Goal: Task Accomplishment & Management: Complete application form

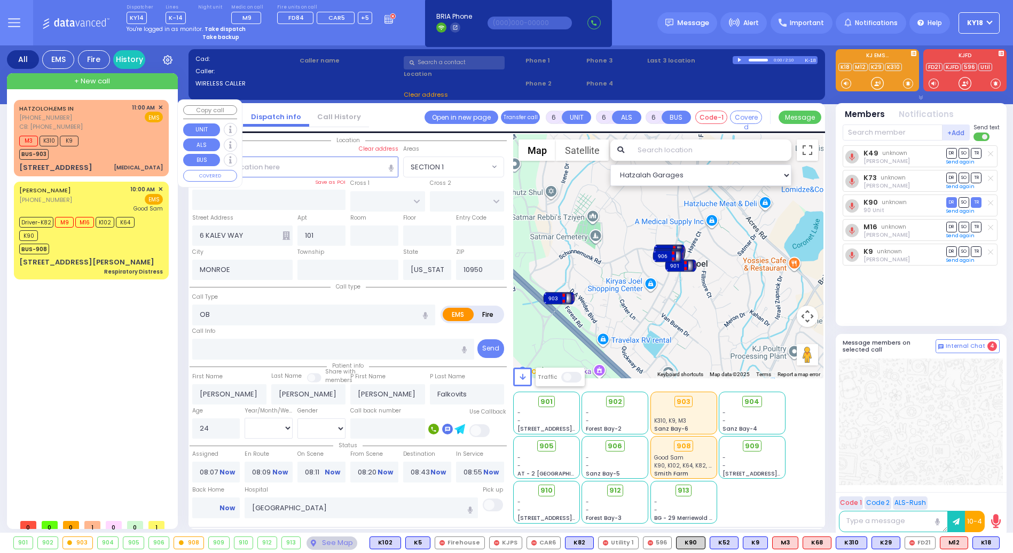
select select
click at [98, 203] on div "SPITZER ELI (845) 783-5794 10:00 AM ✕ EMS Good Sam" at bounding box center [91, 199] width 144 height 28
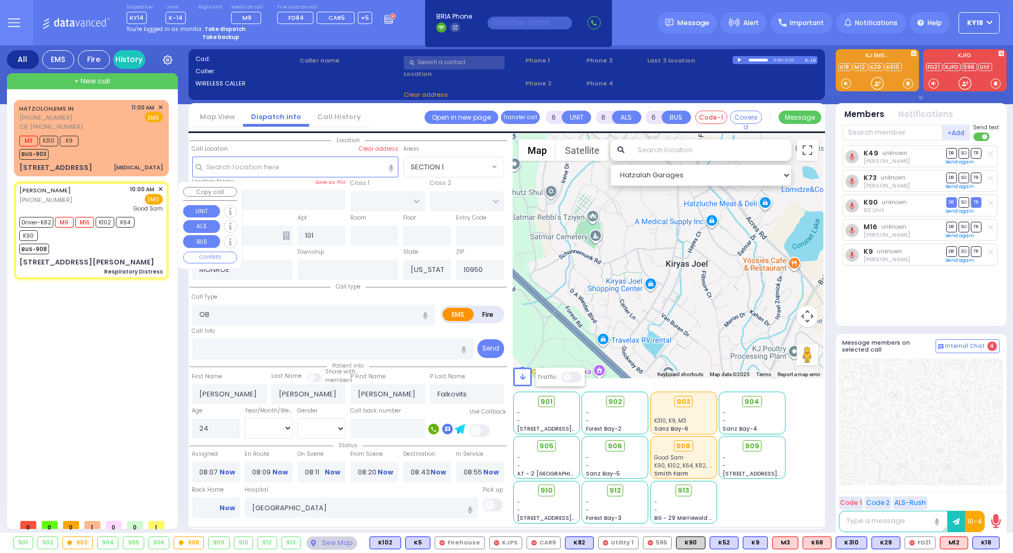
select select
type input "Respiratory Distress"
radio input "true"
type input "Seven"
type input "Seidenfeld"
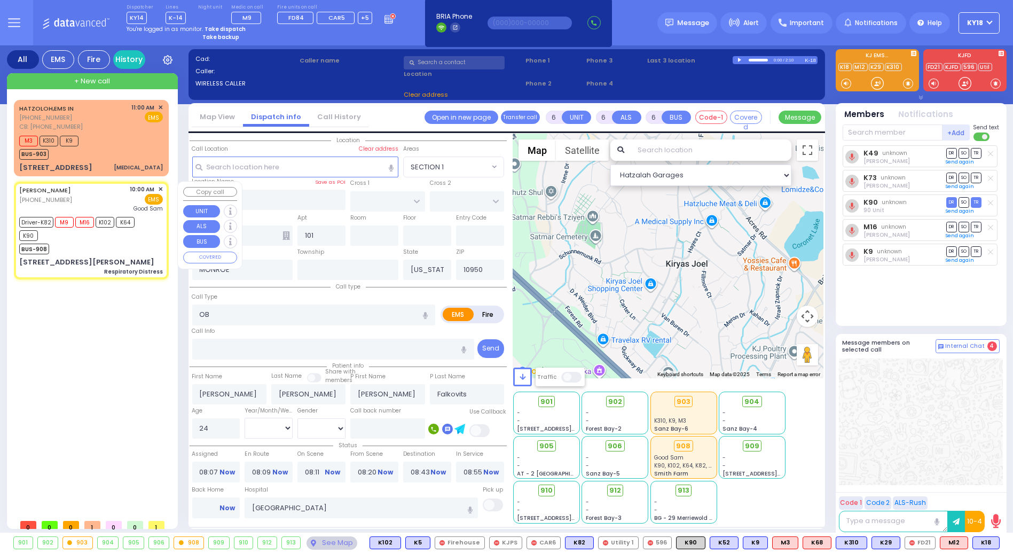
type input "72"
select select "Year"
select select "[DEMOGRAPHIC_DATA]"
type input "10:00"
type input "10:02"
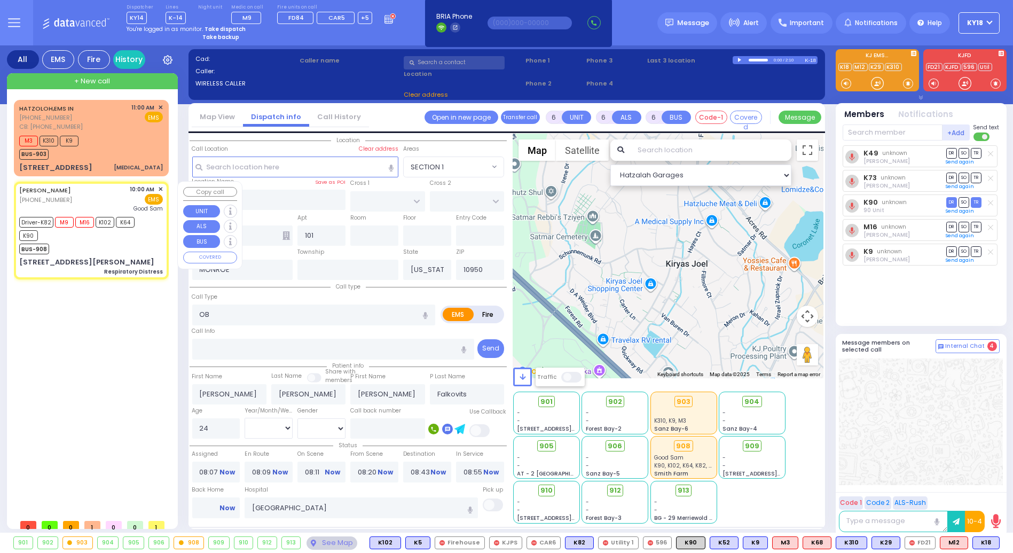
type input "10:05"
type input "10:44"
select select "Hatzalah Garages"
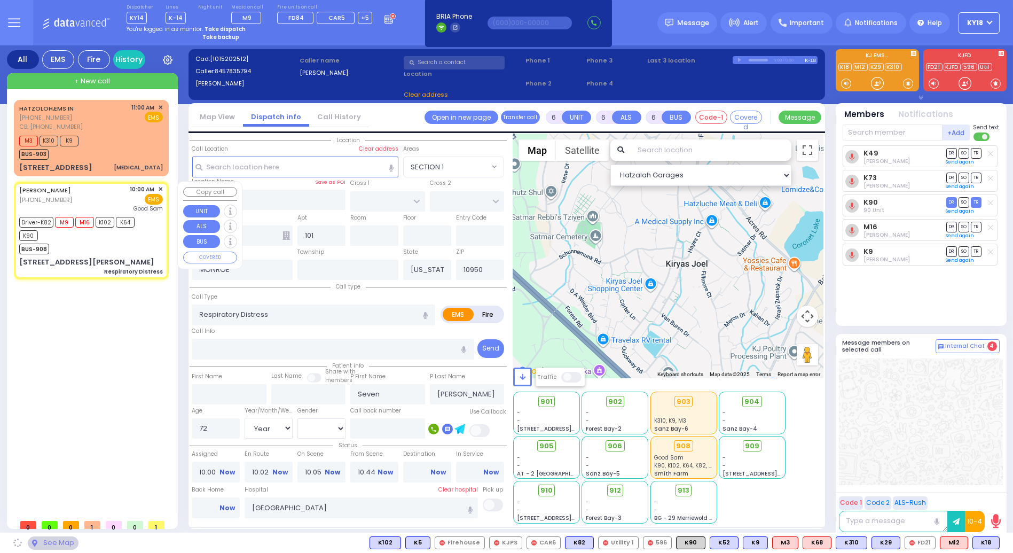
type input "COUNTRY WOODS DR"
type input "QUAKER HILL RD"
type input "[STREET_ADDRESS][PERSON_NAME]"
type input "54"
type input "Monroe"
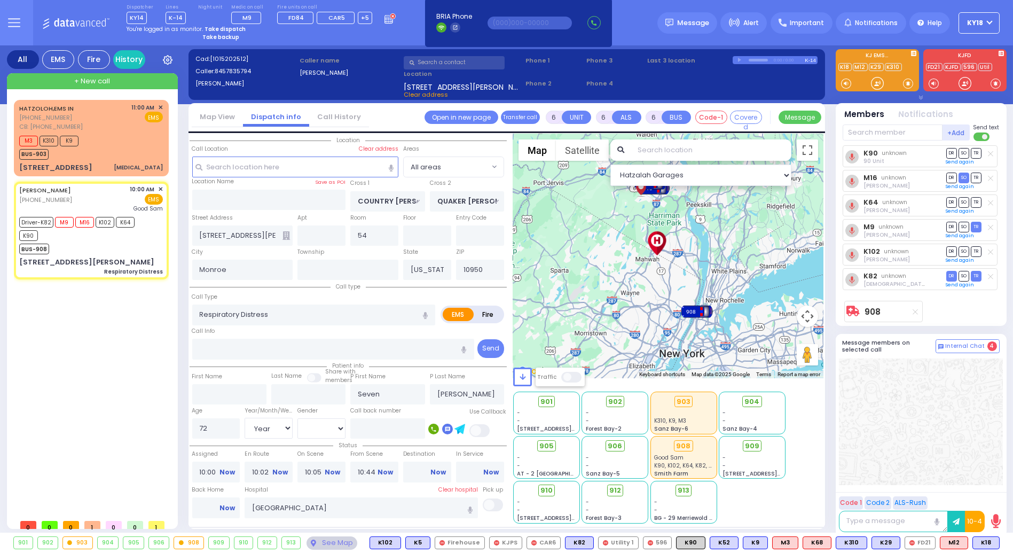
click at [226, 29] on strong "Take dispatch" at bounding box center [225, 29] width 41 height 8
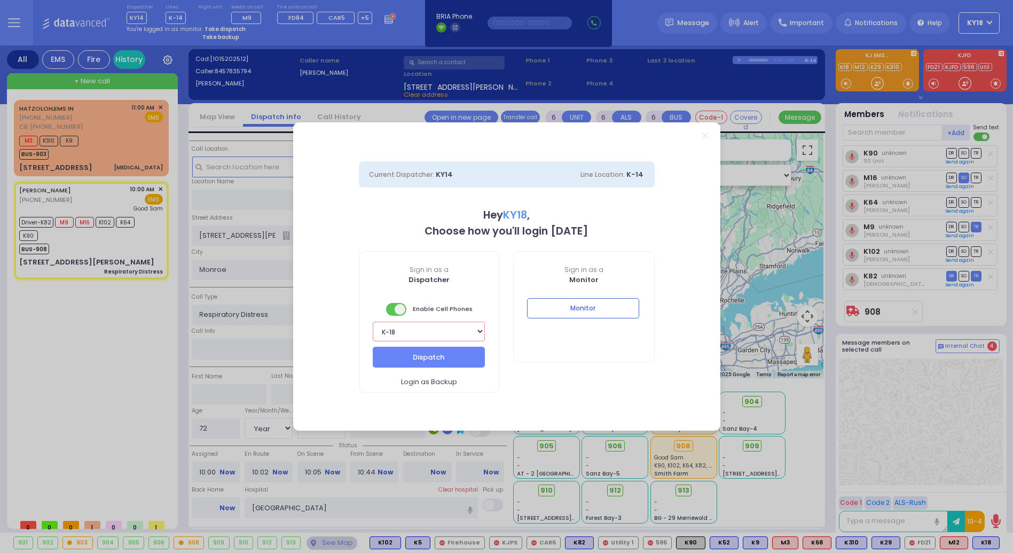
click at [456, 330] on select "Bay K-14 K-16 K-18 K-40 K-6 K-61 K-63 K-67 K-72 Medic 7 K-68 K-48 D-801 D-802 D…" at bounding box center [429, 331] width 112 height 20
select select "16"
click at [373, 321] on select "Bay K-14 K-16 K-18 K-40 K-6 K-61 K-63 K-67 K-72 Medic 7 K-68 K-48 D-801 D-802 D…" at bounding box center [429, 331] width 112 height 20
click at [433, 359] on button "Dispatch" at bounding box center [429, 357] width 112 height 20
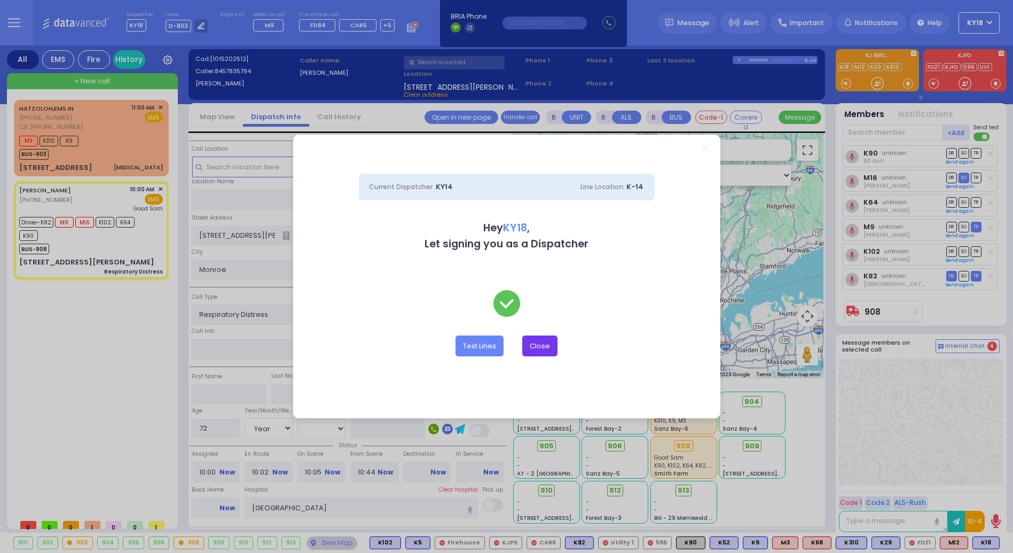
click at [541, 346] on button "Close" at bounding box center [539, 345] width 35 height 20
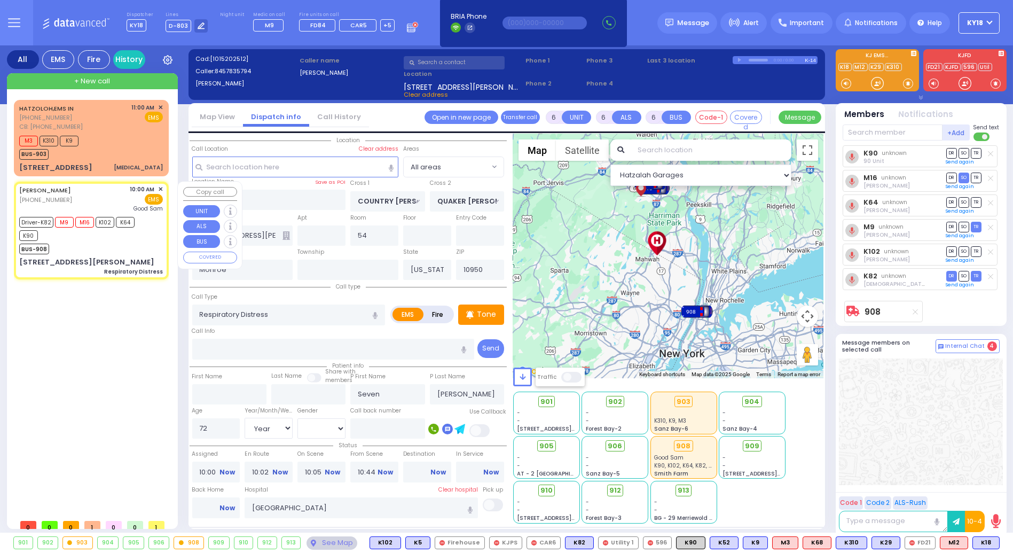
click at [72, 201] on div "SPITZER ELI (845) 783-5794 10:00 AM ✕ EMS Good Sam" at bounding box center [91, 199] width 144 height 28
select select
radio input "true"
select select "Year"
select select "[DEMOGRAPHIC_DATA]"
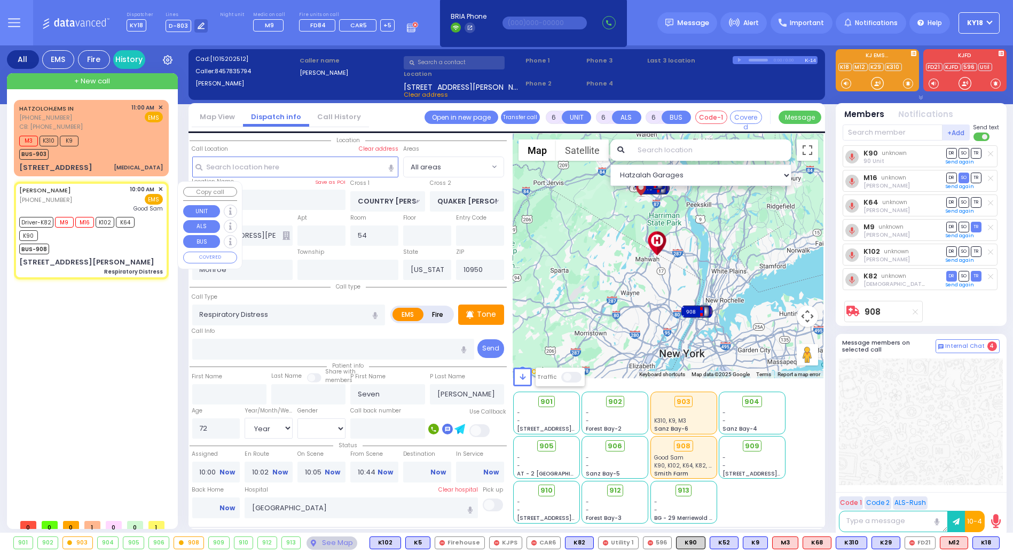
select select "Hatzalah Garages"
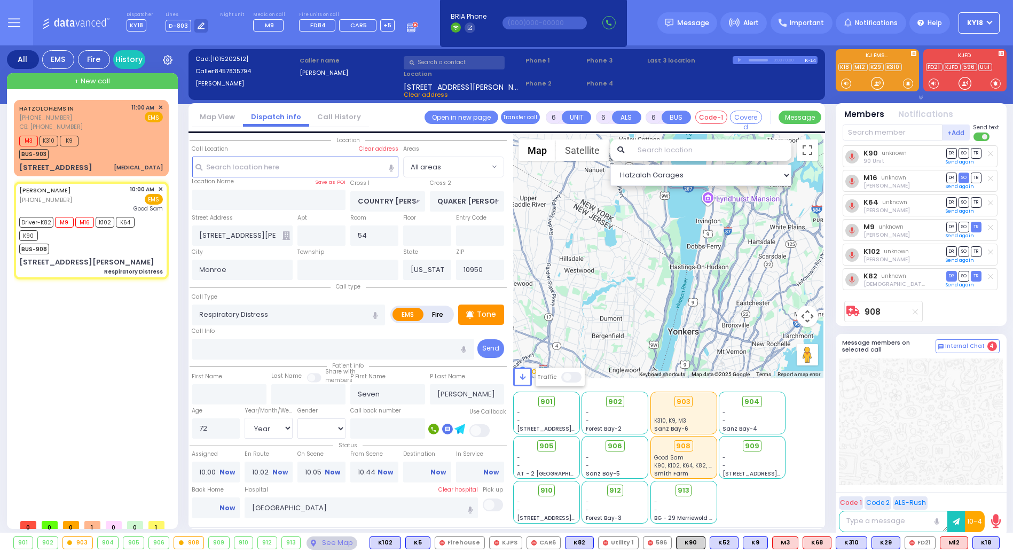
drag, startPoint x: 692, startPoint y: 309, endPoint x: 688, endPoint y: 234, distance: 74.4
click at [688, 236] on div "To activate drag with keyboard, press Alt + Enter. Once in keyboard drag state,…" at bounding box center [668, 256] width 310 height 244
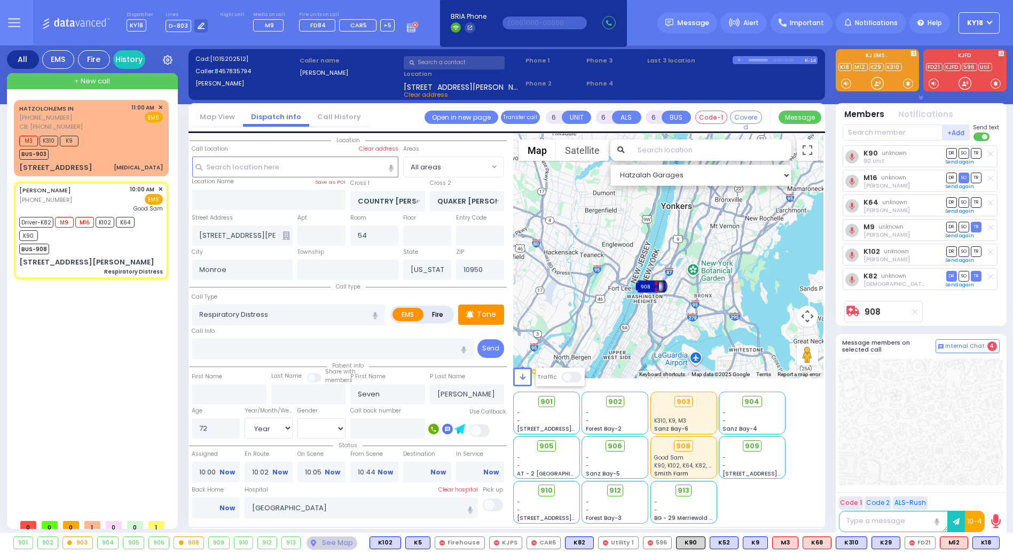
drag, startPoint x: 677, startPoint y: 288, endPoint x: 667, endPoint y: 255, distance: 34.1
click at [667, 255] on div "To activate drag with keyboard, press Alt + Enter. Once in keyboard drag state,…" at bounding box center [668, 256] width 310 height 244
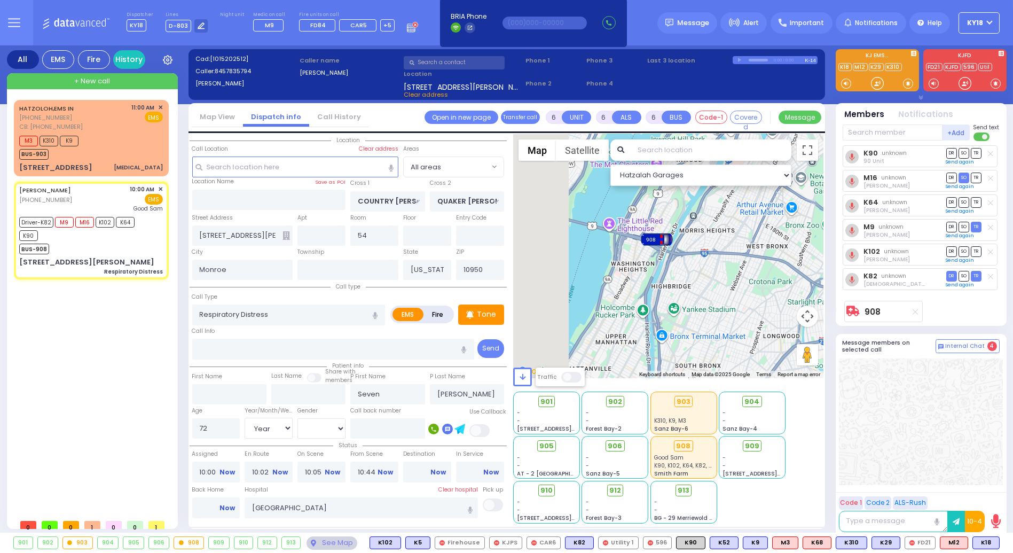
drag, startPoint x: 575, startPoint y: 249, endPoint x: 689, endPoint y: 319, distance: 134.3
click at [689, 319] on div "To activate drag with keyboard, press Alt + Enter. Once in keyboard drag state,…" at bounding box center [668, 256] width 310 height 244
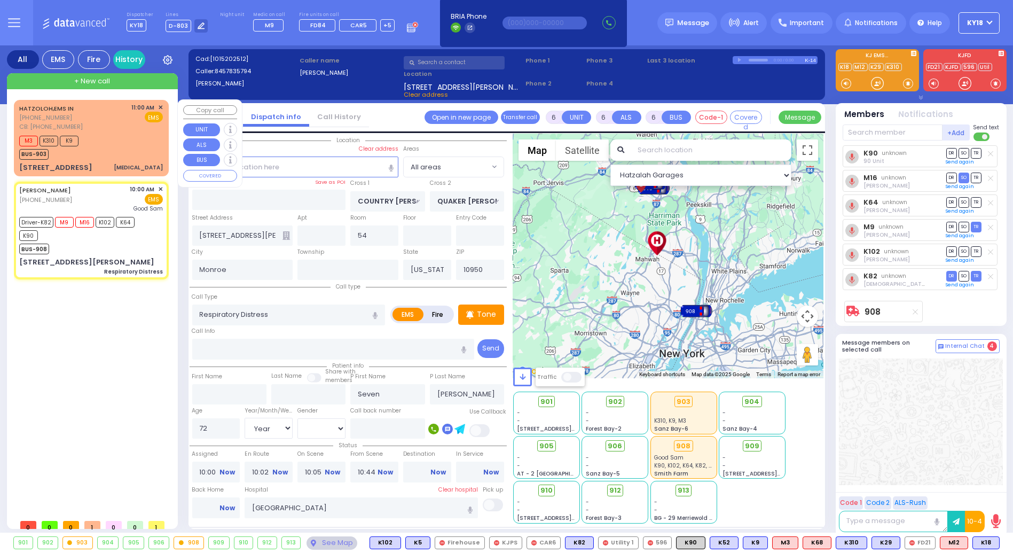
click at [113, 152] on div "M3 K310 K9 BUS-903" at bounding box center [91, 146] width 144 height 27
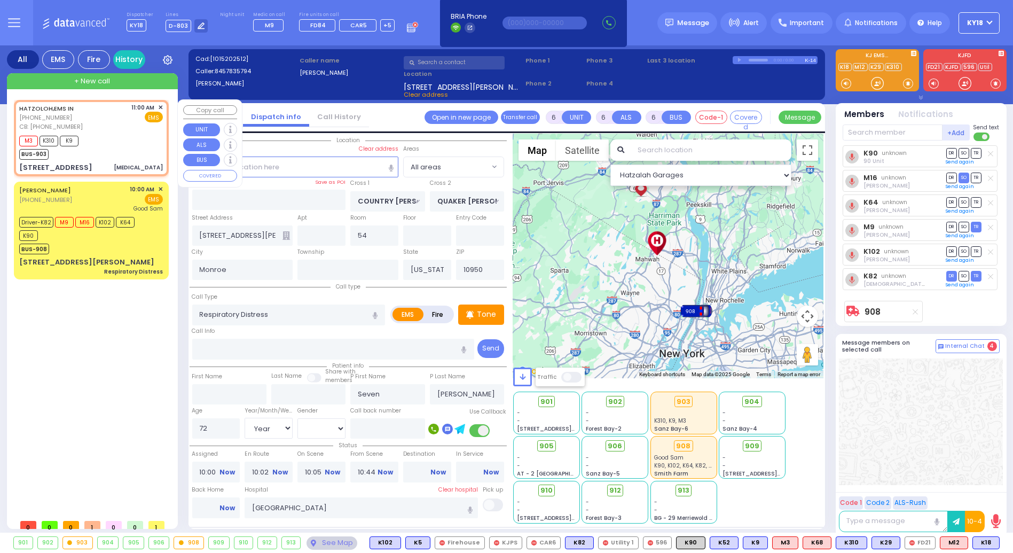
type input "2"
type input "1"
select select
type input "[MEDICAL_DATA]"
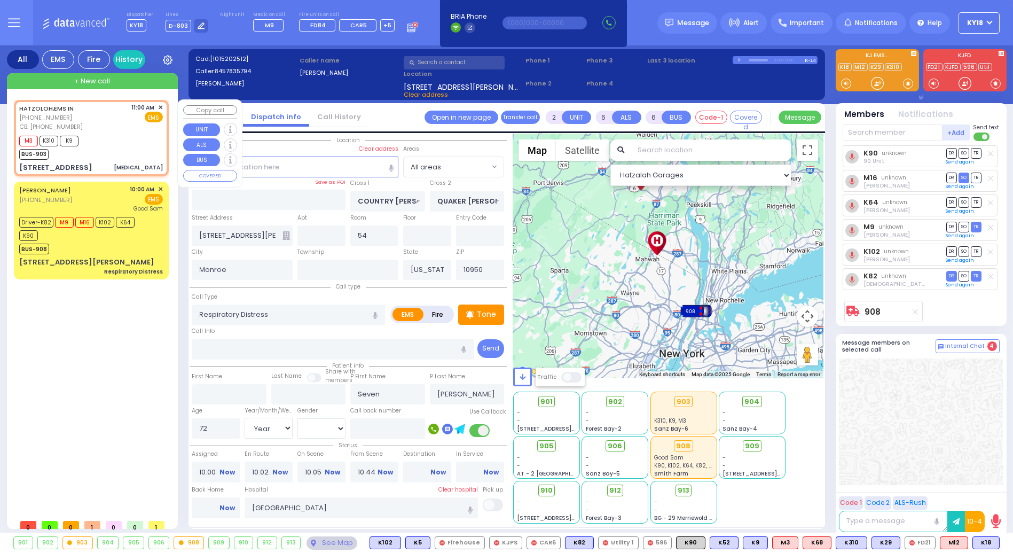
radio input "true"
type input "55"
select select "Year"
select select "[DEMOGRAPHIC_DATA]"
type input "8452639852"
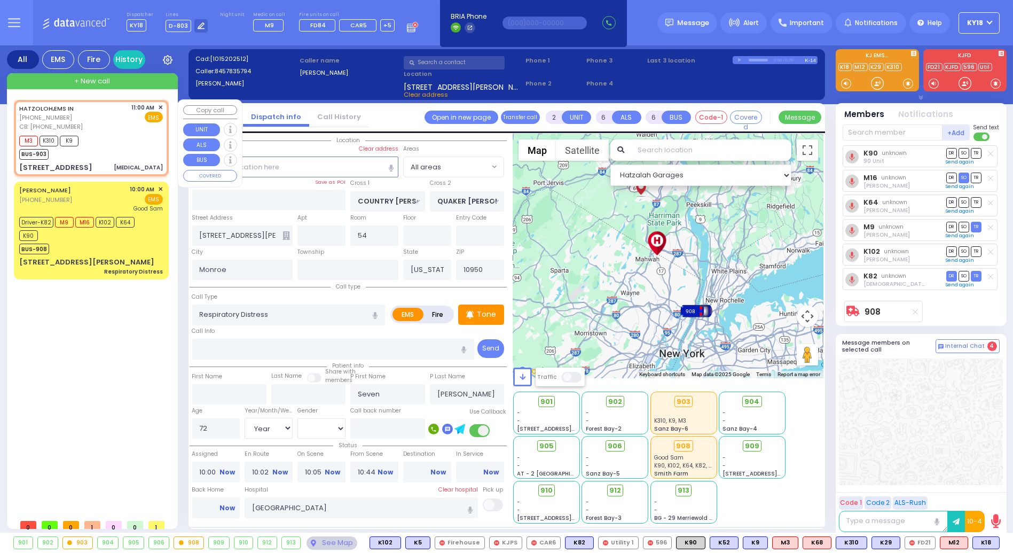
type input "11:00"
type input "11:02"
select select "Hatzalah Garages"
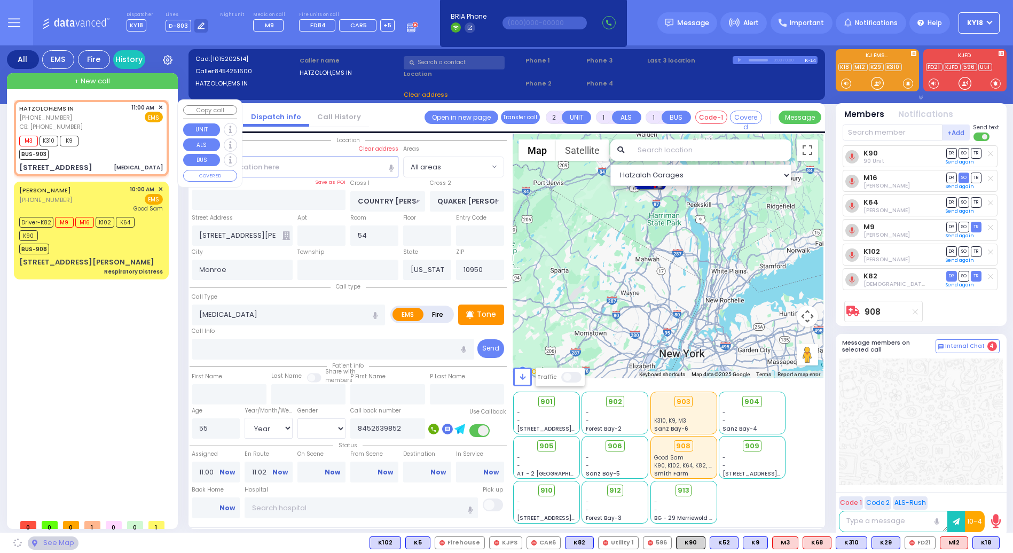
type input "TARNOPOL WAY"
type input "TAYLOR COURT"
type input "22 Fillmore Court"
type input "102"
select select "SECTION 2"
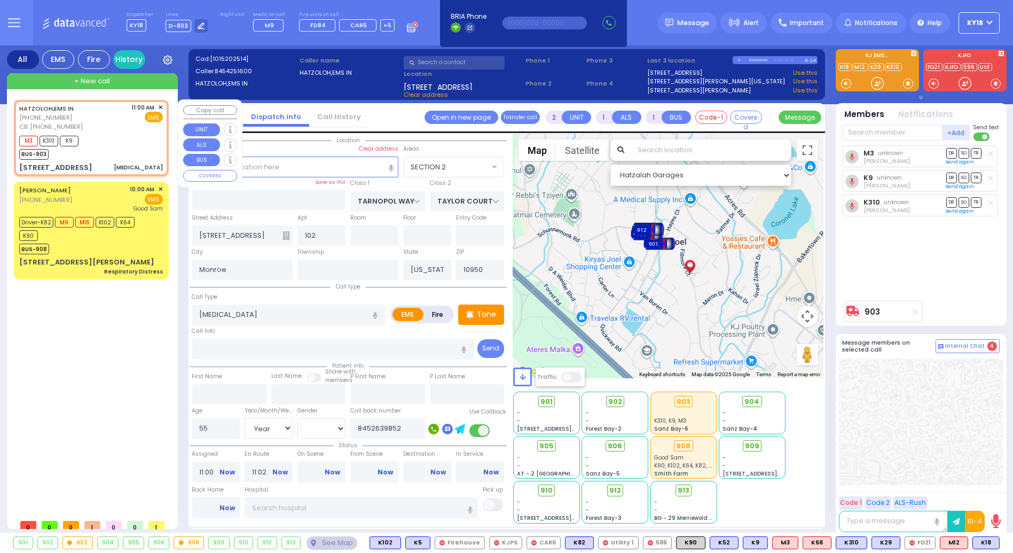
click at [85, 78] on span "+ New call" at bounding box center [92, 81] width 36 height 11
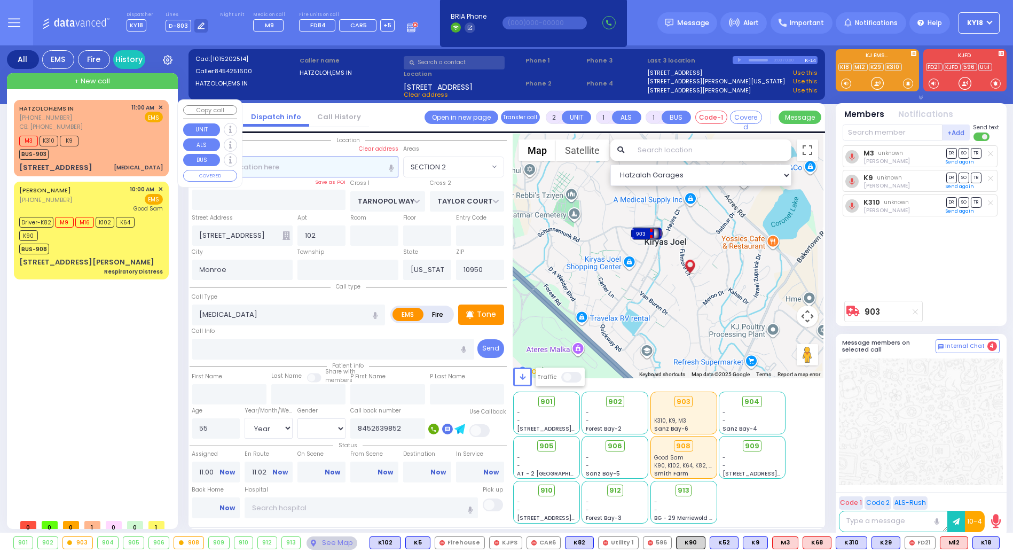
select select
radio input "true"
select select
type input "12:07"
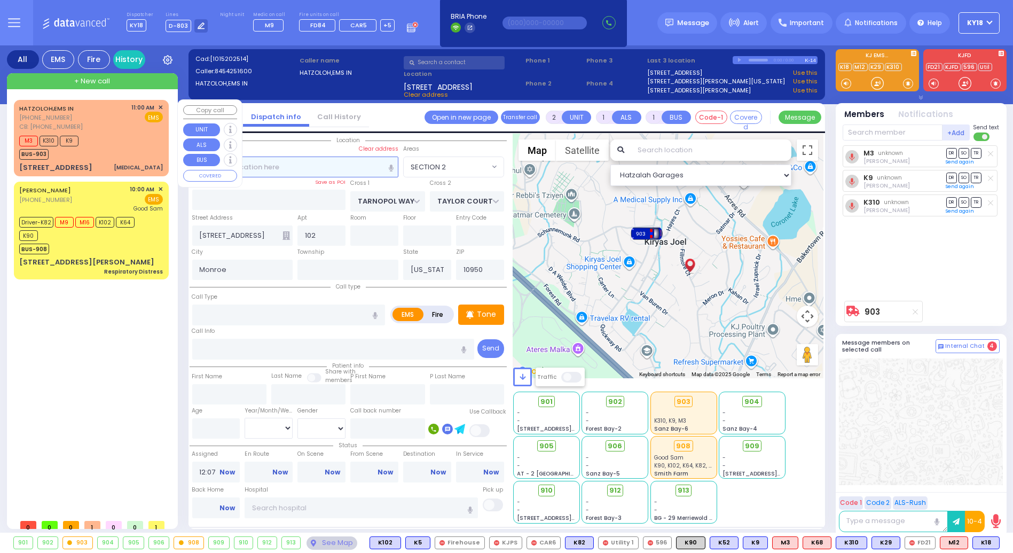
select select "Hatzalah Garages"
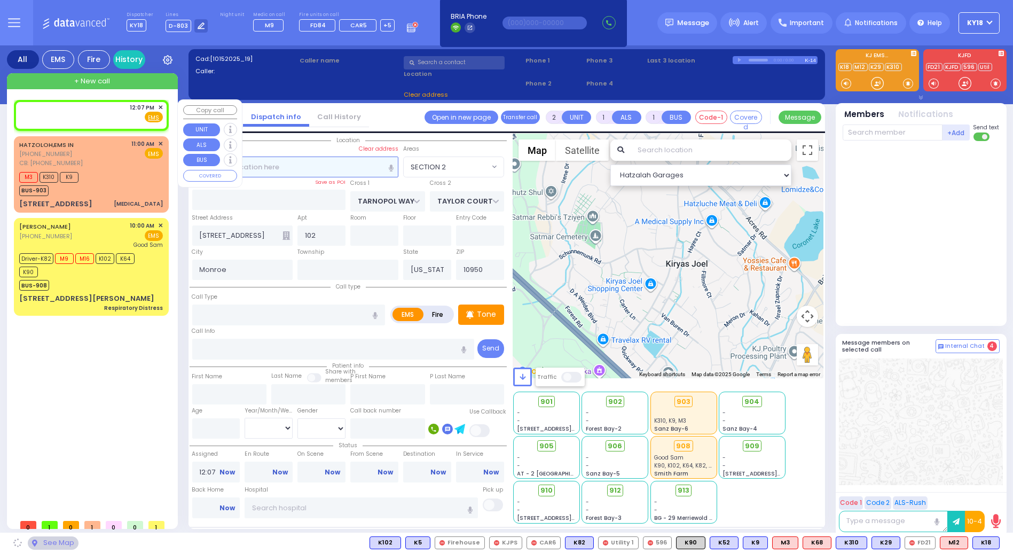
select select
radio input "true"
select select
select select "Hatzalah Garages"
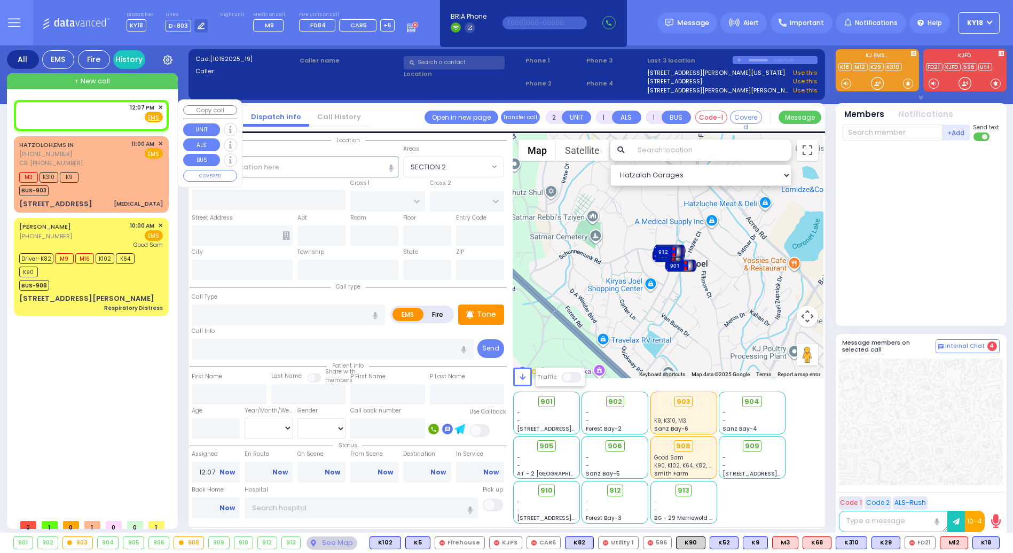
click at [109, 108] on div "12:07 PM ✕ Fire EMS" at bounding box center [91, 113] width 144 height 20
select select
radio input "true"
select select
select select "Hatzalah Garages"
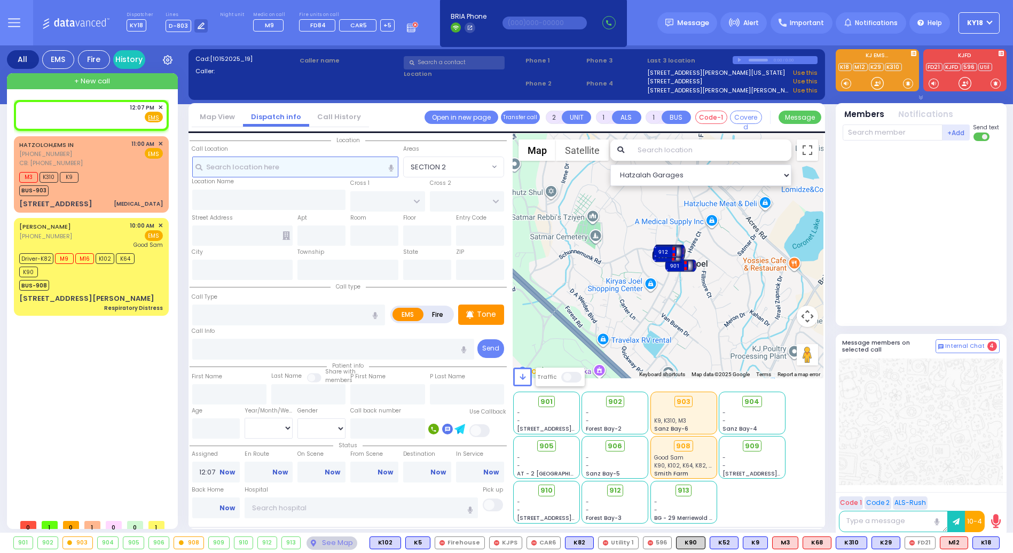
click at [303, 164] on input "text" at bounding box center [295, 166] width 207 height 20
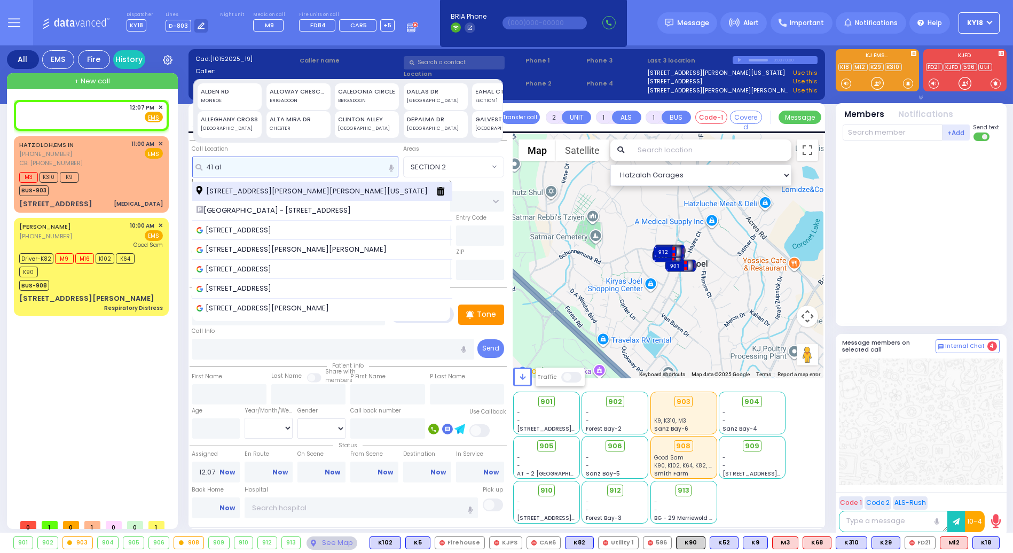
type input "41 al"
click at [253, 187] on span "41 Alta Mira Drive Chester New York 10918" at bounding box center [314, 191] width 235 height 11
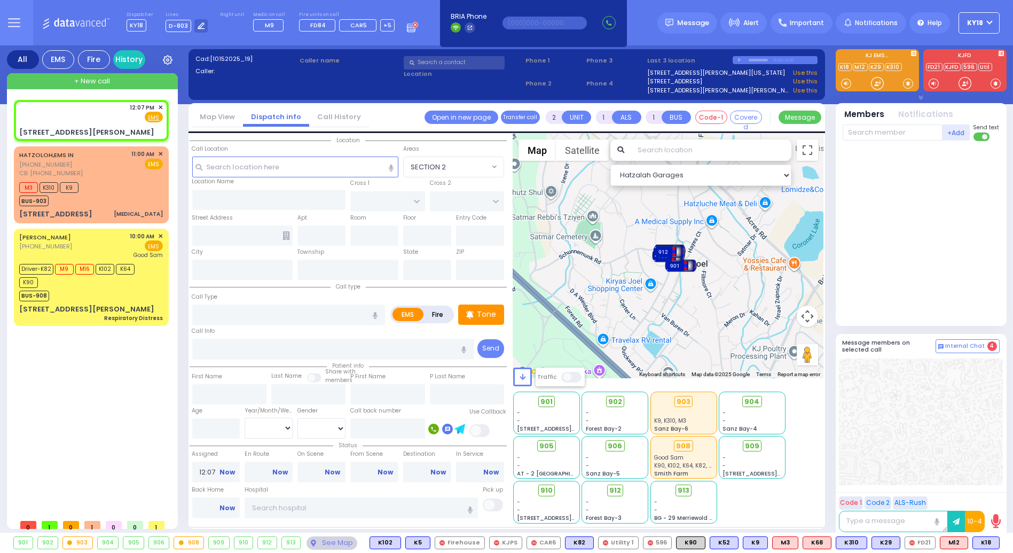
select select
radio input "true"
select select
select select "Hatzalah Garages"
type input "BULL MINE RD"
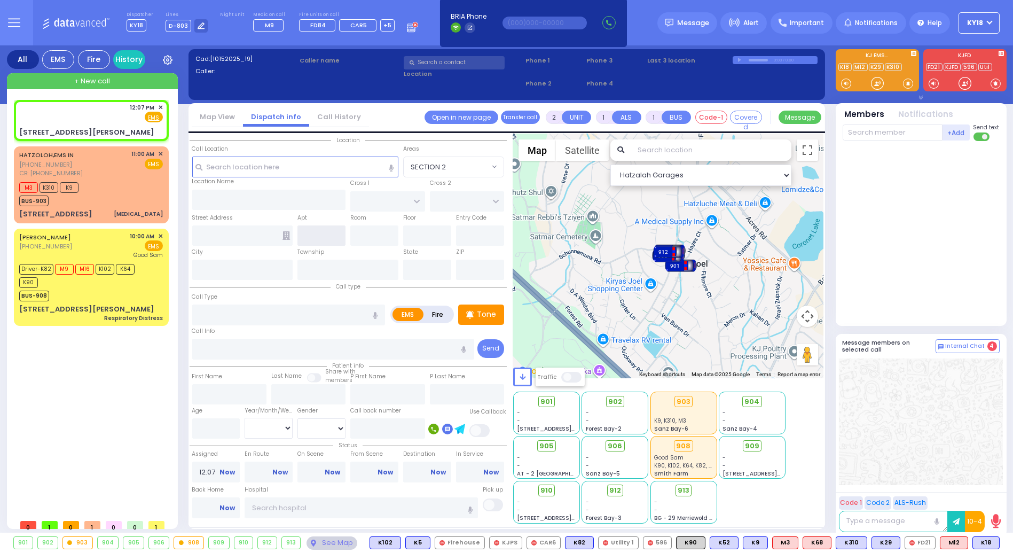
type input "[STREET_ADDRESS][PERSON_NAME]"
type input "[PERSON_NAME]"
type input "[US_STATE]"
type input "10918"
select select "CHESTER"
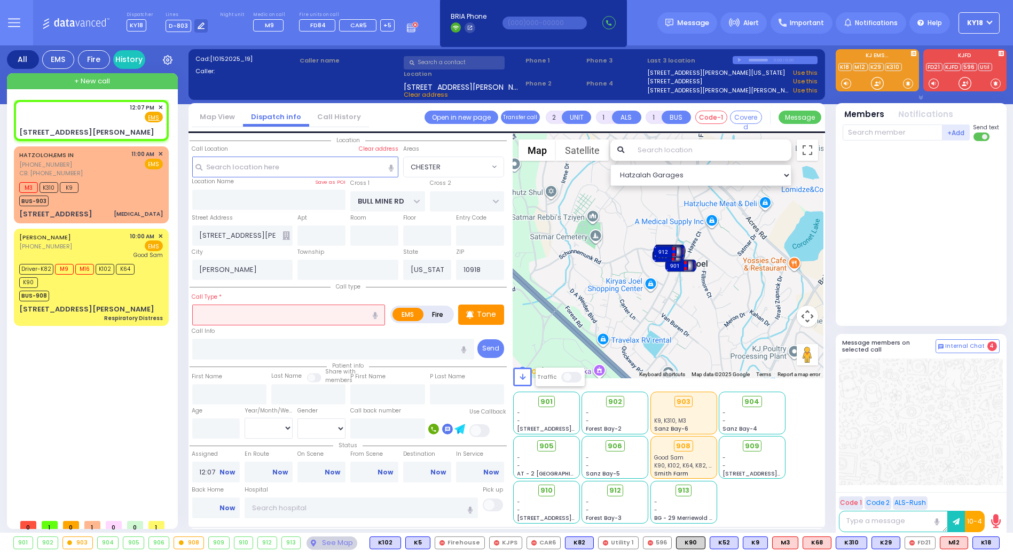
click at [232, 318] on input "text" at bounding box center [288, 314] width 193 height 20
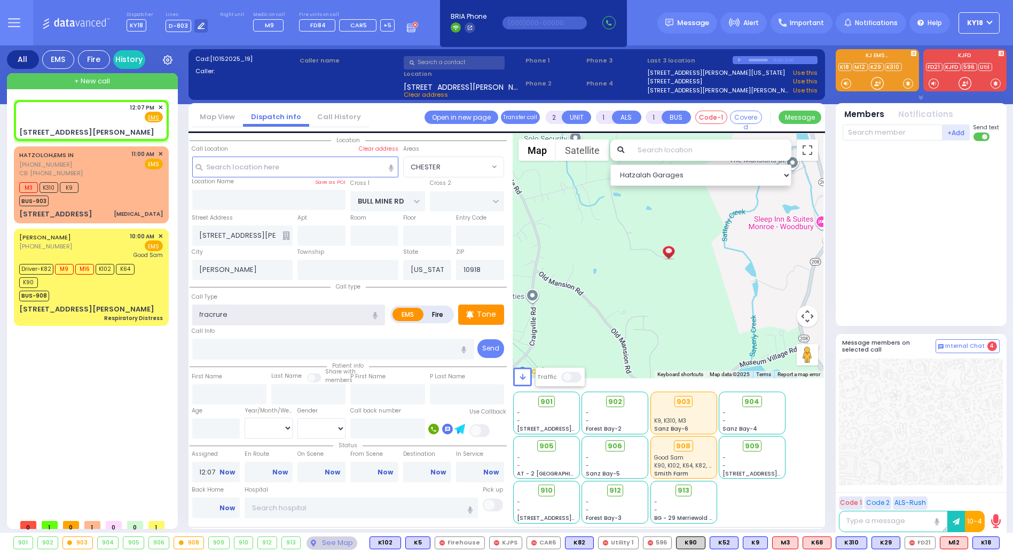
type input "fracture"
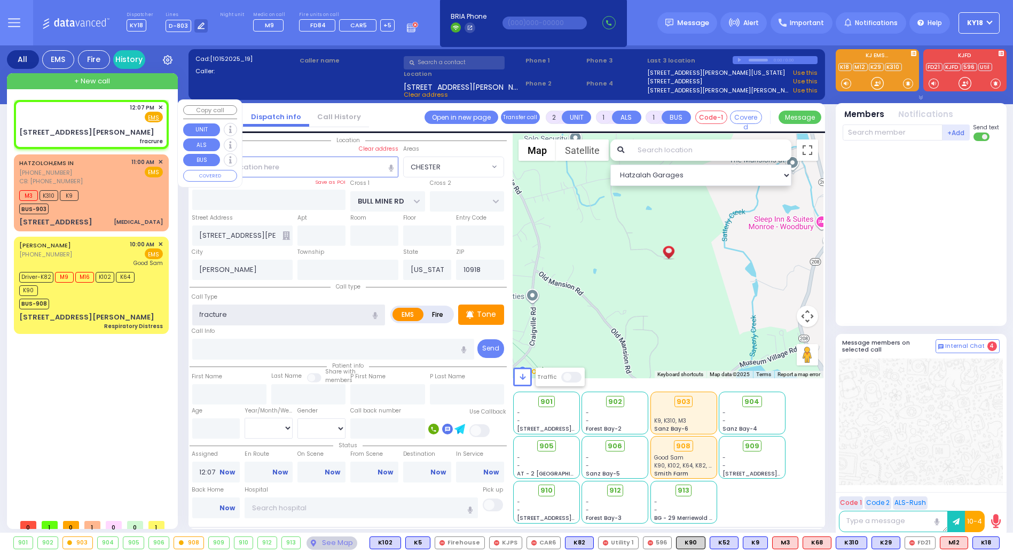
select select
radio input "true"
select select
type input "fracture"
select select "Hatzalah Garages"
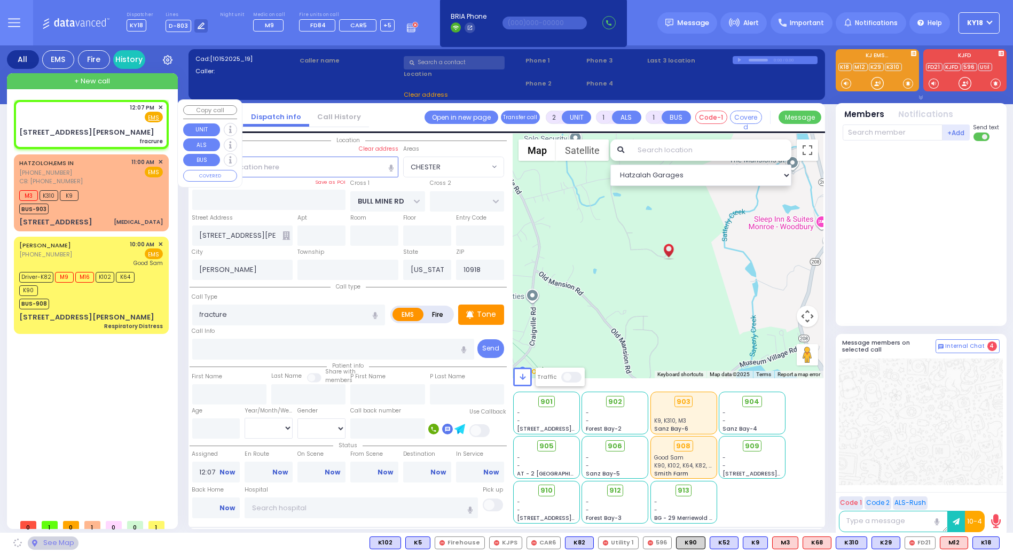
click at [101, 118] on div "12:07 PM ✕ Fire EMS" at bounding box center [91, 113] width 144 height 20
select select
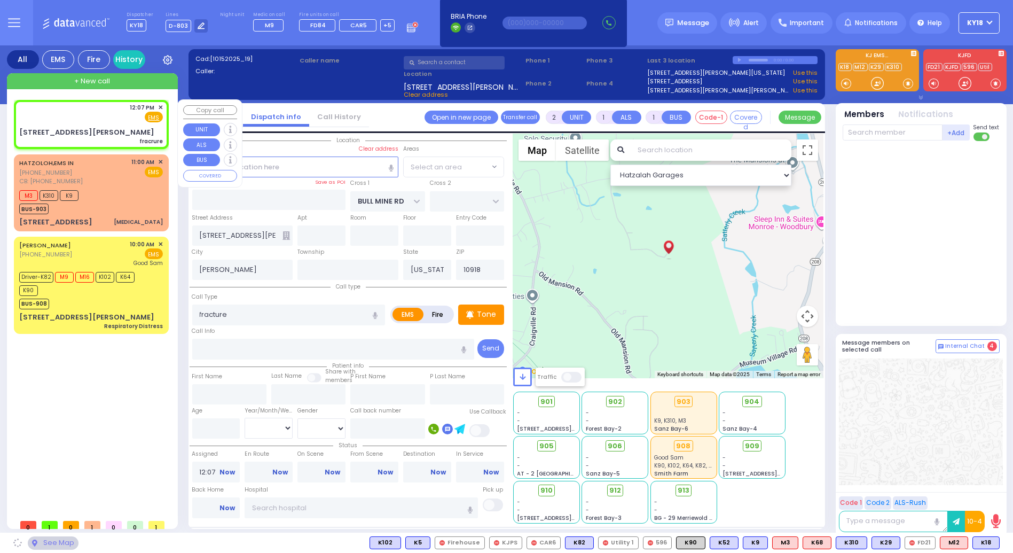
radio input "true"
select select
select select "Hatzalah Garages"
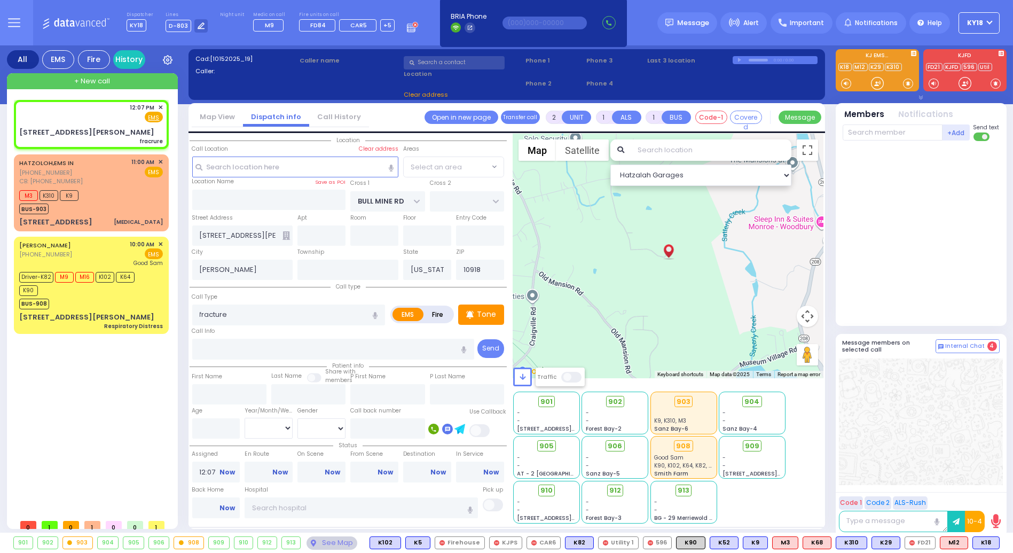
select select "CHESTER"
select select
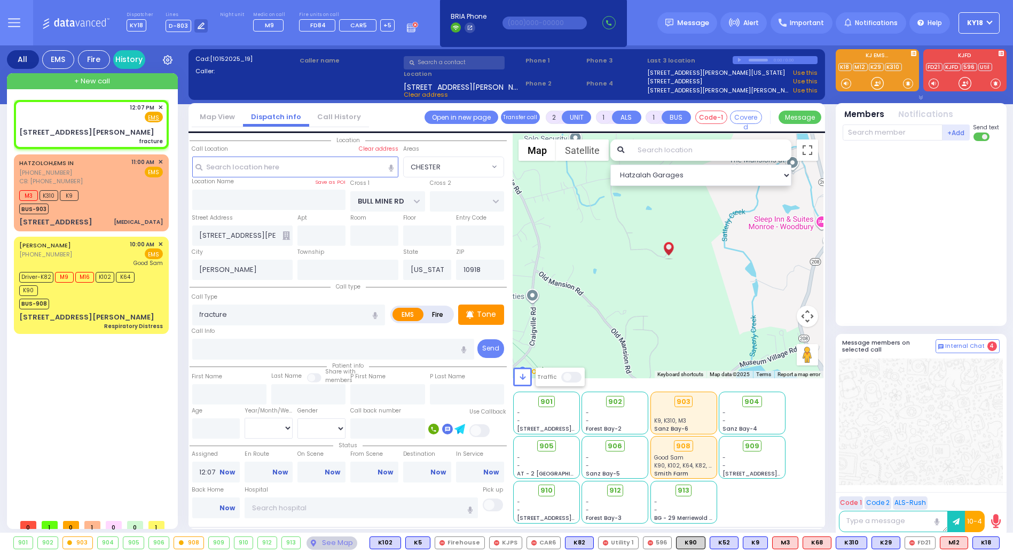
radio input "true"
select select
select select "Hatzalah Garages"
select select "CHESTER"
click at [898, 130] on input "text" at bounding box center [893, 132] width 100 height 16
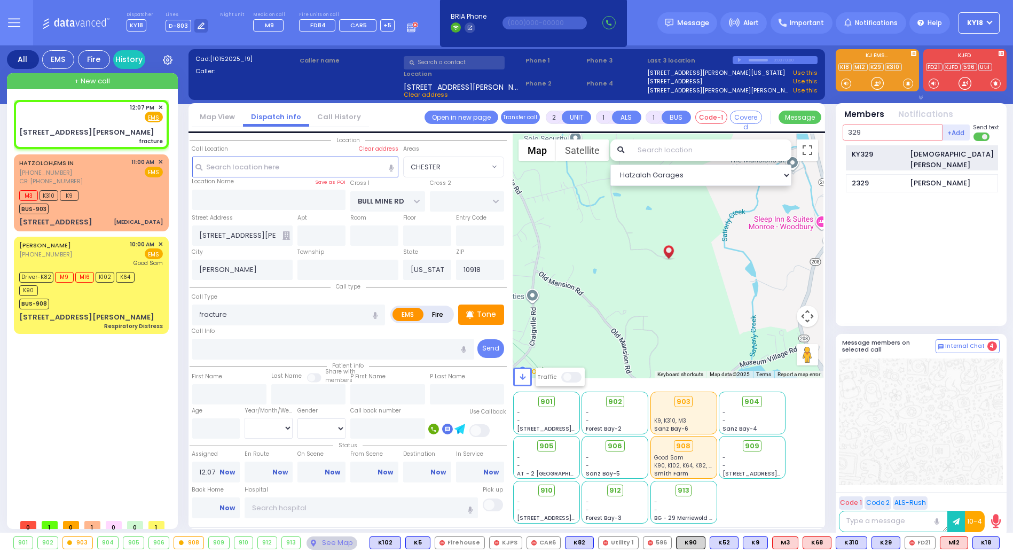
type input "329"
click at [905, 152] on div "KY329" at bounding box center [878, 154] width 53 height 11
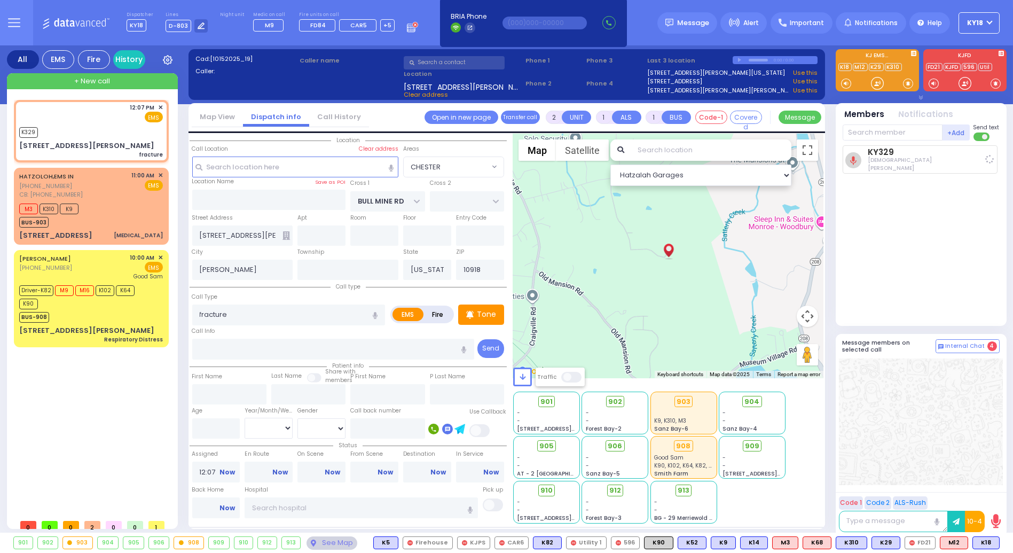
select select
radio input "true"
select select
type input "12:08"
select select "Hatzalah Garages"
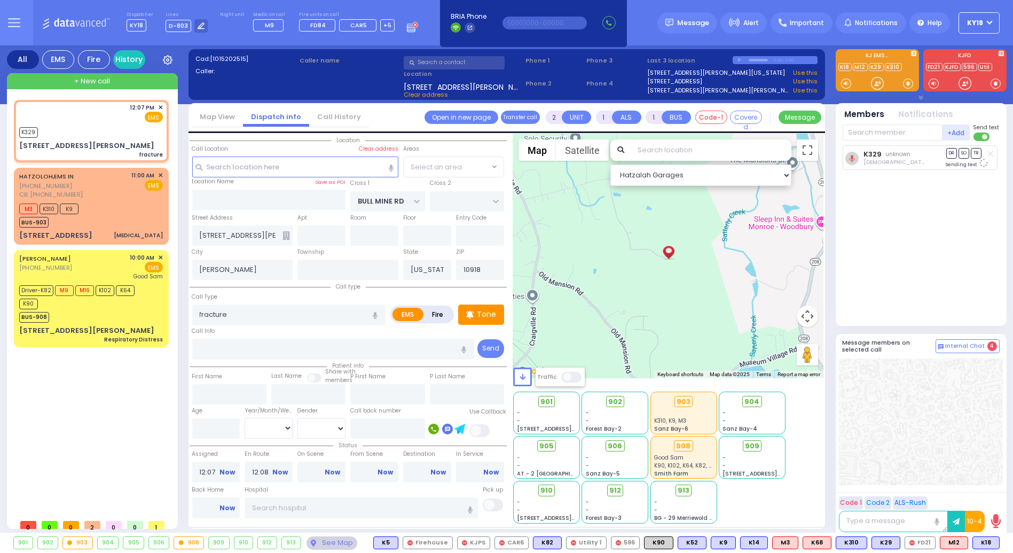
select select "CHESTER"
click at [117, 121] on div "12:07 PM ✕ EMS" at bounding box center [91, 113] width 144 height 20
select select
radio input "true"
select select
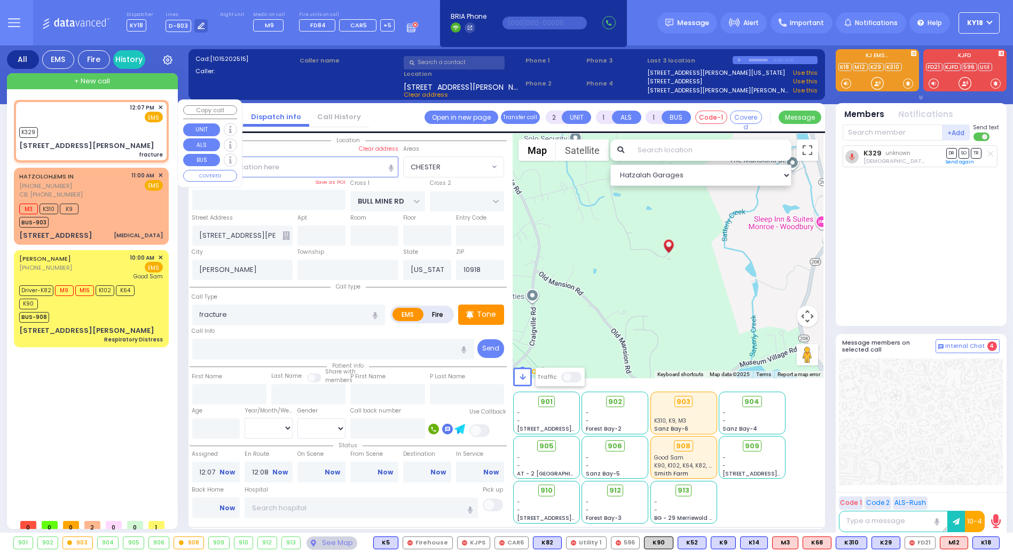
select select "Hatzalah Garages"
select select "CHESTER"
click at [663, 543] on span "K90" at bounding box center [659, 543] width 28 height 12
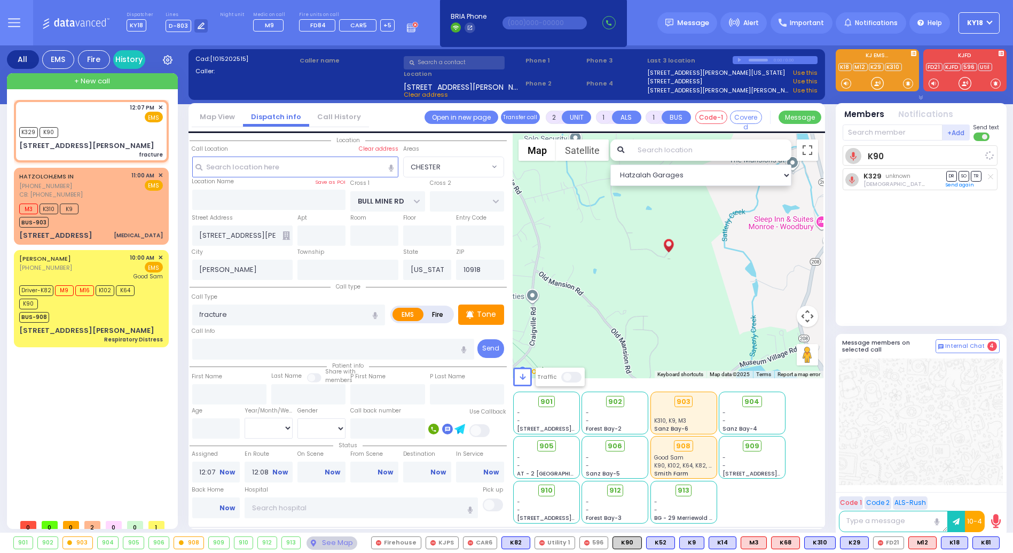
select select
radio input "true"
select select
select select "Hatzalah Garages"
select select "CHESTER"
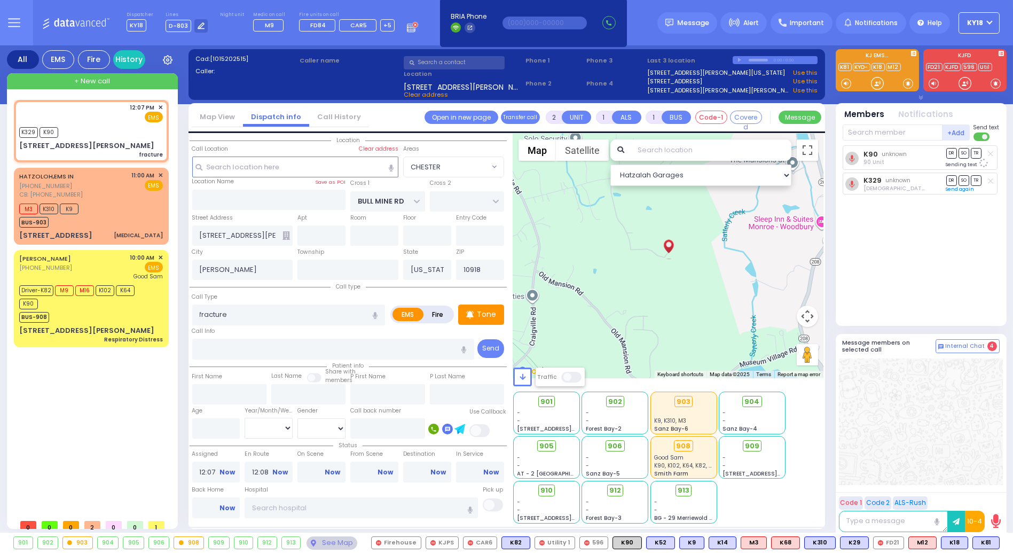
drag, startPoint x: 985, startPoint y: 542, endPoint x: 988, endPoint y: 507, distance: 34.9
click at [0, 0] on span "K81" at bounding box center [0, 0] width 0 height 0
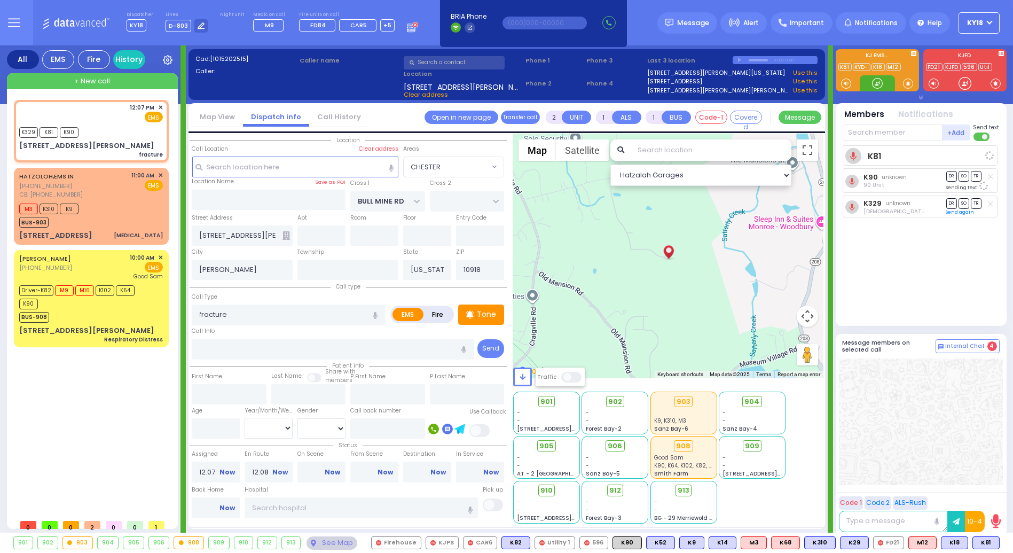
select select
radio input "true"
select select
select select "Hatzalah Garages"
select select "CHESTER"
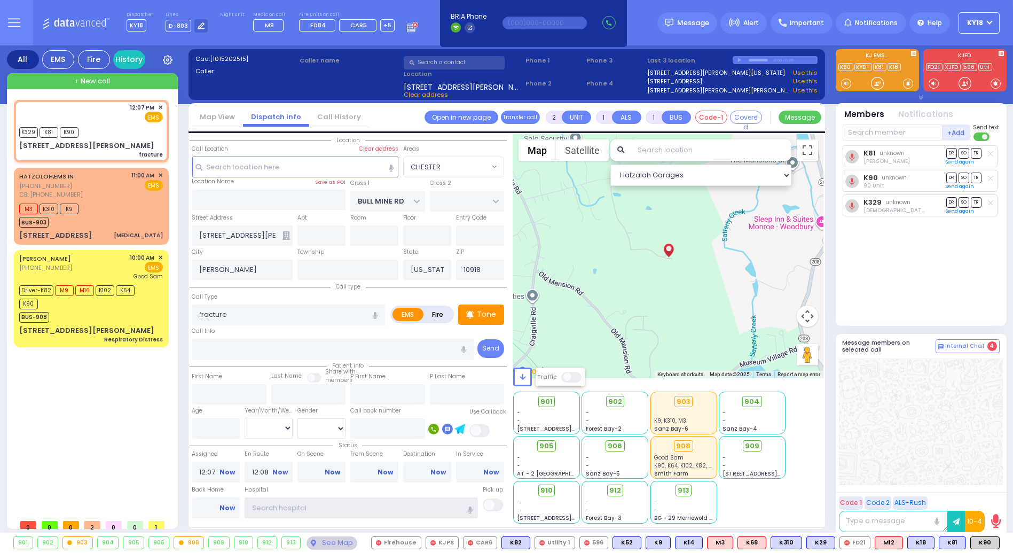
click at [320, 500] on input "text" at bounding box center [361, 507] width 233 height 20
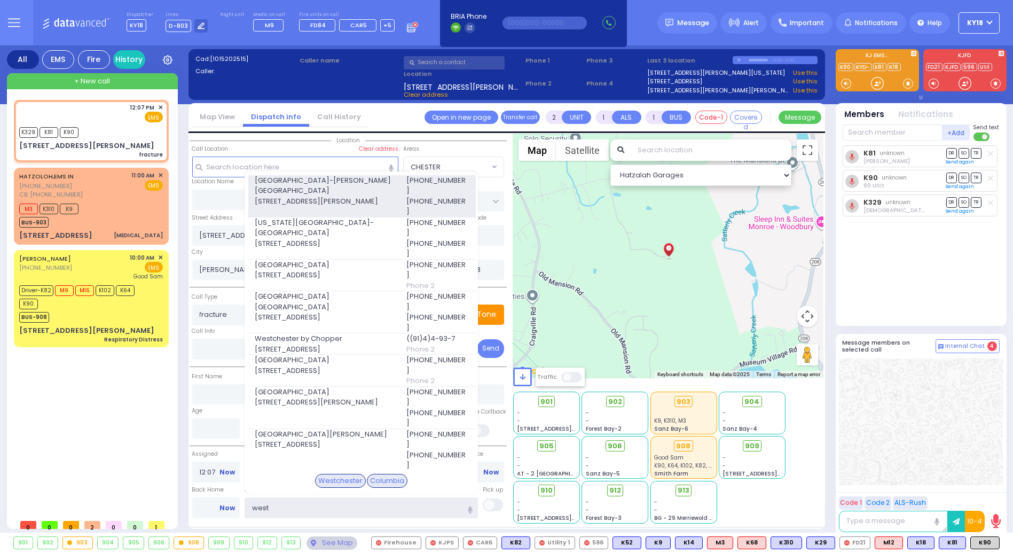
type input "west"
click at [379, 196] on span "100 Woods Rd." at bounding box center [324, 201] width 138 height 11
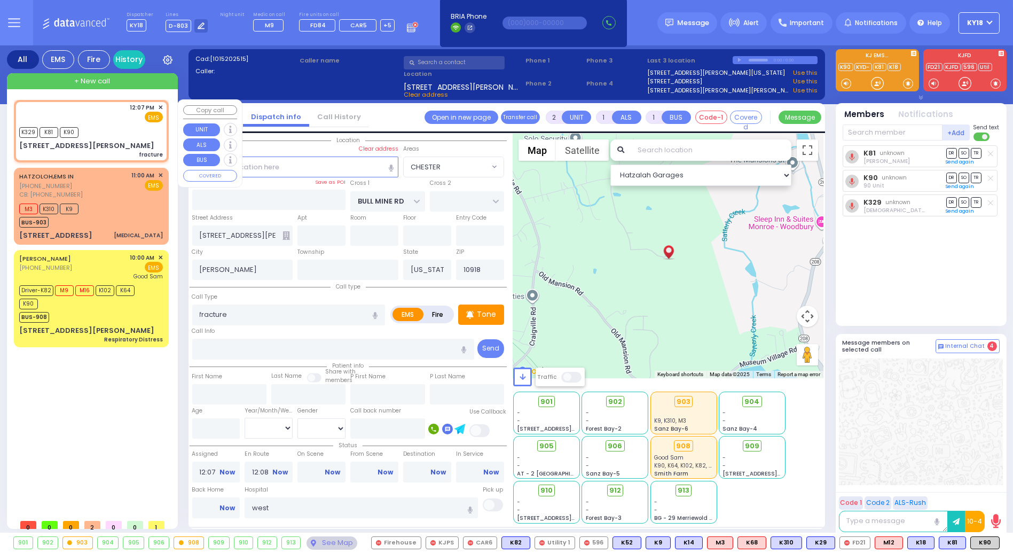
select select
radio input "true"
select select
type input "[GEOGRAPHIC_DATA]-[PERSON_NAME][GEOGRAPHIC_DATA]"
select select "Hatzalah Garages"
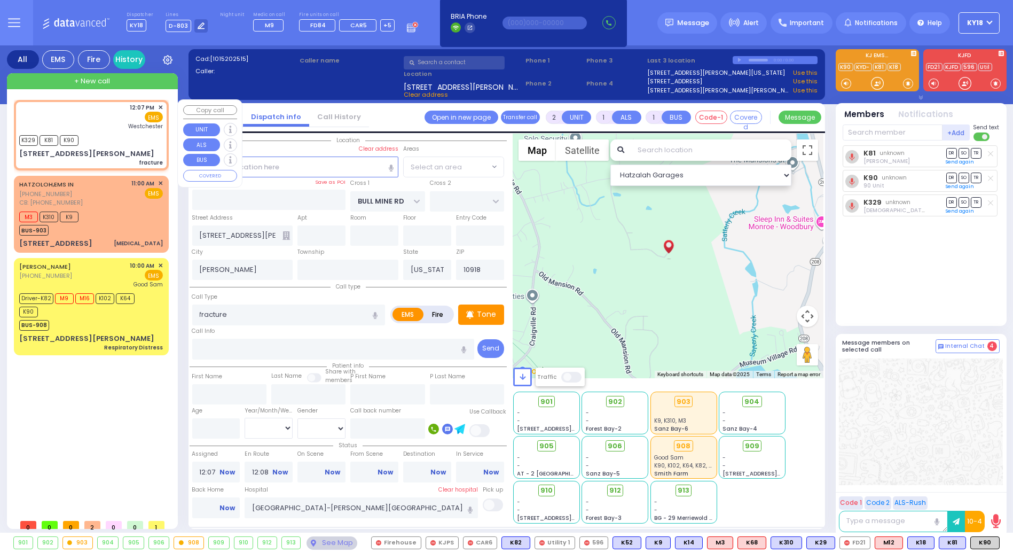
select select "CHESTER"
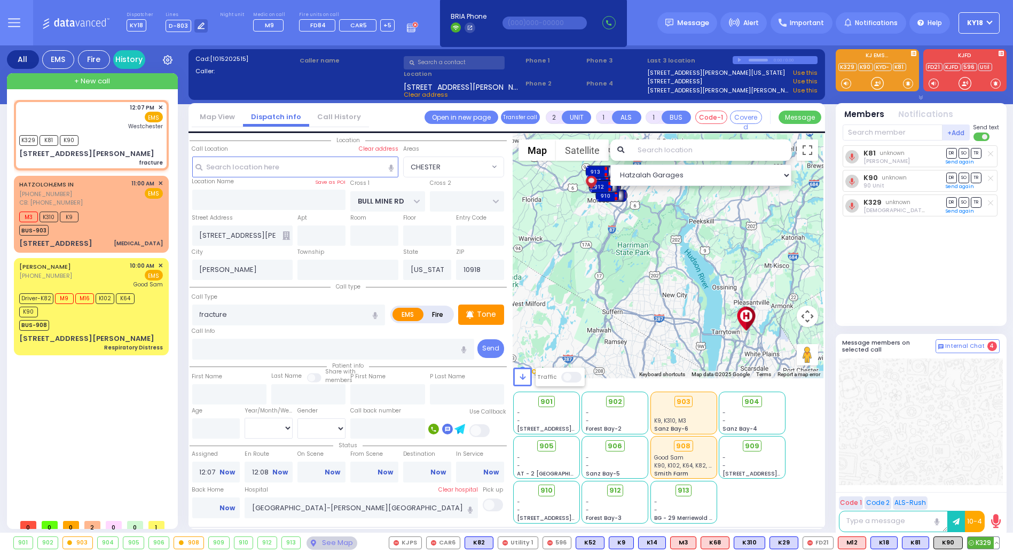
click at [995, 542] on button at bounding box center [996, 543] width 5 height 12
click at [992, 495] on icon at bounding box center [988, 495] width 11 height 11
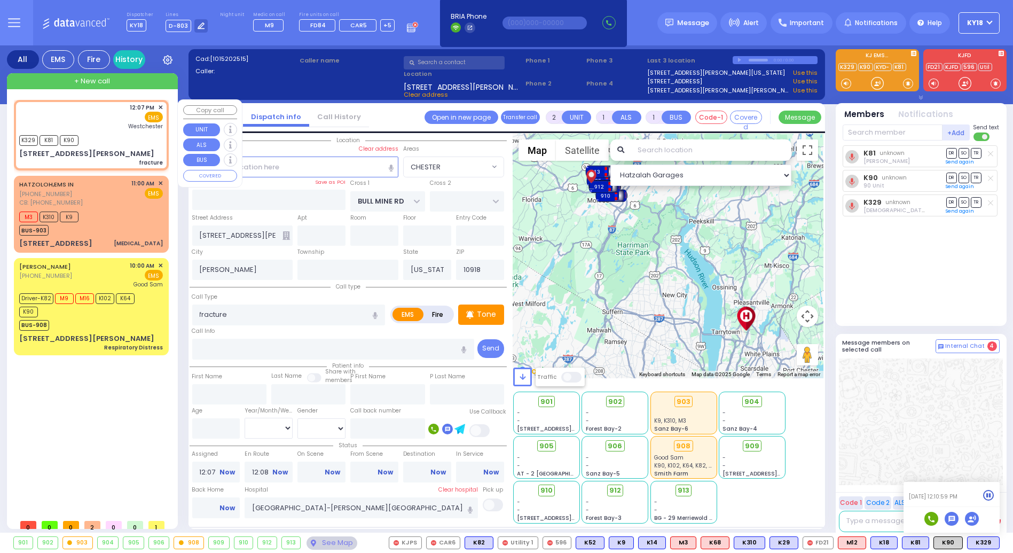
click at [127, 146] on div "12:07 PM ✕ EMS [GEOGRAPHIC_DATA]" at bounding box center [91, 134] width 151 height 67
select select
radio input "true"
select select
select select "Hatzalah Garages"
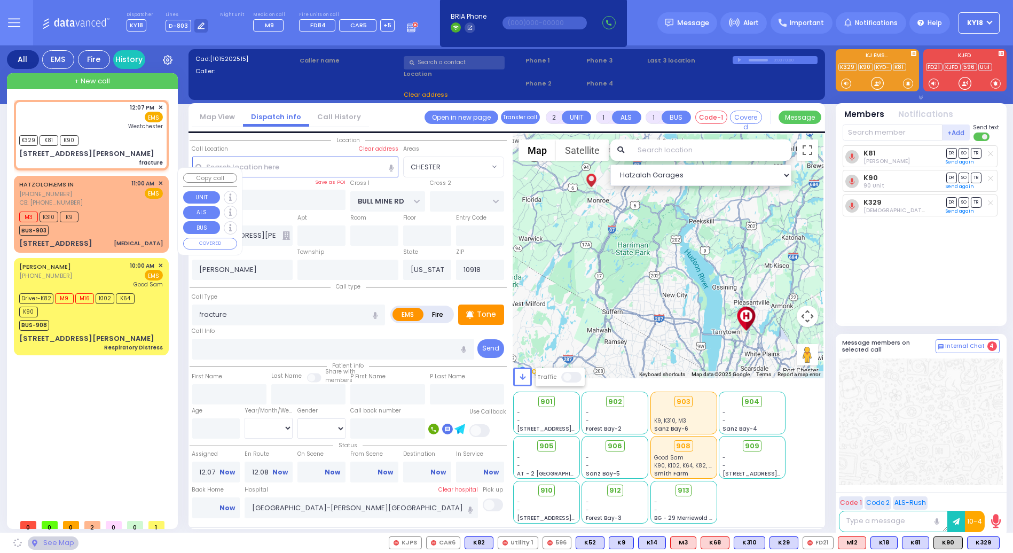
click at [98, 218] on div "M3 K310 K9 BUS-903" at bounding box center [91, 222] width 144 height 27
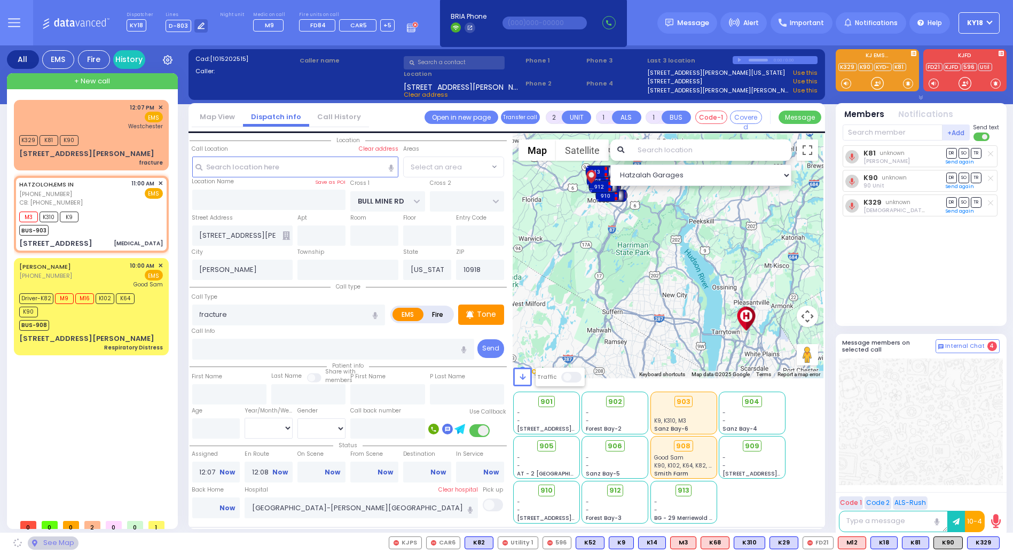
select select
type input "Chest Pain"
radio input "true"
type input "55"
select select "Year"
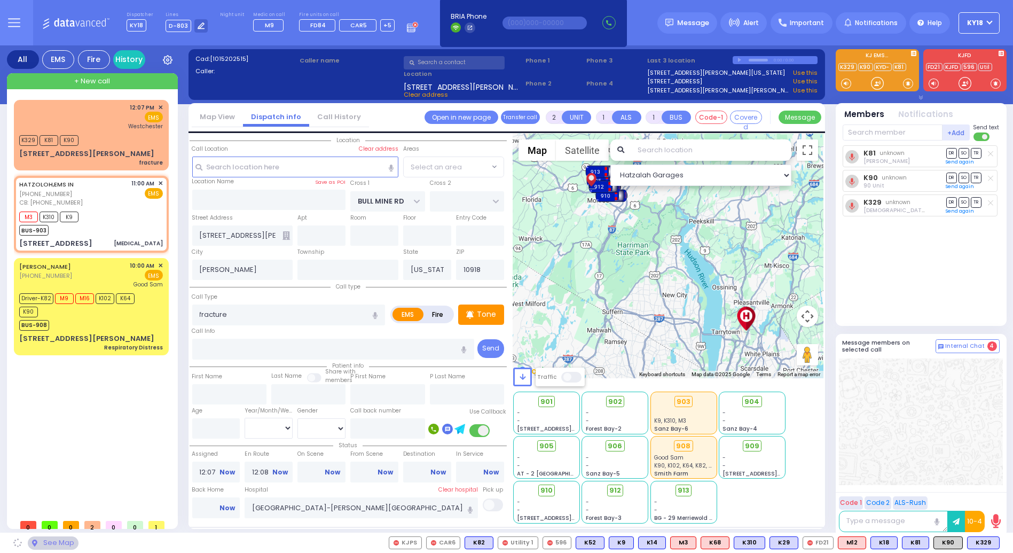
select select "[DEMOGRAPHIC_DATA]"
type input "8452639852"
type input "11:00"
type input "11:02"
select select "CHESTER"
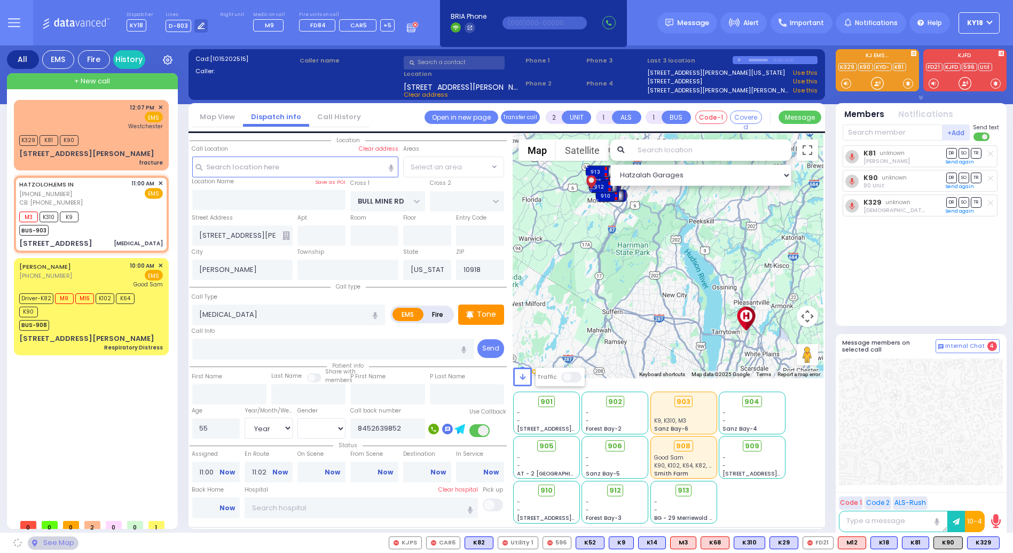
select select "Hatzalah Garages"
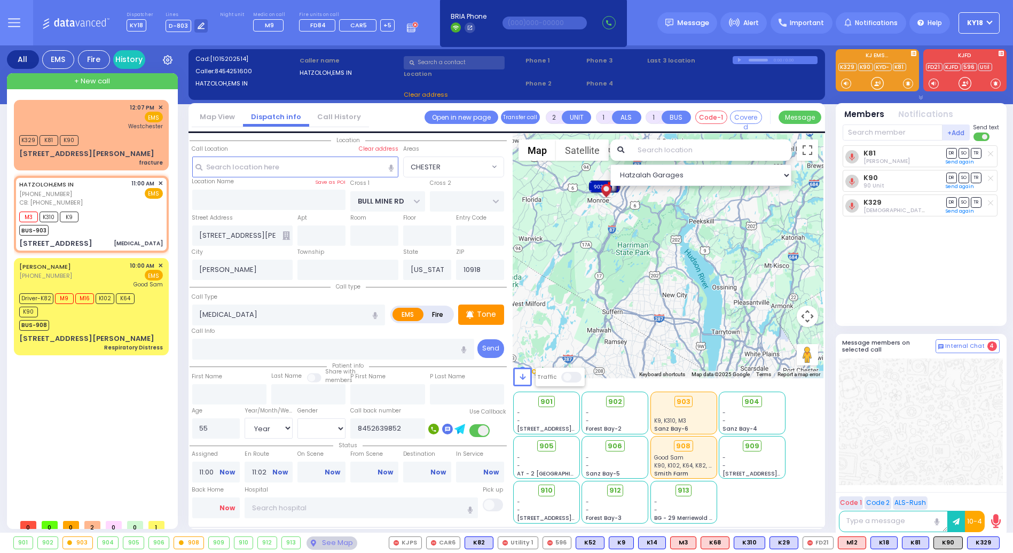
select select
type input "TARNOPOL WAY"
type input "TAYLOR COURT"
type input "22 Fillmore Court"
type input "102"
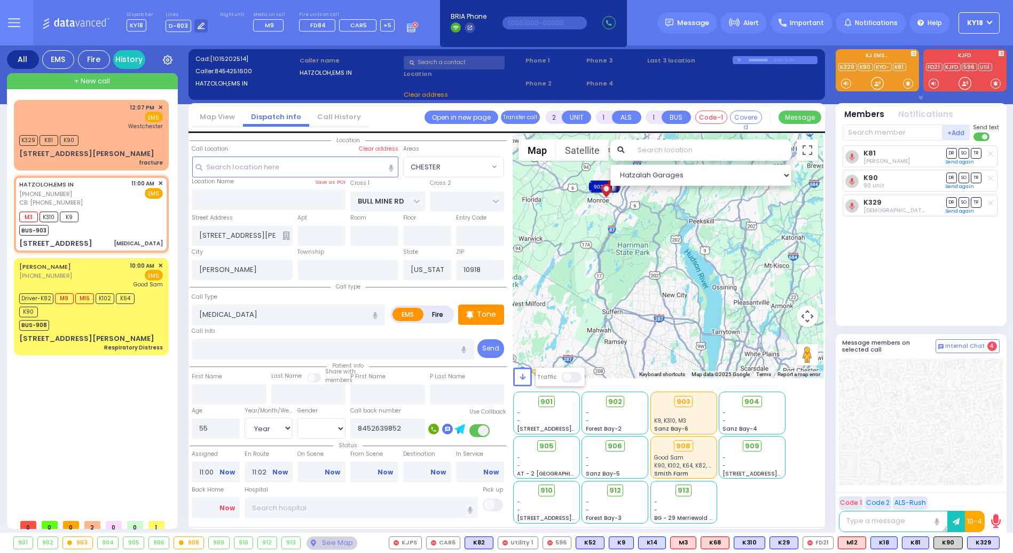
type input "Monroe"
type input "10950"
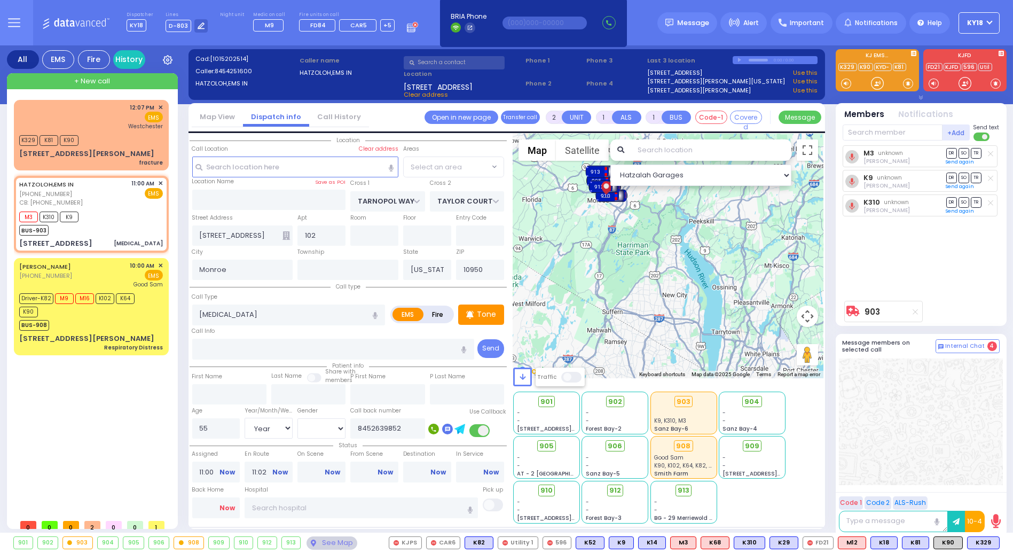
click at [230, 503] on link "Now" at bounding box center [226, 508] width 15 height 10
type input "12:11"
select select "SECTION 2"
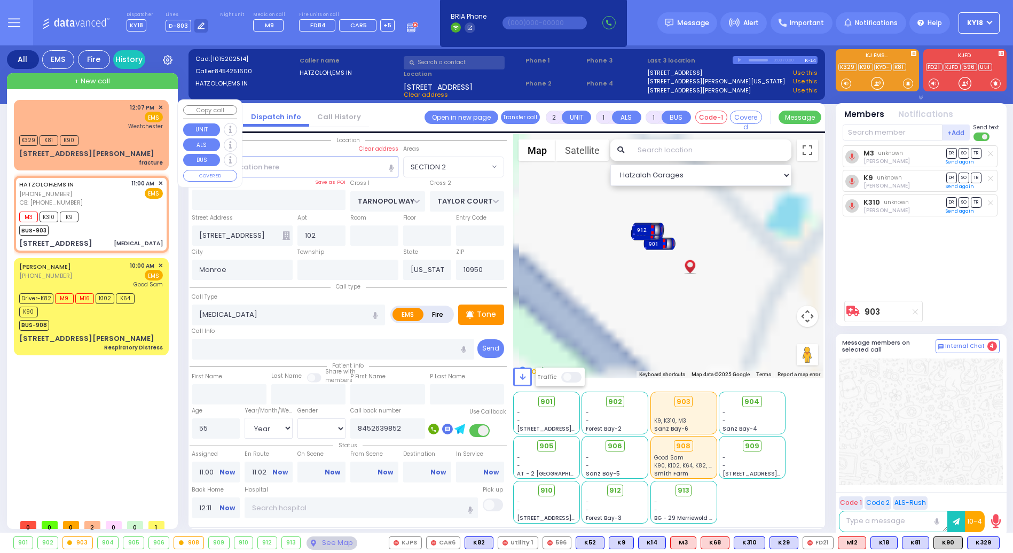
click at [97, 139] on div "K329 K81 K90" at bounding box center [91, 138] width 144 height 13
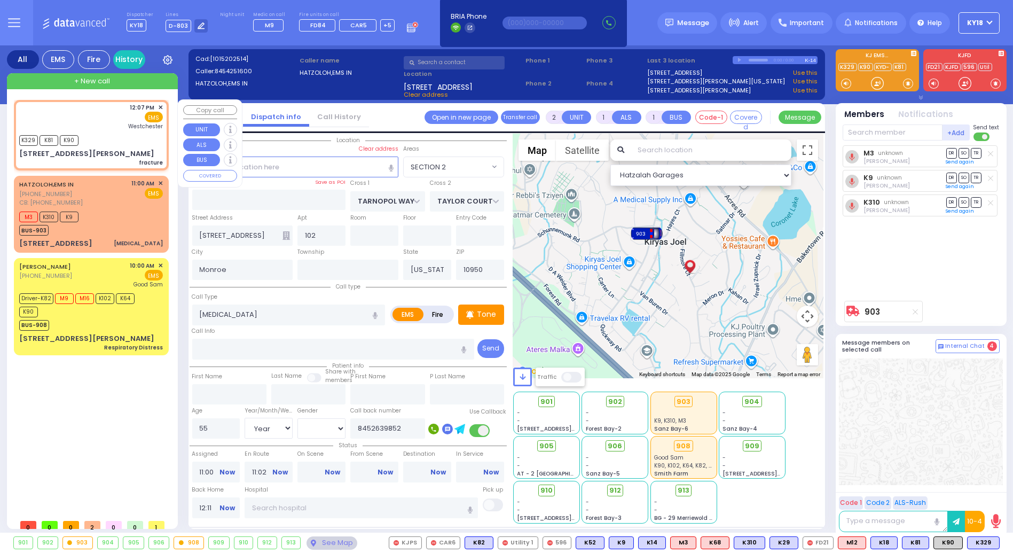
click at [97, 139] on div "K329 K81 K90" at bounding box center [91, 138] width 144 height 13
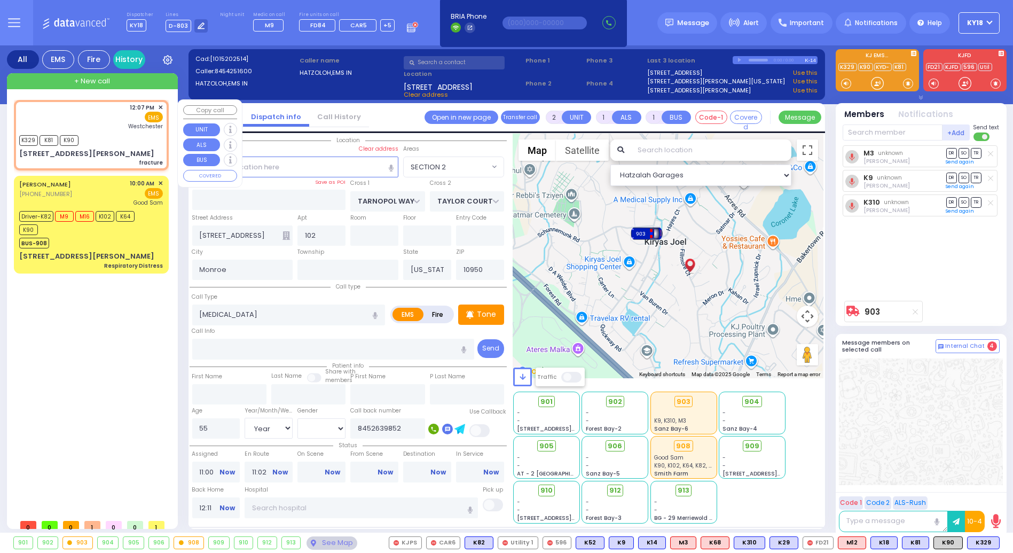
select select
type input "fracture"
radio input "true"
select select
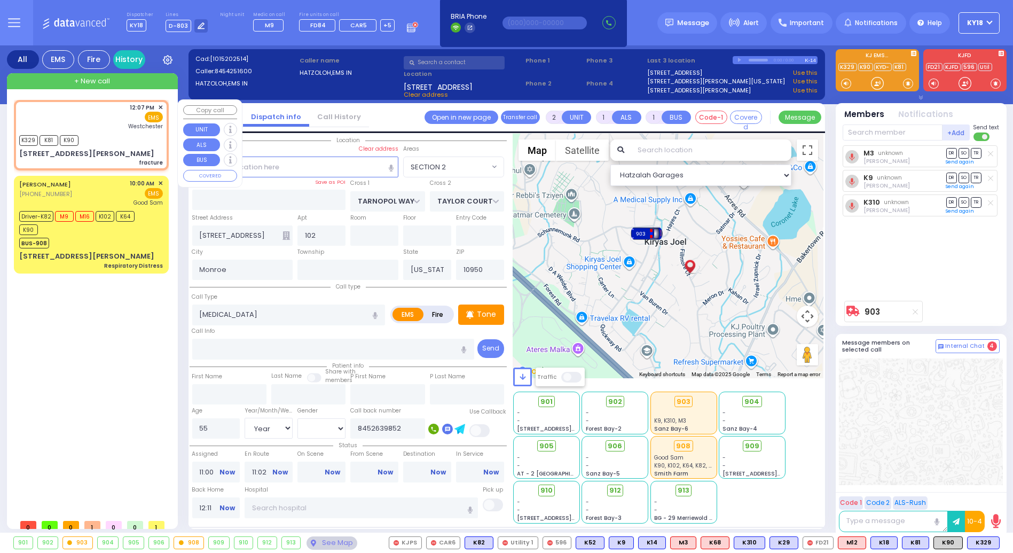
type input "12:07"
type input "12:08"
type input "[GEOGRAPHIC_DATA]-[PERSON_NAME][GEOGRAPHIC_DATA]"
select select "Hatzalah Garages"
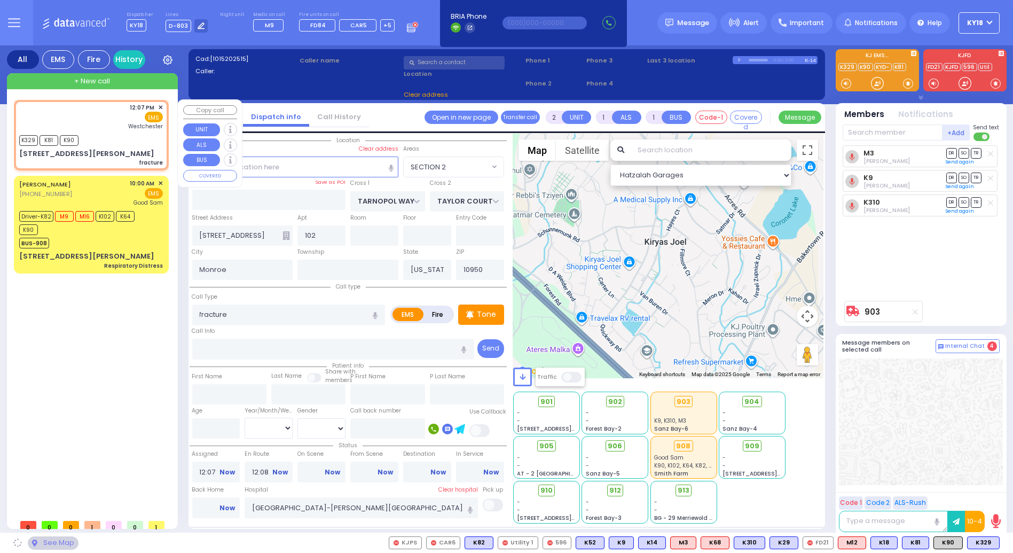
click at [97, 139] on div "K329 K81 K90" at bounding box center [91, 138] width 144 height 13
select select
radio input "true"
select select
select select "Hatzalah Garages"
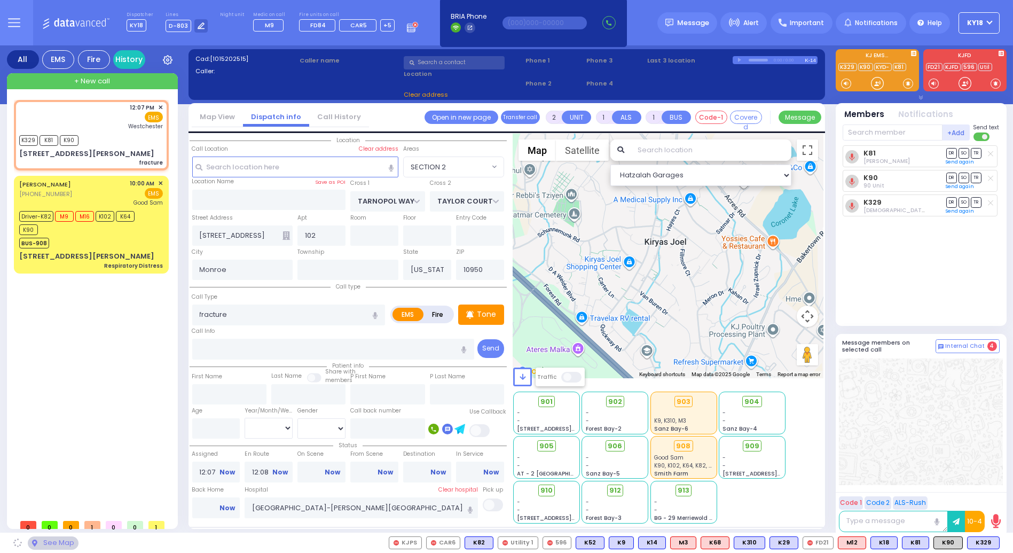
type input "BULL MINE RD"
type input "[STREET_ADDRESS][PERSON_NAME]"
type input "Chester"
type input "10918"
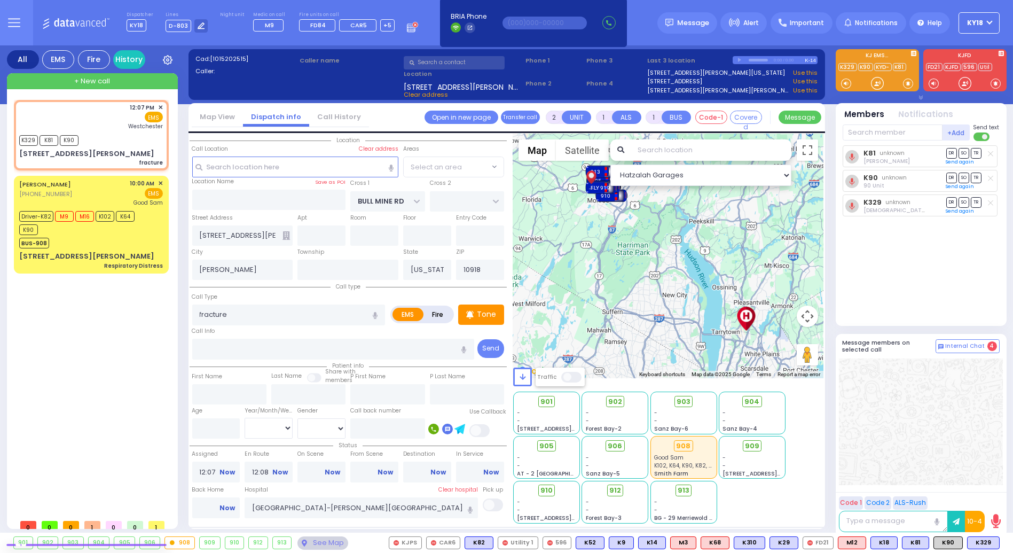
radio input "true"
select select
select select "CHESTER"
select select "Hatzalah Garages"
select select "CHESTER"
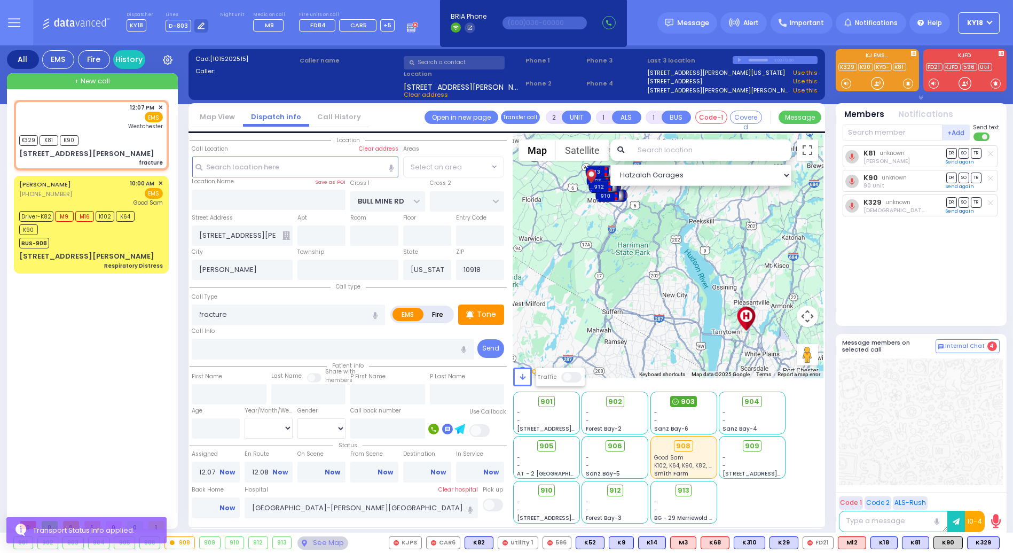
select select "CHESTER"
click at [682, 400] on span "903" at bounding box center [688, 401] width 14 height 11
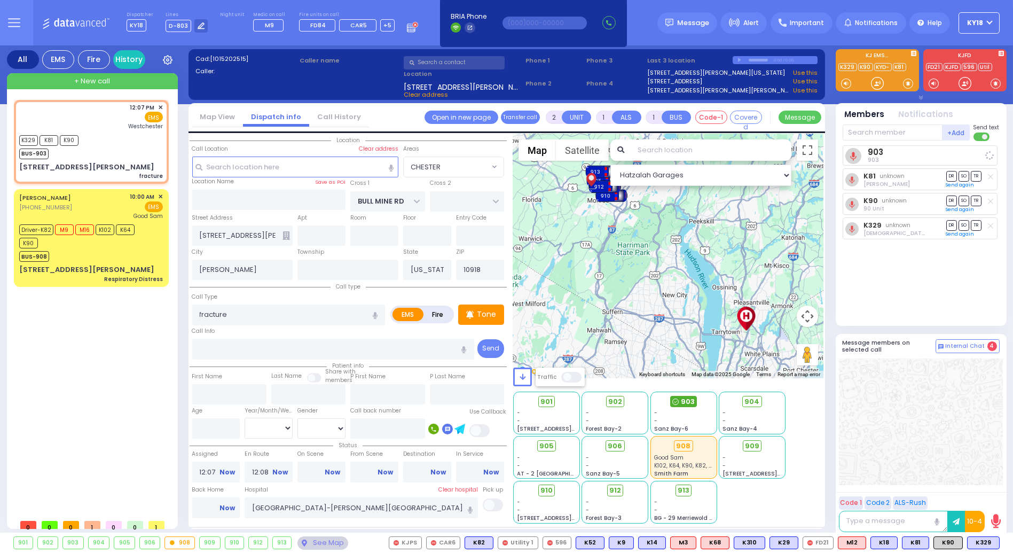
select select
radio input "true"
select select
select select "Hatzalah Garages"
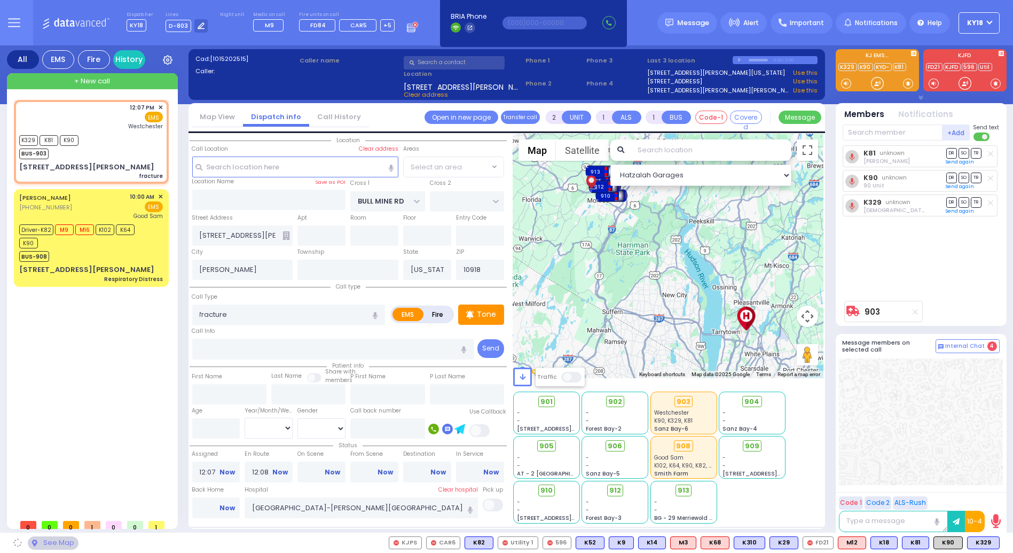
select select "CHESTER"
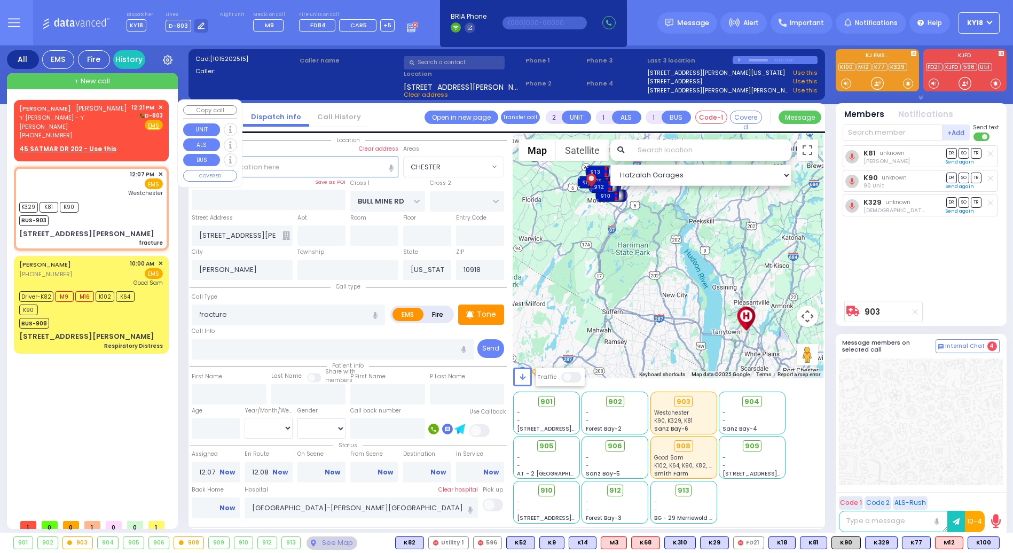
click at [87, 113] on span "ר' [PERSON_NAME] - ר' [PERSON_NAME]" at bounding box center [73, 122] width 109 height 18
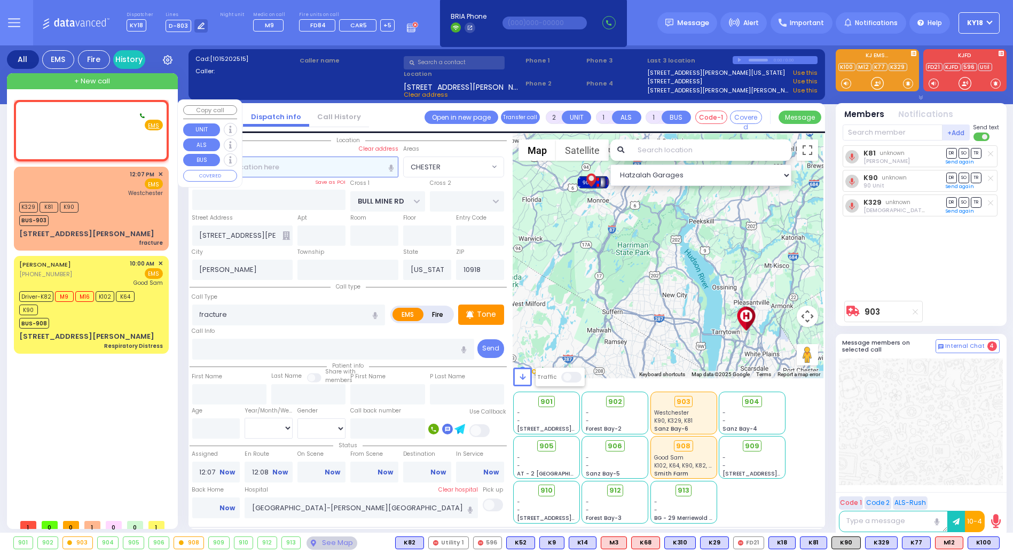
select select
radio input "true"
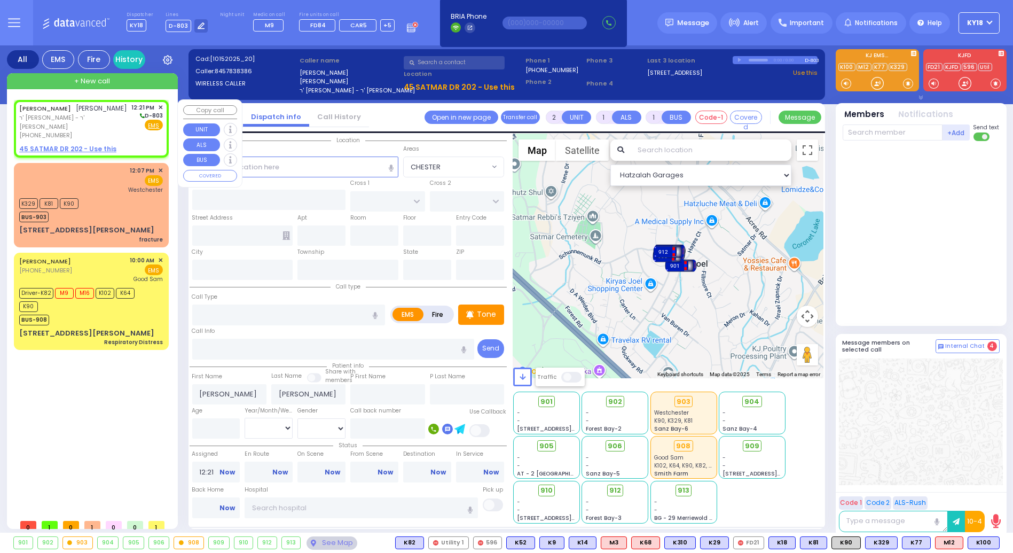
click at [84, 144] on u "45 SATMAR DR 202 - Use this" at bounding box center [67, 148] width 97 height 9
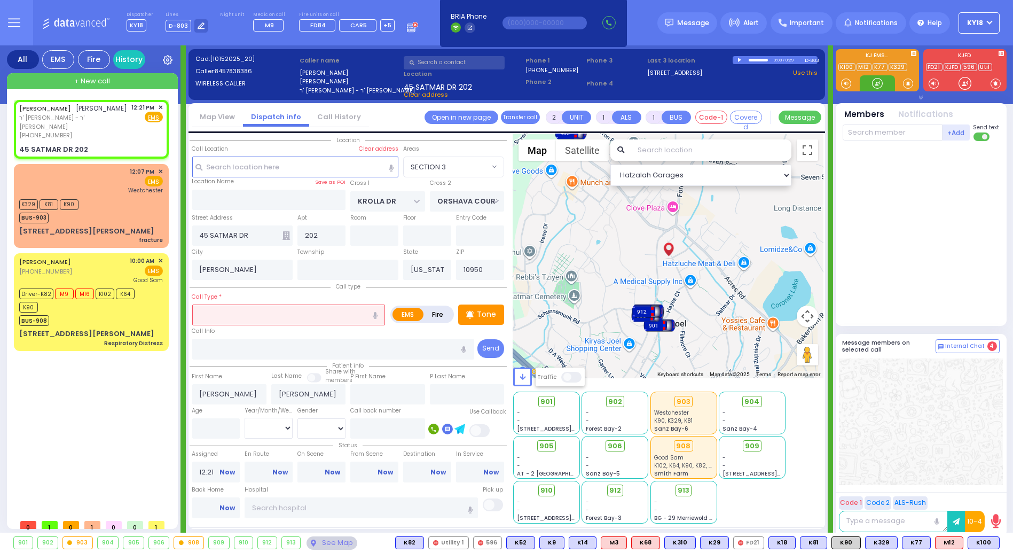
click at [237, 313] on input "text" at bounding box center [288, 314] width 193 height 20
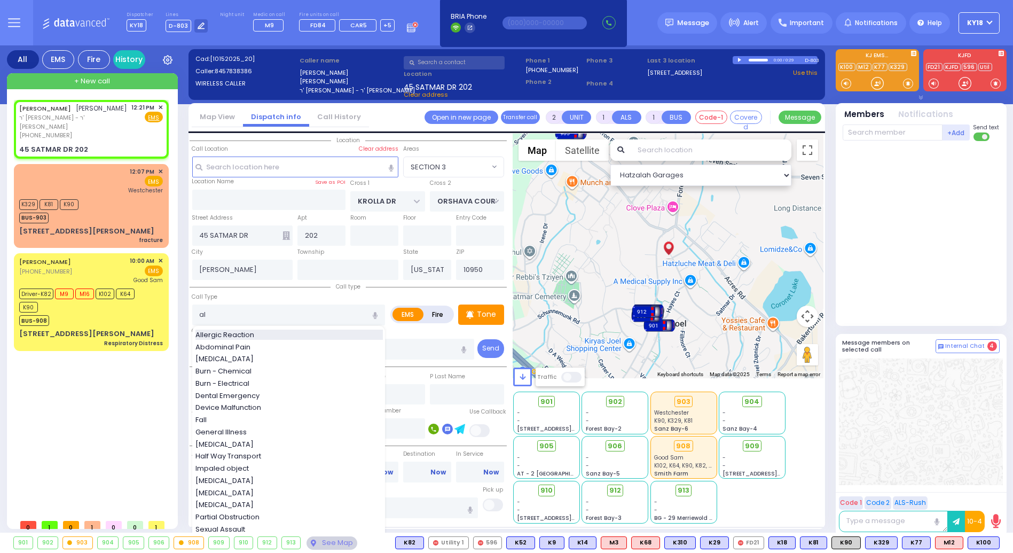
click at [239, 331] on span "Allergic Reaction" at bounding box center [226, 334] width 62 height 11
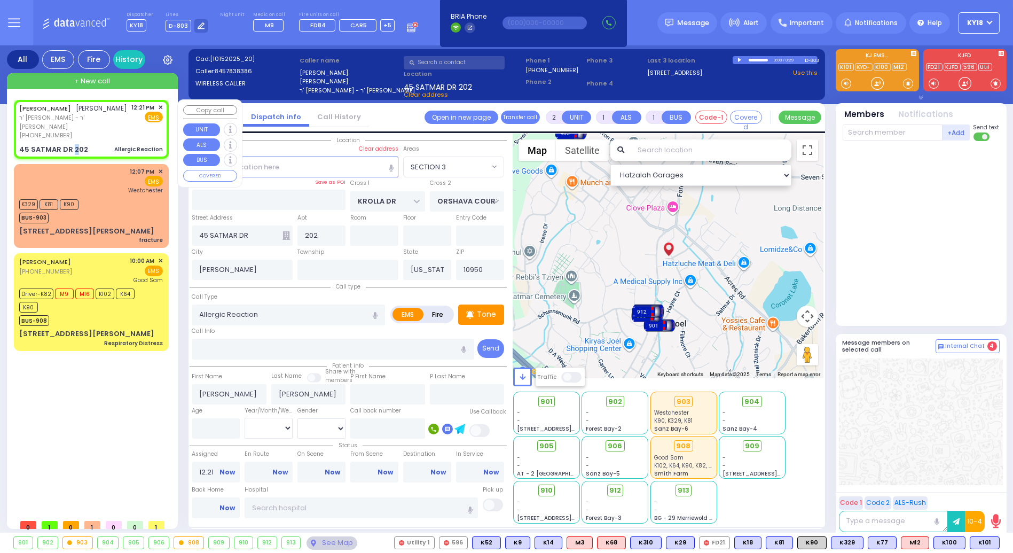
click at [73, 132] on div "MOSHE ARON REICH משה אהרן רייך ר' דוד יודא - ר' שמעון רייך (845) 783-8386 12:21…" at bounding box center [91, 128] width 151 height 55
click at [987, 546] on span "K101" at bounding box center [984, 543] width 29 height 12
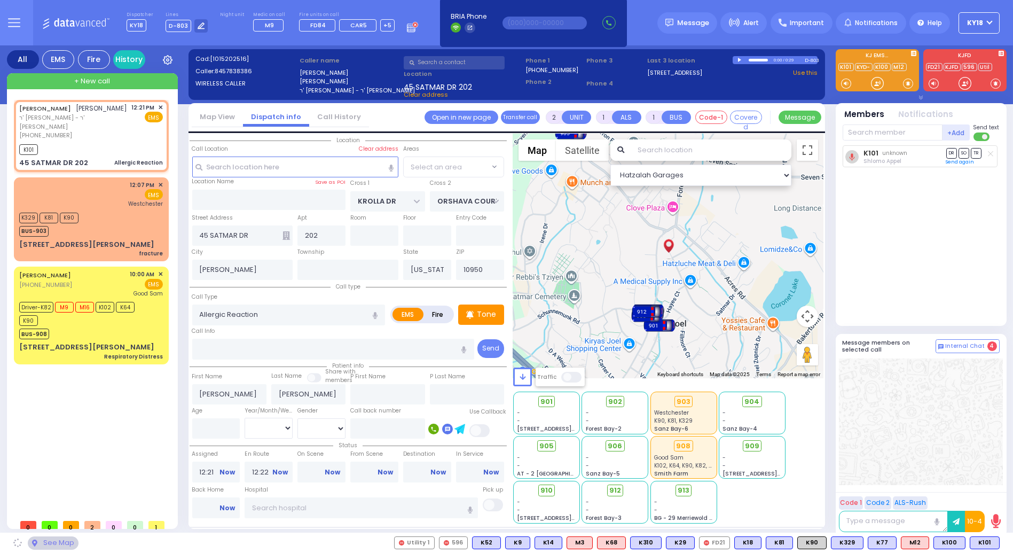
drag, startPoint x: 822, startPoint y: 254, endPoint x: 761, endPoint y: 265, distance: 62.4
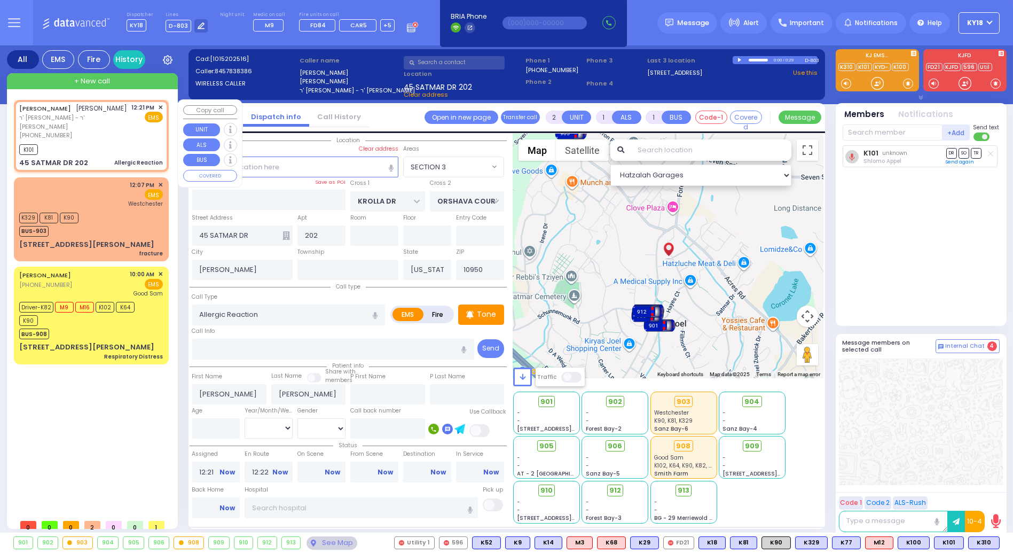
drag, startPoint x: 87, startPoint y: 154, endPoint x: 92, endPoint y: 148, distance: 7.9
click at [89, 158] on div "45 SATMAR DR 202 Allergic Reaction" at bounding box center [91, 163] width 144 height 11
click at [92, 158] on div "45 SATMAR DR 202 Allergic Reaction" at bounding box center [91, 163] width 144 height 11
click at [988, 547] on span "K310" at bounding box center [984, 543] width 30 height 12
click at [782, 544] on span "K90" at bounding box center [776, 543] width 28 height 12
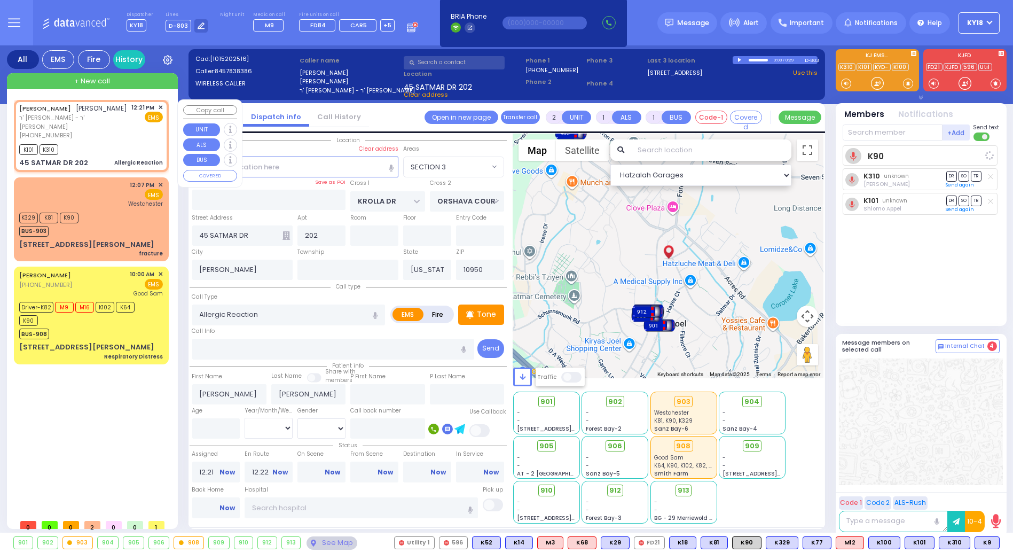
click at [88, 142] on div "K101 K310" at bounding box center [91, 148] width 144 height 13
click at [200, 22] on div at bounding box center [200, 25] width 13 height 13
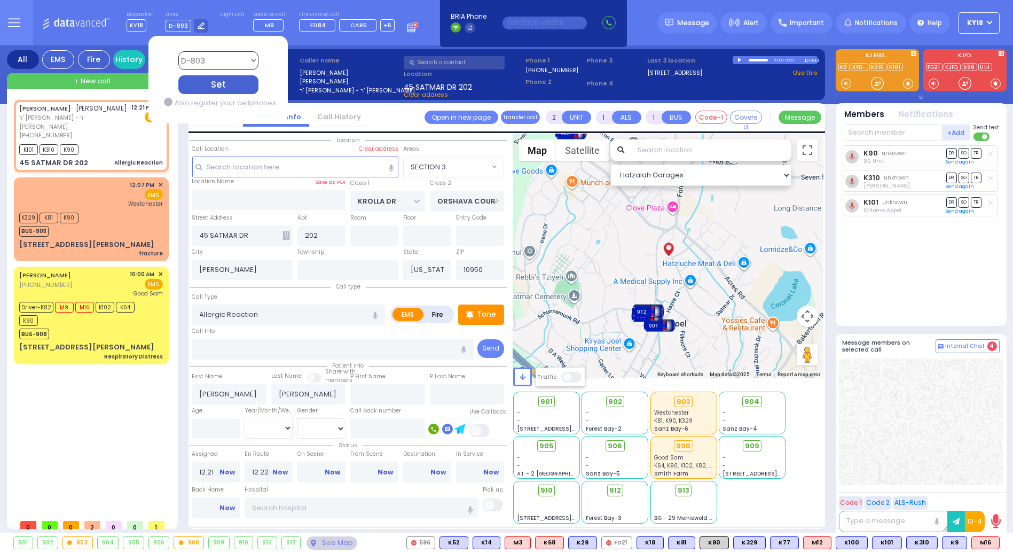
click at [212, 54] on select "Bay K-14 K-16 K-18 K-40 K-6 K-61 K-63 K-67 K-72 Medic 7 K-68 K-48 D-801 D-802 D…" at bounding box center [218, 60] width 80 height 19
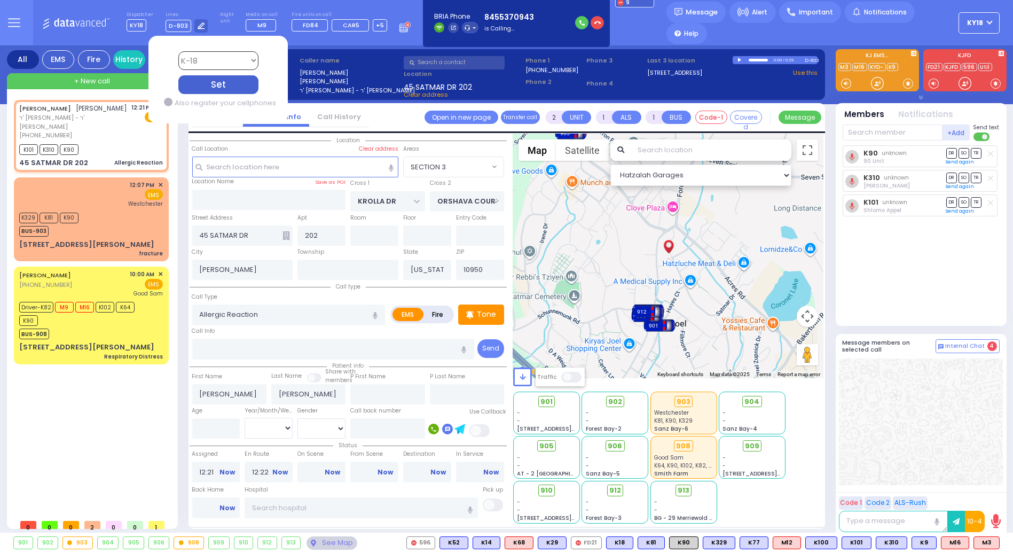
click at [178, 51] on select "Bay K-14 K-16 K-18 K-40 K-6 K-61 K-63 K-67 K-72 Medic 7 K-68 K-48 D-801 D-802 D…" at bounding box center [218, 60] width 80 height 19
click at [218, 82] on div "Set" at bounding box center [218, 84] width 80 height 19
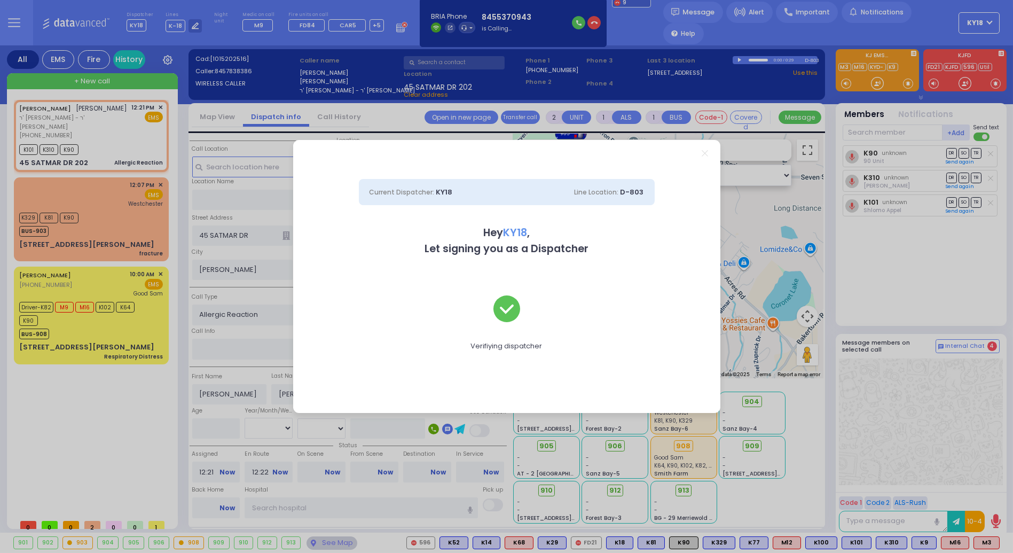
click at [100, 132] on div "Current Dispatcher: KY18 Line Location: D-803 Hey KY18 , Let signing you as a D…" at bounding box center [506, 276] width 1013 height 553
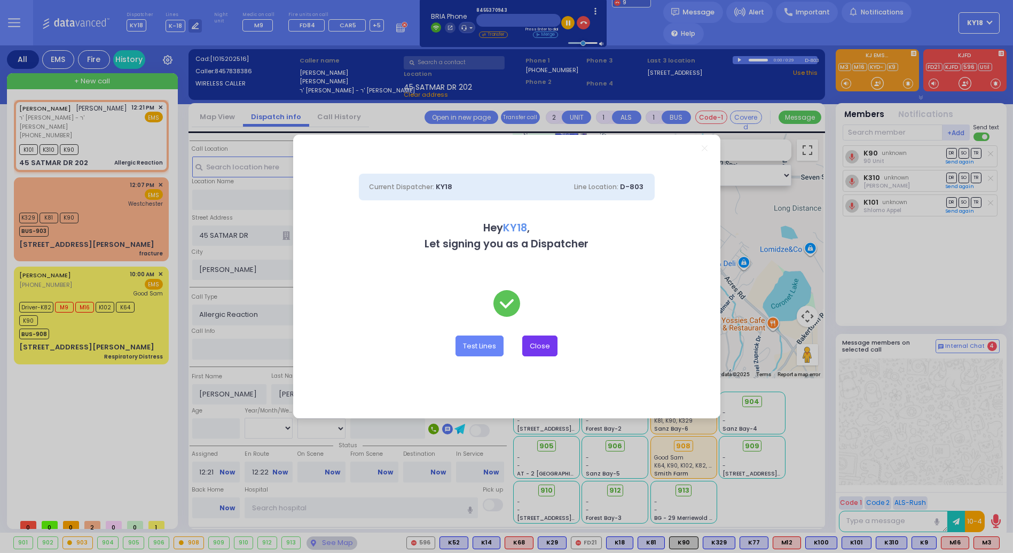
click at [547, 346] on button "Close" at bounding box center [539, 345] width 35 height 20
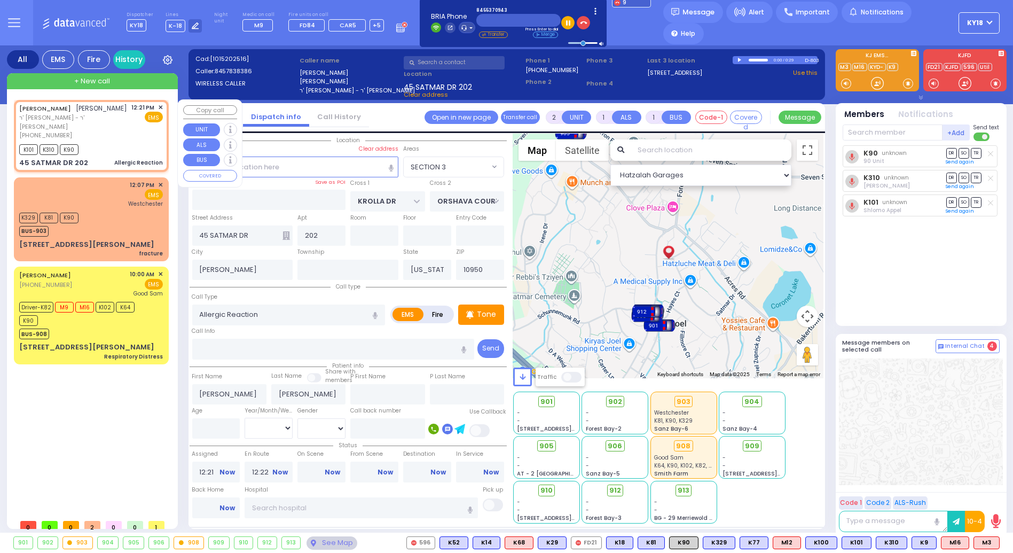
click at [140, 142] on div "K101 K310 K90" at bounding box center [91, 148] width 144 height 13
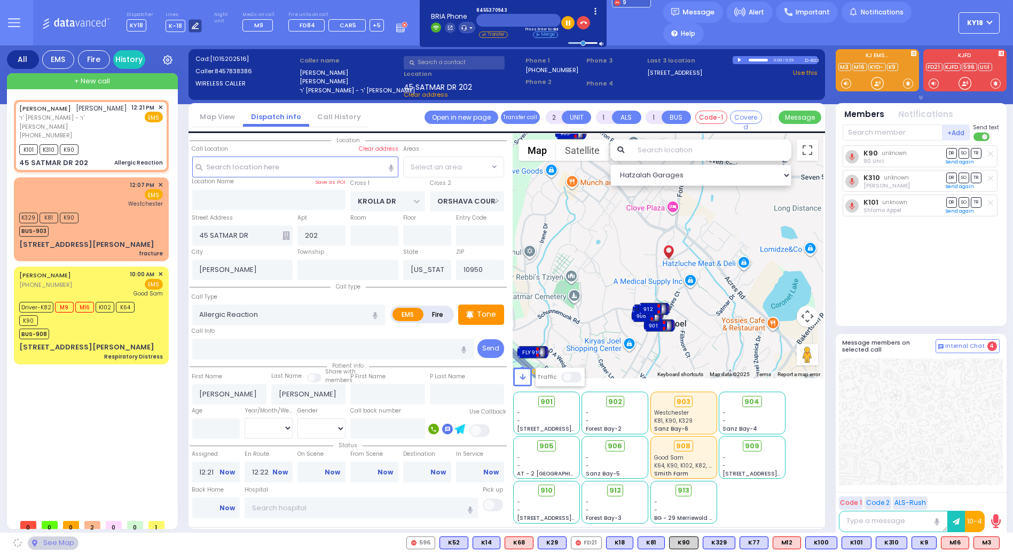
click at [192, 26] on icon at bounding box center [195, 25] width 7 height 7
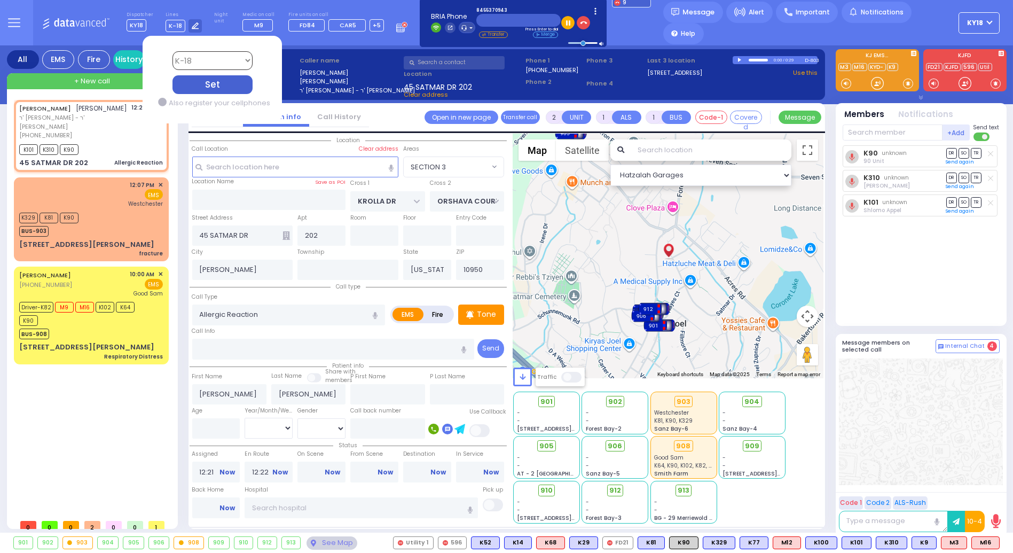
click at [178, 60] on select "Bay K-14 K-16 K-18 K-40 K-6 K-61 K-63 K-67 K-72 Medic 7 K-68 K-48 D-801 D-802 D…" at bounding box center [212, 60] width 80 height 19
click at [172, 51] on select "Bay K-14 K-16 K-18 K-40 K-6 K-61 K-63 K-67 K-72 Medic 7 K-68 K-48 D-801 D-802 D…" at bounding box center [212, 60] width 80 height 19
click at [215, 81] on div "Set" at bounding box center [212, 84] width 80 height 19
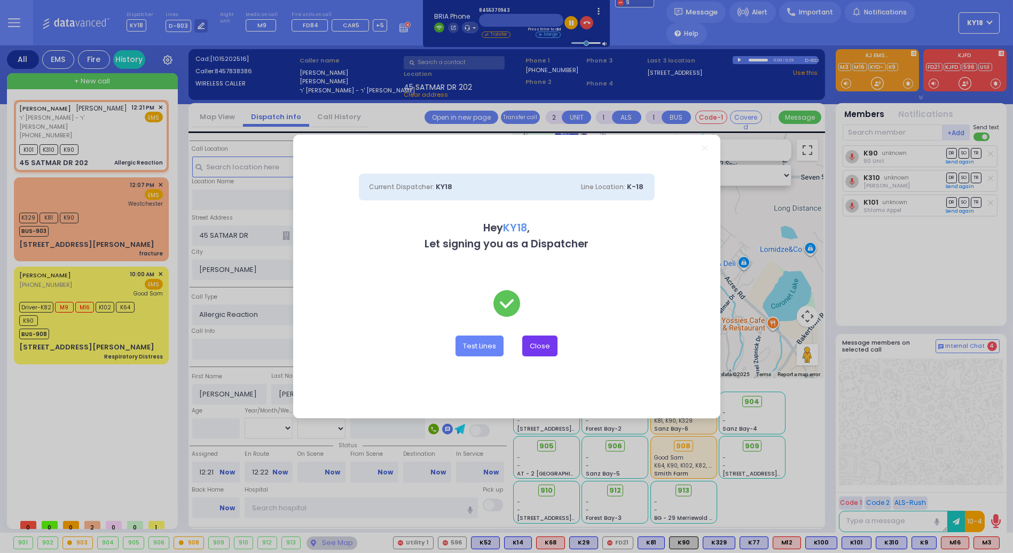
click at [538, 348] on button "Close" at bounding box center [539, 345] width 35 height 20
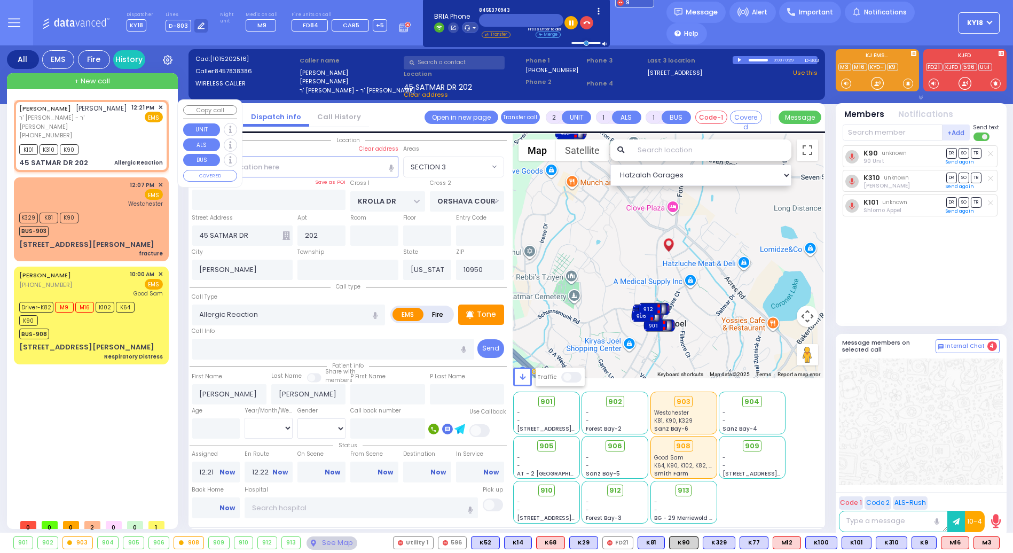
click at [112, 145] on div "K101 K310 K90" at bounding box center [91, 148] width 144 height 13
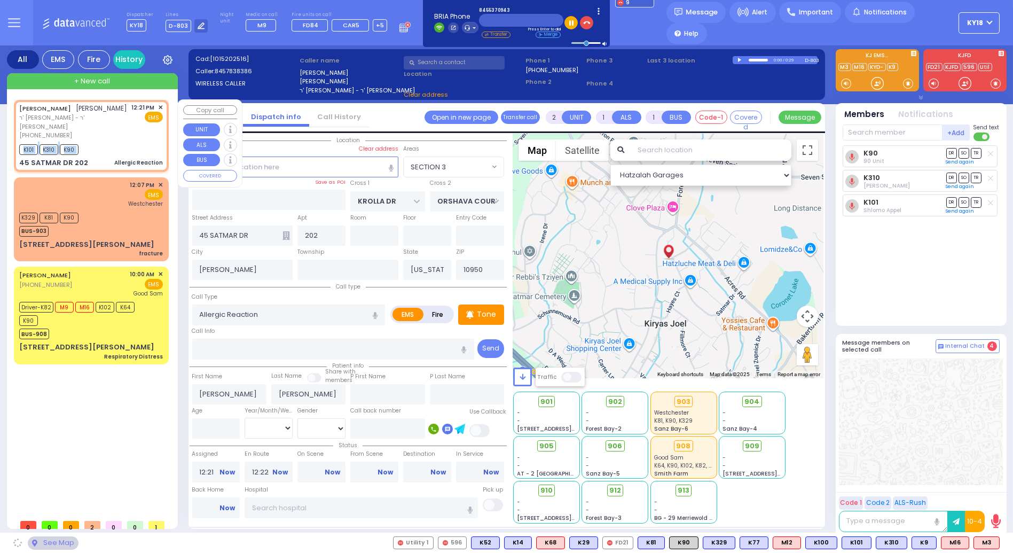
click at [112, 145] on div "K101 K310 K90" at bounding box center [91, 148] width 144 height 13
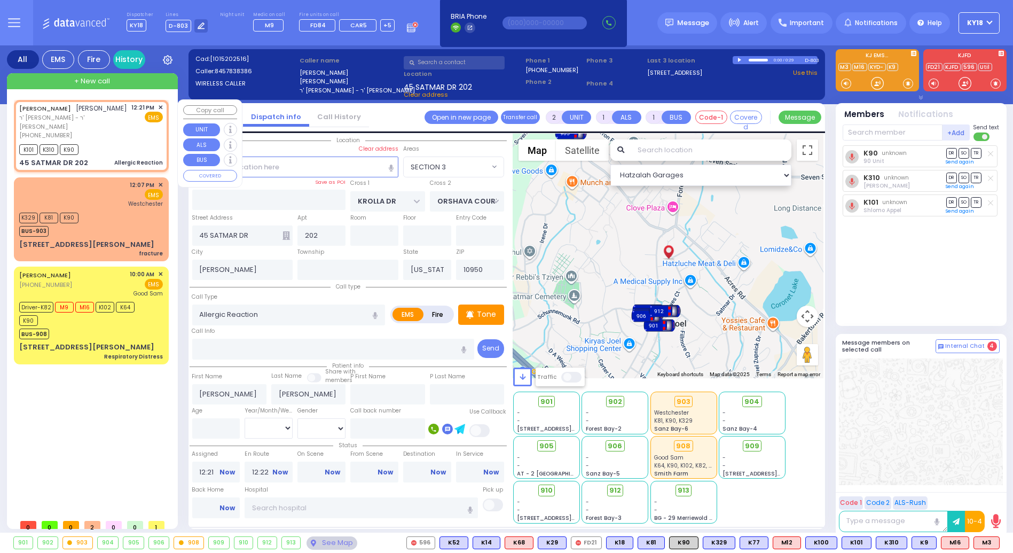
click at [94, 131] on div "[PHONE_NUMBER]" at bounding box center [73, 135] width 109 height 9
click at [980, 543] on span "M3" at bounding box center [986, 543] width 25 height 12
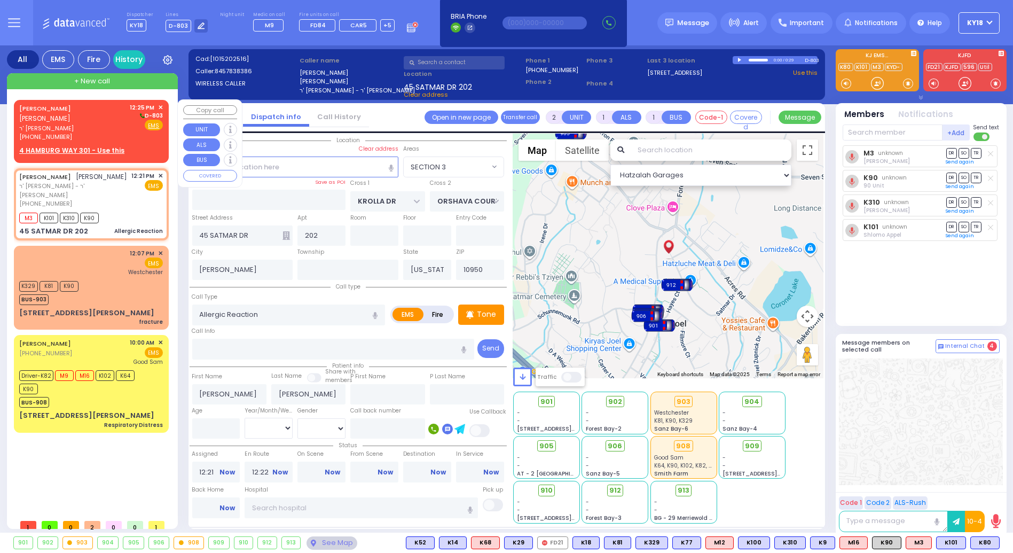
click at [93, 132] on div "(845) 782-0320" at bounding box center [72, 136] width 107 height 9
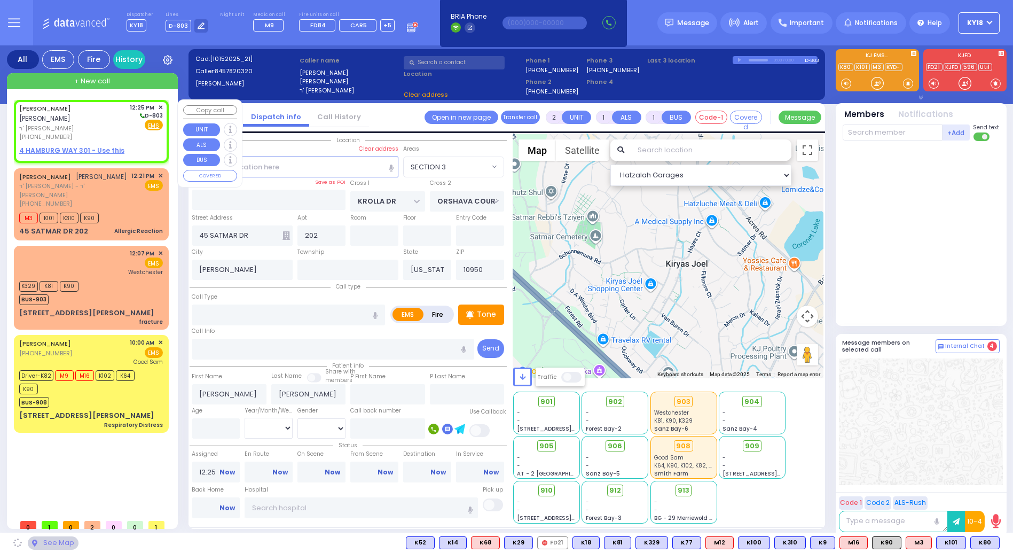
click at [90, 146] on u "4 HAMBURG WAY 301 - Use this" at bounding box center [71, 150] width 105 height 9
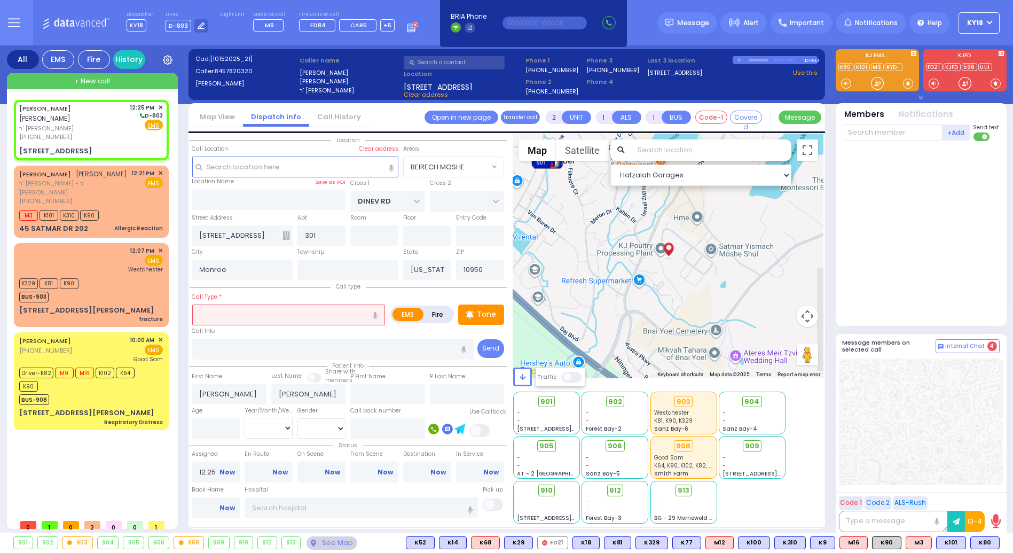
click at [237, 309] on input "text" at bounding box center [288, 314] width 193 height 20
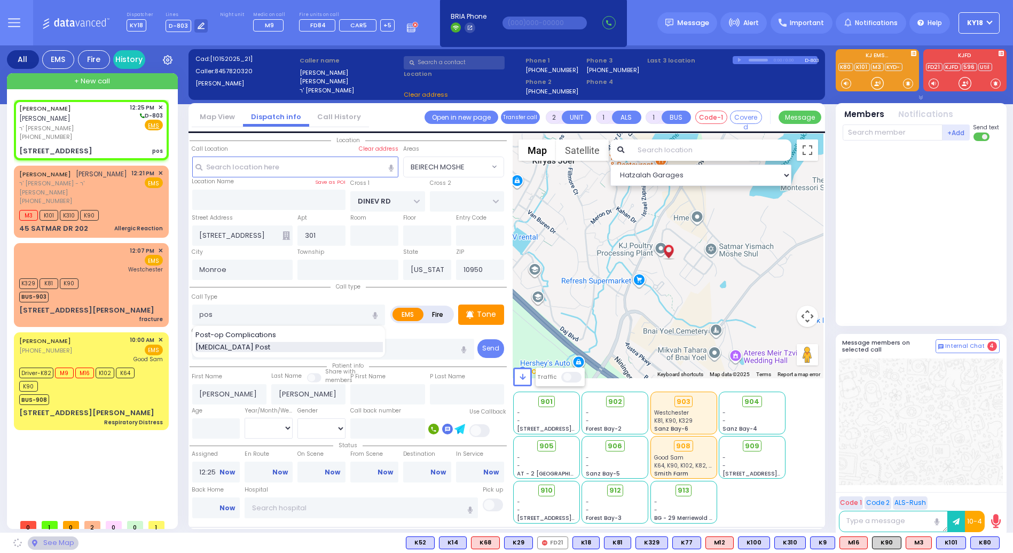
click at [227, 347] on span "Choking Post" at bounding box center [234, 347] width 79 height 11
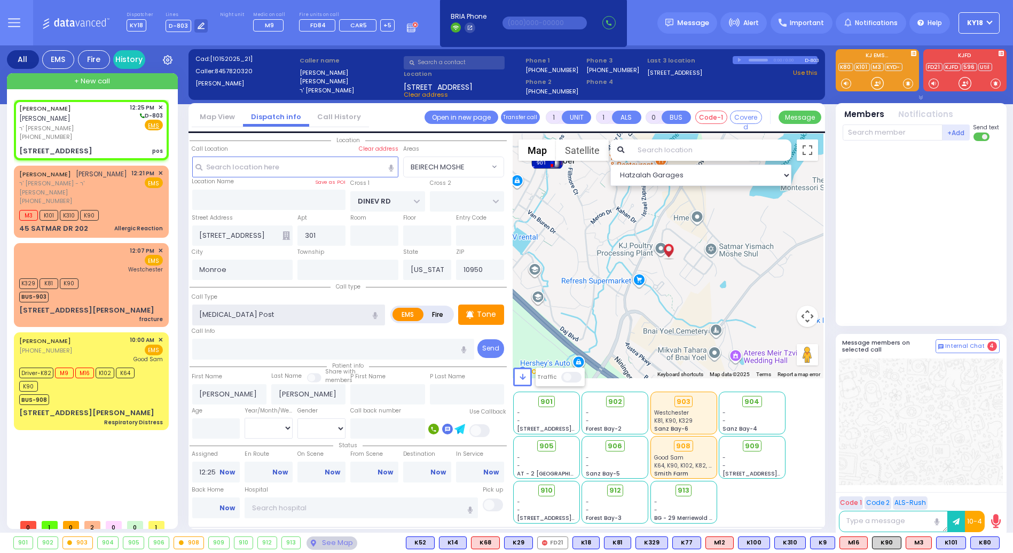
drag, startPoint x: 262, startPoint y: 314, endPoint x: 183, endPoint y: 307, distance: 79.4
click at [183, 307] on div "All EMS Fire History Settings" at bounding box center [507, 290] width 1000 height 491
click at [244, 348] on span "Partial Obstruction" at bounding box center [229, 347] width 68 height 11
click at [224, 432] on input "number" at bounding box center [216, 428] width 48 height 20
click at [280, 425] on select "Year Month Week Day" at bounding box center [269, 428] width 48 height 20
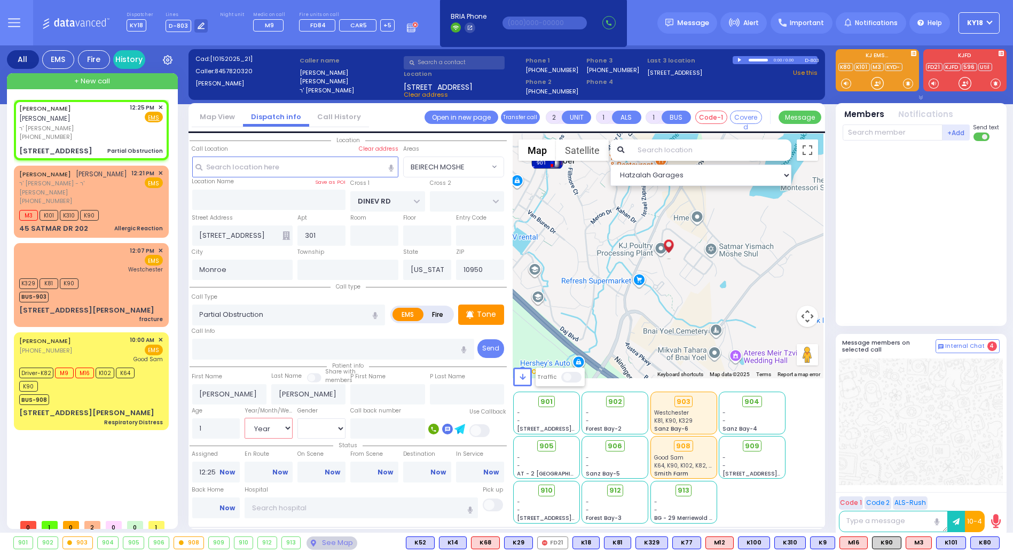
click at [245, 418] on select "Year Month Week Day" at bounding box center [269, 428] width 48 height 20
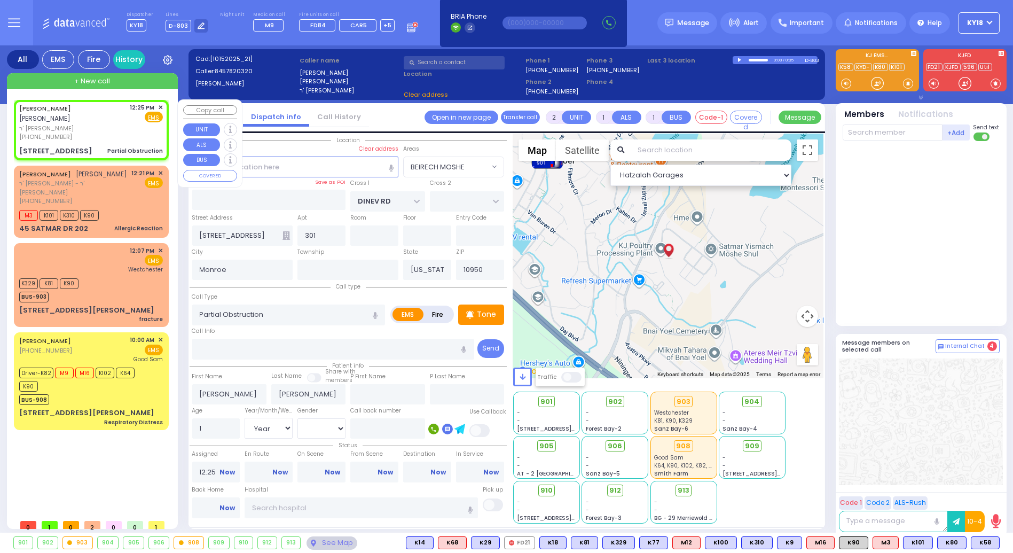
click at [102, 132] on div "(845) 782-0320" at bounding box center [72, 136] width 107 height 9
click at [985, 543] on span "K58" at bounding box center [985, 543] width 28 height 12
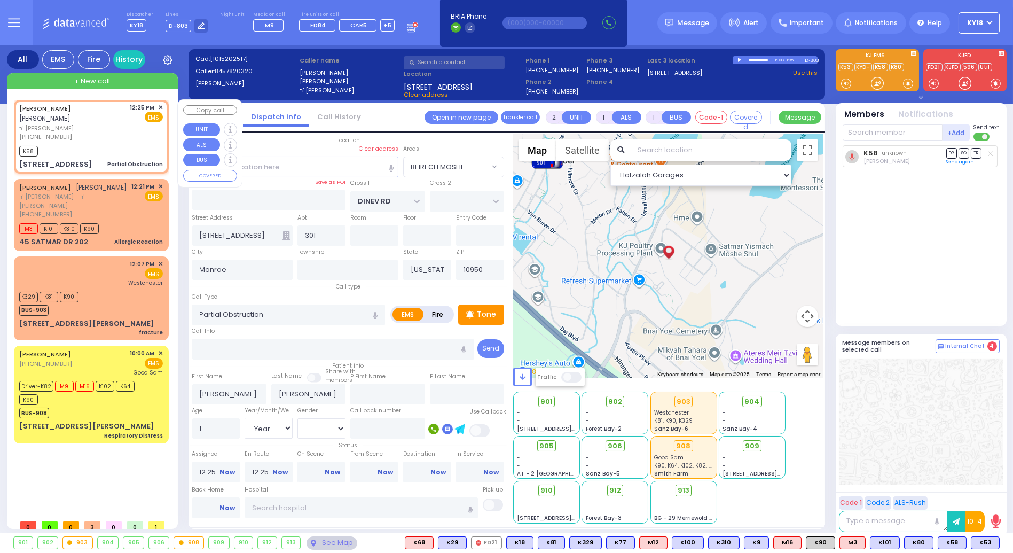
click at [85, 143] on div "K58" at bounding box center [91, 149] width 144 height 13
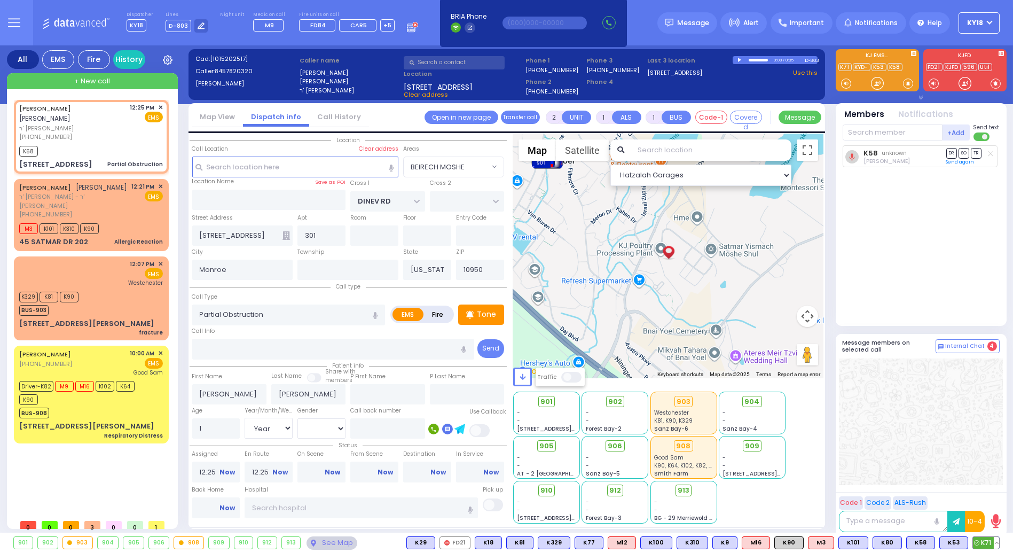
click at [983, 544] on span "K71" at bounding box center [986, 543] width 26 height 12
click at [549, 492] on span "910" at bounding box center [551, 490] width 12 height 11
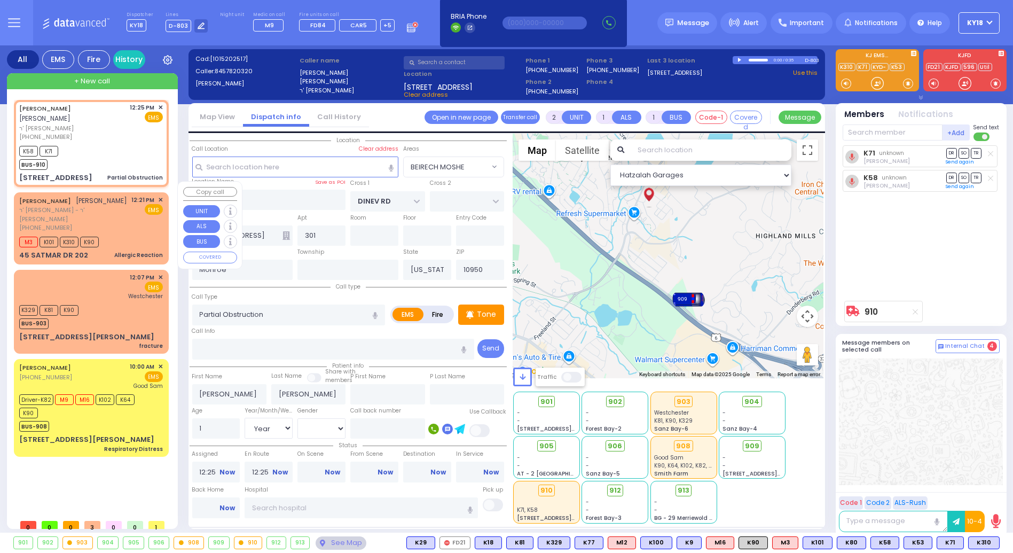
click at [125, 234] on div "M3 K101 K310 K90" at bounding box center [91, 240] width 144 height 13
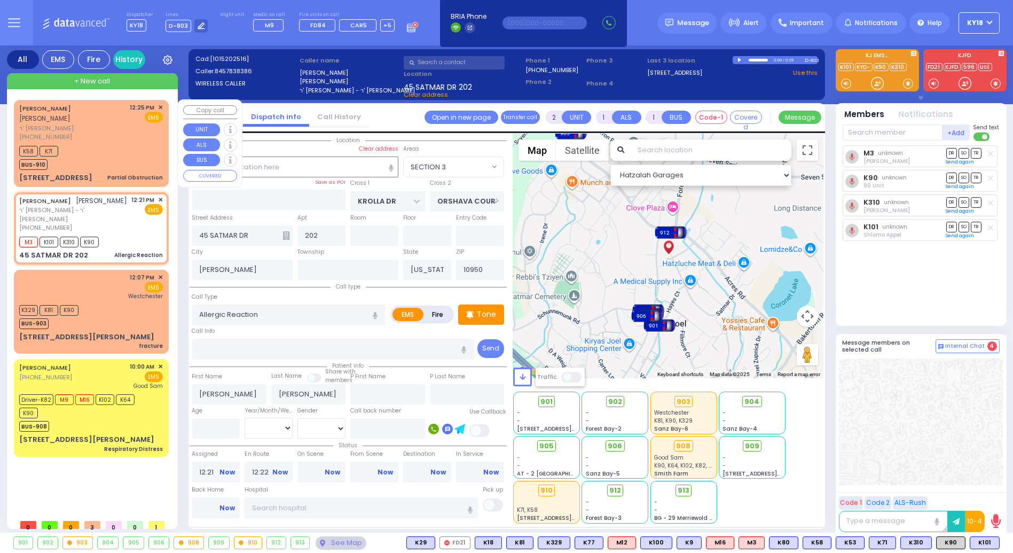
click at [97, 143] on div "K58 K71 BUS-910" at bounding box center [91, 156] width 144 height 27
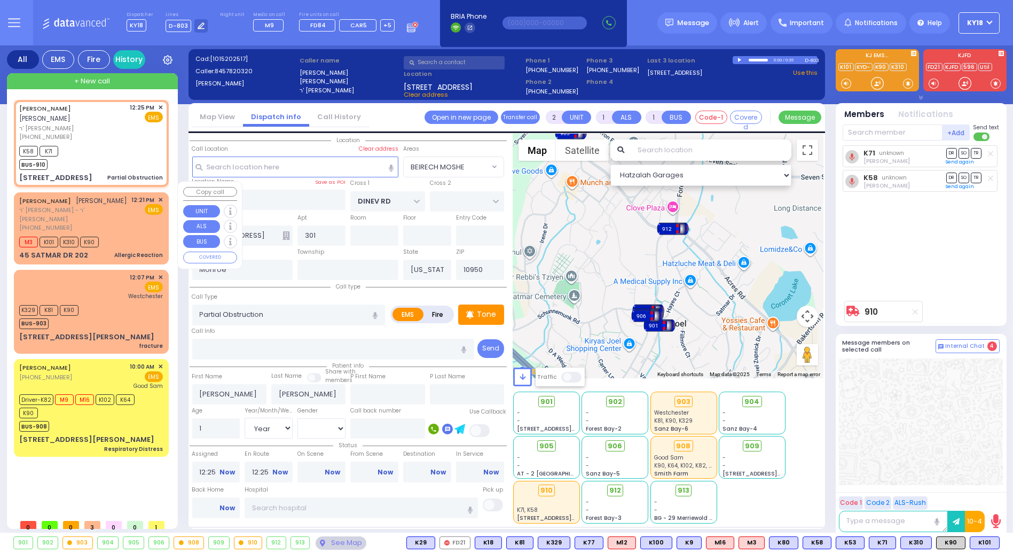
click at [105, 223] on div "[PHONE_NUMBER]" at bounding box center [73, 227] width 109 height 9
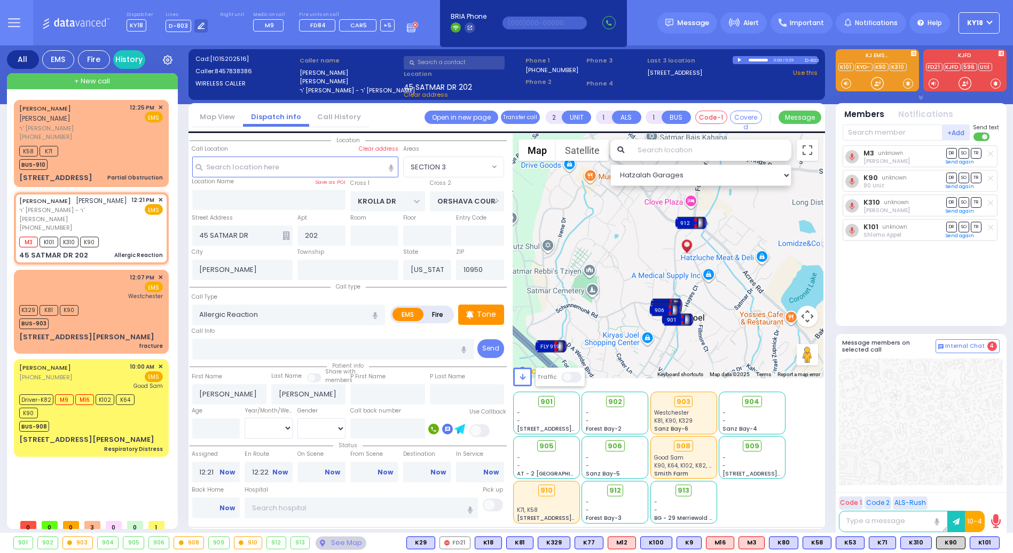
drag, startPoint x: 577, startPoint y: 322, endPoint x: 610, endPoint y: 312, distance: 35.1
click at [610, 312] on div "To activate drag with keyboard, press Alt + Enter. Once in keyboard drag state,…" at bounding box center [668, 256] width 310 height 244
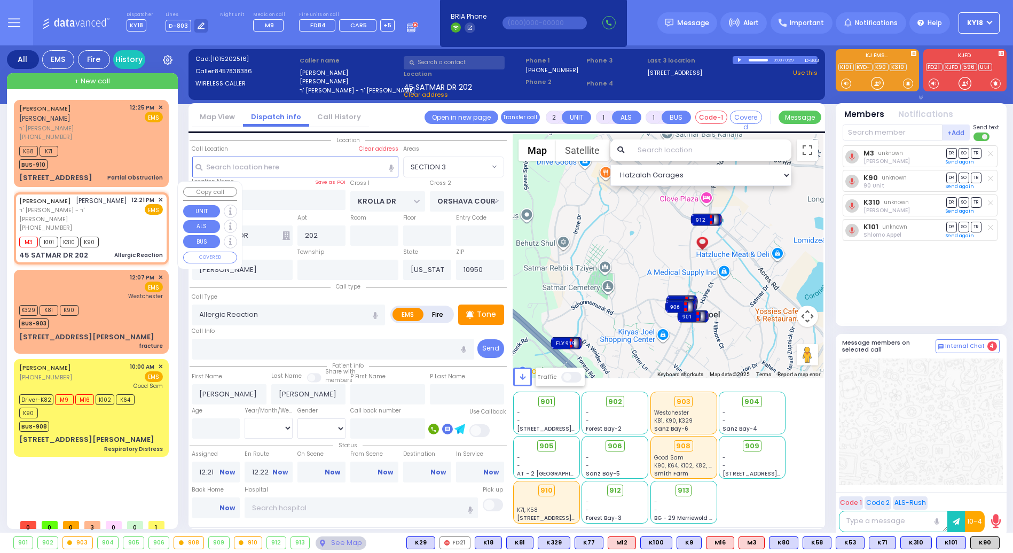
click at [134, 234] on div "M3 K101 K310 K90" at bounding box center [91, 240] width 144 height 13
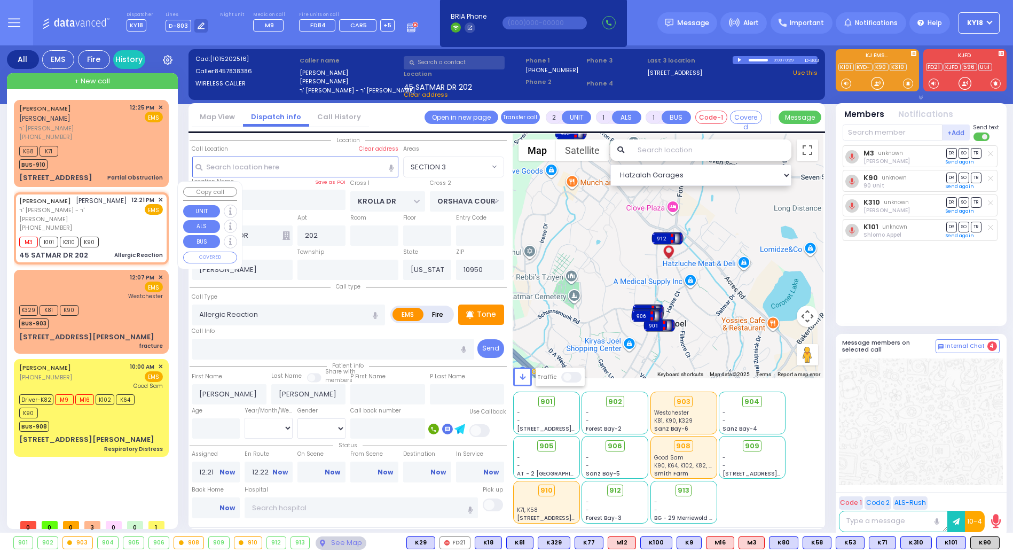
click at [138, 234] on div "M3 K101 K310 K90" at bounding box center [91, 240] width 144 height 13
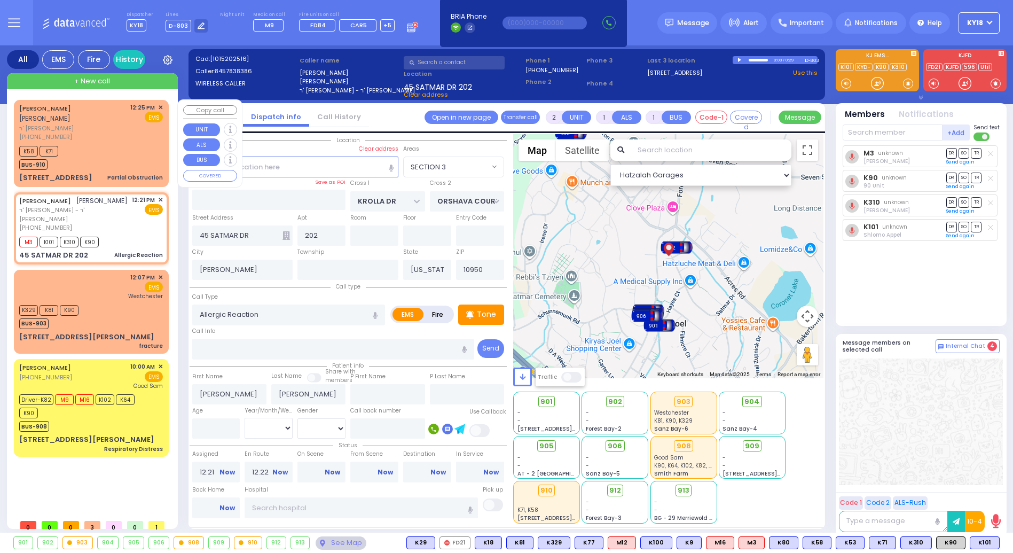
select select "SECTION 3"
select select
click at [151, 155] on div "K58 K71 BUS-910" at bounding box center [91, 156] width 144 height 27
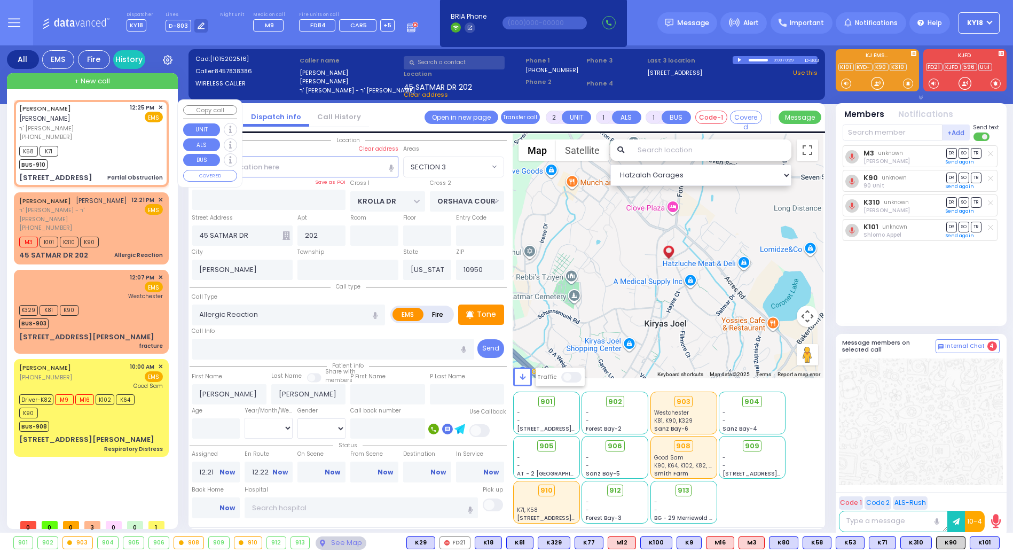
select select
type input "Partial Obstruction"
radio input "true"
type input "[PERSON_NAME]"
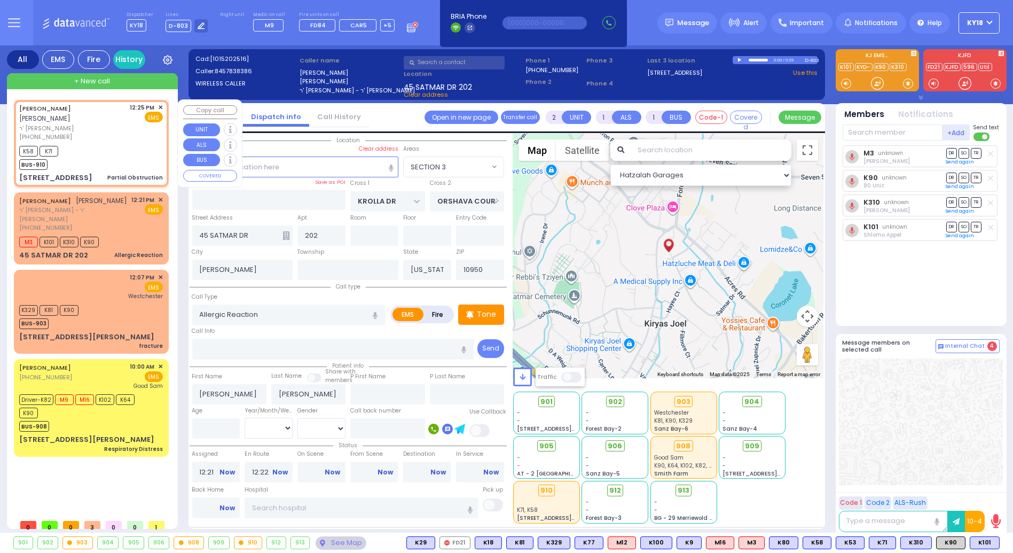
type input "1"
select select "Year"
type input "12:25"
select select "Hatzalah Garages"
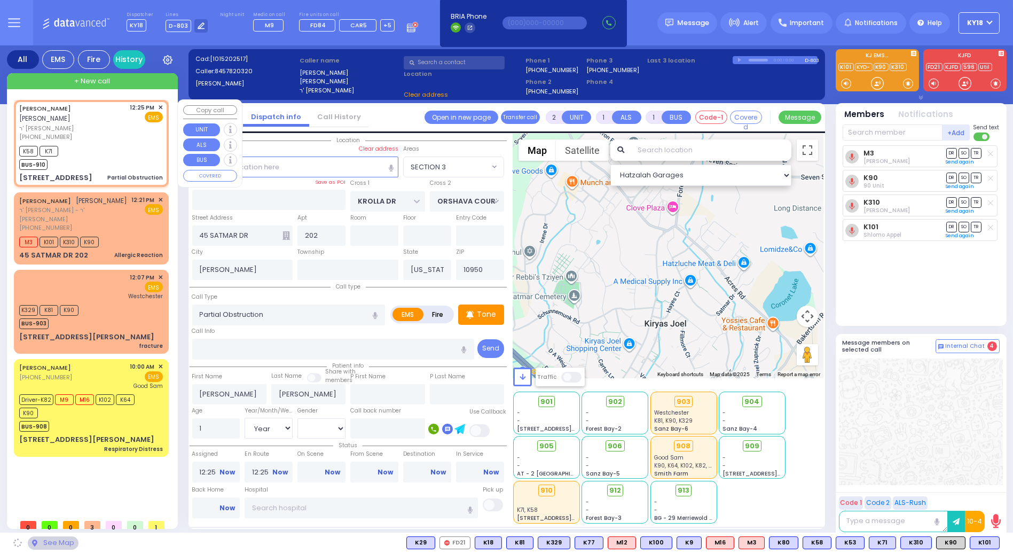
type input "DINEV RD"
type input "[STREET_ADDRESS]"
type input "301"
type input "Monroe"
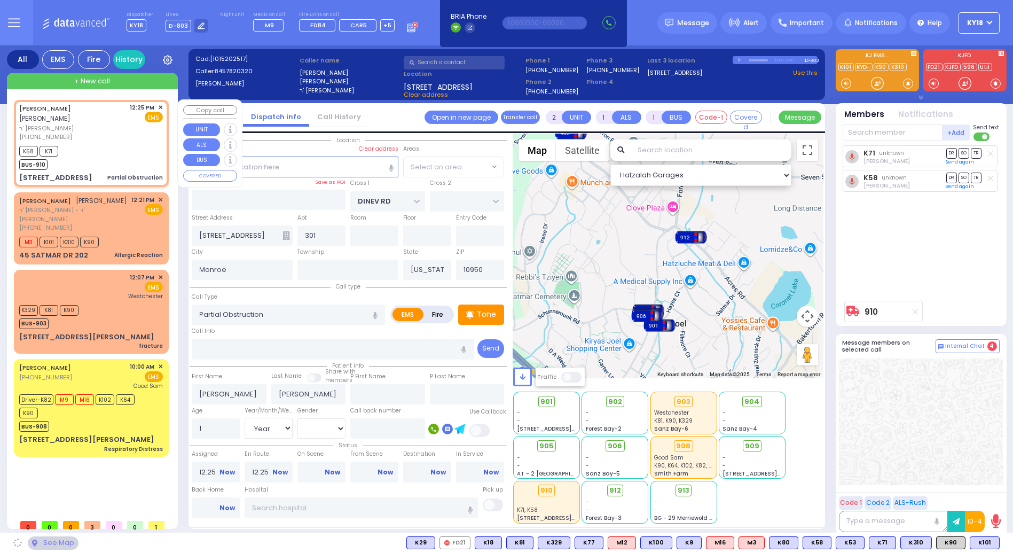
select select "BEIRECH MOSHE"
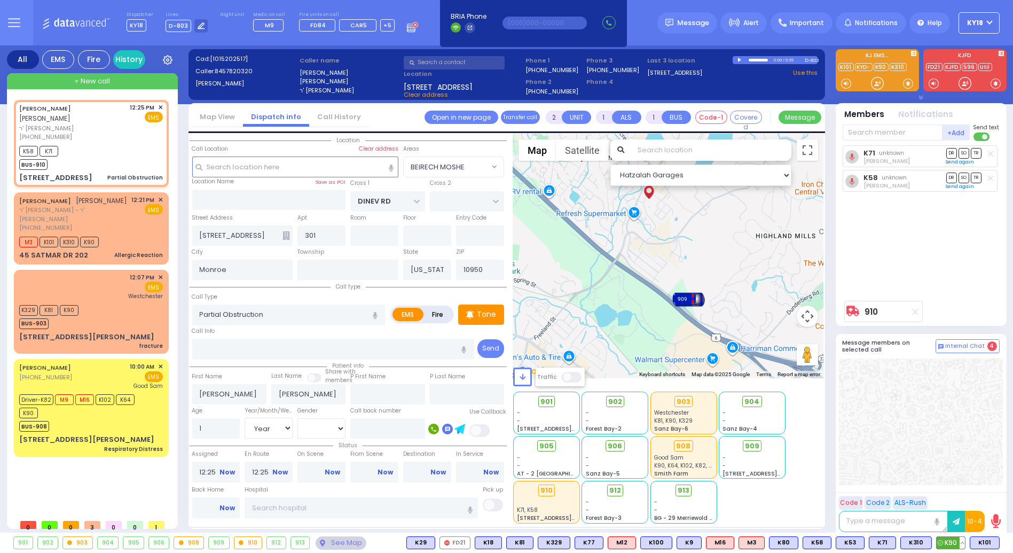
click at [954, 541] on span "K90" at bounding box center [951, 543] width 28 height 12
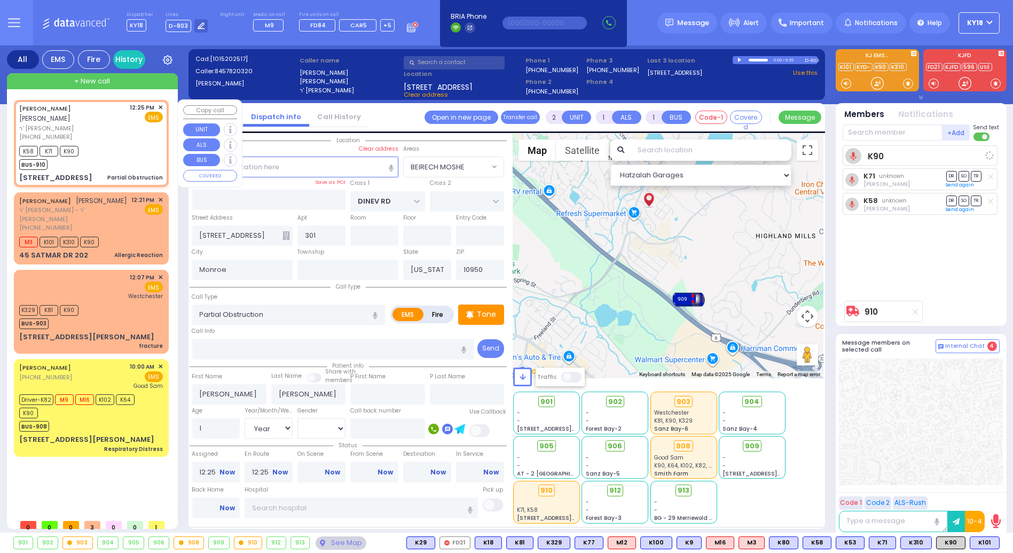
select select
radio input "true"
select select "Year"
select select "Hatzalah Garages"
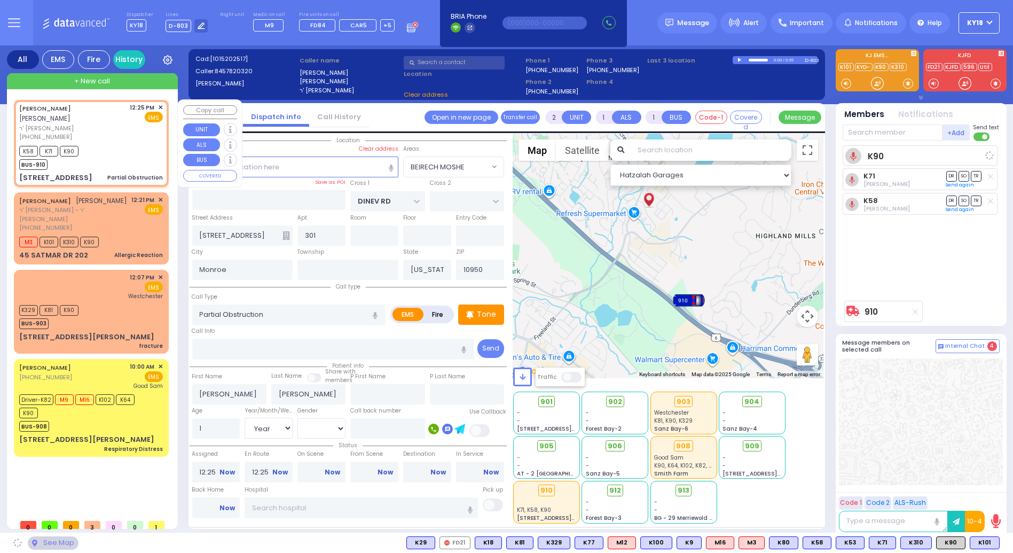
click at [104, 145] on div "K58 K71 K90 BUS-910" at bounding box center [91, 156] width 144 height 27
select select "BEIRECH MOSHE"
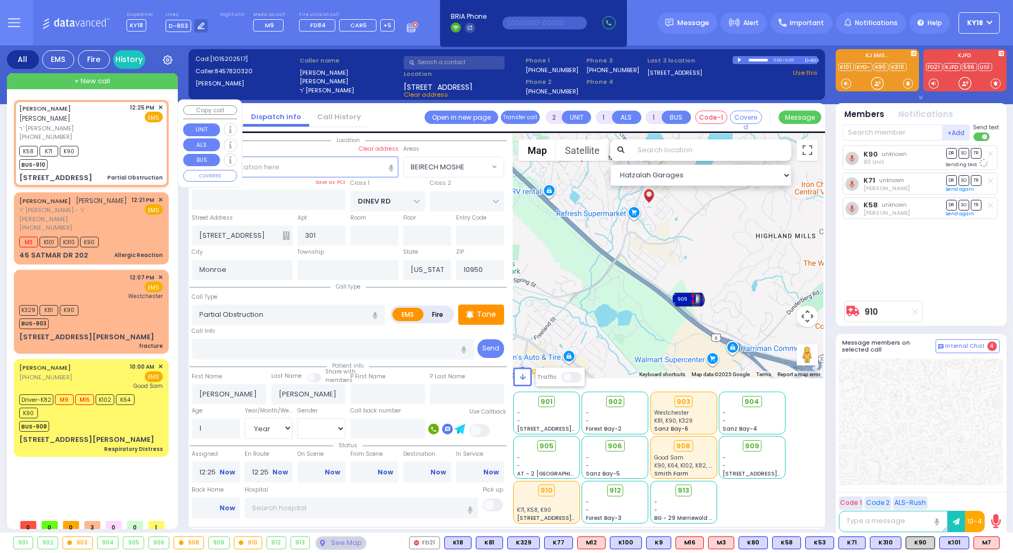
select select
radio input "true"
select select "Year"
select select "Hatzalah Garages"
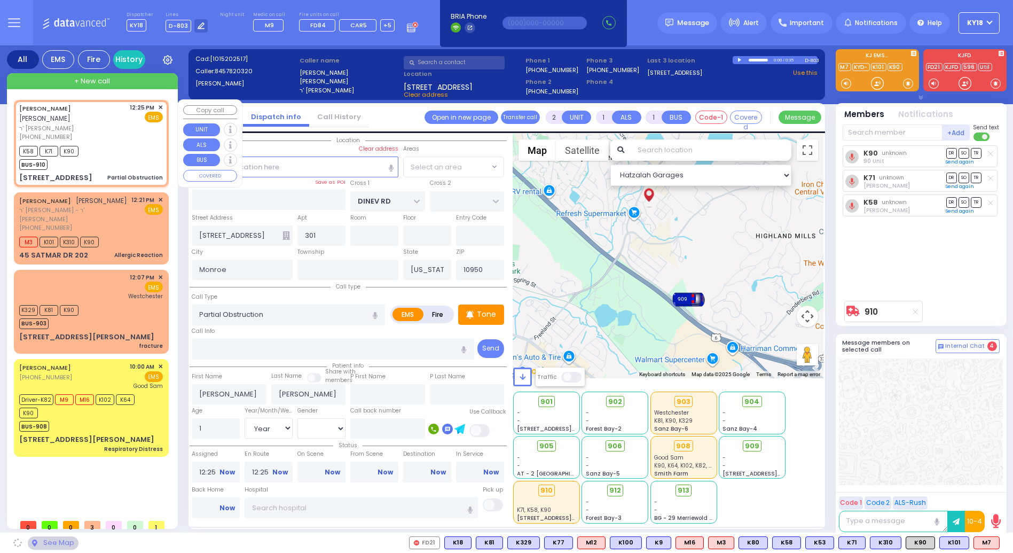
select select "BEIRECH MOSHE"
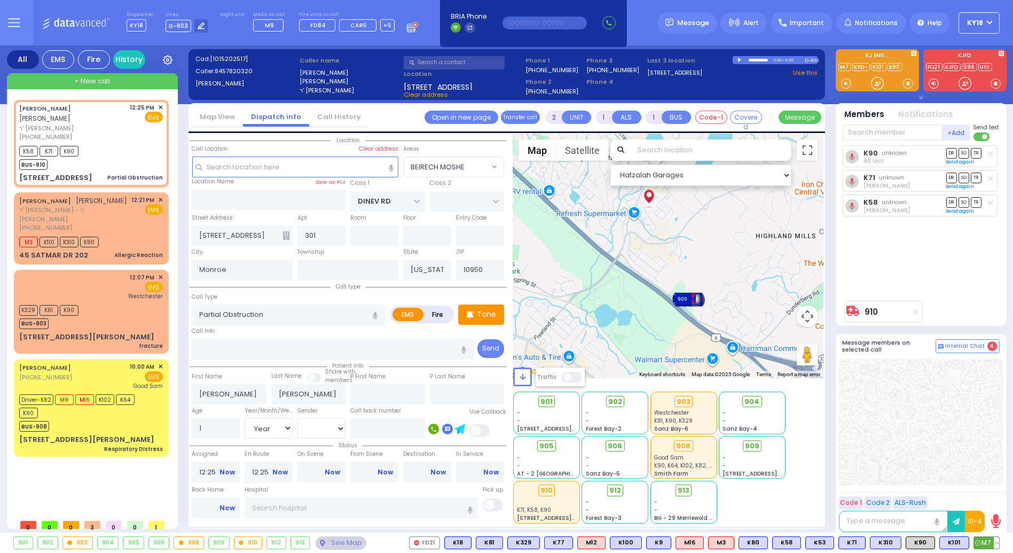
click at [985, 541] on span "M7" at bounding box center [986, 543] width 25 height 12
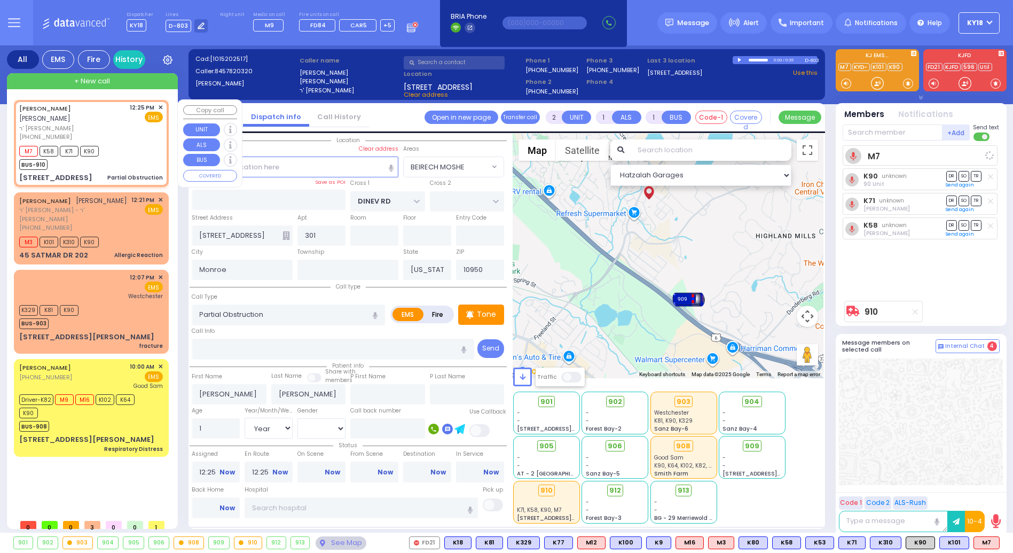
select select
radio input "true"
select select "Year"
select select "Hatzalah Garages"
select select "BEIRECH MOSHE"
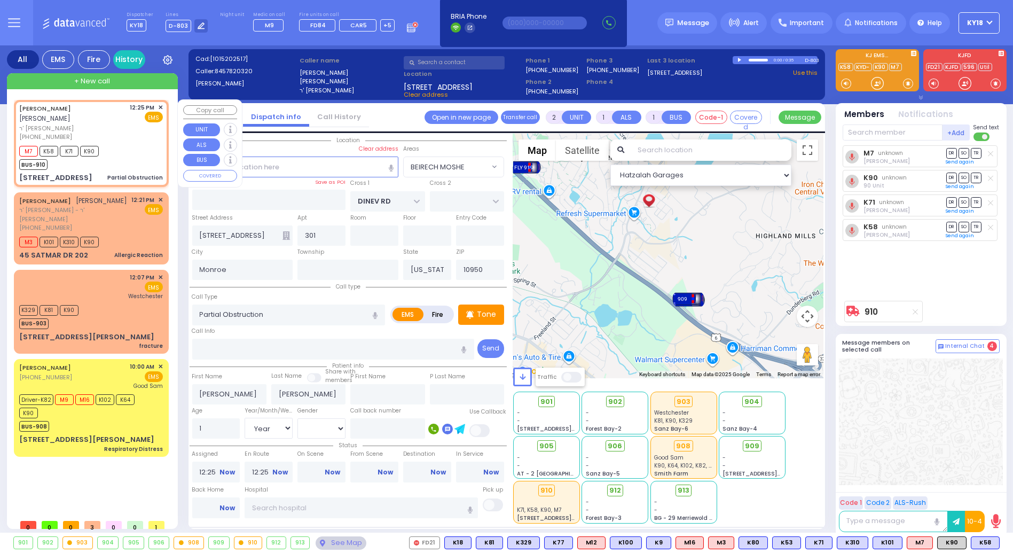
click at [116, 155] on div "M7 K58 K71 K90 BUS-910" at bounding box center [91, 156] width 144 height 27
select select
radio input "true"
select select "Year"
select select "Hatzalah Garages"
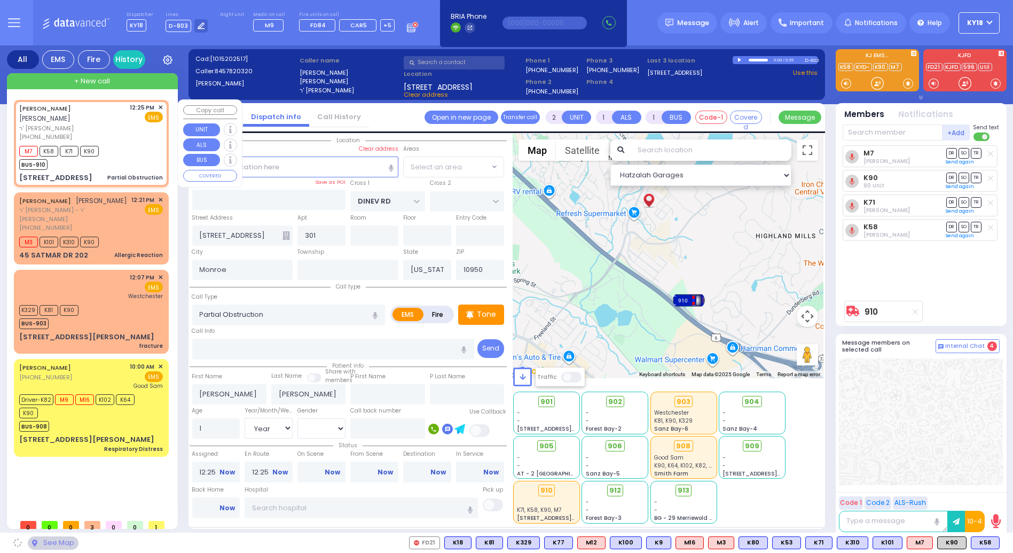
select select "BEIRECH MOSHE"
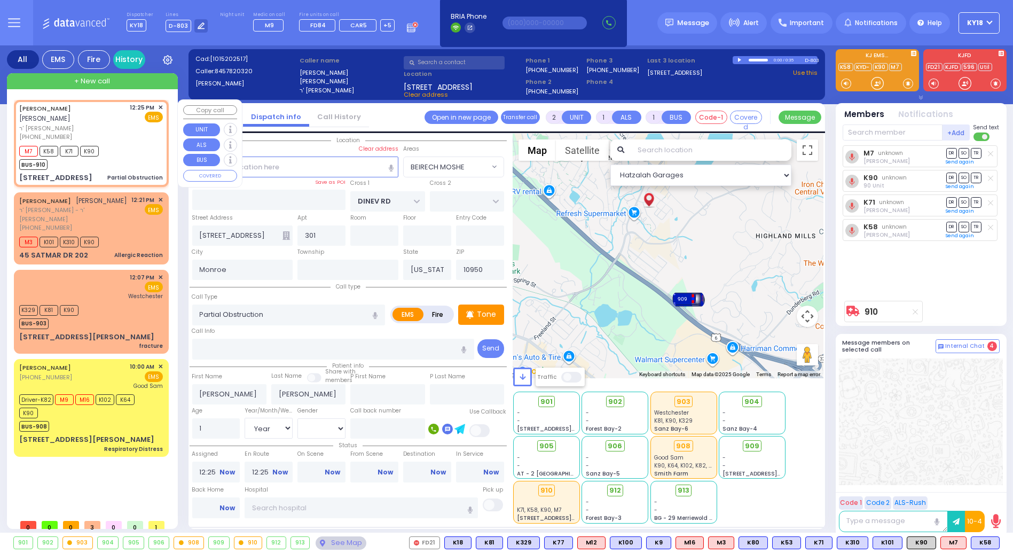
click at [109, 143] on div "M7 K58 K71 K90 BUS-910" at bounding box center [91, 156] width 144 height 27
select select
radio input "true"
select select "Year"
select select "Hatzalah Garages"
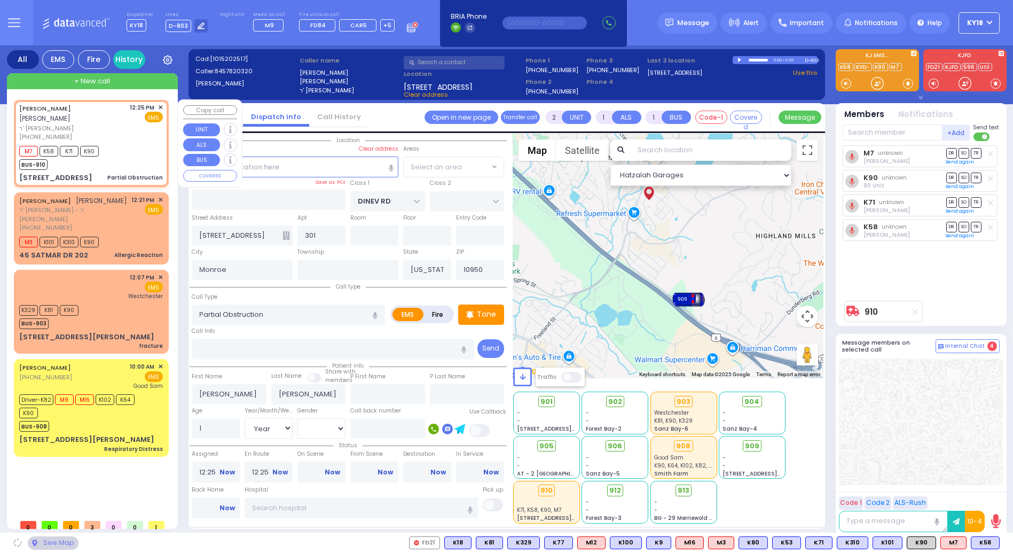
select select "BEIRECH MOSHE"
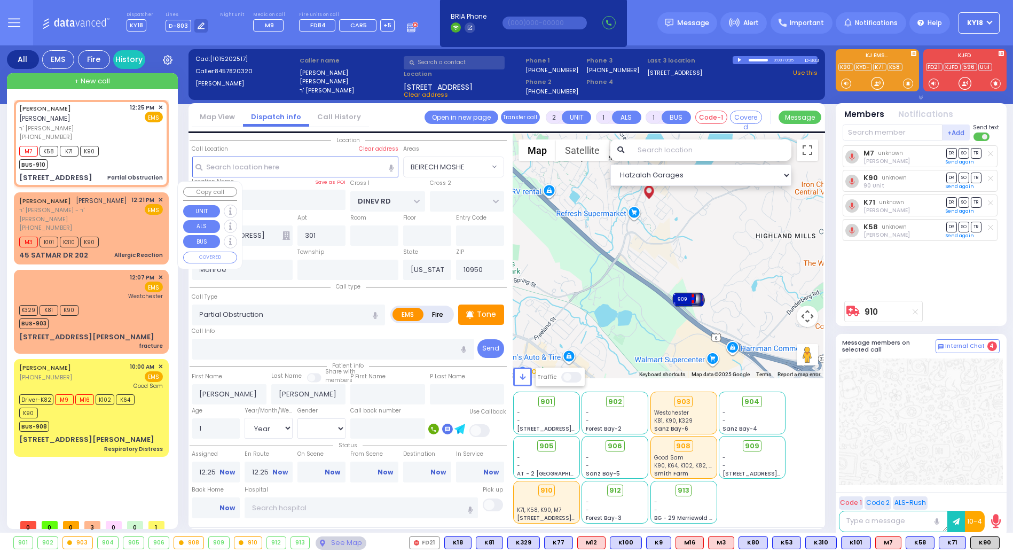
click at [59, 206] on span "ר' [PERSON_NAME] - ר' [PERSON_NAME]" at bounding box center [73, 215] width 109 height 18
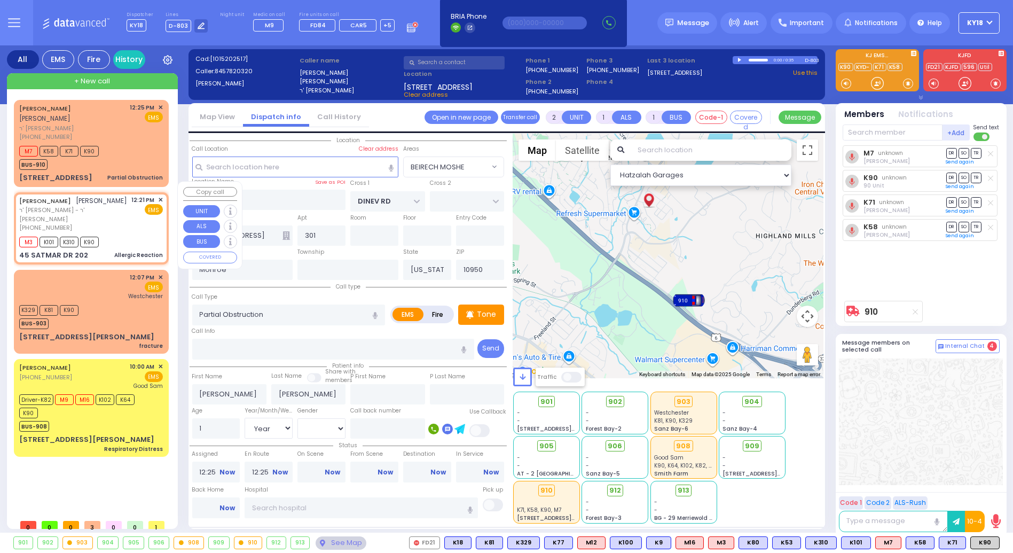
select select
type input "Allergic Reaction"
radio input "true"
type input "MOSHE ARON"
type input "REICH"
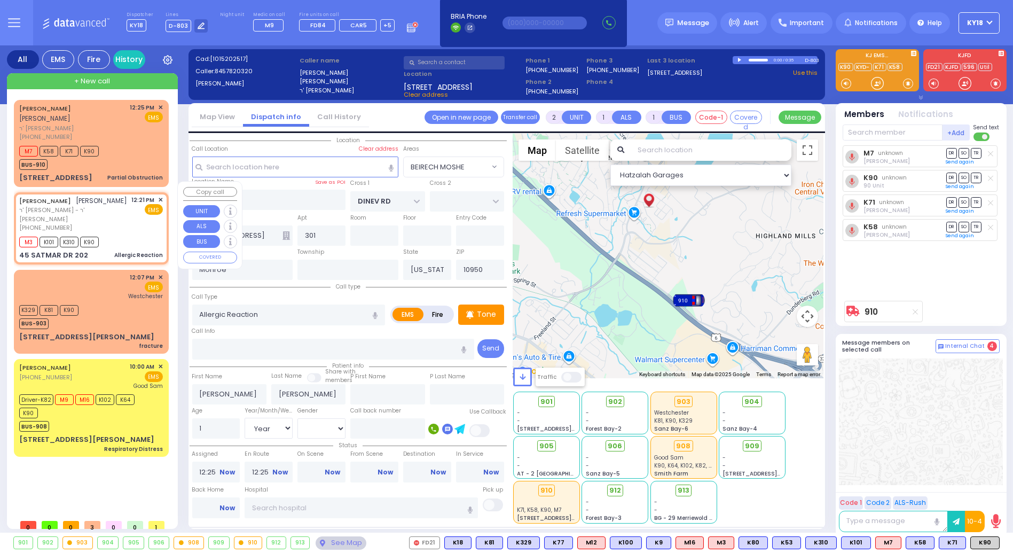
select select
type input "12:21"
type input "12:22"
select select "Hatzalah Garages"
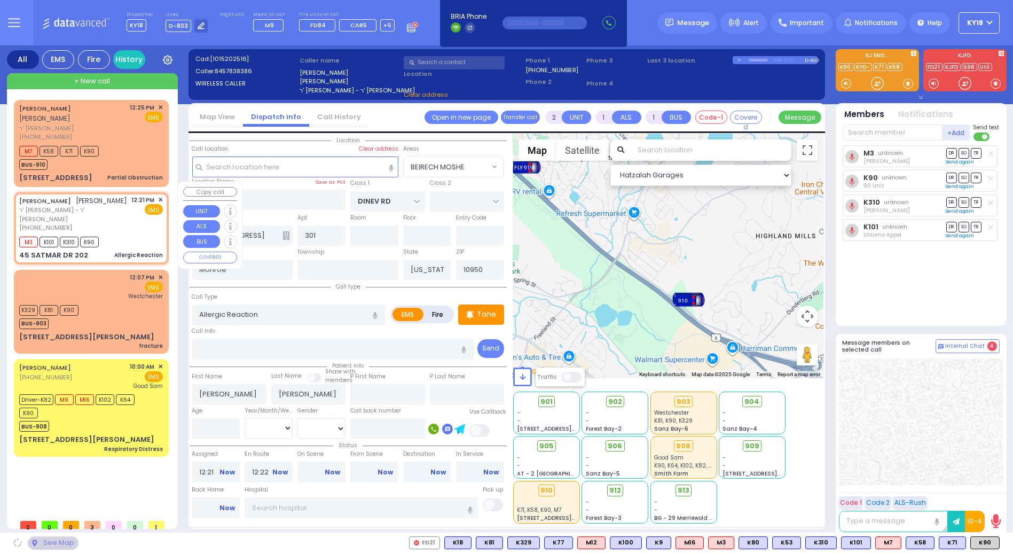
type input "KROLLA DR"
type input "ORSHAVA COURT"
type input "45 SATMAR DR"
type input "202"
type input "Kiryas Joel"
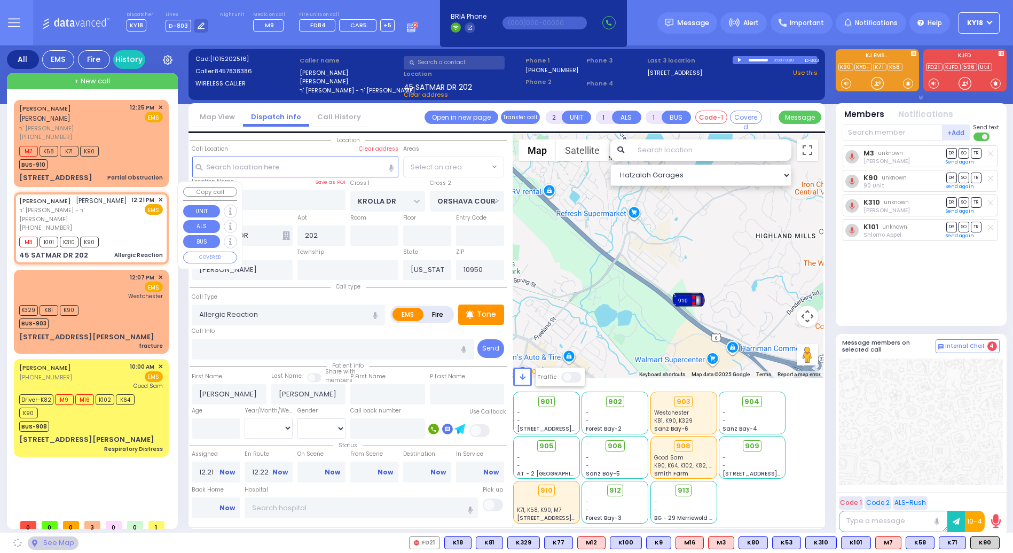
select select "SECTION 3"
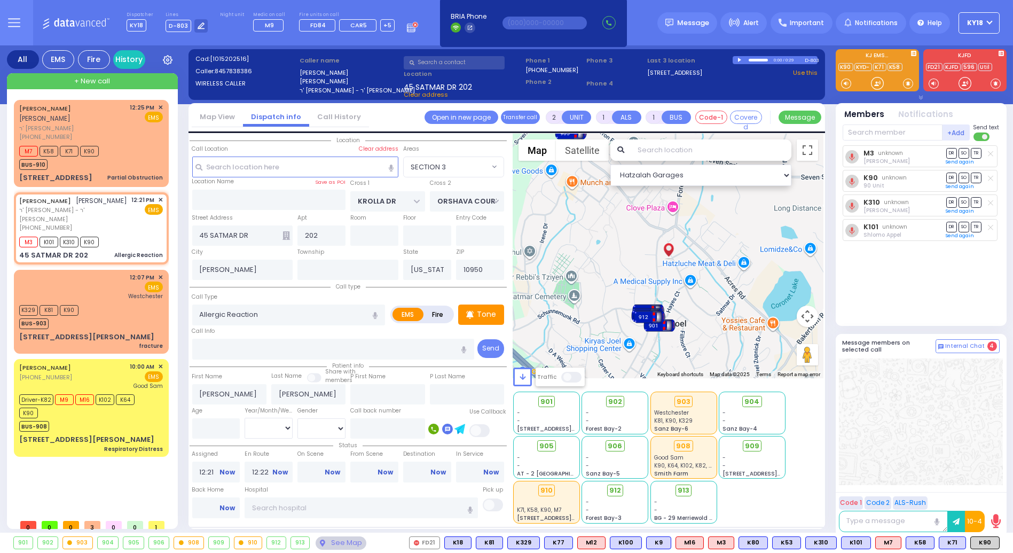
click at [571, 376] on span at bounding box center [571, 377] width 21 height 11
click at [28, 377] on input "checkbox" at bounding box center [28, 377] width 0 height 0
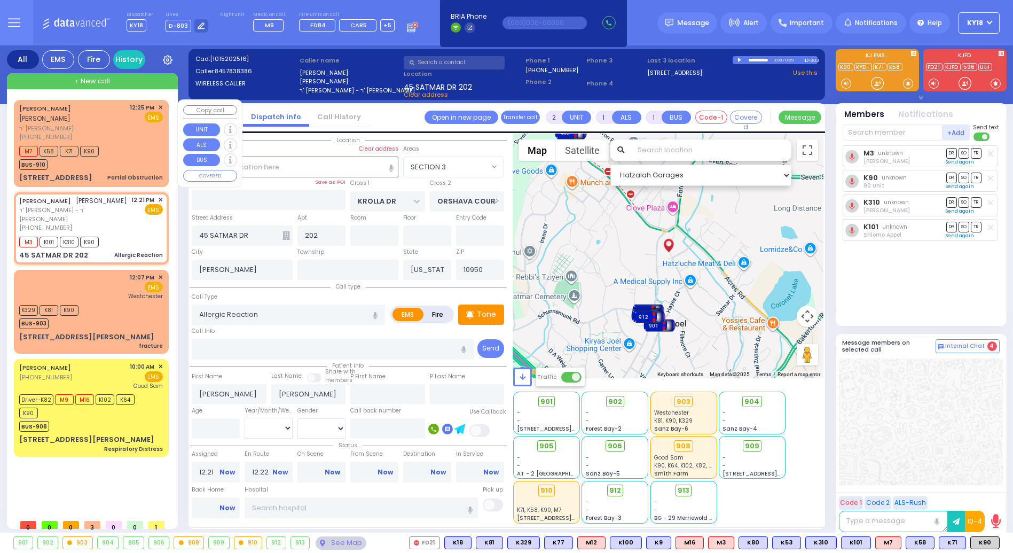
click at [115, 127] on div "JOEL HOROWITZ יואל האראוויץ ר' ברוך - הרר יעקב מערץ (845) 782-0320 12:25 PM ✕ E…" at bounding box center [91, 122] width 144 height 38
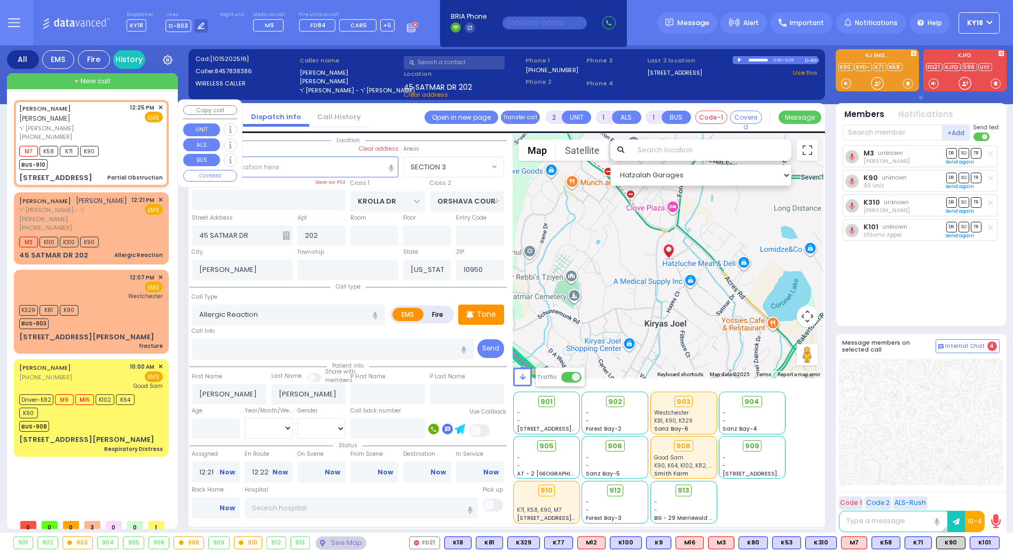
select select
type input "Partial Obstruction"
radio input "true"
type input "JOEL"
type input "HOROWITZ"
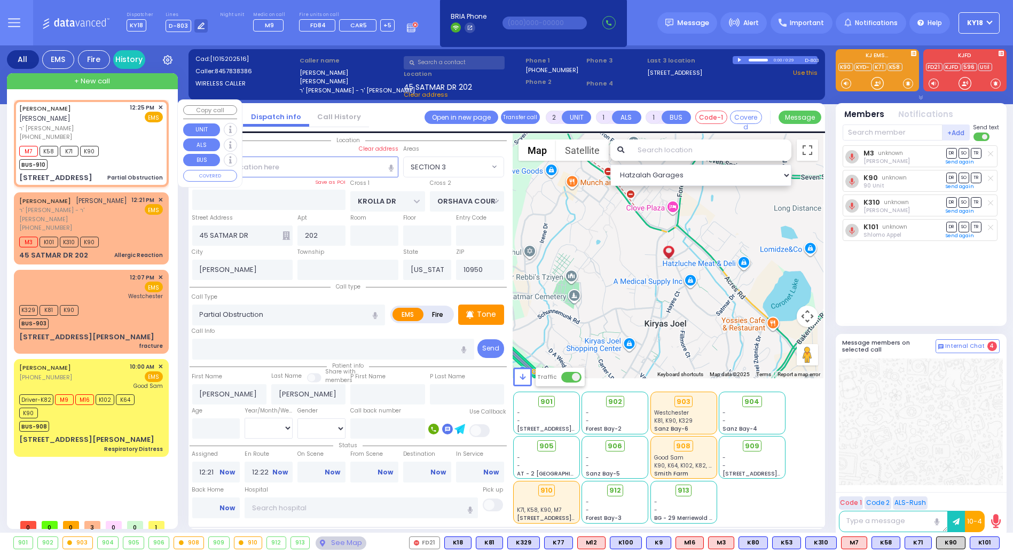
type input "1"
select select "Year"
type input "12:25"
select select "Hatzalah Garages"
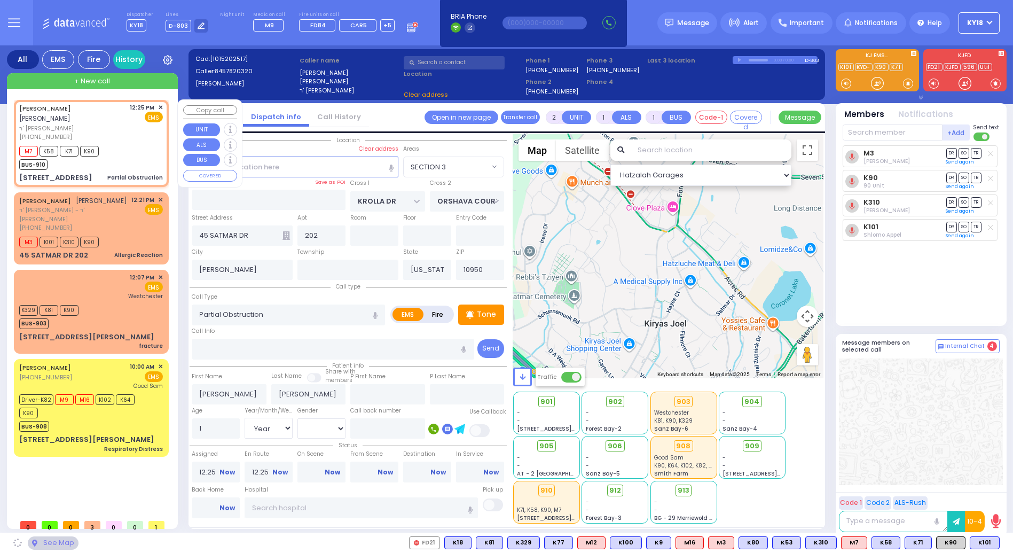
type input "DINEV RD"
type input "4 HAMBURG WAY"
type input "301"
type input "Monroe"
select select "BEIRECH MOSHE"
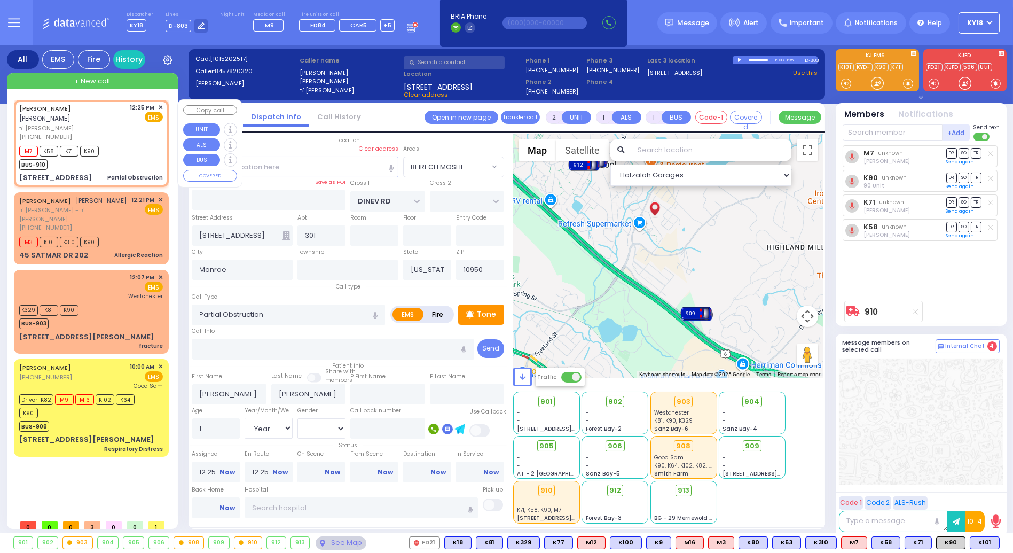
click at [163, 107] on span "✕" at bounding box center [160, 107] width 5 height 9
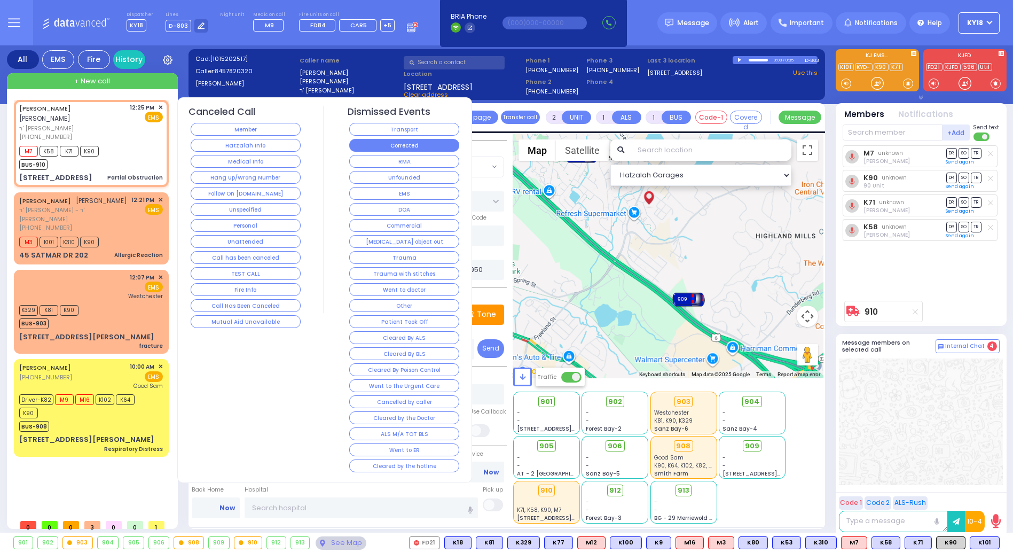
click at [380, 146] on button "Corrected" at bounding box center [404, 145] width 110 height 13
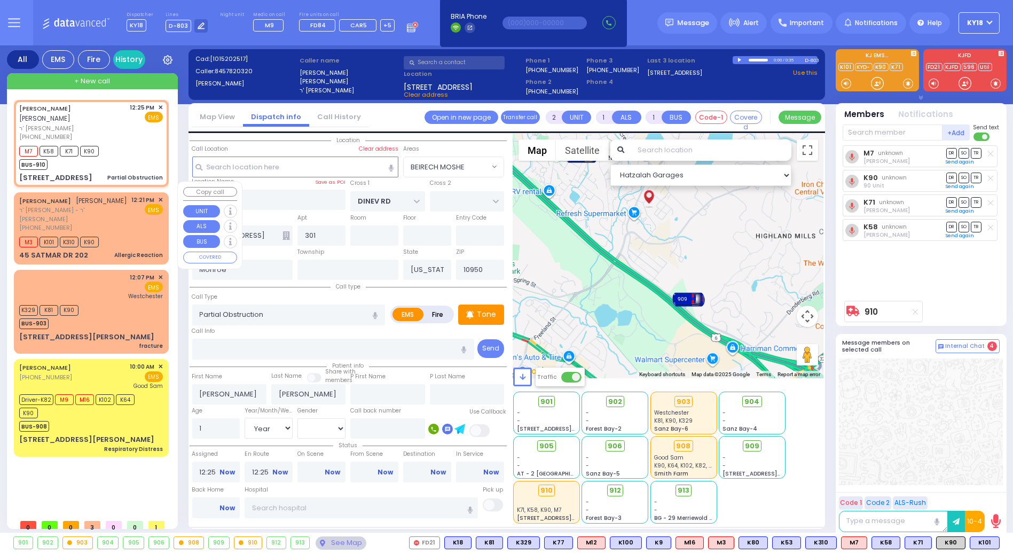
select select
radio input "true"
select select
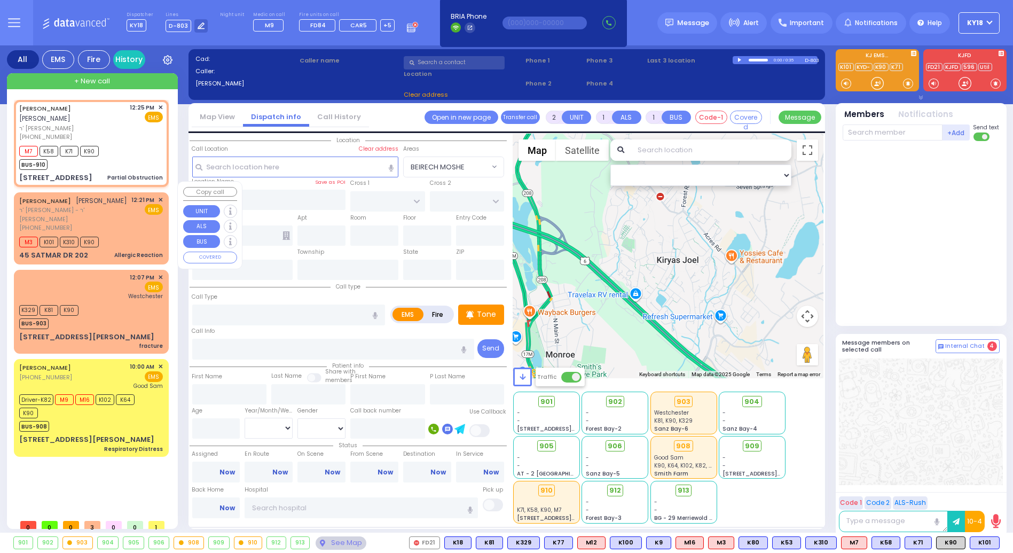
click at [128, 195] on div "MOSHE ARON REICH משה אהרן רייך ר' דוד יודא - ר' שמעון רייך (845) 783-8386 12:21…" at bounding box center [91, 213] width 144 height 37
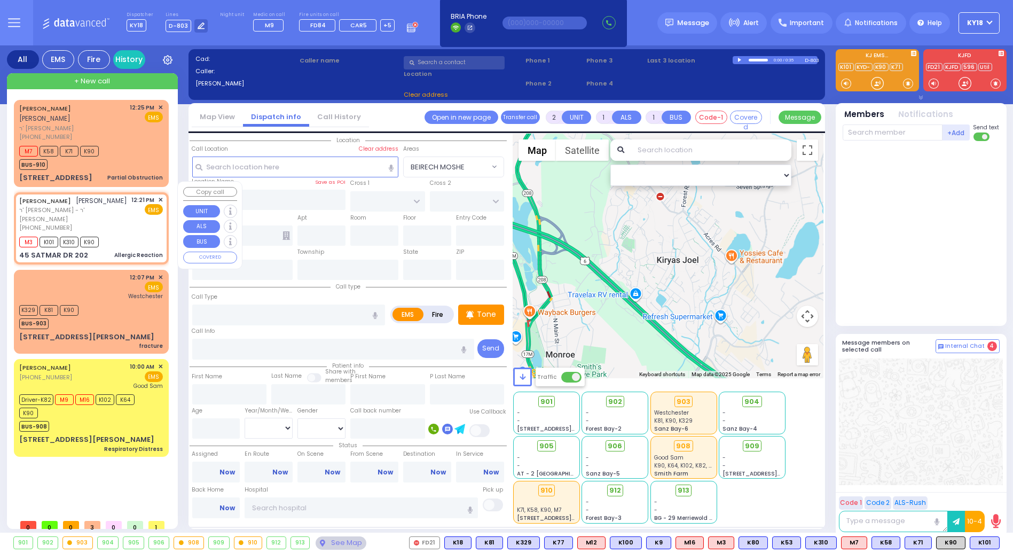
select select
type input "Allergic Reaction"
radio input "true"
type input "MOSHE ARON"
type input "REICH"
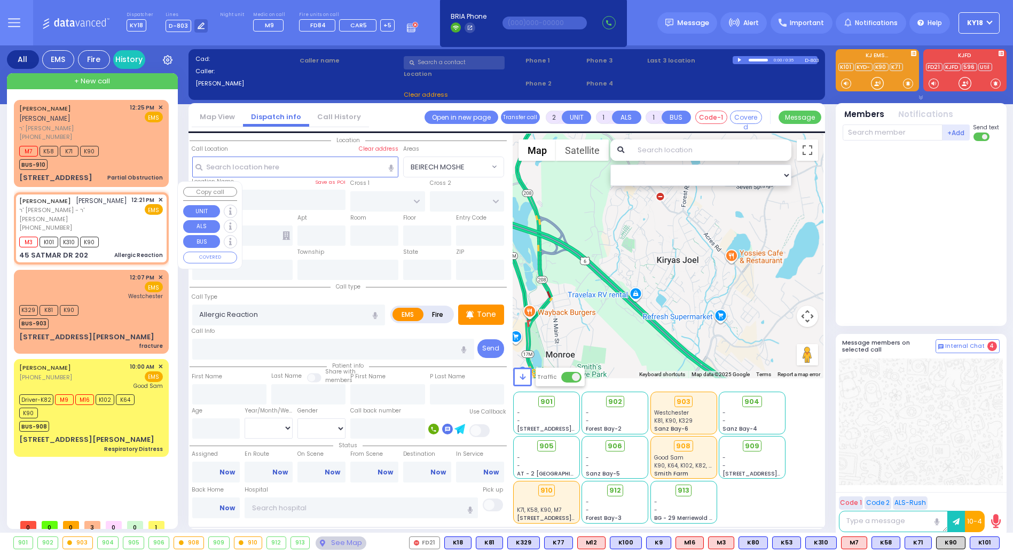
select select
type input "12:21"
type input "12:22"
select select "Hatzalah Garages"
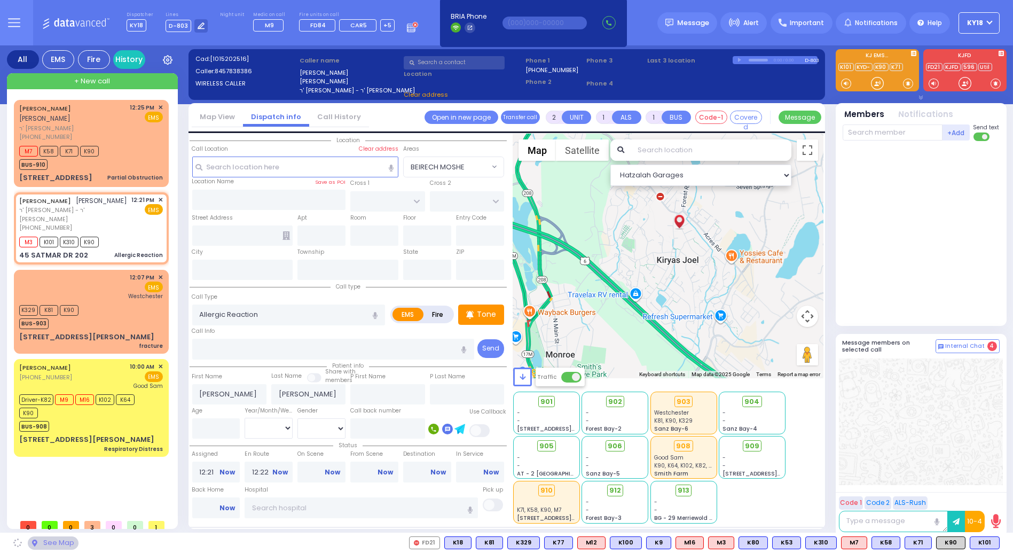
type input "KROLLA DR"
type input "ORSHAVA COURT"
type input "45 SATMAR DR"
type input "202"
type input "Kiryas Joel"
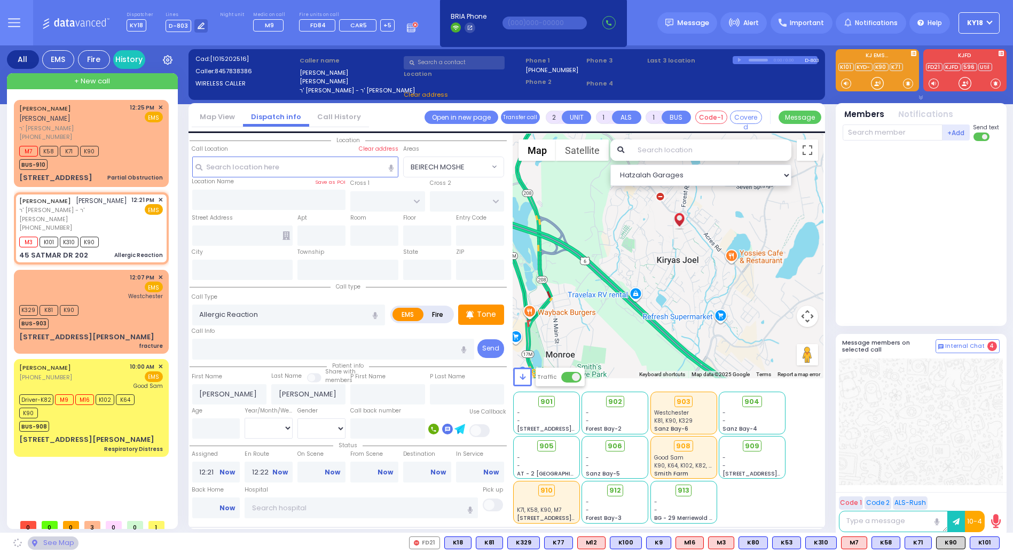
type input "[US_STATE]"
type input "10950"
select select "SECTION 3"
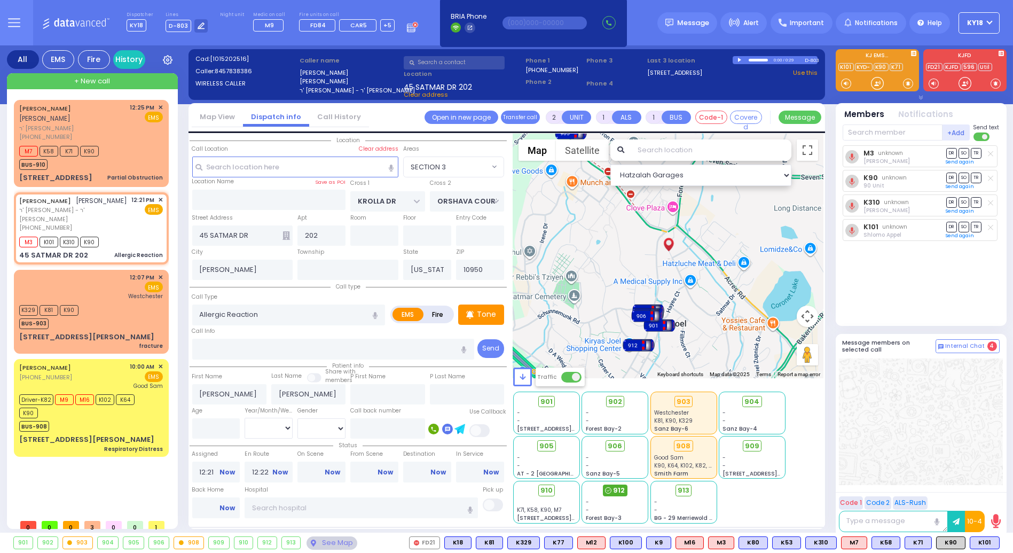
click at [614, 486] on span "912" at bounding box center [619, 490] width 12 height 11
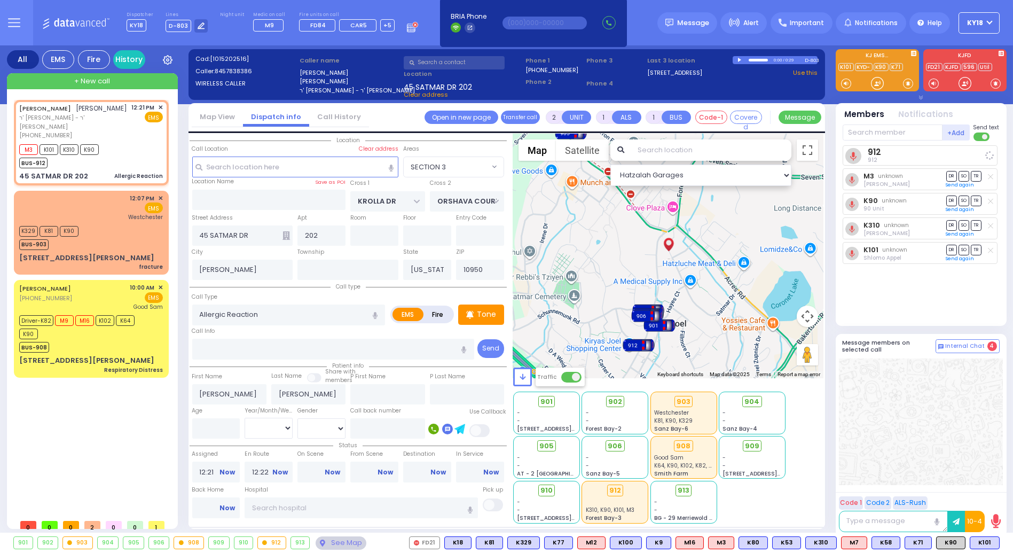
select select
radio input "true"
select select
select select "Hatzalah Garages"
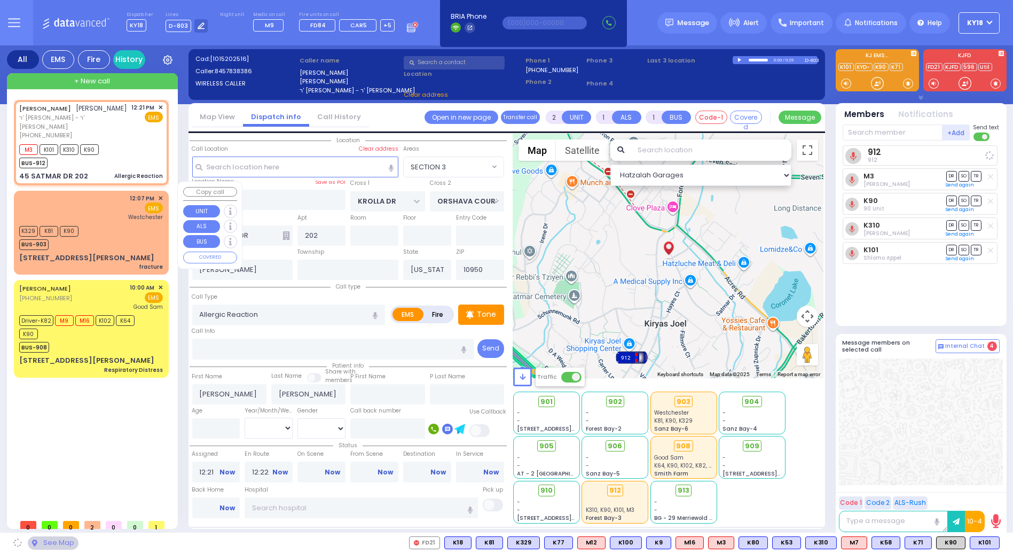
select select "SECTION 3"
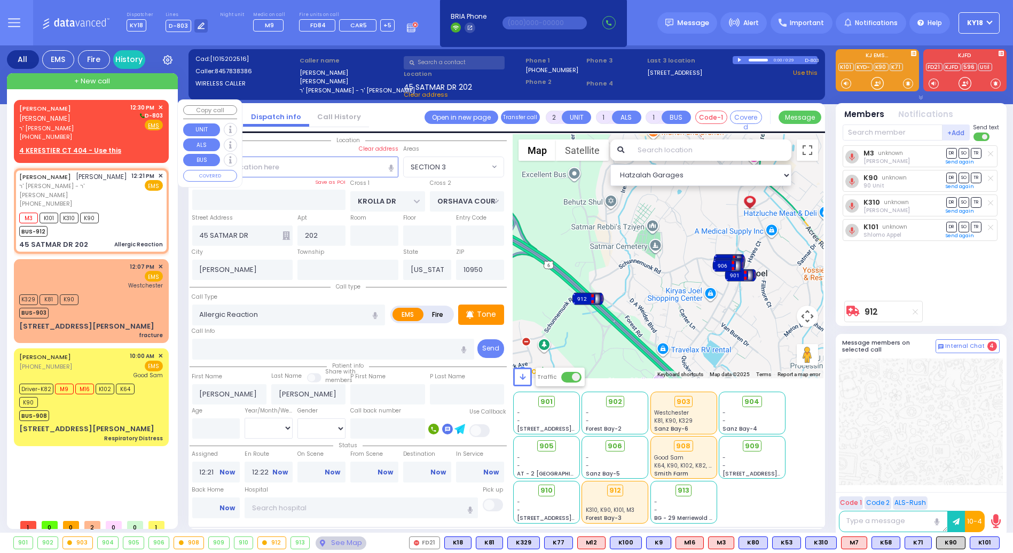
click at [112, 115] on div "JOEL FEDER יואל פעדער ר' יוסף זלמן - ר' שרגא אלימלך קליין (845) 774-7331 12:30 …" at bounding box center [91, 122] width 144 height 38
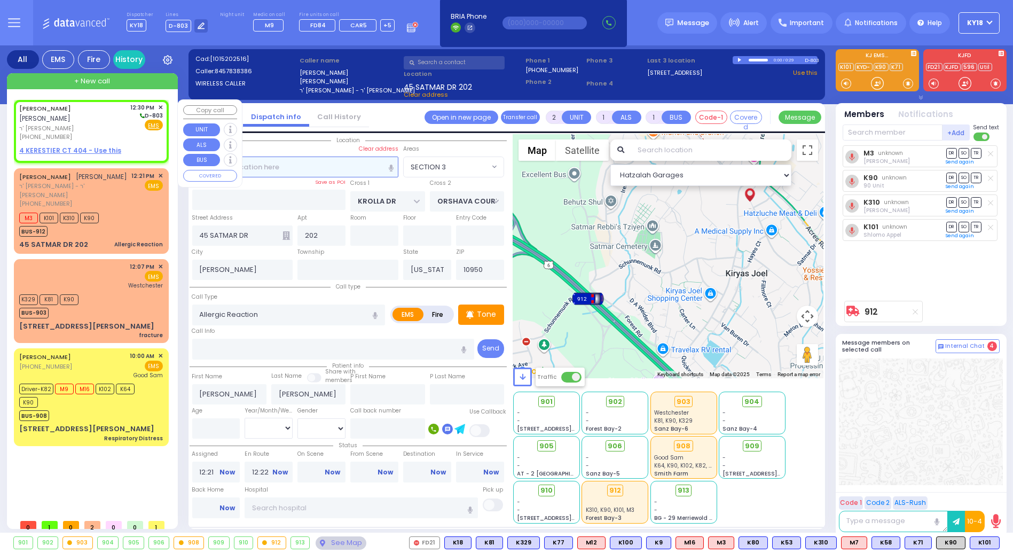
select select
radio input "true"
type input "JOEL"
type input "FEDER"
select select
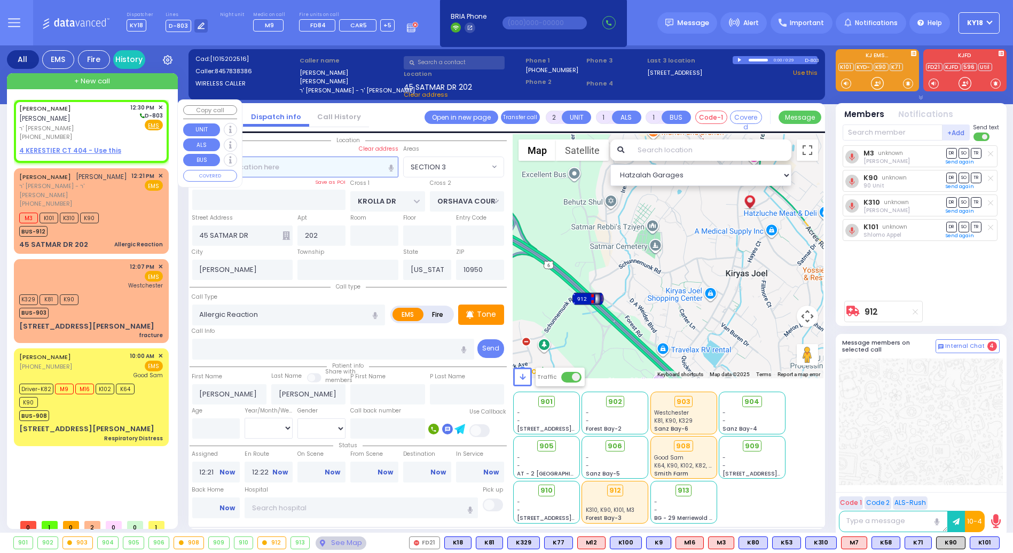
type input "12:30"
select select "Hatzalah Garages"
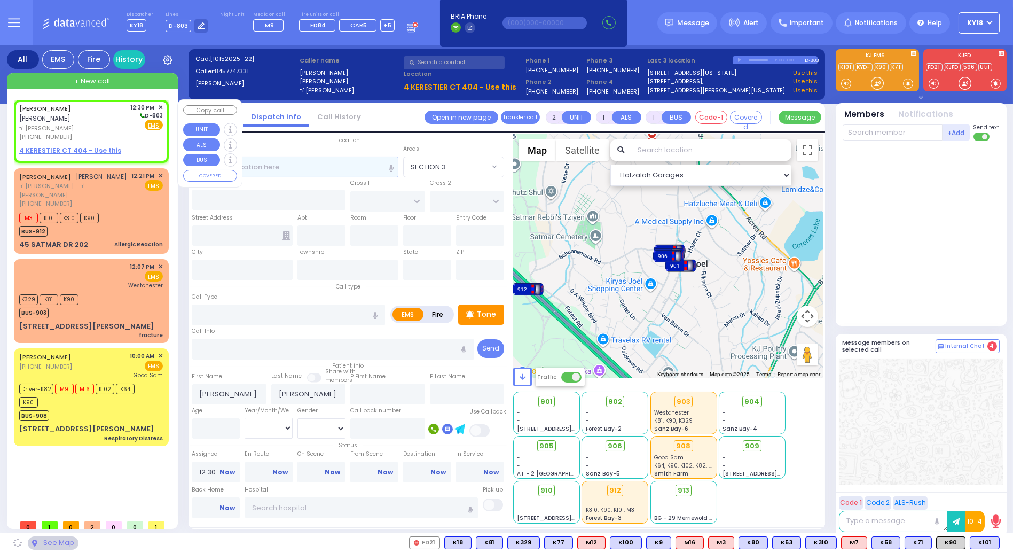
select select
radio input "true"
select select
select select "Hatzalah Garages"
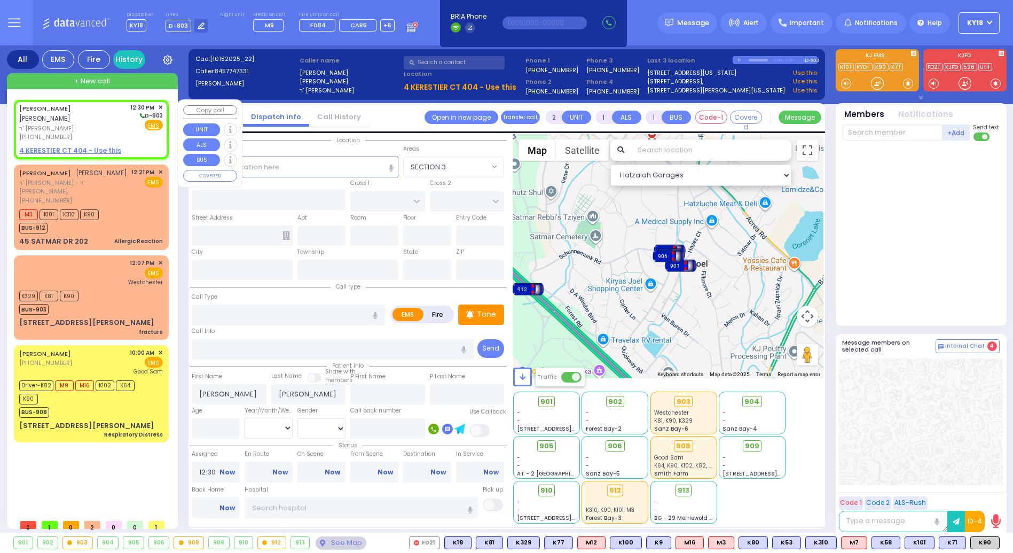
click at [62, 124] on body "Dashboard Home" at bounding box center [506, 276] width 1013 height 553
click at [104, 121] on div "JOEL FEDER יואל פעדער ר' יוסף זלמן - ר' שרגא אלימלך קליין (845) 774-7331 12:30 …" at bounding box center [91, 122] width 144 height 38
select select
radio input "true"
select select
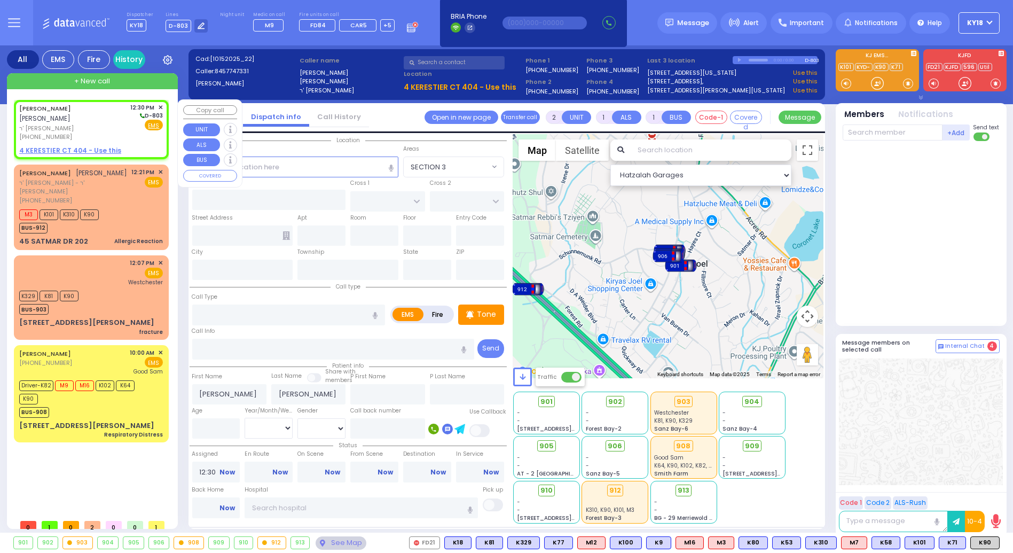
select select "Hatzalah Garages"
click at [904, 132] on input "text" at bounding box center [893, 132] width 100 height 16
click at [985, 542] on span "K90" at bounding box center [985, 543] width 28 height 12
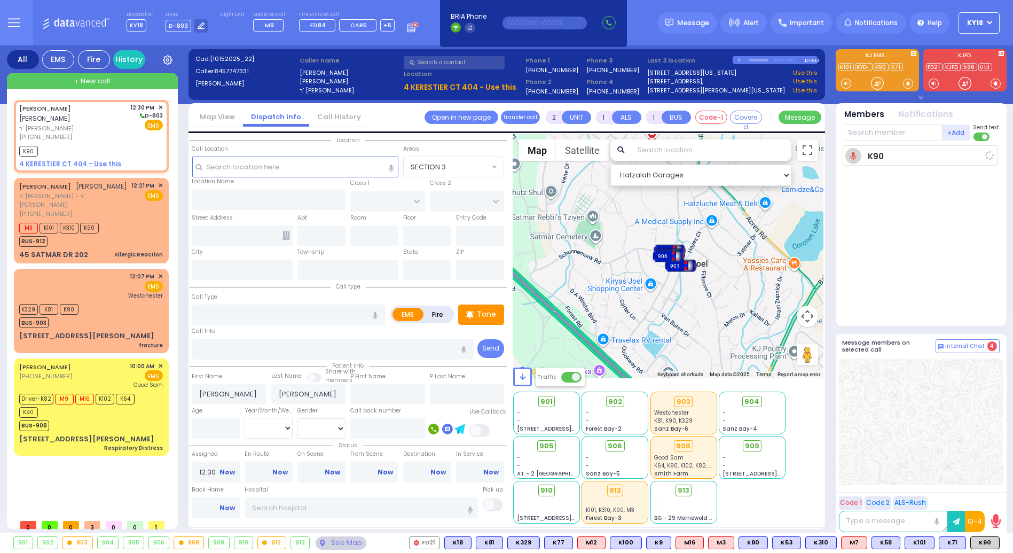
select select
radio input "true"
select select
type input "12:33"
select select "Hatzalah Garages"
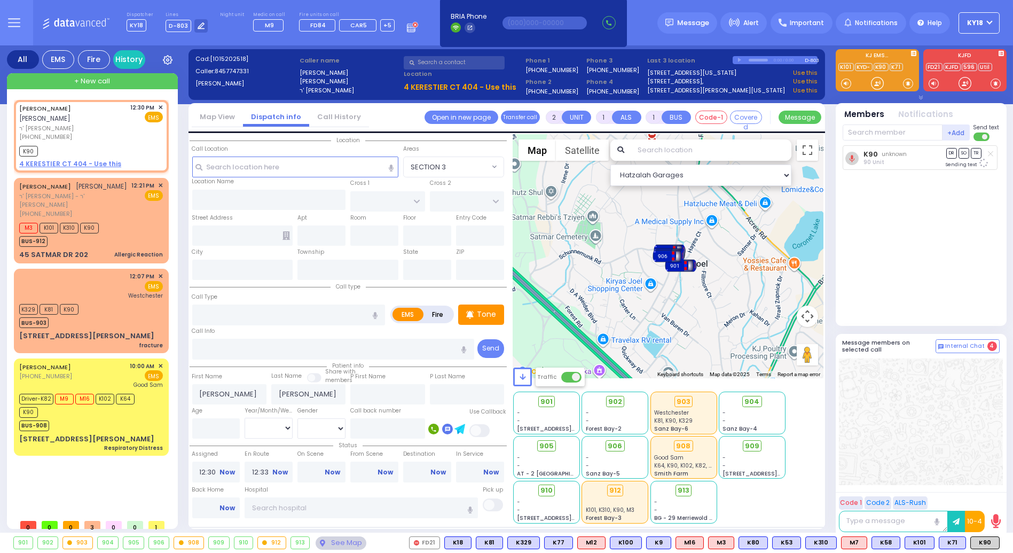
select select
radio input "true"
select select
select select "Hatzalah Garages"
click at [161, 106] on span "✕" at bounding box center [160, 107] width 5 height 9
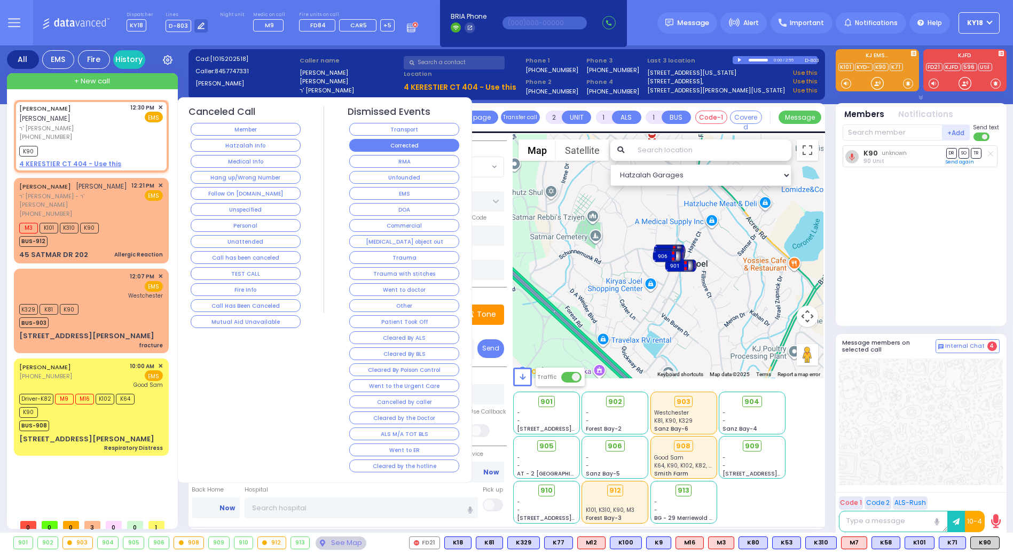
click at [355, 148] on button "Corrected" at bounding box center [404, 145] width 110 height 13
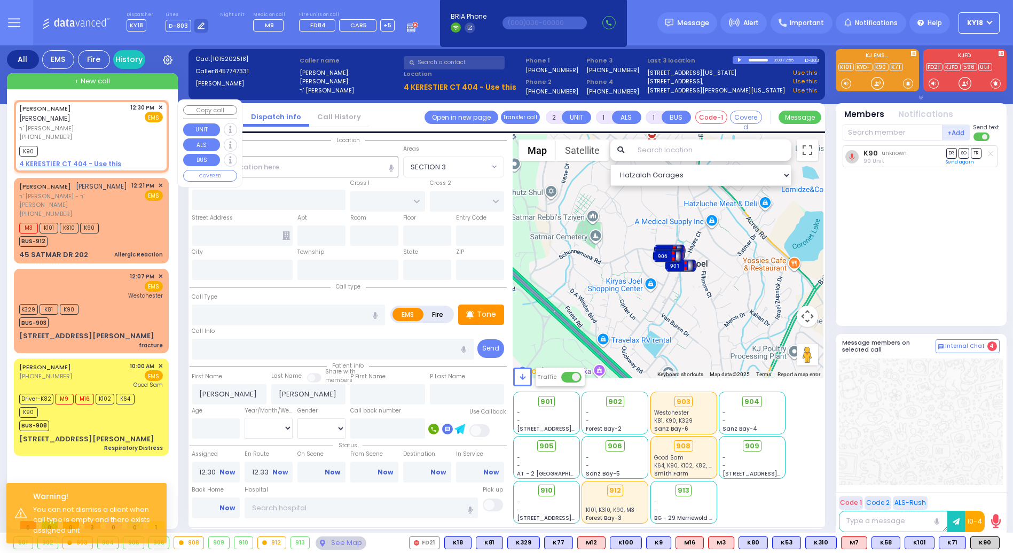
click at [70, 114] on span "יואל פעדער" at bounding box center [44, 118] width 51 height 9
select select
radio input "true"
select select
select select "Hatzalah Garages"
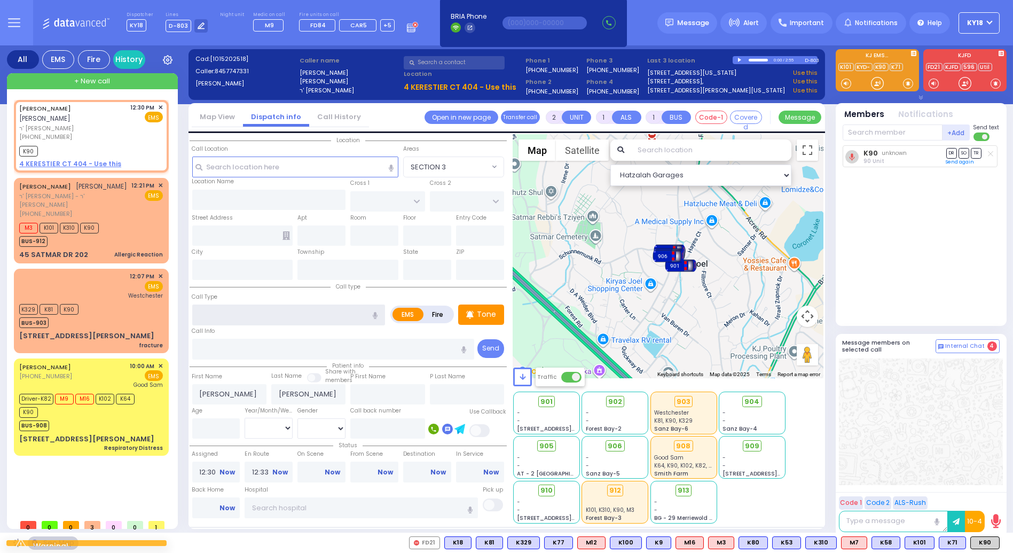
click at [208, 304] on input "text" at bounding box center [288, 314] width 193 height 20
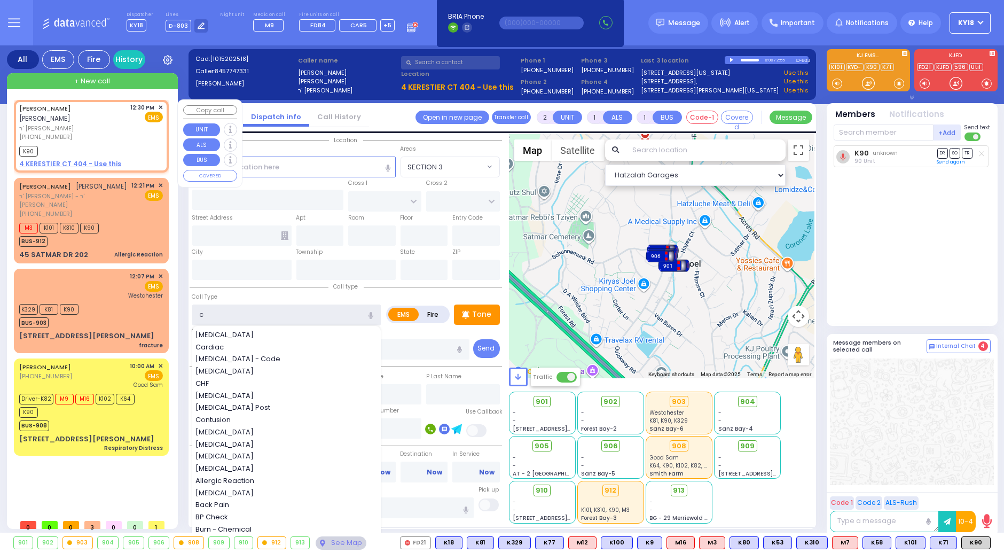
type input "c"
click at [126, 143] on div "K90" at bounding box center [91, 149] width 144 height 13
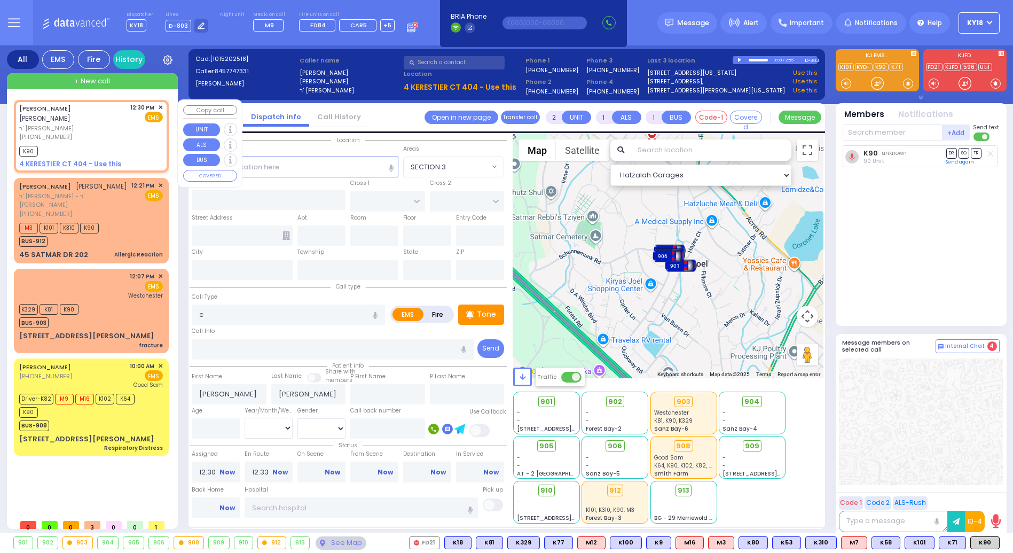
select select
radio input "true"
select select
select select "Hatzalah Garages"
click at [160, 106] on span "✕" at bounding box center [160, 107] width 5 height 9
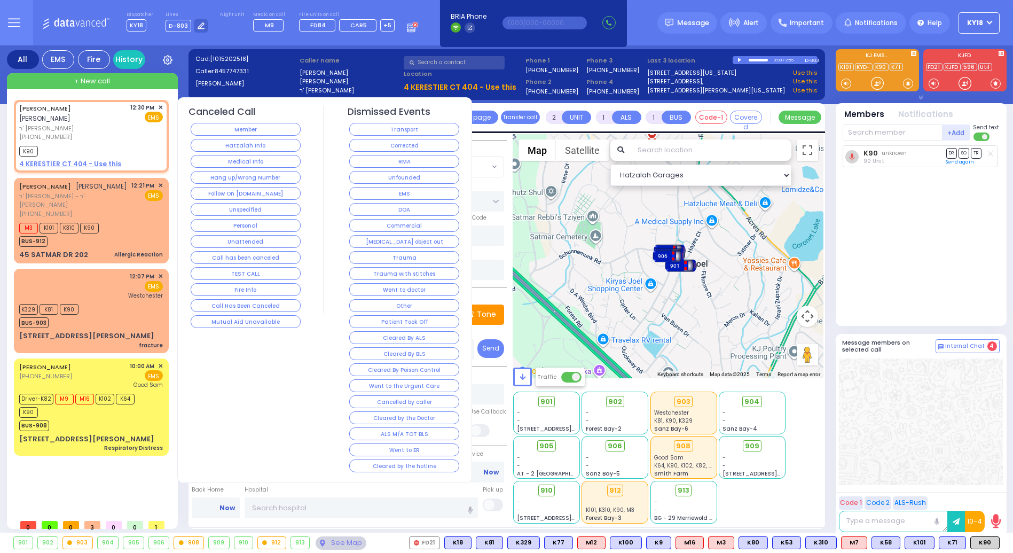
select select
type input "c"
radio input "true"
select select
select select "Hatzalah Garages"
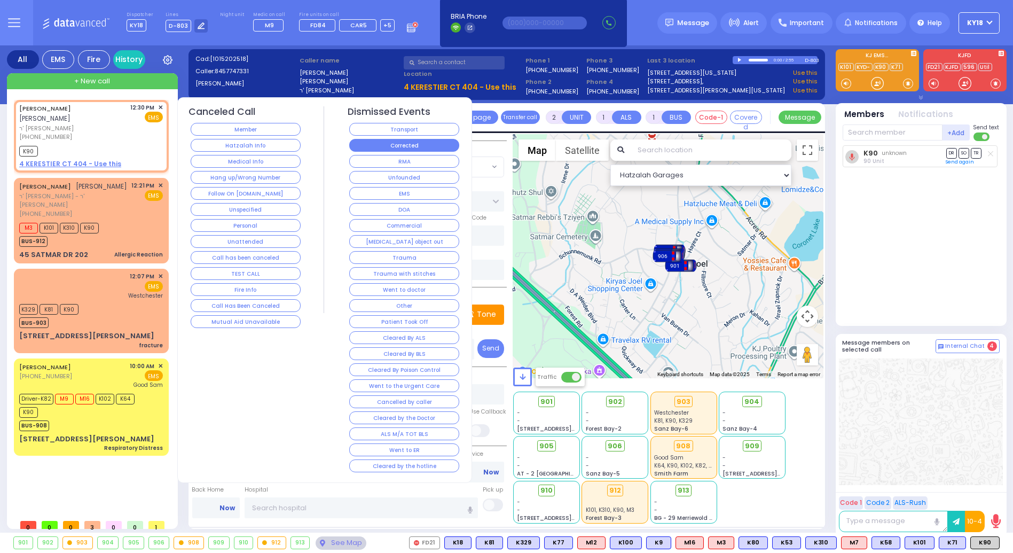
click at [422, 146] on button "Corrected" at bounding box center [404, 145] width 110 height 13
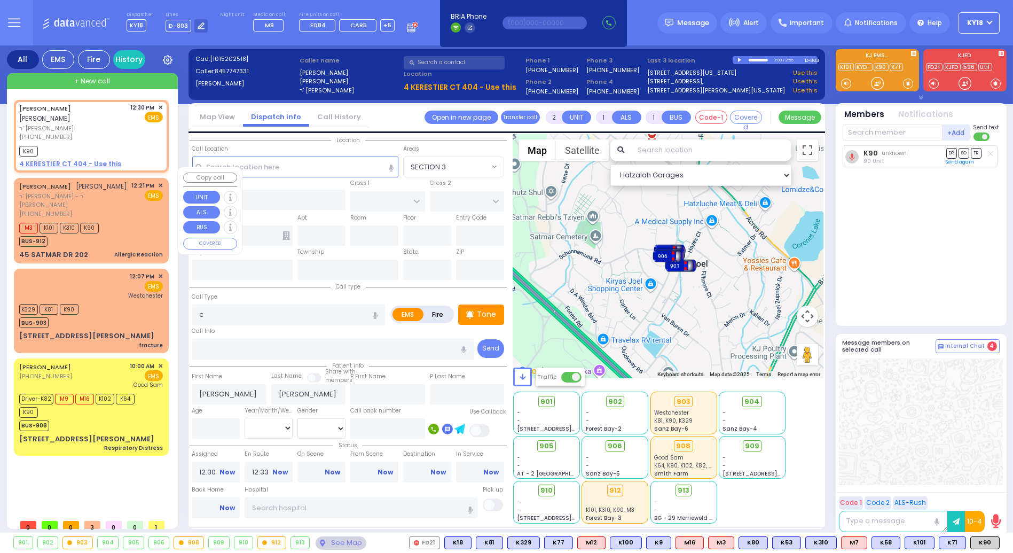
select select
radio input "true"
select select
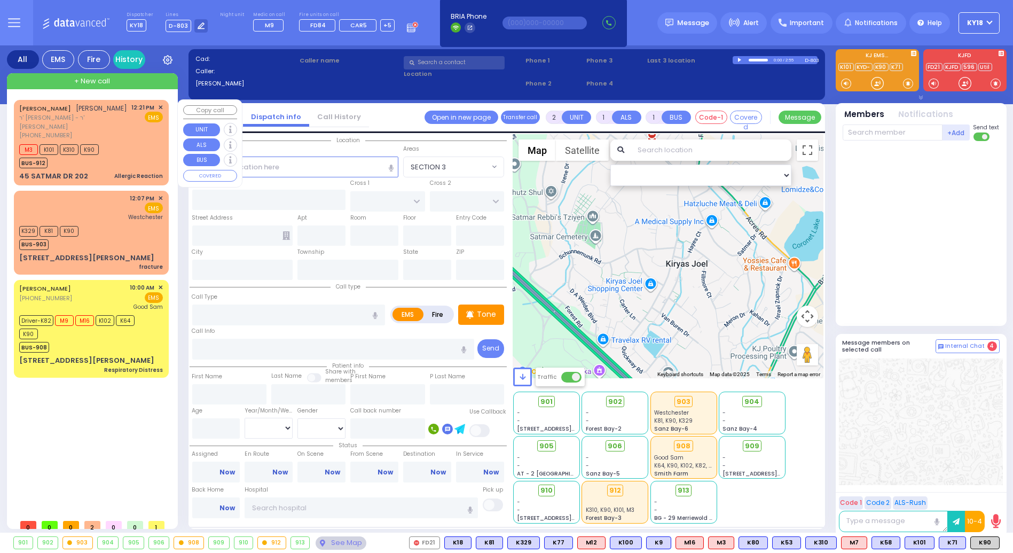
click at [124, 145] on div "M3 K101 K310 K90 BUS-912" at bounding box center [91, 155] width 144 height 27
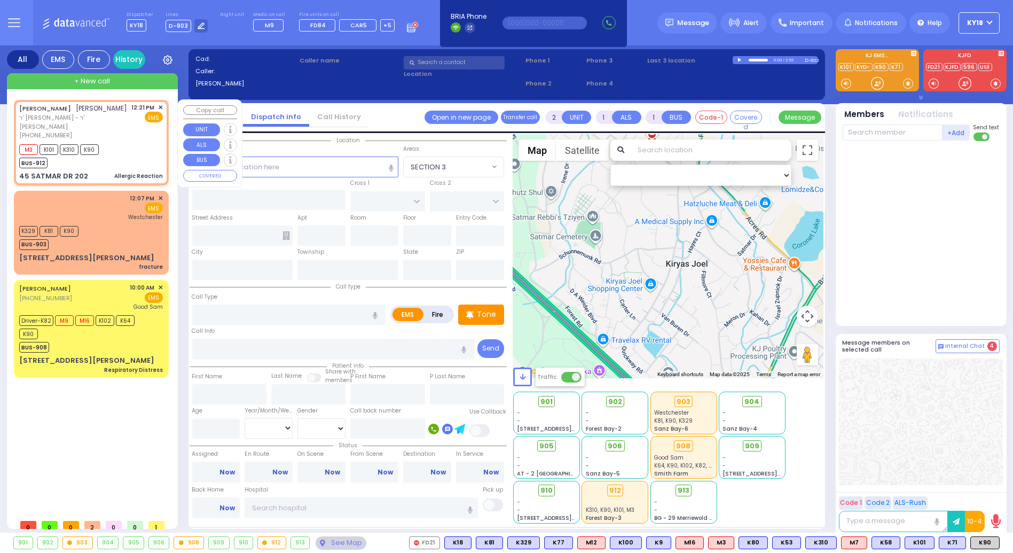
type input "6"
select select
type input "Allergic Reaction"
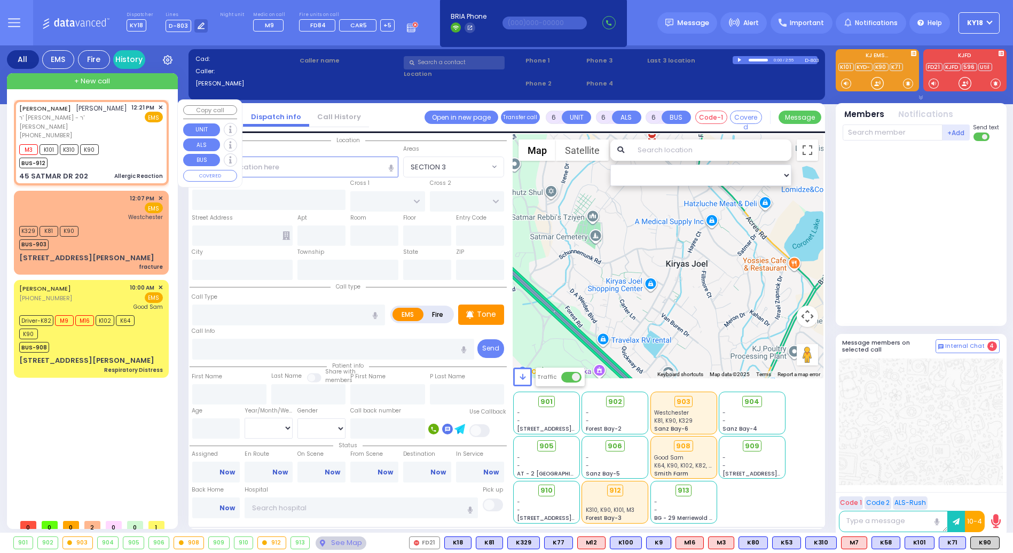
radio input "true"
type input "[PERSON_NAME]"
type input "REICH"
type input "Unknown"
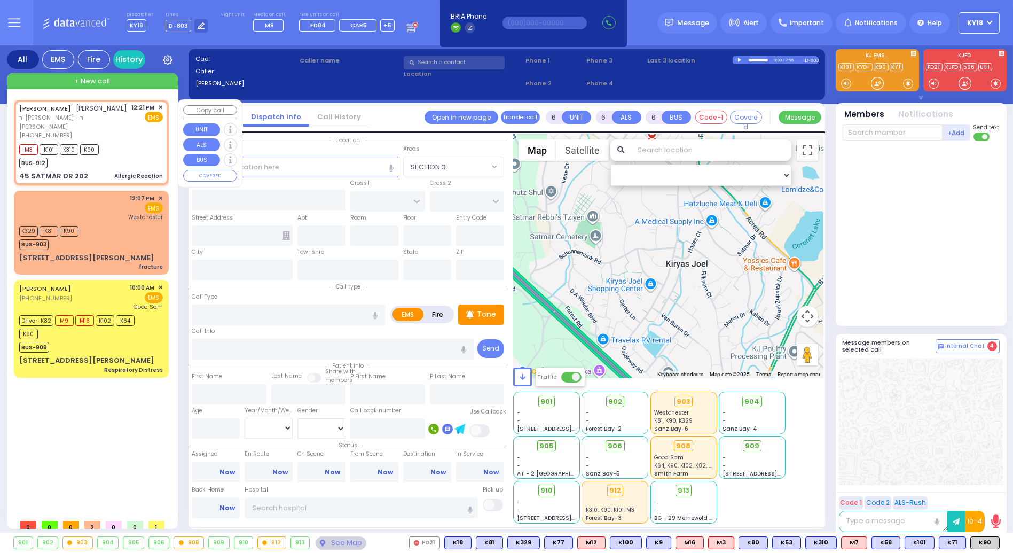
select select "Year"
type input "12:21"
type input "12:22"
type input "12:28"
select select "Hatzalah Garages"
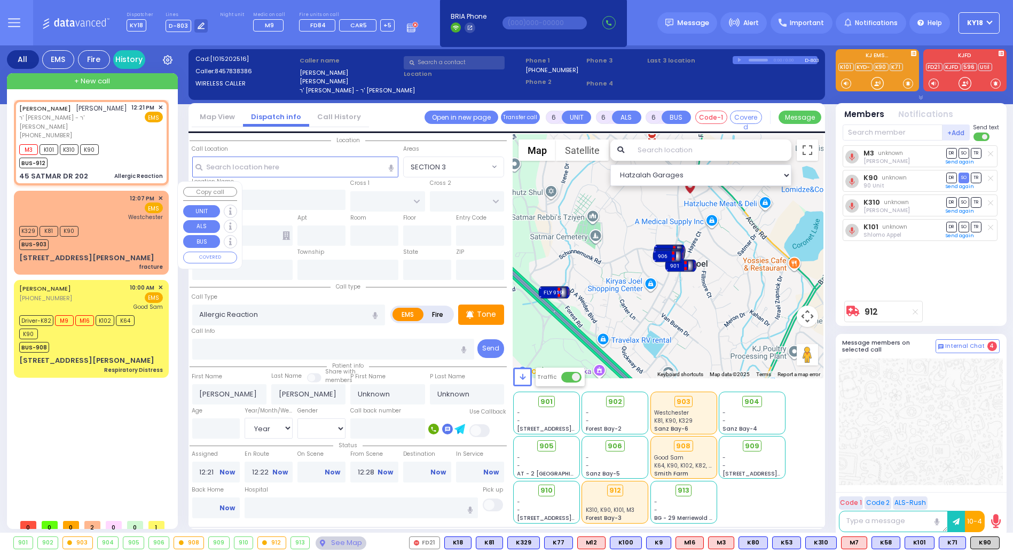
type input "KROLLA DR"
type input "ORSHAVA COURT"
type input "45 SATMAR DR"
type input "202"
type input "[PERSON_NAME]"
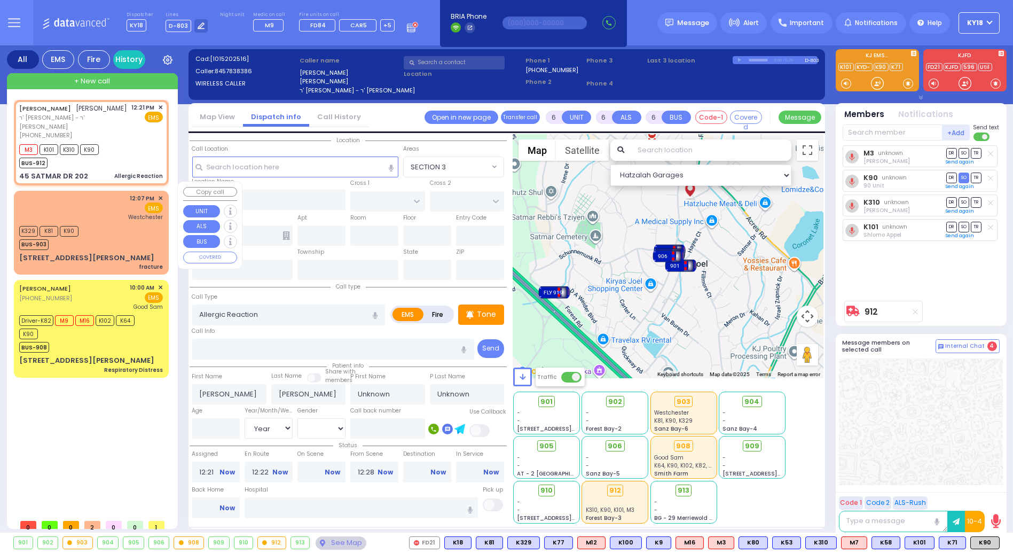
type input "[US_STATE]"
type input "10950"
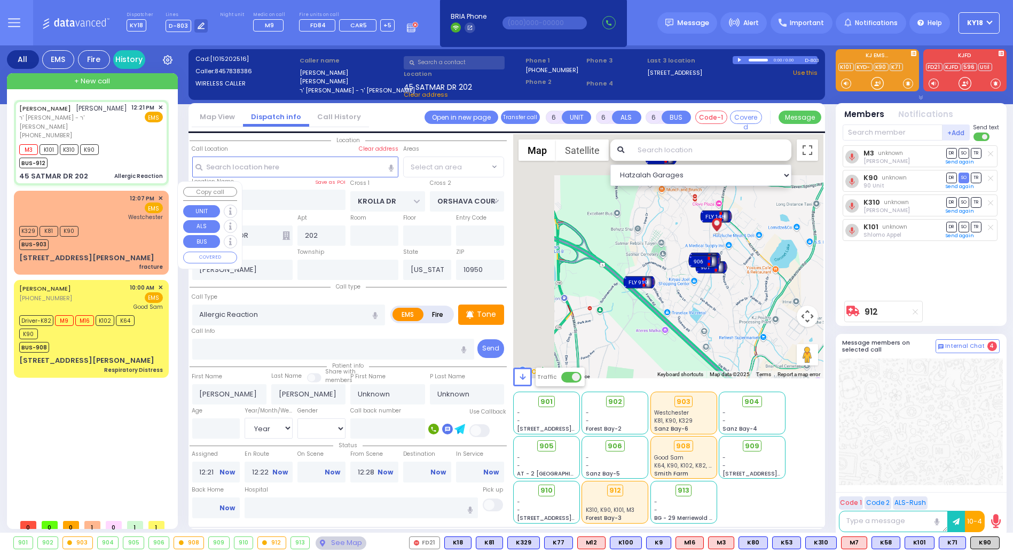
select select "SECTION 3"
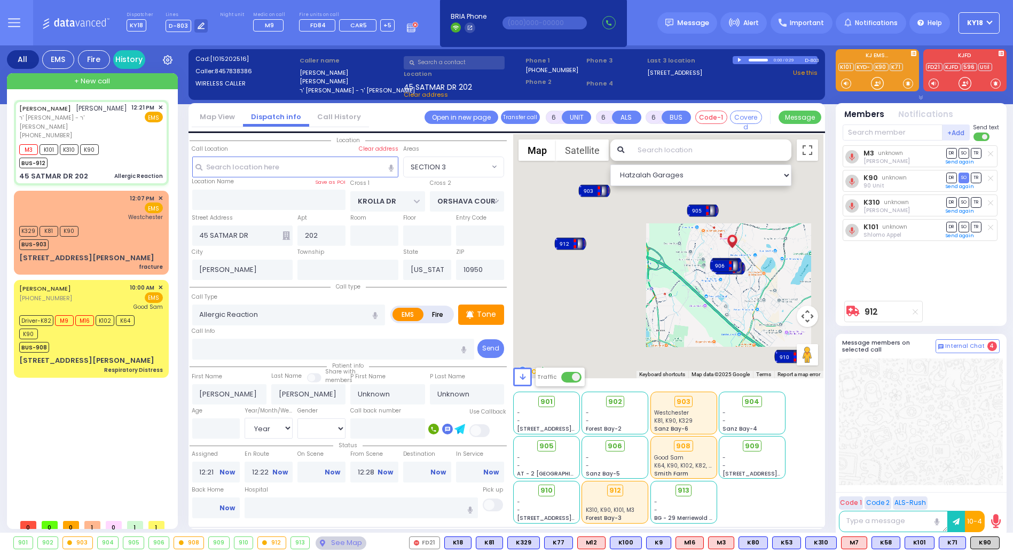
select select
radio input "true"
select select "Year"
select select "Hatzalah Garages"
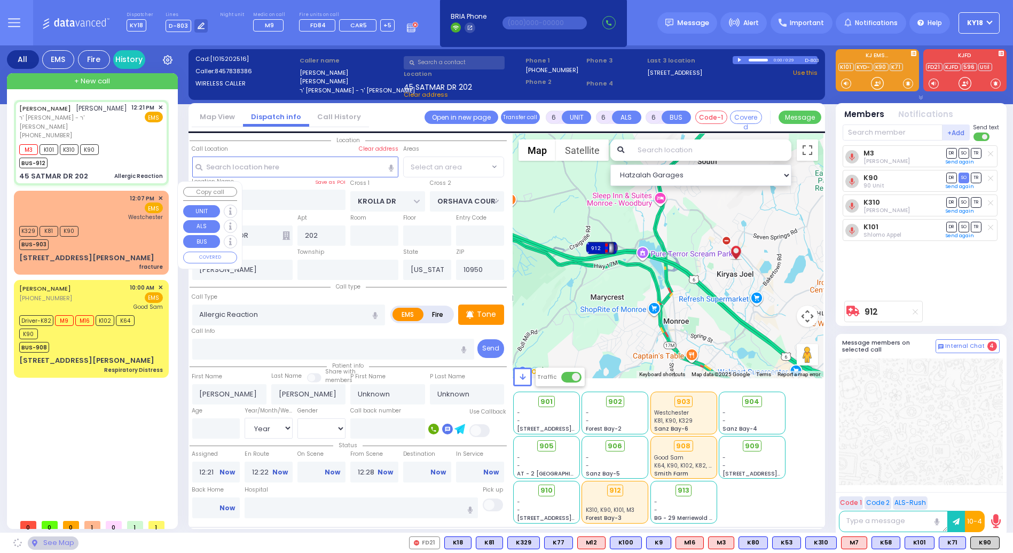
select select "SECTION 3"
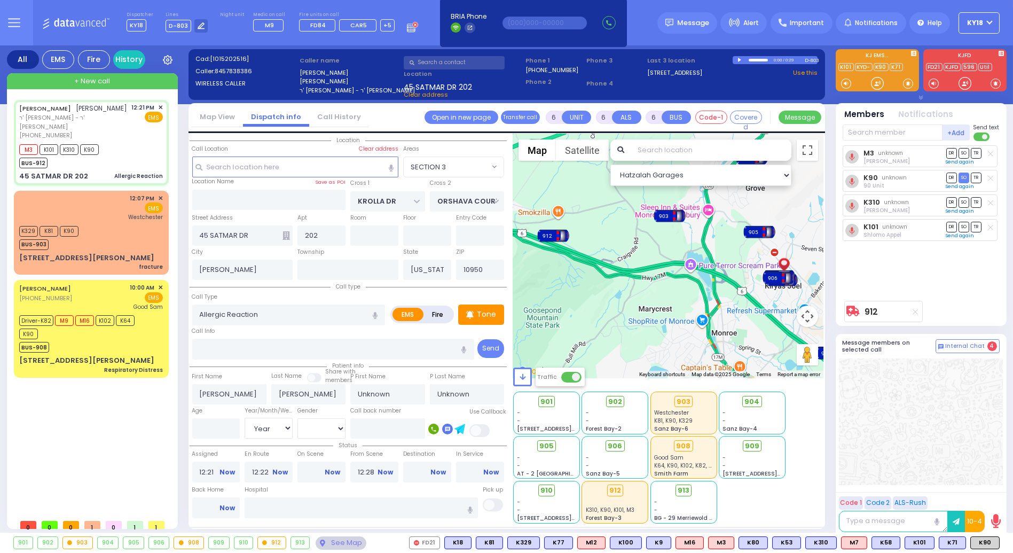
select select
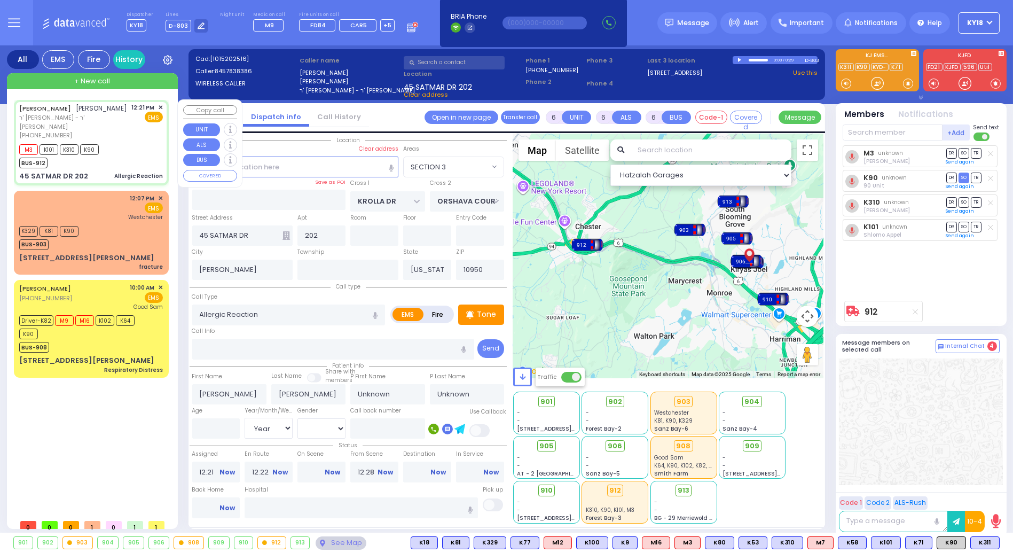
click at [95, 81] on span "+ New call" at bounding box center [92, 81] width 36 height 11
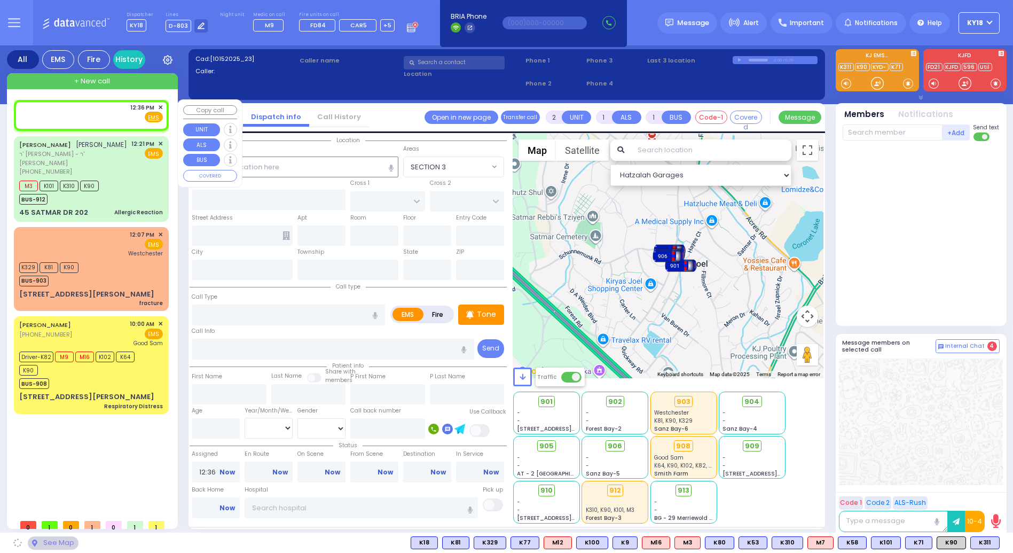
click at [81, 120] on div "12:36 PM ✕ Fire EMS" at bounding box center [91, 113] width 144 height 20
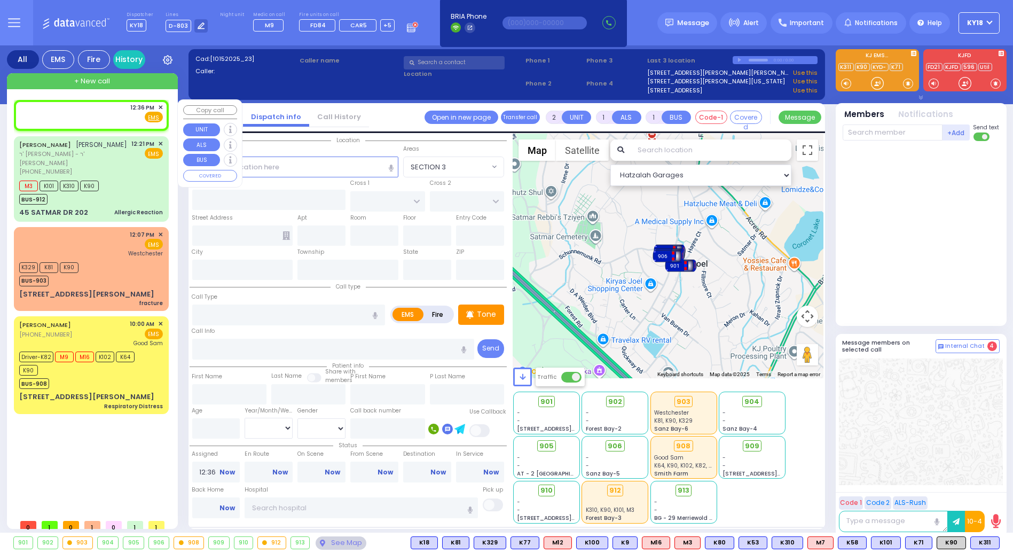
click at [96, 107] on div "12:36 PM ✕ Fire EMS" at bounding box center [91, 113] width 144 height 20
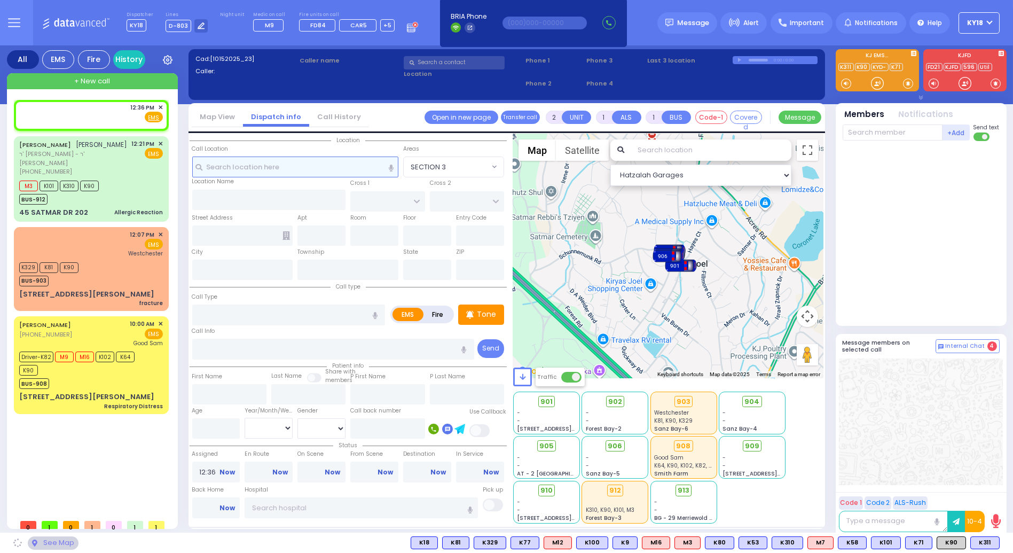
drag, startPoint x: 269, startPoint y: 158, endPoint x: 276, endPoint y: 161, distance: 7.9
click at [271, 159] on input "text" at bounding box center [295, 166] width 207 height 20
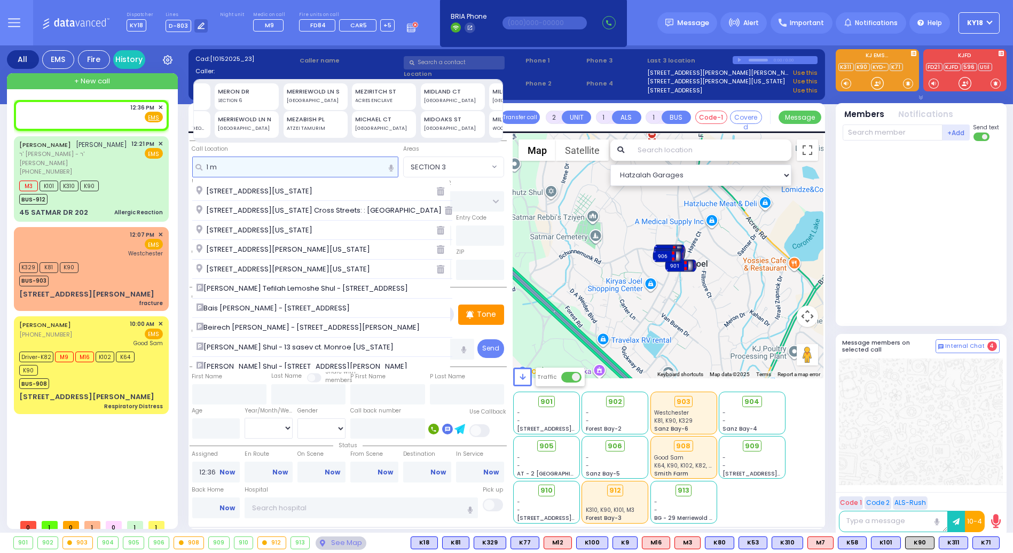
scroll to position [0, 123]
click at [116, 272] on div "K329 K81 K90 BUS-903" at bounding box center [91, 273] width 144 height 27
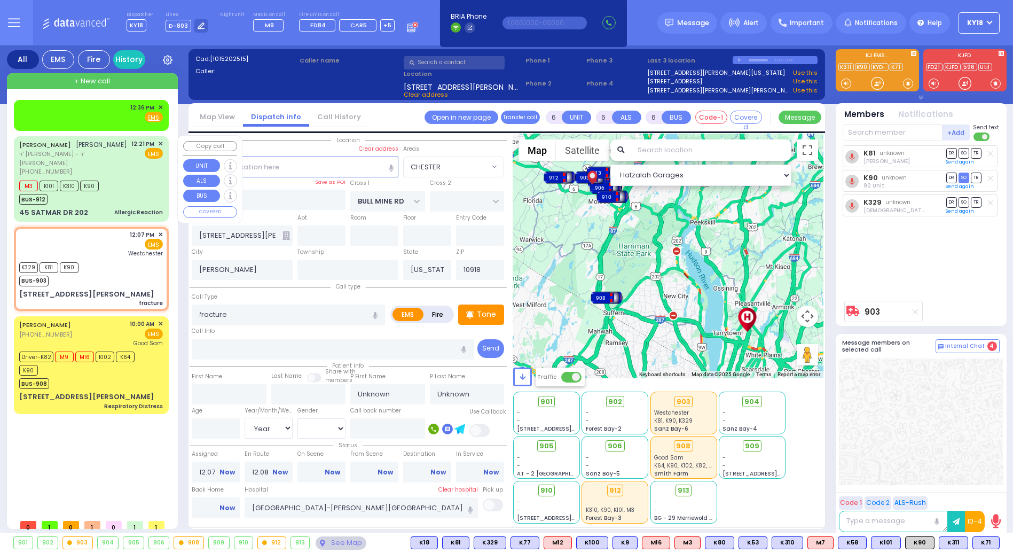
click at [130, 196] on div "MOSHE ARON REICH משה אהרן רייך ר' דוד יודא - ר' שמעון רייך (845) 783-8386 12:21…" at bounding box center [91, 179] width 151 height 82
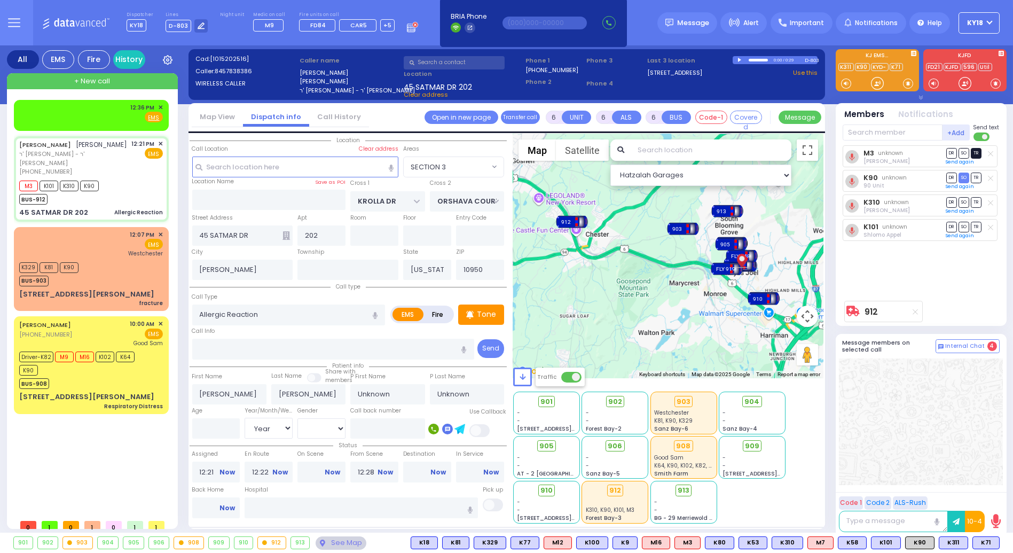
click at [978, 153] on span "TR" at bounding box center [976, 153] width 11 height 10
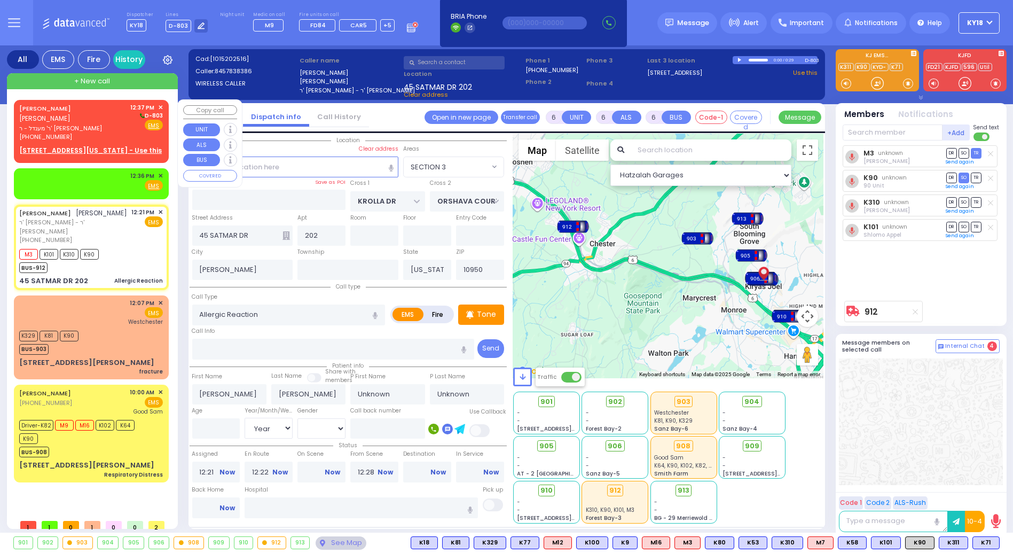
click at [120, 127] on div "JOEL GOLDSTEIN יואל גאלדשטיין ר' מענדל - ר' יעקב שניצלער (347) 232-0466 12:37 P…" at bounding box center [91, 122] width 144 height 38
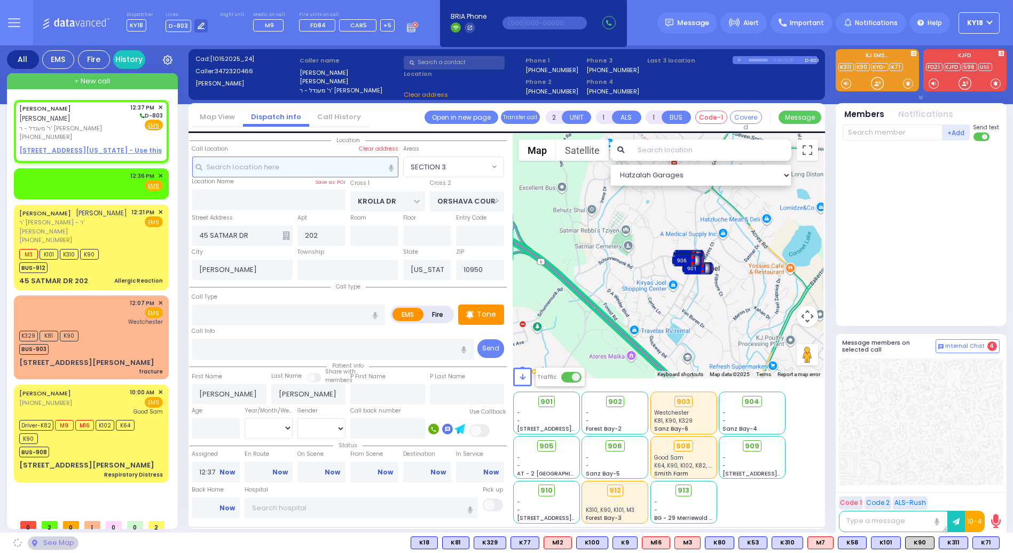
click at [281, 165] on input "text" at bounding box center [295, 166] width 207 height 20
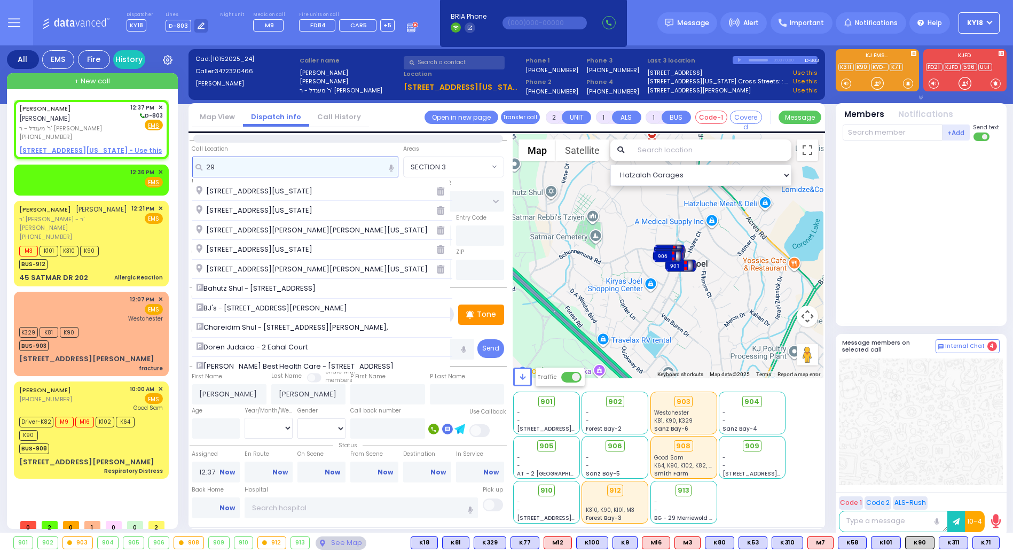
scroll to position [0, 0]
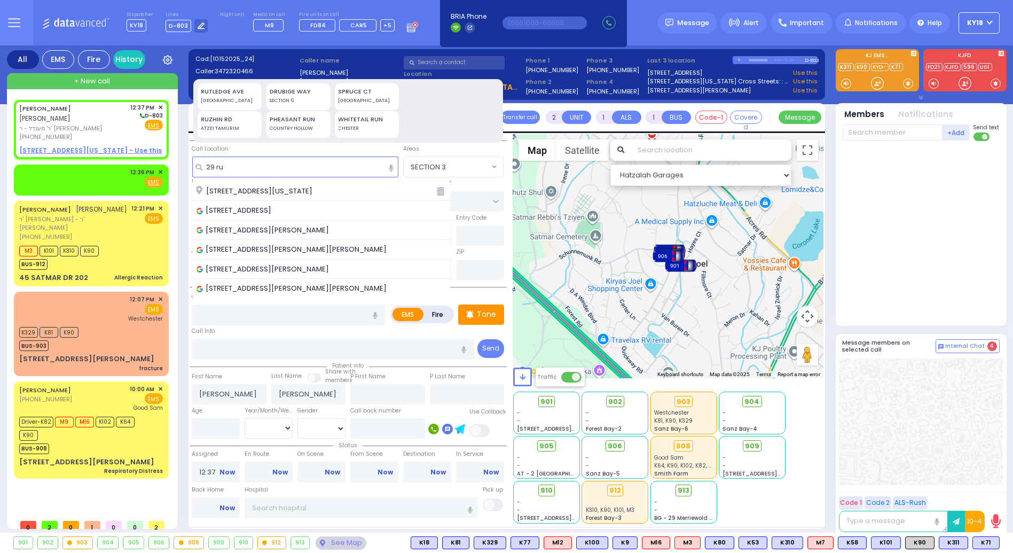
click at [357, 190] on div "29 Ruzhin Road Monroe New York 10950" at bounding box center [313, 191] width 232 height 11
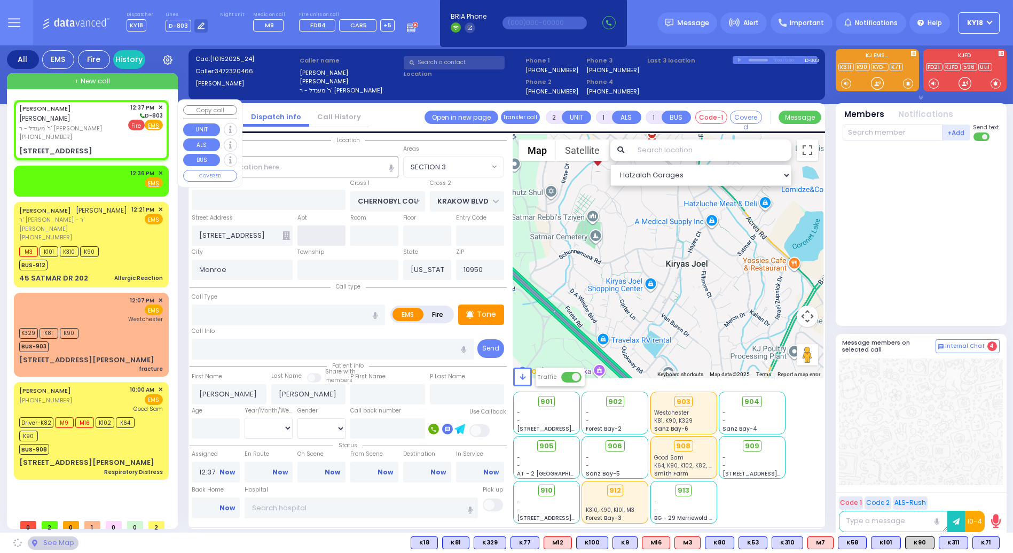
click at [138, 125] on span "Fire" at bounding box center [136, 125] width 17 height 11
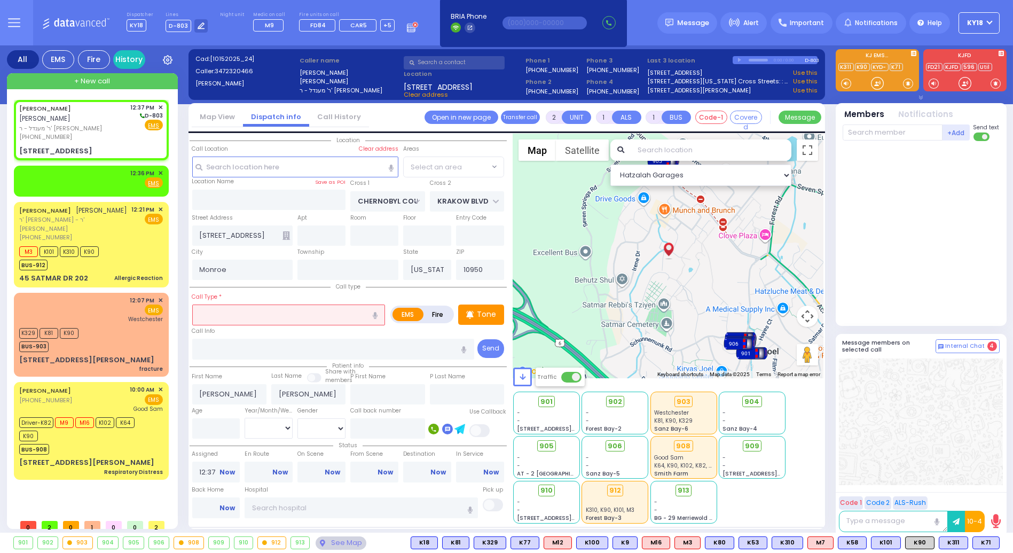
click at [229, 312] on input "text" at bounding box center [288, 314] width 193 height 20
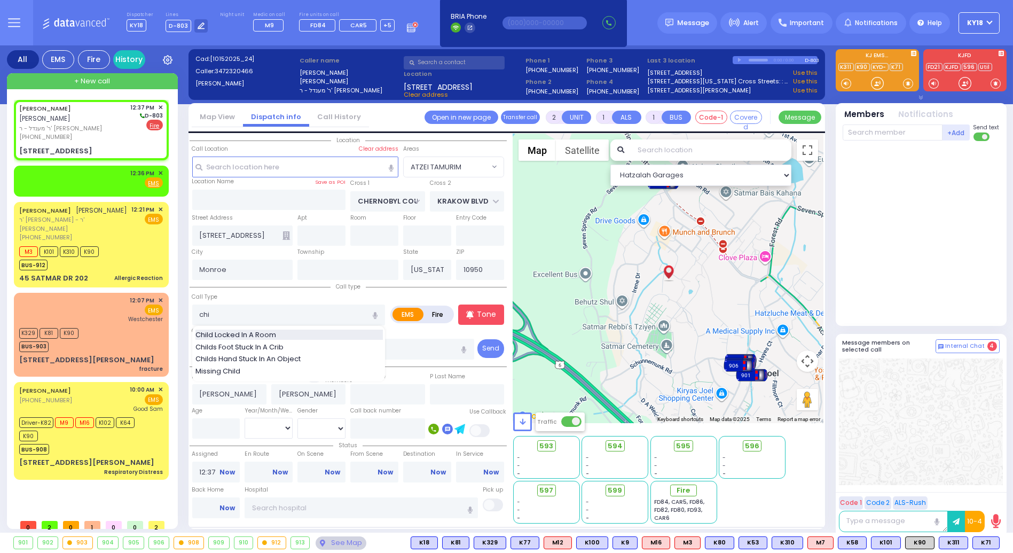
click at [214, 334] on span "Child Locked In A Room" at bounding box center [237, 334] width 84 height 11
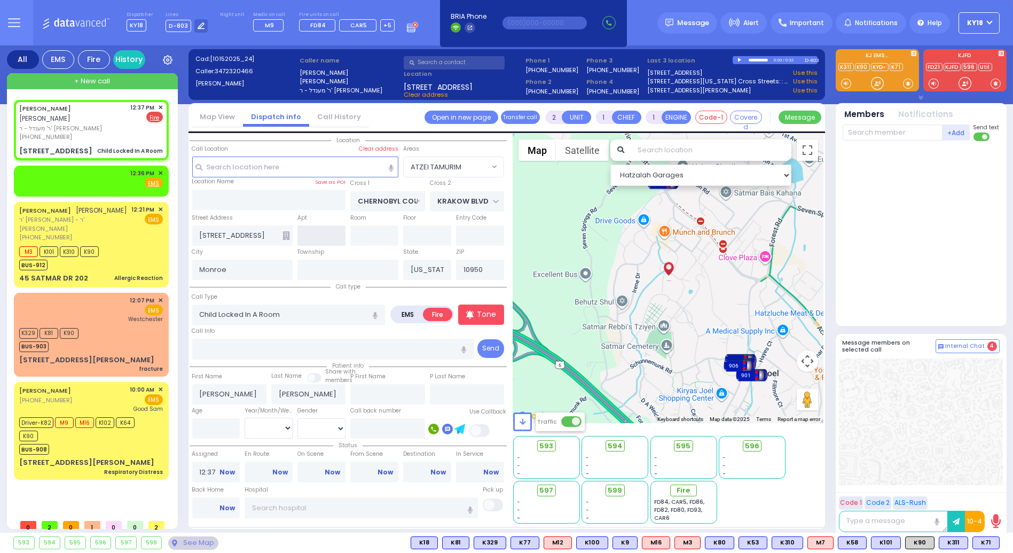
click at [328, 229] on input "text" at bounding box center [321, 235] width 48 height 20
click at [92, 132] on div "JOEL GOLDSTEIN יואל גאלדשטיין ר' מענדל - ר' יעקב שניצלער (347) 232-0466 12:37 P…" at bounding box center [91, 129] width 151 height 57
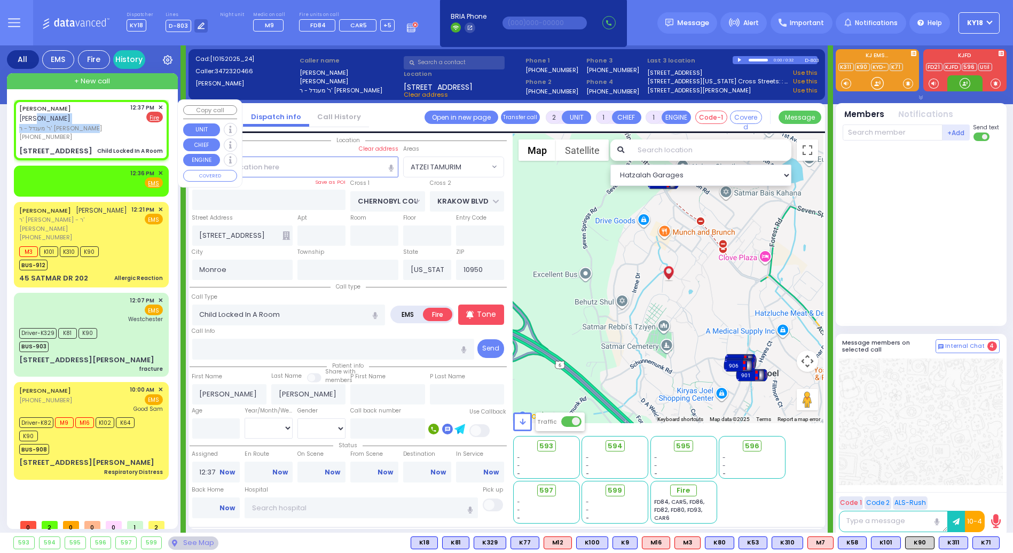
click at [99, 104] on div "JOEL GOLDSTEIN יואל גאלדשטיין ר' מענדל - ר' יעקב שניצלער (347) 232-0466" at bounding box center [73, 122] width 108 height 38
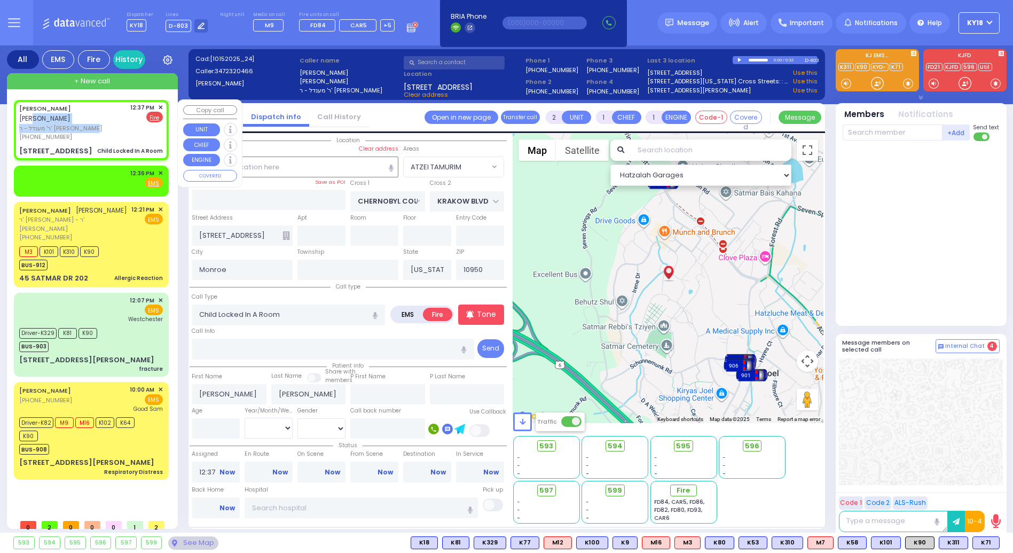
click at [100, 124] on span "ר' מענדל - ר' יעקב שניצלער" at bounding box center [73, 128] width 108 height 9
click at [339, 227] on input "text" at bounding box center [321, 235] width 48 height 20
click at [146, 147] on div "Child Locked In A Room" at bounding box center [130, 151] width 66 height 8
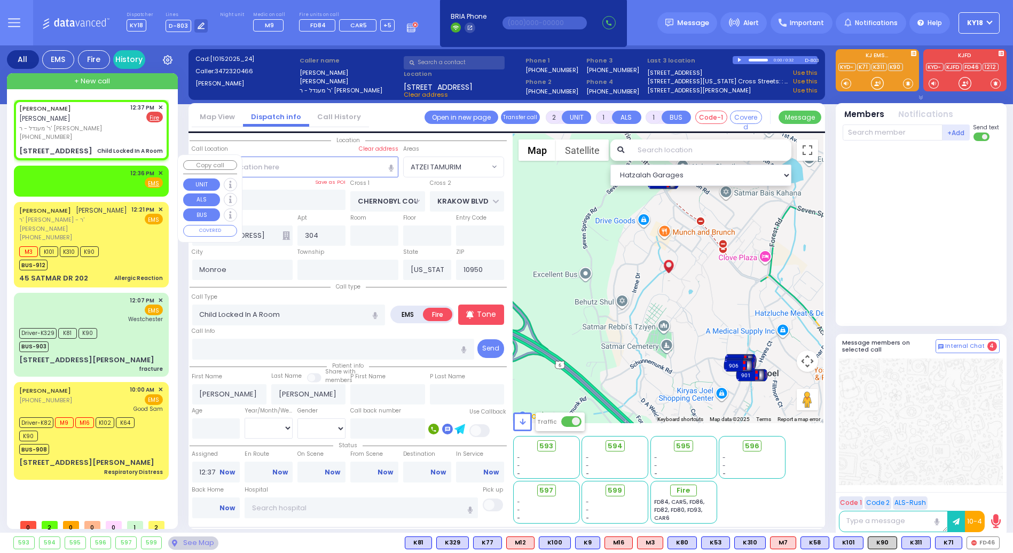
click at [91, 169] on div "12:36 PM ✕ Fire EMS" at bounding box center [91, 179] width 144 height 20
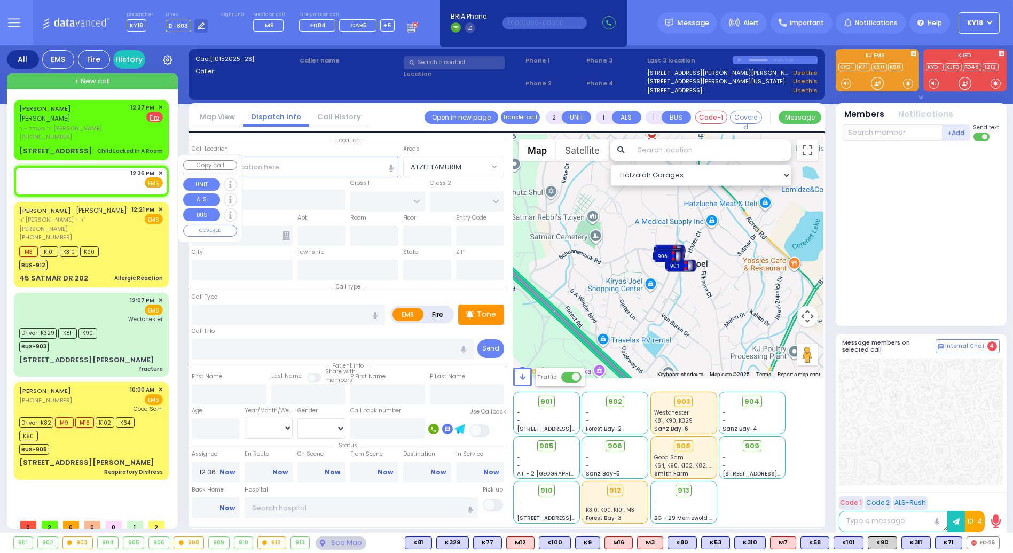
click at [162, 169] on span "✕" at bounding box center [160, 173] width 5 height 9
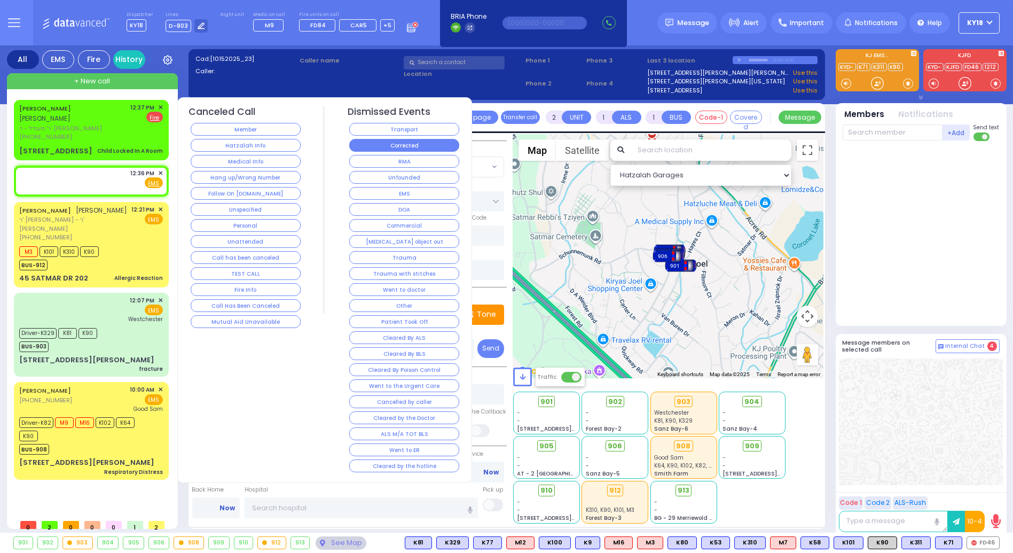
click at [389, 143] on button "Corrected" at bounding box center [404, 145] width 110 height 13
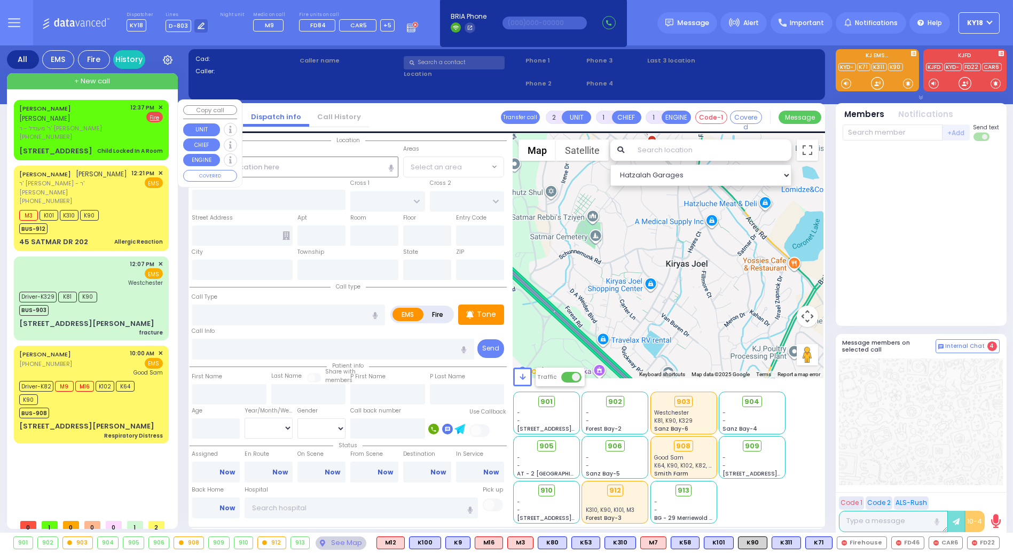
click at [117, 128] on div "[PERSON_NAME] [PERSON_NAME] ר' מענדל - ר' [PERSON_NAME] [PHONE_NUMBER] 12:37 PM…" at bounding box center [91, 122] width 144 height 38
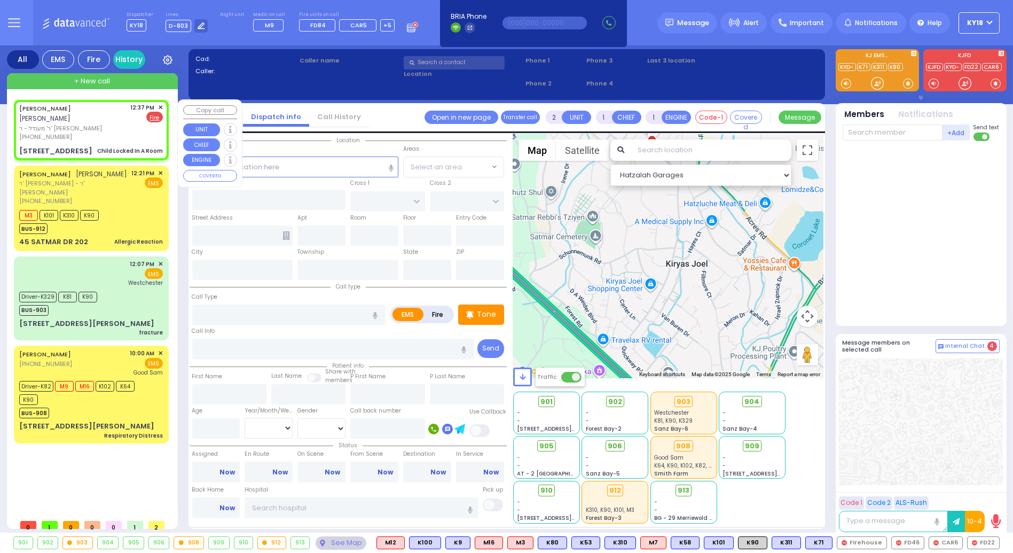
select select
type input "Child Locked In A Room"
radio input "false"
radio input "true"
type input "[PERSON_NAME]"
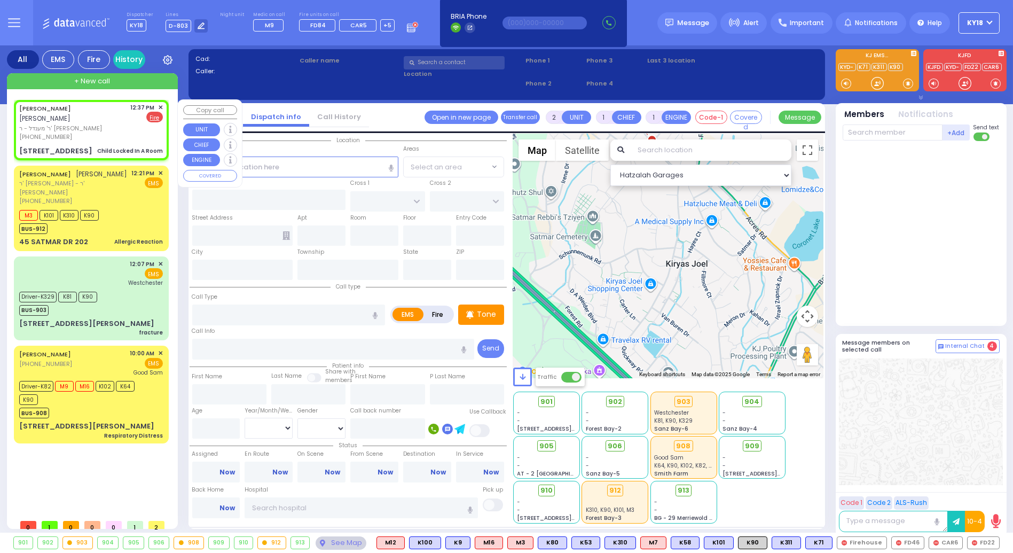
type input "[PERSON_NAME]"
select select
type input "12:37"
type input "CHERNOBYL COURT"
type input "KRAKOW BLVD"
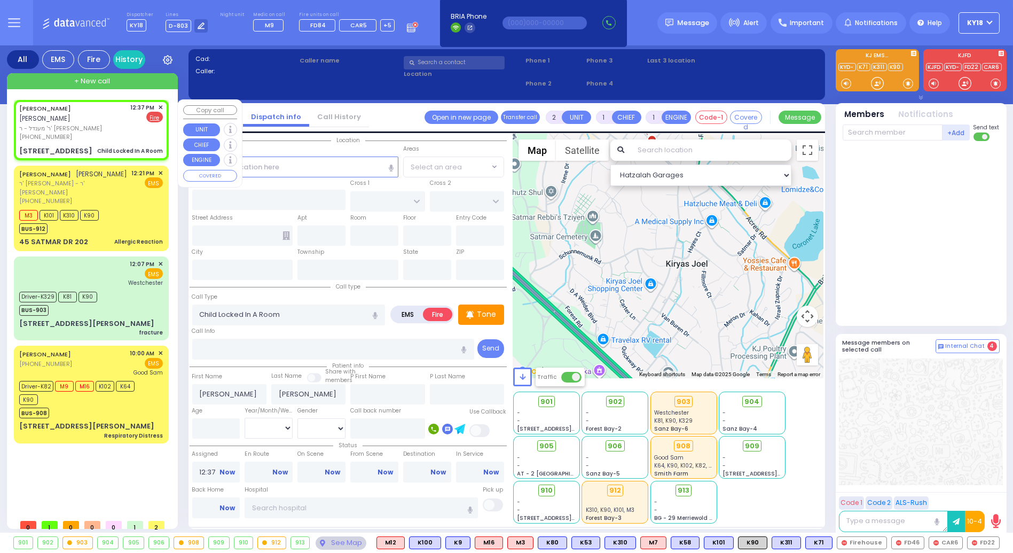
type input "[STREET_ADDRESS]"
type input "304"
type input "Monroe"
type input "[US_STATE]"
type input "10950"
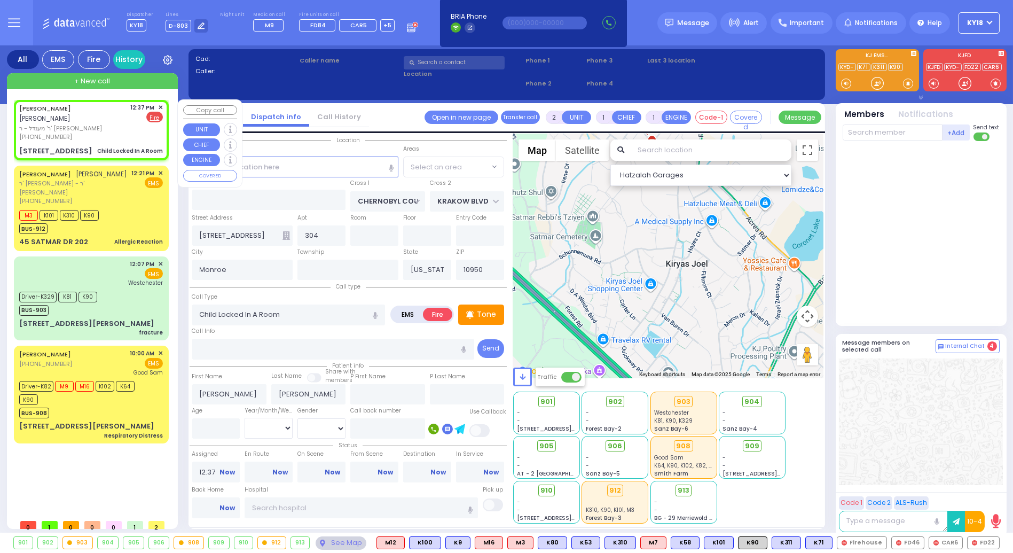
select select "Hatzalah Garages"
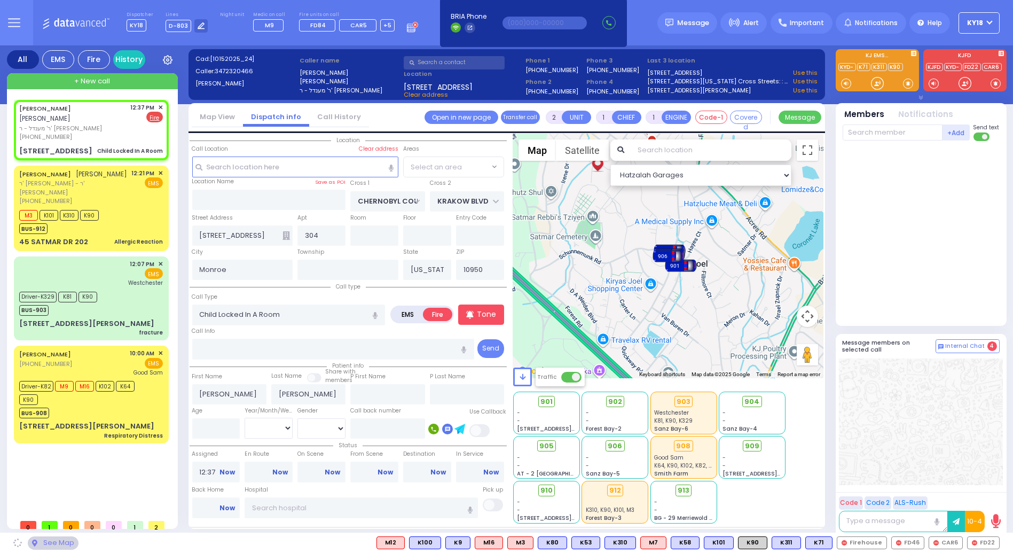
select select "ATZEI TAMURIM"
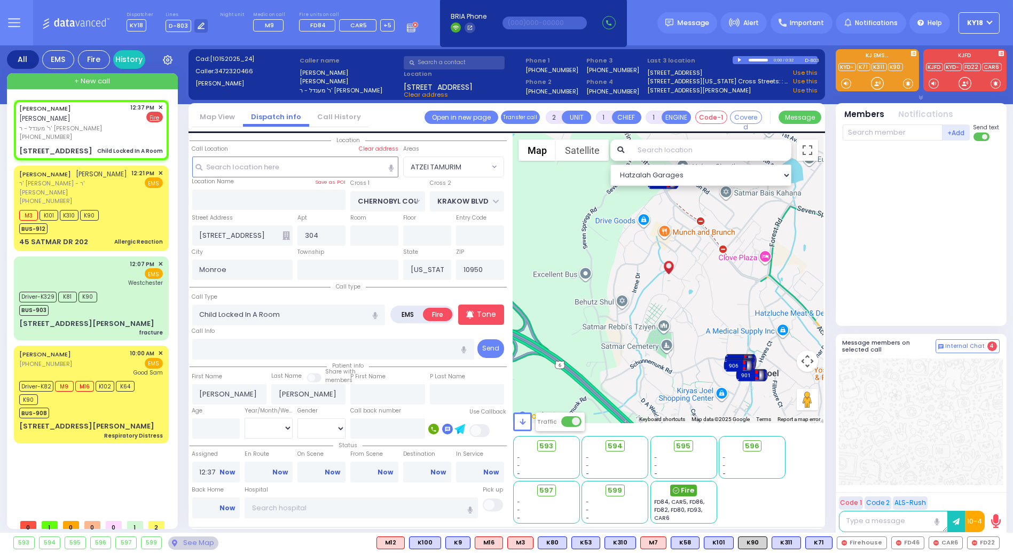
click at [689, 488] on span "Fire" at bounding box center [687, 490] width 13 height 11
click at [738, 58] on div at bounding box center [740, 60] width 6 height 5
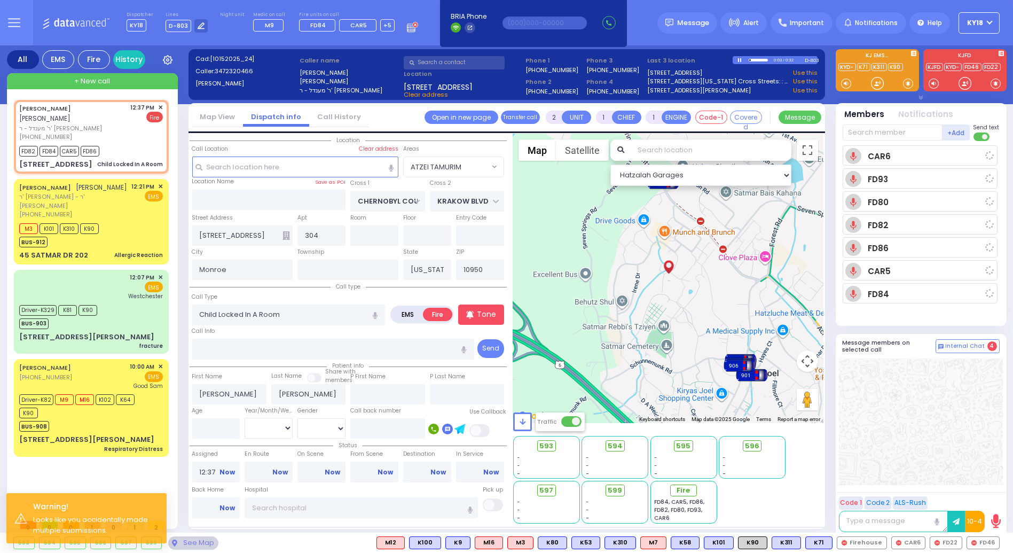
select select
radio input "true"
select select
type input "12:39"
select select "Hatzalah Garages"
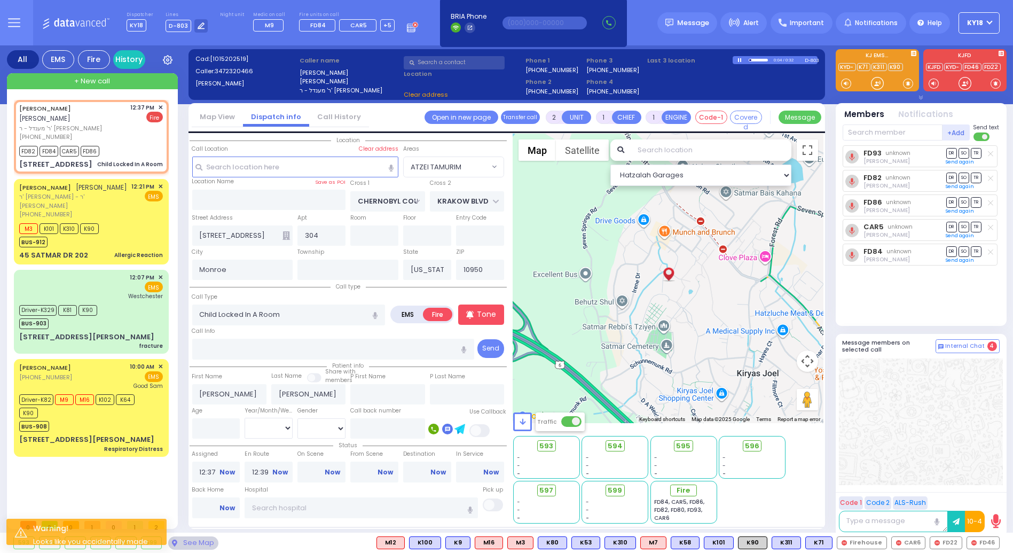
select select
radio input "true"
select select
select select "Hatzalah Garages"
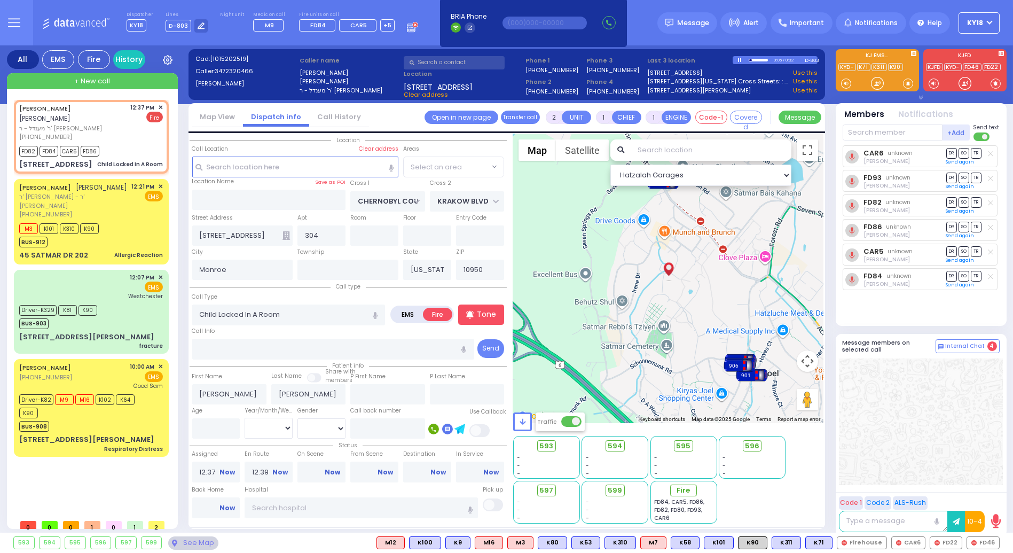
select select "ATZEI TAMURIM"
select select
radio input "true"
select select
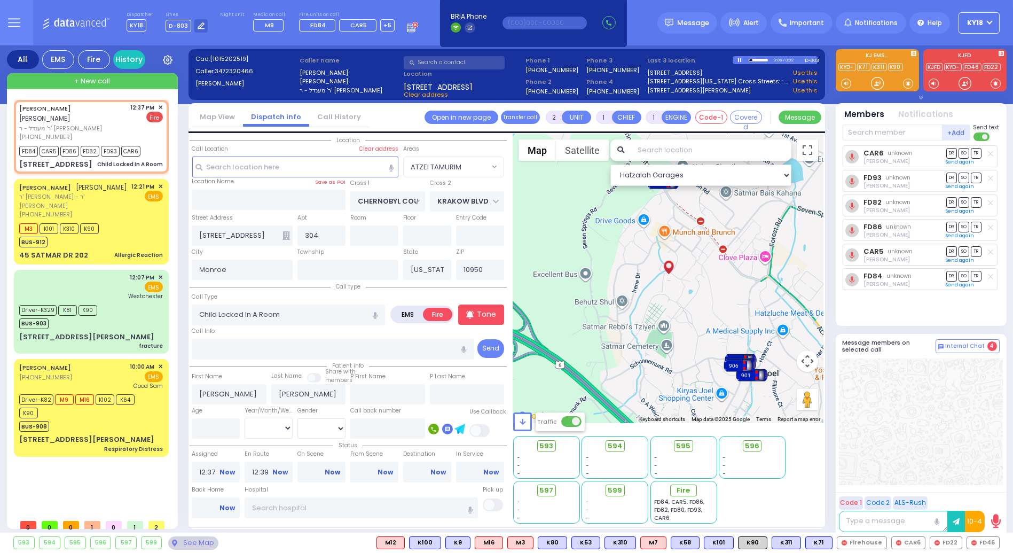
select select "Hatzalah Garages"
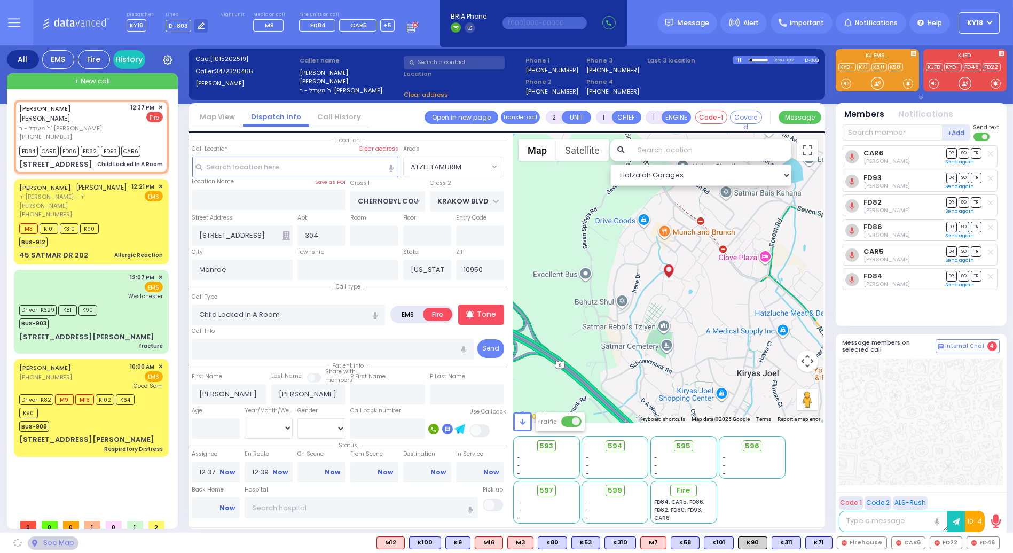
select select
radio input "true"
select select
select select "Hatzalah Garages"
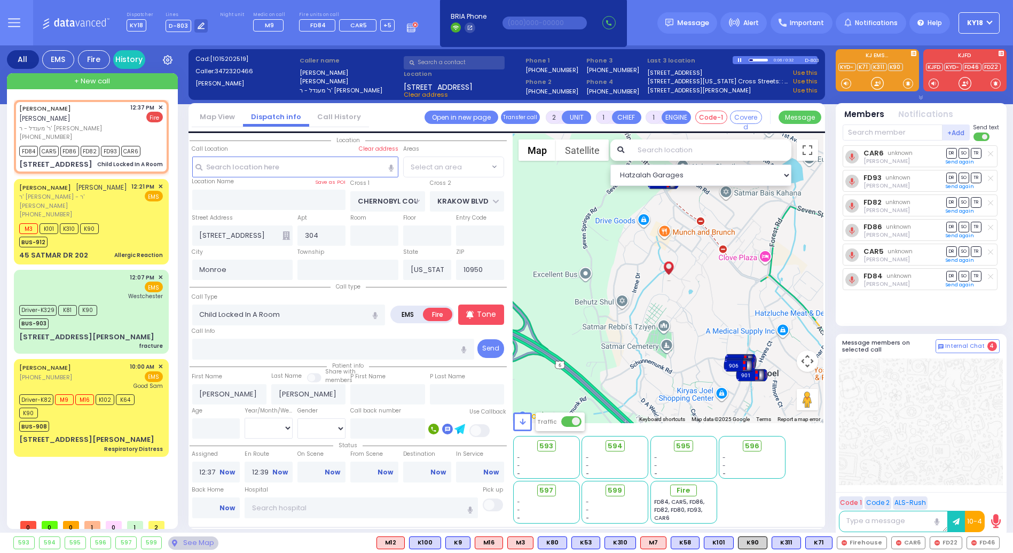
select select "ATZEI TAMURIM"
select select
radio input "true"
select select
select select "Hatzalah Garages"
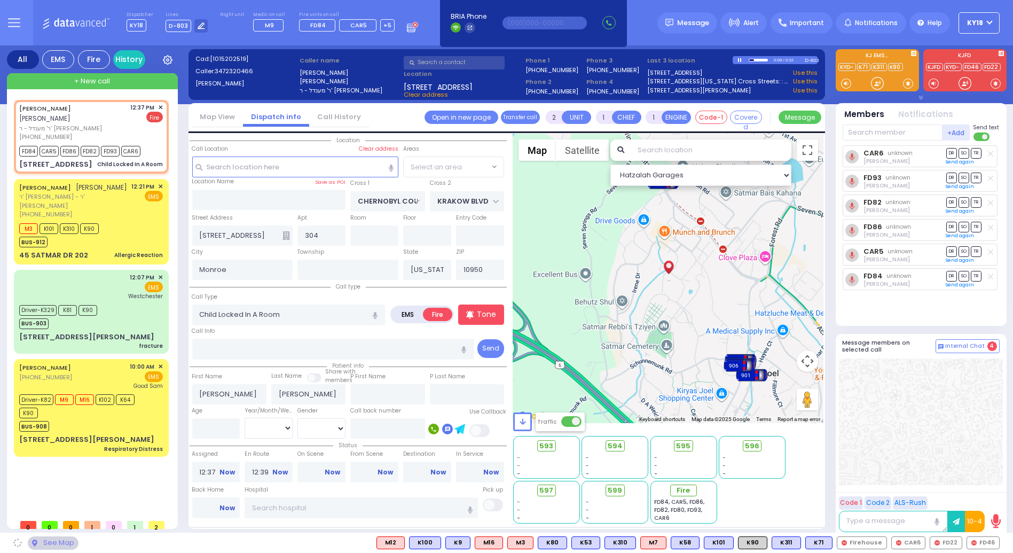
radio input "true"
select select
select select "ATZEI TAMURIM"
select select "Hatzalah Garages"
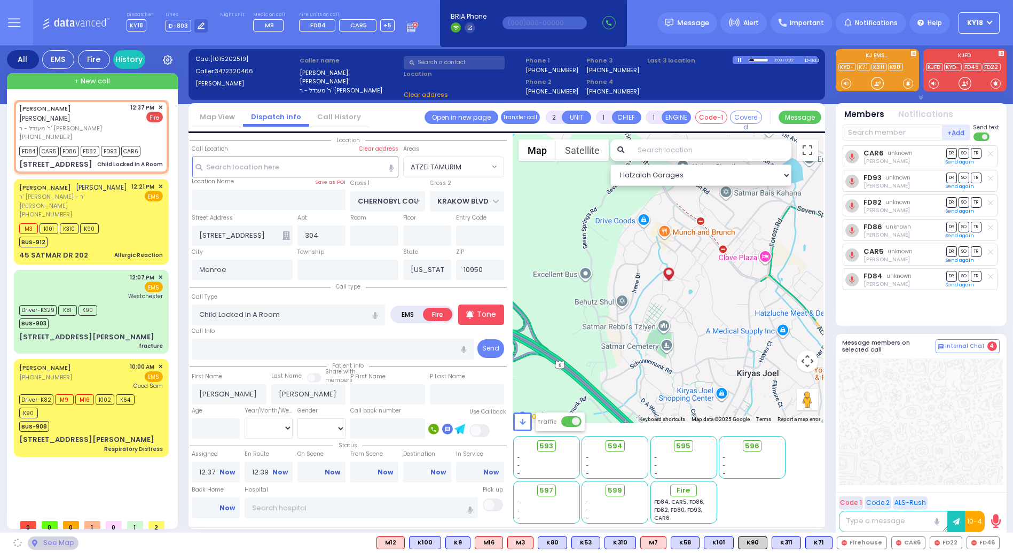
select select
radio input "true"
select select
select select "Hatzalah Garages"
radio input "true"
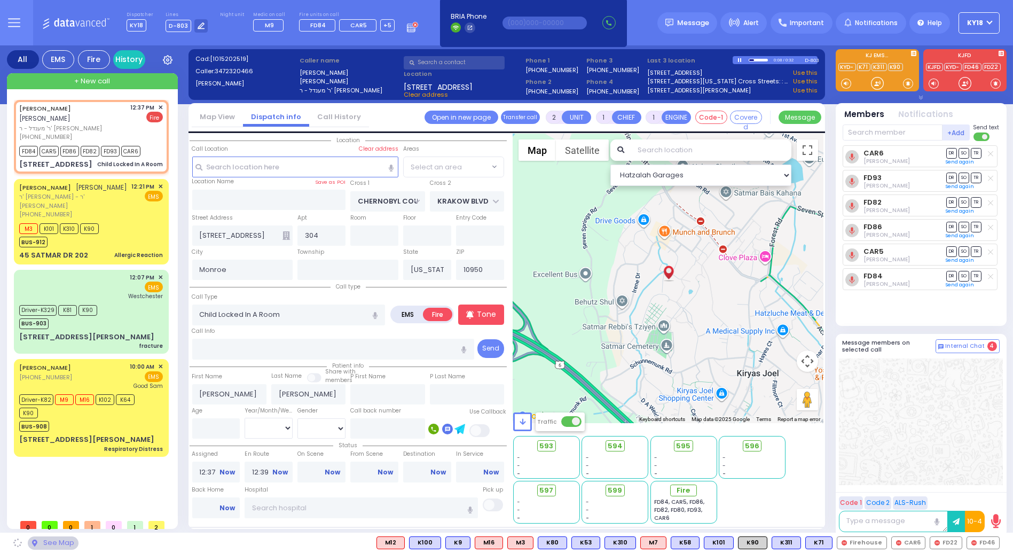
select select
select select "ATZEI TAMURIM"
select select "Hatzalah Garages"
select select "ATZEI TAMURIM"
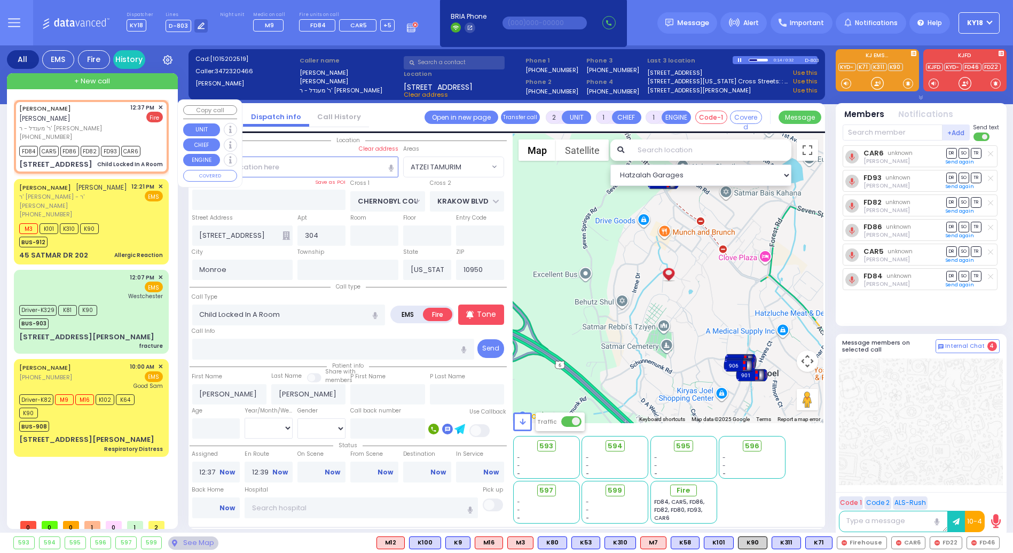
click at [85, 124] on span "ר' מענדל - ר' [PERSON_NAME]" at bounding box center [73, 128] width 108 height 9
select select
radio input "true"
select select
select select "Hatzalah Garages"
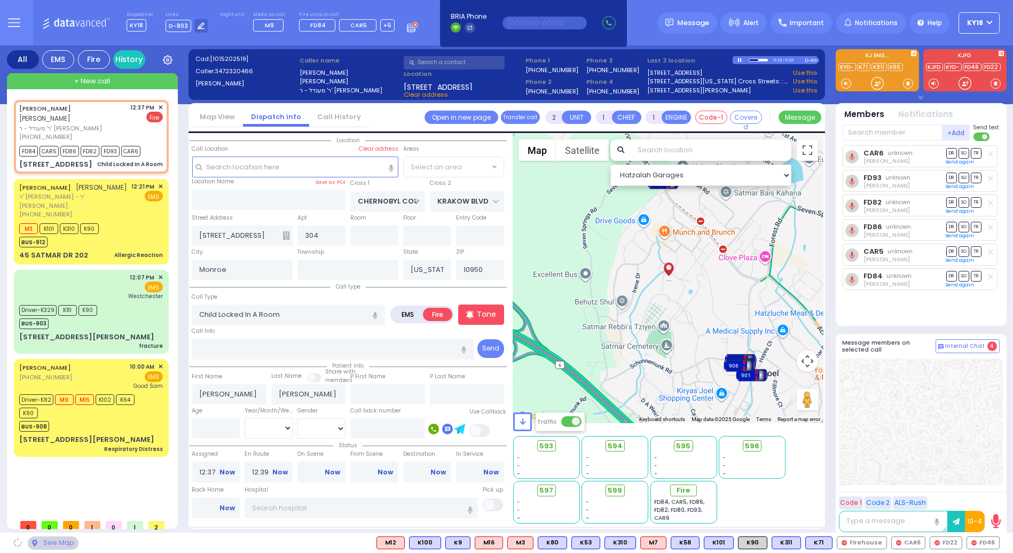
select select "ATZEI TAMURIM"
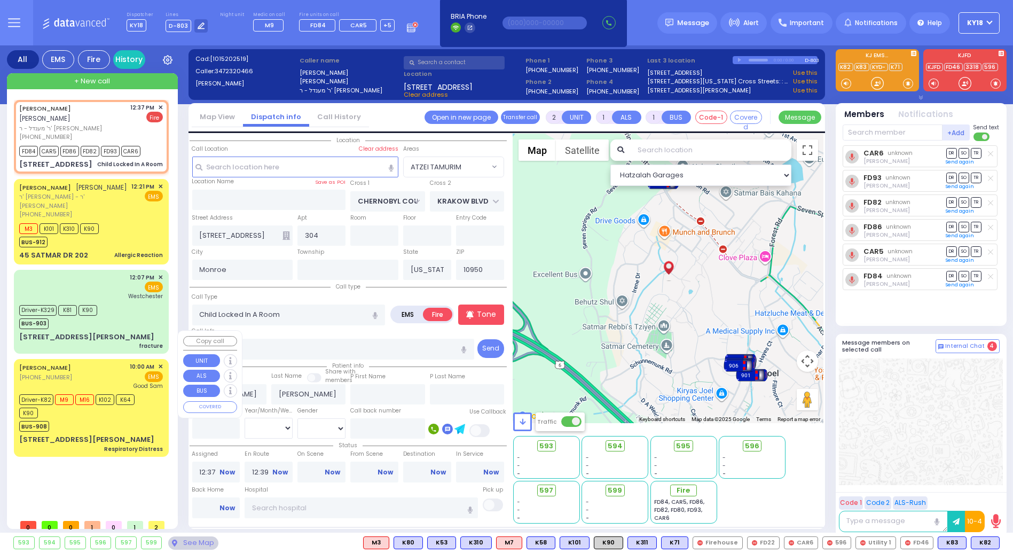
click at [121, 418] on div "BUS-908" at bounding box center [86, 424] width 134 height 13
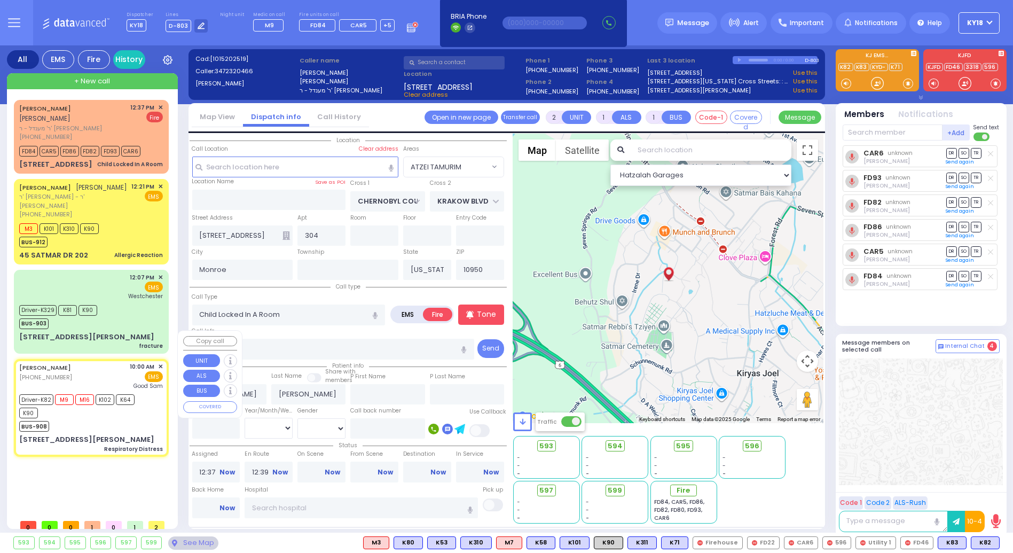
type input "6"
select select
type input "Respiratory Distress"
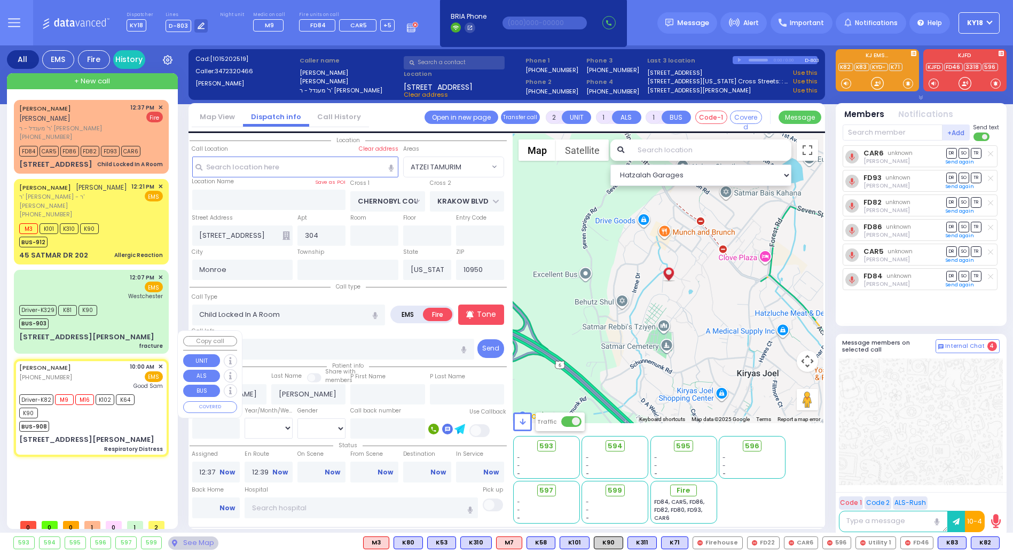
radio input "true"
type input "Seven"
type input "Seidenfeld"
type input "72"
select select "Year"
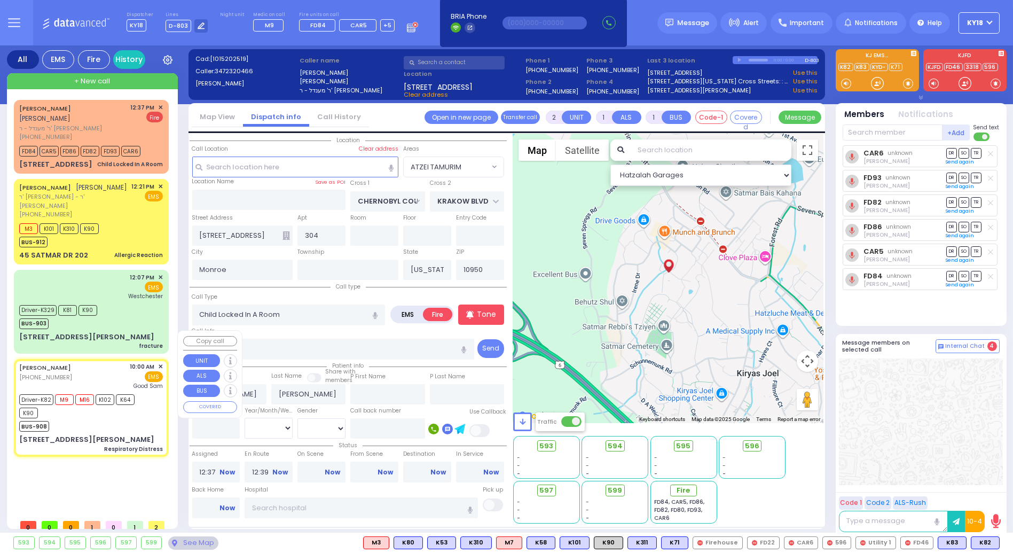
select select "[DEMOGRAPHIC_DATA]"
type input "10:00"
type input "10:02"
type input "10:05"
type input "10:44"
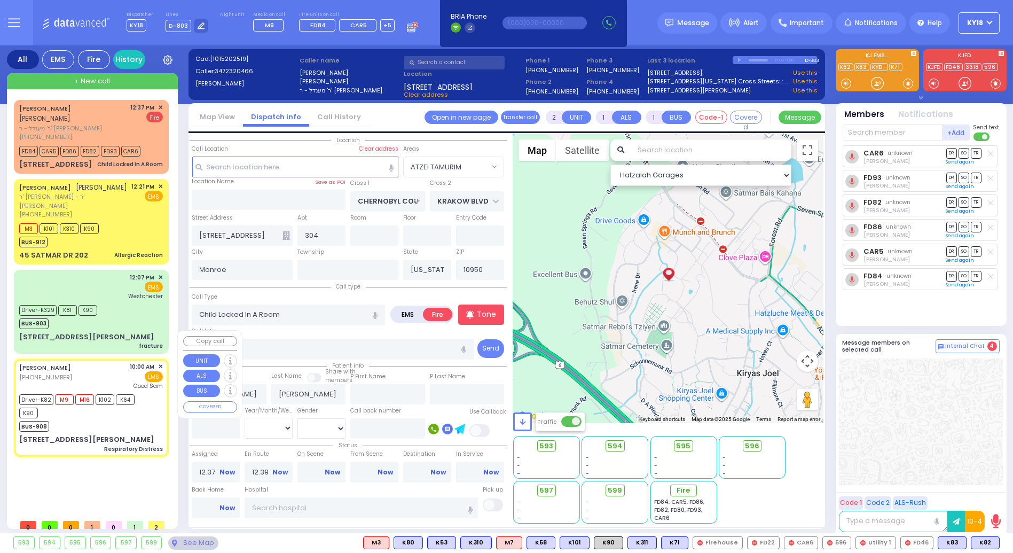
type input "Good Samaritan Hospital"
select select "Hatzalah Garages"
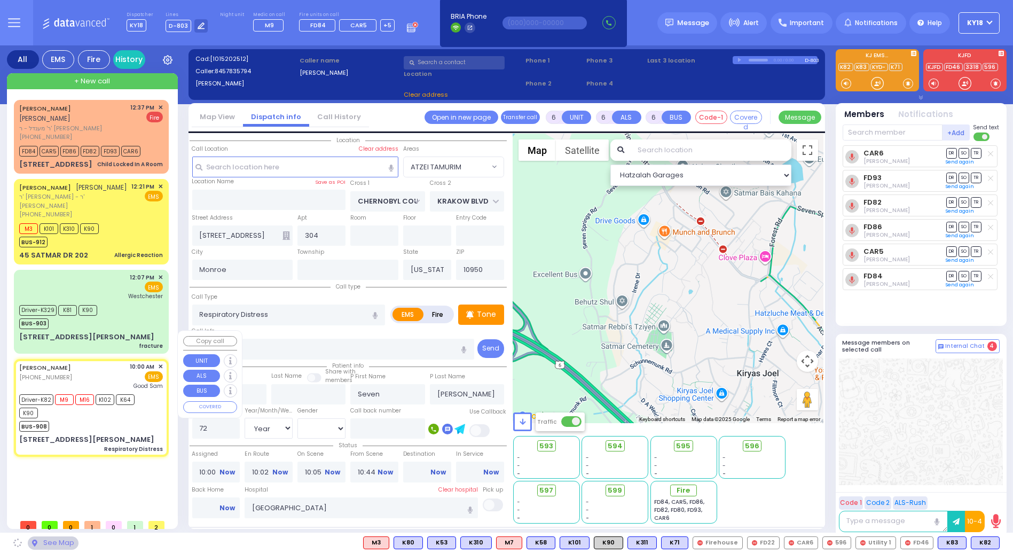
type input "COUNTRY WOODS DR"
type input "QUAKER HILL RD"
type input "[STREET_ADDRESS][PERSON_NAME]"
type input "54"
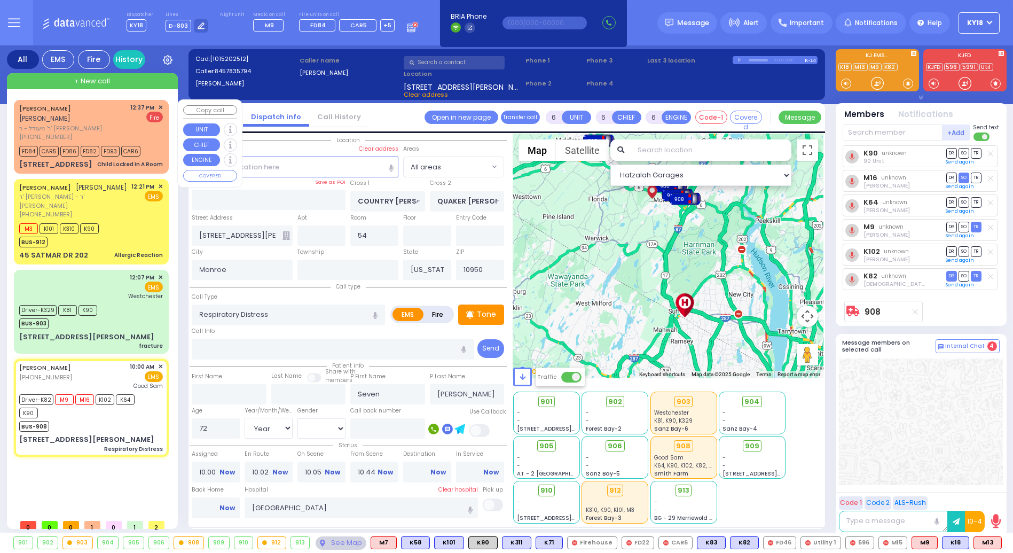
click at [93, 81] on span "+ New call" at bounding box center [92, 81] width 36 height 11
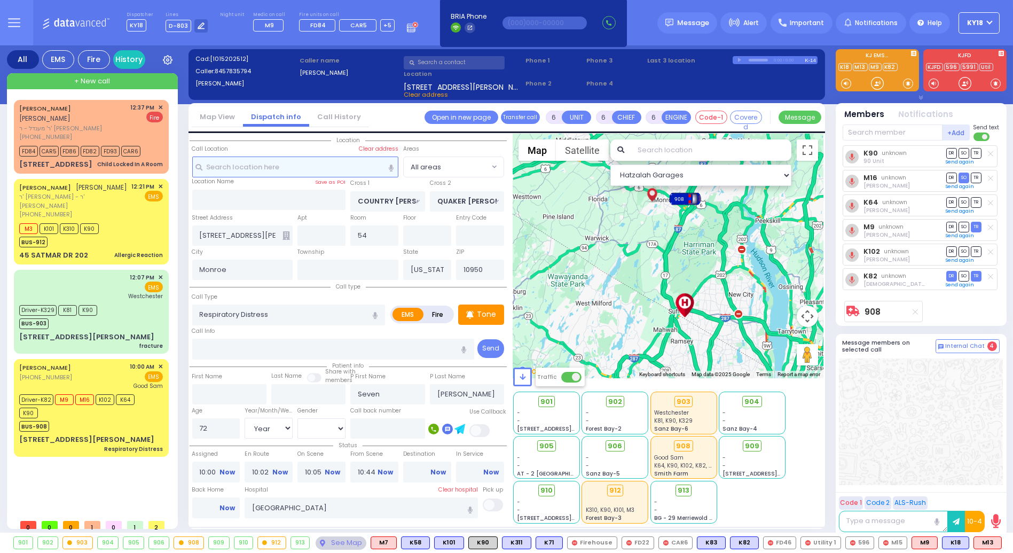
type input "2"
type input "1"
select select
radio input "true"
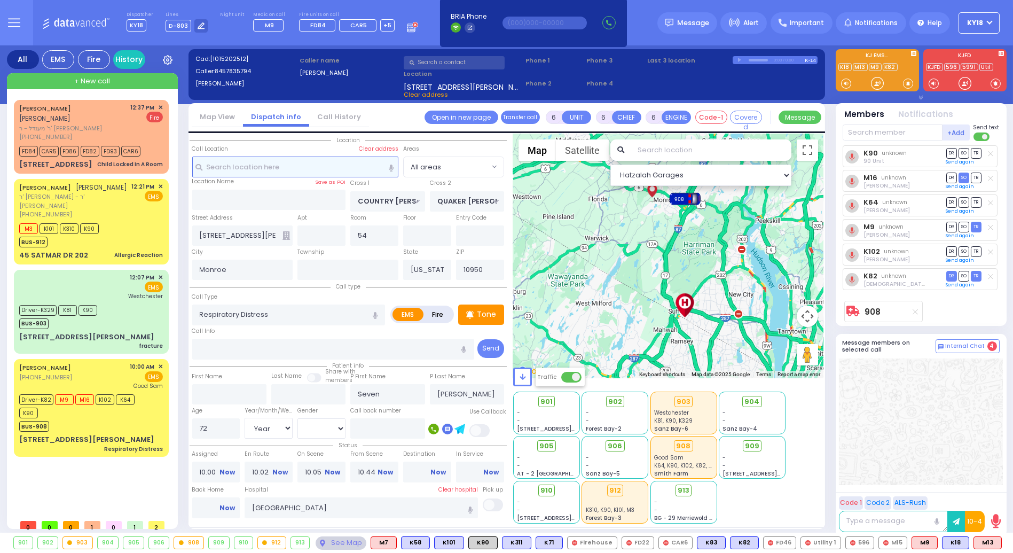
select select
type input "12:50"
select select "Hatzalah Garages"
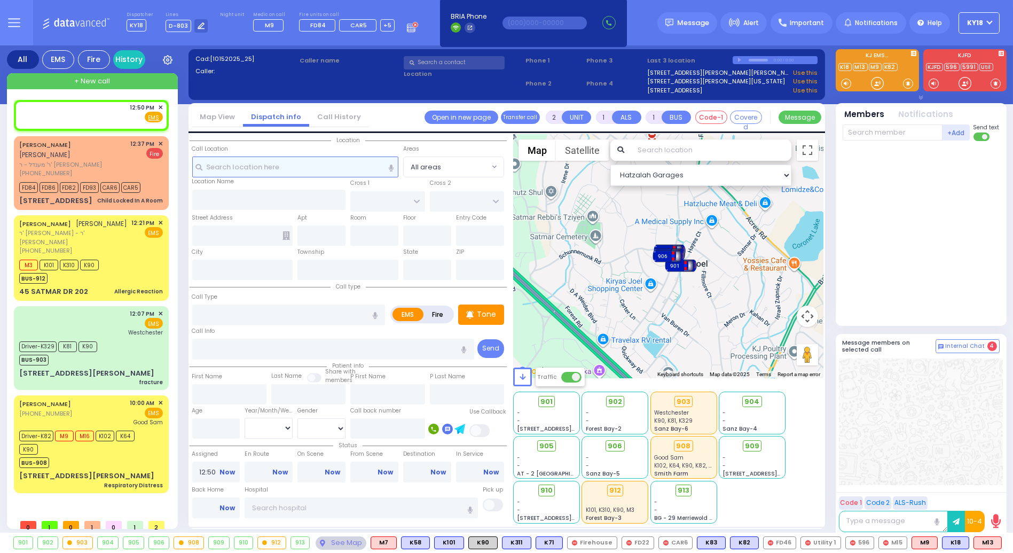
select select
radio input "true"
select select
select select "Hatzalah Garages"
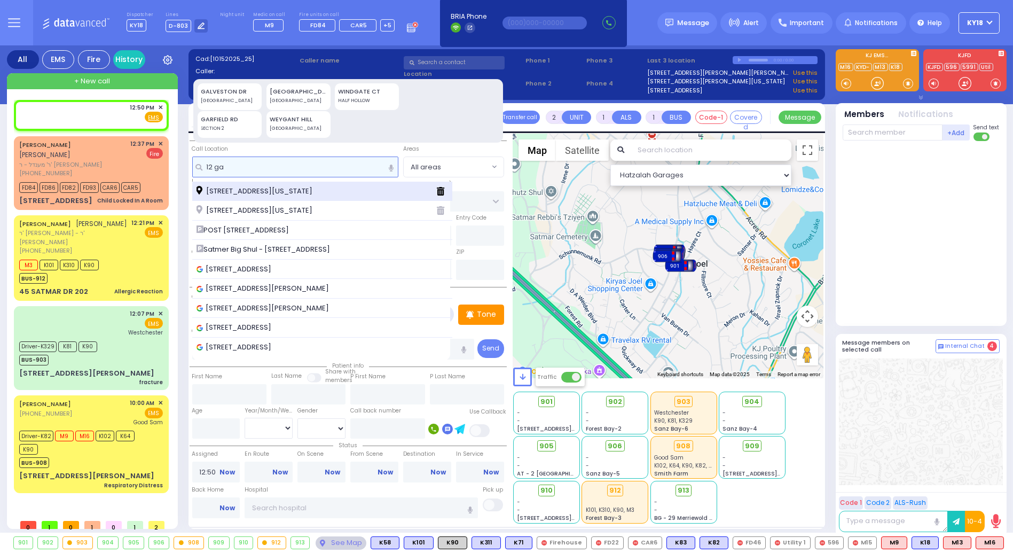
type input "12 ga"
click at [288, 192] on span "12 Garland Trail Monroe New York 10950" at bounding box center [257, 191] width 120 height 11
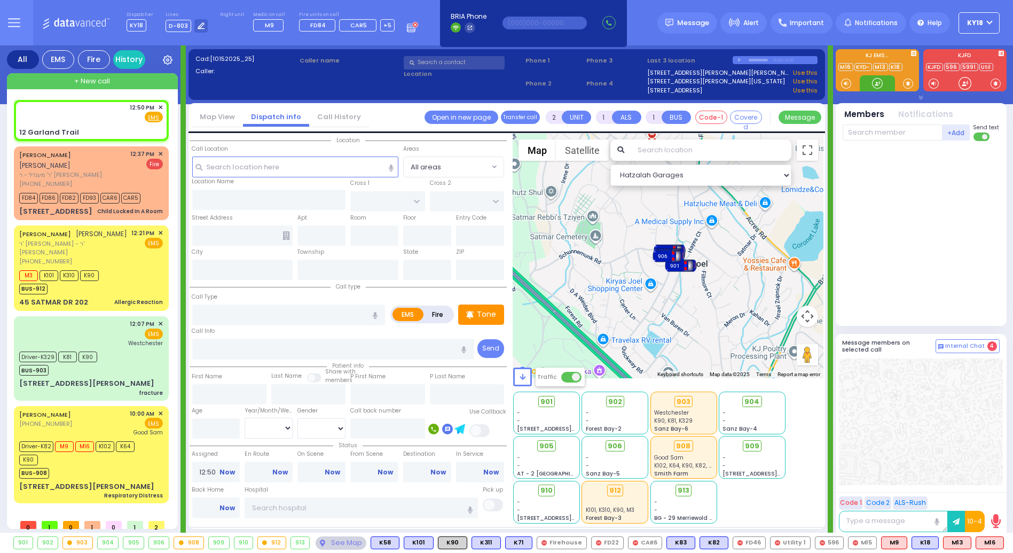
select select
radio input "true"
select select
select select "Hatzalah Garages"
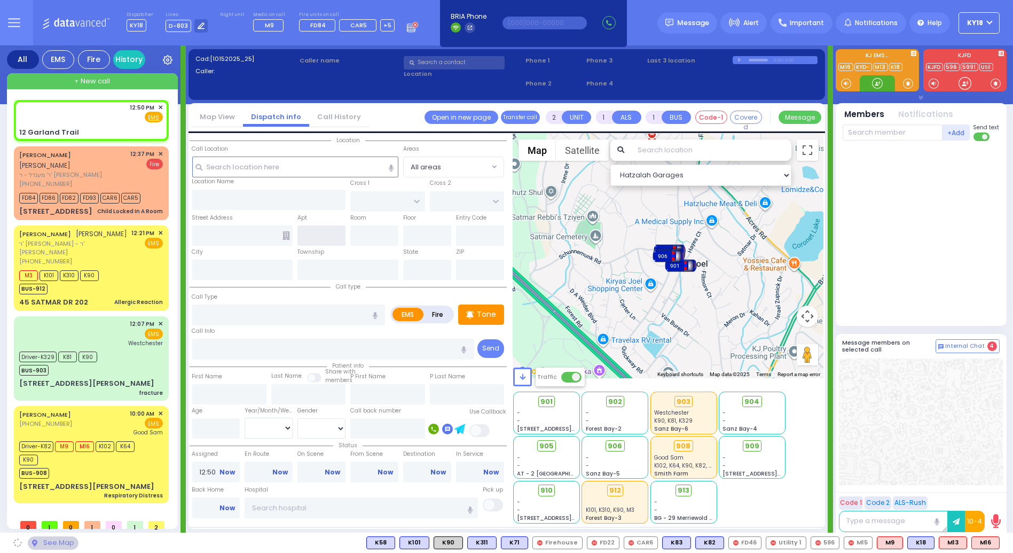
type input "GLENWOOD RD"
type input "WINDSOR RD"
type input "12 Garland Trail"
type input "Monroe"
type input "[US_STATE]"
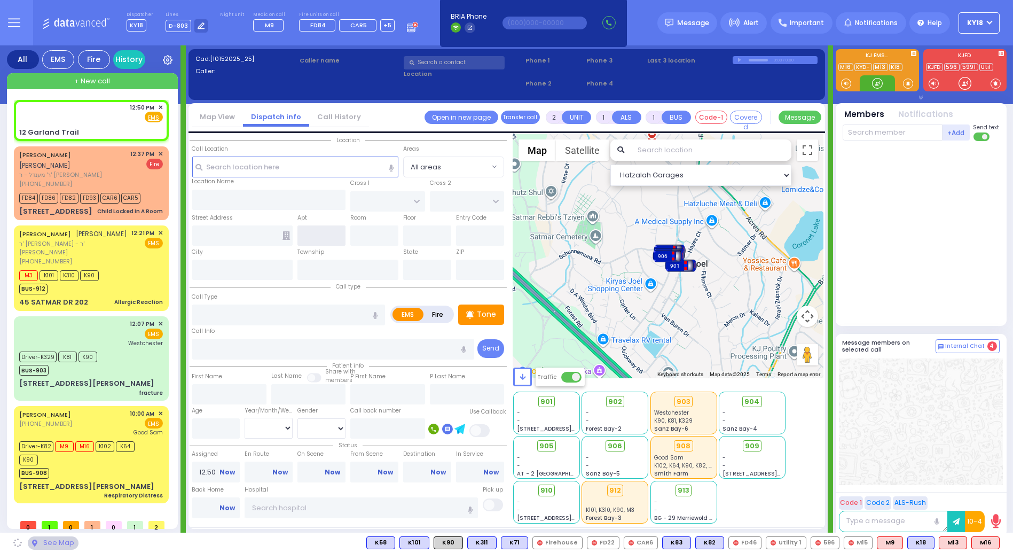
type input "10950"
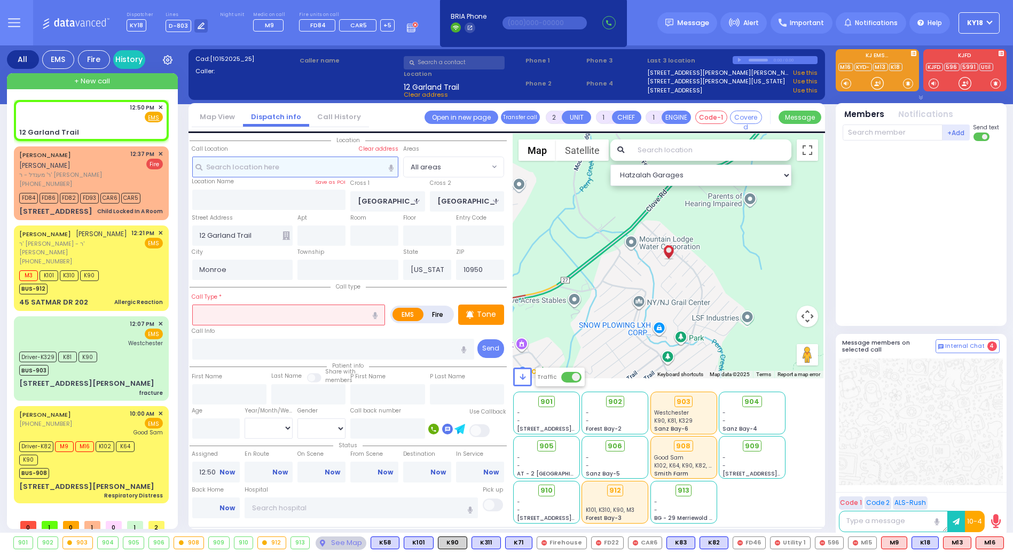
click at [243, 171] on input "text" at bounding box center [295, 166] width 207 height 20
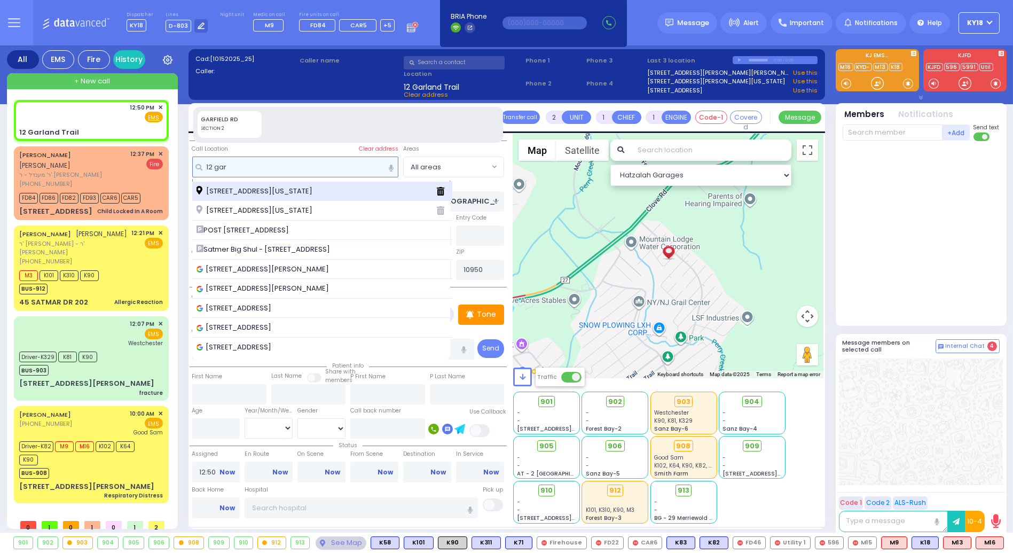
type input "12 gar"
click at [257, 194] on span "12 Garfield Road Monroe New York 10950" at bounding box center [257, 191] width 120 height 11
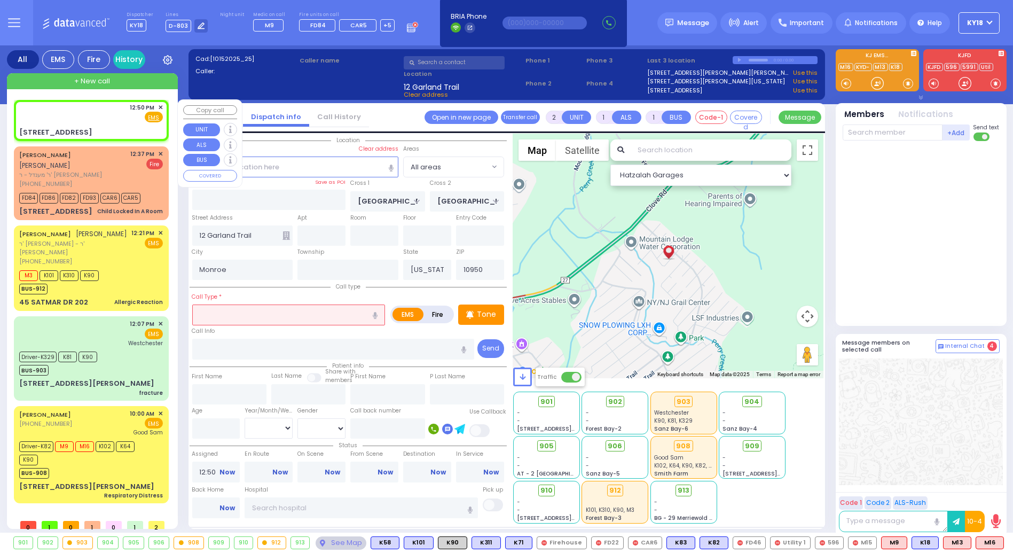
select select
radio input "true"
select select
drag, startPoint x: 88, startPoint y: 134, endPoint x: 105, endPoint y: 130, distance: 18.0
click at [105, 130] on div "[STREET_ADDRESS]" at bounding box center [91, 132] width 144 height 11
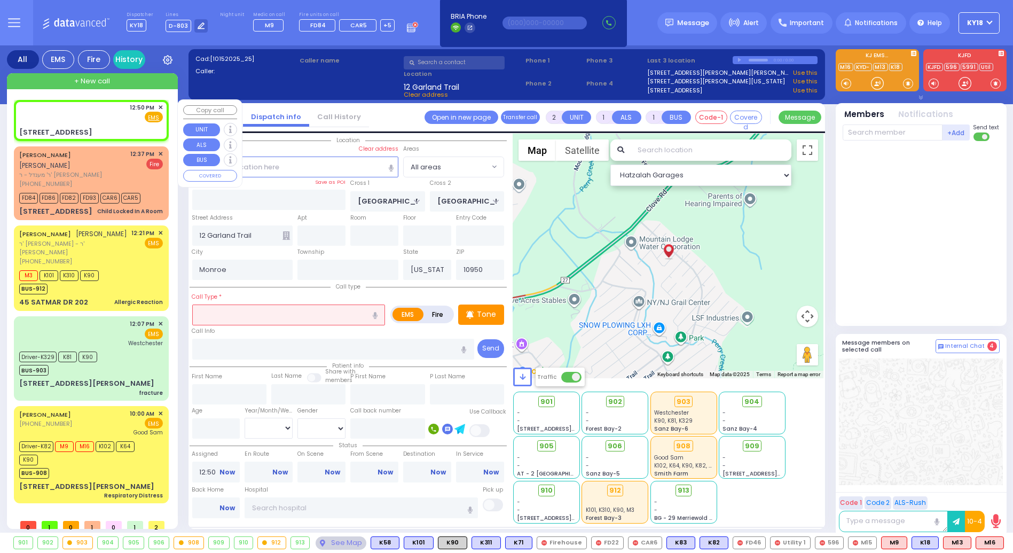
select select "Hatzalah Garages"
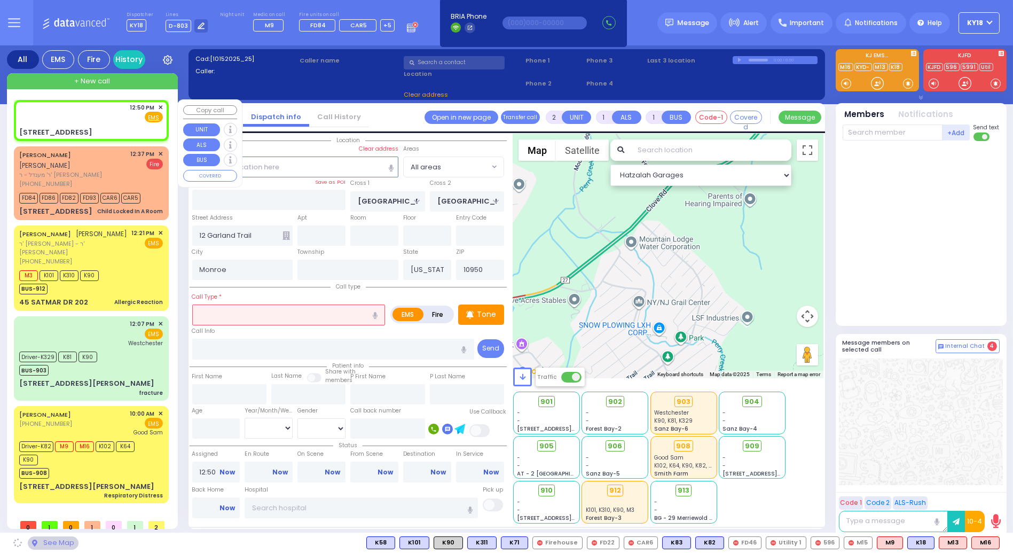
select select
radio input "true"
select select
select select "Hatzalah Garages"
type input "EAHAL COURT"
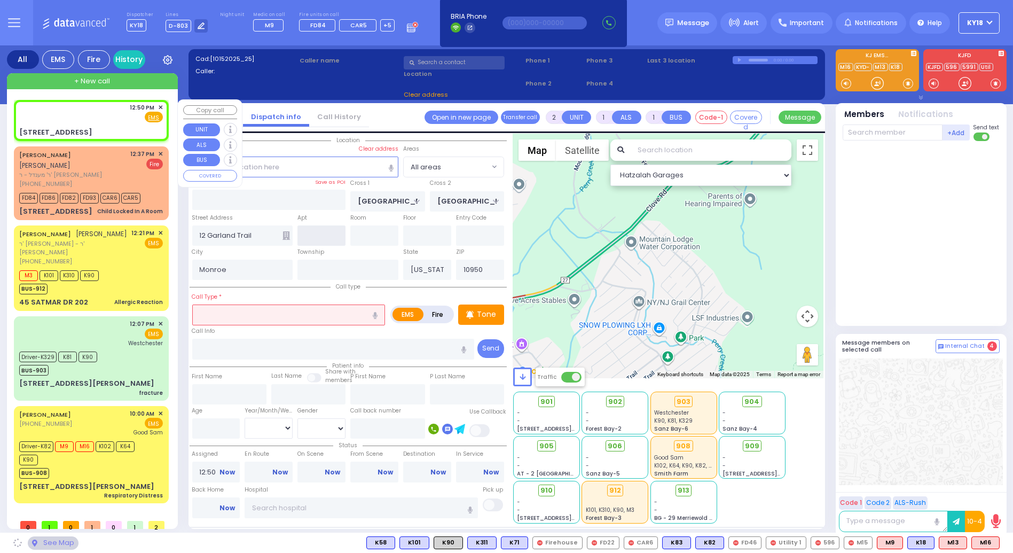
type input "[STREET_ADDRESS]"
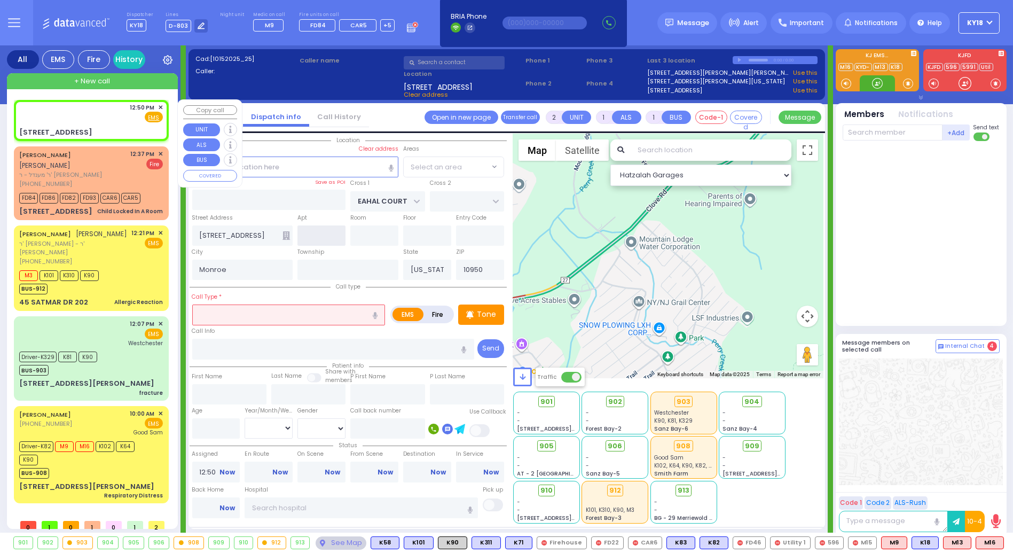
select select "SECTION 1"
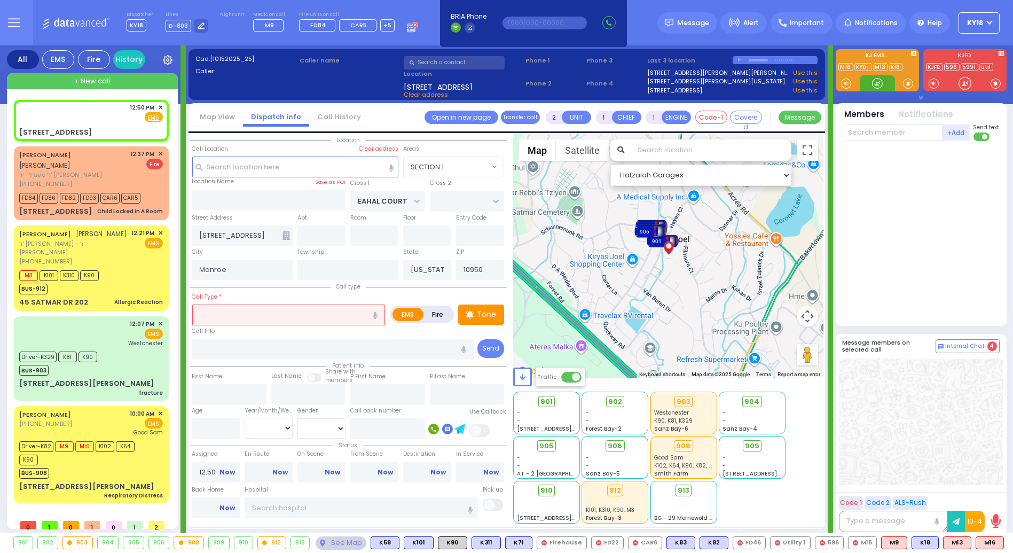
click at [241, 311] on input "text" at bounding box center [288, 314] width 193 height 20
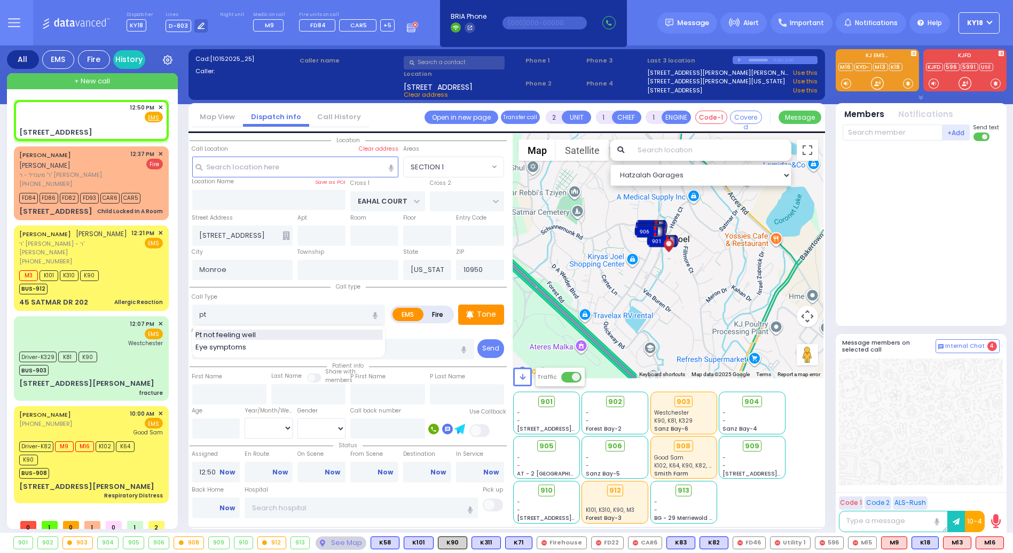
click at [221, 334] on span "Pt not feeling well" at bounding box center [227, 334] width 64 height 11
type input "Pt not feeling well"
type input "1"
type input "0"
click at [953, 544] on span "M13" at bounding box center [957, 543] width 27 height 12
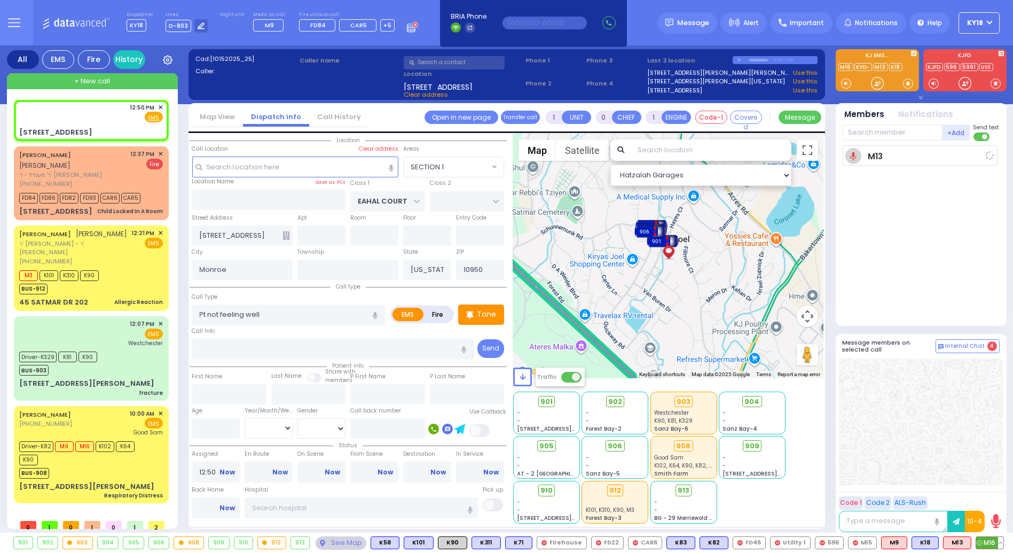
click at [987, 546] on span "M16" at bounding box center [989, 543] width 27 height 12
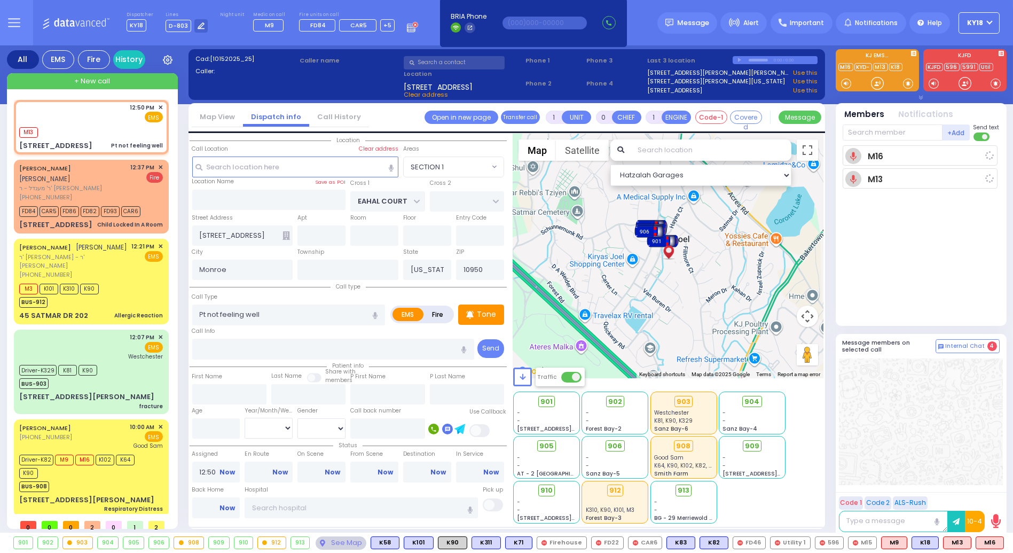
select select
radio input "true"
select select
type input "12:51"
select select "Hatzalah Garages"
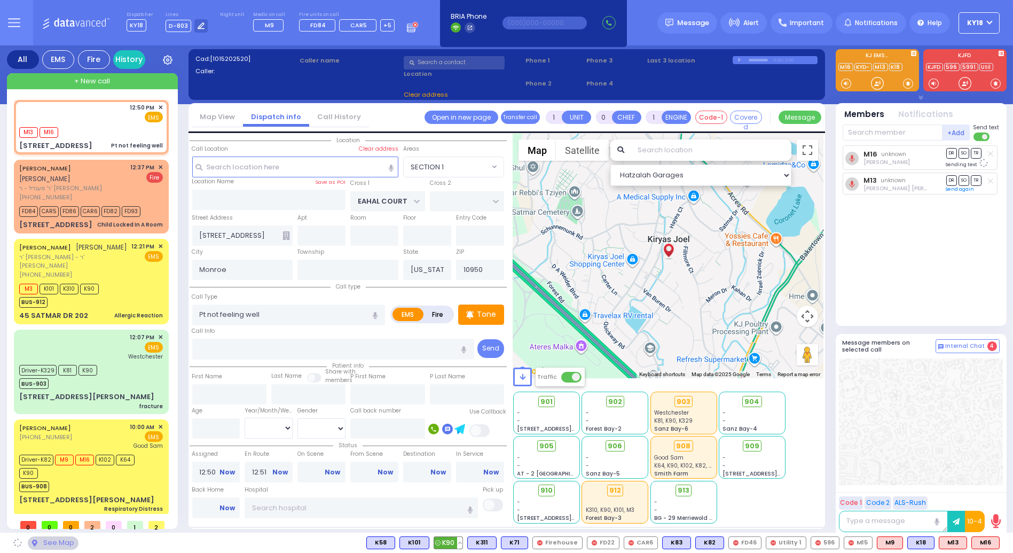
click at [459, 543] on span "K90" at bounding box center [448, 543] width 28 height 12
select select
radio input "true"
select select
select select "Hatzalah Garages"
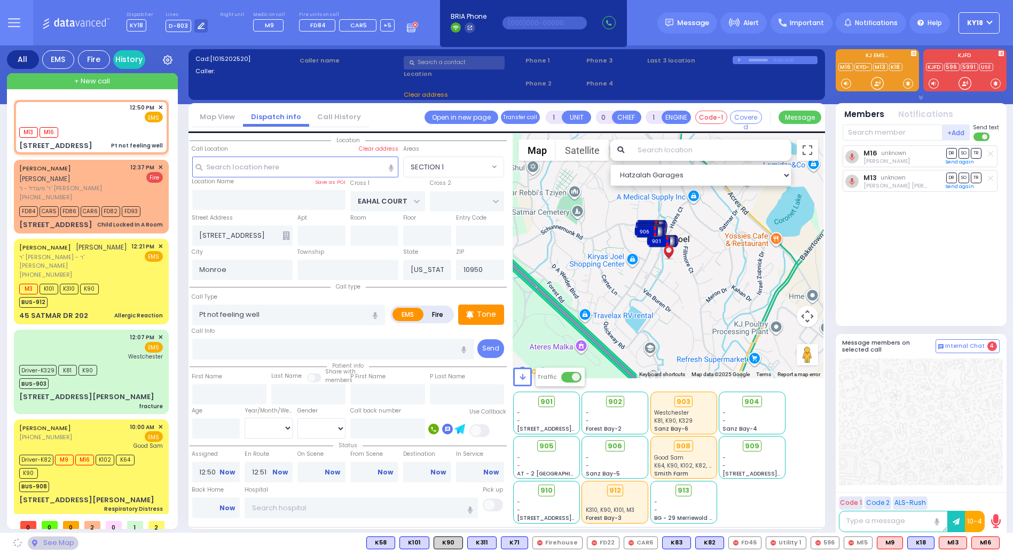
select select
radio input "true"
select select
select select "Hatzalah Garages"
select select "SECTION 1"
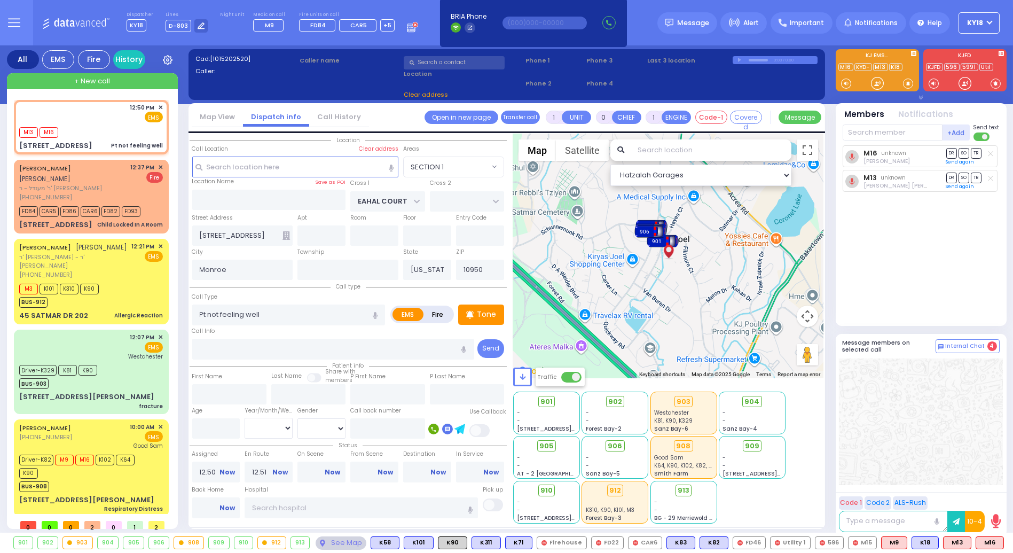
select select
radio input "true"
select select
select select "Hatzalah Garages"
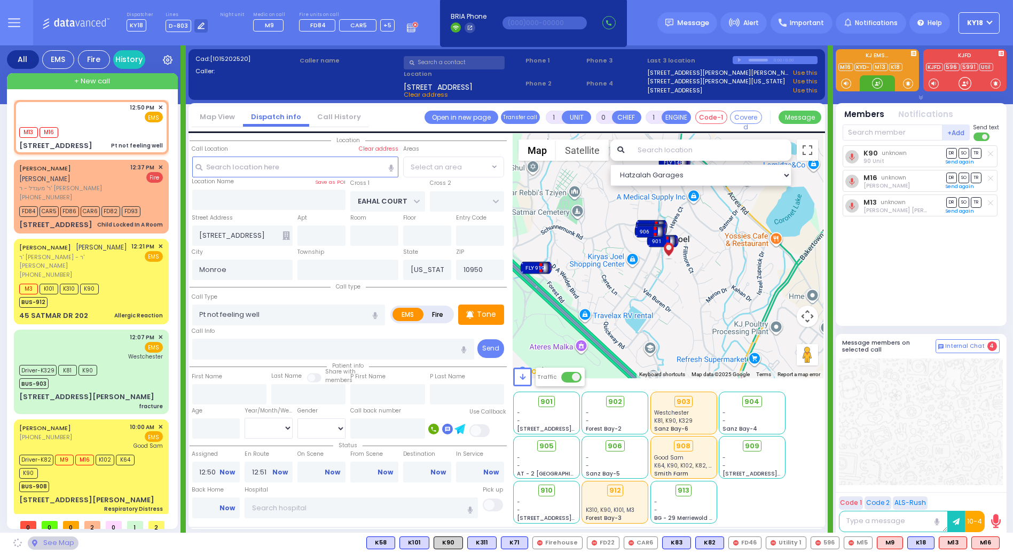
select select "SECTION 1"
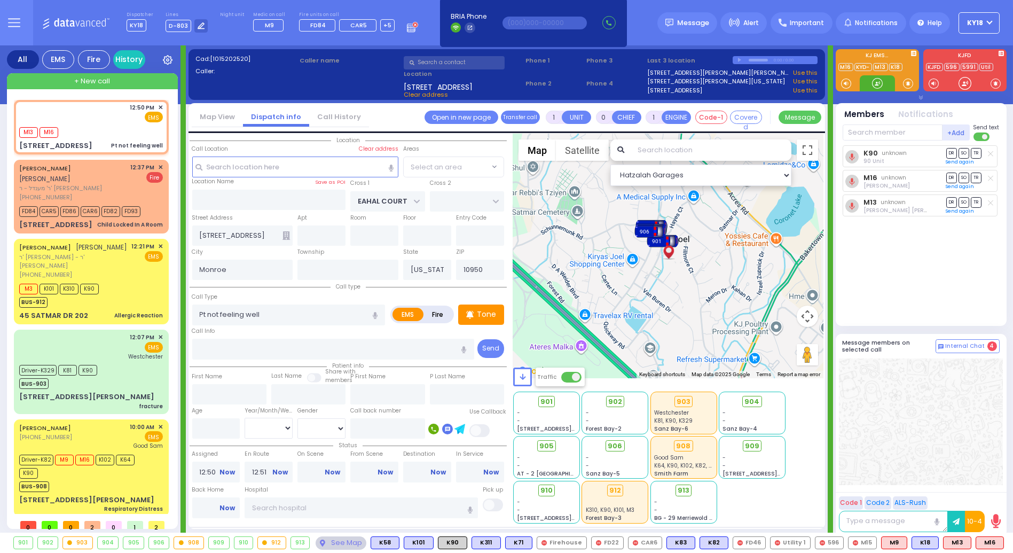
select select "SECTION 1"
select select
radio input "true"
select select
select select "Hatzalah Garages"
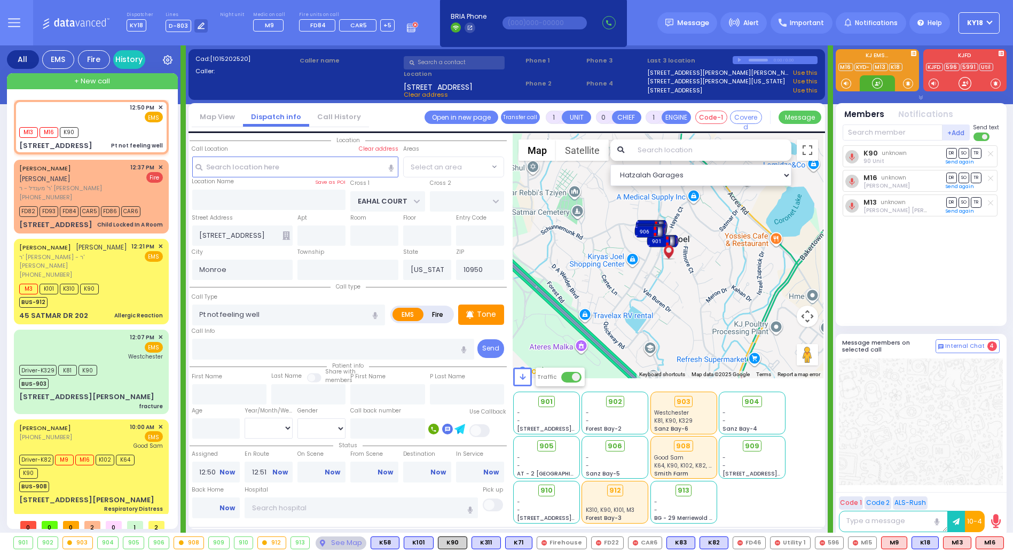
select select "SECTION 1"
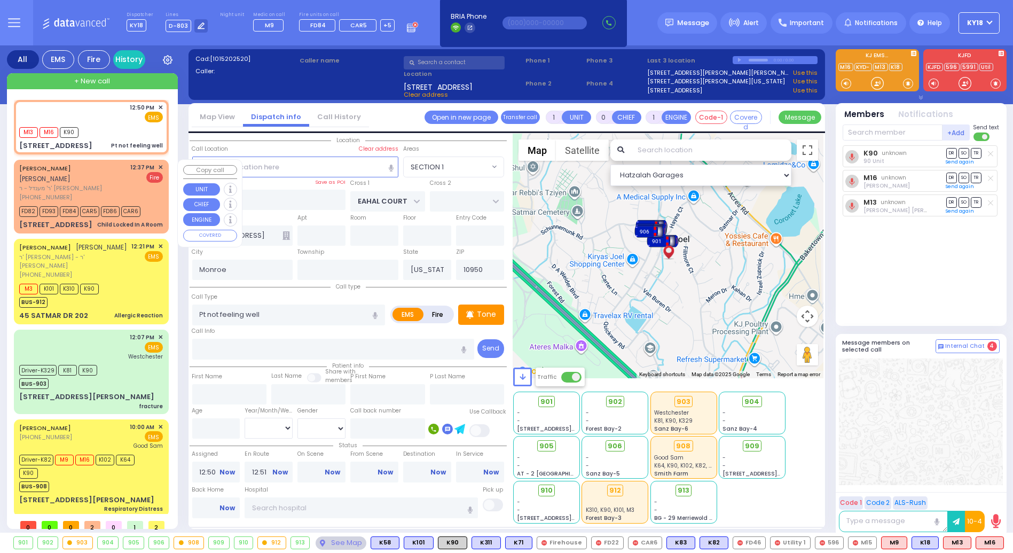
click at [160, 165] on span "✕" at bounding box center [160, 167] width 5 height 9
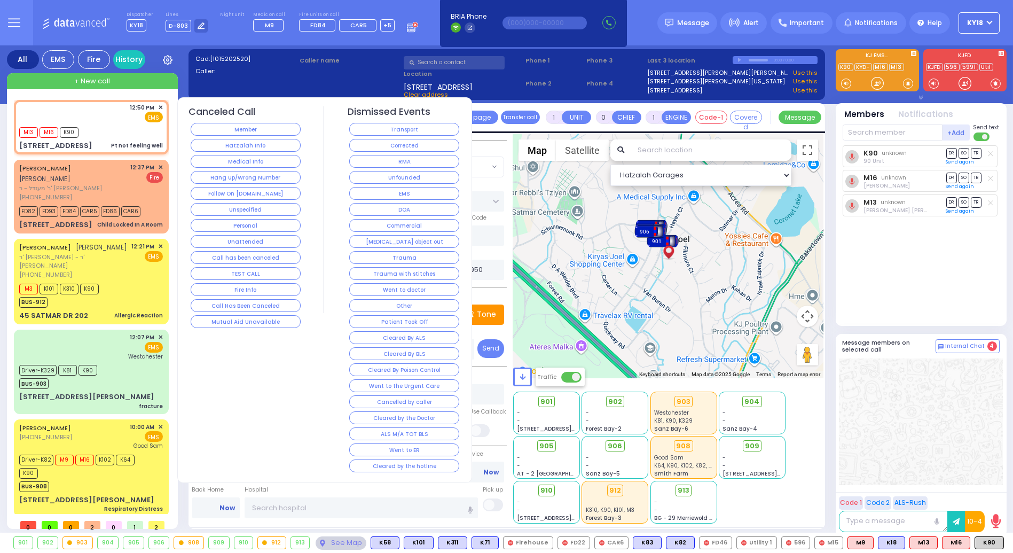
click at [391, 146] on button "Corrected" at bounding box center [404, 145] width 110 height 13
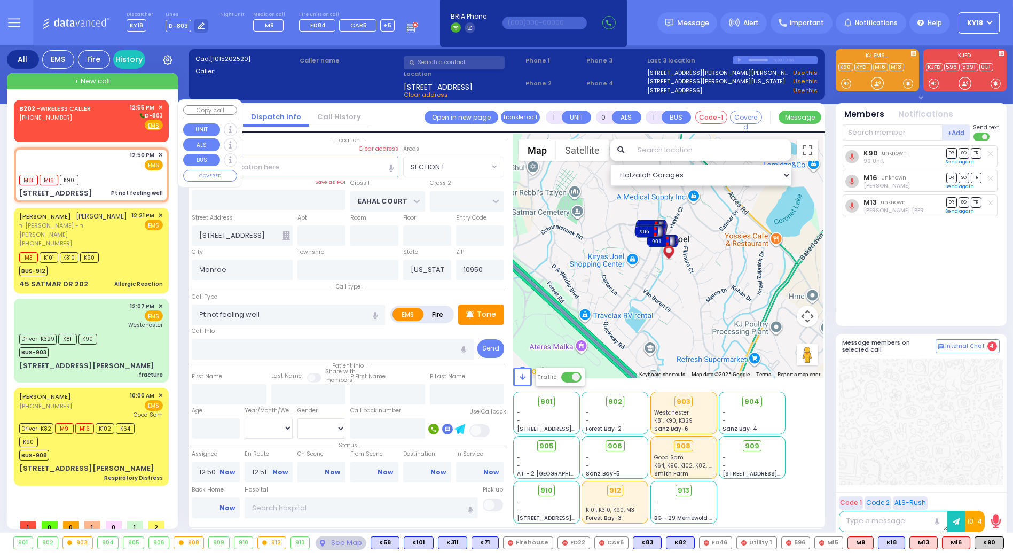
click at [82, 130] on div "B202 - WIRELESS CALLER (718) 610-9400" at bounding box center [56, 117] width 75 height 28
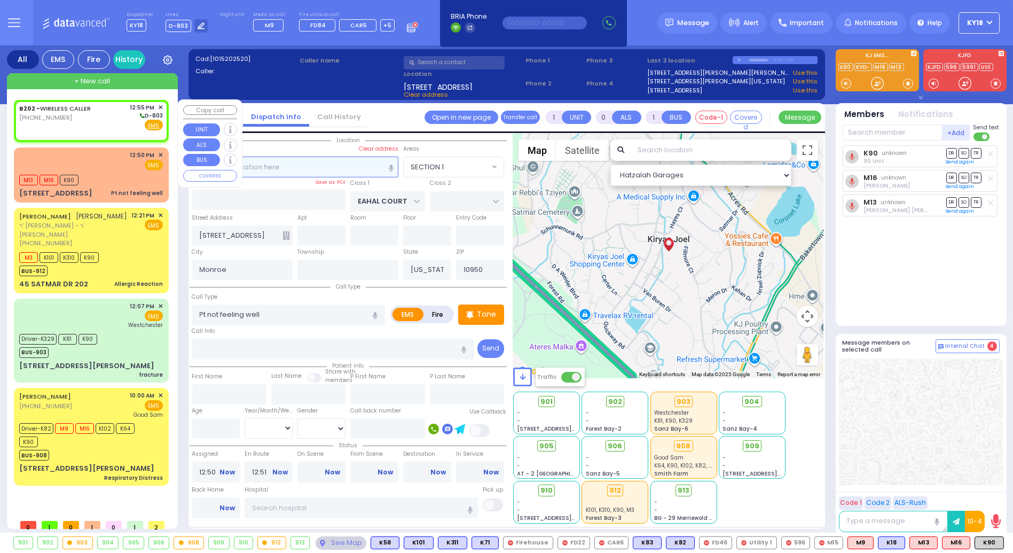
type input "2"
type input "1"
select select
radio input "true"
select select
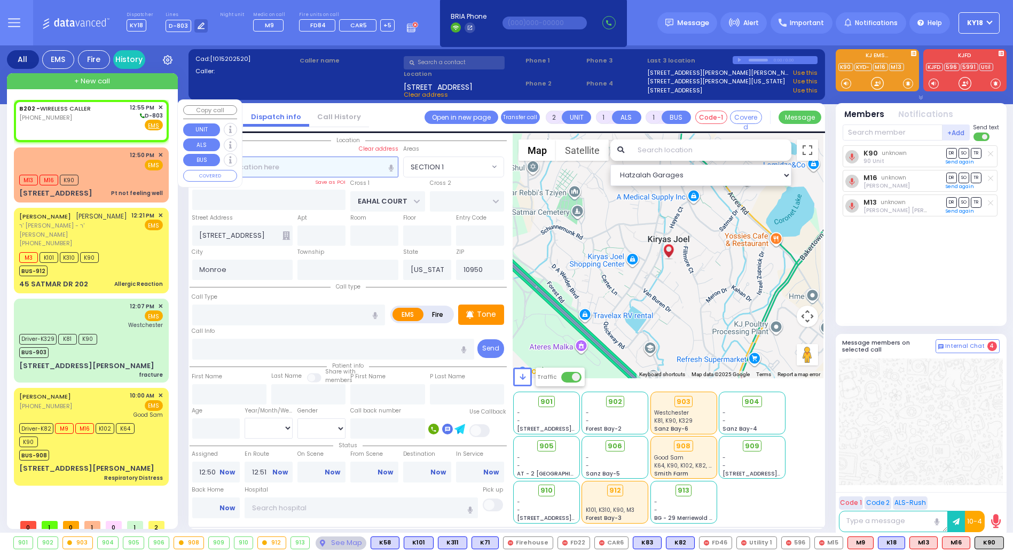
type input "12:55"
select select "Hatzalah Garages"
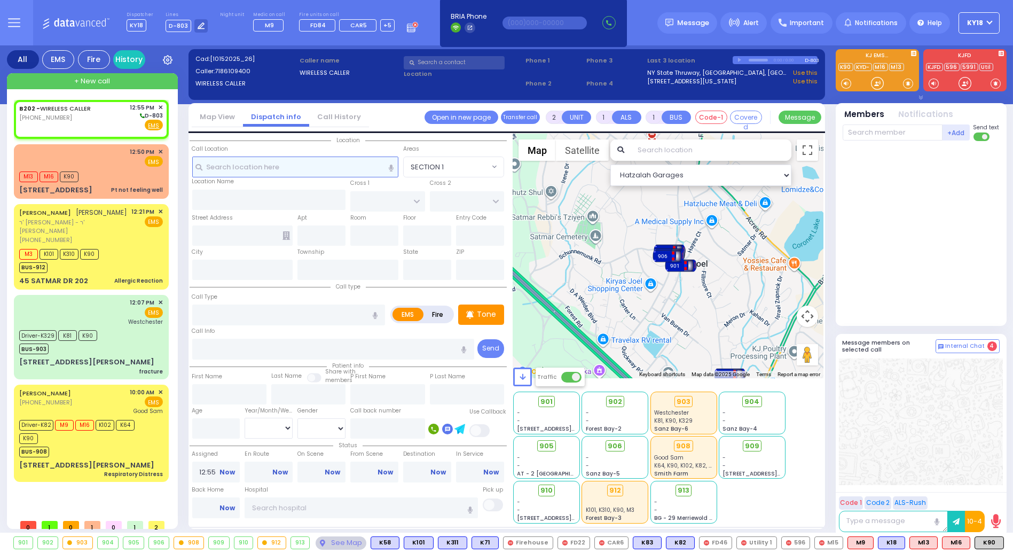
select select
radio input "true"
select select
select select "Hatzalah Garages"
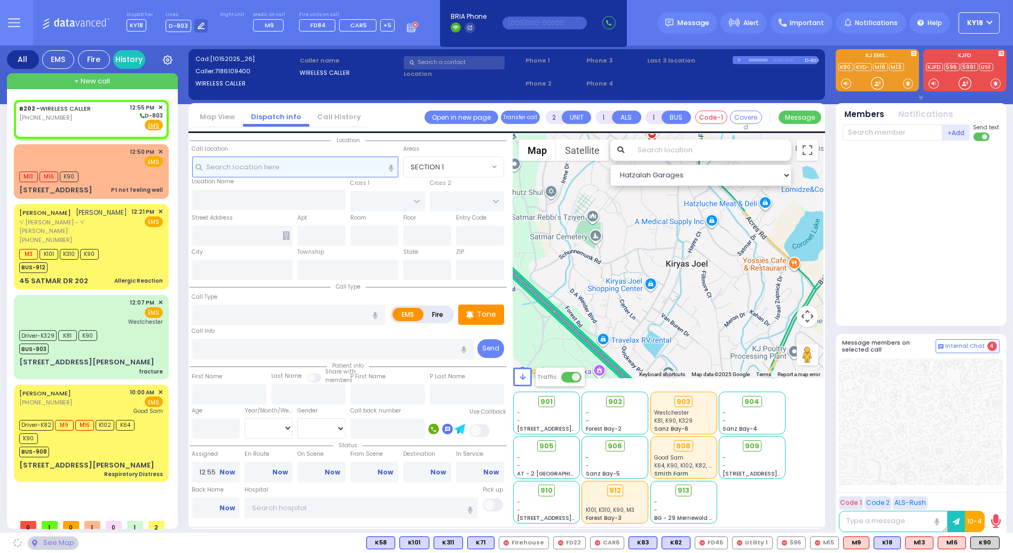
click at [321, 169] on input "text" at bounding box center [295, 166] width 207 height 20
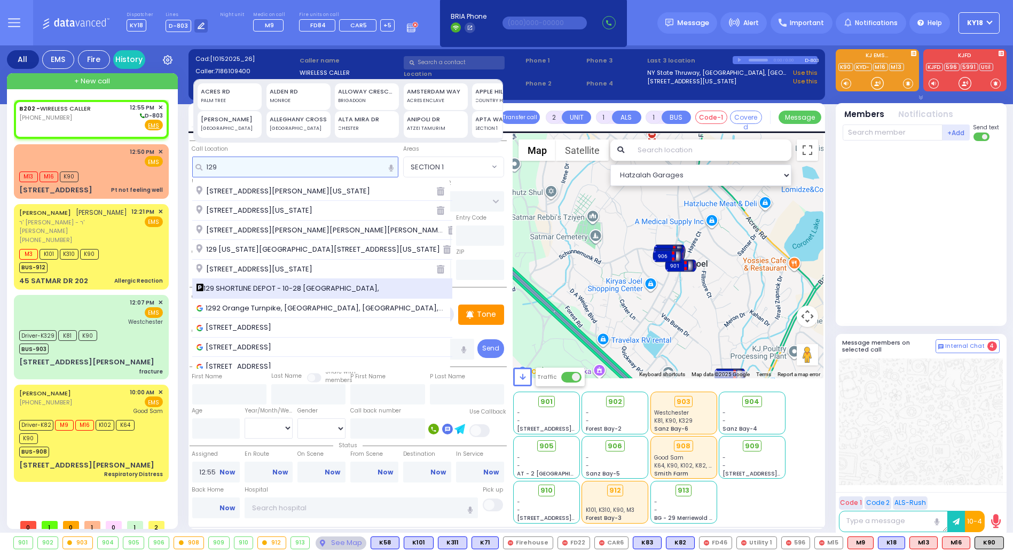
type input "129"
click at [273, 284] on span "129 SHORTLINE DEPOT - 10-28 Orange and Rockland Rd," at bounding box center [290, 288] width 187 height 11
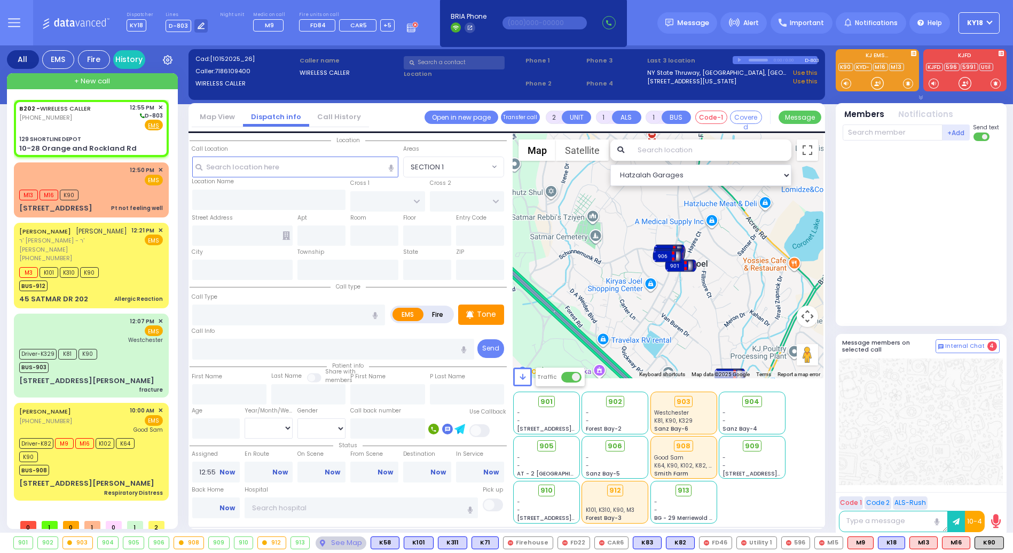
select select
radio input "true"
select select
select select "Hatzalah Garages"
type input "129 SHORTLINE DEPOT"
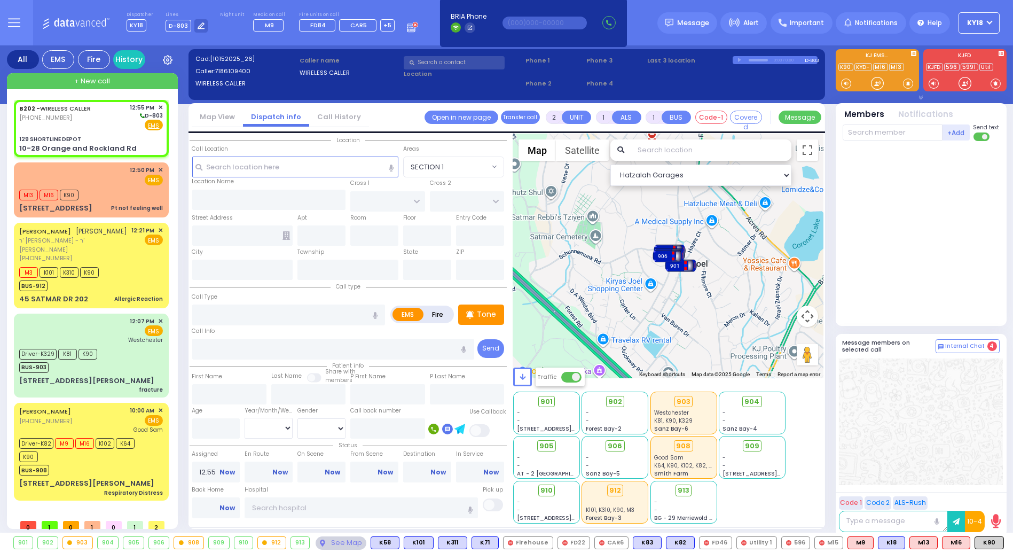
type input "10-28 Orange and Rockland Rd"
type input "Monroe"
type input "[US_STATE]"
type input "10950"
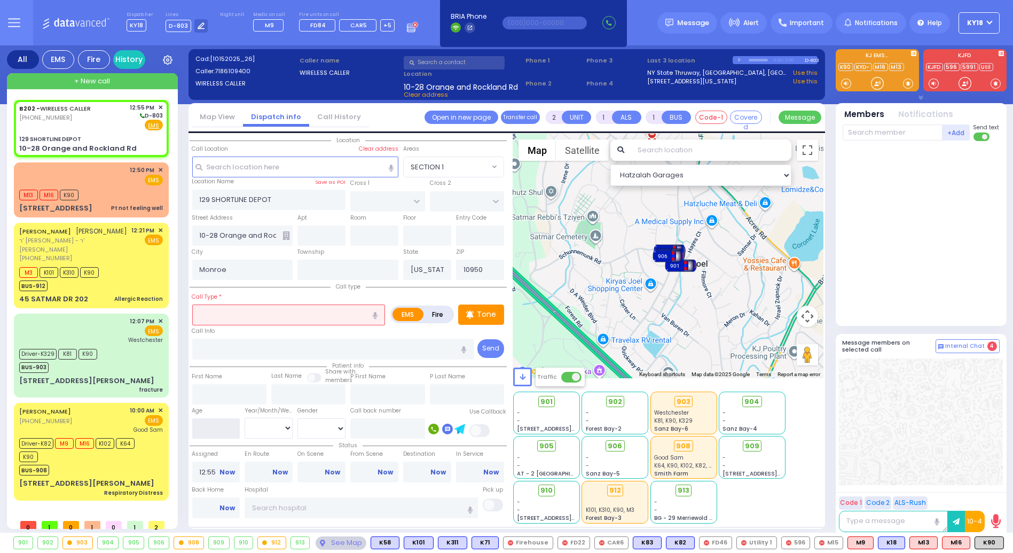
click at [220, 422] on input "number" at bounding box center [216, 428] width 48 height 20
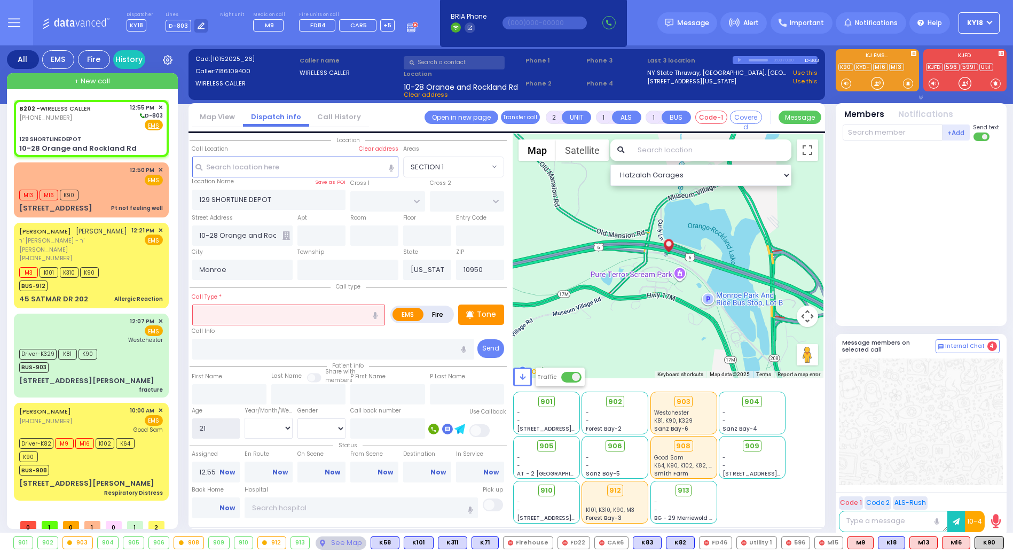
type input "21"
click at [271, 430] on select "Year Month Week Day" at bounding box center [269, 428] width 48 height 20
select select "Year"
click at [245, 418] on select "Year Month Week Day" at bounding box center [269, 428] width 48 height 20
click at [317, 435] on select "Male Female" at bounding box center [321, 428] width 48 height 20
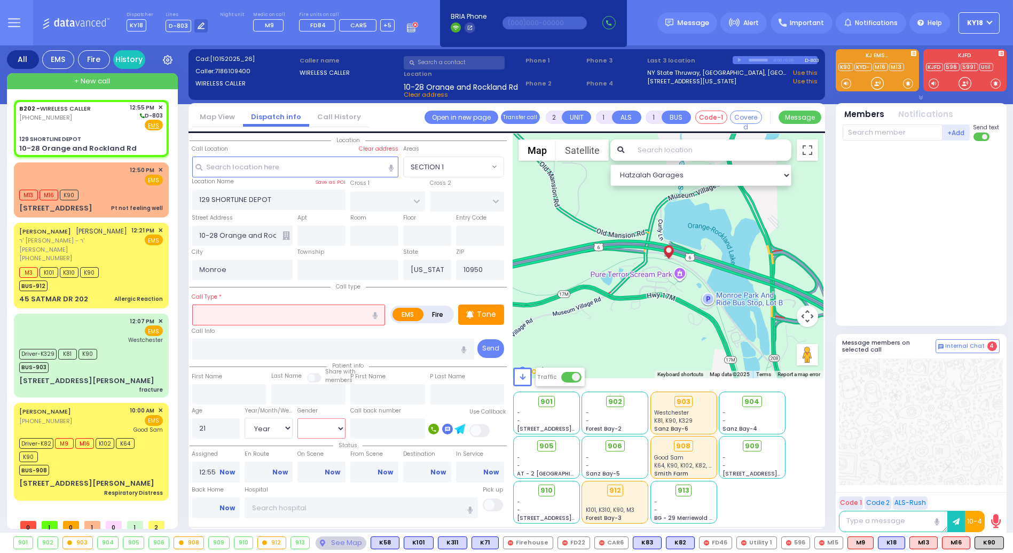
select select "[DEMOGRAPHIC_DATA]"
click at [297, 418] on select "Male Female" at bounding box center [321, 428] width 48 height 20
select select
radio input "true"
select select "Year"
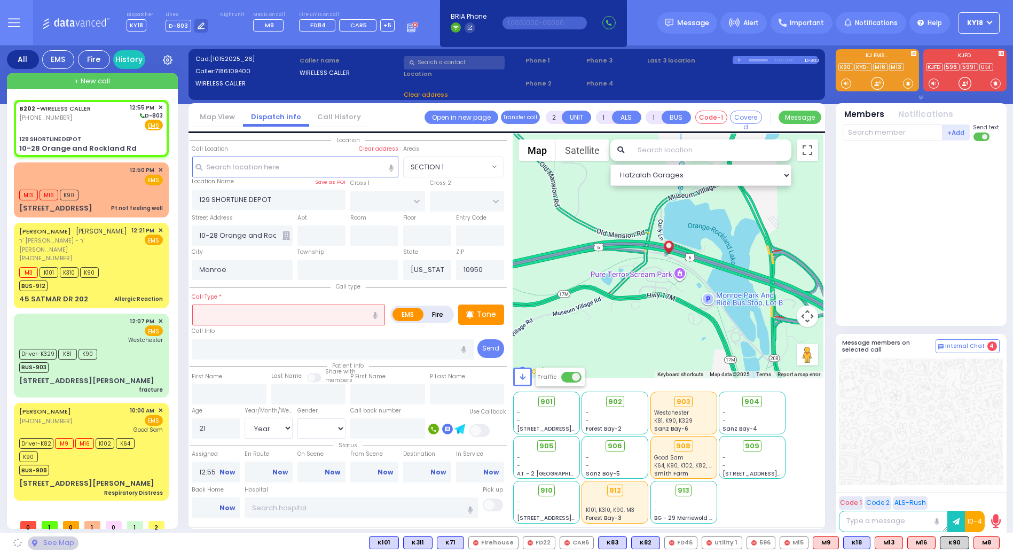
click at [209, 318] on input "text" at bounding box center [288, 314] width 193 height 20
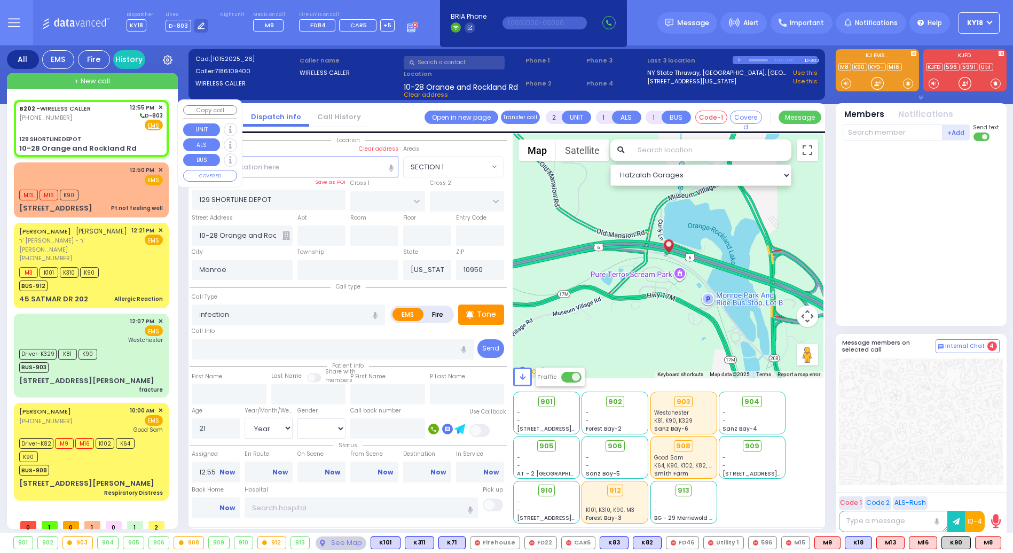
click at [87, 121] on div "[PHONE_NUMBER]" at bounding box center [56, 117] width 75 height 9
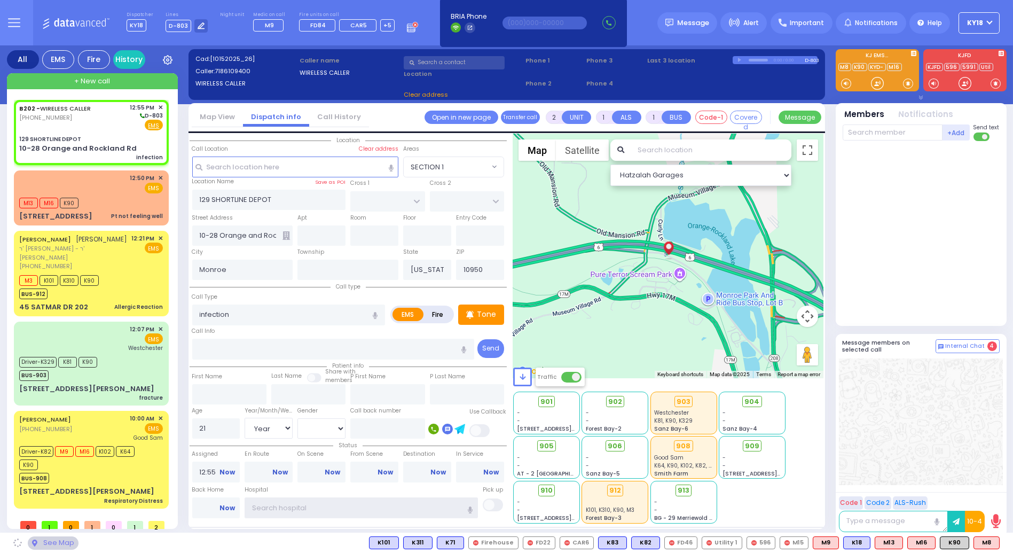
click at [281, 506] on input "text" at bounding box center [361, 507] width 233 height 20
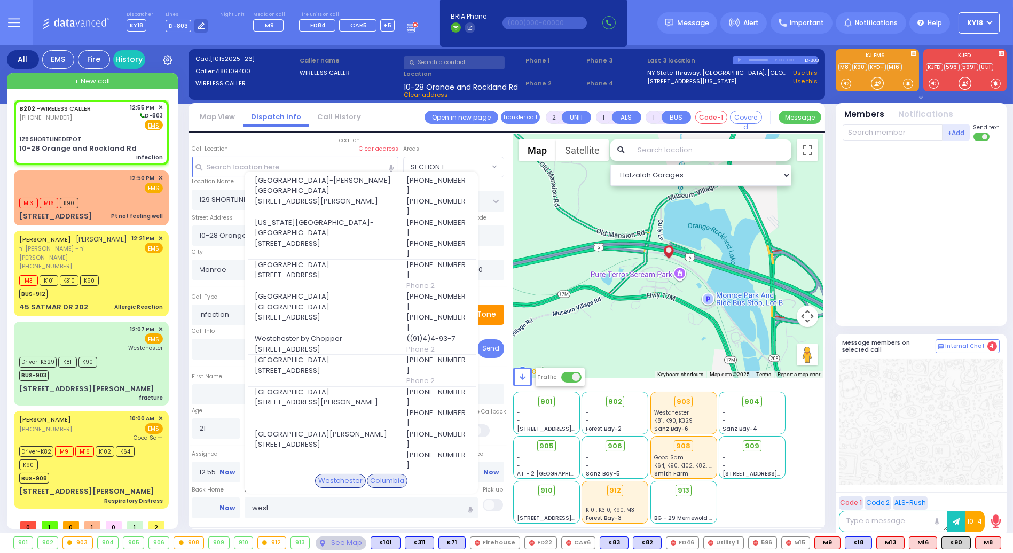
click at [294, 192] on span "[GEOGRAPHIC_DATA]-[PERSON_NAME][GEOGRAPHIC_DATA]" at bounding box center [324, 185] width 138 height 21
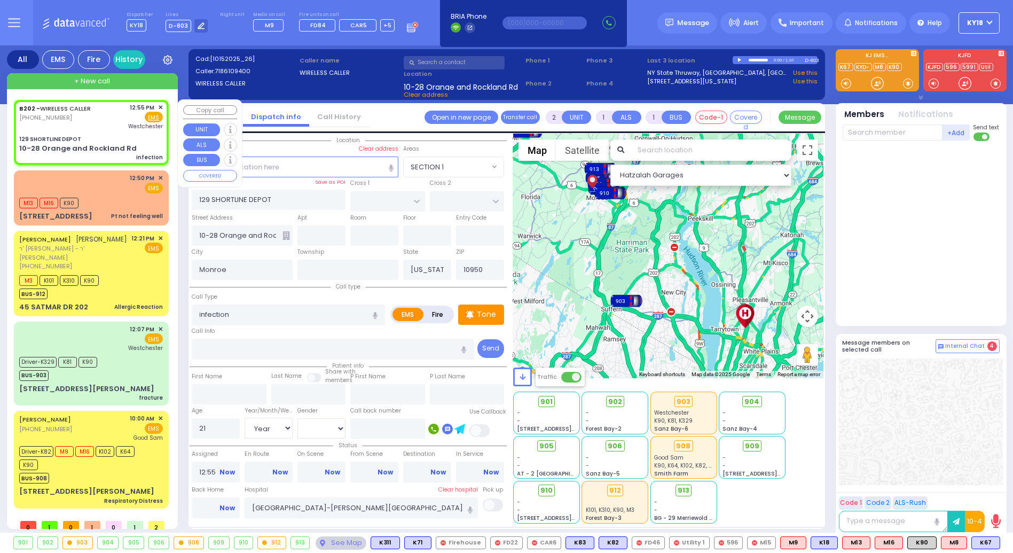
click at [82, 135] on div "129 SHORTLINE DEPOT" at bounding box center [91, 139] width 144 height 8
click at [983, 544] on span "K67" at bounding box center [986, 543] width 28 height 12
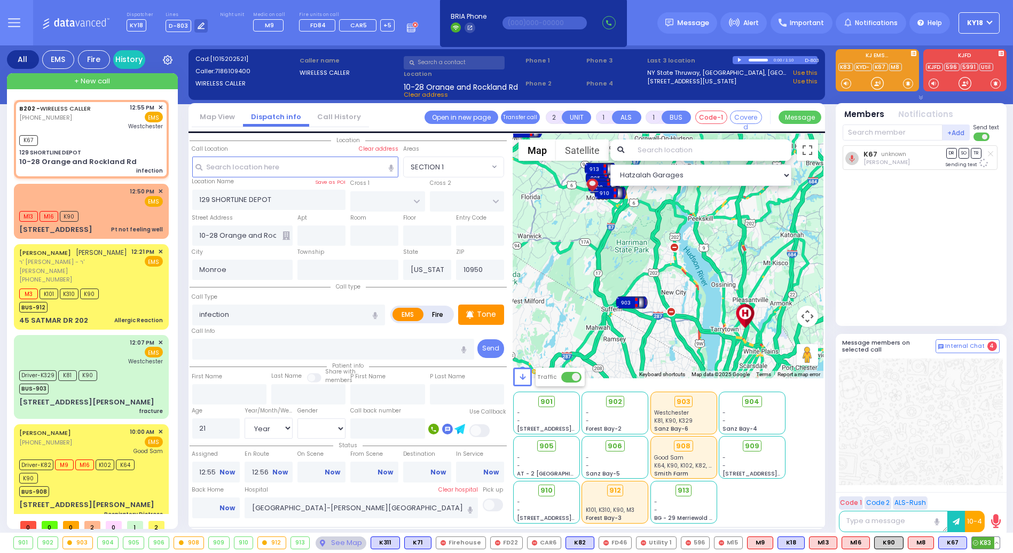
click at [983, 546] on span "K83" at bounding box center [986, 543] width 28 height 12
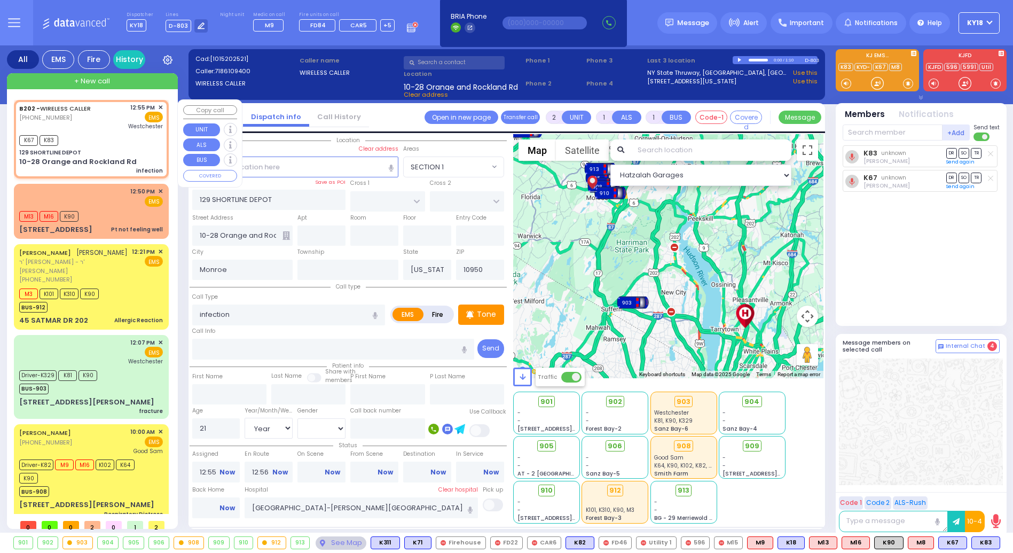
select select
select select "Year"
select select "[DEMOGRAPHIC_DATA]"
click at [998, 544] on button at bounding box center [996, 543] width 5 height 12
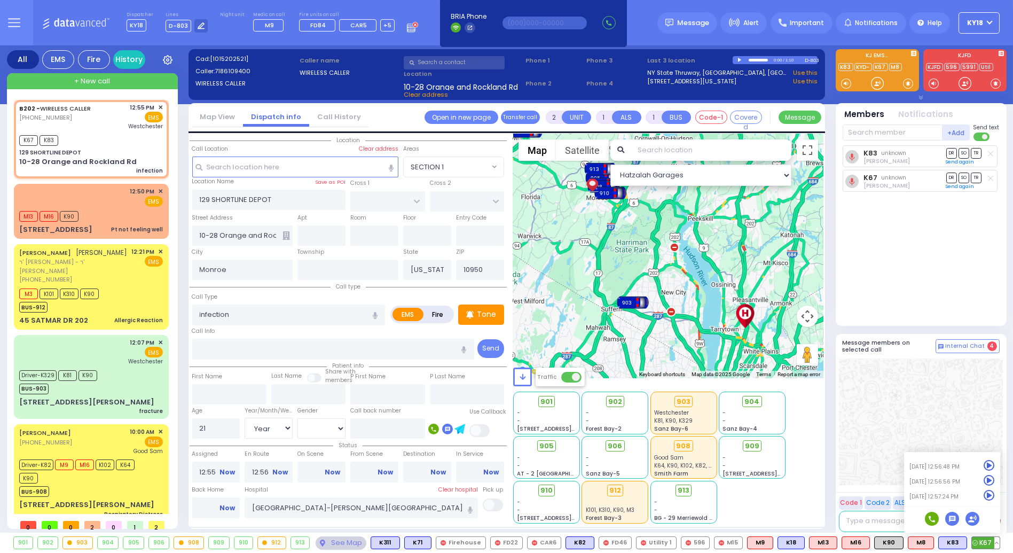
click at [990, 497] on icon at bounding box center [989, 495] width 11 height 11
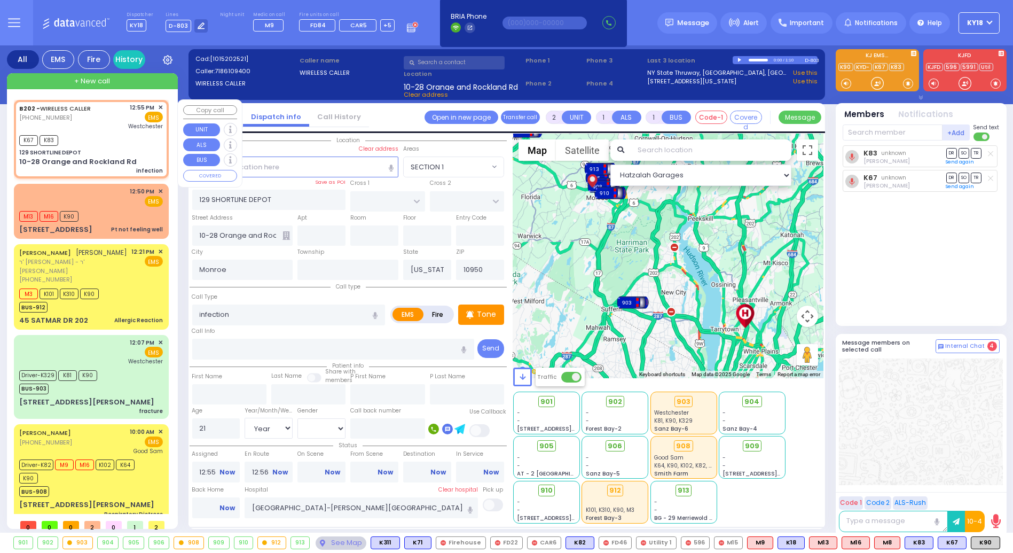
click at [68, 138] on div "K67 K83" at bounding box center [91, 138] width 144 height 13
select select
radio input "true"
select select "Year"
select select "[DEMOGRAPHIC_DATA]"
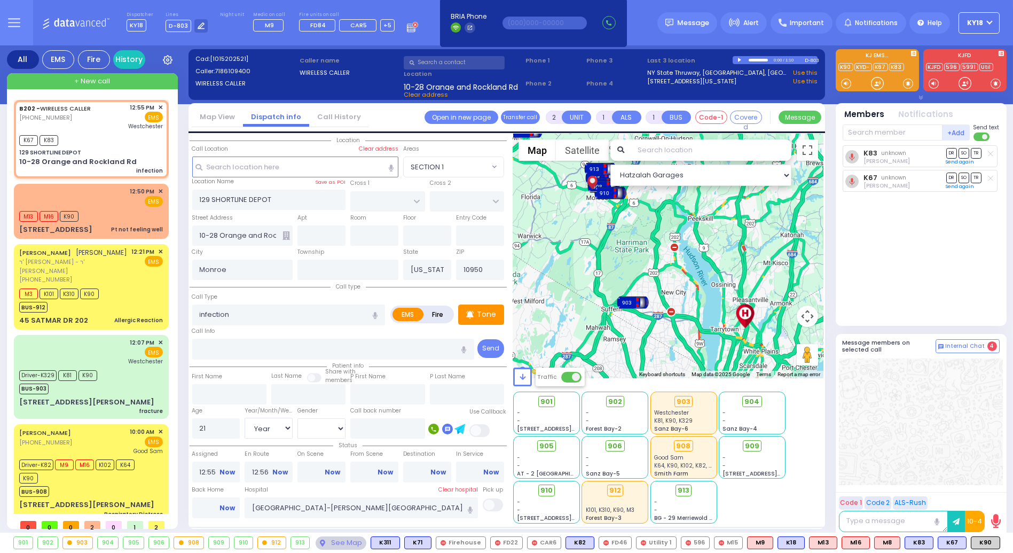
select select "Hatzalah Garages"
click at [146, 134] on div "K67 K83" at bounding box center [91, 138] width 144 height 13
select select
radio input "true"
select select "Year"
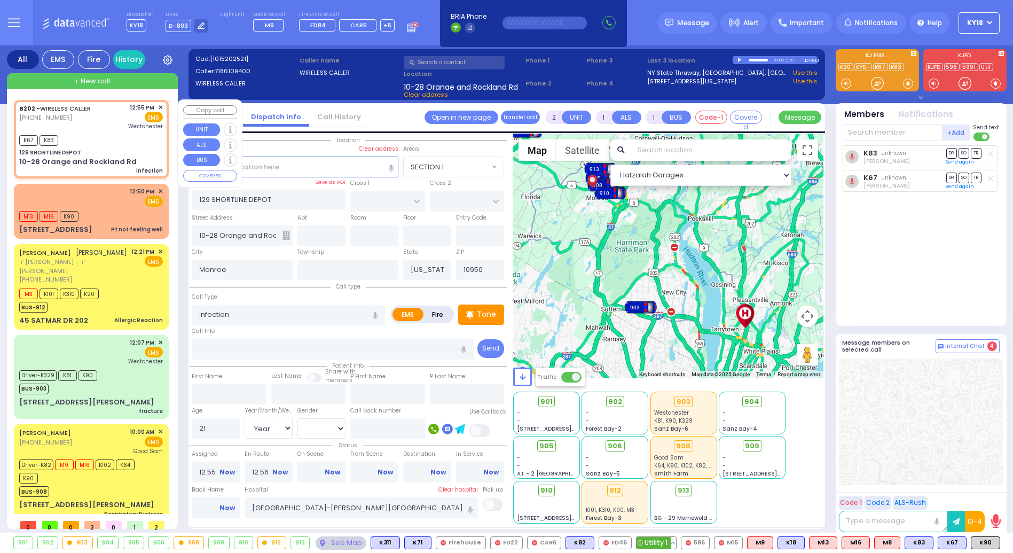
select select "[DEMOGRAPHIC_DATA]"
select select "Hatzalah Garages"
click at [686, 486] on span "913" at bounding box center [684, 490] width 12 height 11
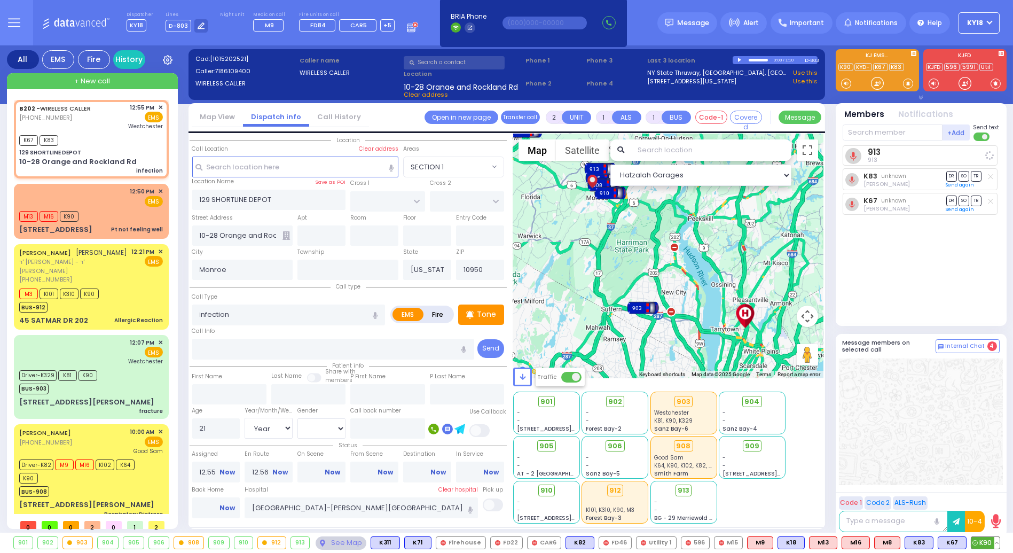
click at [985, 540] on span "K90" at bounding box center [985, 543] width 28 height 12
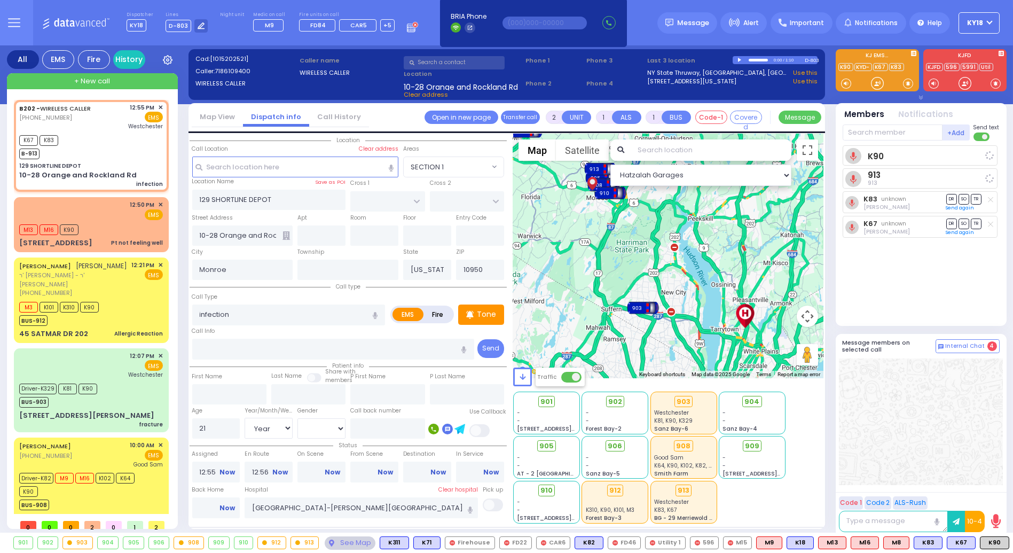
select select
radio input "true"
select select "Year"
select select "[DEMOGRAPHIC_DATA]"
select select "Hatzalah Garages"
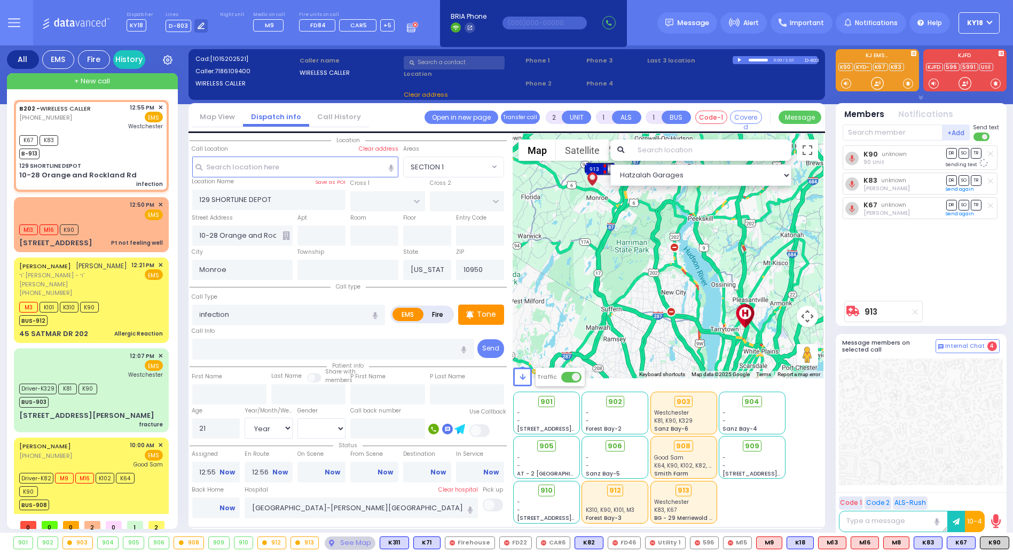
select select
radio input "true"
select select "Year"
select select "[DEMOGRAPHIC_DATA]"
select select "Hatzalah Garages"
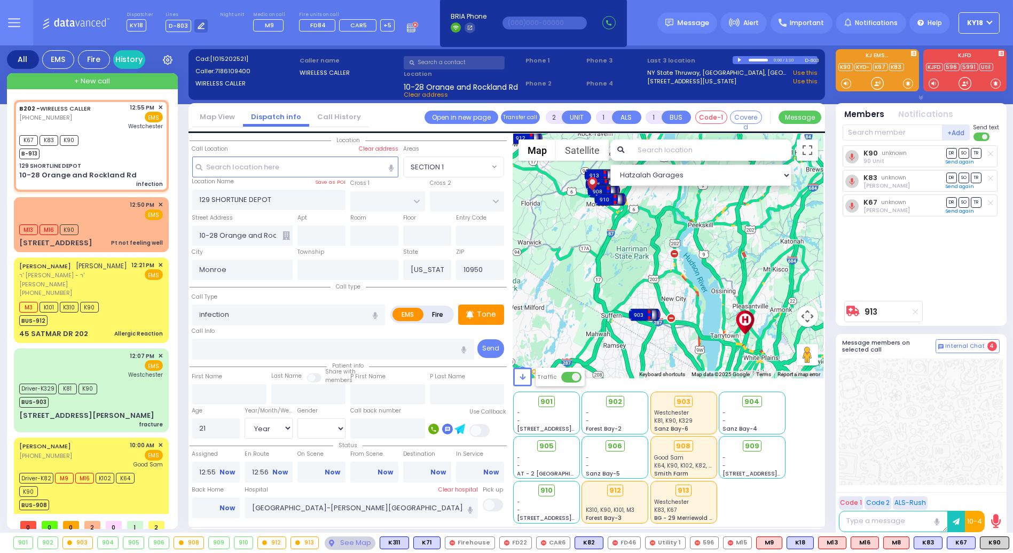
select select
radio input "true"
select select "Year"
select select "[DEMOGRAPHIC_DATA]"
select select "Hatzalah Garages"
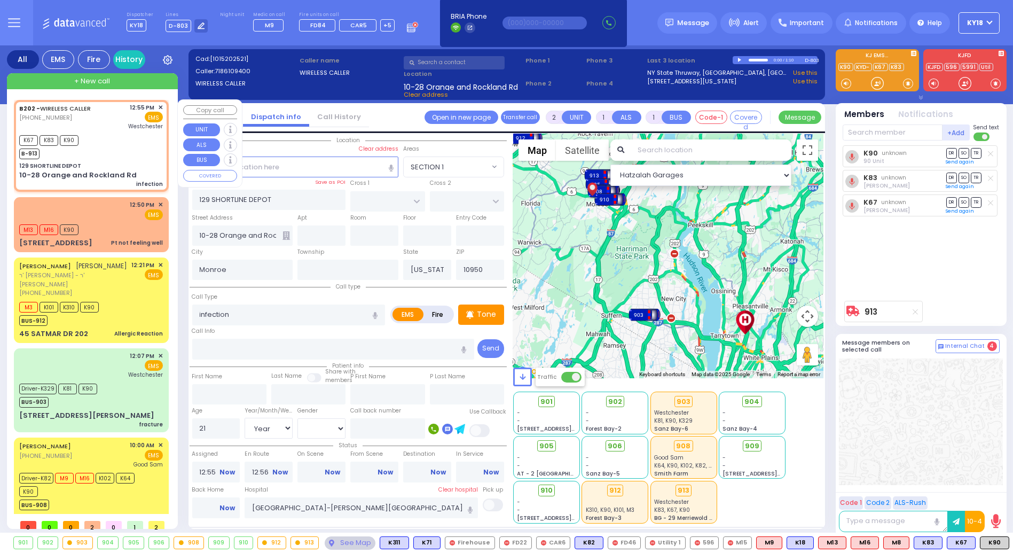
click at [132, 151] on div "K67 K83 K90 B-913" at bounding box center [91, 145] width 144 height 27
select select
radio input "true"
select select "Year"
select select "[DEMOGRAPHIC_DATA]"
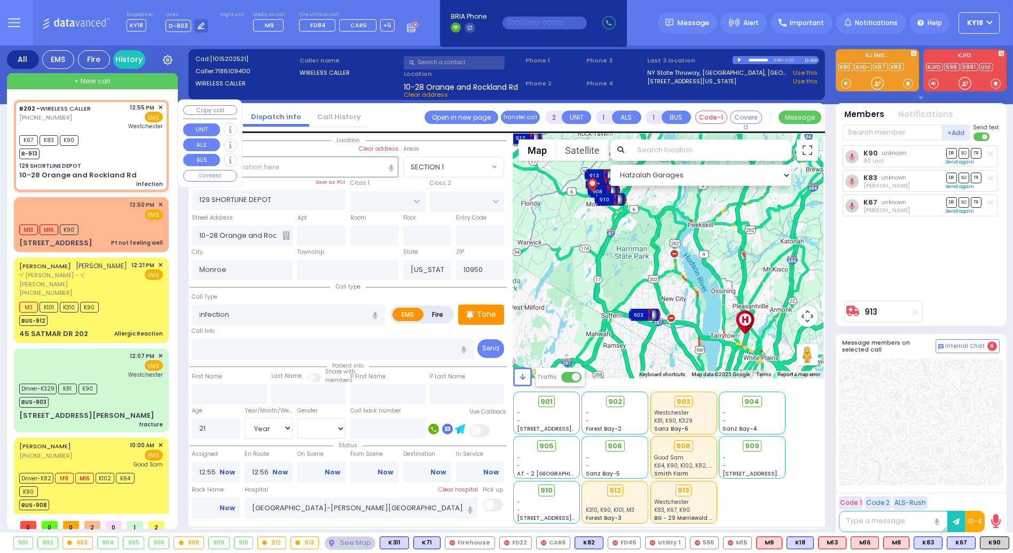
select select "Hatzalah Garages"
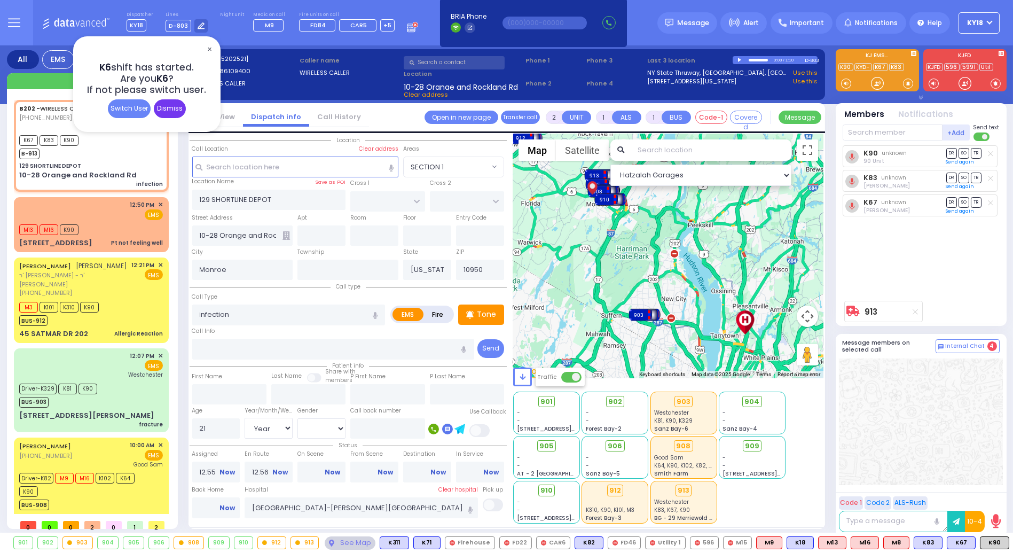
click at [170, 111] on div "Dismiss" at bounding box center [170, 108] width 32 height 19
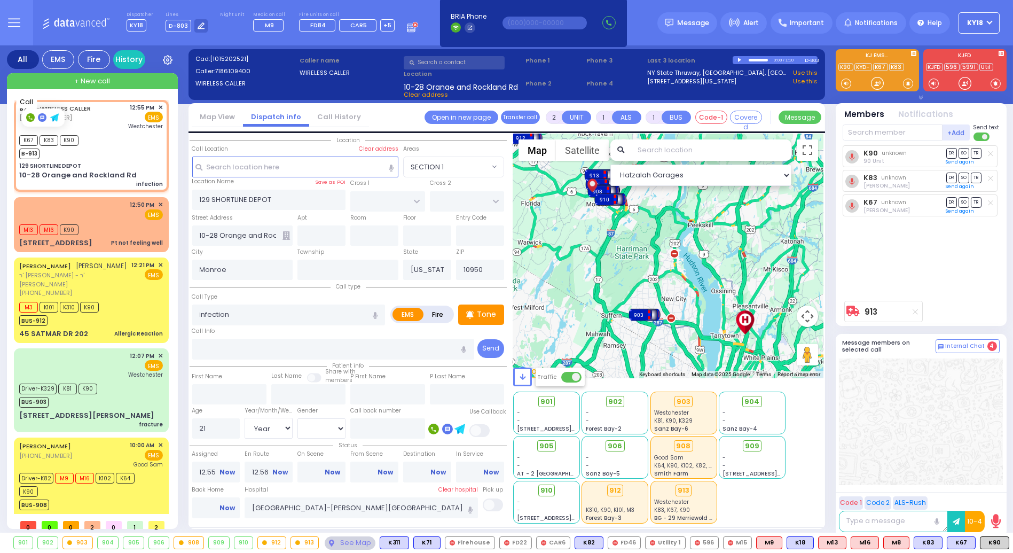
click at [27, 115] on rect at bounding box center [30, 117] width 9 height 9
type input "7186109400"
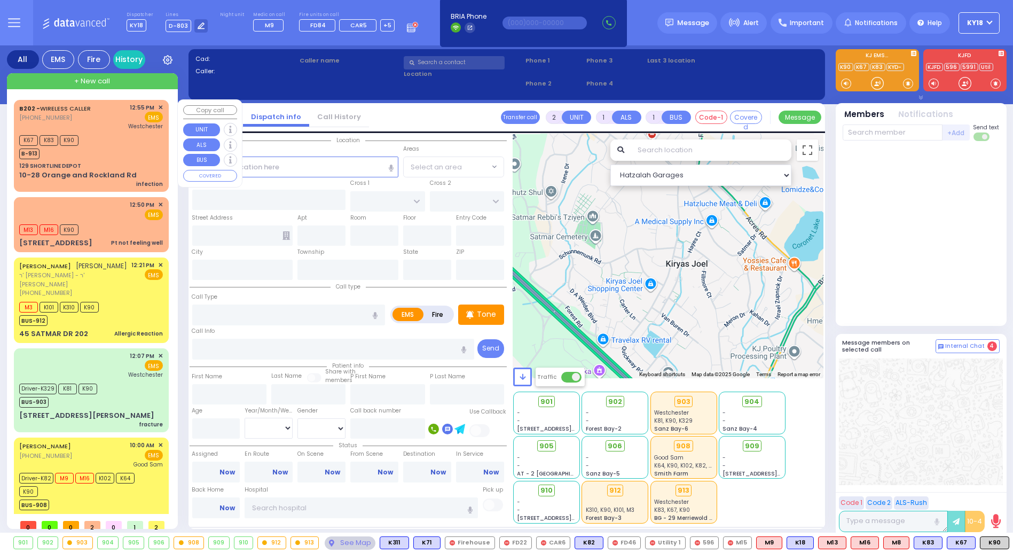
click at [131, 159] on div "B202 - WIRELESS CALLER [PHONE_NUMBER] 12:55 PM ✕ EMS K67 K83 K90" at bounding box center [91, 145] width 151 height 89
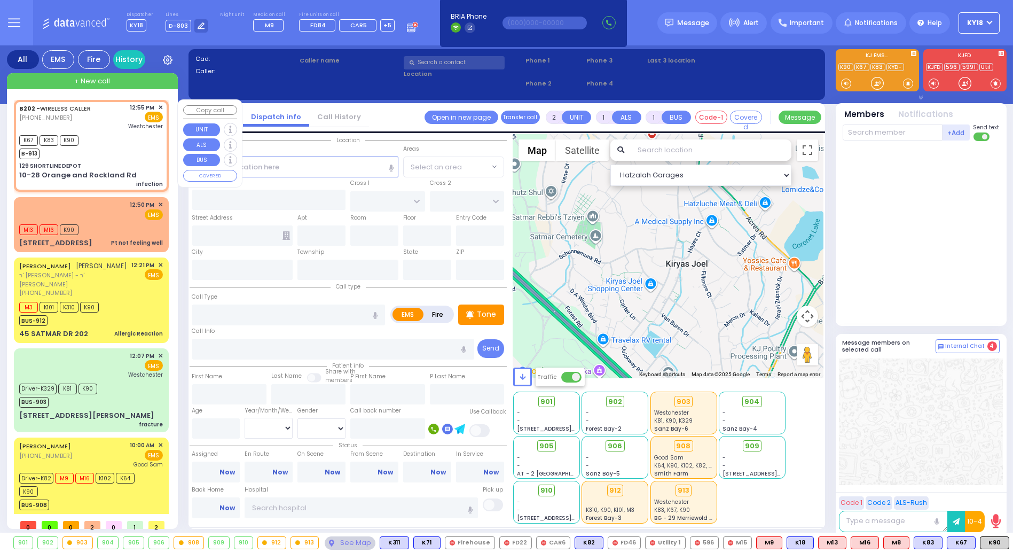
select select
type input "infection"
radio input "true"
type input "21"
select select "Year"
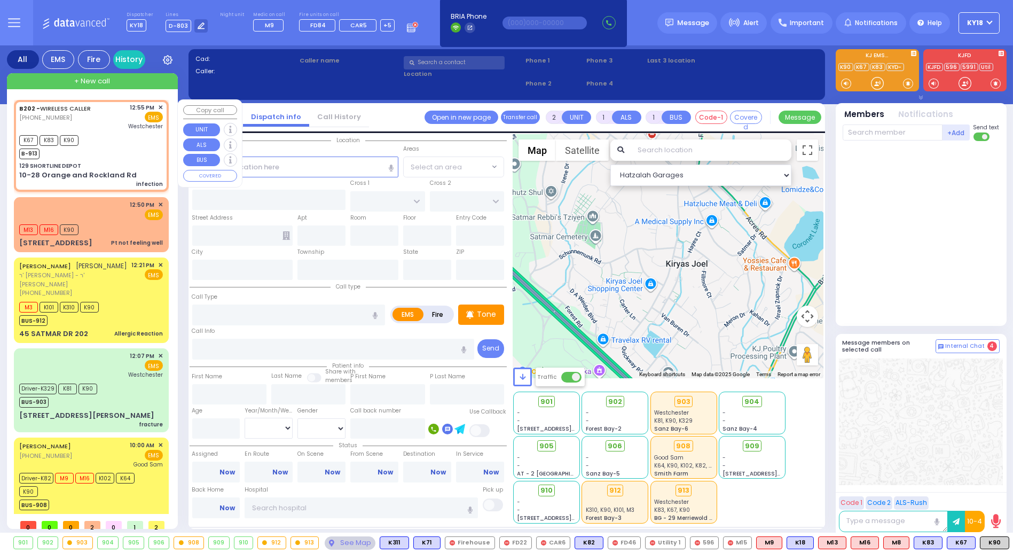
select select "[DEMOGRAPHIC_DATA]"
type input "12:55"
type input "12:56"
type input "[GEOGRAPHIC_DATA]-[PERSON_NAME][GEOGRAPHIC_DATA]"
select select "Hatzalah Garages"
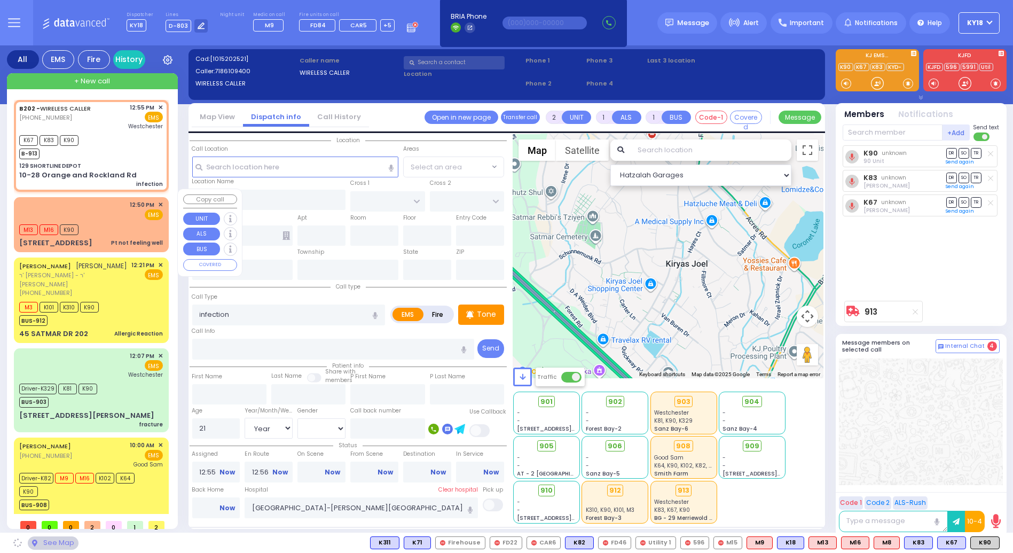
click at [119, 222] on div "M13 M16 K90" at bounding box center [91, 228] width 144 height 13
type input "129 SHORTLINE DEPOT"
type input "10-28 Orange and Rockland Rd"
type input "Monroe"
type input "[US_STATE]"
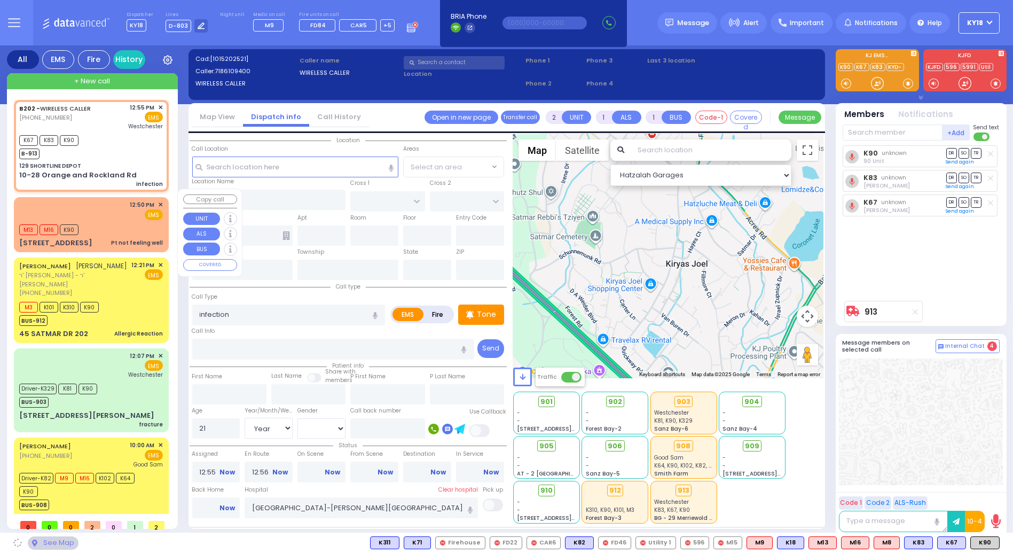
type input "10950"
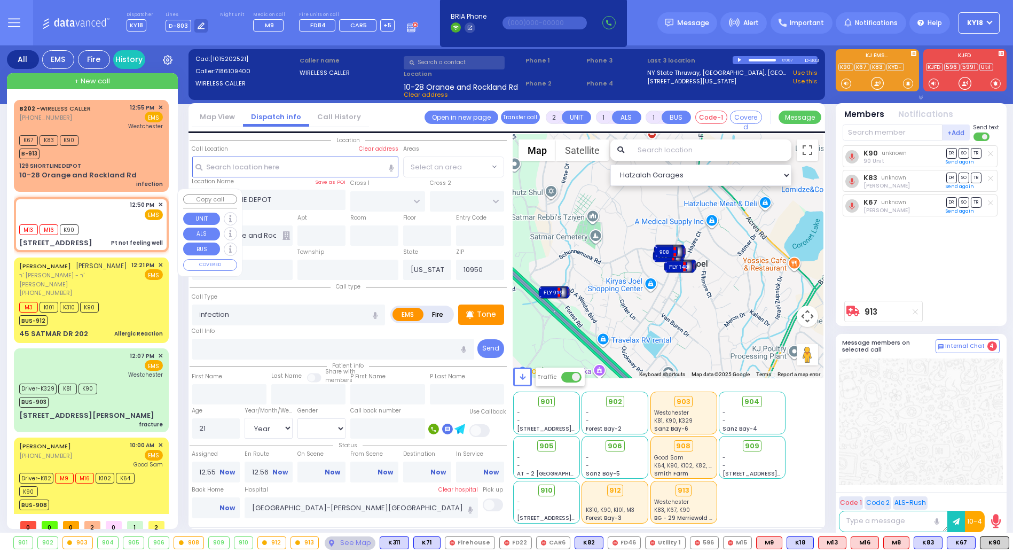
type input "1"
type input "0"
select select
type input "Pt not feeling well"
radio input "true"
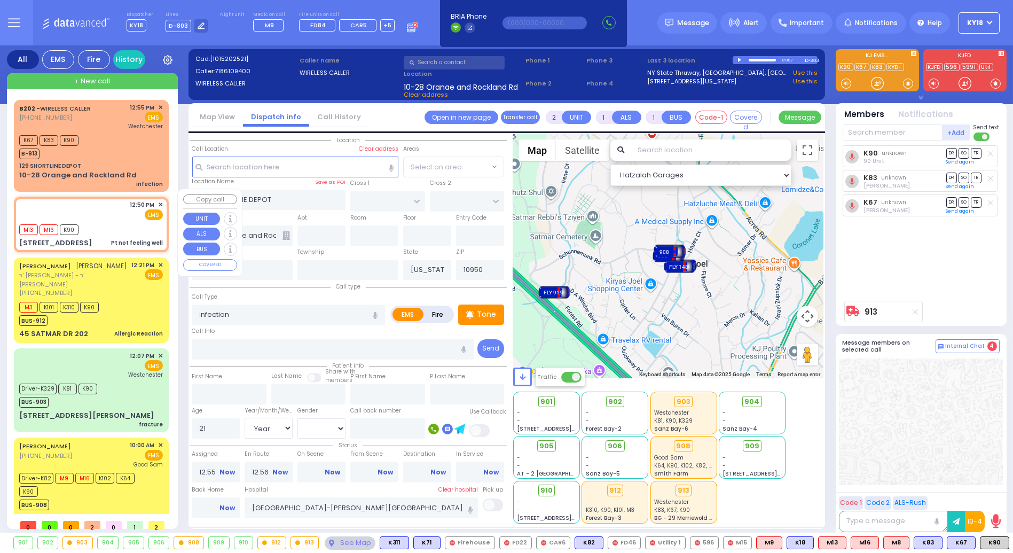
select select
type input "12:50"
type input "12:51"
select select "Hatzalah Garages"
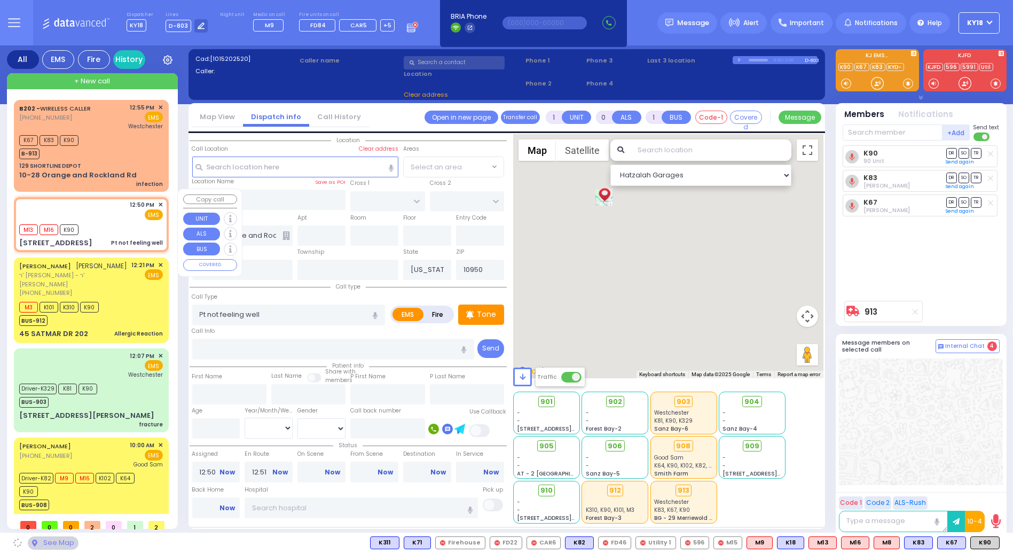
type input "EAHAL COURT"
type input "[STREET_ADDRESS]"
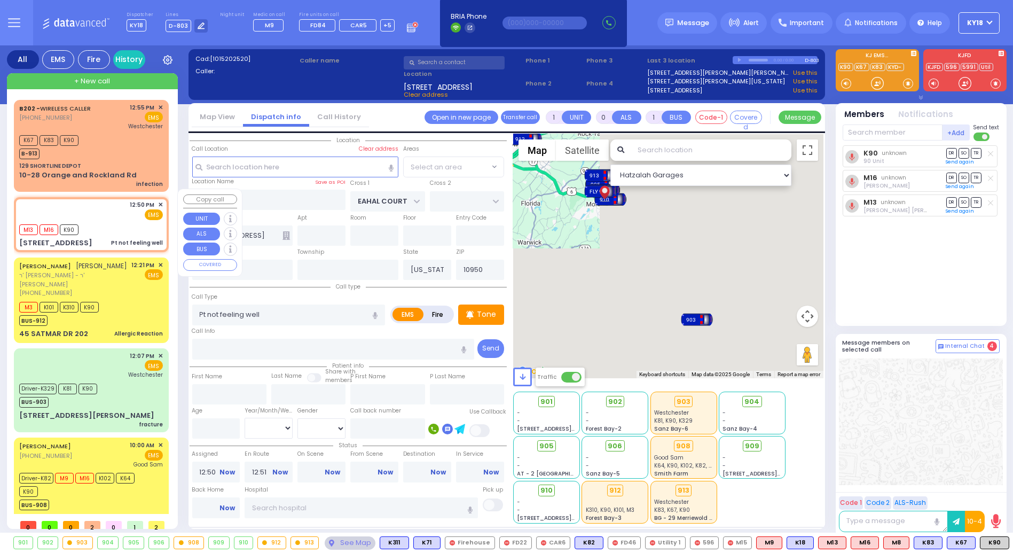
select select "SECTION 1"
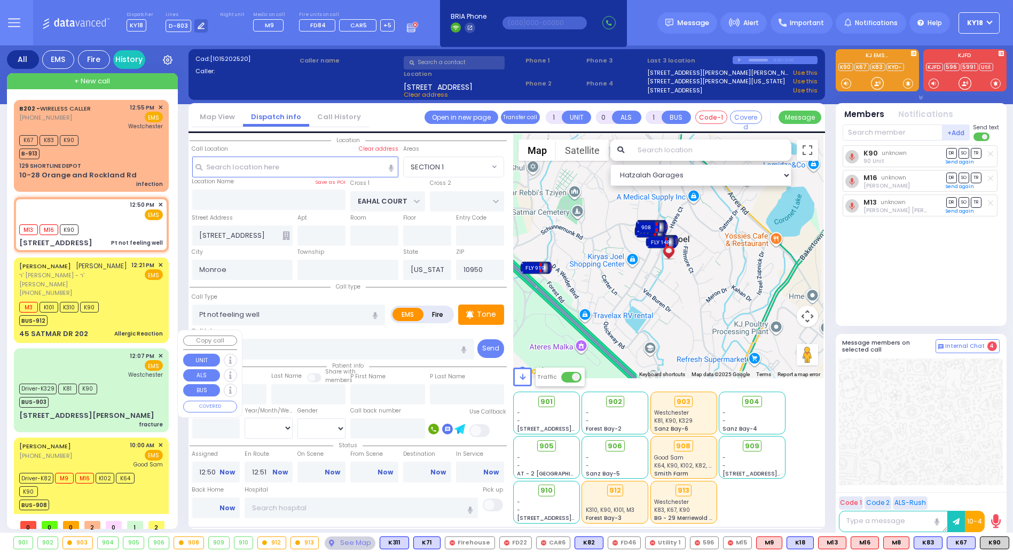
click at [113, 389] on div "12:07 PM ✕ EMS [GEOGRAPHIC_DATA]" at bounding box center [91, 390] width 151 height 81
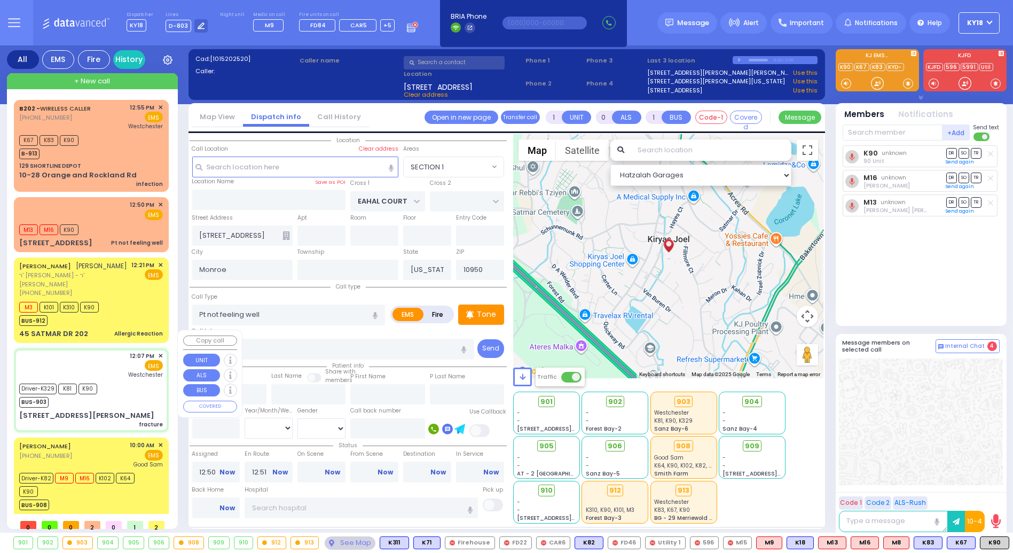
type input "6"
select select
type input "fracture"
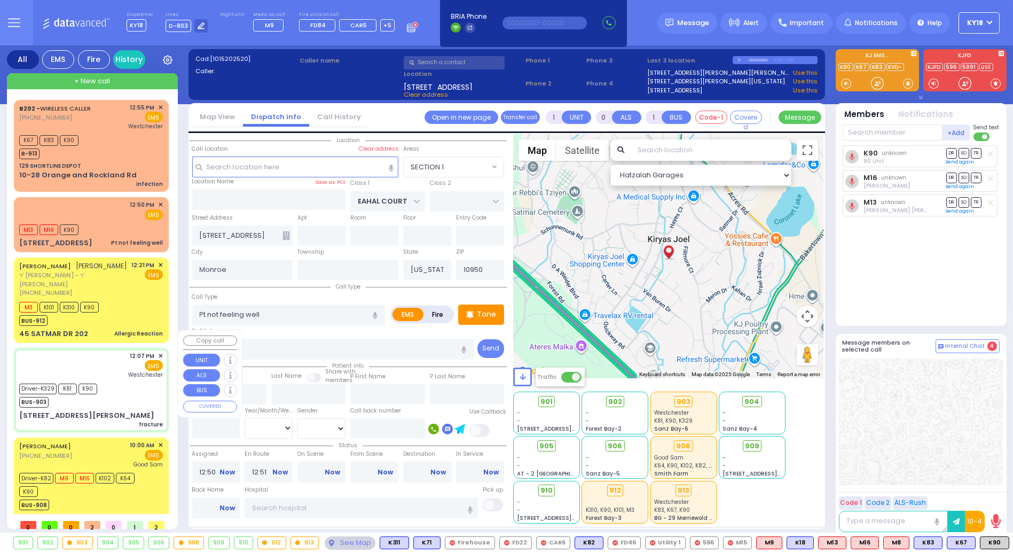
radio input "true"
type input "[PERSON_NAME]"
type input "Neiman"
type input "32"
select select "Year"
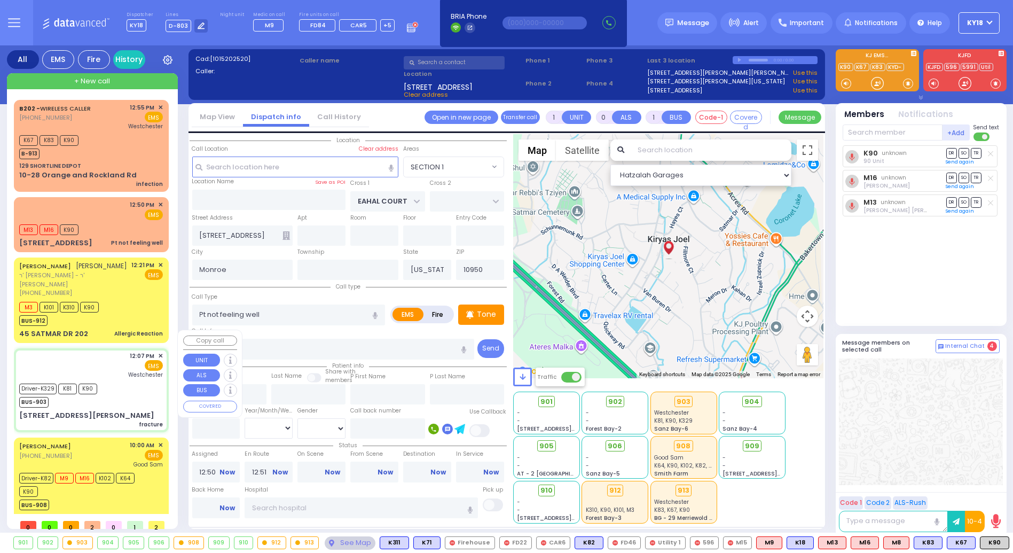
select select "[DEMOGRAPHIC_DATA]"
type input "12:07"
type input "12:08"
type input "12:15"
type input "12:36"
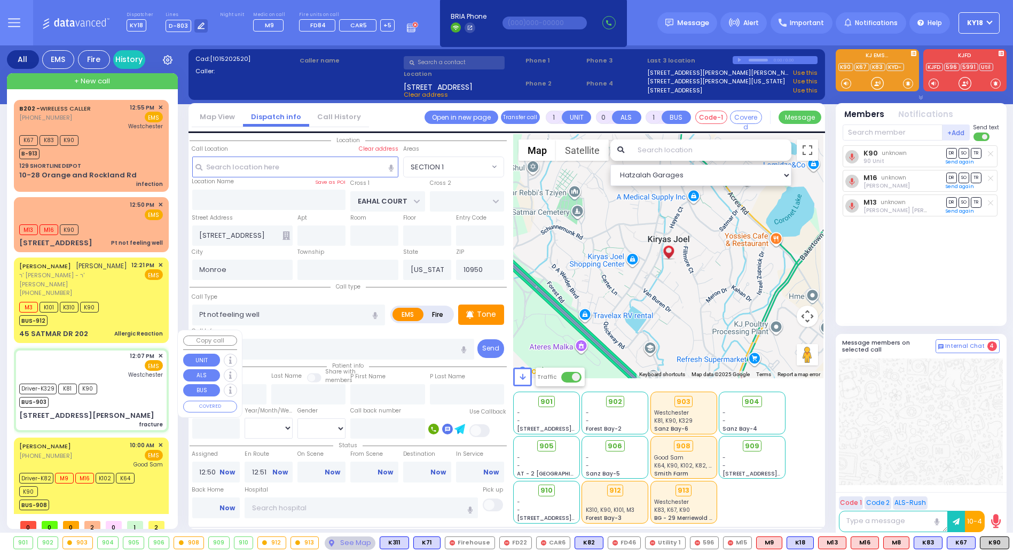
type input "13:25"
type input "13:35"
type input "[GEOGRAPHIC_DATA]-[PERSON_NAME][GEOGRAPHIC_DATA]"
select select "Hatzalah Garages"
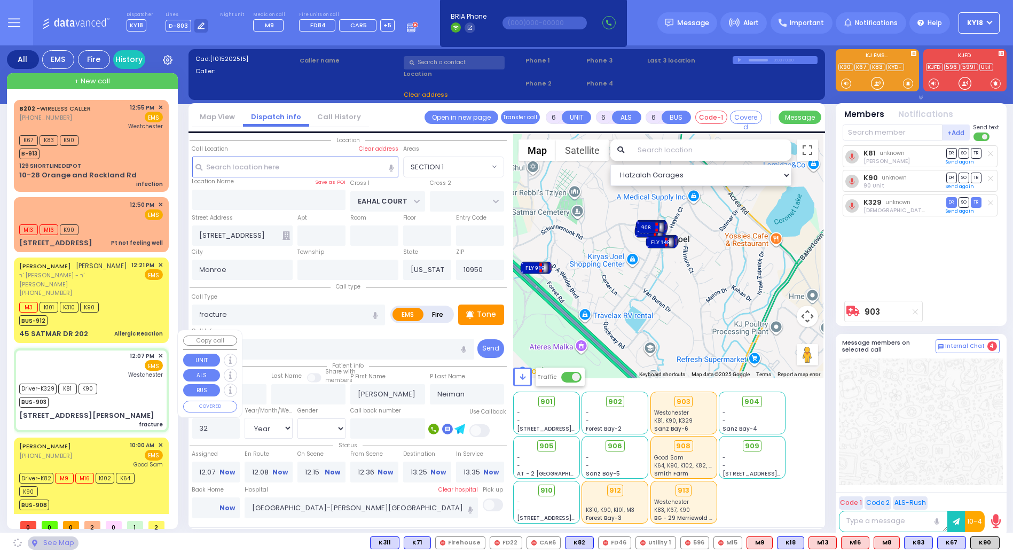
type input "BULL MINE RD"
type input "[STREET_ADDRESS][PERSON_NAME]"
type input "[PERSON_NAME]"
type input "10918"
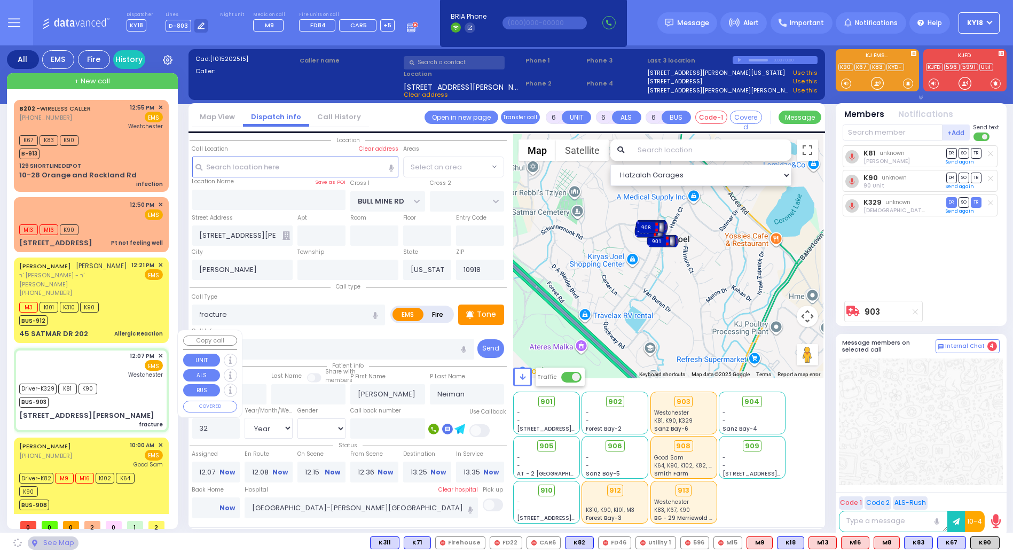
select select "CHESTER"
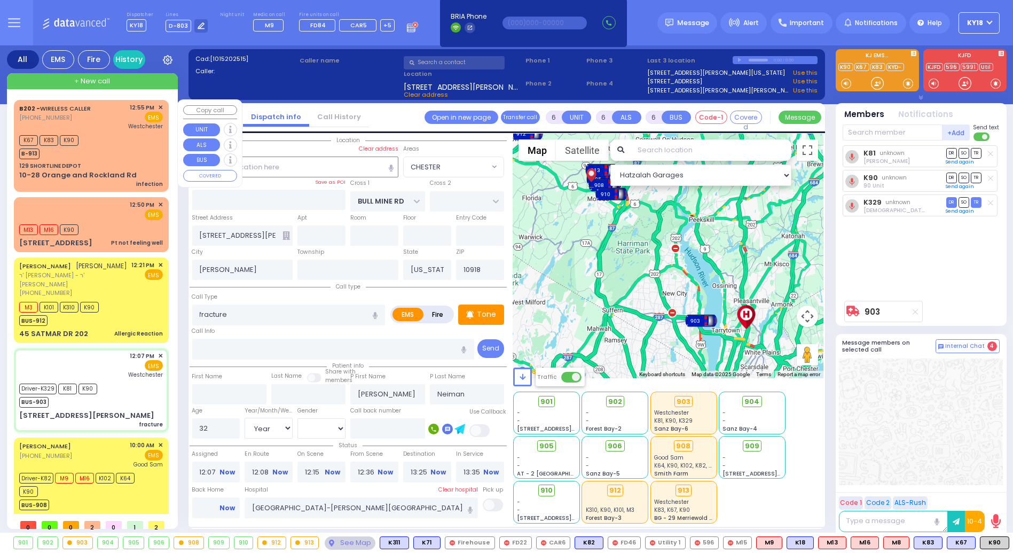
click at [92, 130] on div "B202 - WIRELESS CALLER [PHONE_NUMBER] 12:55 PM ✕ EMS [GEOGRAPHIC_DATA]" at bounding box center [91, 117] width 144 height 28
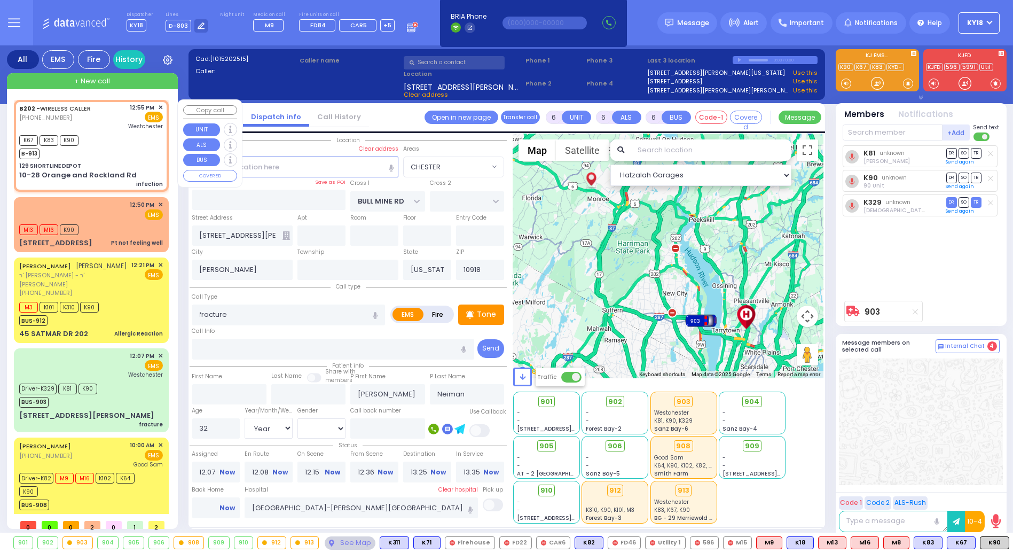
type input "2"
type input "1"
select select
type input "infection"
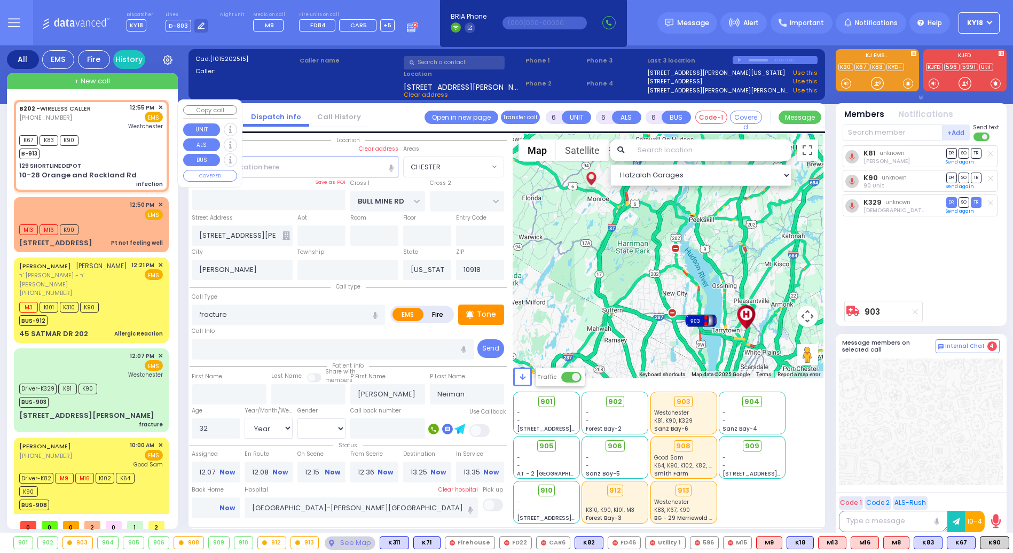
radio input "true"
type input "21"
select select "Year"
select select "[DEMOGRAPHIC_DATA]"
type input "12:55"
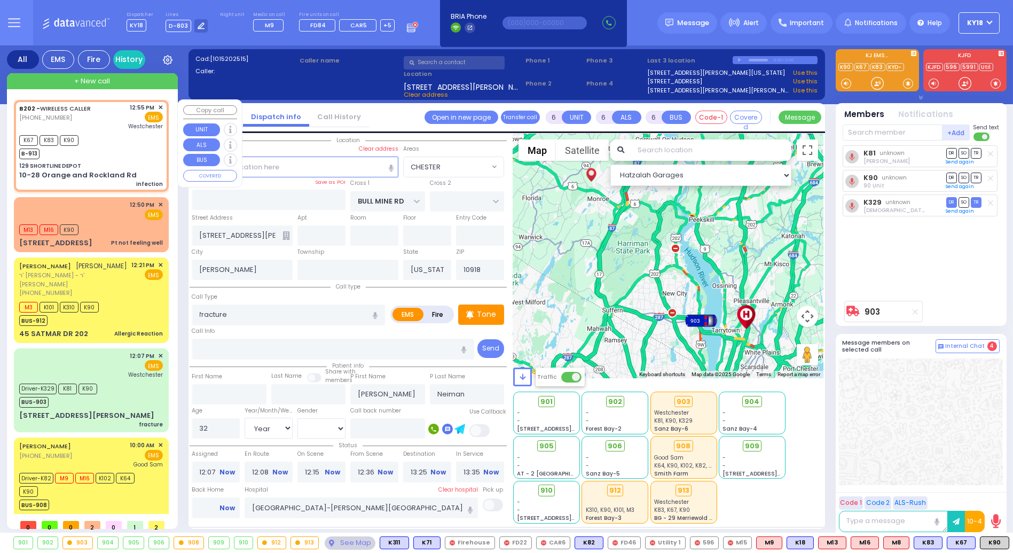
type input "12:56"
select select "Hatzalah Garages"
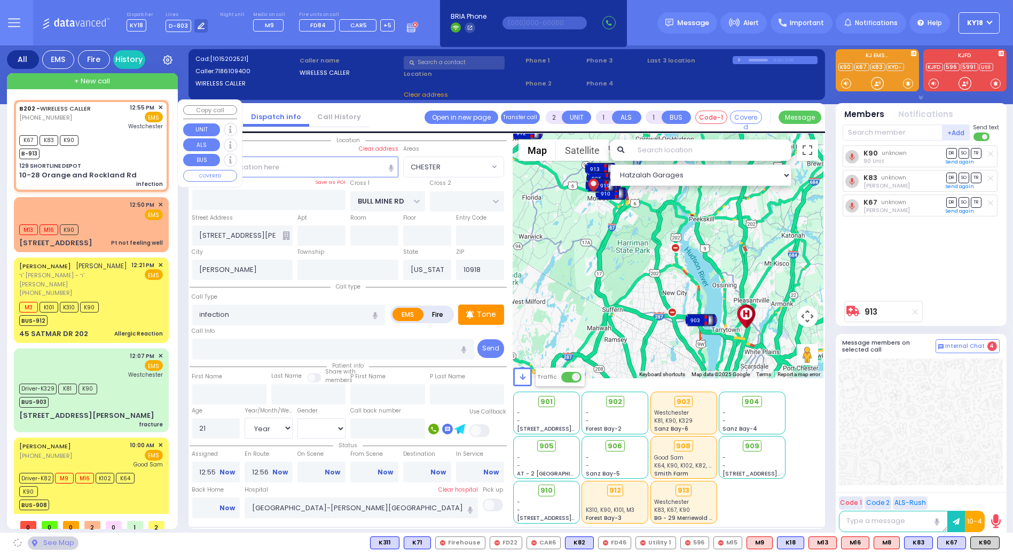
type input "129 SHORTLINE DEPOT"
type input "10-28 Orange and Rockland Rd"
type input "Monroe"
type input "10950"
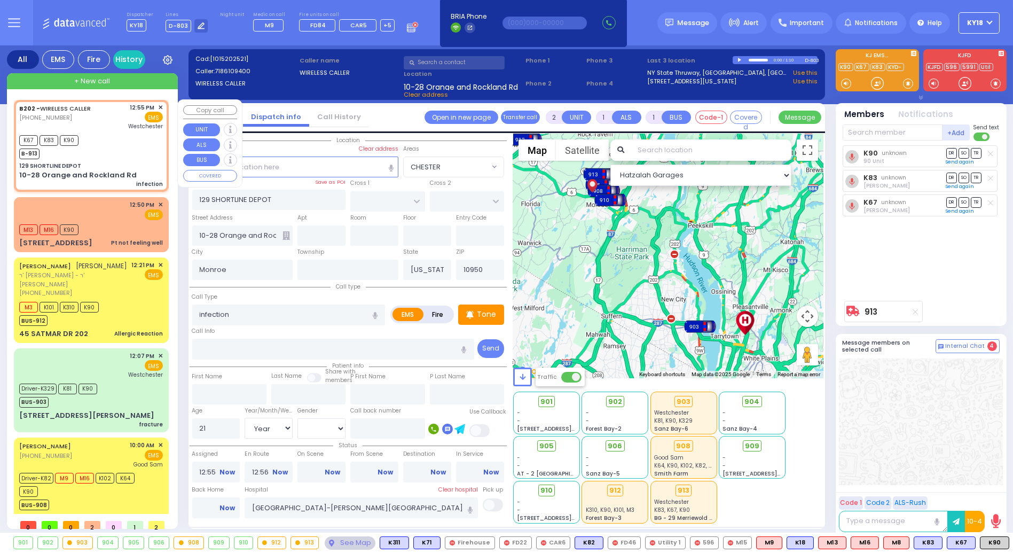
click at [134, 147] on div "K67 K83 K90 B-913" at bounding box center [91, 145] width 144 height 27
select select
radio input "true"
select select "Year"
select select "[DEMOGRAPHIC_DATA]"
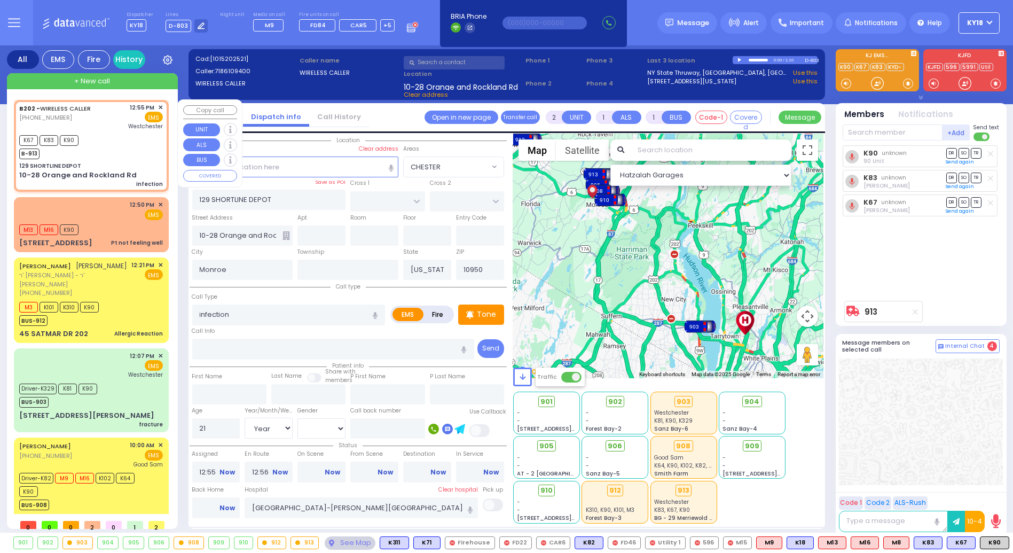
select select "Hatzalah Garages"
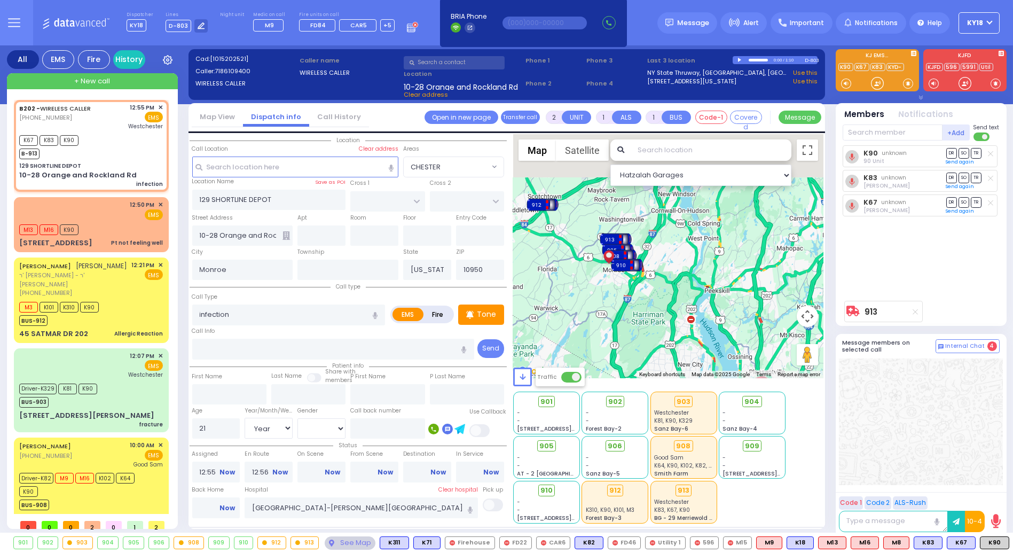
drag, startPoint x: 629, startPoint y: 246, endPoint x: 682, endPoint y: 297, distance: 74.0
click at [680, 308] on div "To activate drag with keyboard, press Alt + Enter. Once in keyboard drag state,…" at bounding box center [668, 256] width 310 height 244
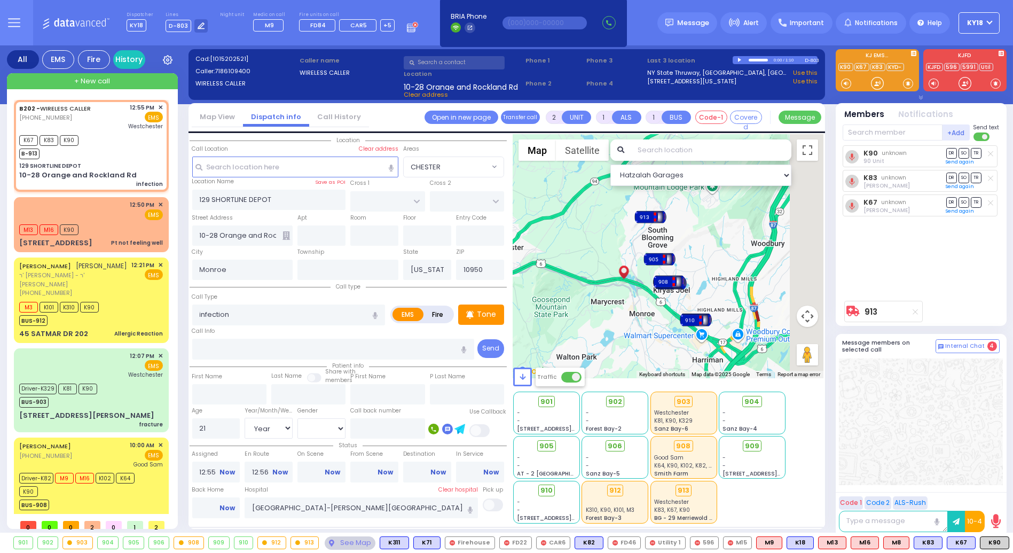
drag, startPoint x: 660, startPoint y: 238, endPoint x: 621, endPoint y: 252, distance: 41.1
click at [617, 253] on div "To activate drag with keyboard, press Alt + Enter. Once in keyboard drag state,…" at bounding box center [668, 256] width 310 height 244
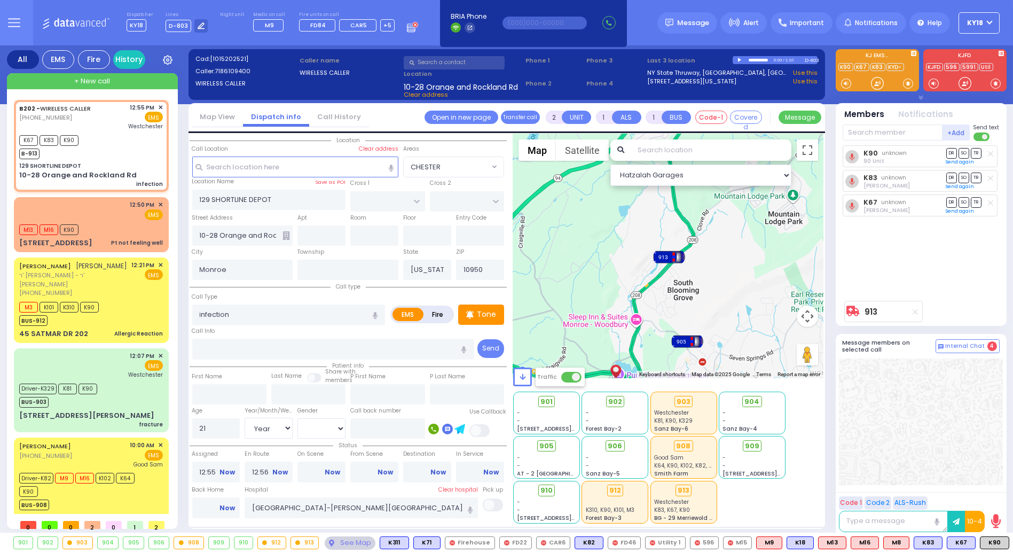
drag, startPoint x: 622, startPoint y: 269, endPoint x: 748, endPoint y: 263, distance: 126.2
click at [748, 263] on div "To activate drag with keyboard, press Alt + Enter. Once in keyboard drag state,…" at bounding box center [668, 256] width 310 height 244
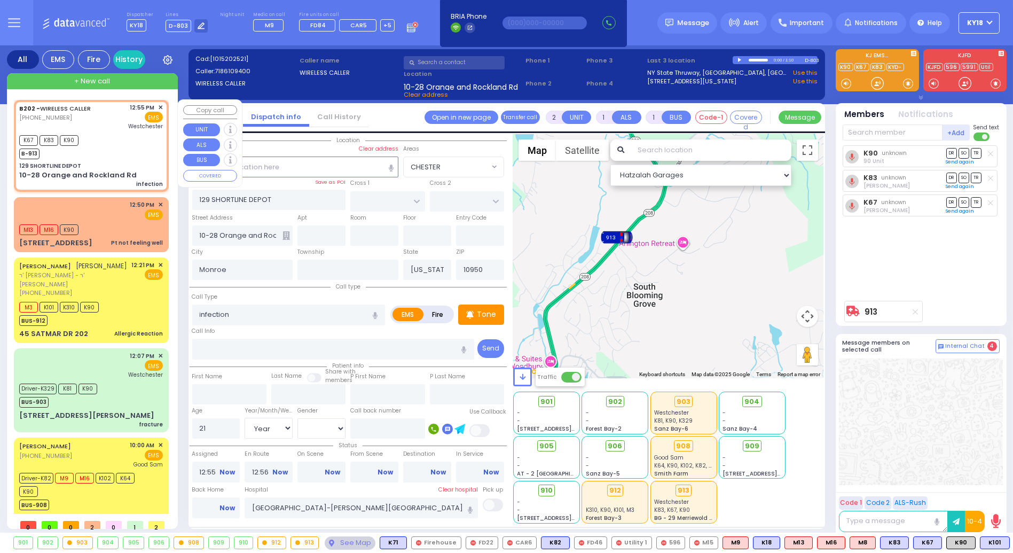
click at [121, 157] on div "K67 K83 K90 B-913" at bounding box center [91, 145] width 144 height 27
select select
radio input "true"
select select "Year"
select select "[DEMOGRAPHIC_DATA]"
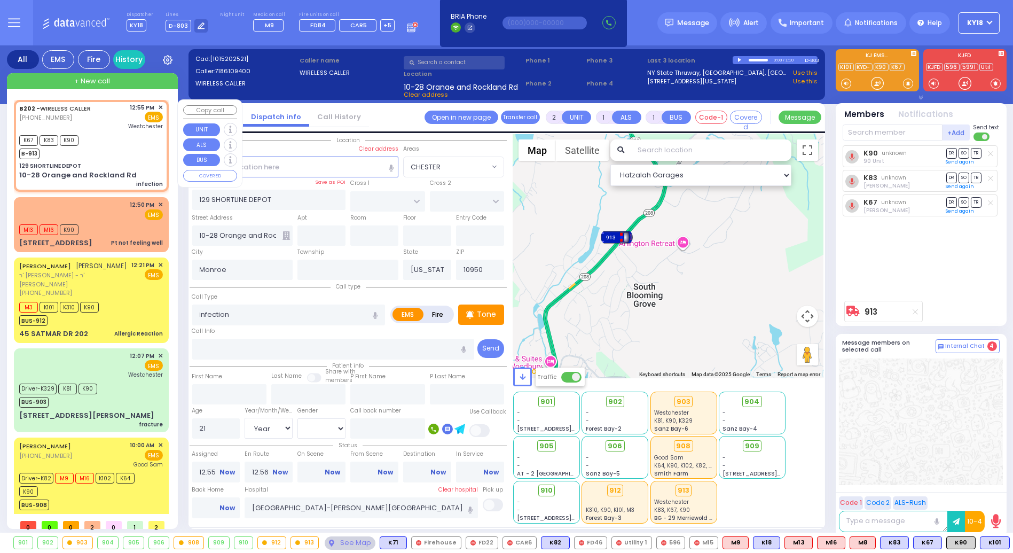
select select "Hatzalah Garages"
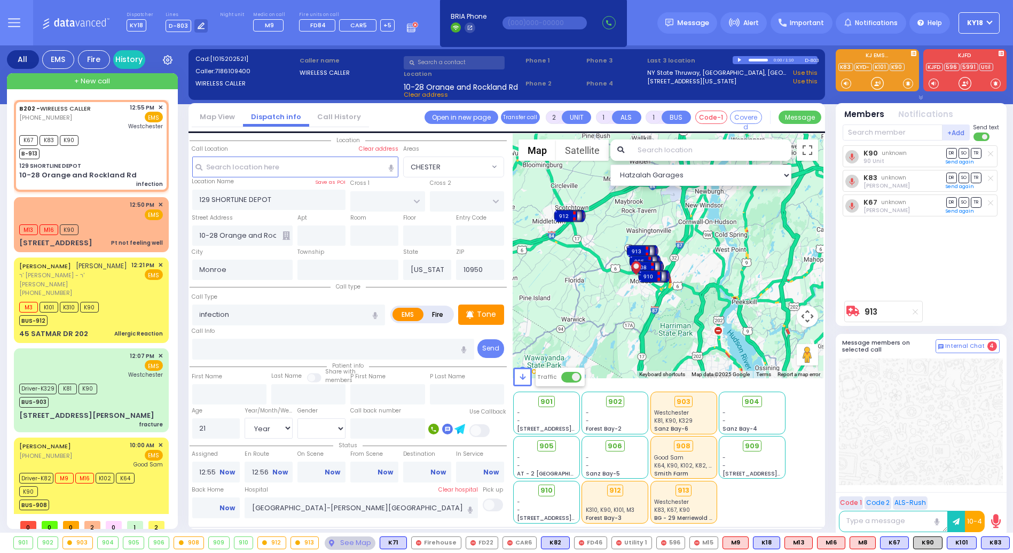
drag, startPoint x: 591, startPoint y: 228, endPoint x: 634, endPoint y: 305, distance: 88.5
click at [634, 305] on div "To activate drag with keyboard, press Alt + Enter. Once in keyboard drag state,…" at bounding box center [668, 256] width 310 height 244
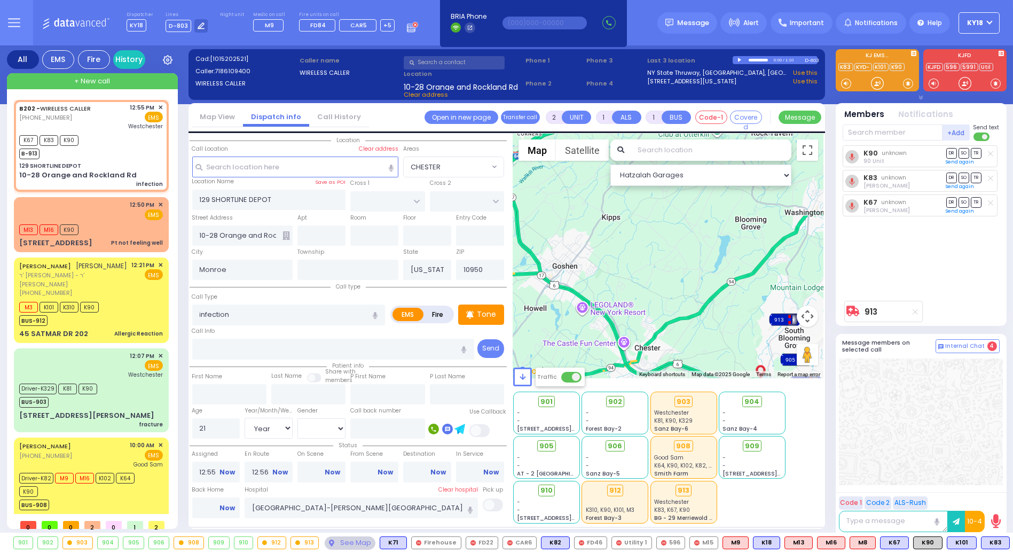
drag, startPoint x: 709, startPoint y: 313, endPoint x: 657, endPoint y: 230, distance: 98.4
click at [657, 230] on div "To activate drag with keyboard, press Alt + Enter. Once in keyboard drag state,…" at bounding box center [668, 256] width 310 height 244
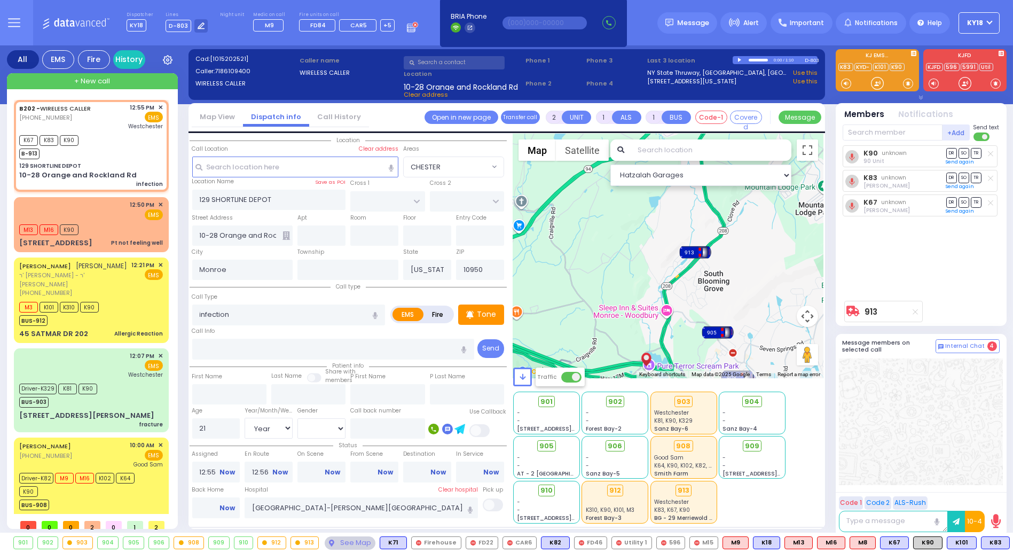
drag, startPoint x: 680, startPoint y: 236, endPoint x: 652, endPoint y: 289, distance: 60.4
click at [649, 297] on div "To activate drag with keyboard, press Alt + Enter. Once in keyboard drag state,…" at bounding box center [668, 256] width 310 height 244
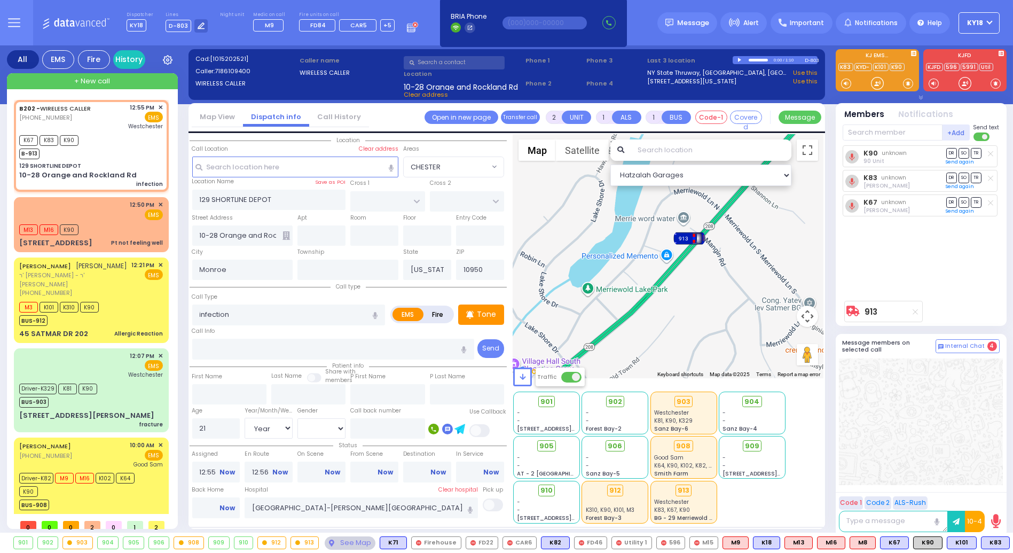
click at [678, 304] on div "To activate drag with keyboard, press Alt + Enter. Once in keyboard drag state,…" at bounding box center [668, 256] width 310 height 244
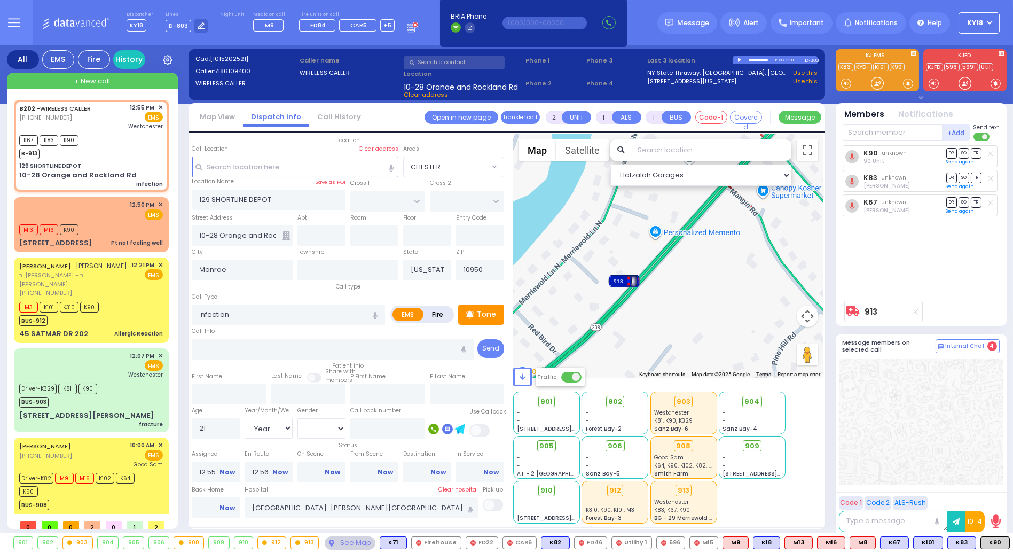
drag, startPoint x: 692, startPoint y: 263, endPoint x: 691, endPoint y: 320, distance: 57.7
click at [691, 320] on div "To activate drag with keyboard, press Alt + Enter. Once in keyboard drag state,…" at bounding box center [668, 256] width 310 height 244
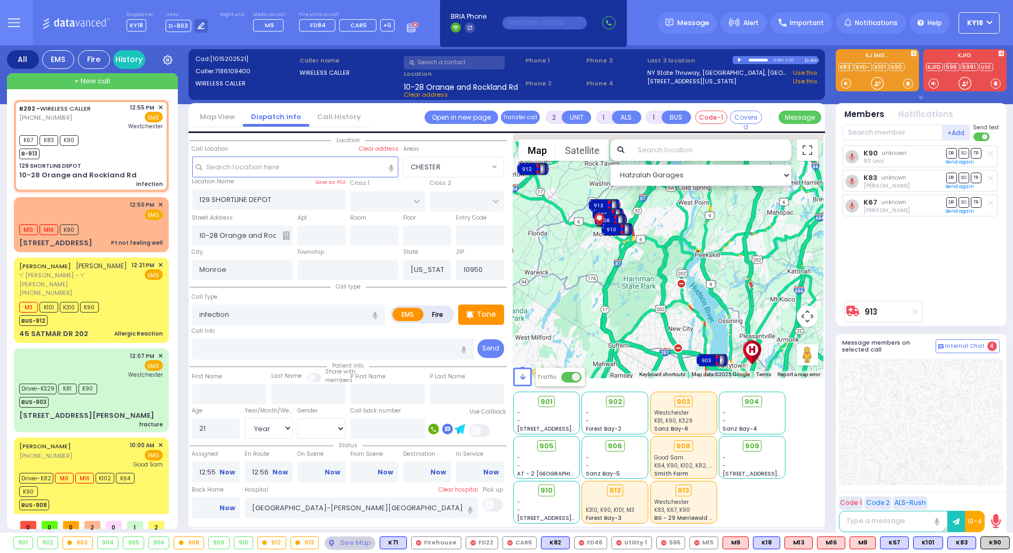
drag, startPoint x: 624, startPoint y: 232, endPoint x: 643, endPoint y: 298, distance: 68.6
click at [643, 305] on div "To activate drag with keyboard, press Alt + Enter. Once in keyboard drag state,…" at bounding box center [668, 256] width 310 height 244
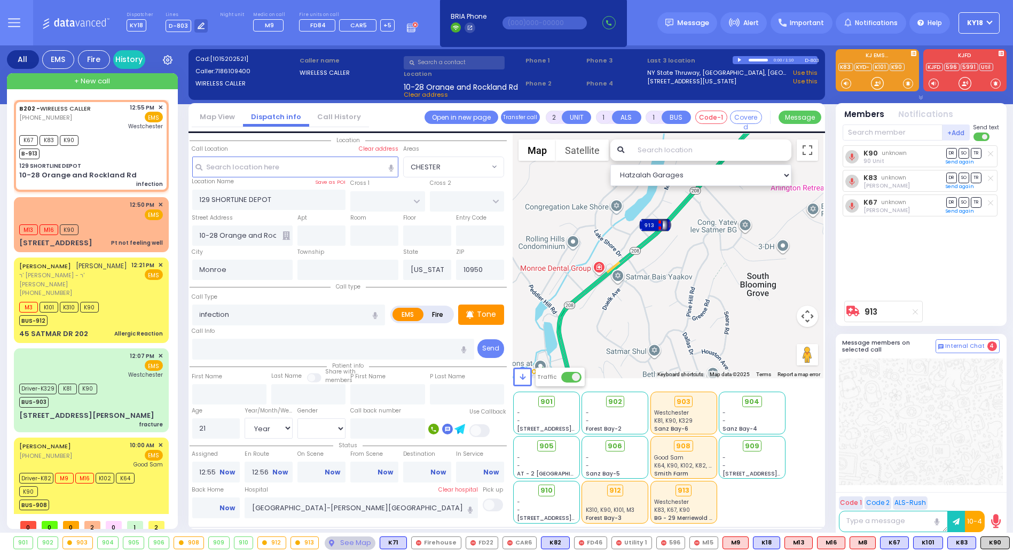
drag, startPoint x: 647, startPoint y: 281, endPoint x: 685, endPoint y: 304, distance: 44.8
click at [661, 311] on div "To activate drag with keyboard, press Alt + Enter. Once in keyboard drag state,…" at bounding box center [668, 256] width 310 height 244
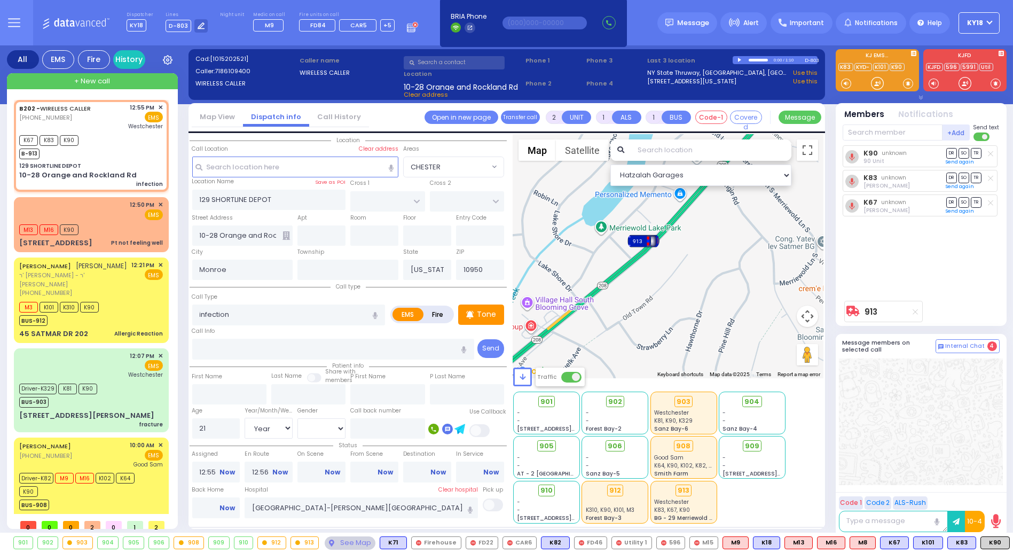
drag, startPoint x: 643, startPoint y: 259, endPoint x: 659, endPoint y: 305, distance: 49.1
click at [651, 305] on div "To activate drag with keyboard, press Alt + Enter. Once in keyboard drag state,…" at bounding box center [668, 256] width 310 height 244
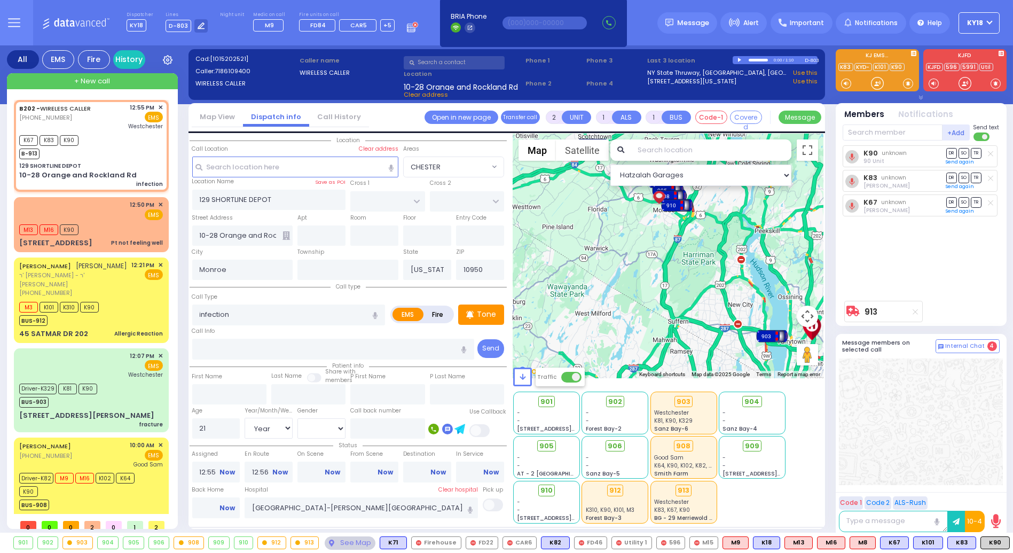
drag, startPoint x: 598, startPoint y: 290, endPoint x: 671, endPoint y: 296, distance: 73.4
click at [671, 296] on div "To activate drag with keyboard, press Alt + Enter. Once in keyboard drag state,…" at bounding box center [668, 256] width 310 height 244
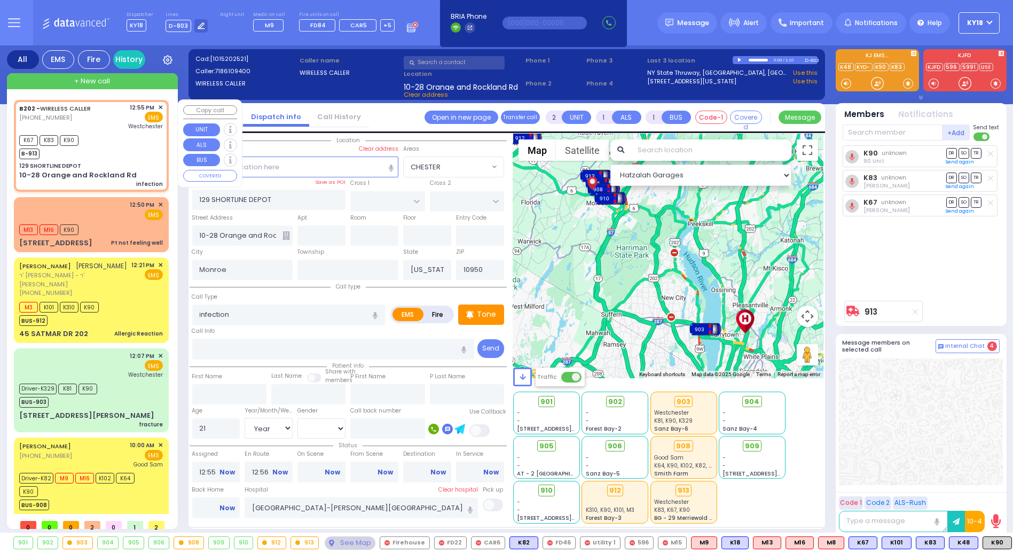
click at [111, 139] on div "K67 K83 K90 B-913" at bounding box center [91, 145] width 144 height 27
select select
radio input "true"
select select "Year"
select select "[DEMOGRAPHIC_DATA]"
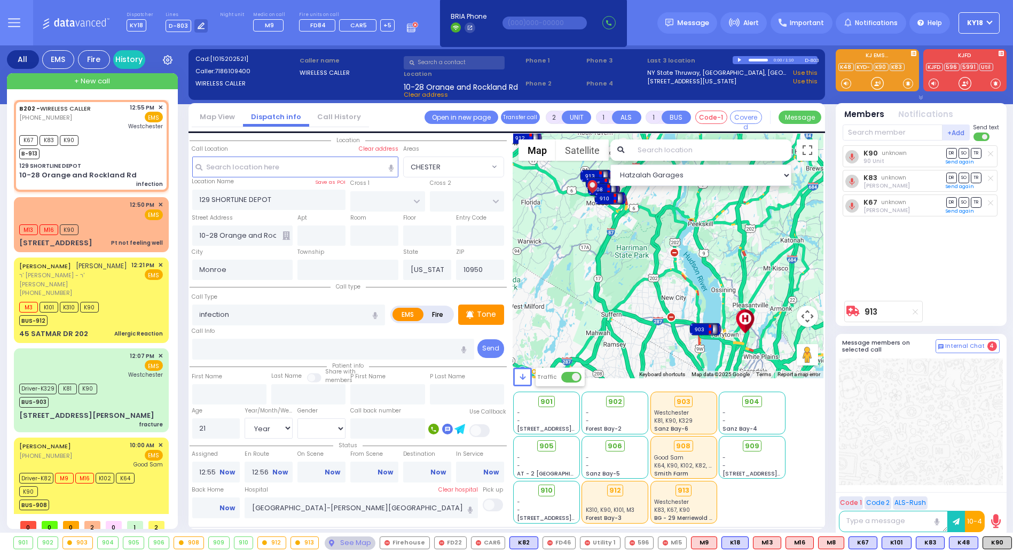
select select "Hatzalah Garages"
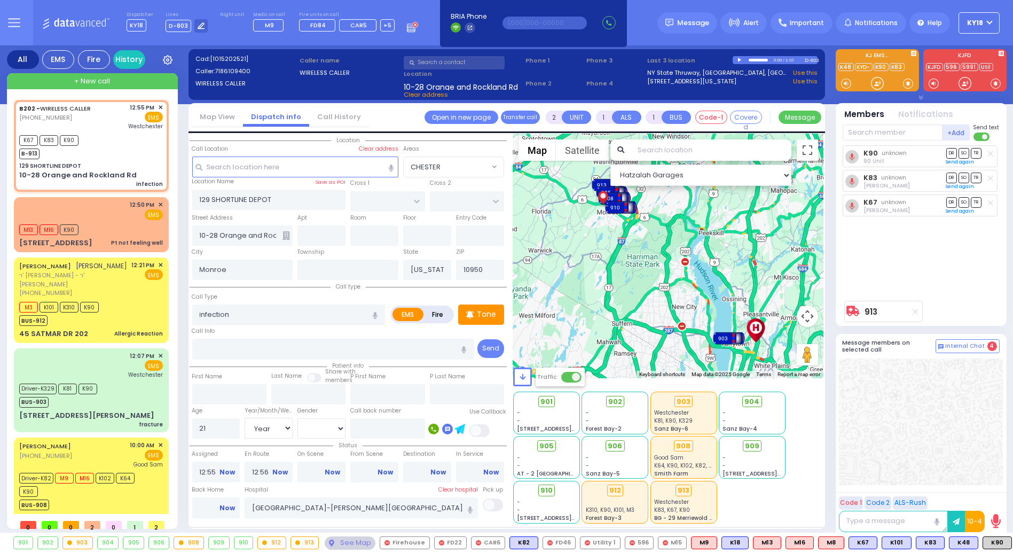
drag, startPoint x: 619, startPoint y: 273, endPoint x: 652, endPoint y: 299, distance: 41.0
click at [653, 307] on div "To activate drag with keyboard, press Alt + Enter. Once in keyboard drag state,…" at bounding box center [668, 256] width 310 height 244
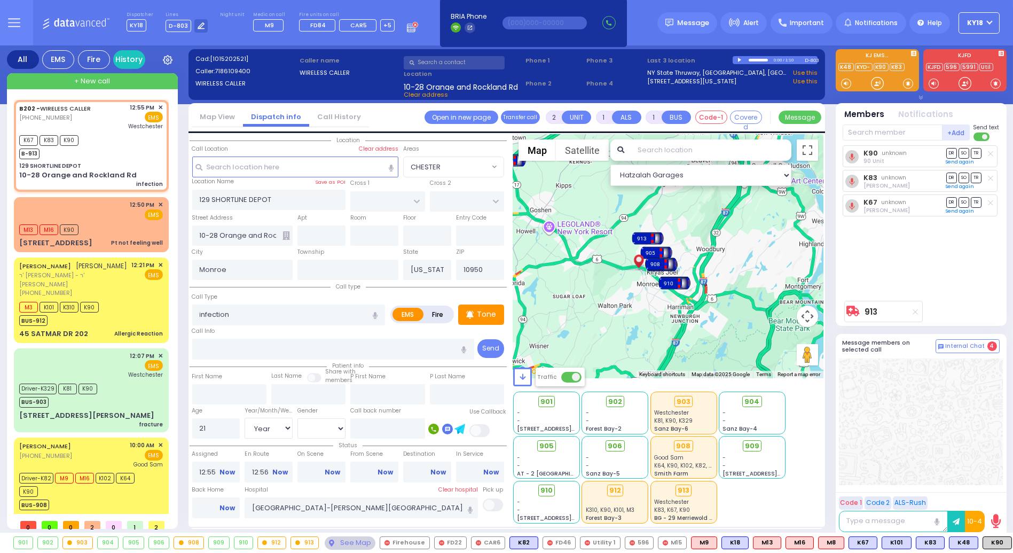
drag, startPoint x: 635, startPoint y: 251, endPoint x: 646, endPoint y: 292, distance: 42.5
click at [642, 294] on div "To activate drag with keyboard, press Alt + Enter. Once in keyboard drag state,…" at bounding box center [668, 256] width 310 height 244
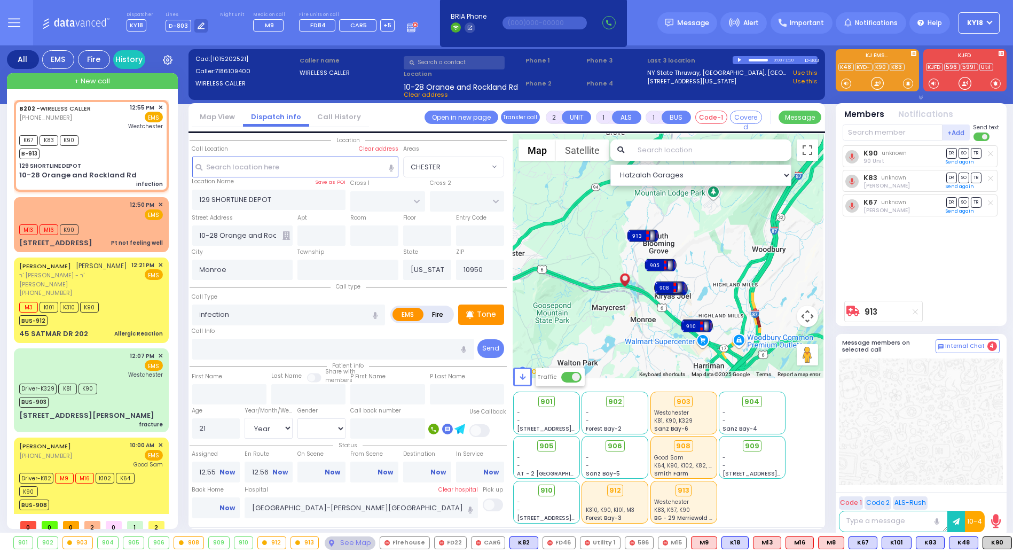
drag, startPoint x: 658, startPoint y: 234, endPoint x: 635, endPoint y: 271, distance: 43.4
click at [639, 277] on div "To activate drag with keyboard, press Alt + Enter. Once in keyboard drag state,…" at bounding box center [668, 256] width 310 height 244
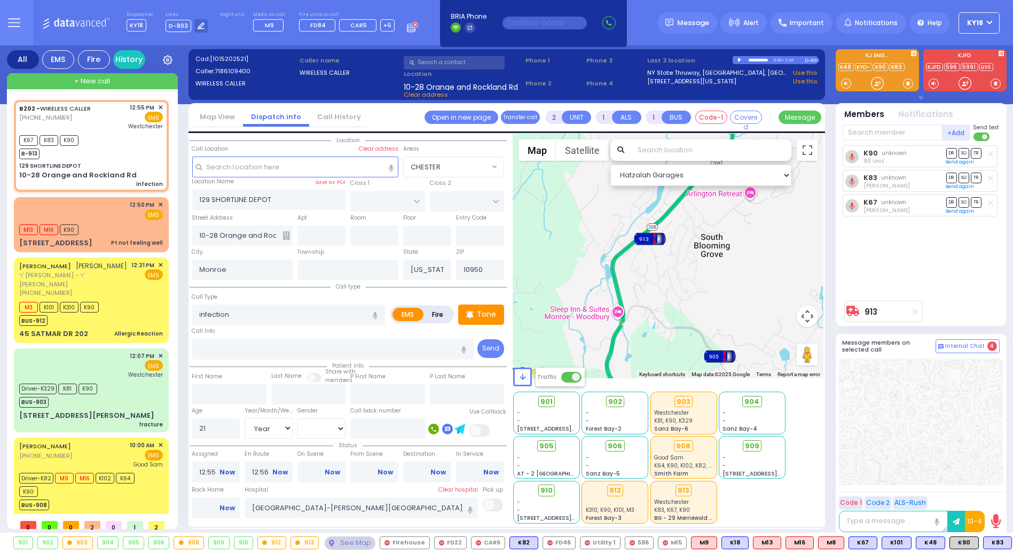
click at [625, 304] on div "To activate drag with keyboard, press Alt + Enter. Once in keyboard drag state,…" at bounding box center [668, 256] width 310 height 244
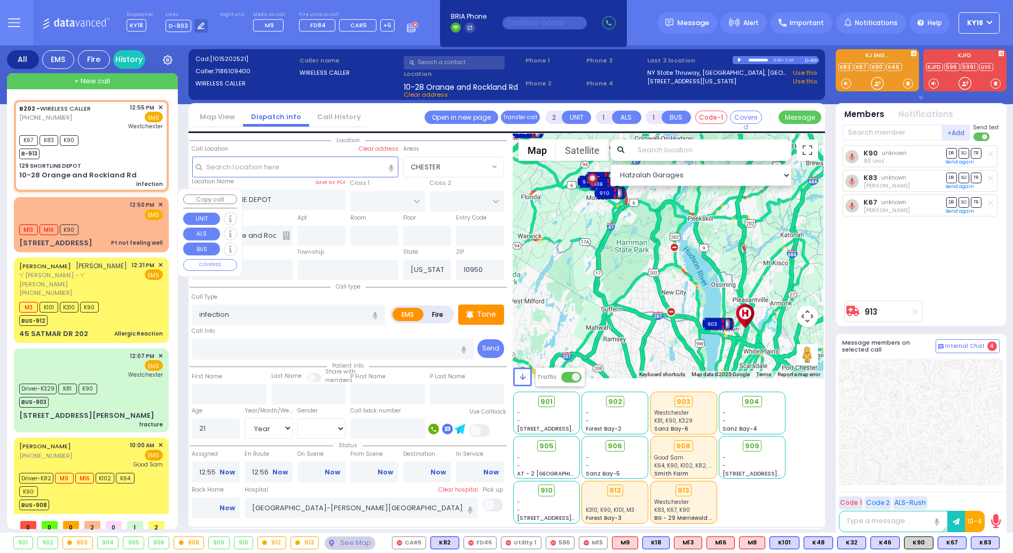
type input "6"
select select
radio input "true"
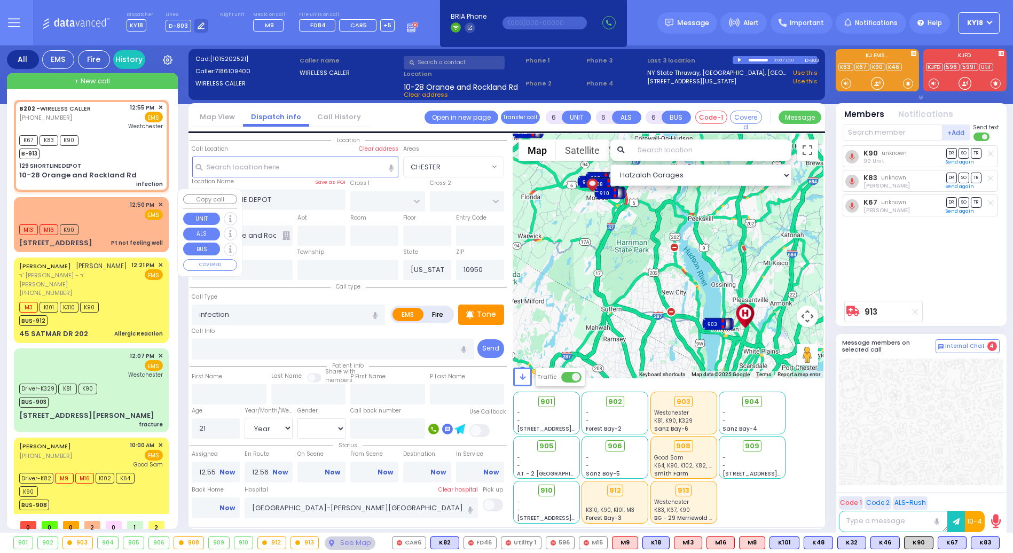
type input "Unknown"
select select "Year"
select select "[DEMOGRAPHIC_DATA]"
select select "Hatzalah Garages"
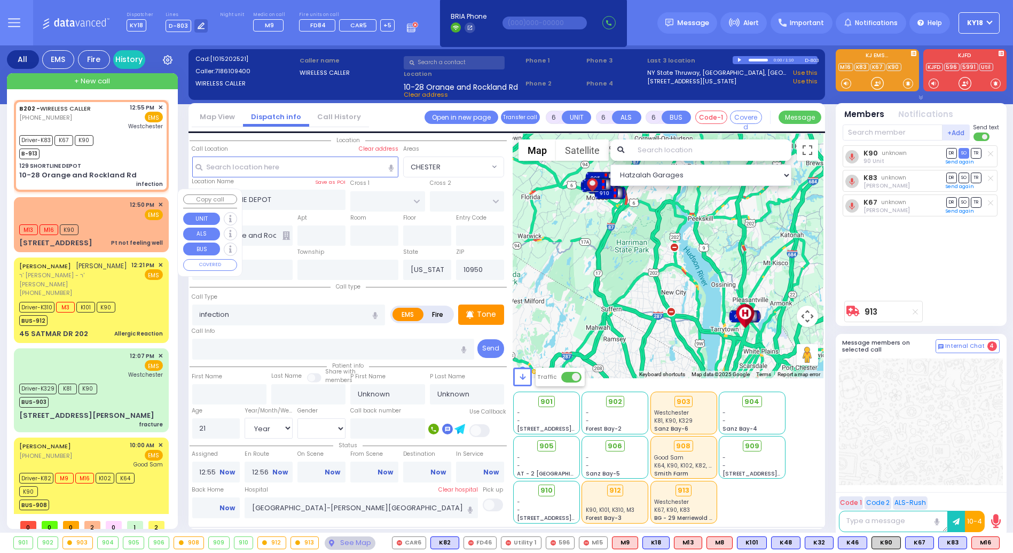
select select
radio input "true"
select select "Year"
select select "[DEMOGRAPHIC_DATA]"
type input "13:10"
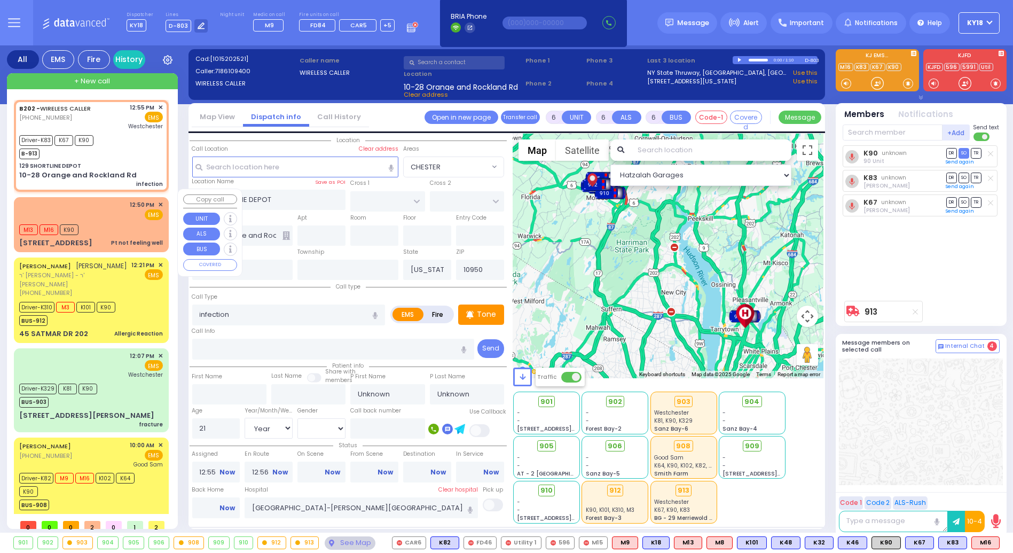
type input "13:22"
type input "14:07"
type input "14:30"
select select "Hatzalah Garages"
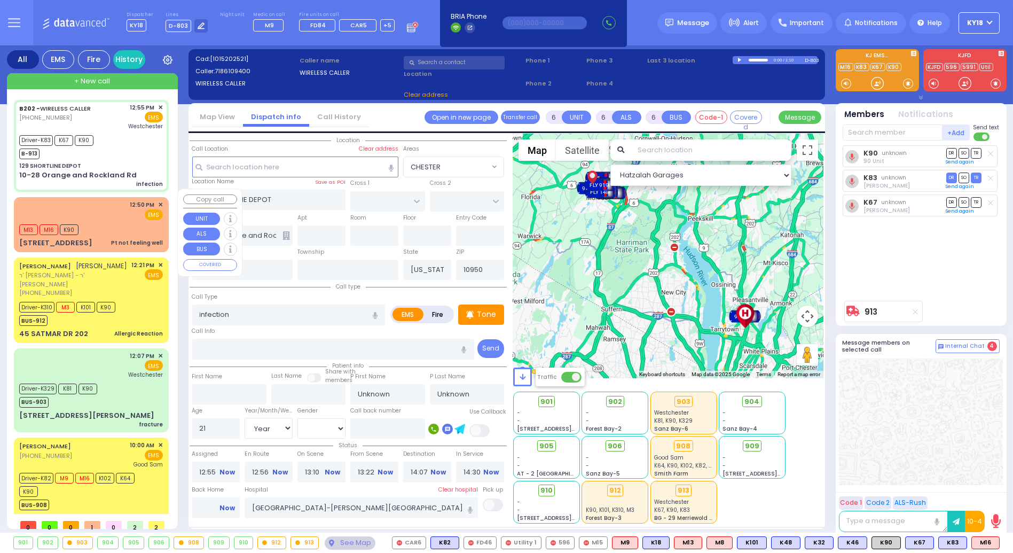
select select
radio input "true"
select select "Year"
select select "[DEMOGRAPHIC_DATA]"
select select "Hatzalah Garages"
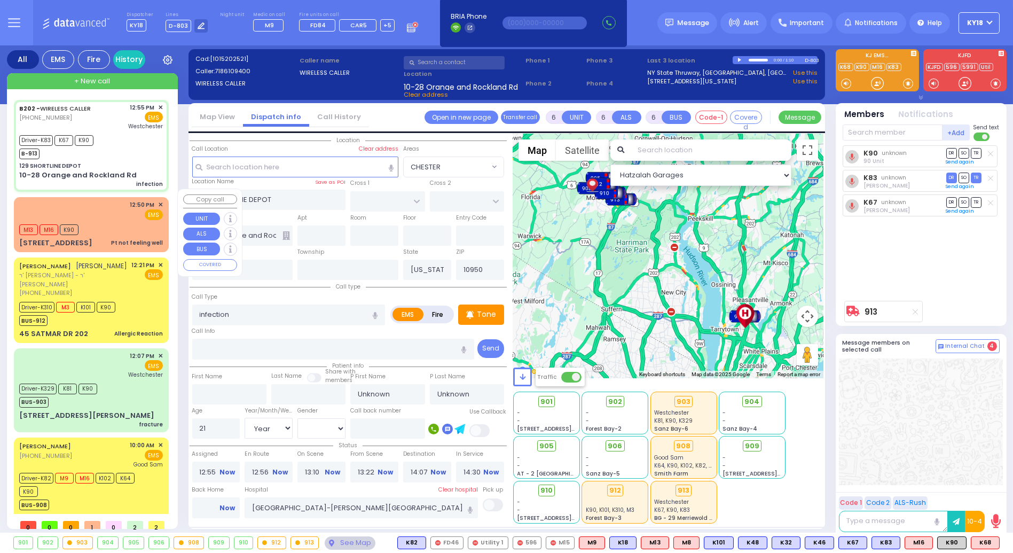
select select
radio input "true"
type input "Nafeali"
type input "[PERSON_NAME]"
select select "Year"
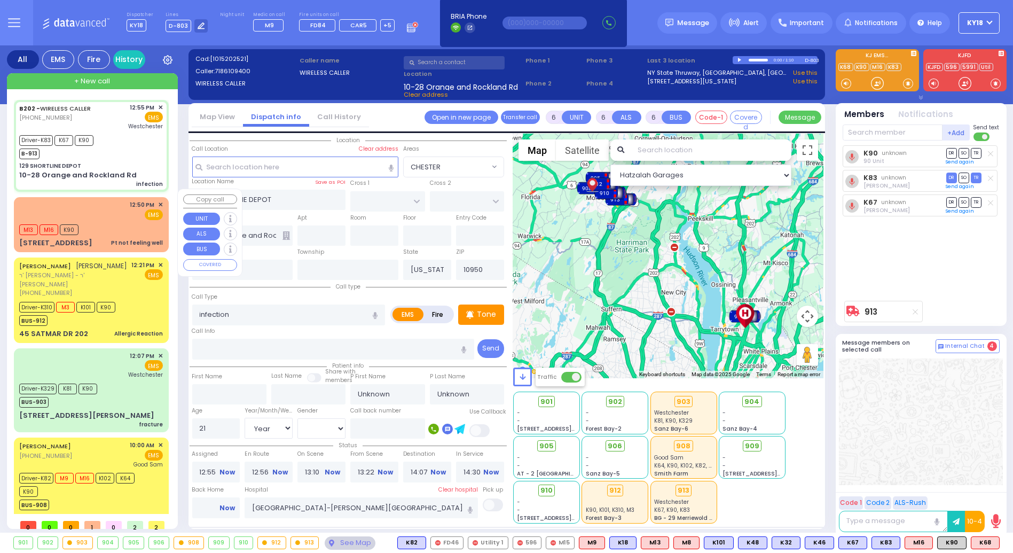
select select "[DEMOGRAPHIC_DATA]"
select select "Hatzalah Garages"
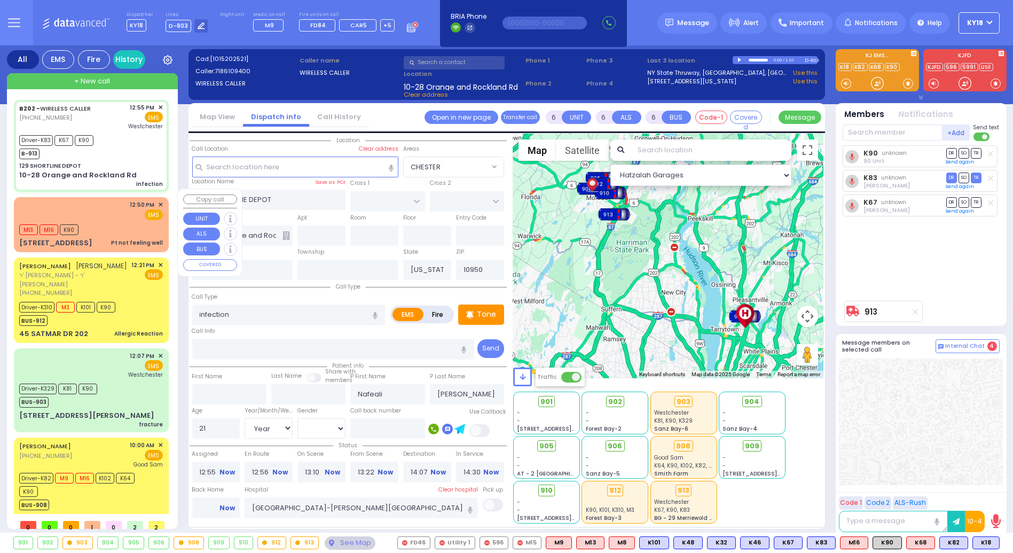
select select
radio input "true"
select select "Year"
select select "[DEMOGRAPHIC_DATA]"
select select "Hatzalah Garages"
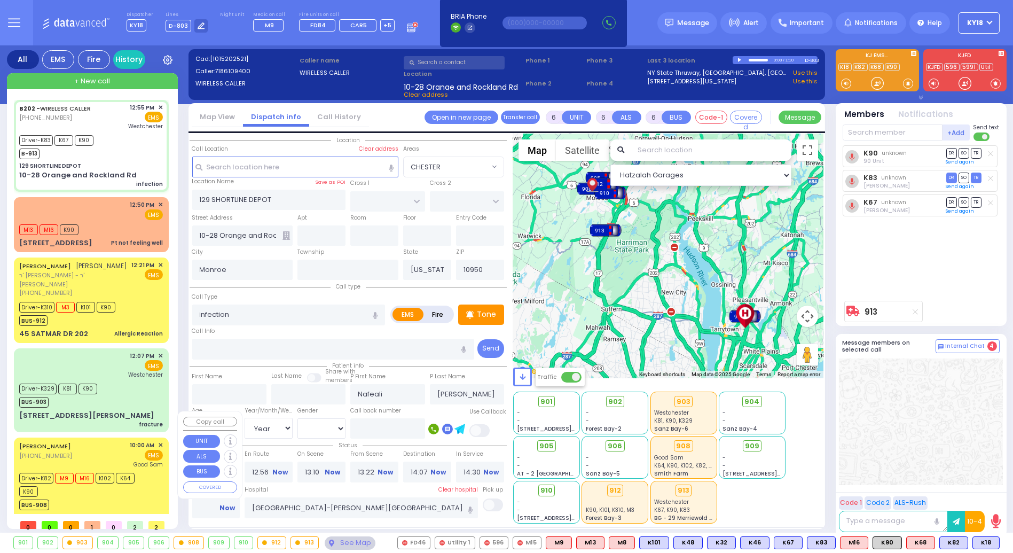
click at [134, 470] on div "Driver-K82 M9 M16 K102 K64 K90" at bounding box center [86, 483] width 134 height 27
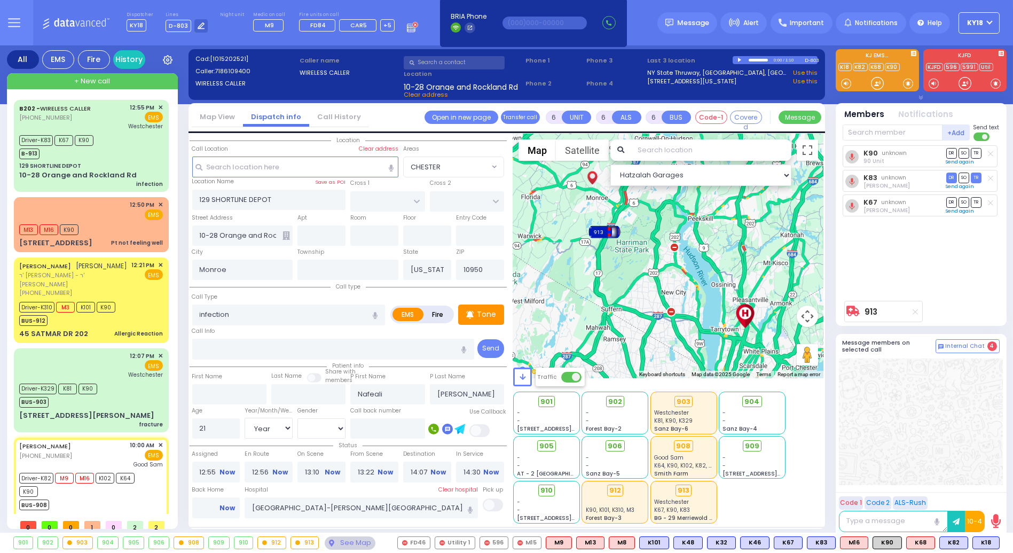
select select
type input "Respiratory Distress"
radio input "true"
type input "Seven"
type input "Seidenfeld"
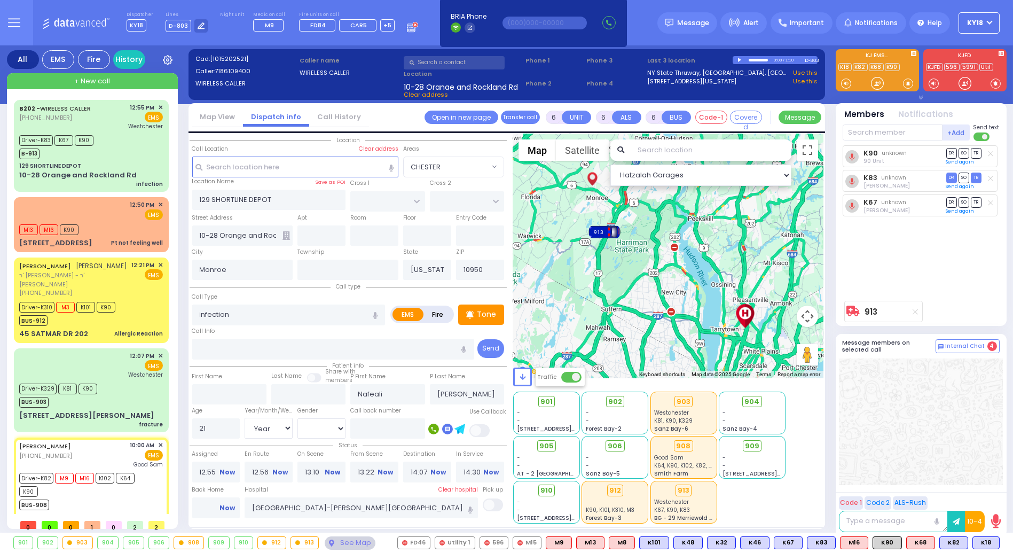
type input "72"
select select "Year"
select select "[DEMOGRAPHIC_DATA]"
type input "10:00"
type input "10:02"
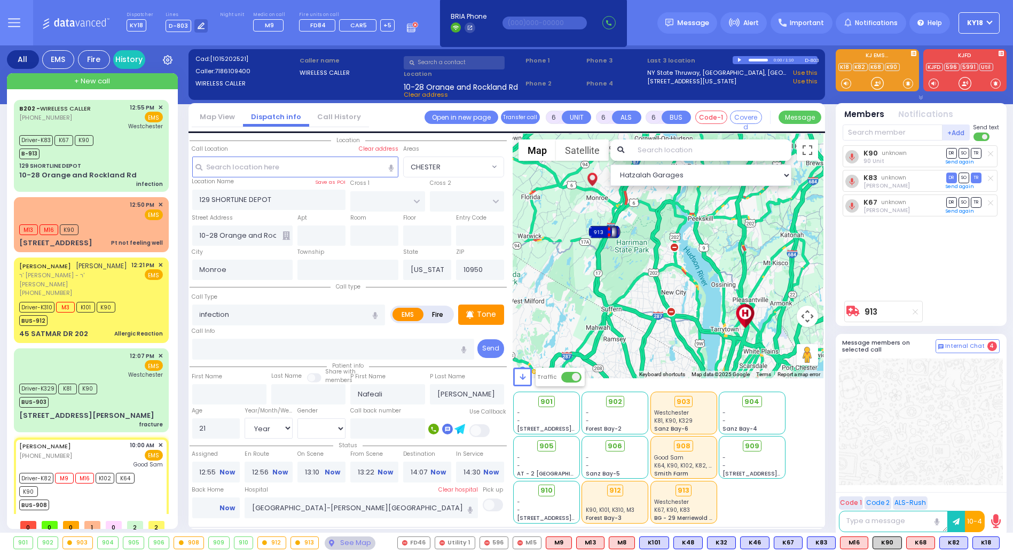
type input "10:05"
type input "10:44"
type input "Good Samaritan Hospital"
select select "Hatzalah Garages"
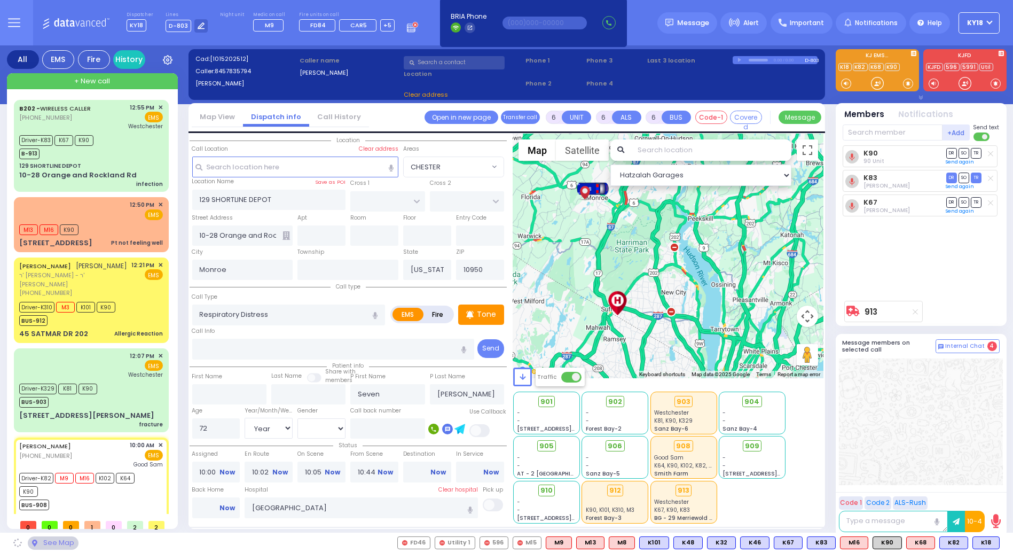
type input "COUNTRY WOODS DR"
type input "QUAKER HILL RD"
type input "60 Cromwell Road"
type input "54"
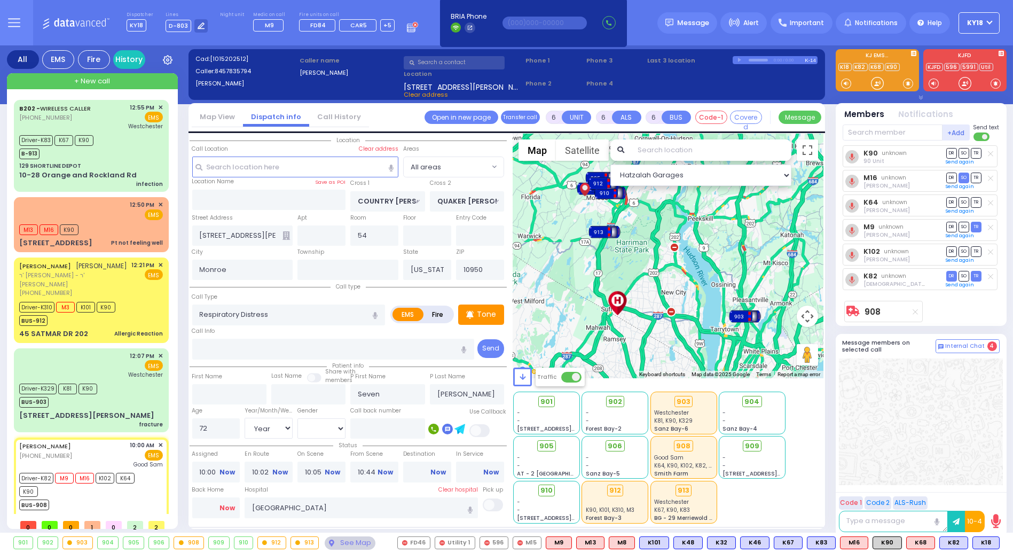
click at [231, 507] on link "Now" at bounding box center [226, 508] width 15 height 10
type input "13:28"
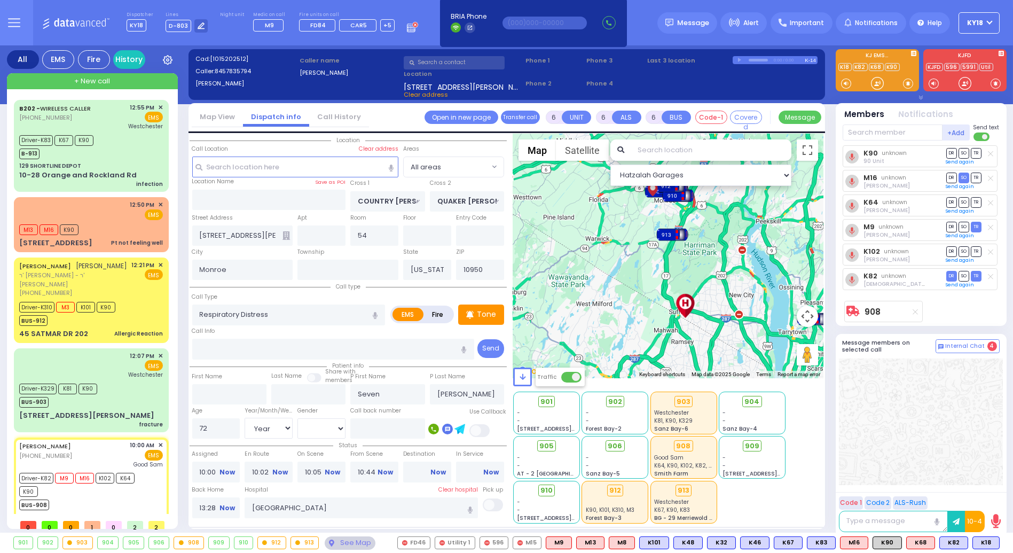
select select
radio input "true"
select select
select select "Hatzalah Garages"
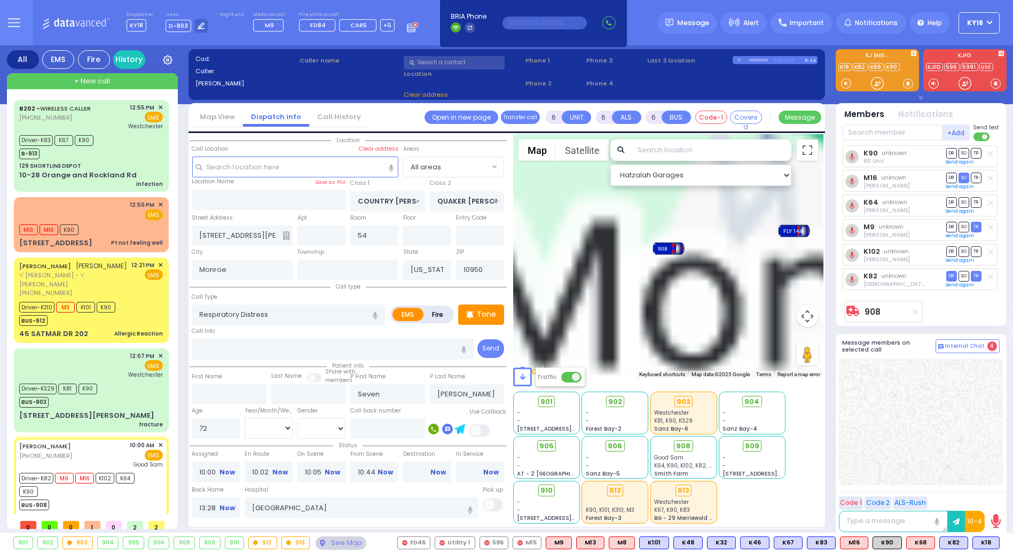
select select
radio input "true"
select select
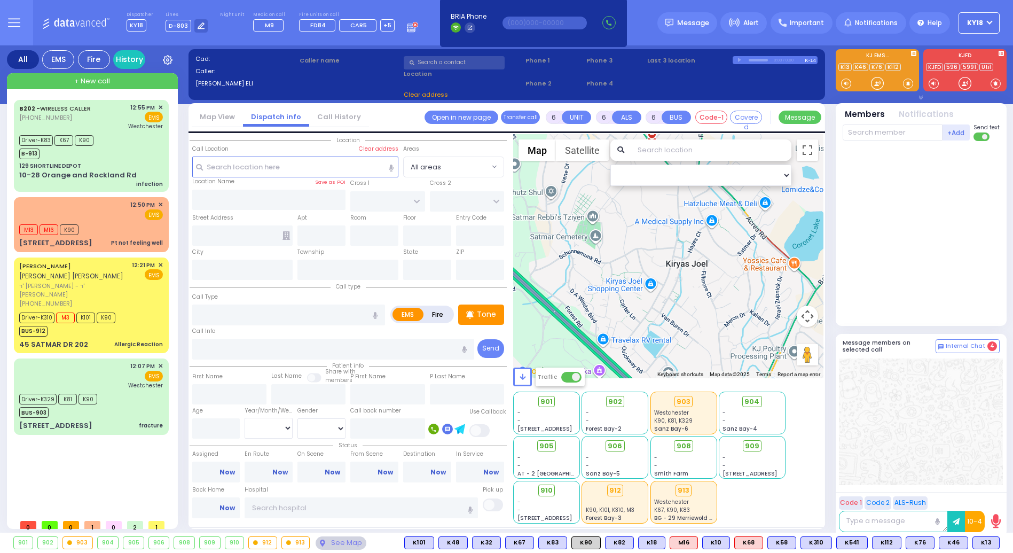
select select
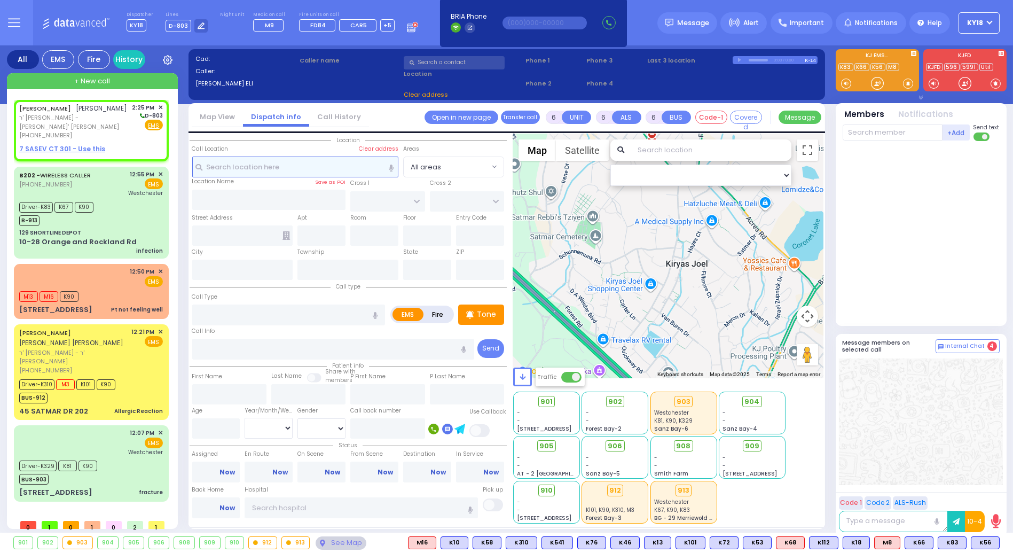
type input "2"
type input "1"
select select
radio input "true"
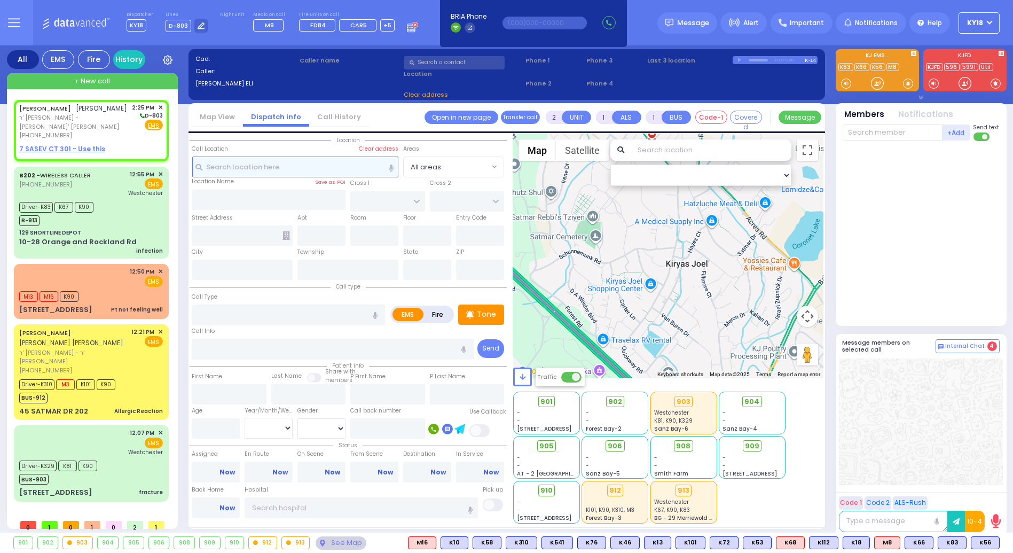
type input "YECHESKEL"
type input "[PERSON_NAME]"
select select
type input "14:25"
select select "Hatzalah Garages"
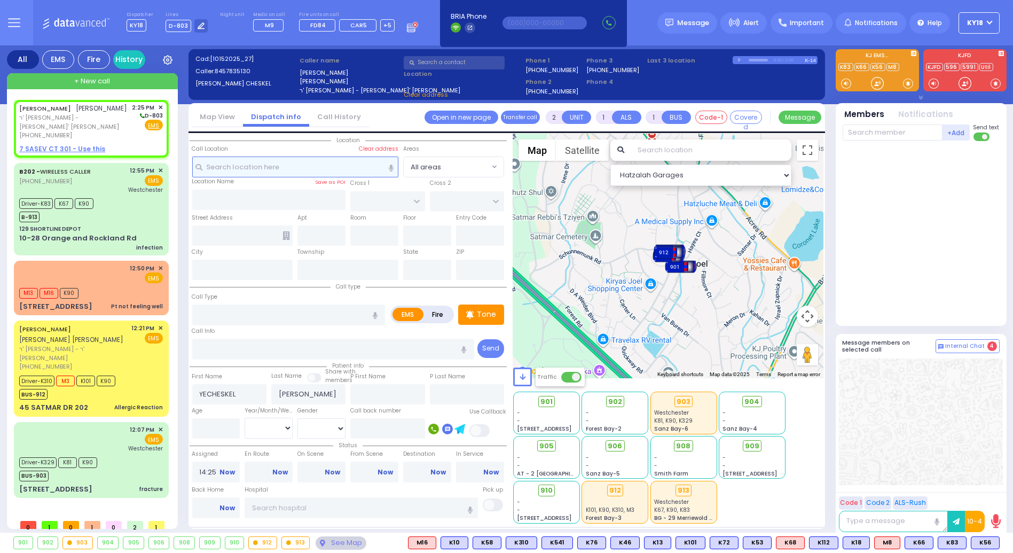
select select
radio input "true"
select select
select select "Hatzalah Garages"
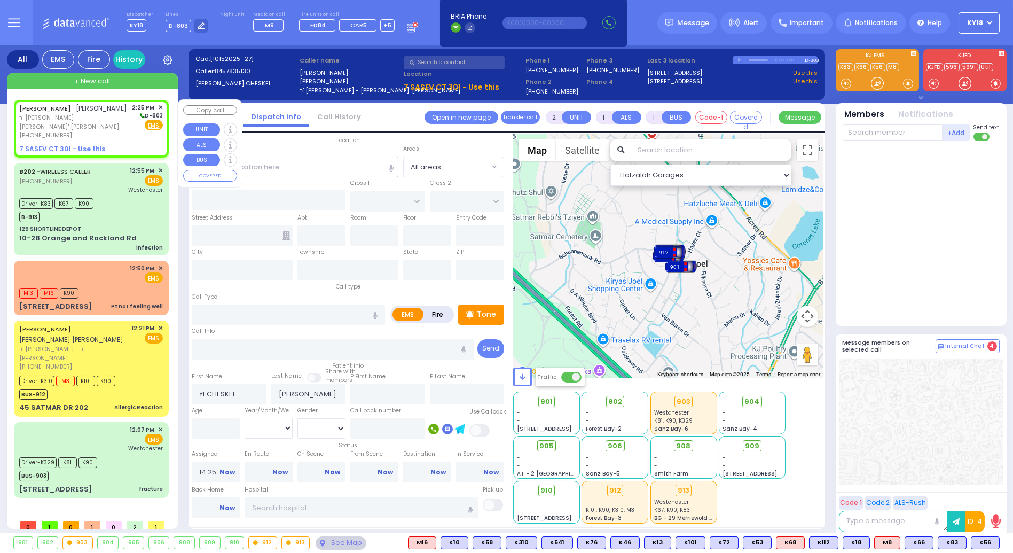
click at [66, 131] on div "[PHONE_NUMBER]" at bounding box center [73, 135] width 109 height 9
select select
radio input "true"
select select
select select "Hatzalah Garages"
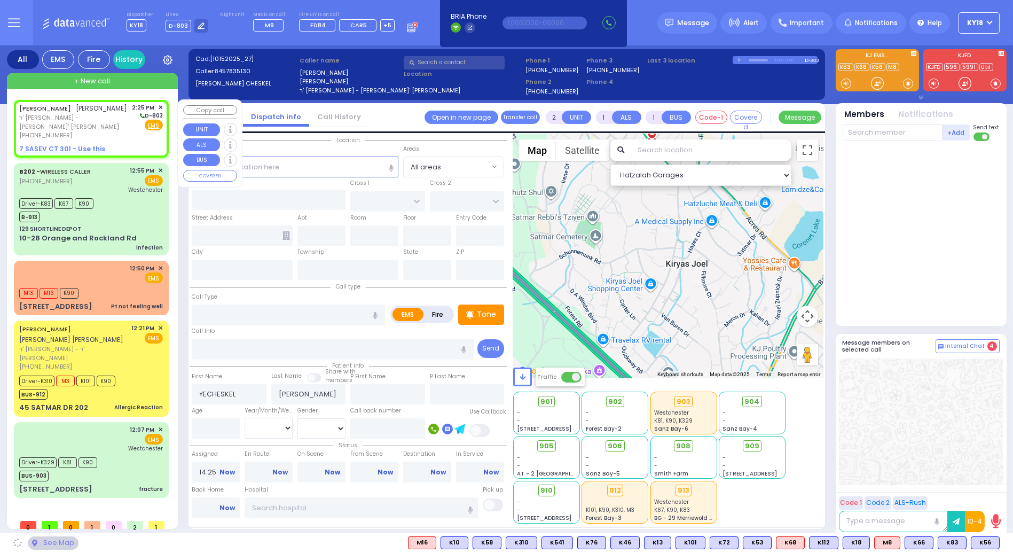
click at [72, 144] on u "7 SASEV CT 301 - Use this" at bounding box center [62, 148] width 86 height 9
select select
radio input "true"
select select
select select "Hatzalah Garages"
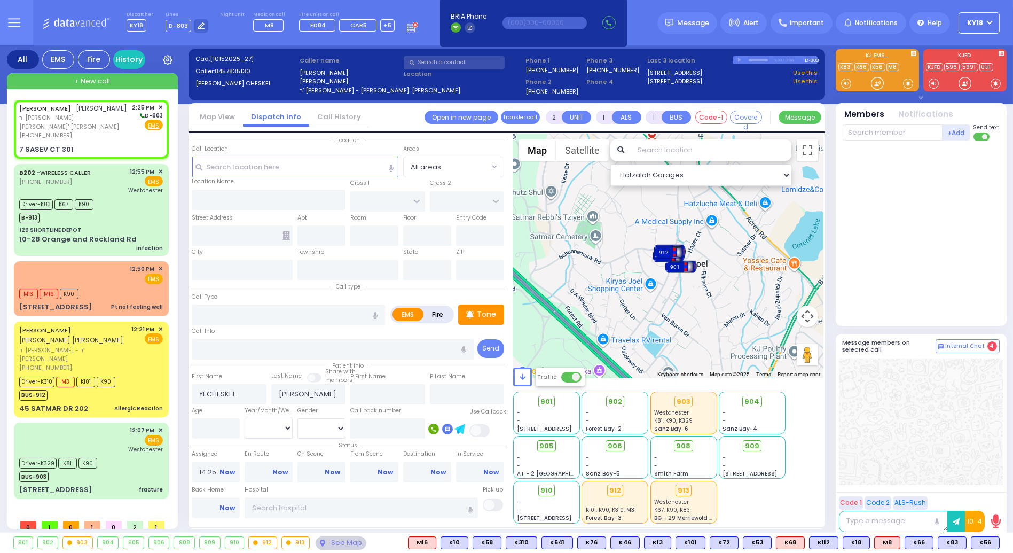
select select
radio input "true"
select select
select select "Hatzalah Garages"
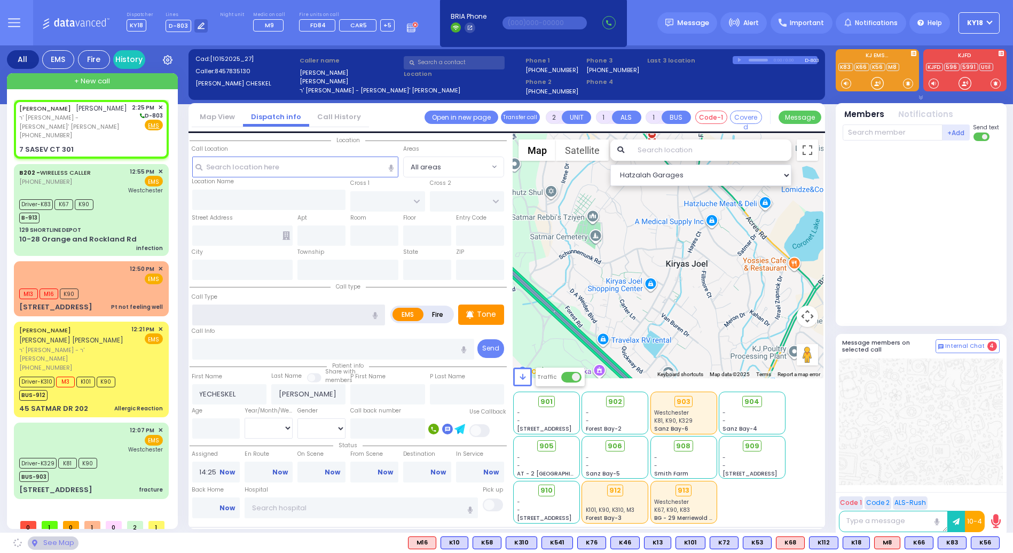
type input "[GEOGRAPHIC_DATA]"
type input "7 SASEV CT"
type input "301"
type input "[PERSON_NAME]"
type input "[US_STATE]"
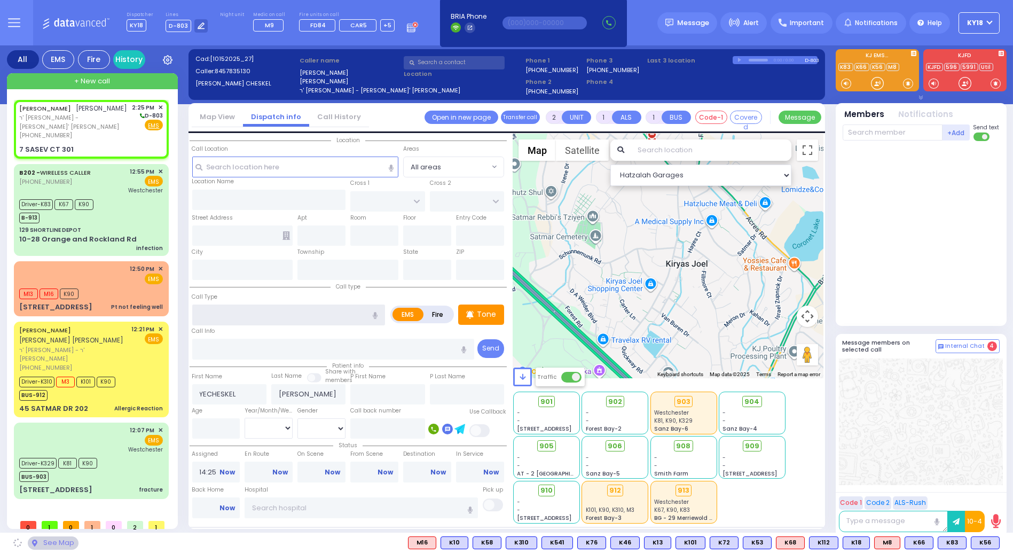
type input "10950"
click at [254, 312] on input "text" at bounding box center [288, 314] width 193 height 20
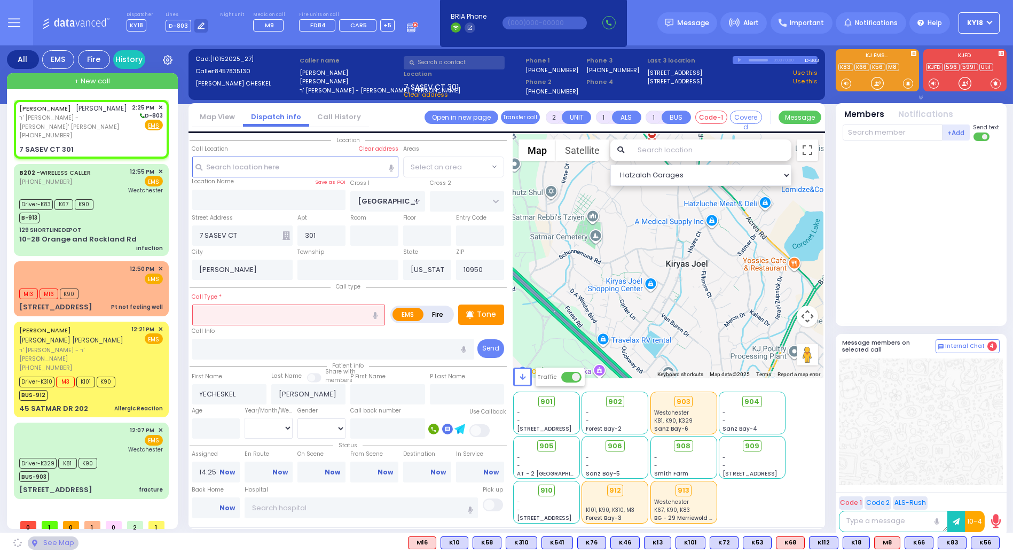
select select "[GEOGRAPHIC_DATA]"
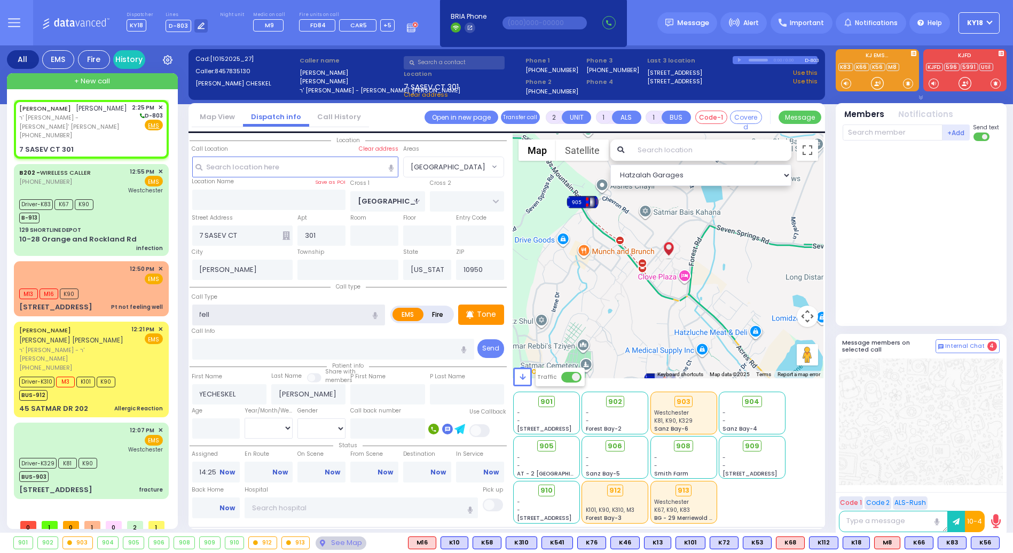
type input "fell"
select select
radio input "true"
select select
select select "Hatzalah Garages"
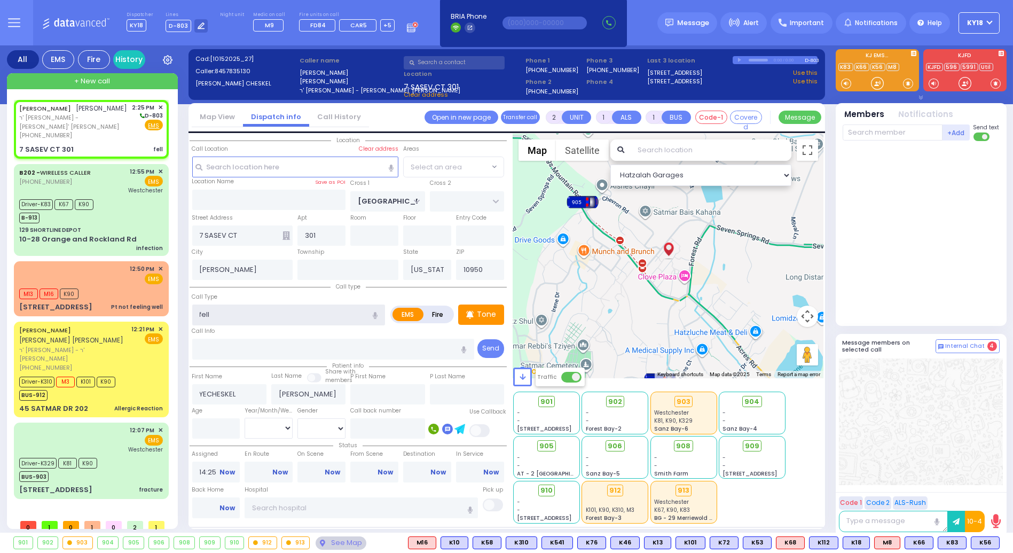
select select "[GEOGRAPHIC_DATA]"
select select
radio input "true"
select select
select select "Hatzalah Garages"
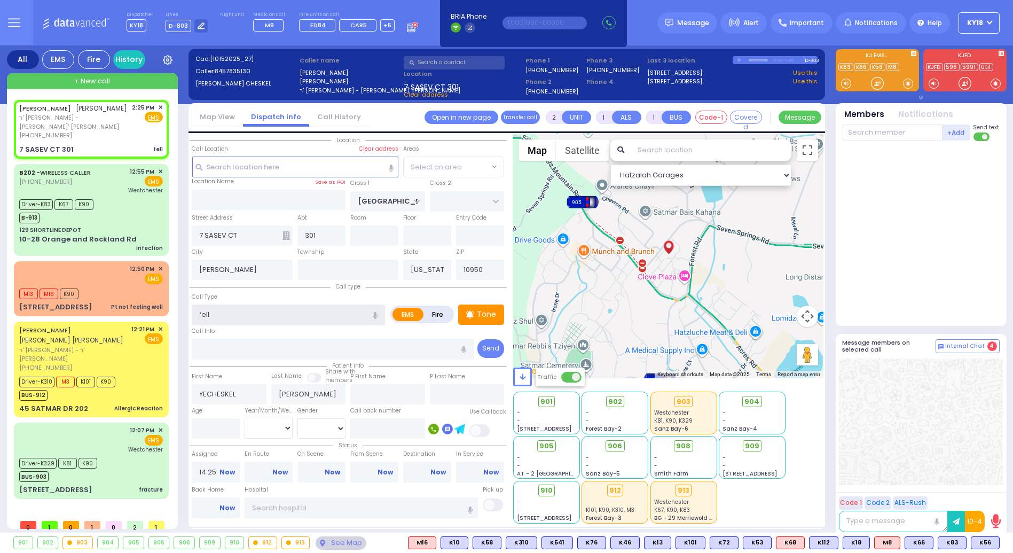
select select
radio input "true"
select select
select select "[GEOGRAPHIC_DATA]"
select select "Hatzalah Garages"
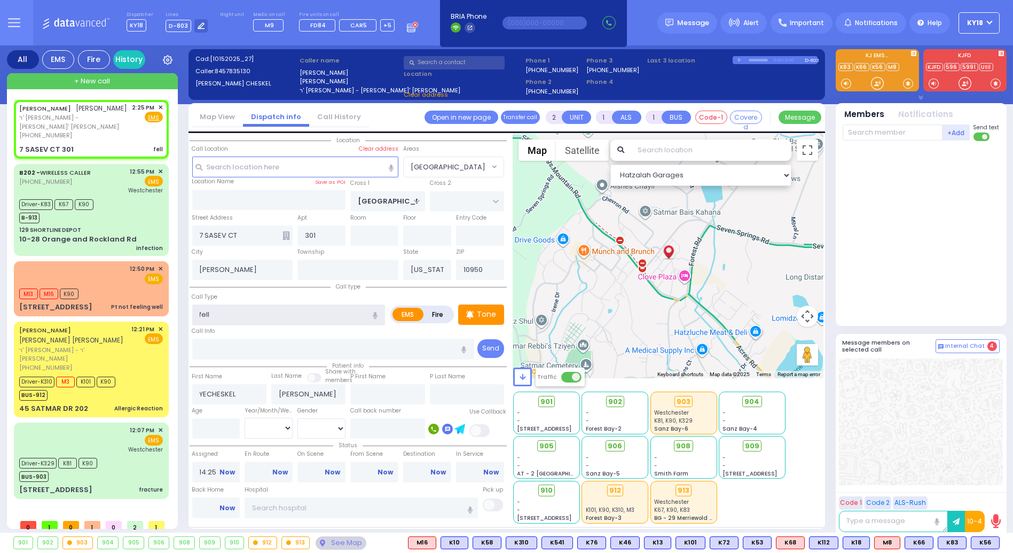
select select "[GEOGRAPHIC_DATA]"
type input "fell"
click at [90, 134] on div "YECHESKEL KAUFMAN יחזקאל קויפמאן ר' נתן נטע - הרר אלי' לייב קליין (845) 783-513…" at bounding box center [91, 128] width 151 height 55
select select
radio input "true"
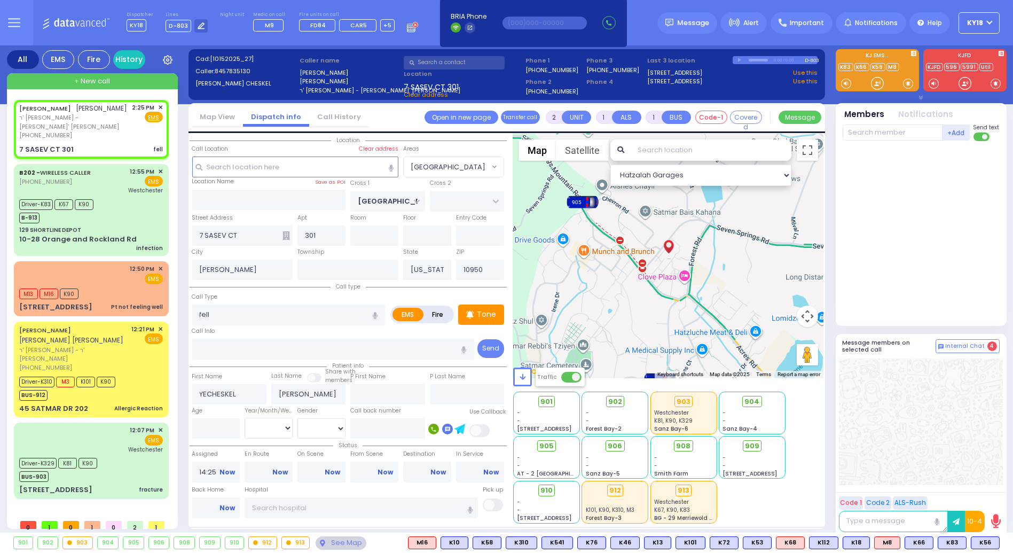
select select
select select "Hatzalah Garages"
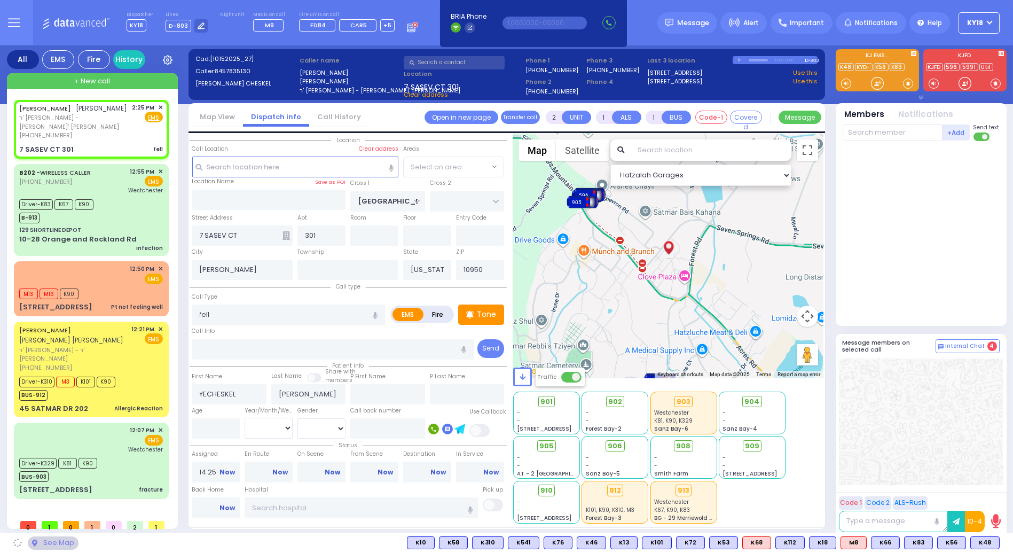
select select
radio input "true"
select select
select select "[GEOGRAPHIC_DATA]"
select select "Hatzalah Garages"
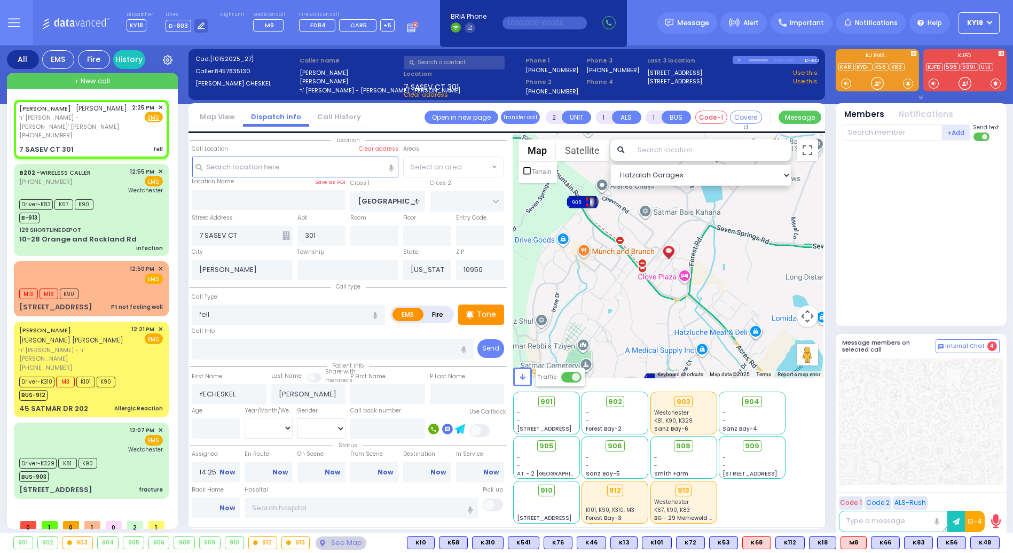
select select "[GEOGRAPHIC_DATA]"
click at [878, 135] on input "text" at bounding box center [893, 132] width 100 height 16
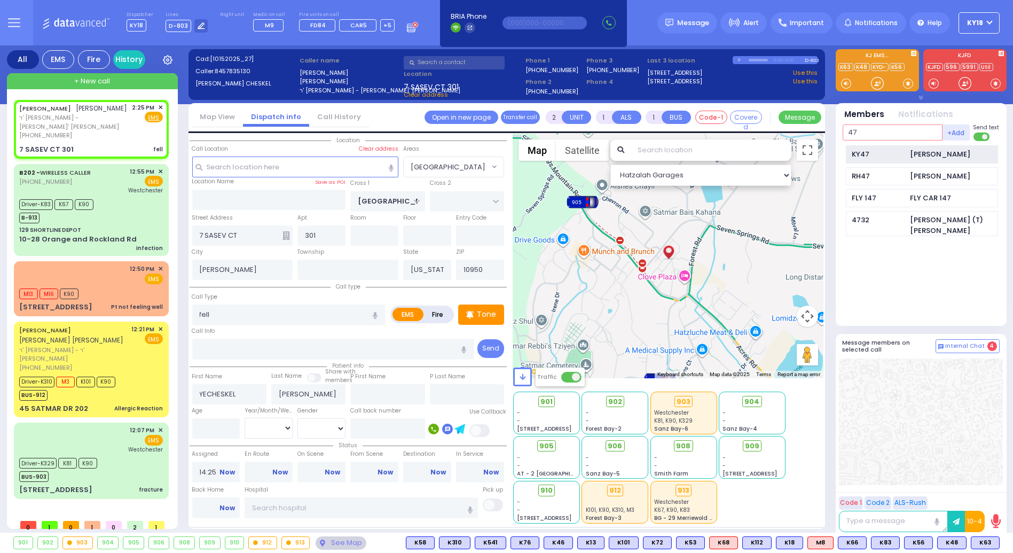
type input "47"
click at [911, 149] on div "Dovy Leiberman" at bounding box center [941, 154] width 60 height 11
click at [886, 135] on input "text" at bounding box center [893, 132] width 100 height 16
type input "48"
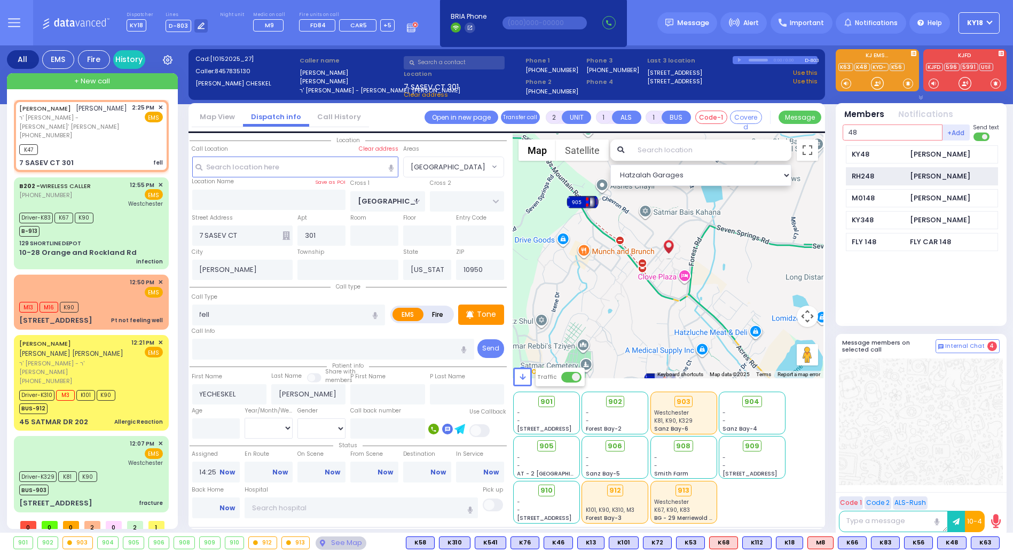
select select
radio input "true"
select select
type input "14:26"
select select "Hatzalah Garages"
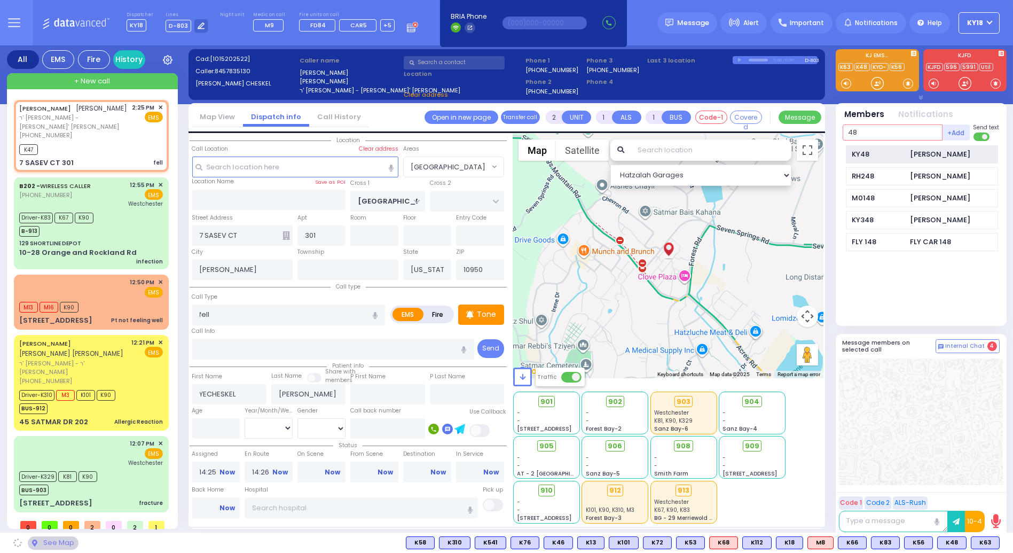
type input "48"
click at [892, 155] on div "KY48" at bounding box center [878, 154] width 53 height 11
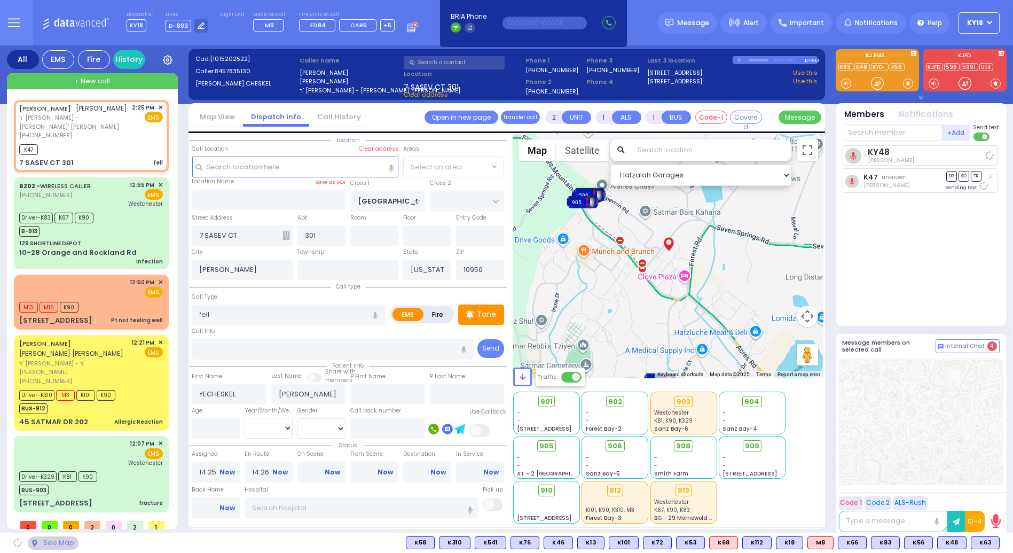
select select "[GEOGRAPHIC_DATA]"
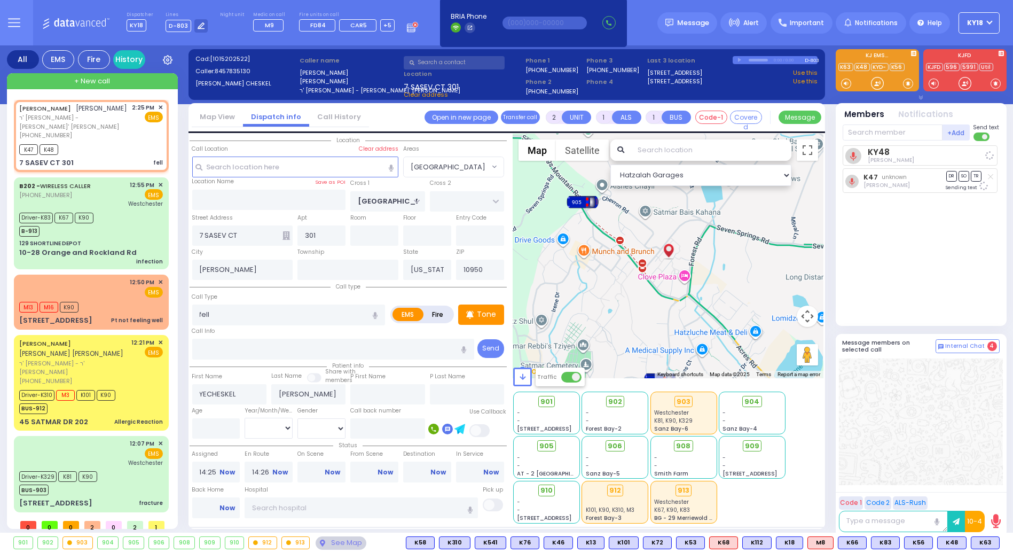
select select
radio input "true"
select select
select select "Hatzalah Garages"
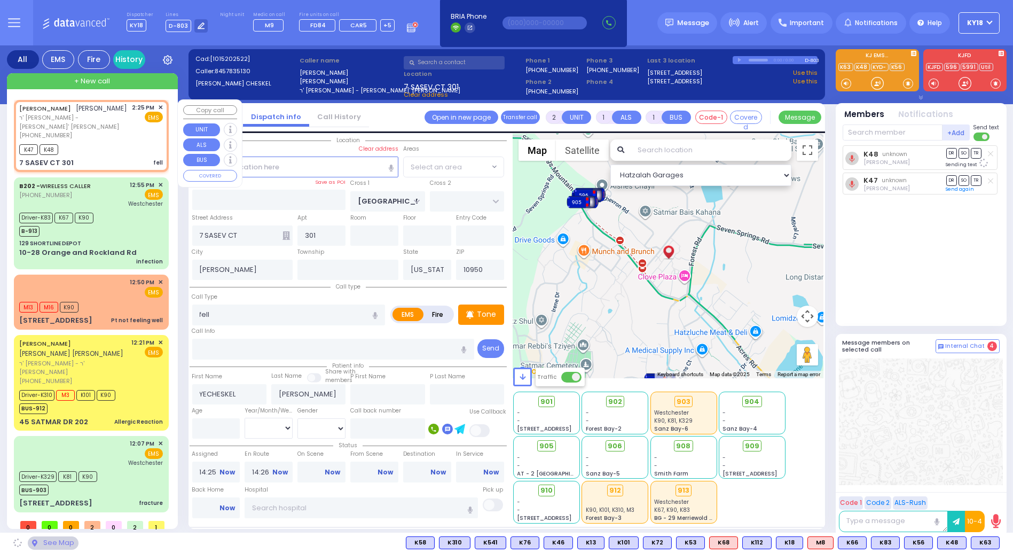
click at [100, 142] on div "K47 K48" at bounding box center [91, 148] width 144 height 13
select select "[GEOGRAPHIC_DATA]"
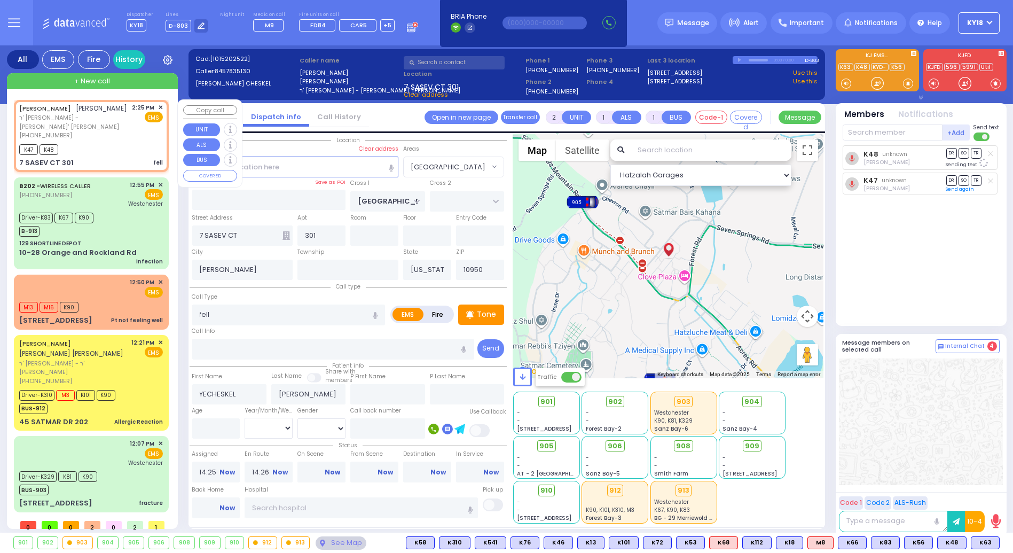
select select
radio input "true"
select select
select select "Hatzalah Garages"
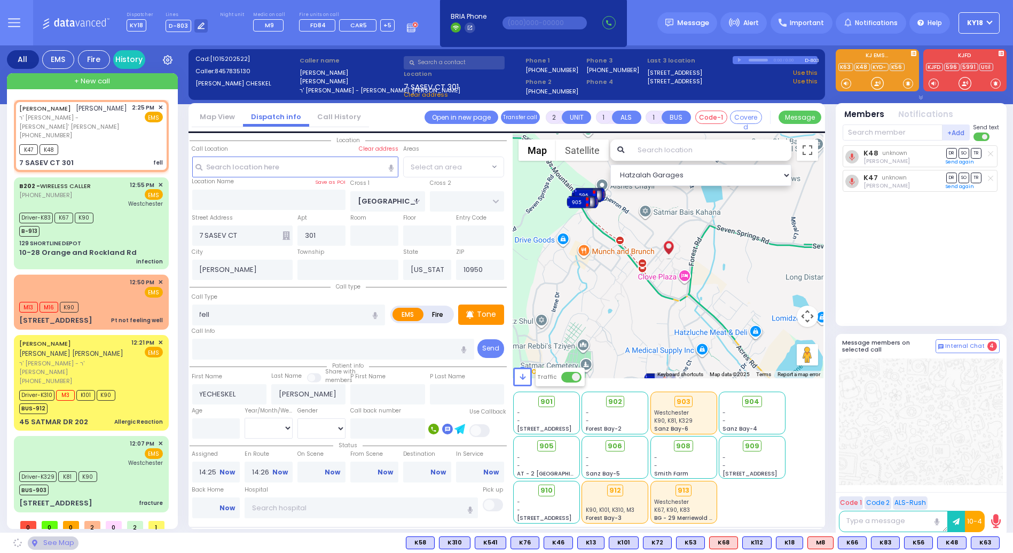
select select "[GEOGRAPHIC_DATA]"
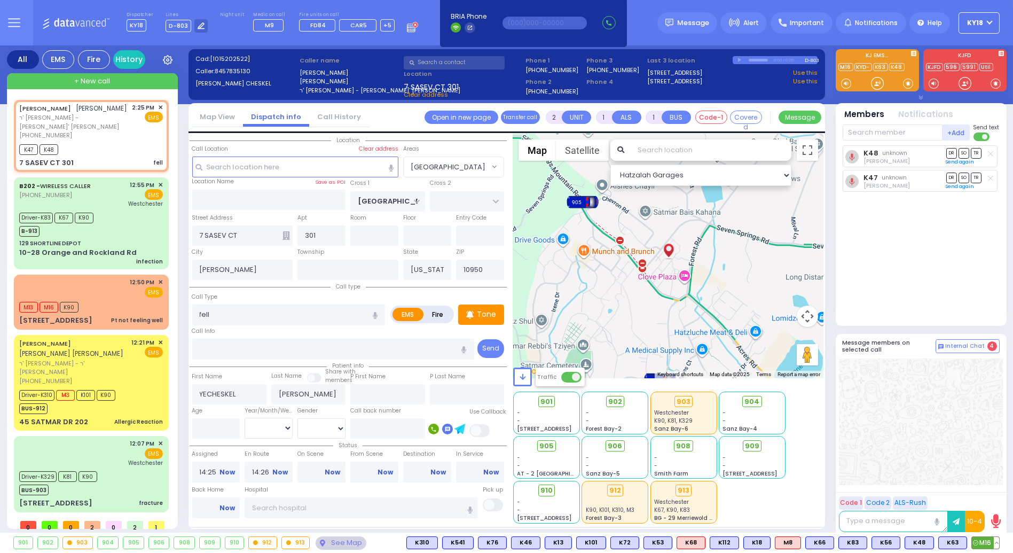
click at [981, 541] on span "M16" at bounding box center [985, 543] width 27 height 12
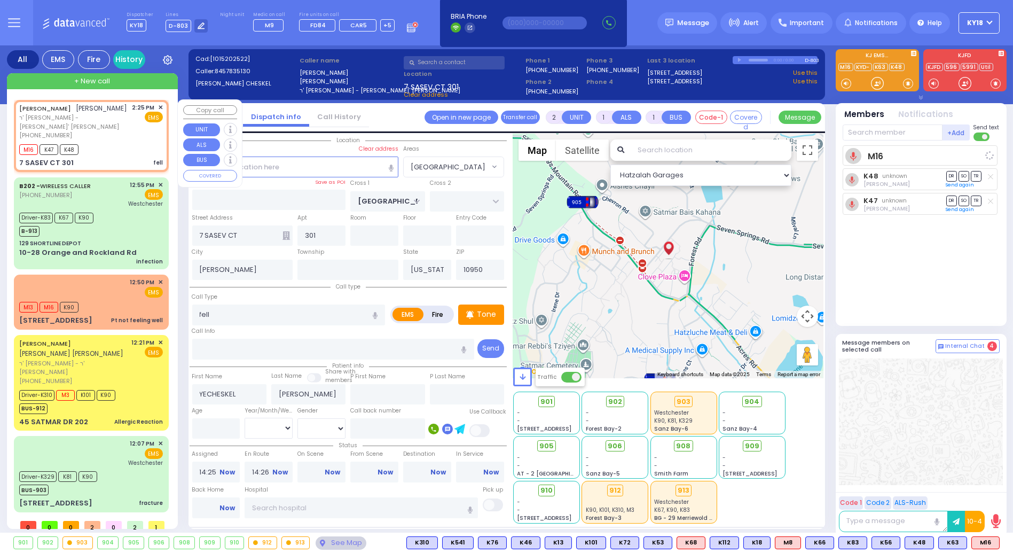
click at [115, 131] on div "(845) 783-5130" at bounding box center [73, 135] width 109 height 9
select select
radio input "true"
select select
select select "Hatzalah Garages"
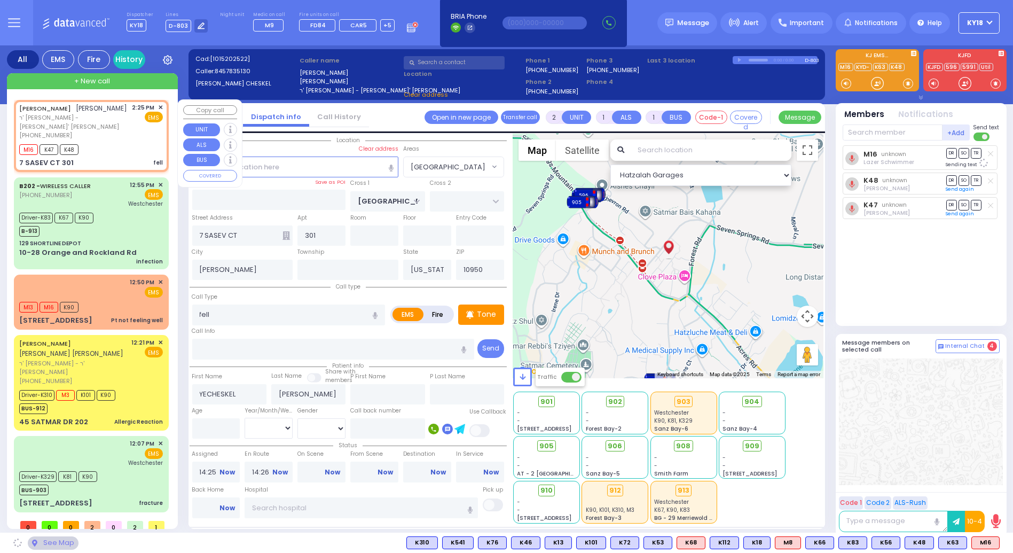
select select
radio input "true"
select select
select select "Hatzalah Garages"
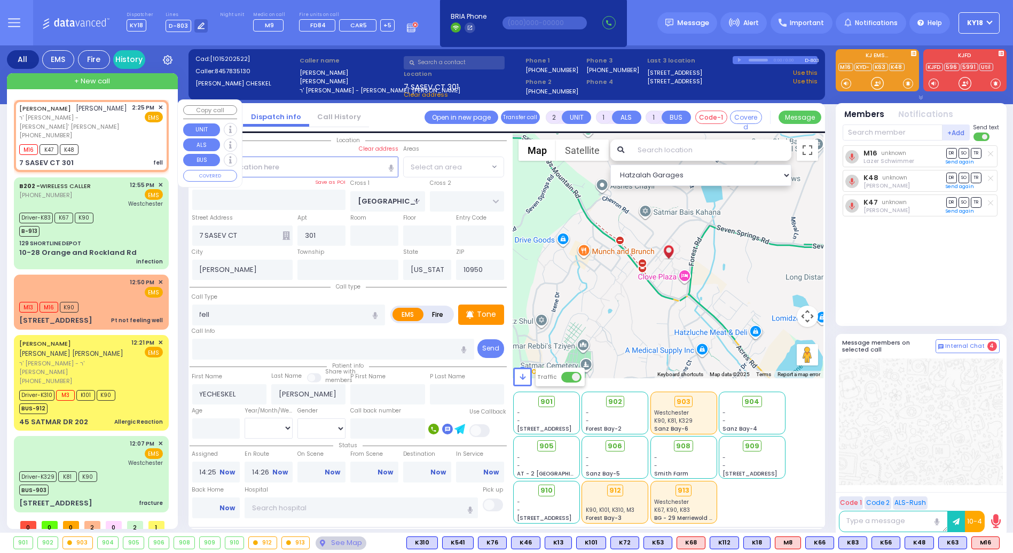
select select "[GEOGRAPHIC_DATA]"
click at [865, 131] on input "text" at bounding box center [893, 132] width 100 height 16
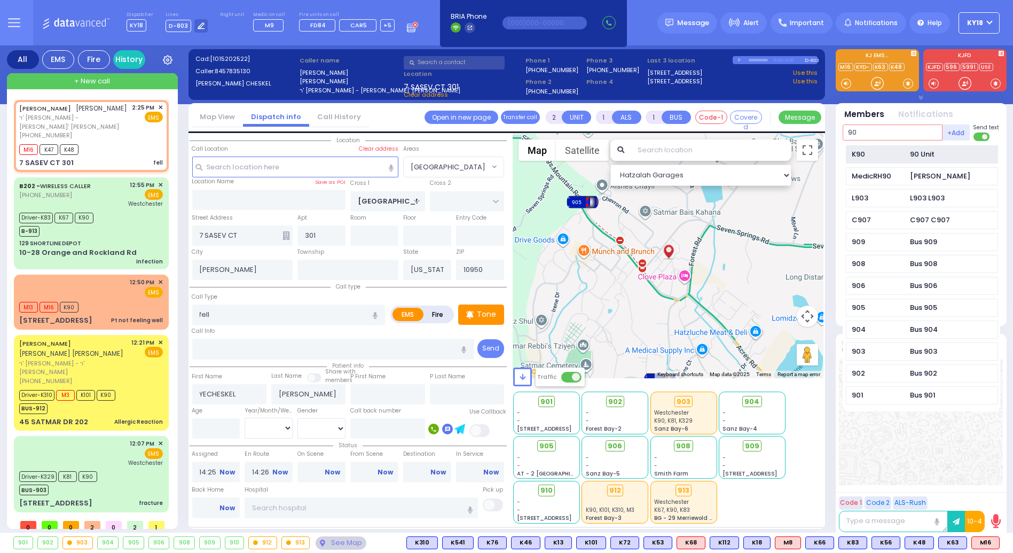
type input "90"
click at [872, 156] on div "K90" at bounding box center [878, 154] width 53 height 11
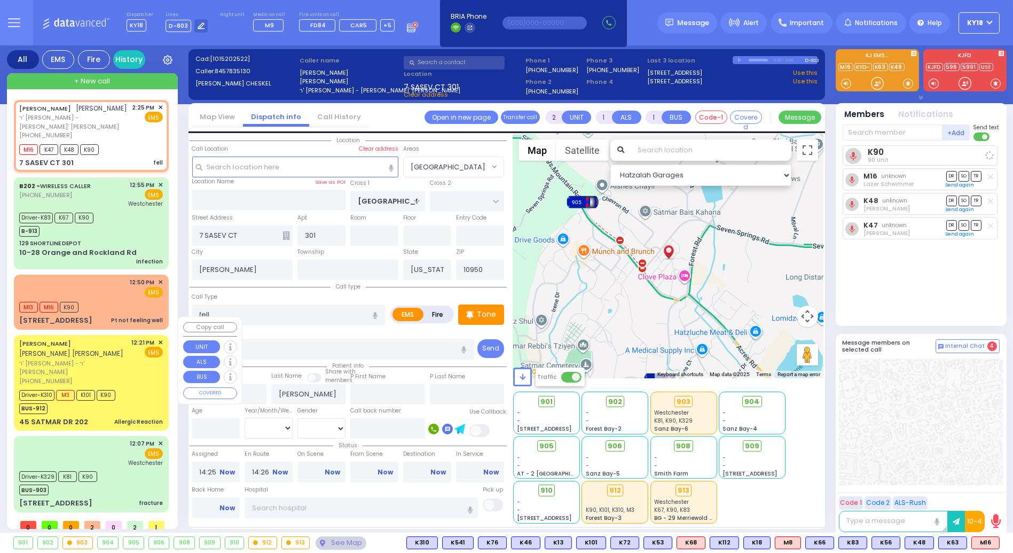
select select
radio input "true"
select select
select select "Hatzalah Garages"
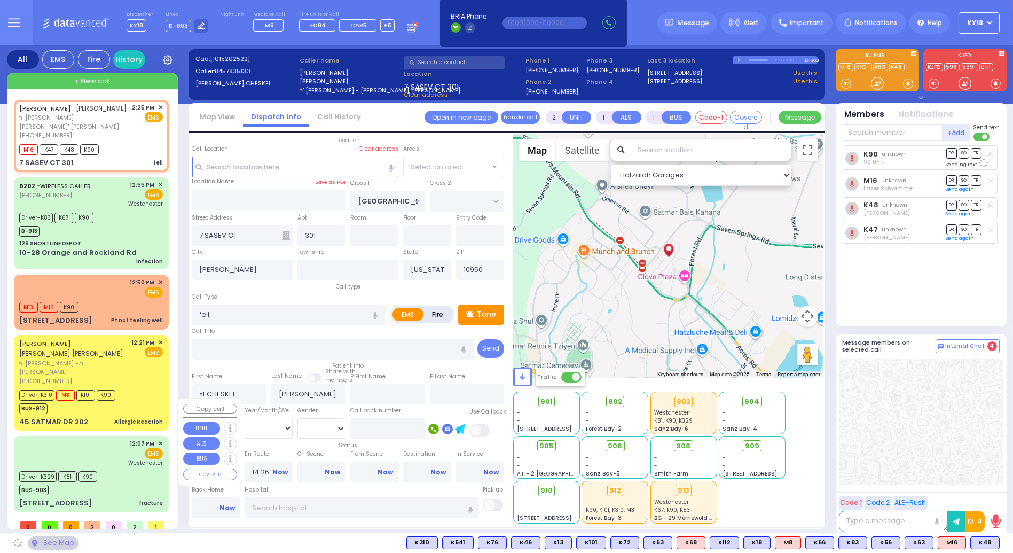
select select "[GEOGRAPHIC_DATA]"
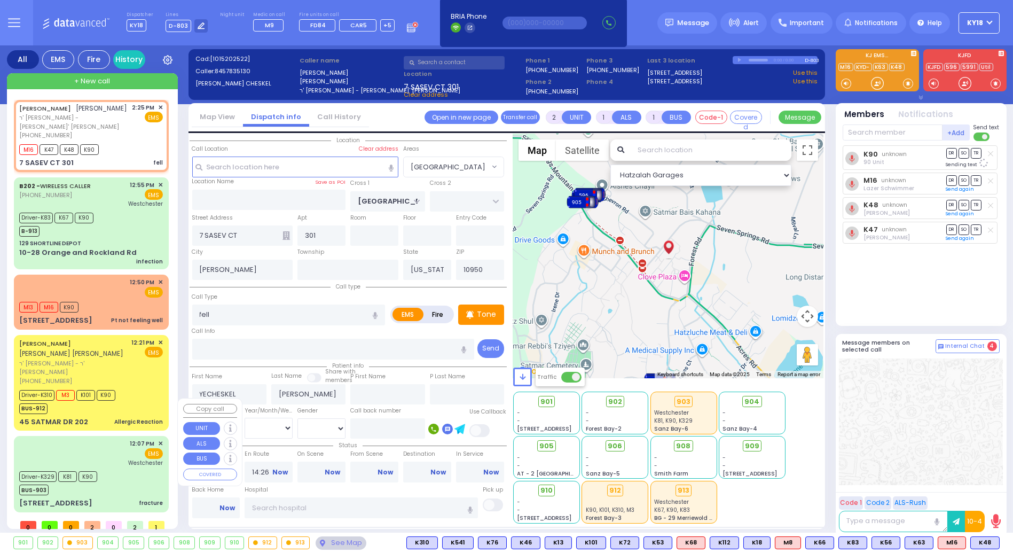
click at [140, 468] on div "Driver-K329 K81 K90 BUS-903" at bounding box center [91, 481] width 144 height 27
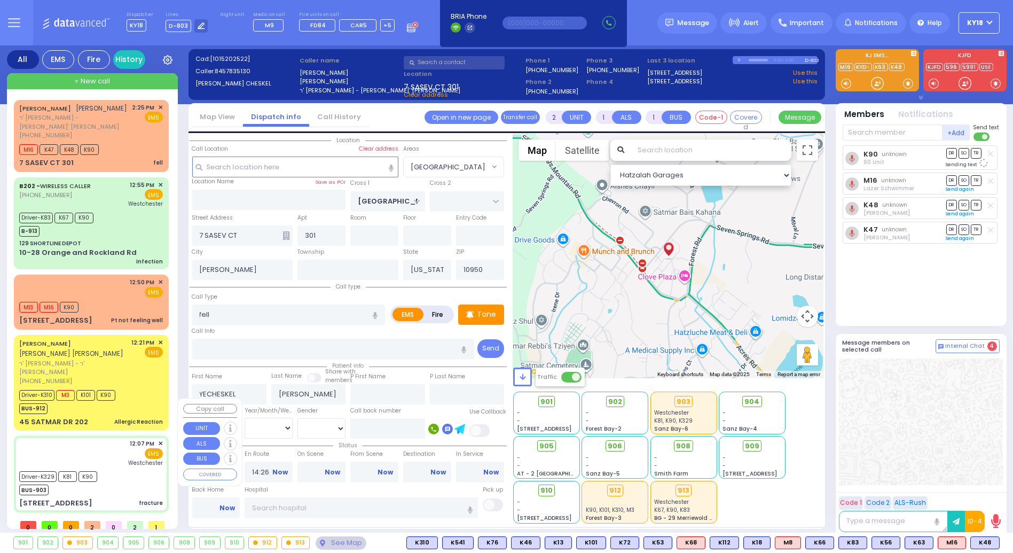
type input "6"
select select
type input "fracture"
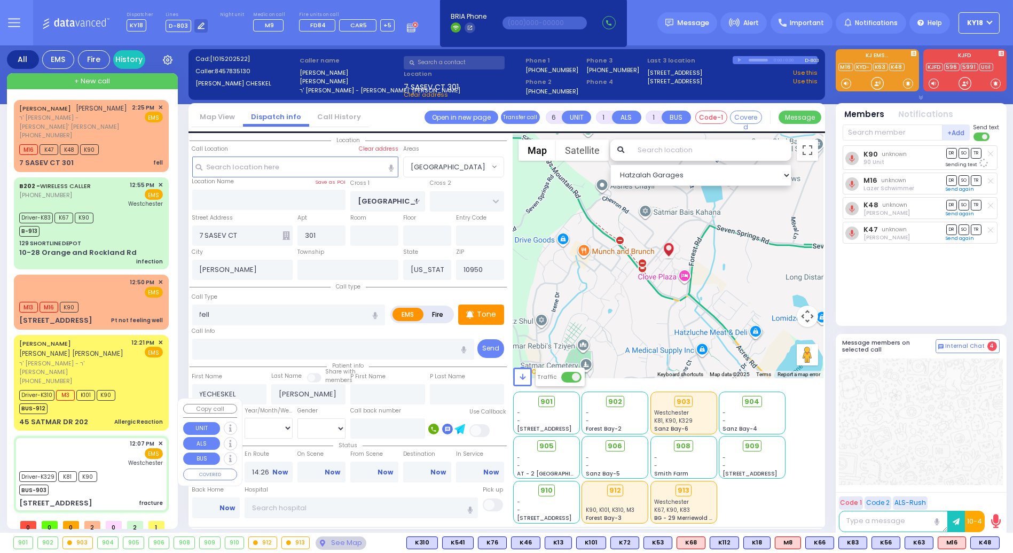
radio input "true"
type input "Pinchus"
type input "Neiman"
type input "32"
select select "Year"
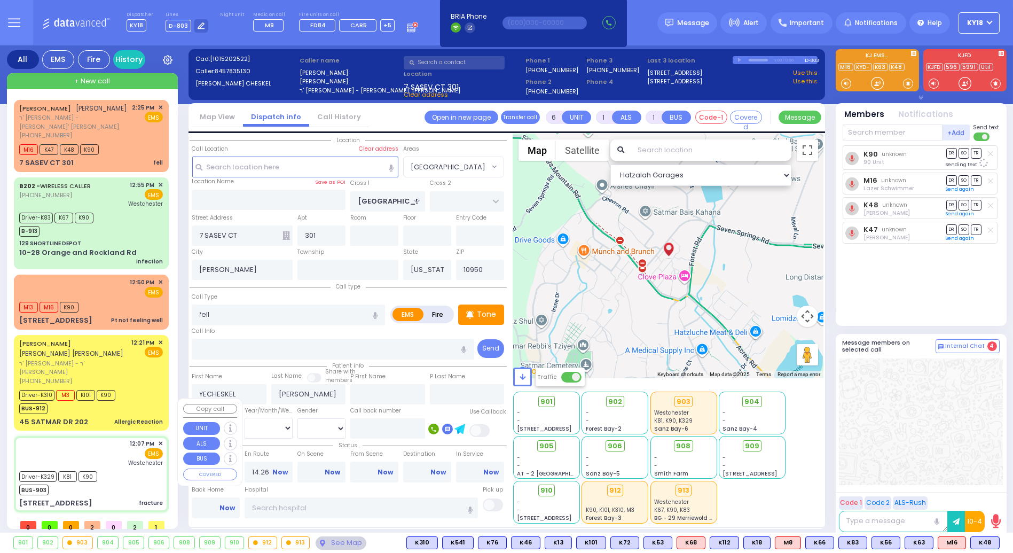
select select "[DEMOGRAPHIC_DATA]"
type input "12:07"
type input "12:08"
type input "12:15"
type input "12:36"
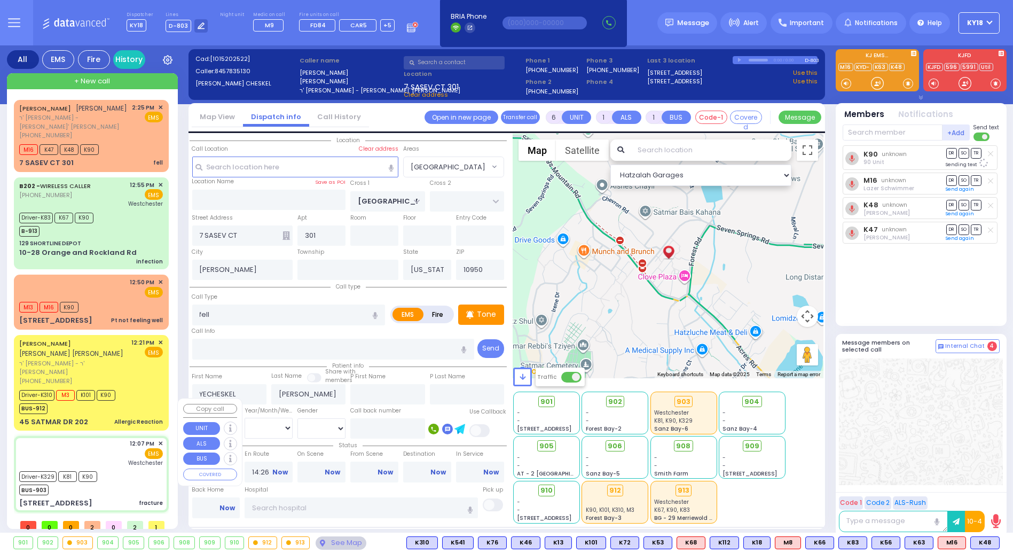
type input "13:25"
type input "13:35"
type input "Westchester Medical Center-Woods Road"
select select "Hatzalah Garages"
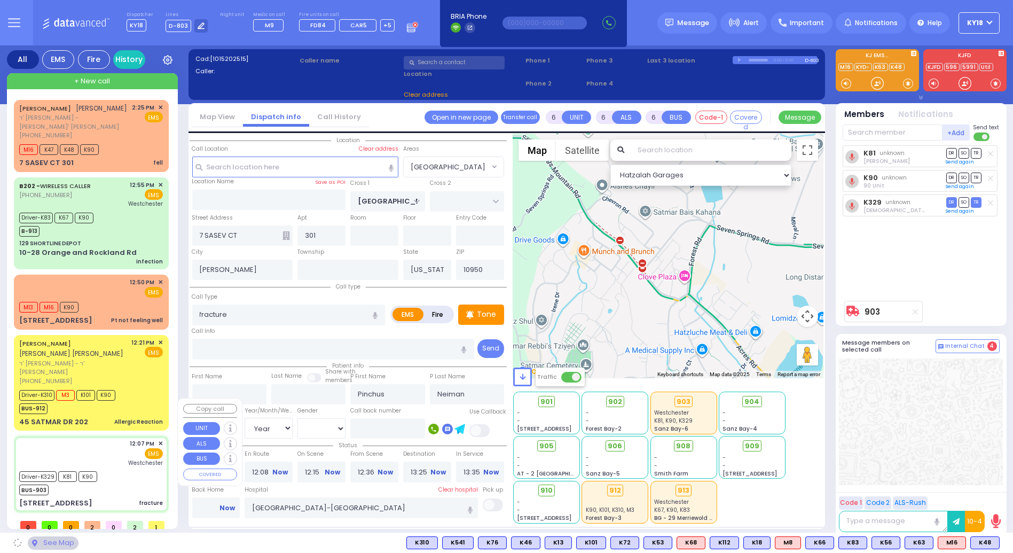
type input "BULL MINE RD"
type input "41 Alta Mira Drive"
type input "Chester"
type input "10918"
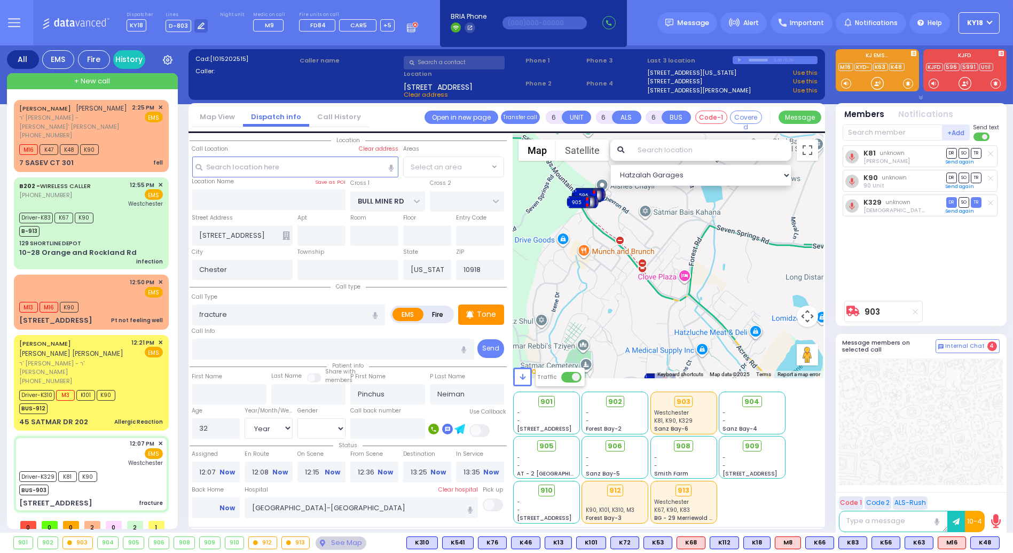
select select "CHESTER"
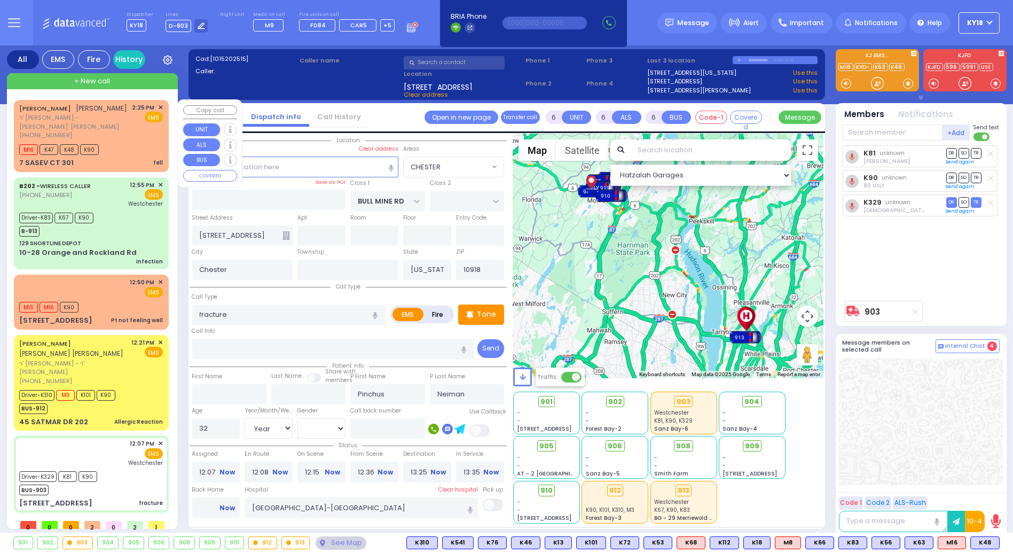
click at [130, 158] on div "7 SASEV CT 301 fell" at bounding box center [91, 163] width 144 height 11
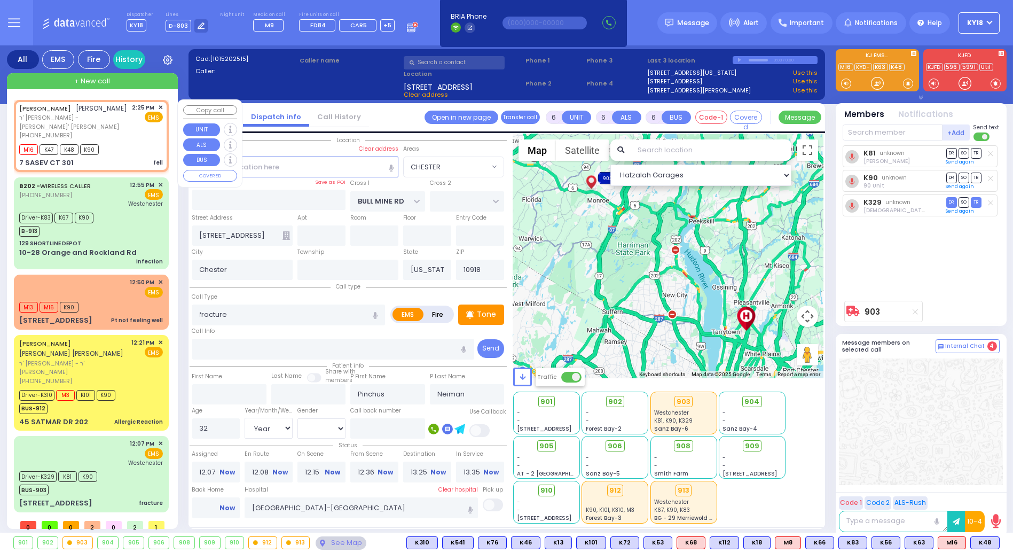
type input "2"
type input "1"
select select
type input "fell"
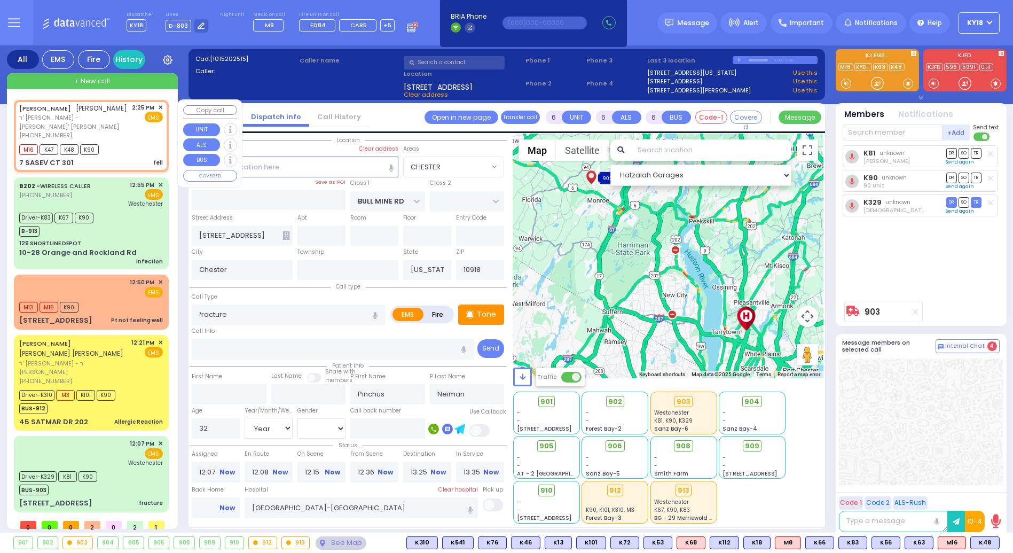
radio input "true"
type input "YECHESKEL"
type input "KAUFMAN"
select select
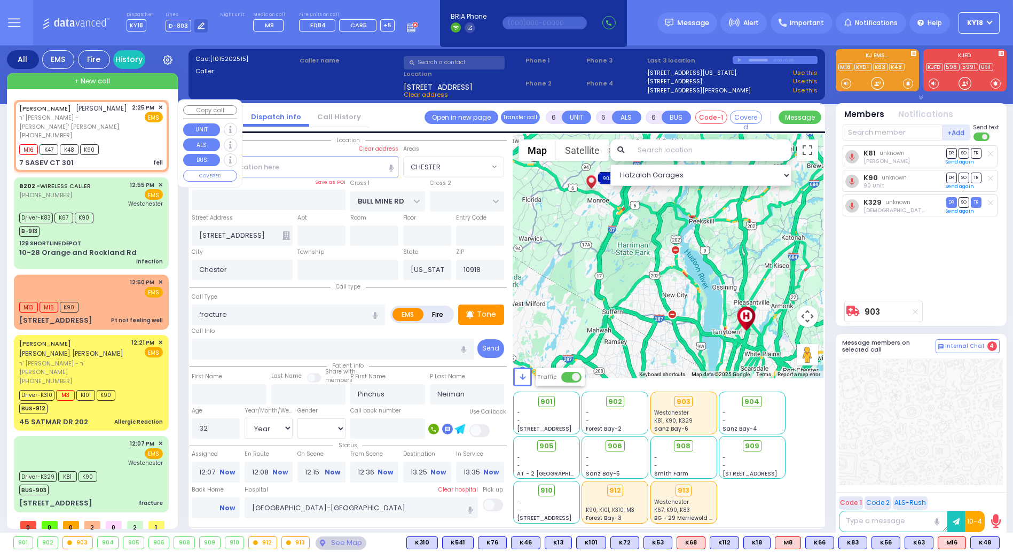
type input "14:25"
type input "14:26"
select select "Hatzalah Garages"
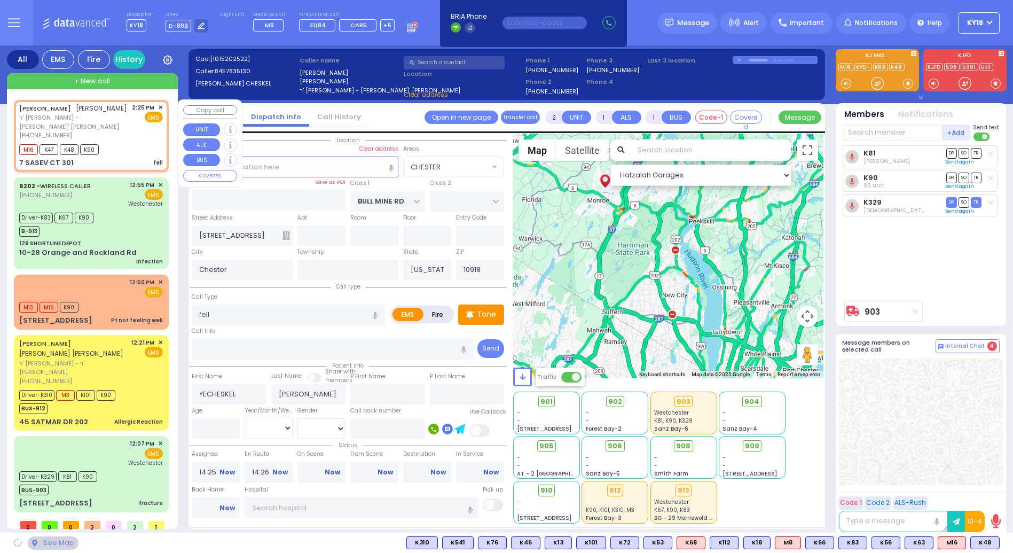
type input "MOUNTAIN RD"
type input "7 SASEV CT"
type input "301"
type input "Kiryas Joel"
type input "10950"
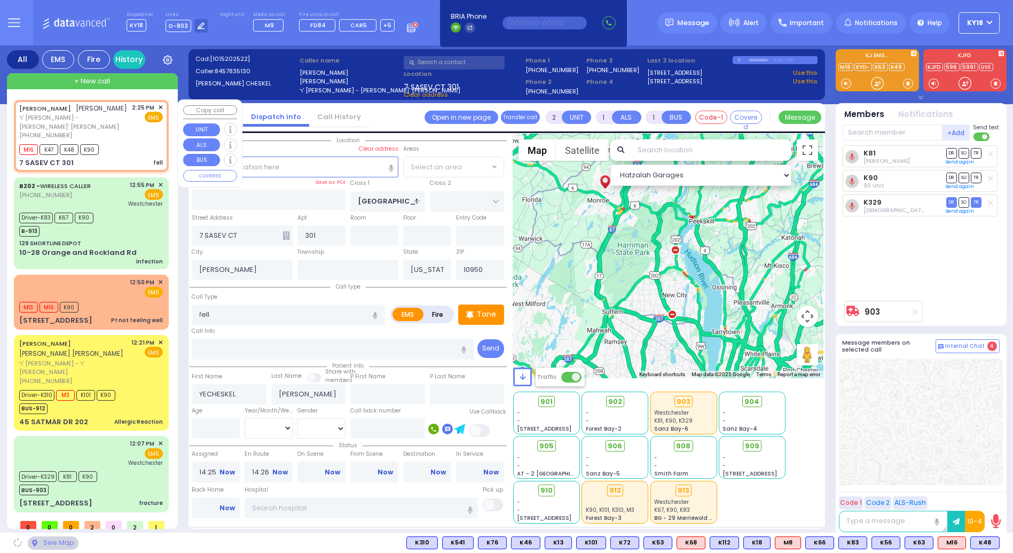
select select "[GEOGRAPHIC_DATA]"
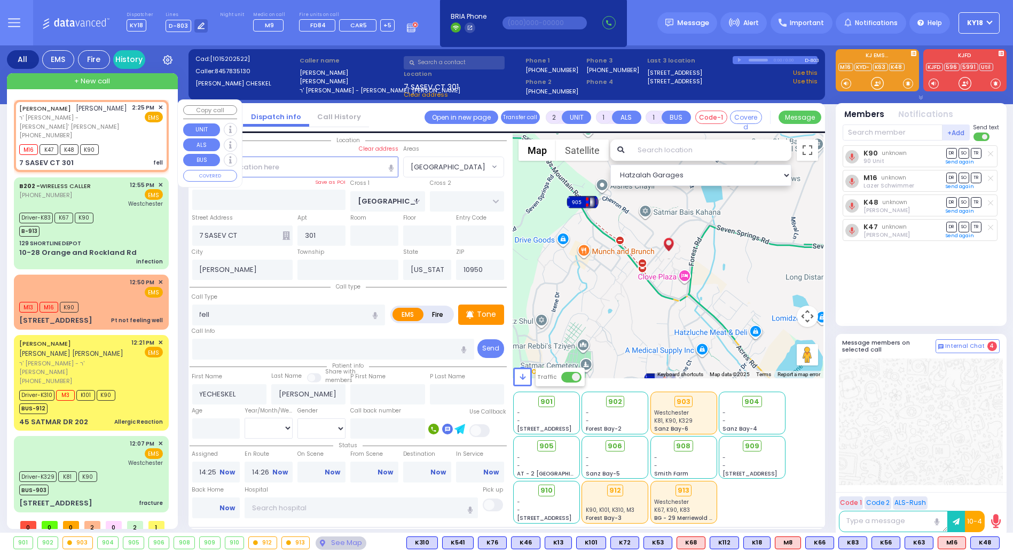
click at [148, 142] on div "M16 K47 K48 K90" at bounding box center [91, 148] width 144 height 13
select select
radio input "true"
select select
select select "Hatzalah Garages"
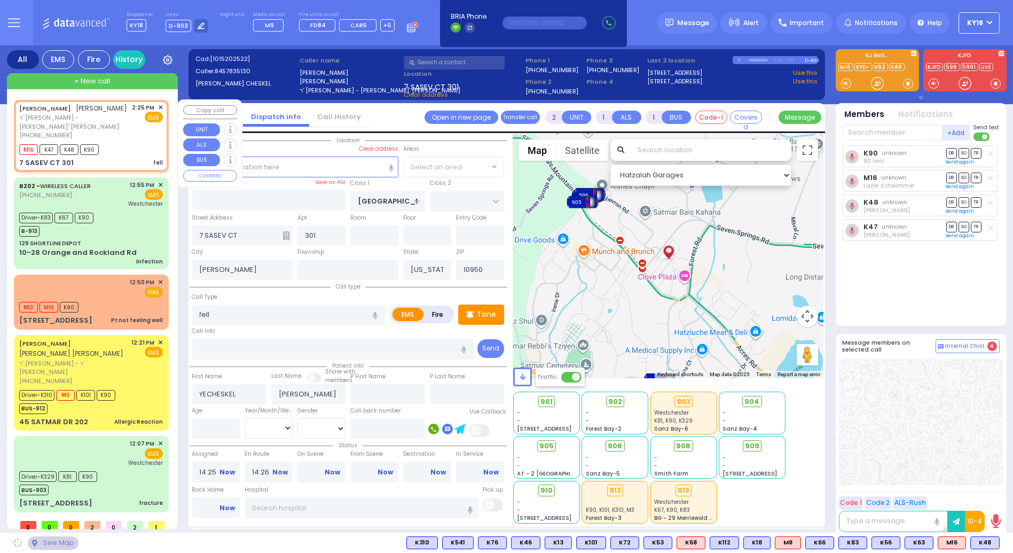
select select "[GEOGRAPHIC_DATA]"
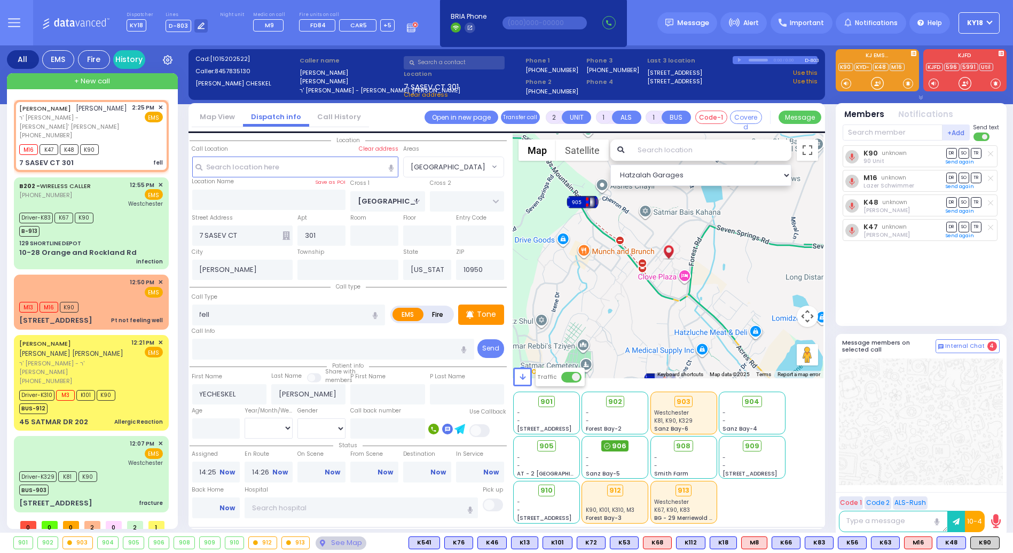
click at [610, 443] on icon at bounding box center [607, 446] width 6 height 6
click at [114, 468] on div "Driver-K329 K81 K90 BUS-903" at bounding box center [91, 481] width 144 height 27
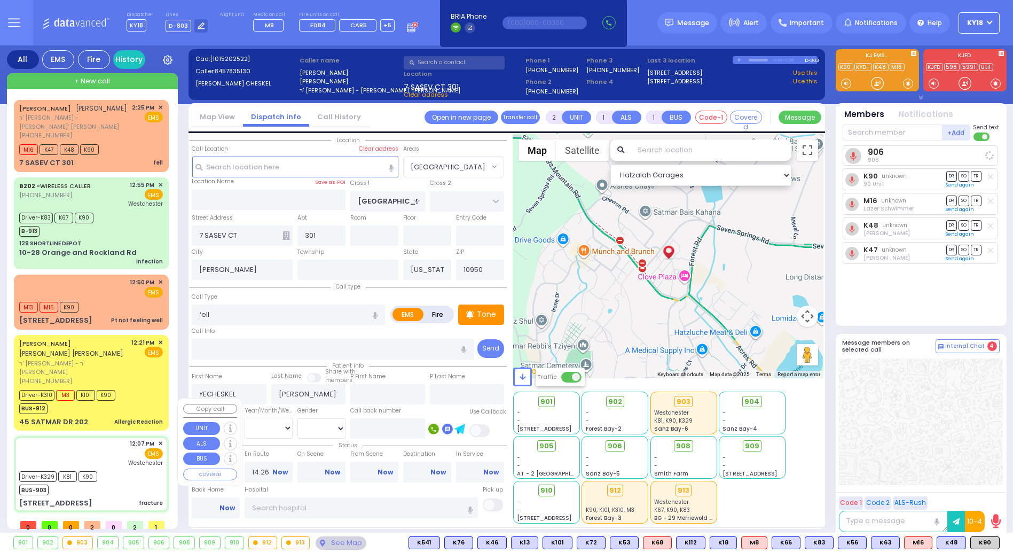
type input "6"
select select
type input "fracture"
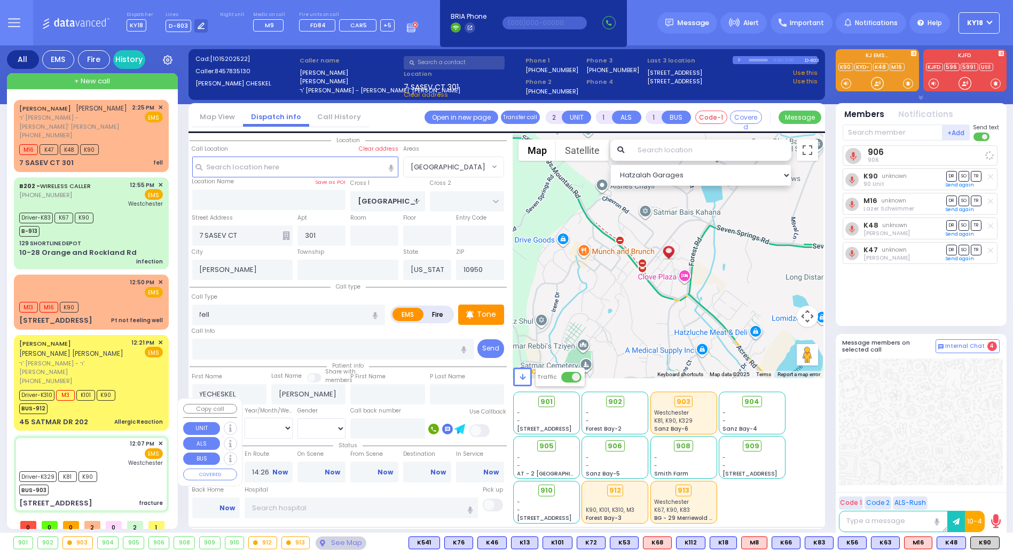
radio input "true"
type input "Pinchus"
type input "Neiman"
type input "32"
select select "Year"
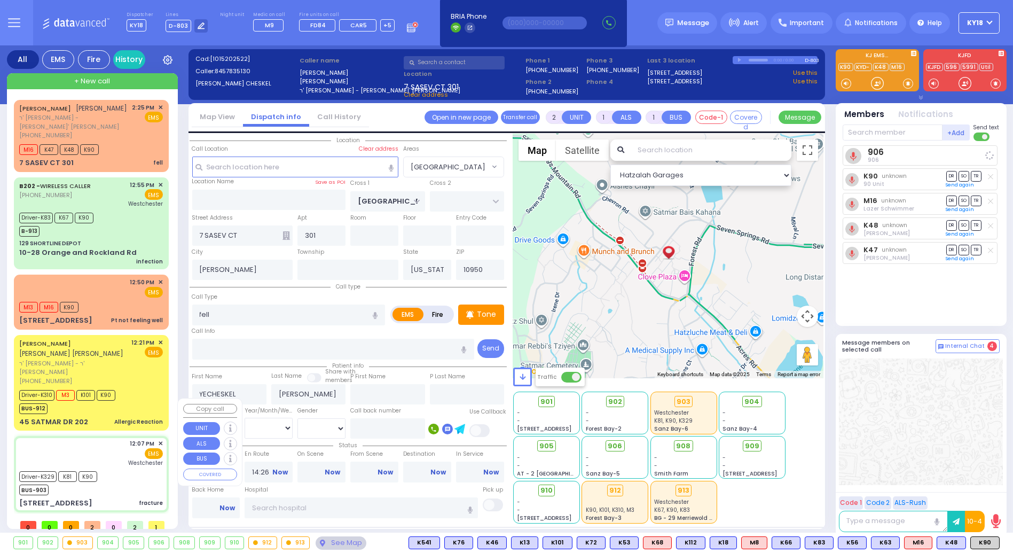
select select "[DEMOGRAPHIC_DATA]"
type input "12:07"
type input "12:08"
type input "12:15"
type input "12:36"
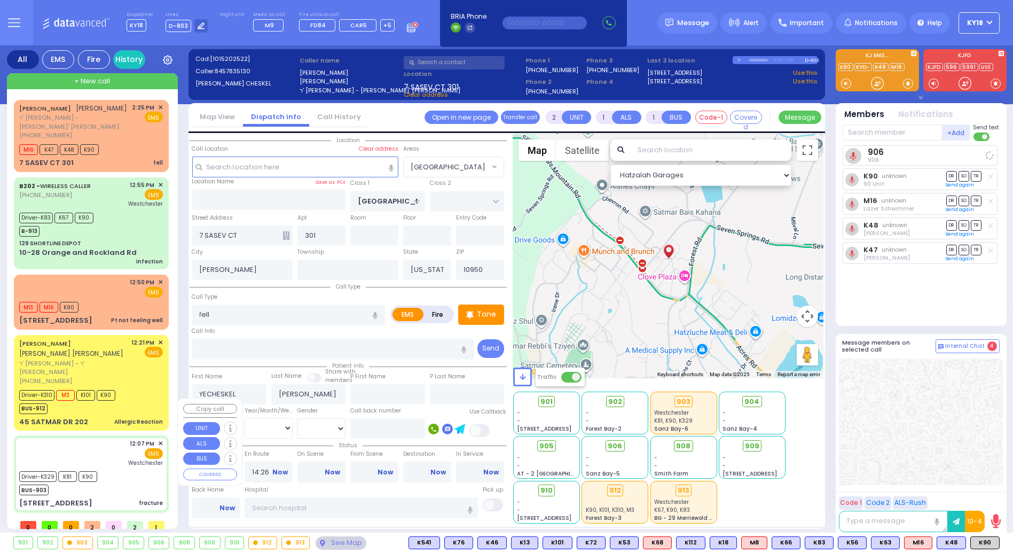
type input "13:25"
type input "13:35"
type input "Westchester Medical Center-Woods Road"
select select "Hatzalah Garages"
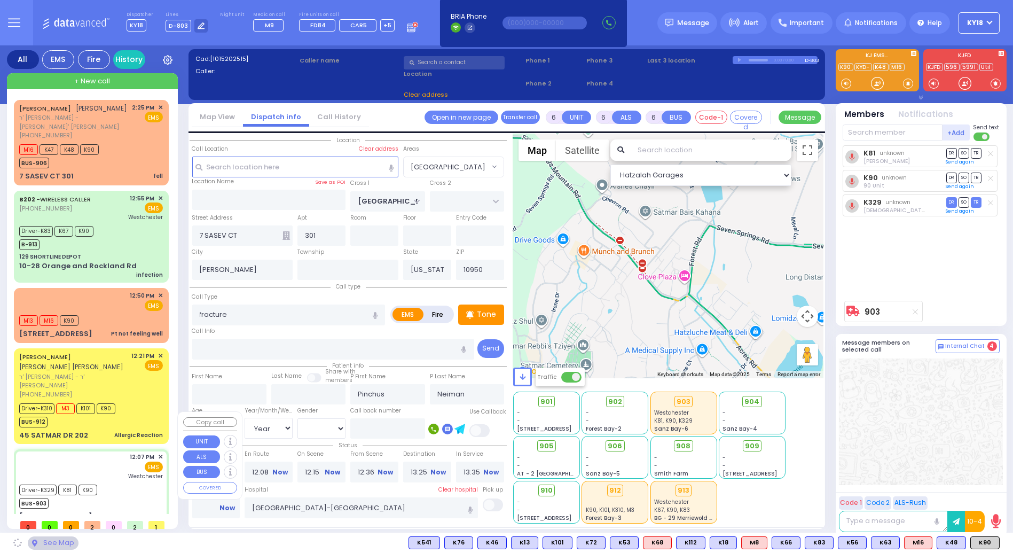
type input "BULL MINE RD"
type input "41 Alta Mira Drive"
type input "Chester"
type input "10918"
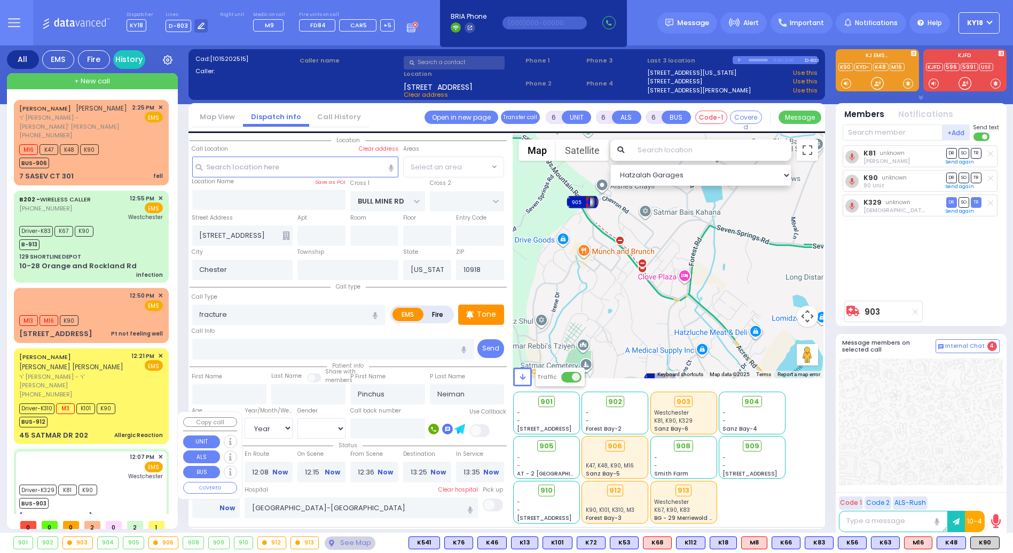
select select "CHESTER"
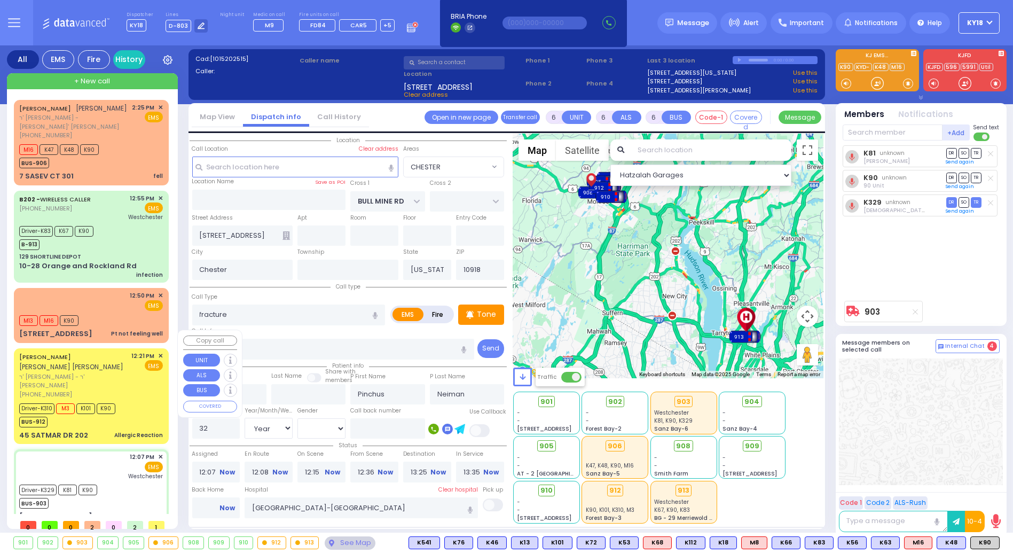
click at [133, 401] on div "Driver-K310 M3 K101 K90 BUS-912" at bounding box center [91, 414] width 144 height 27
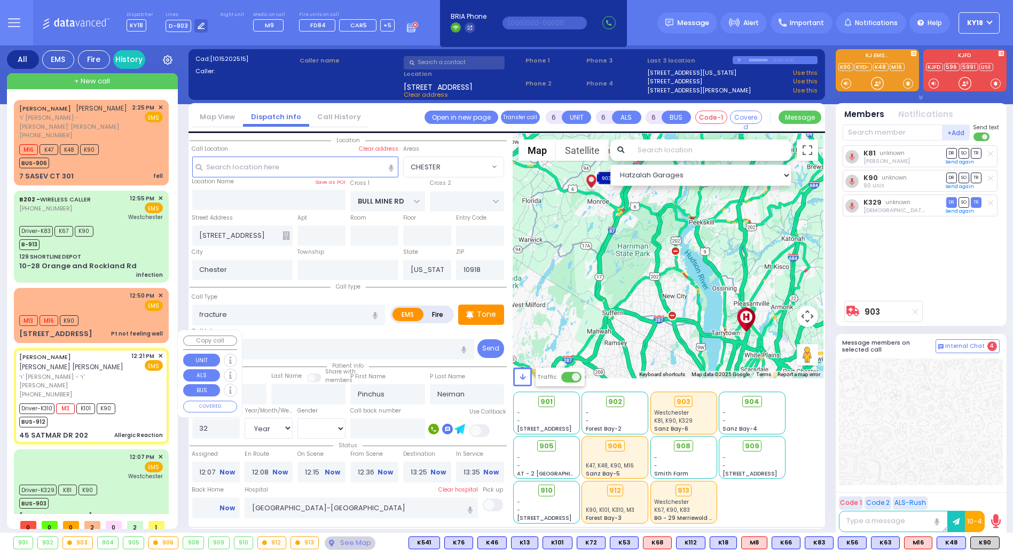
select select
type input "Allergic Reaction"
radio input "true"
type input "MOSHE ARON"
type input "REICH"
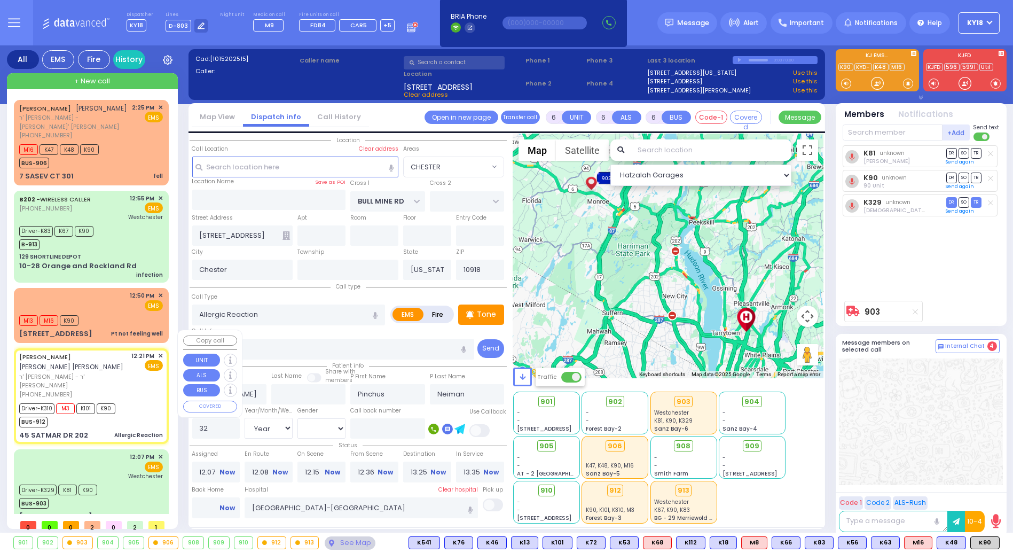
type input "Hershey"
type input "Reich"
type input "9"
select select "Year"
select select "[DEMOGRAPHIC_DATA]"
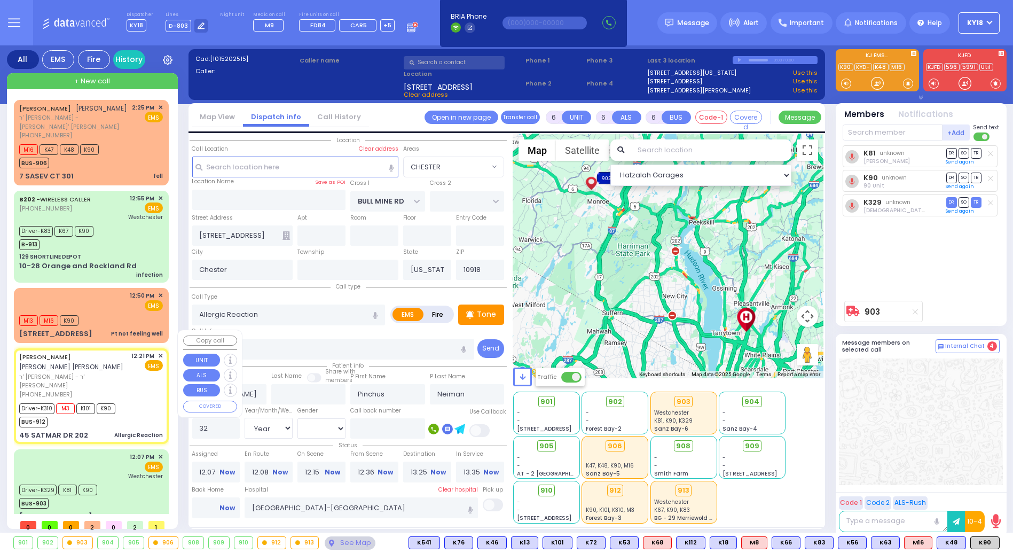
type input "12:21"
type input "12:22"
type input "12:24"
type input "12:28"
type input "13:06"
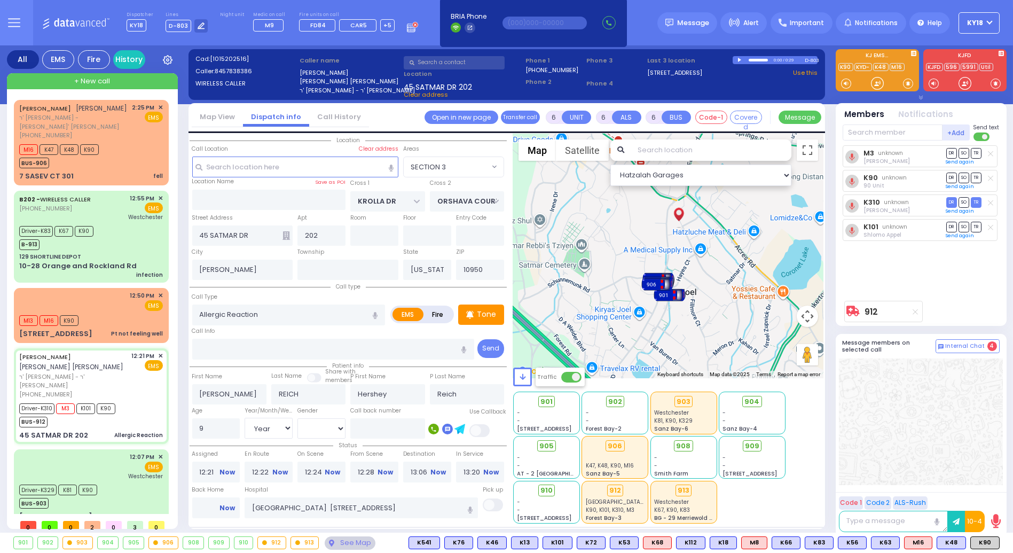
click at [226, 503] on link "Now" at bounding box center [226, 508] width 15 height 10
click at [124, 312] on div "M13 M16 K90" at bounding box center [91, 318] width 144 height 13
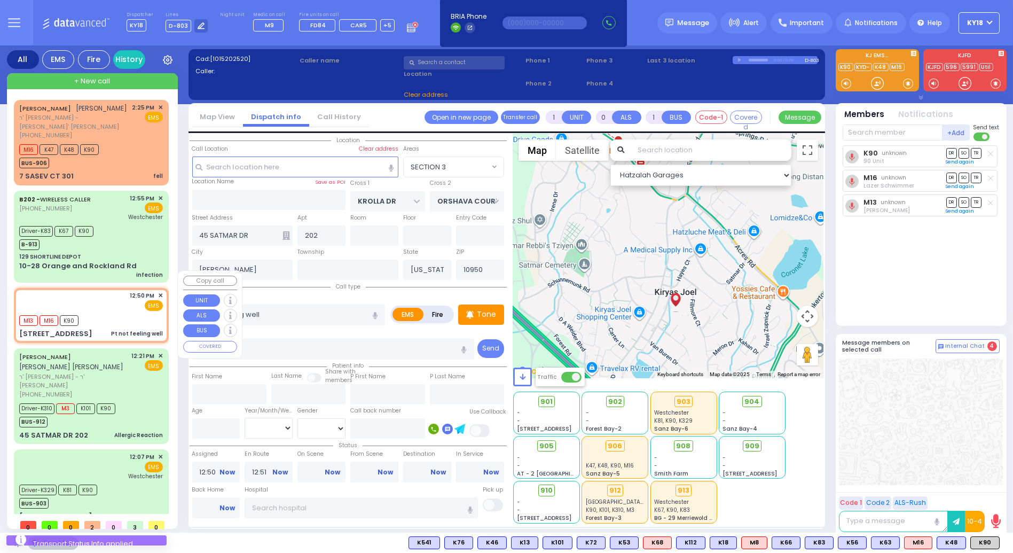
click at [138, 312] on div "M13 M16 K90" at bounding box center [91, 318] width 144 height 13
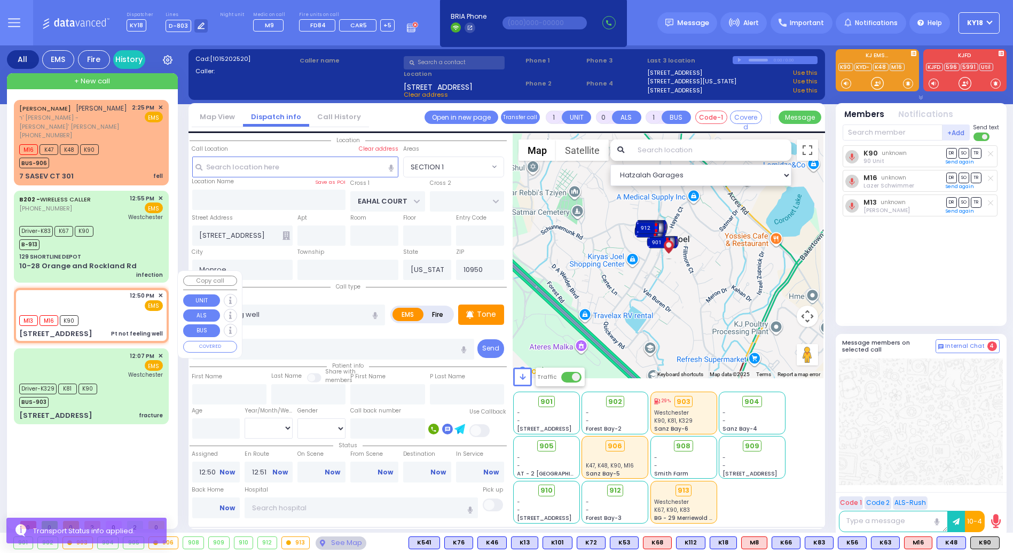
click at [161, 291] on span "✕" at bounding box center [160, 295] width 5 height 9
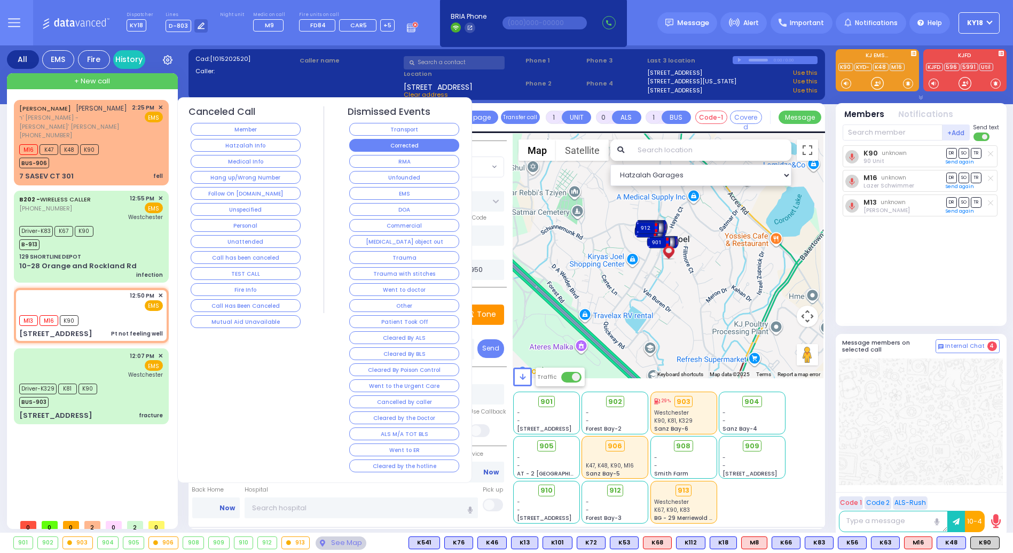
click at [429, 140] on button "Corrected" at bounding box center [404, 145] width 110 height 13
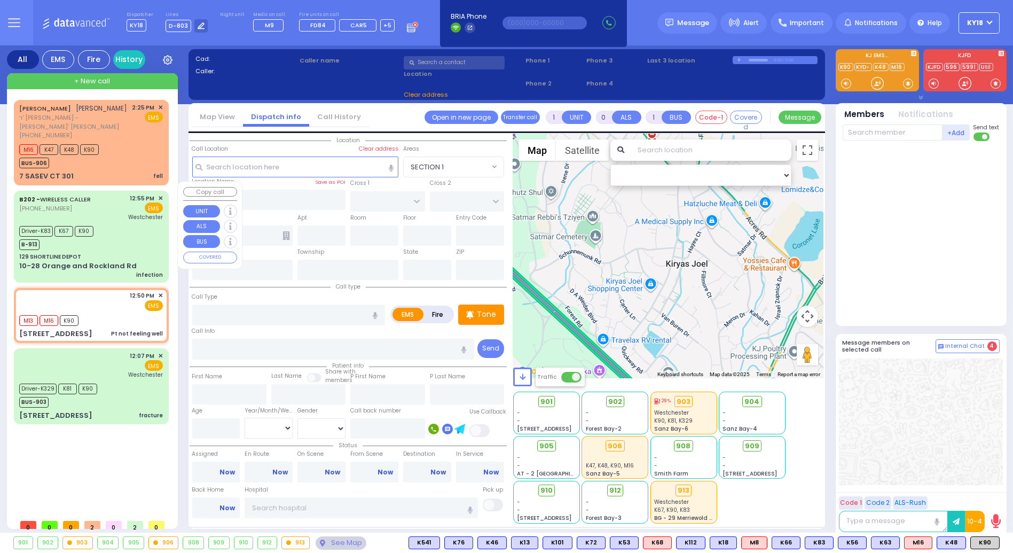
click at [130, 236] on div "Driver-K83 K67 K90 B-913" at bounding box center [91, 236] width 144 height 27
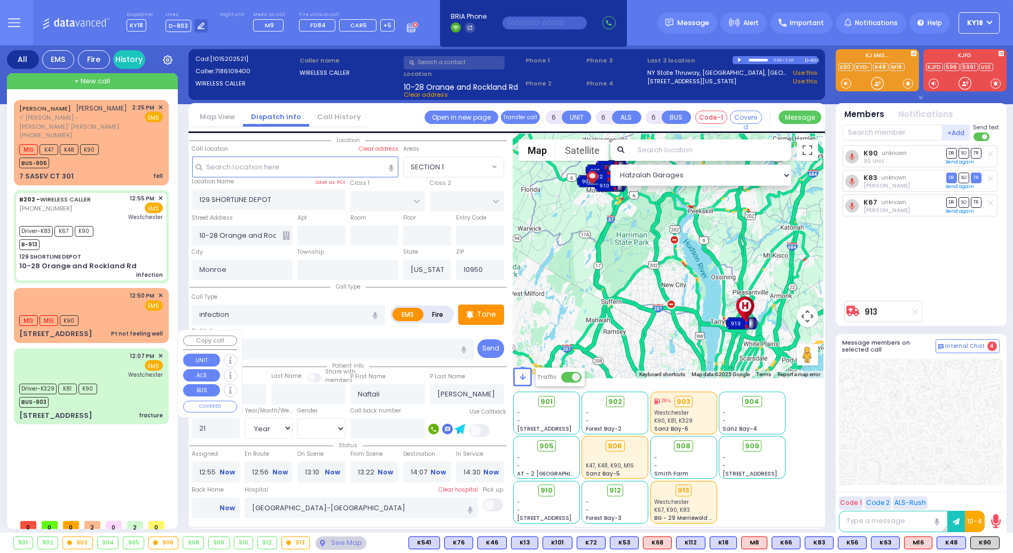
click at [109, 381] on div "Driver-K329 K81 K90 BUS-903" at bounding box center [91, 394] width 144 height 27
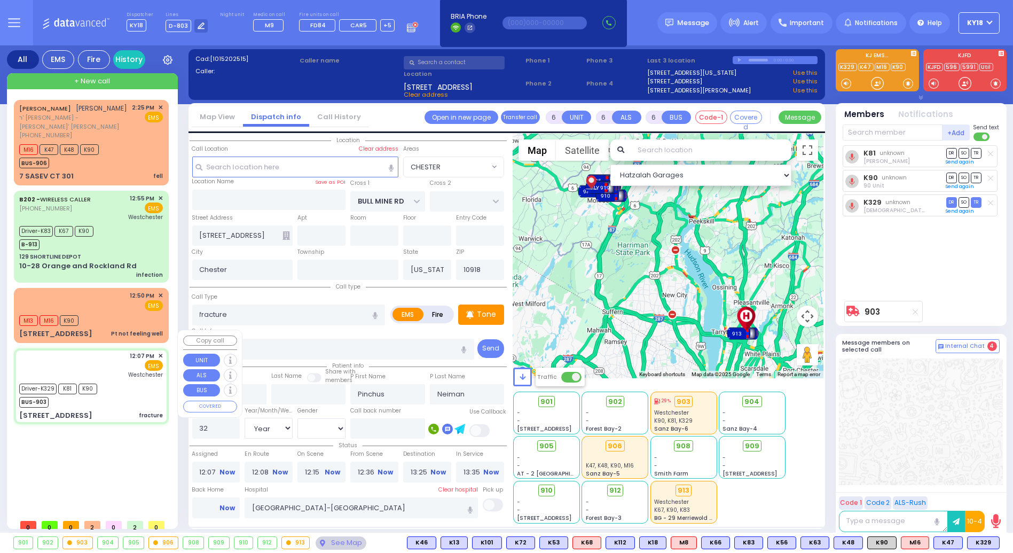
click at [97, 351] on div "12:07 PM ✕ EMS Westchester" at bounding box center [91, 365] width 144 height 28
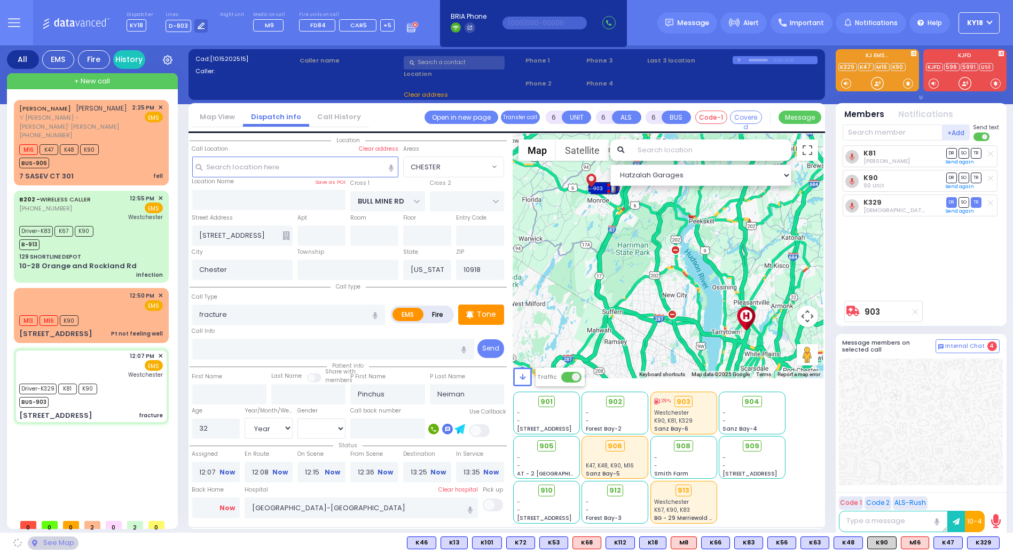
click at [230, 505] on link "Now" at bounding box center [226, 508] width 15 height 10
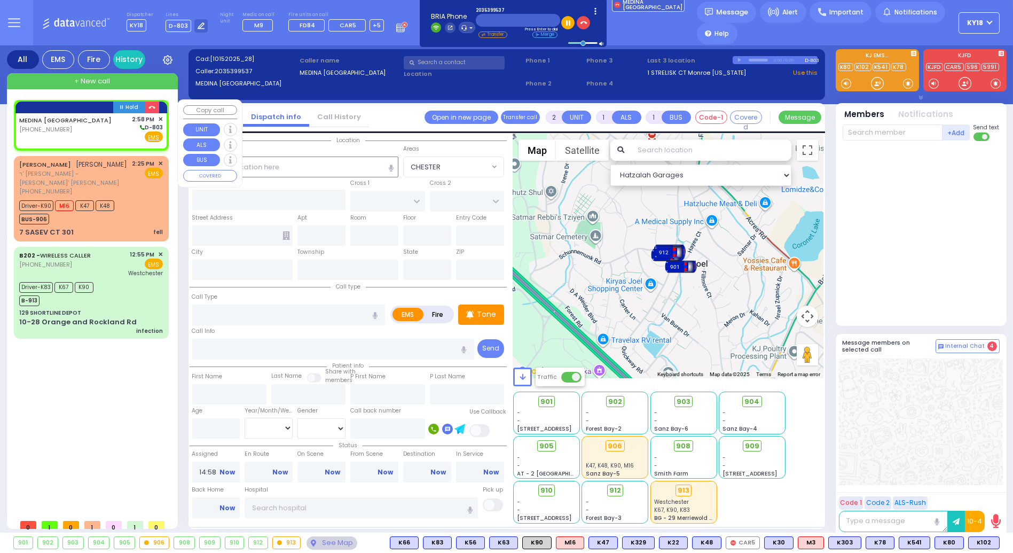
click at [35, 134] on div "MEDINA ISRAEL (203) 539-9537" at bounding box center [67, 129] width 96 height 28
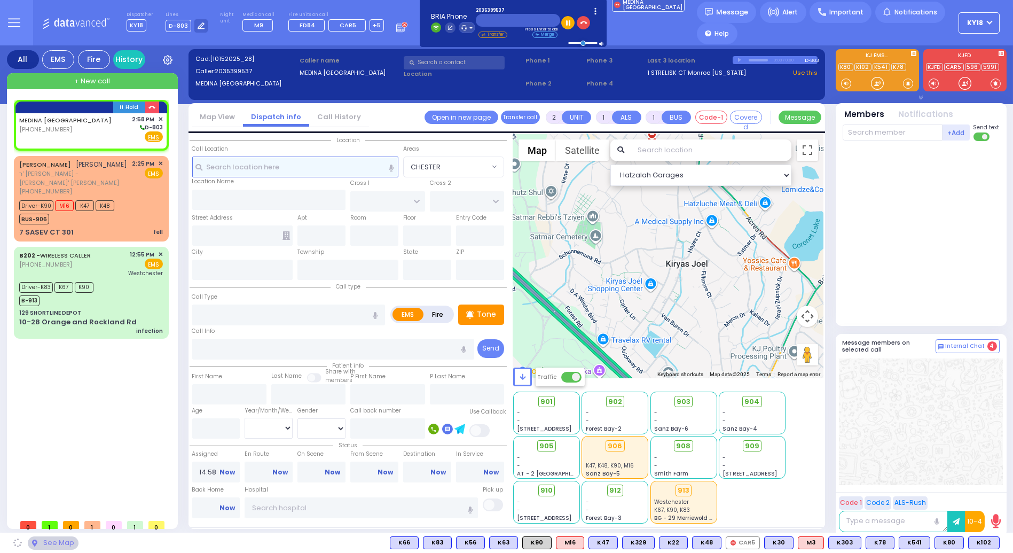
click at [303, 168] on input "text" at bounding box center [295, 166] width 207 height 20
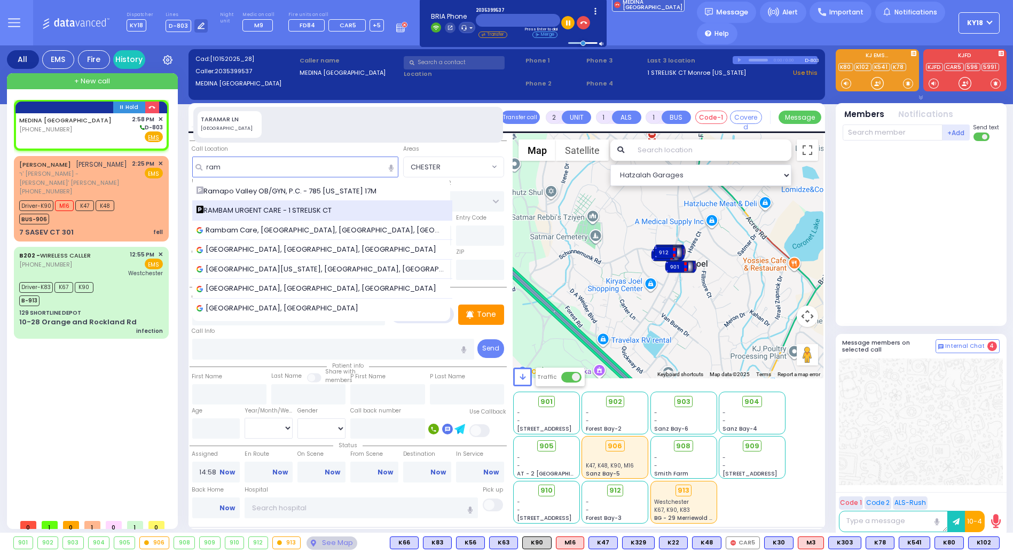
click at [219, 211] on span "RAMBAM URGENT CARE - 1 STRELISK CT" at bounding box center [266, 210] width 139 height 11
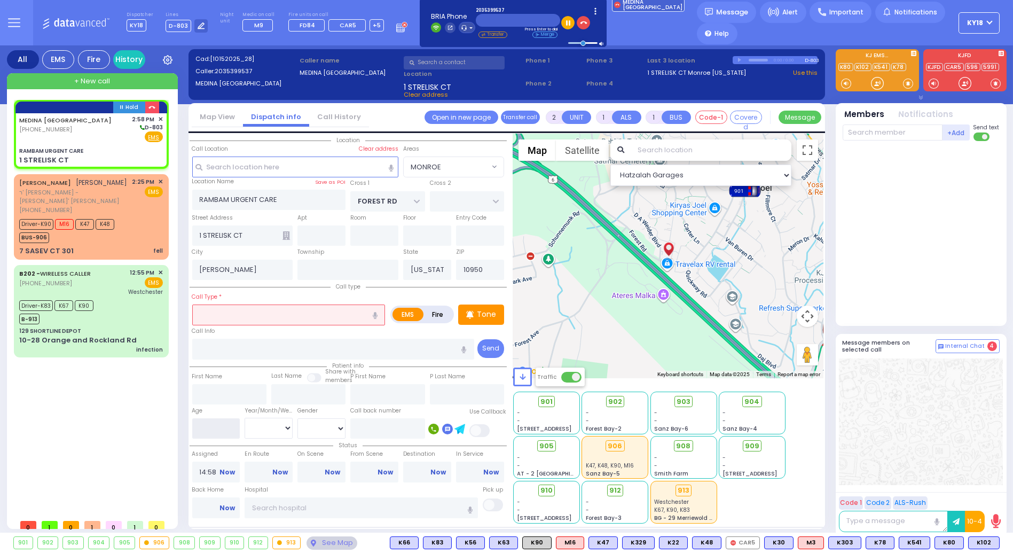
drag, startPoint x: 213, startPoint y: 436, endPoint x: 218, endPoint y: 431, distance: 7.2
click at [217, 431] on input "number" at bounding box center [216, 428] width 48 height 20
click at [287, 422] on select "Year Month Week Day" at bounding box center [269, 428] width 48 height 20
click at [245, 418] on select "Year Month Week Day" at bounding box center [269, 428] width 48 height 20
click at [321, 431] on select "Male Female" at bounding box center [321, 428] width 48 height 20
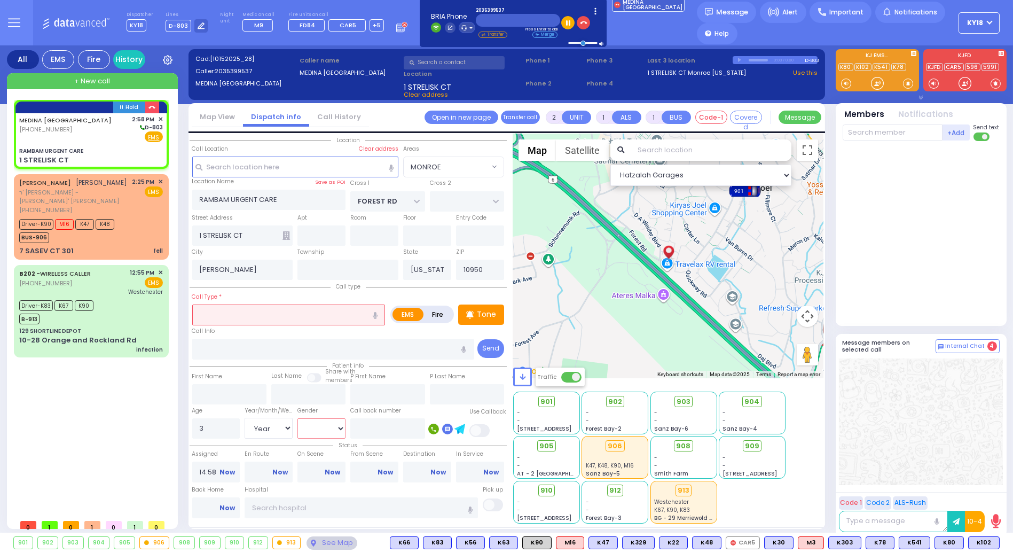
click at [297, 418] on select "Male Female" at bounding box center [321, 428] width 48 height 20
click at [239, 313] on input "text" at bounding box center [288, 314] width 193 height 20
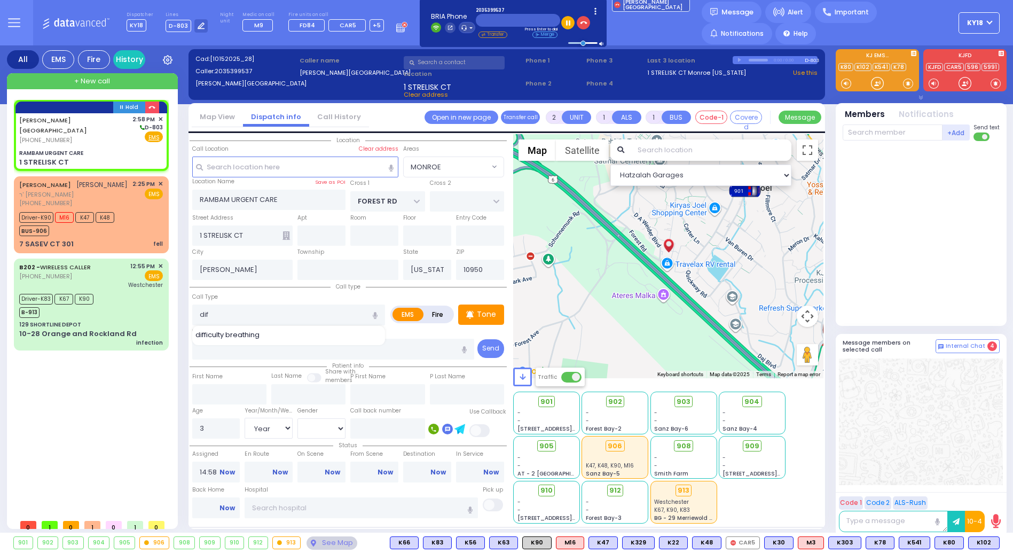
select select "MONROE"
select select "Year"
select select "[DEMOGRAPHIC_DATA]"
click at [228, 331] on span "difficulty breathing" at bounding box center [229, 334] width 68 height 11
type input "difficulty breathing"
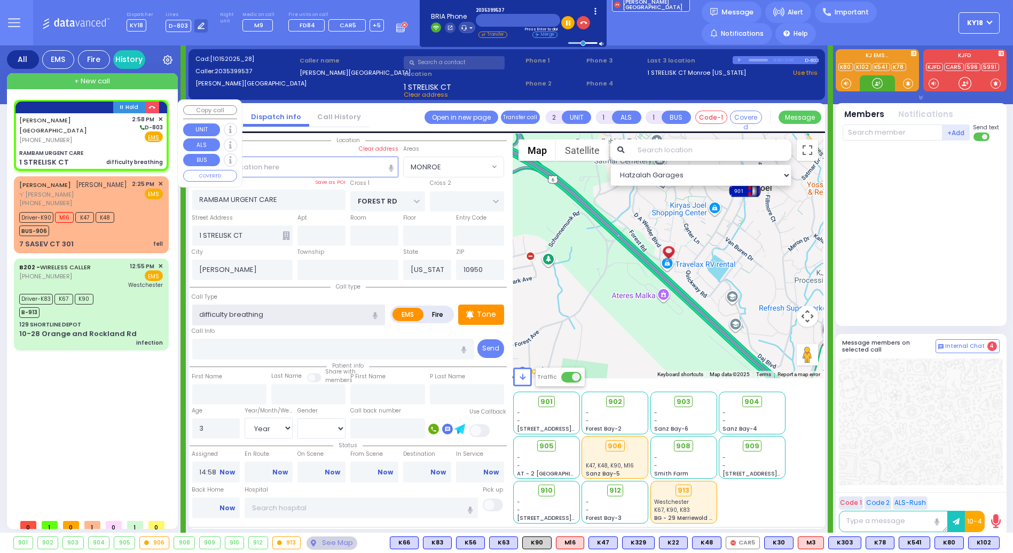
select select
radio input "true"
select select "Year"
select select "[DEMOGRAPHIC_DATA]"
select select "Hatzalah Garages"
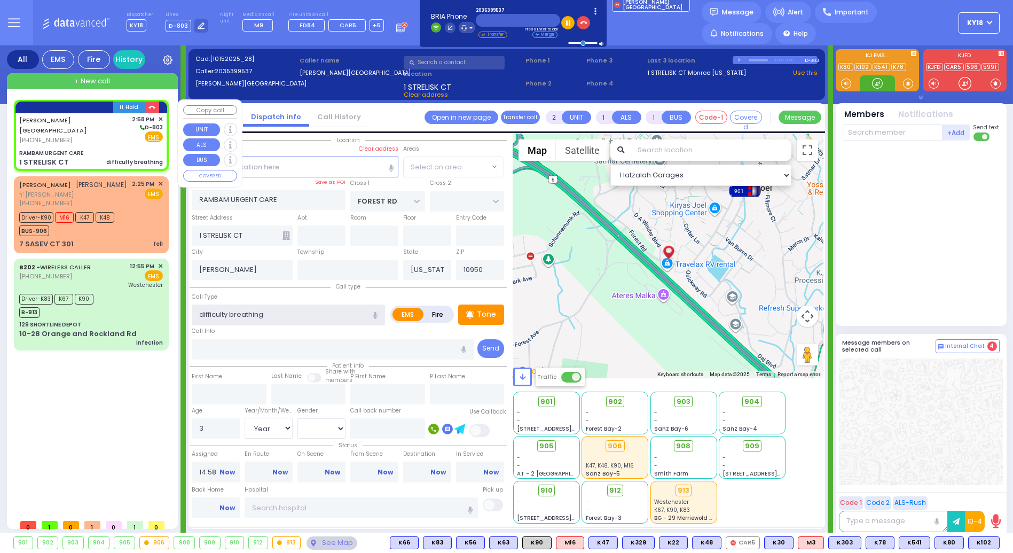
select select "MONROE"
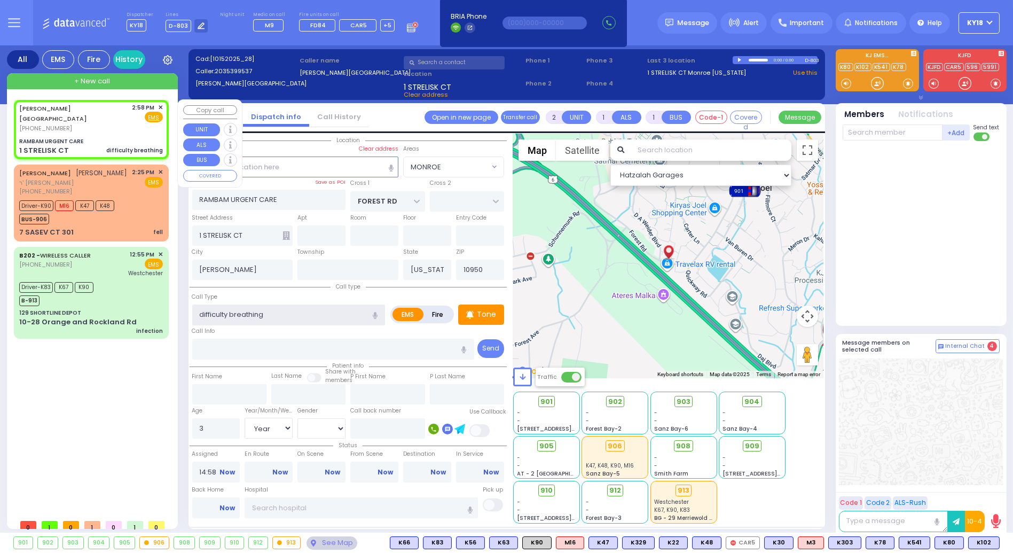
select select
radio input "true"
select select "Year"
select select "[DEMOGRAPHIC_DATA]"
select select "Hatzalah Garages"
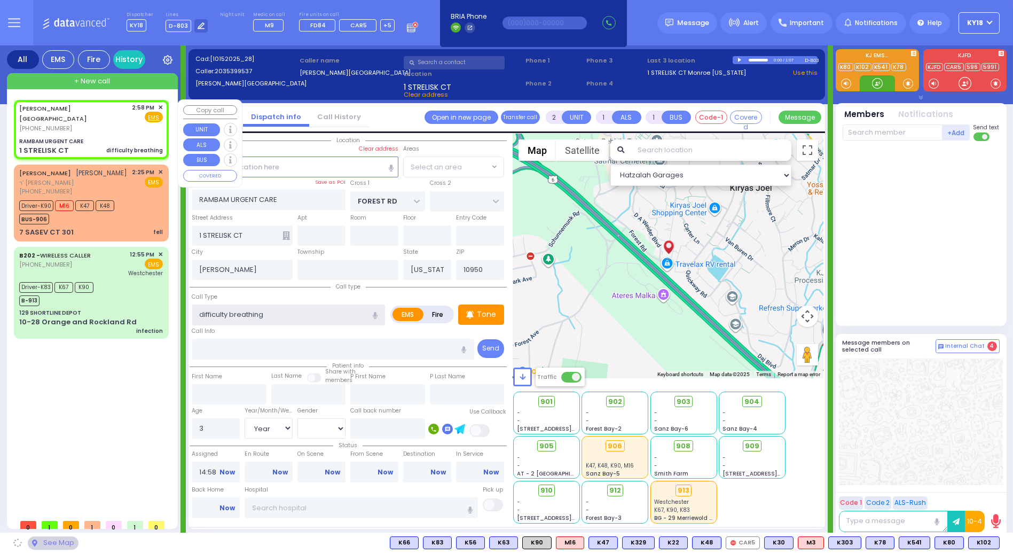
select select "MONROE"
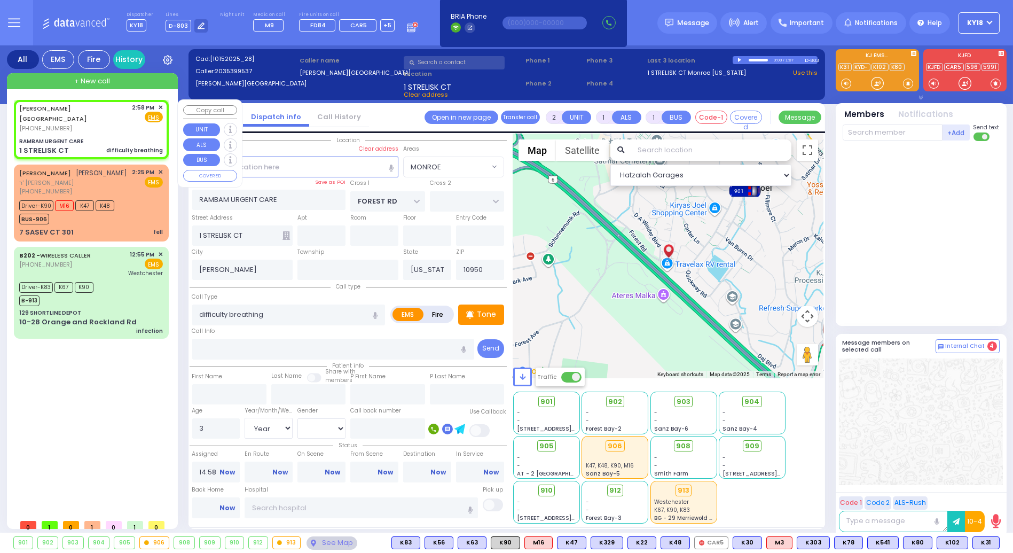
click at [81, 137] on div "RAMBAM URGENT CARE" at bounding box center [91, 141] width 144 height 8
select select
radio input "true"
select select "Year"
select select "[DEMOGRAPHIC_DATA]"
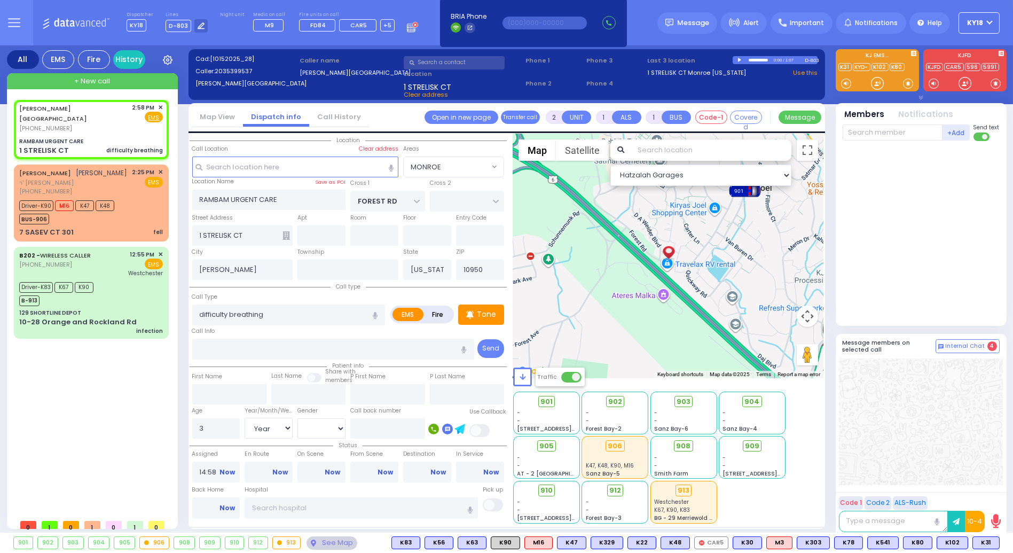
select select "Hatzalah Garages"
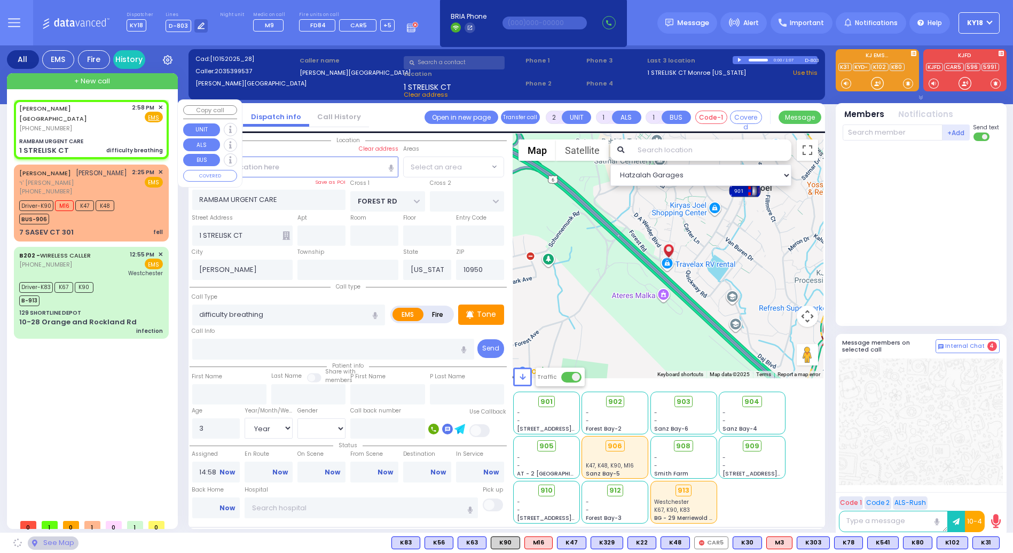
select select "MONROE"
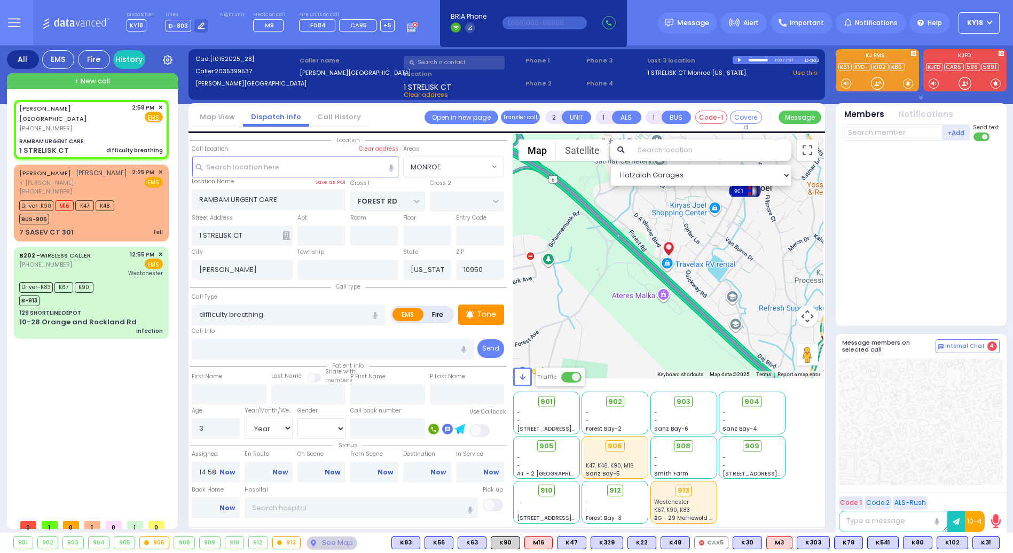
select select
radio input "true"
select select "Year"
select select "[DEMOGRAPHIC_DATA]"
select select "Hatzalah Garages"
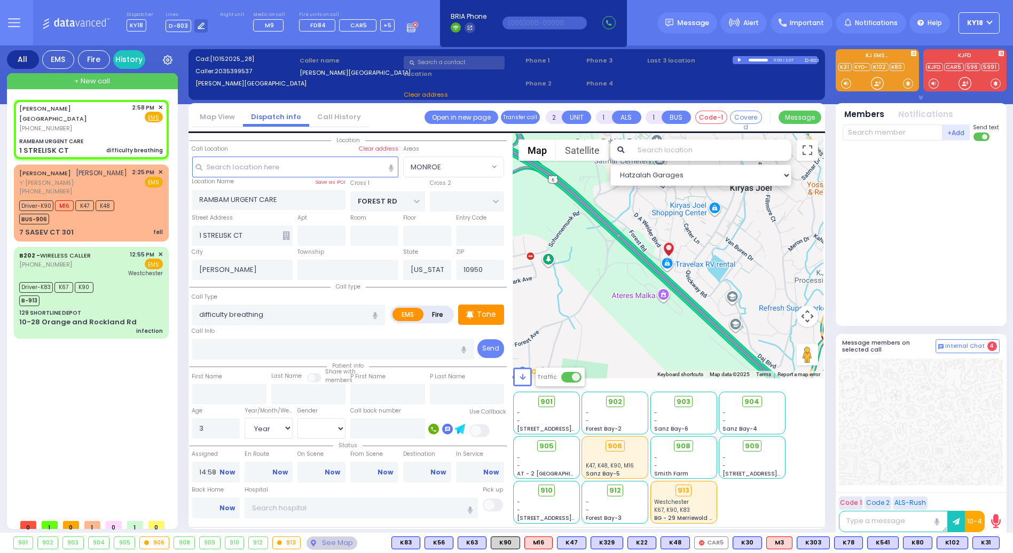
select select "MONROE"
click at [983, 540] on span "K31" at bounding box center [986, 543] width 26 height 12
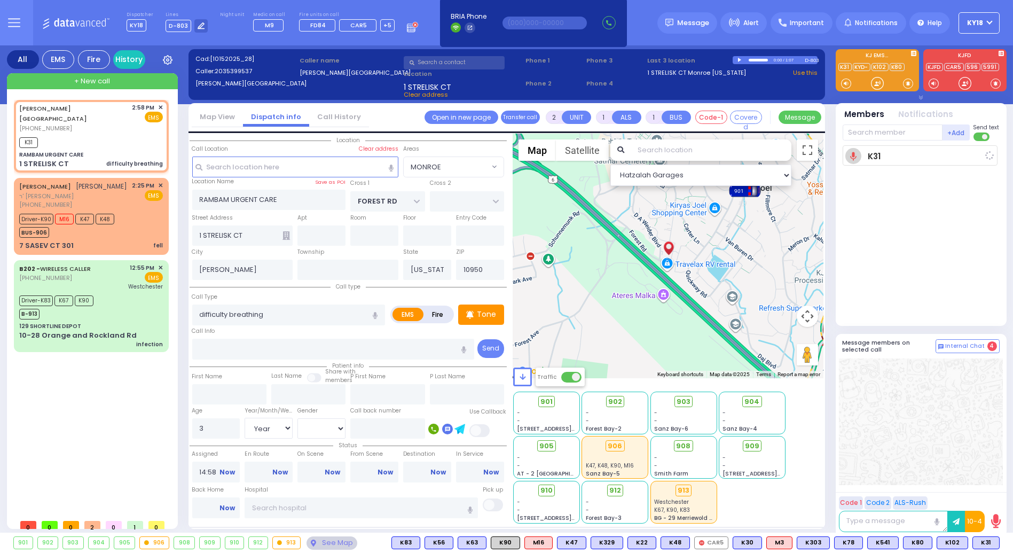
select select
radio input "true"
select select "Year"
select select "[DEMOGRAPHIC_DATA]"
type input "15:00"
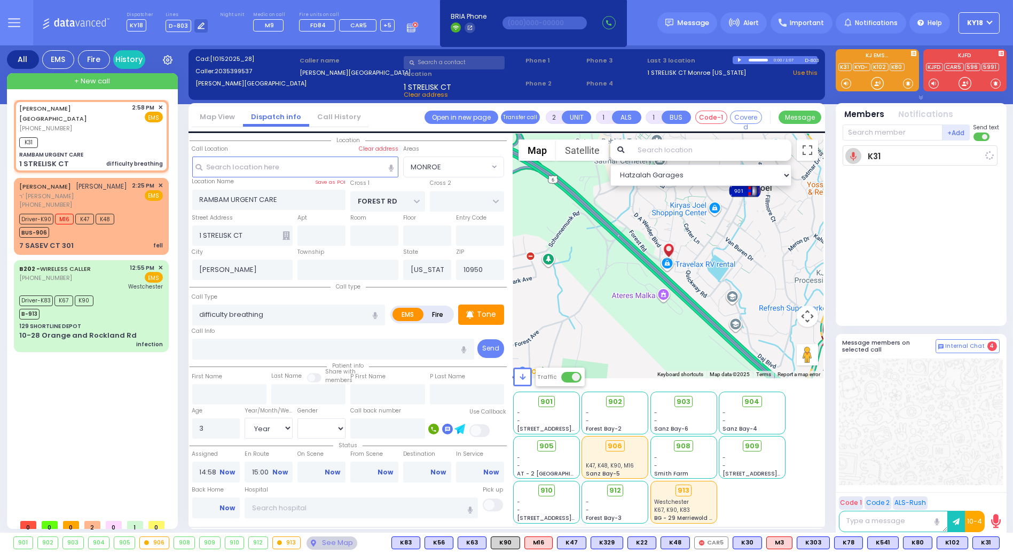
select select "Hatzalah Garages"
select select "MONROE"
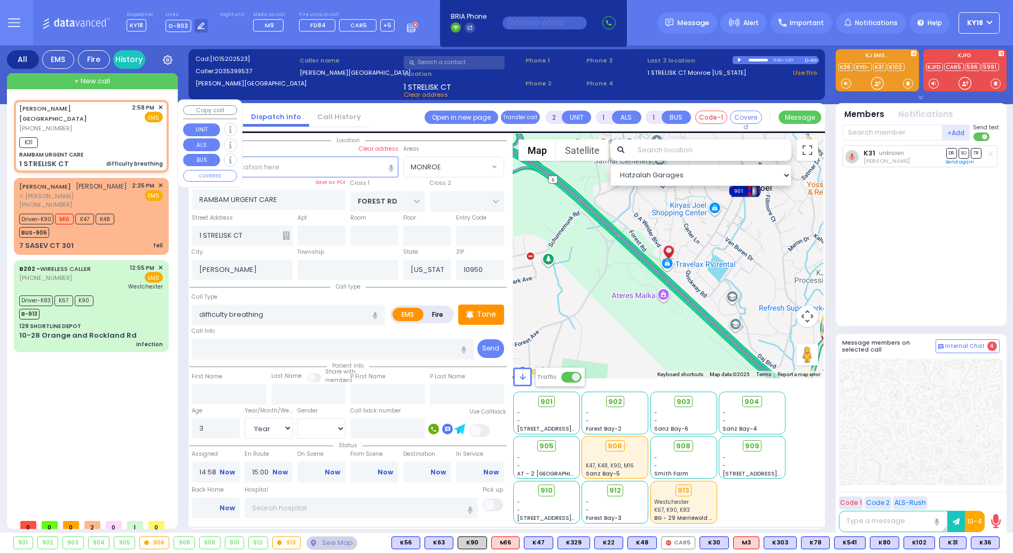
click at [88, 137] on div "MEDINA ISRAEL (203) 539-9537 2:58 PM ✕ EMS K31" at bounding box center [91, 135] width 151 height 69
select select
radio input "true"
select select "Year"
select select "[DEMOGRAPHIC_DATA]"
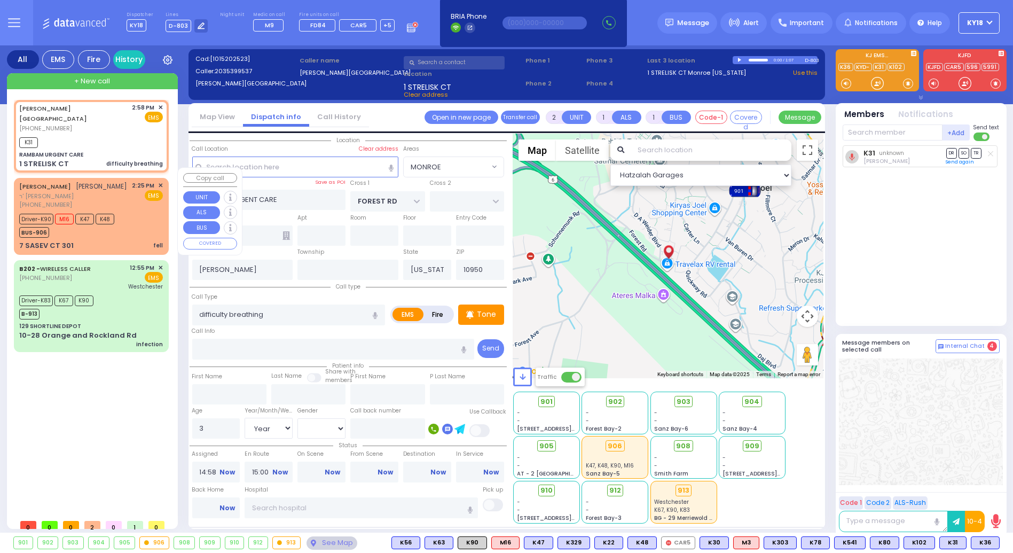
select select "Hatzalah Garages"
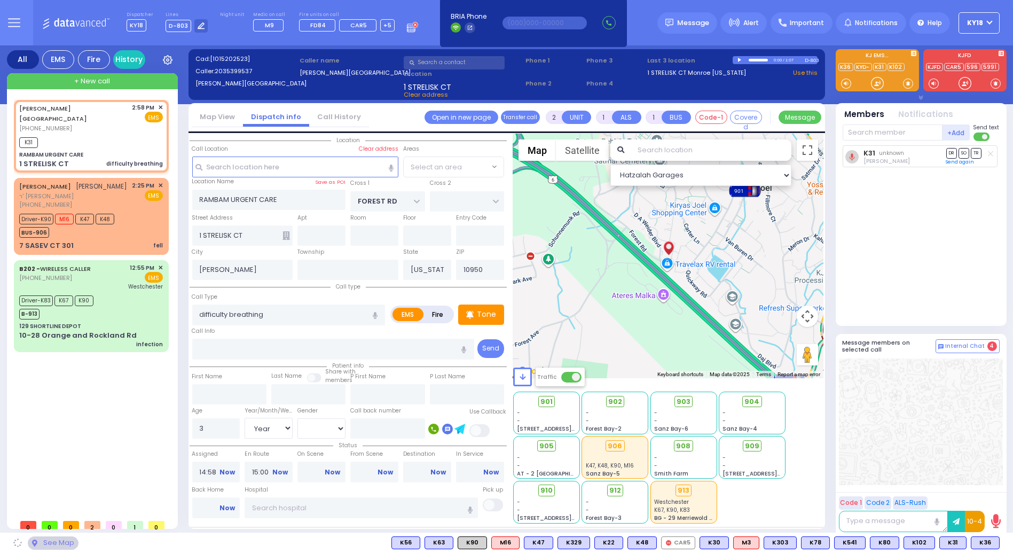
select select "MONROE"
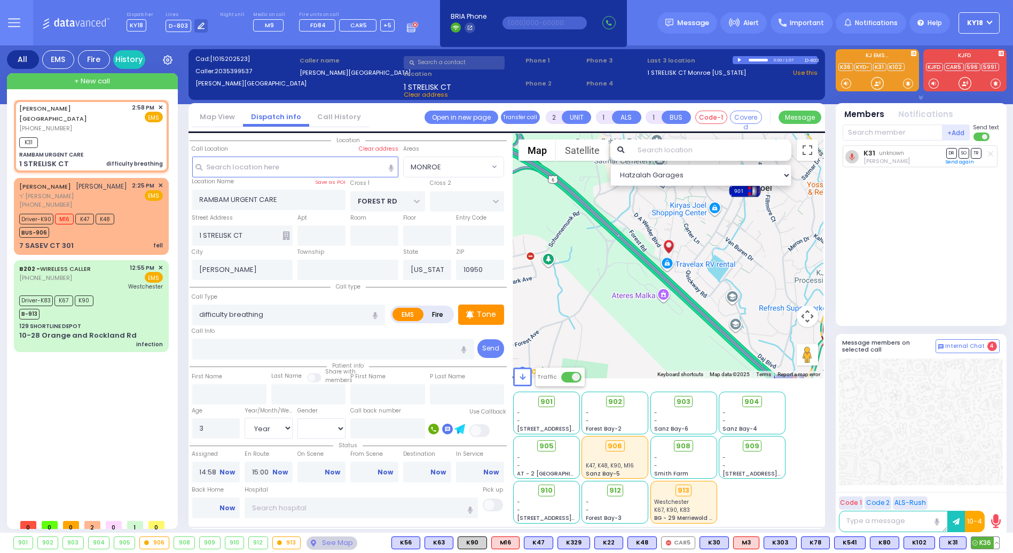
click at [985, 546] on span "K36" at bounding box center [985, 543] width 28 height 12
select select
radio input "true"
select select "Year"
select select "[DEMOGRAPHIC_DATA]"
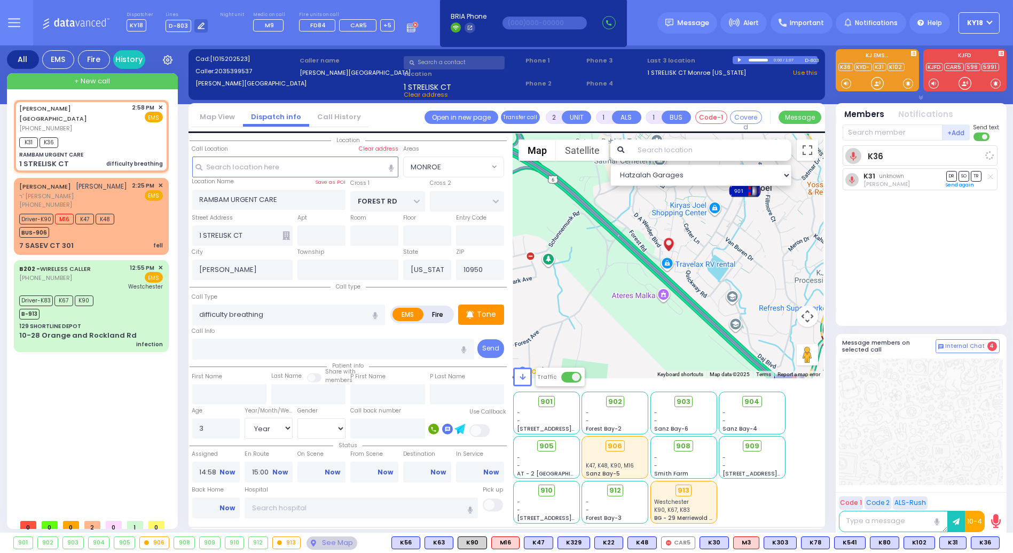
select select "Hatzalah Garages"
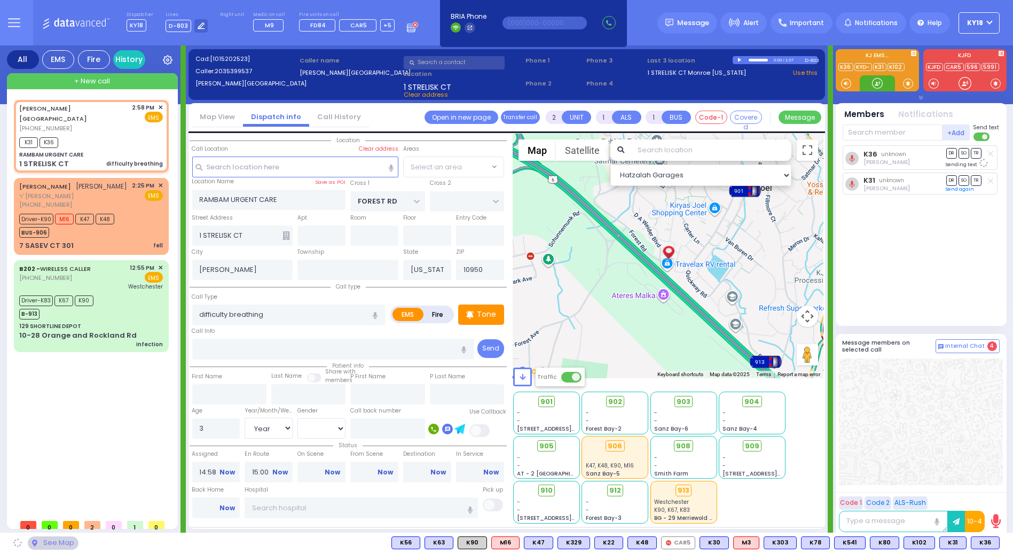
select select "MONROE"
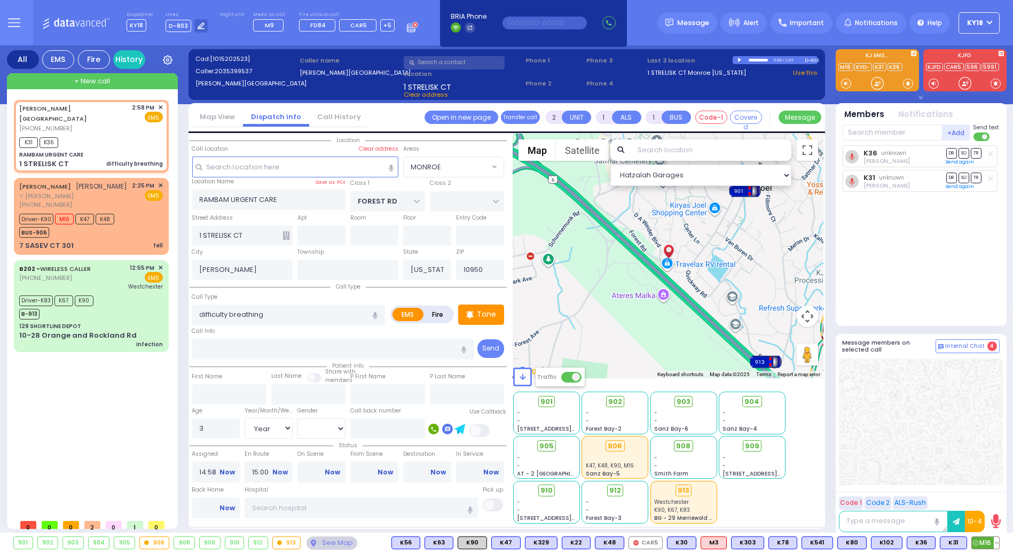
drag, startPoint x: 989, startPoint y: 547, endPoint x: 952, endPoint y: 510, distance: 52.9
click at [0, 0] on span "M16" at bounding box center [0, 0] width 0 height 0
select select
radio input "true"
select select "Year"
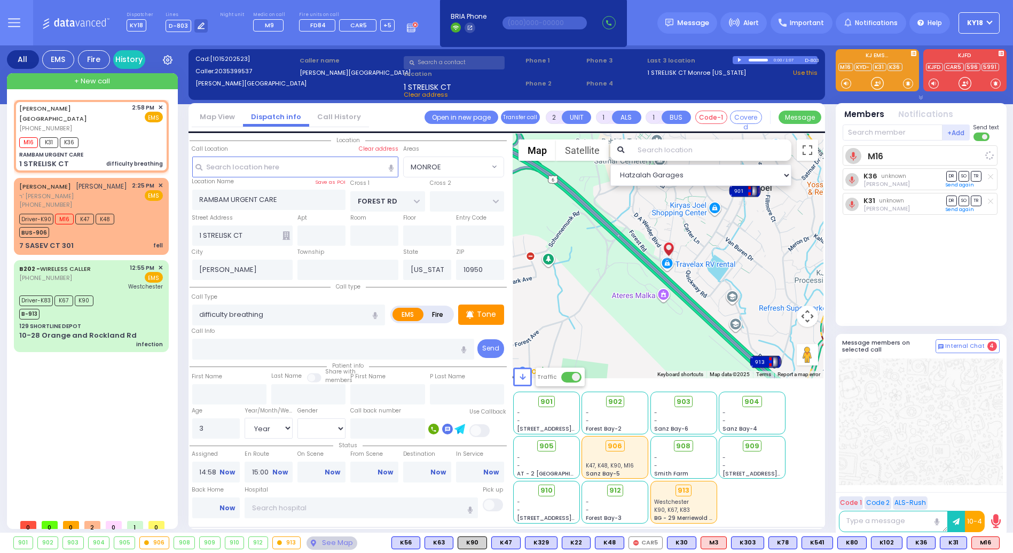
select select "[DEMOGRAPHIC_DATA]"
select select "Hatzalah Garages"
select select "MONROE"
click at [873, 132] on input "text" at bounding box center [893, 132] width 100 height 16
click at [486, 546] on span "K90" at bounding box center [472, 543] width 28 height 12
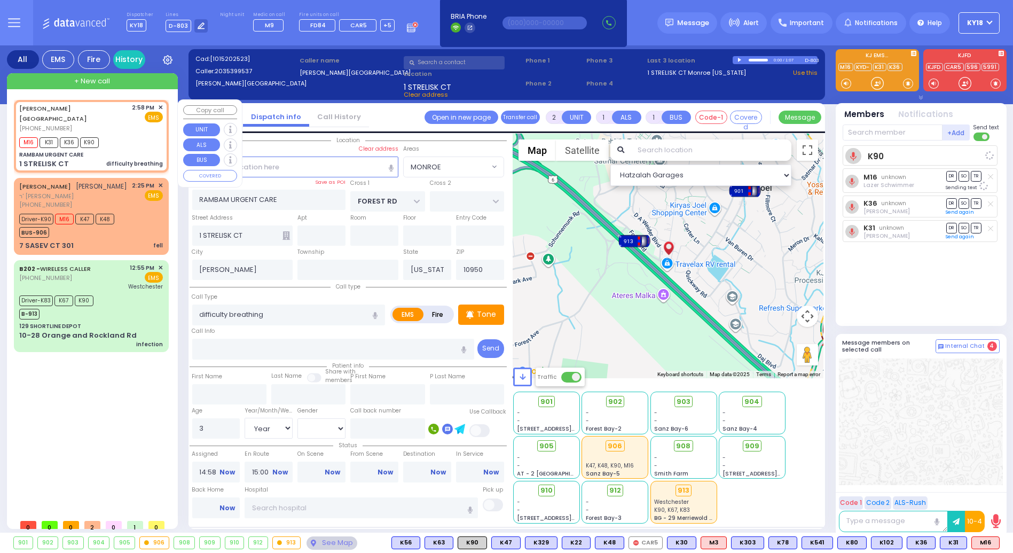
select select
radio input "true"
select select "Year"
select select "[DEMOGRAPHIC_DATA]"
click at [113, 135] on div "M16 K31 K36 K90" at bounding box center [91, 141] width 144 height 13
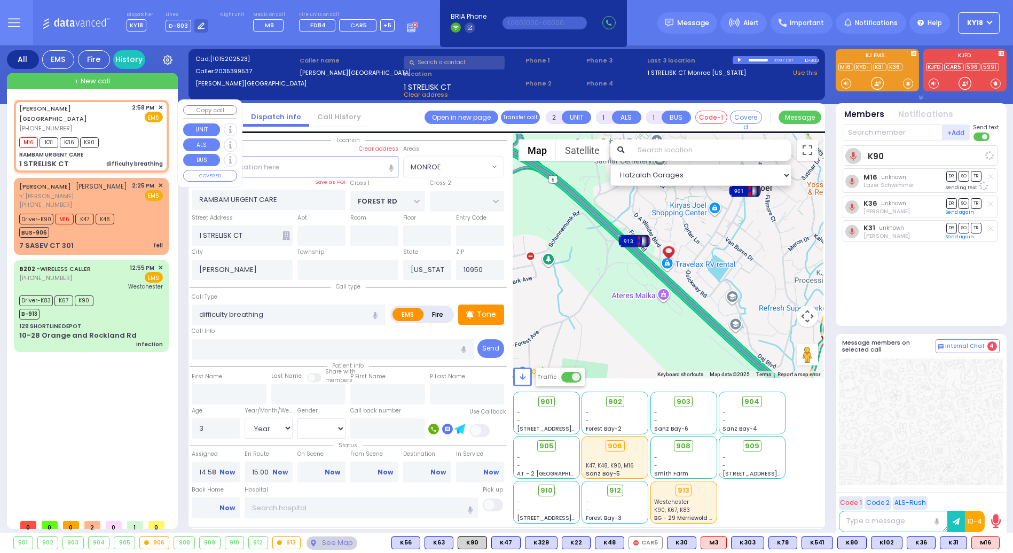
select select "Hatzalah Garages"
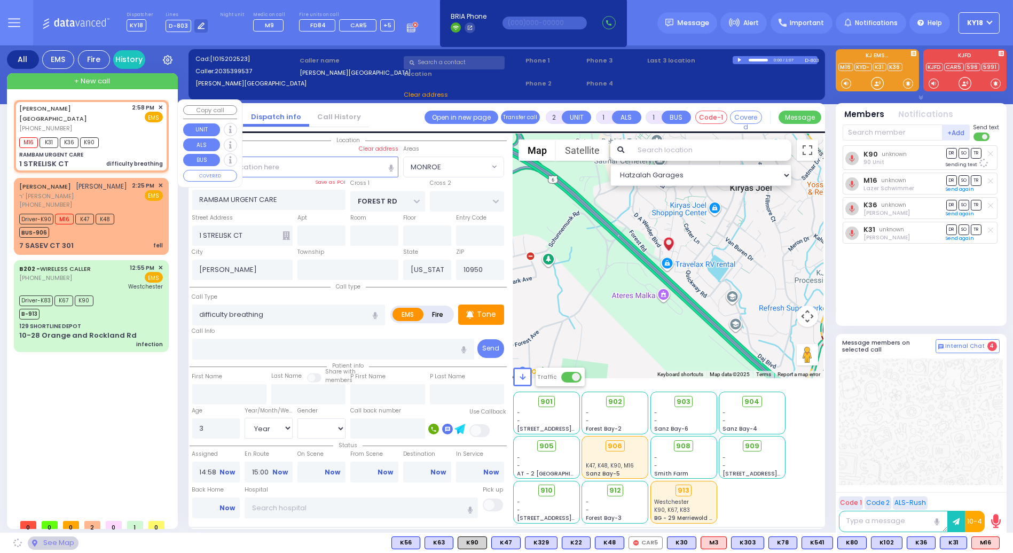
select select
radio input "true"
select select "Year"
select select "[DEMOGRAPHIC_DATA]"
select select "Hatzalah Garages"
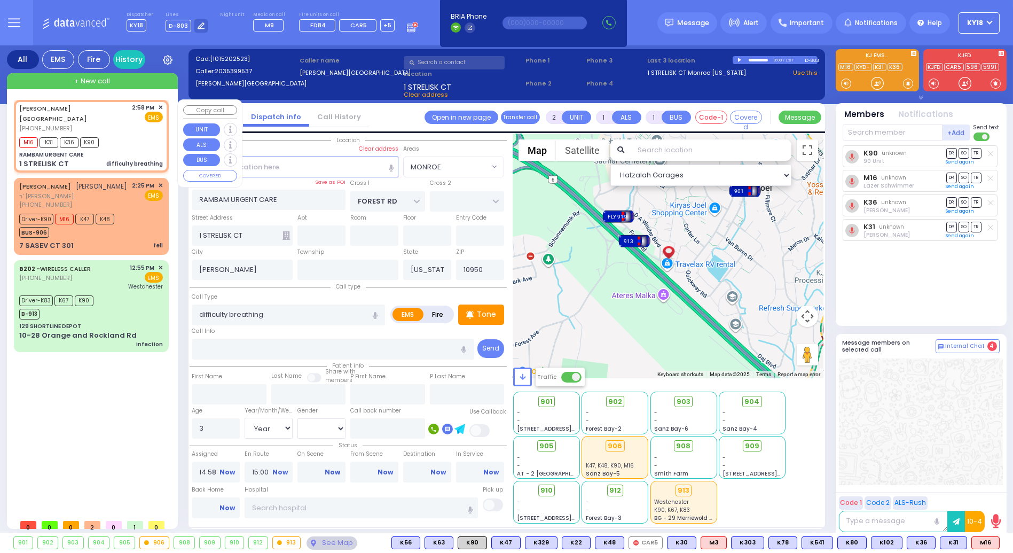
select select "MONROE"
click at [96, 81] on span "+ New call" at bounding box center [92, 81] width 36 height 11
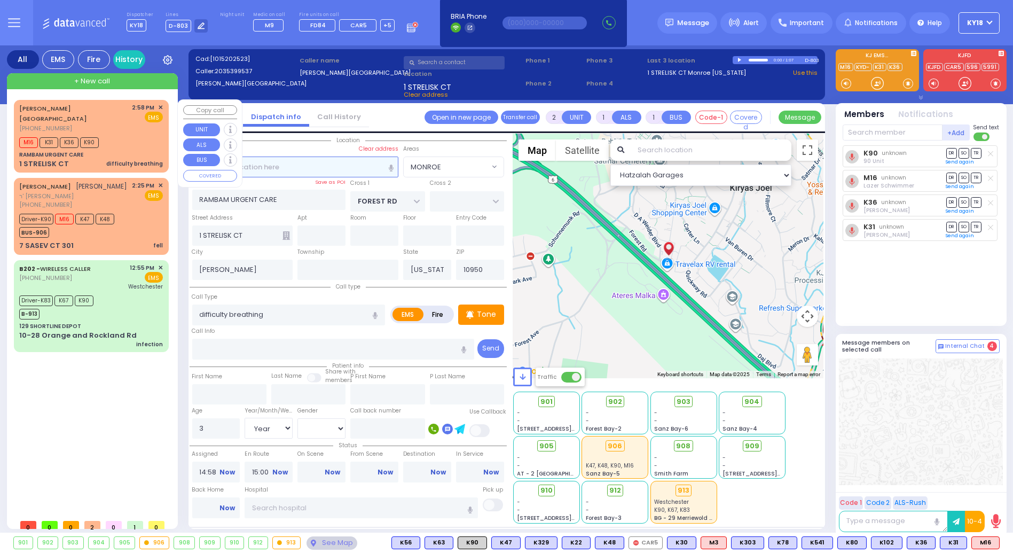
select select
radio input "true"
select select
type input "15:01"
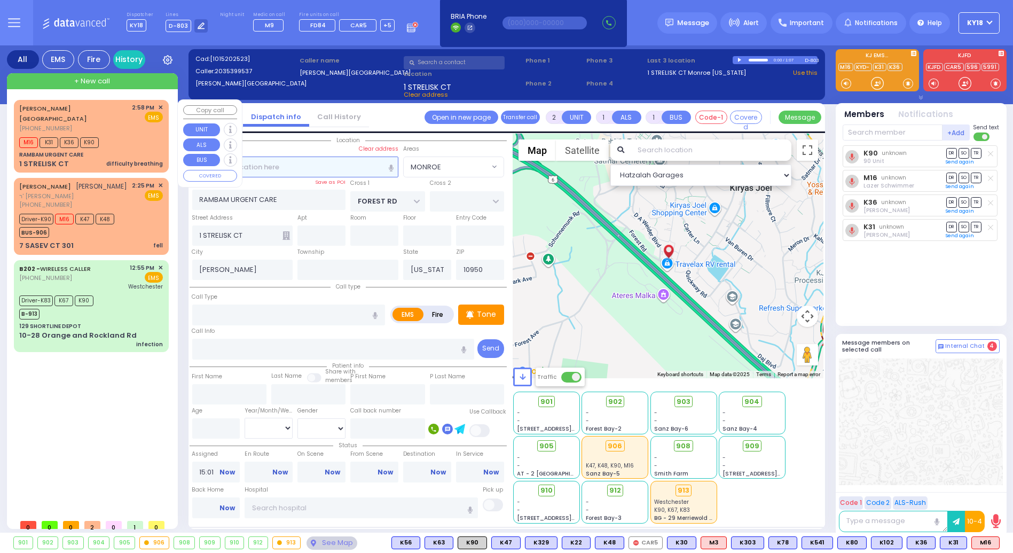
select select "Hatzalah Garages"
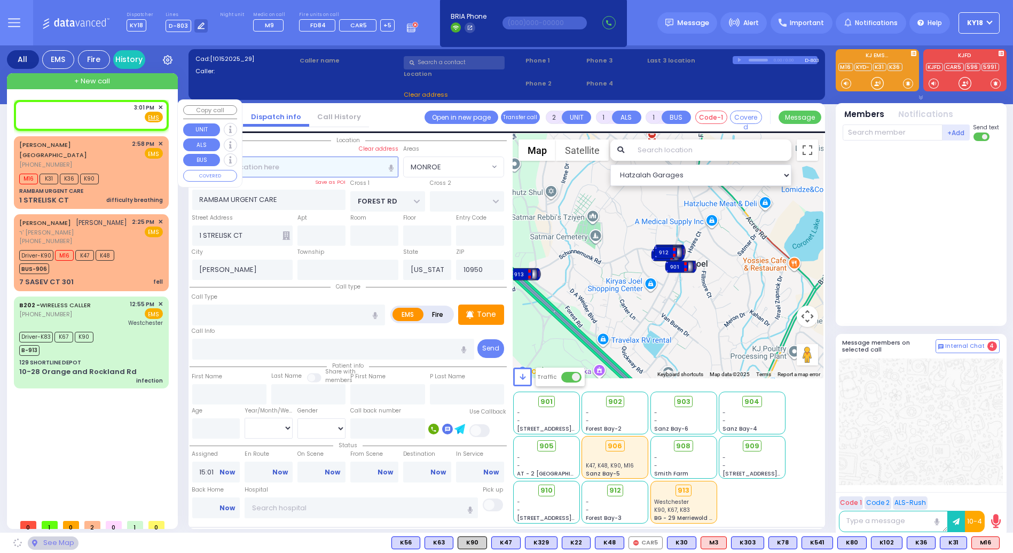
select select
radio input "true"
select select
select select "Hatzalah Garages"
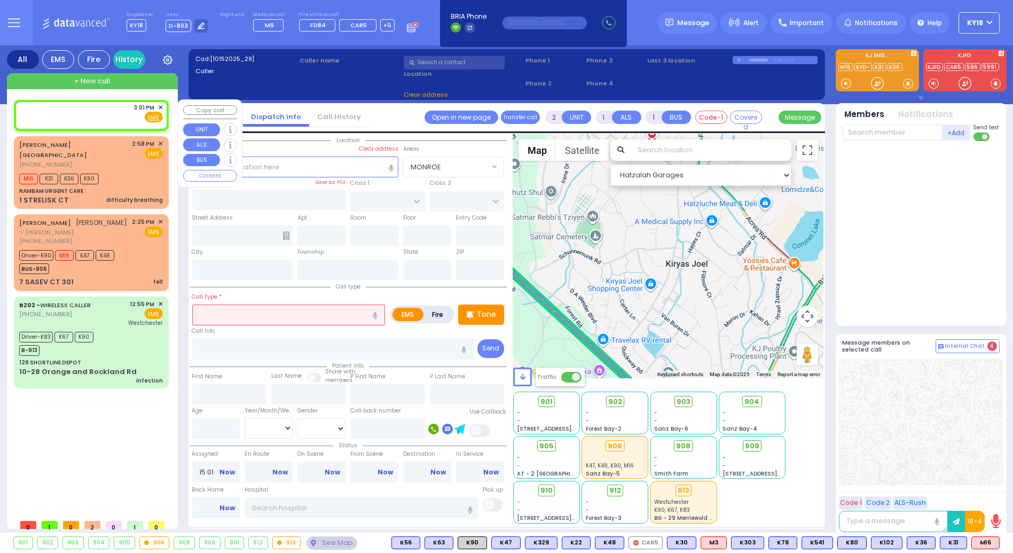
click at [107, 116] on div "3:01 PM ✕ Fire EMS" at bounding box center [91, 113] width 144 height 20
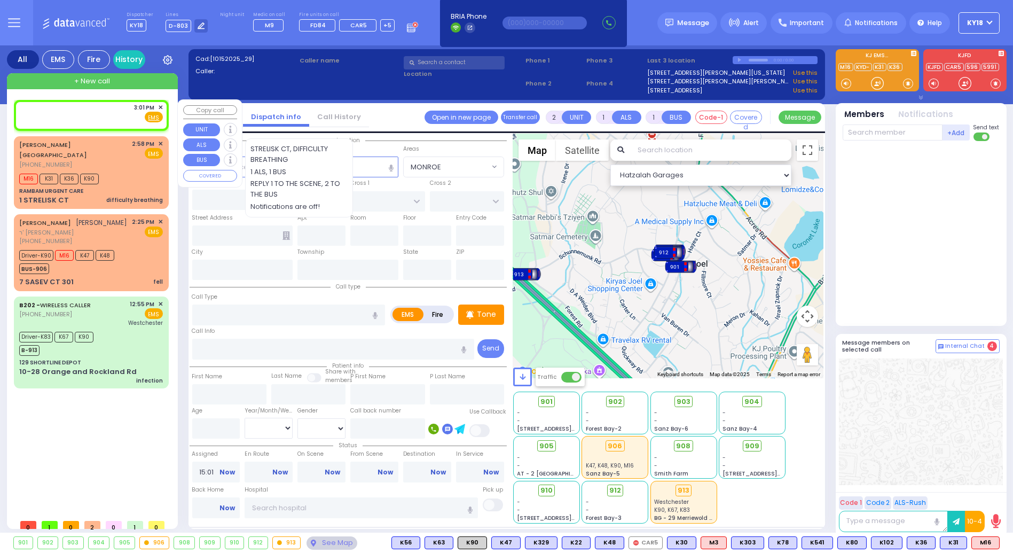
select select
radio input "true"
select select
select select "Hatzalah Garages"
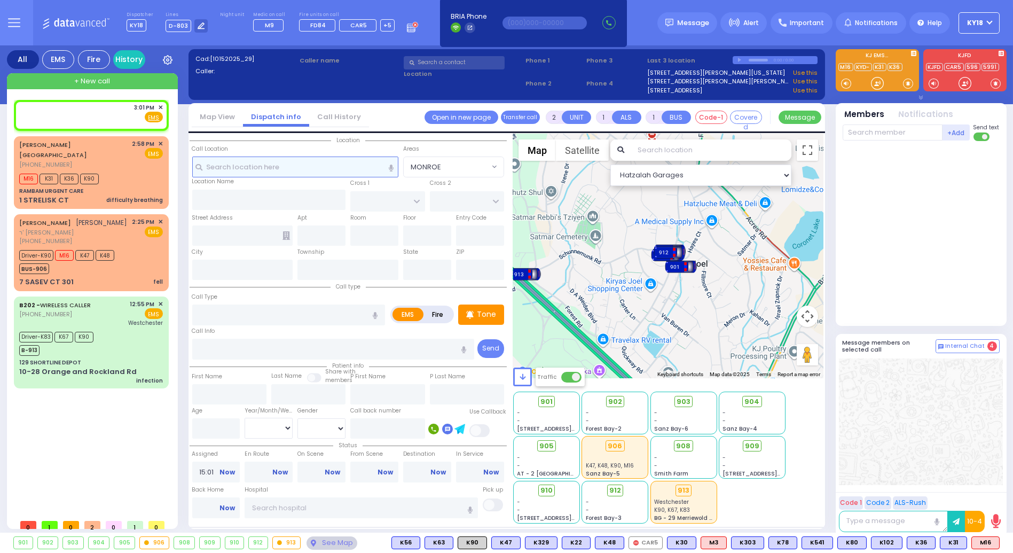
drag, startPoint x: 311, startPoint y: 166, endPoint x: 325, endPoint y: 160, distance: 15.1
click at [311, 165] on input "text" at bounding box center [295, 166] width 207 height 20
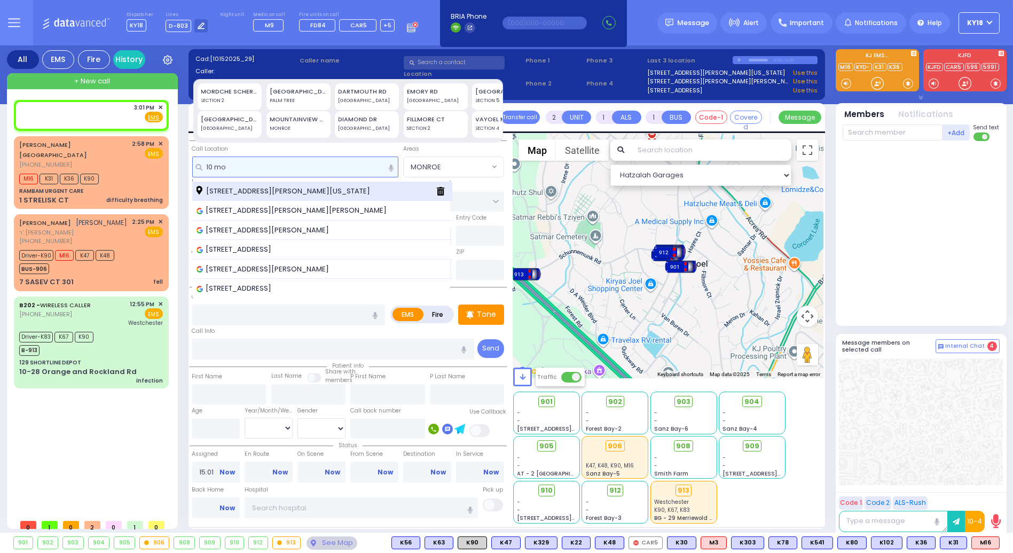
type input "10 mo"
click at [308, 193] on span "[STREET_ADDRESS][PERSON_NAME][US_STATE]" at bounding box center [285, 191] width 177 height 11
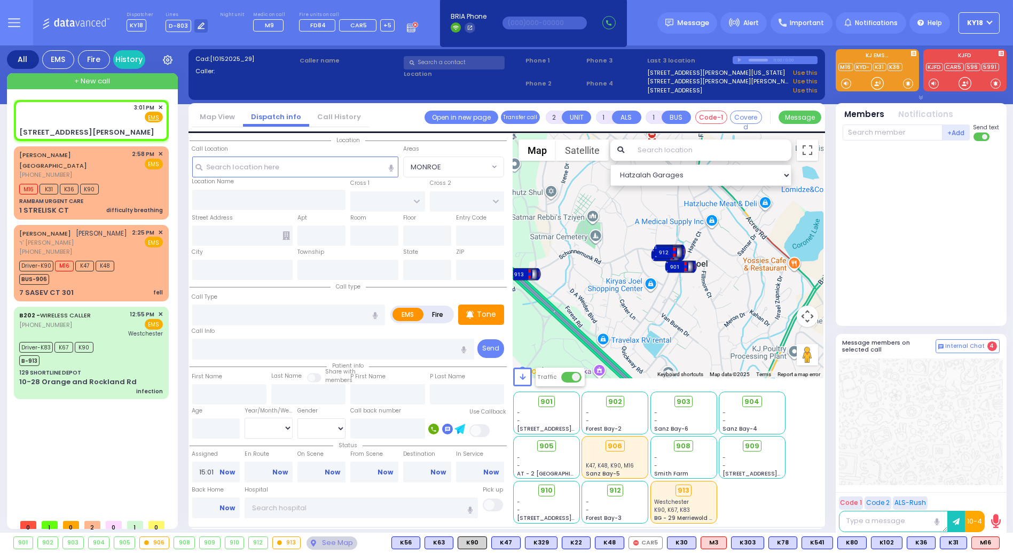
select select
radio input "true"
select select
select select "Hatzalah Garages"
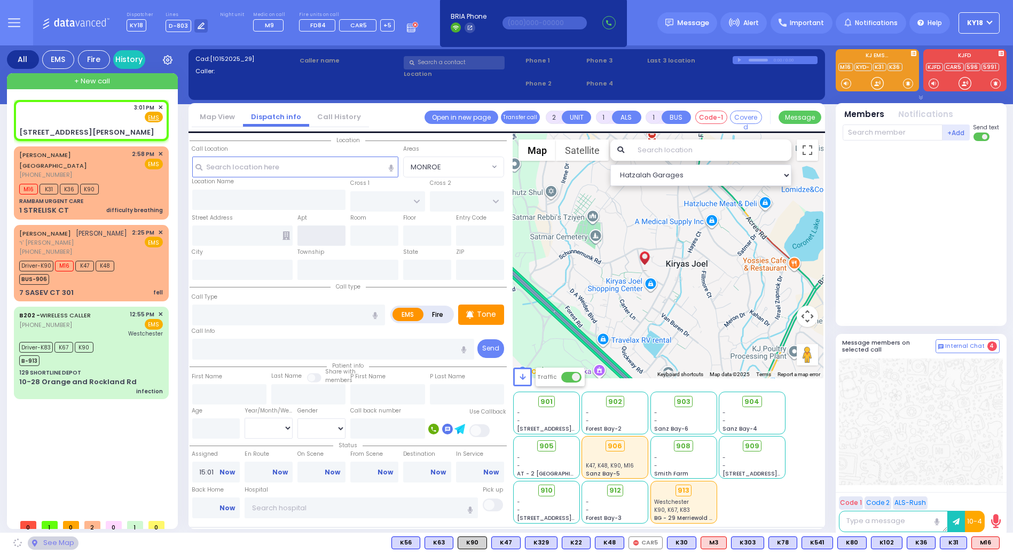
type input "[PERSON_NAME] LN"
type input "SCHUNNEMUNK RD"
type input "[STREET_ADDRESS][PERSON_NAME]"
type input "Monroe"
type input "[US_STATE]"
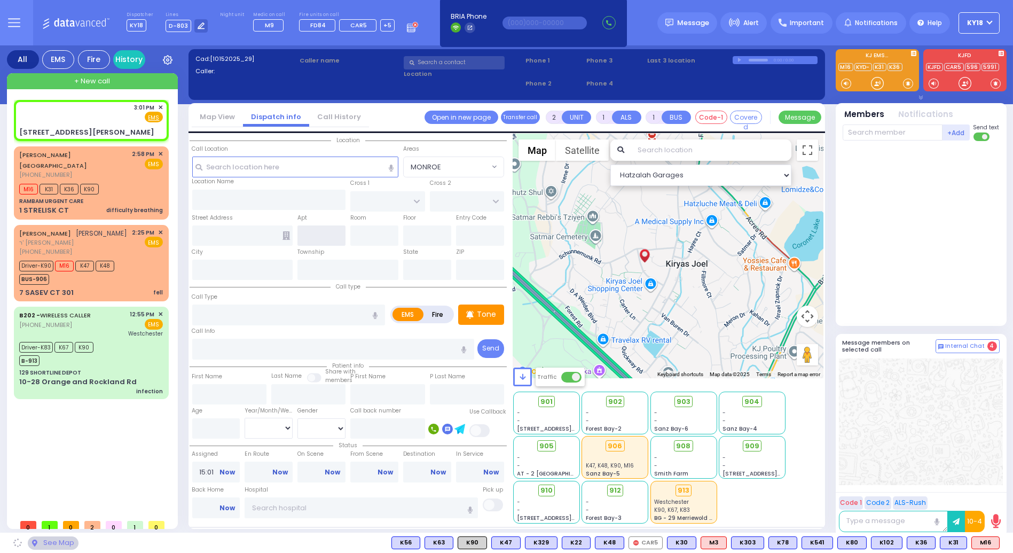
type input "10950"
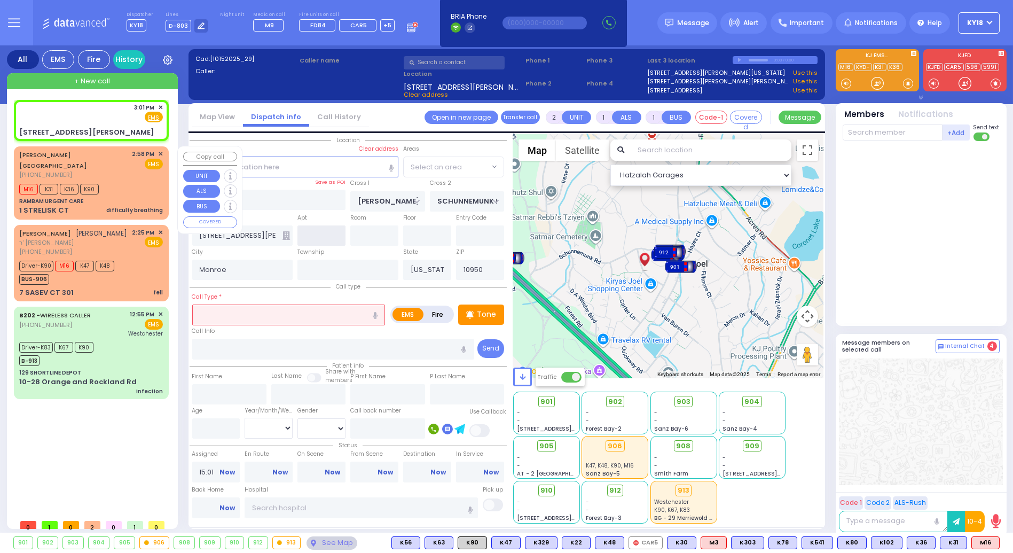
select select "SECTION 2"
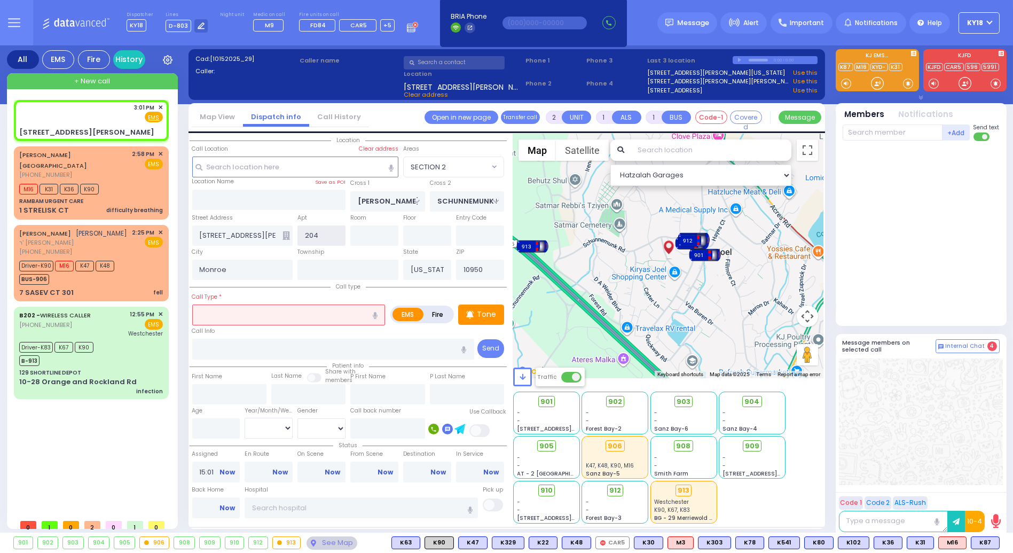
type input "204"
drag, startPoint x: 398, startPoint y: 427, endPoint x: 397, endPoint y: 412, distance: 15.0
click at [398, 427] on input "text" at bounding box center [387, 428] width 74 height 20
type input "917"
select select
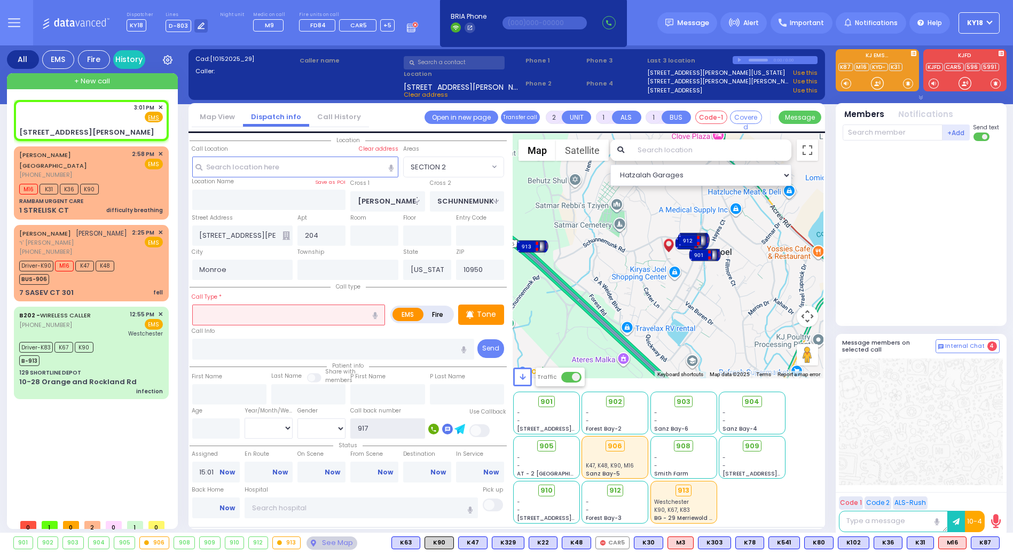
radio input "true"
select select
select select "Hatzalah Garages"
select select "SECTION 2"
type input "9178075015"
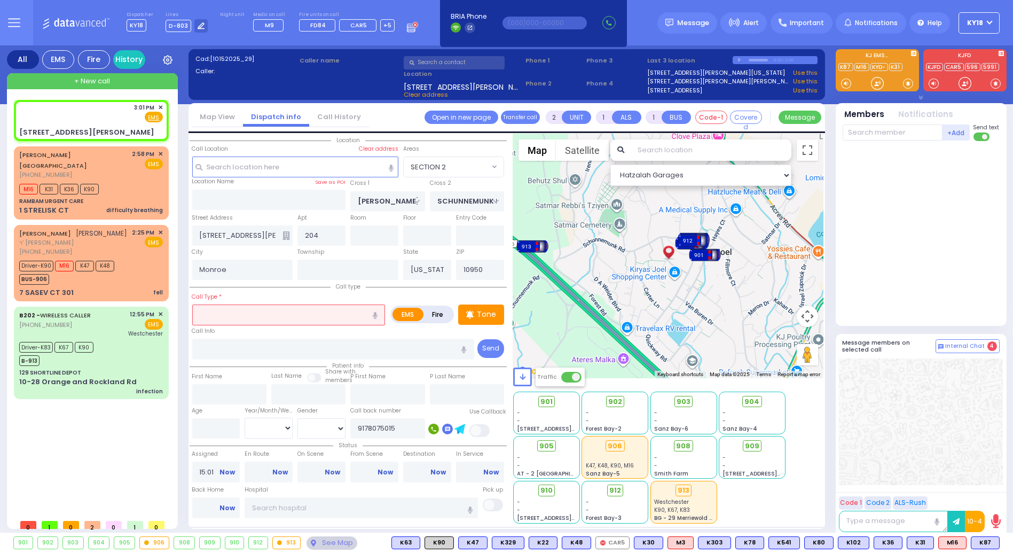
click at [488, 430] on span at bounding box center [479, 430] width 21 height 13
click at [237, 312] on input "text" at bounding box center [288, 314] width 193 height 20
type input "i"
select select
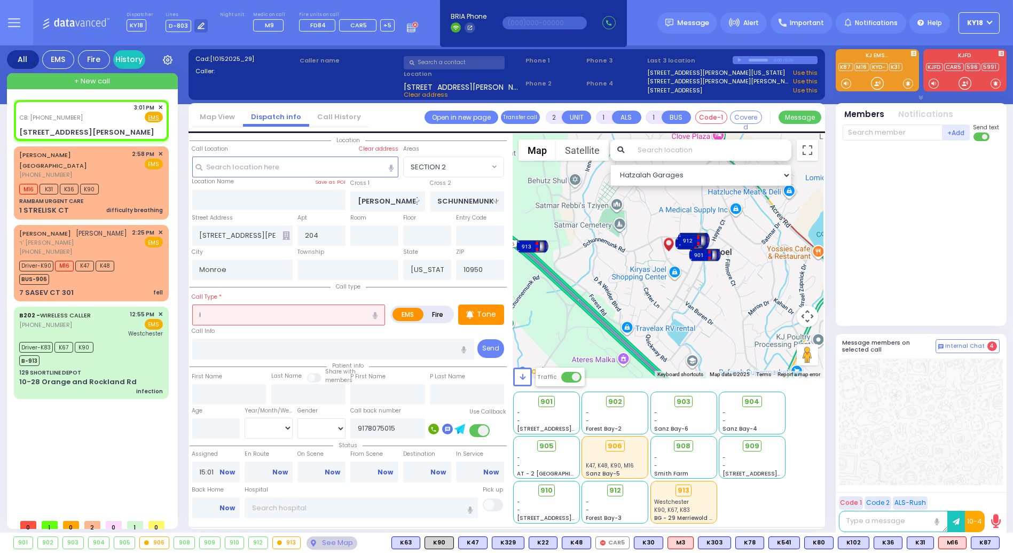
radio input "true"
select select
select select "Hatzalah Garages"
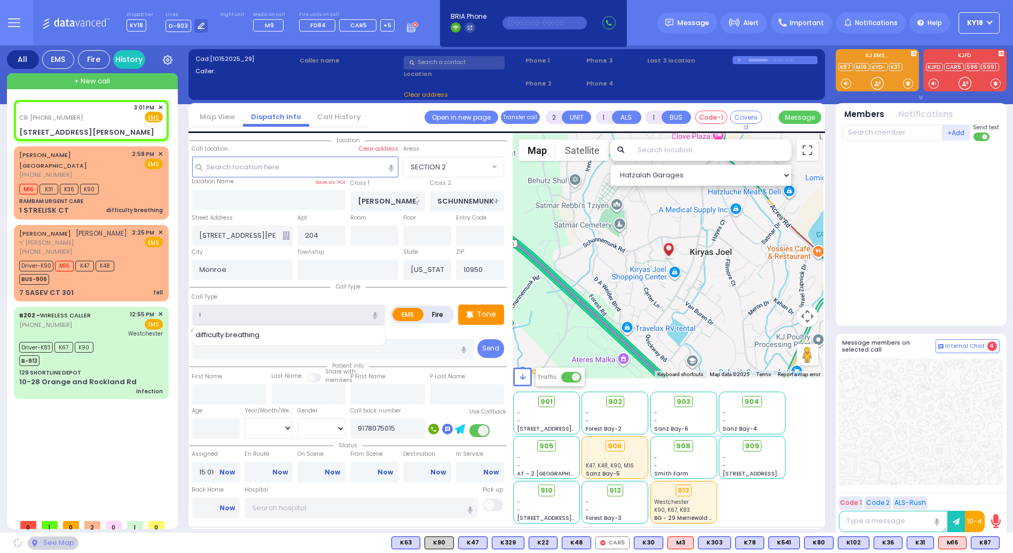
type input "in"
select select
radio input "true"
select select
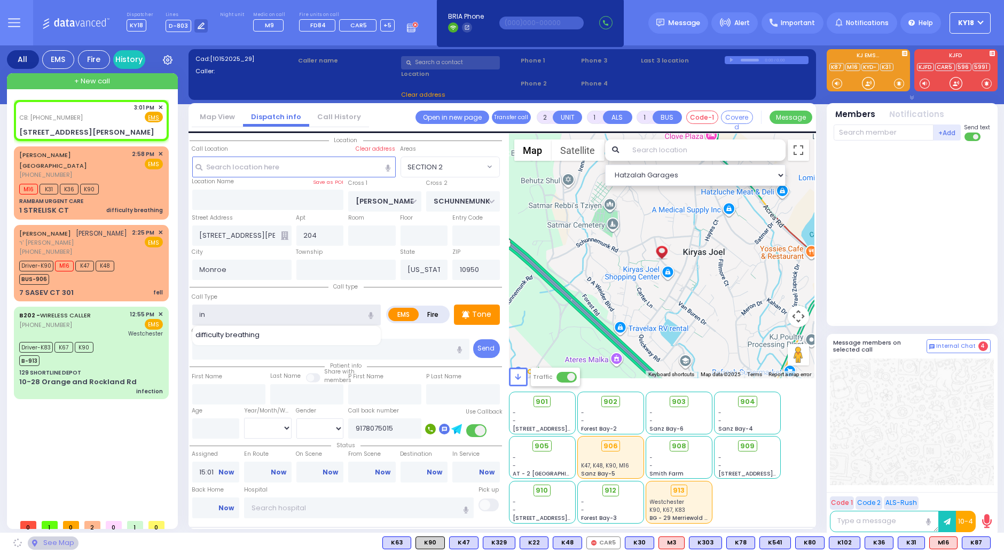
select select "Hatzalah Garages"
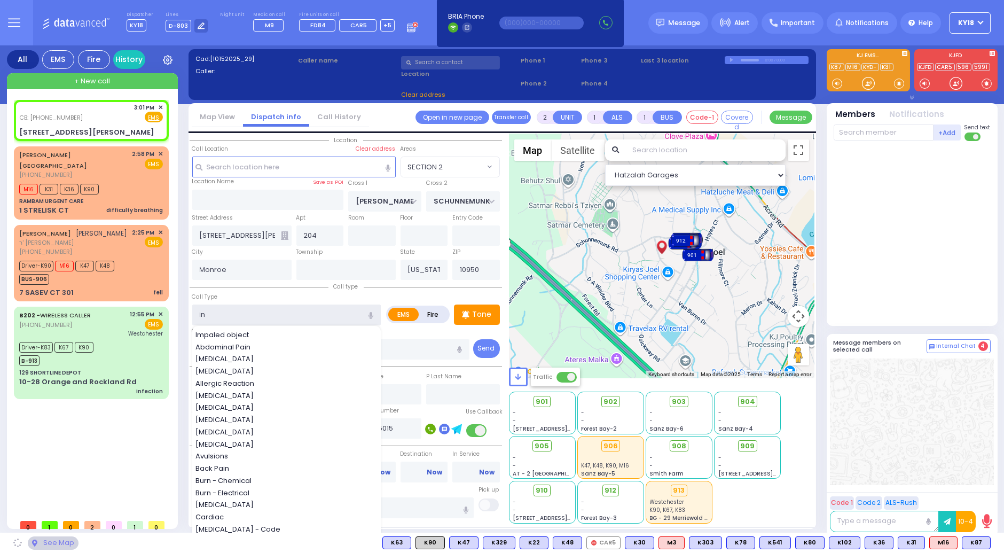
select select
radio input "true"
select select
select select "Hatzalah Garages"
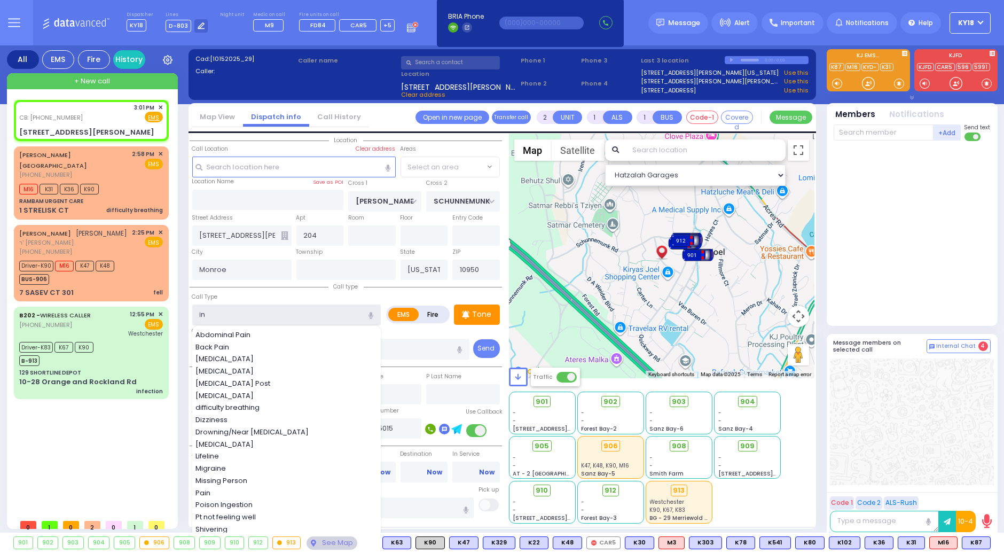
select select "SECTION 2"
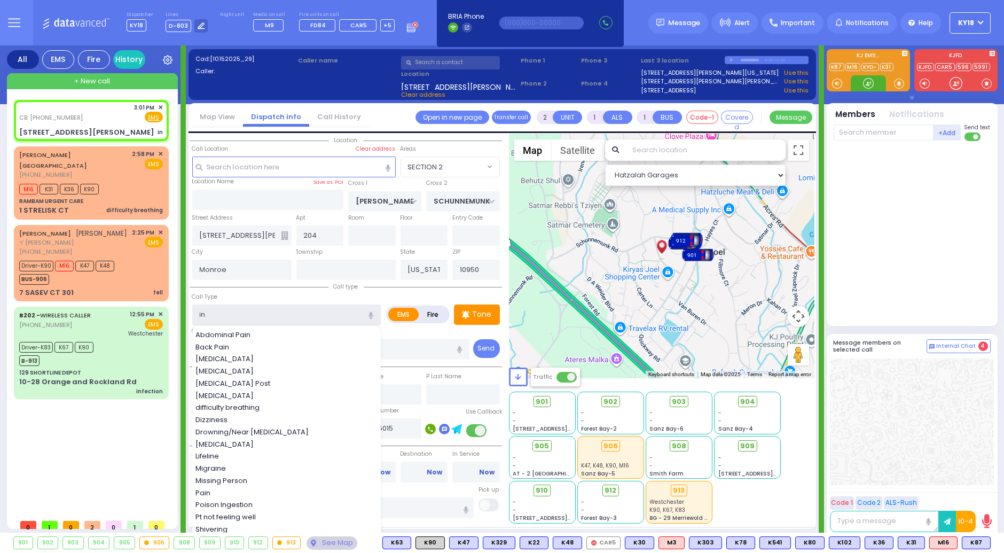
select select
radio input "true"
select select
select select "Hatzalah Garages"
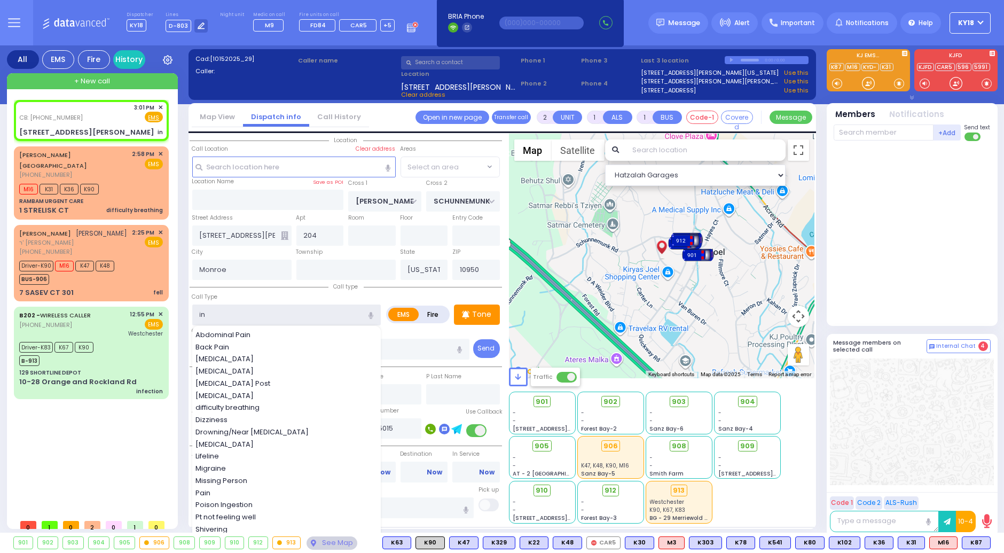
select select "SECTION 2"
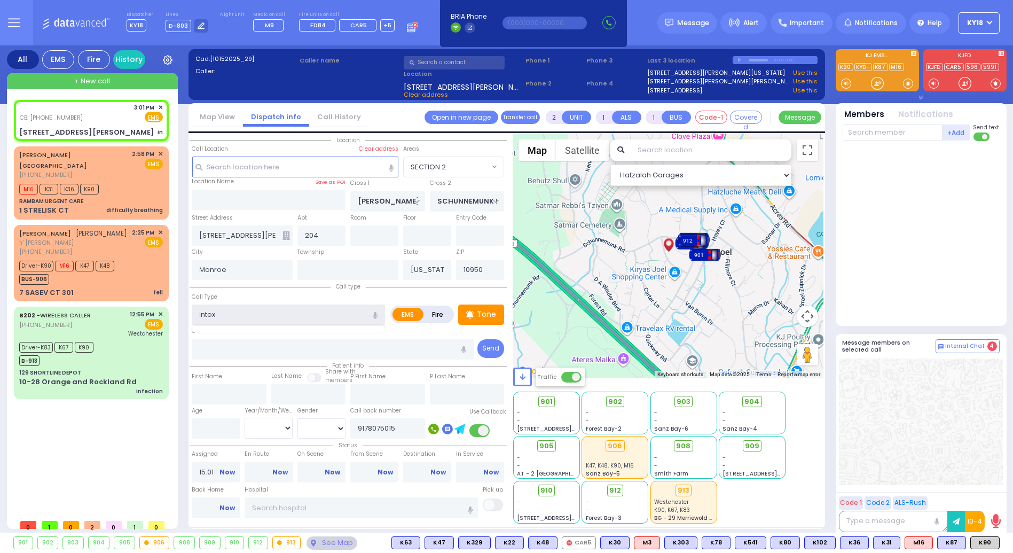
type input "intox"
select select
radio input "true"
select select
select select "Hatzalah Garages"
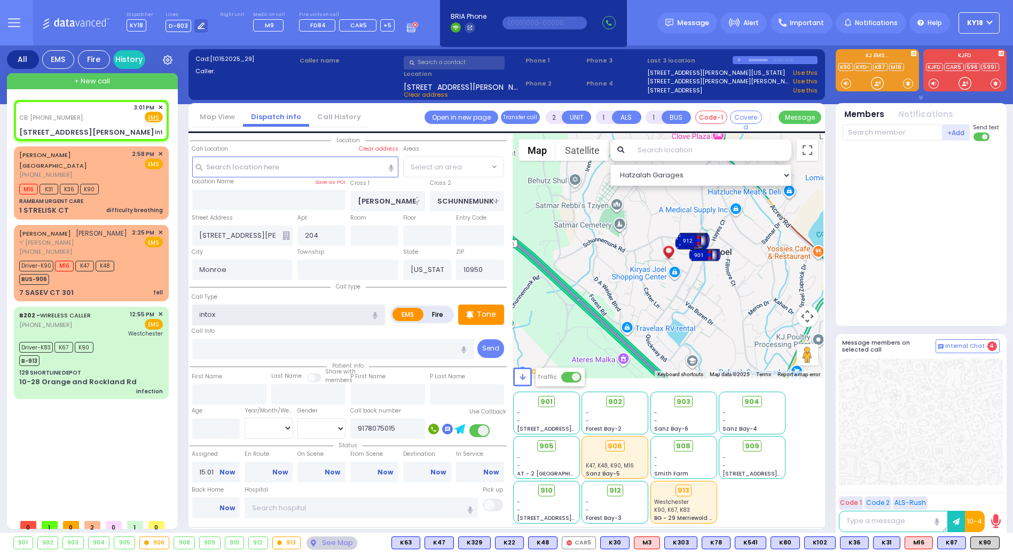
select select "SECTION 2"
type input "intox"
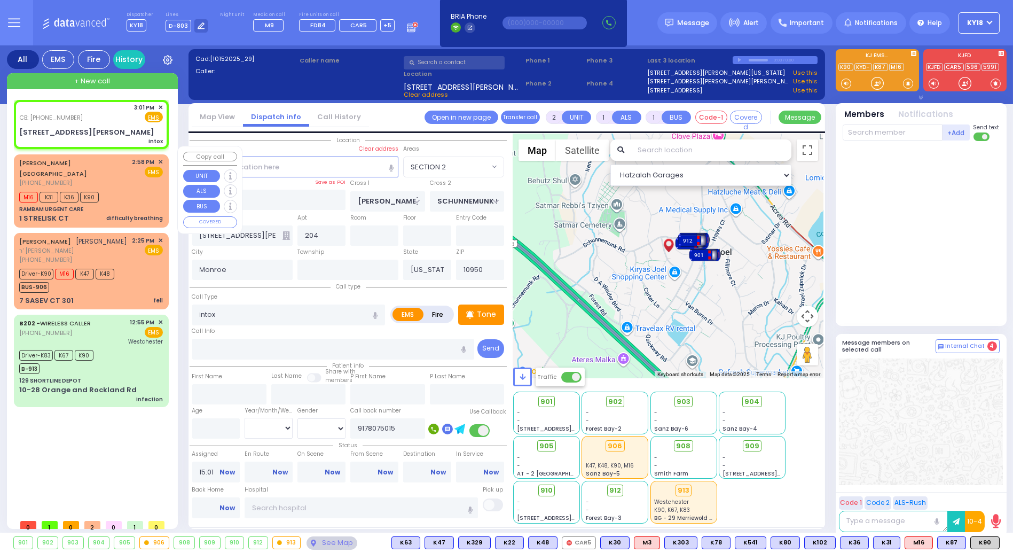
select select
radio input "true"
select select
select select "Hatzalah Garages"
select select "SECTION 2"
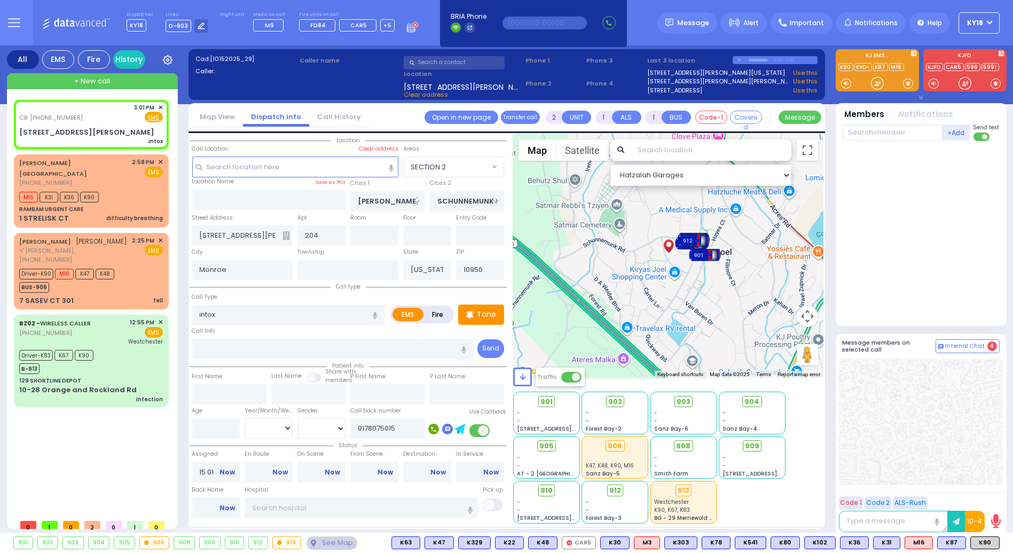
select select
radio input "true"
select select
select select "Hatzalah Garages"
select select "SECTION 2"
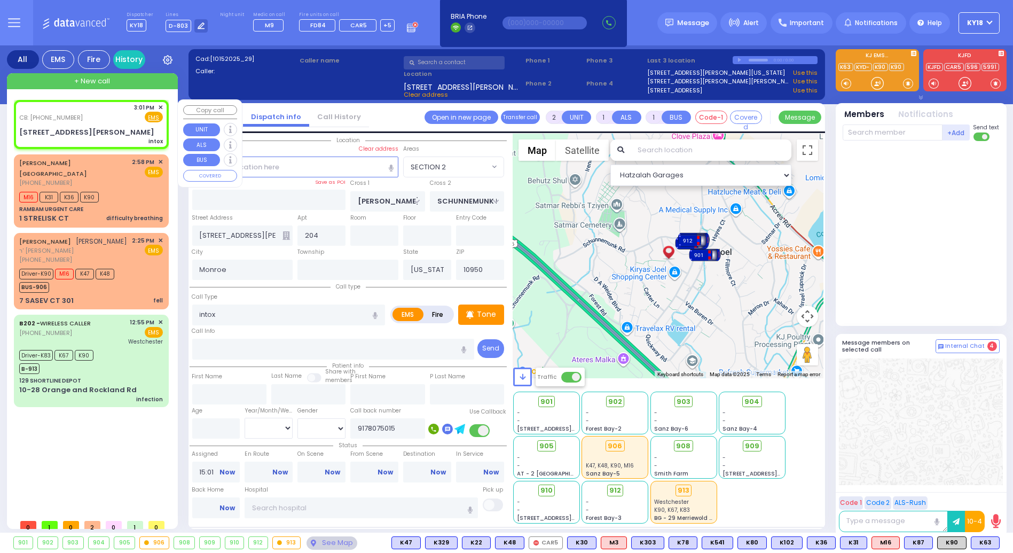
click at [76, 115] on div "CB: (917) 807-5015 3:01 PM ✕ Fire EMS" at bounding box center [91, 113] width 144 height 20
select select
radio input "true"
select select
select select "Hatzalah Garages"
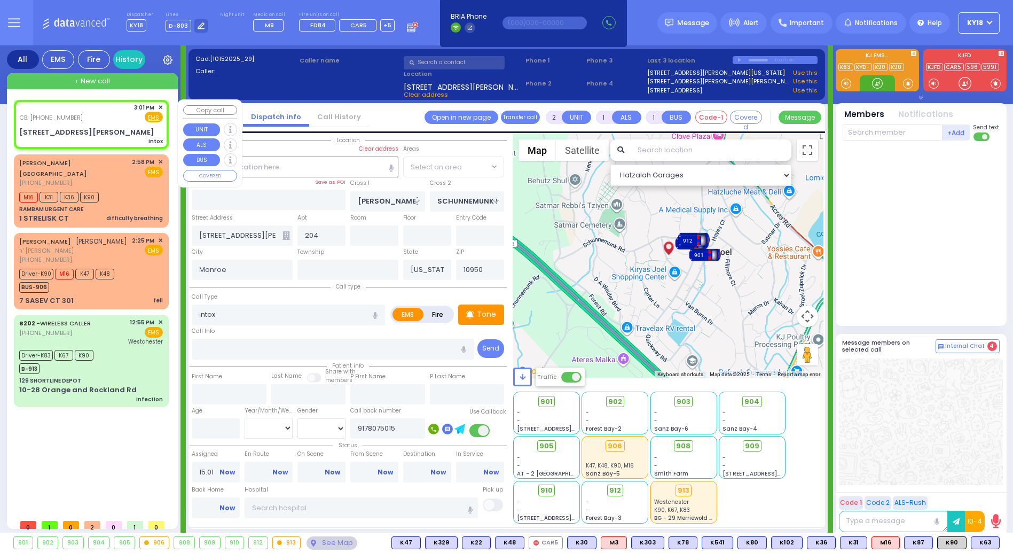
select select "SECTION 2"
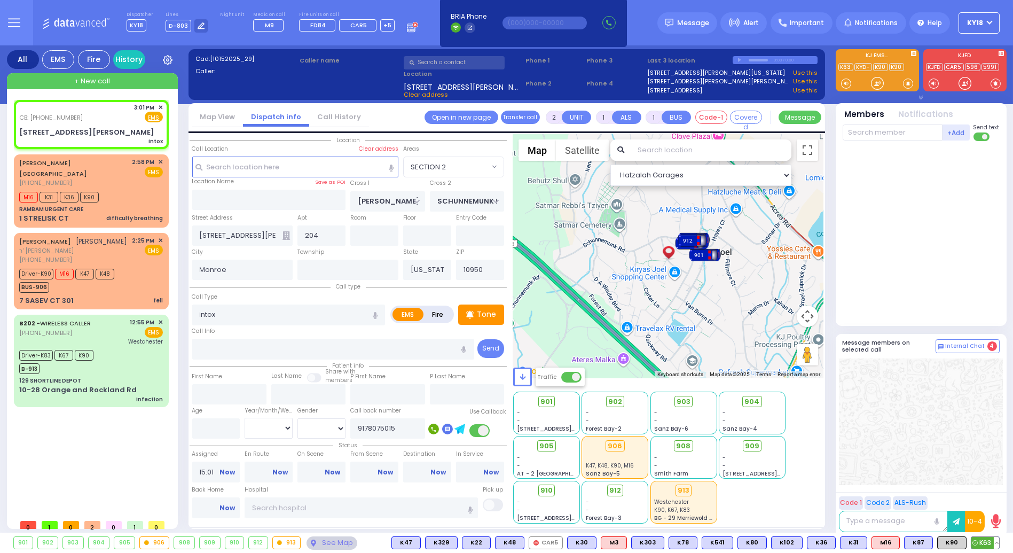
click at [982, 545] on span "K63" at bounding box center [985, 543] width 28 height 12
select select
radio input "true"
select select
type input "15:02"
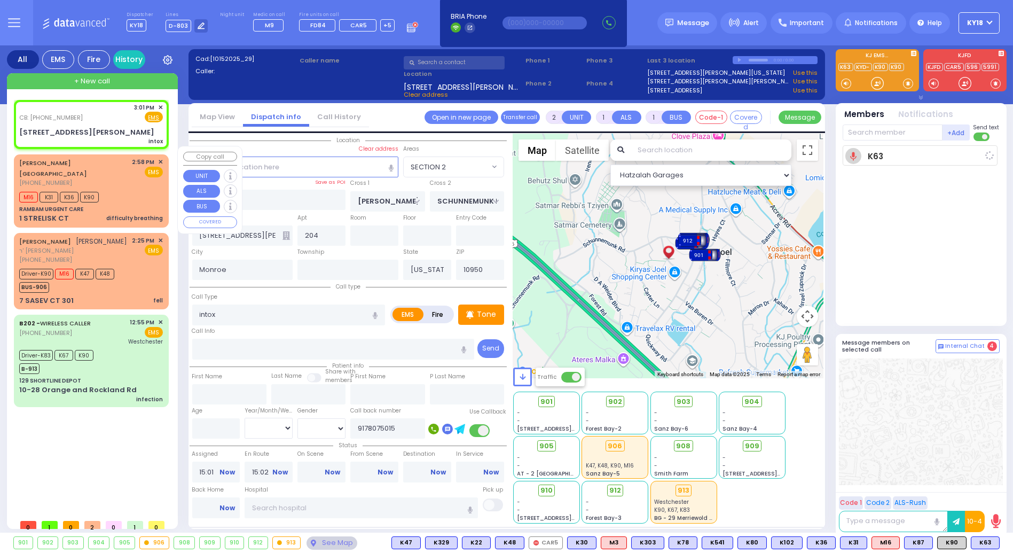
select select "Hatzalah Garages"
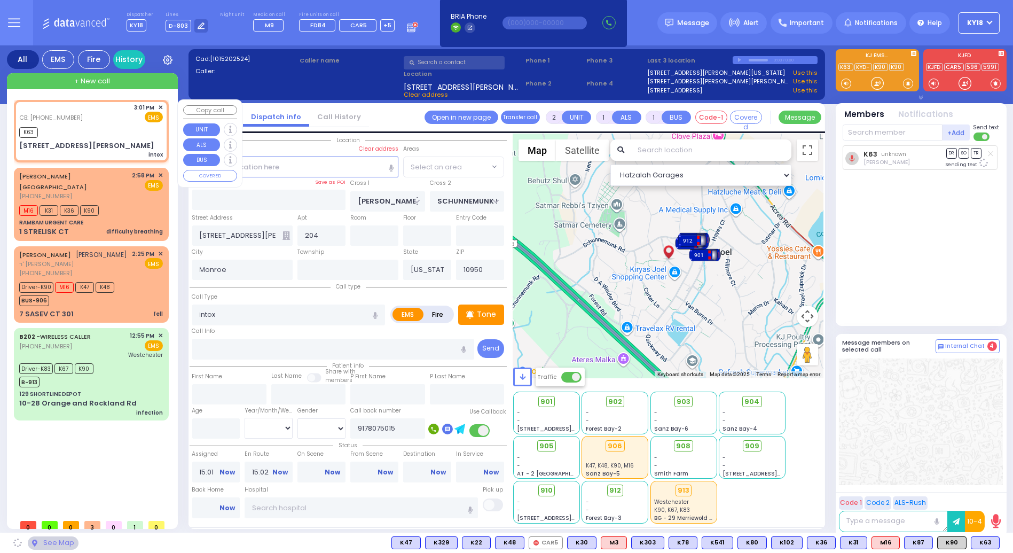
select select "SECTION 2"
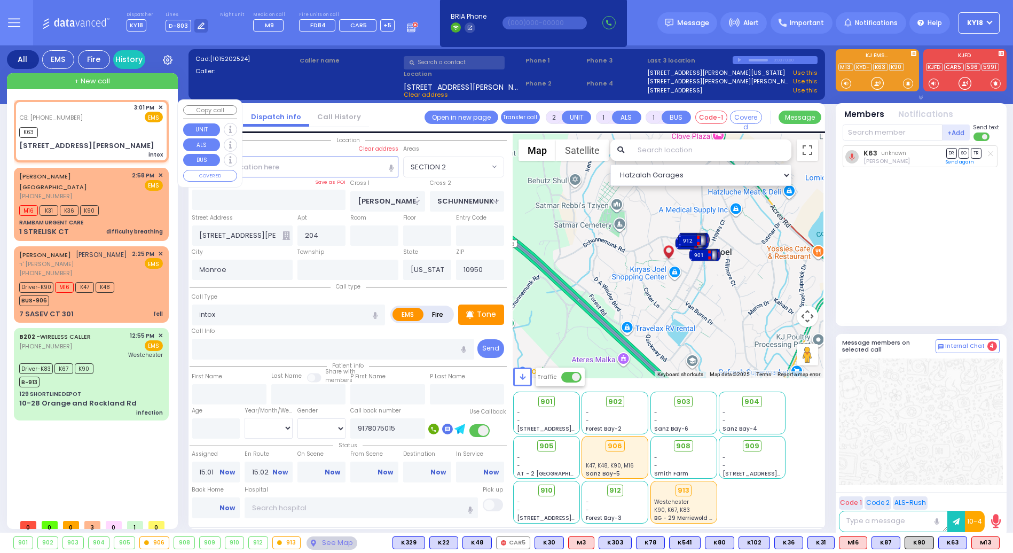
click at [52, 129] on div "K63" at bounding box center [91, 130] width 144 height 13
select select
radio input "true"
select select
select select "Hatzalah Garages"
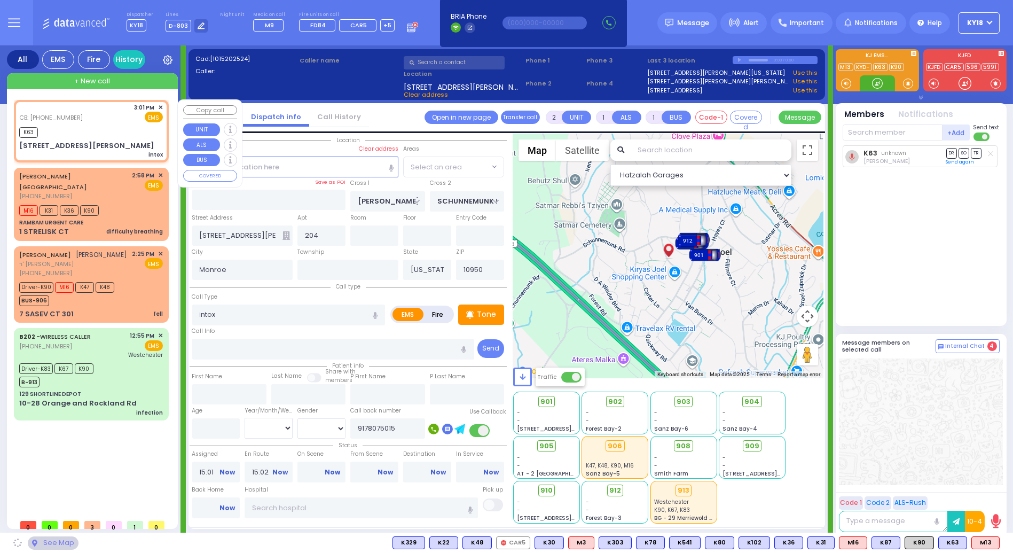
select select "SECTION 2"
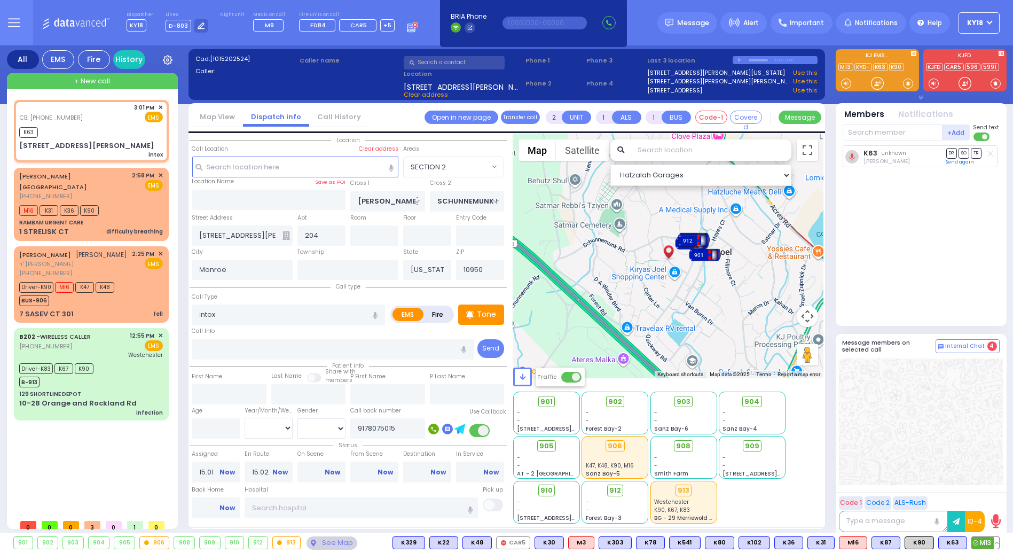
click at [982, 545] on span "M13" at bounding box center [985, 543] width 27 height 12
click at [921, 544] on span "K90" at bounding box center [919, 543] width 28 height 12
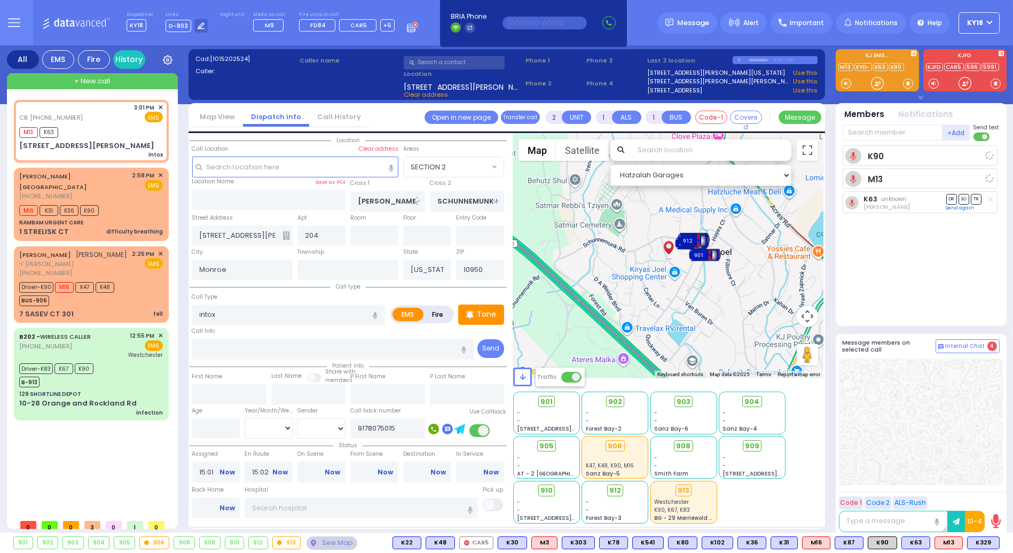
select select
radio input "true"
select select
select select "Hatzalah Garages"
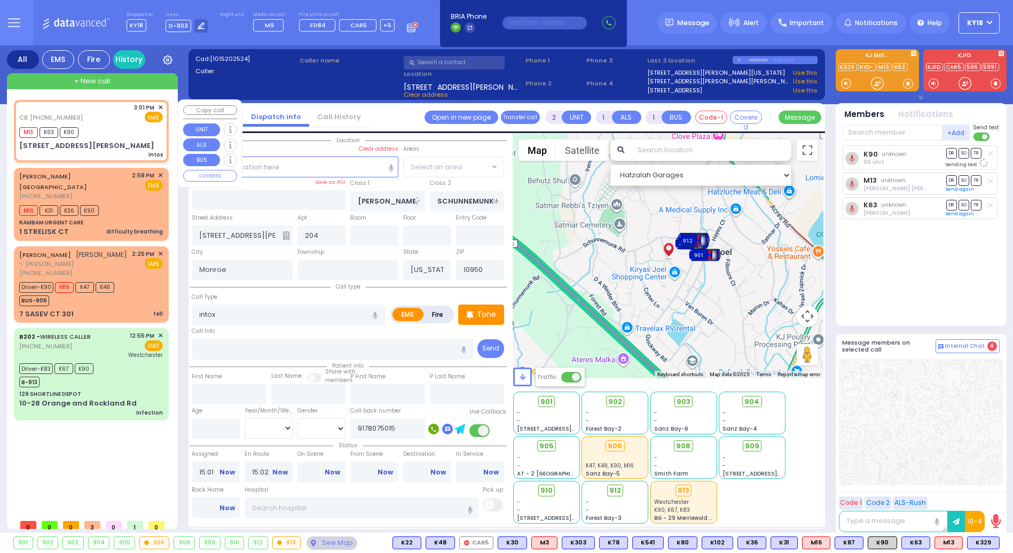
select select "SECTION 2"
select select
radio input "true"
select select
select select "Hatzalah Garages"
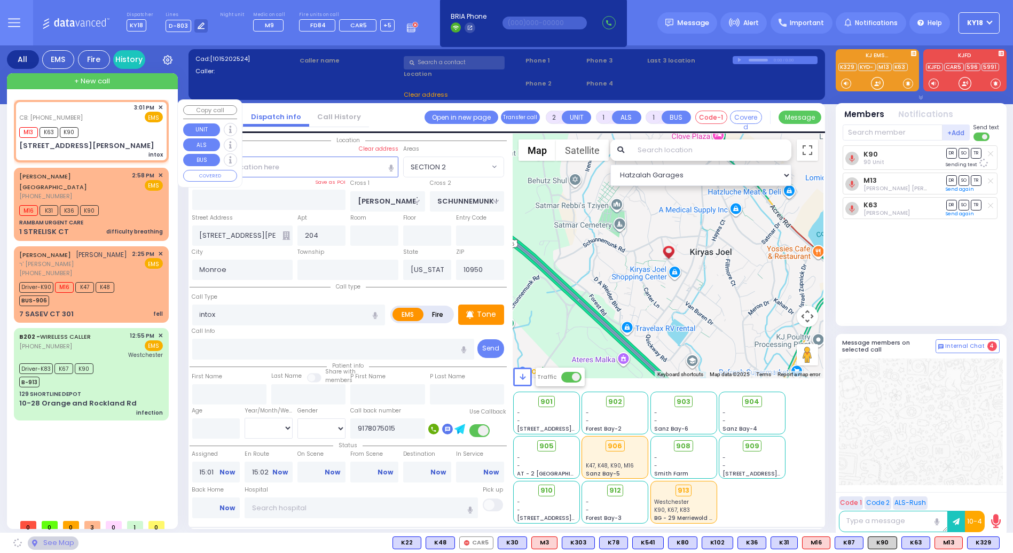
select select "SECTION 2"
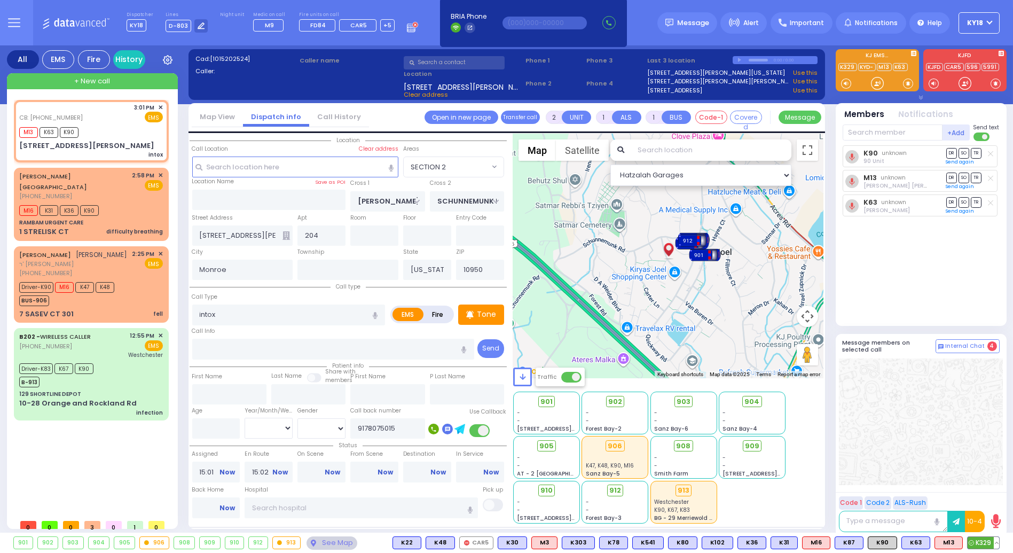
click at [978, 540] on span "K329" at bounding box center [984, 543] width 32 height 12
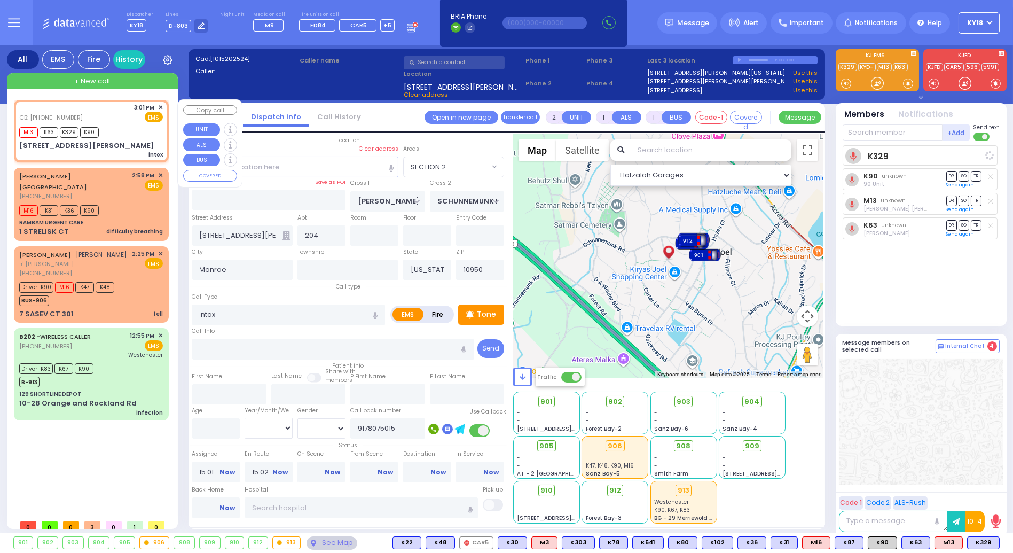
select select
radio input "true"
select select
select select "Hatzalah Garages"
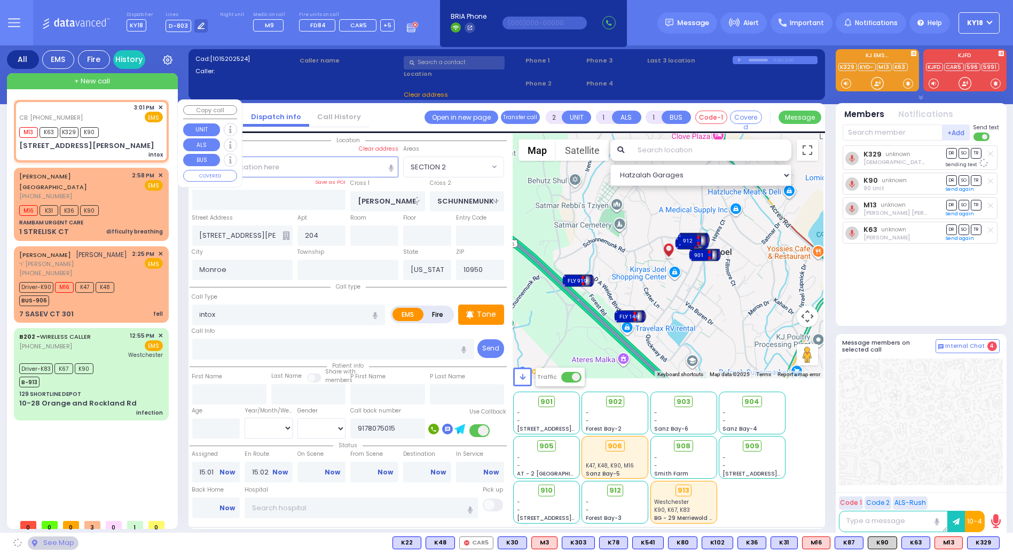
select select "SECTION 2"
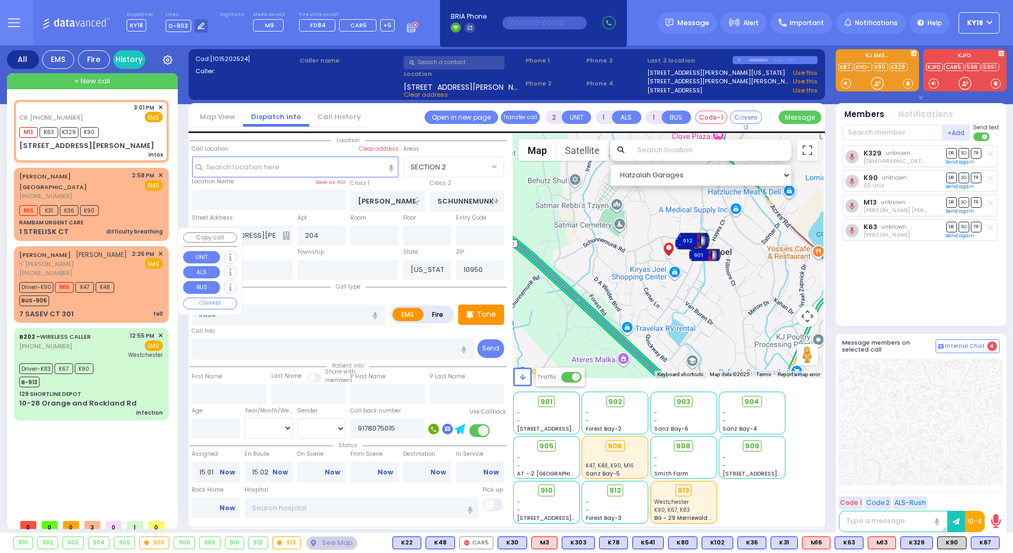
click at [106, 293] on div "BUS-906" at bounding box center [66, 299] width 95 height 13
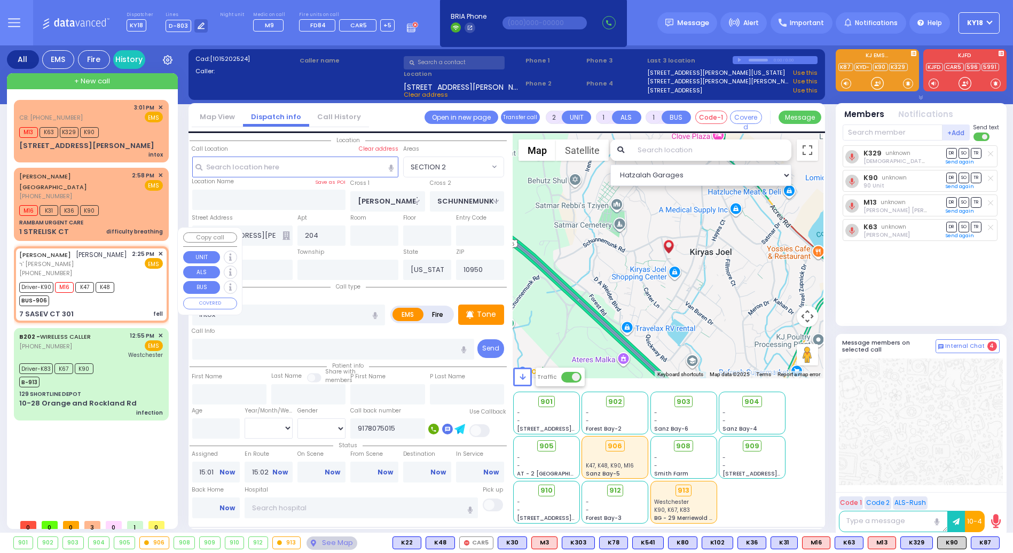
type input "6"
select select
type input "fell"
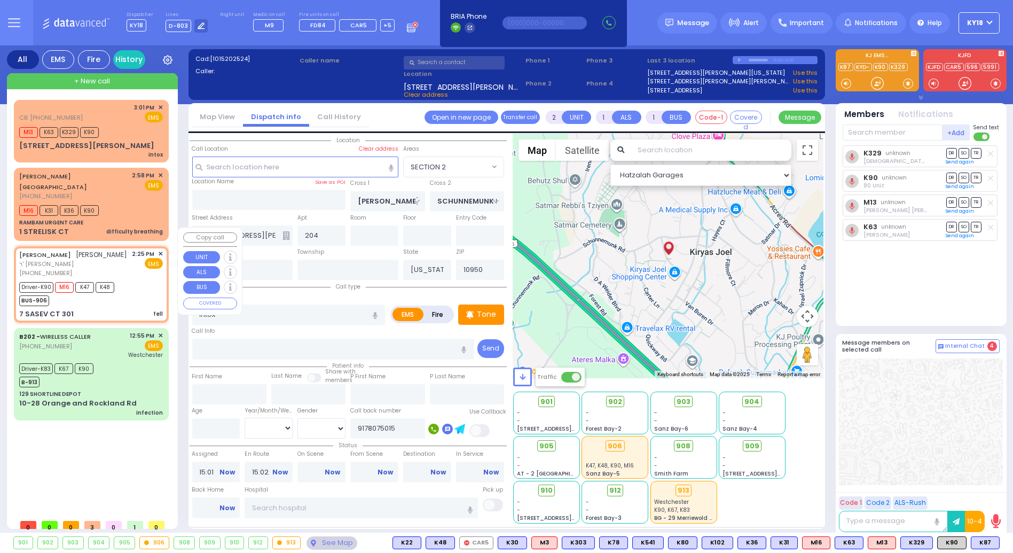
radio input "true"
type input "YECHESKEL"
type input "KAUFMAN"
type input "Serrel"
type input "Kaufman"
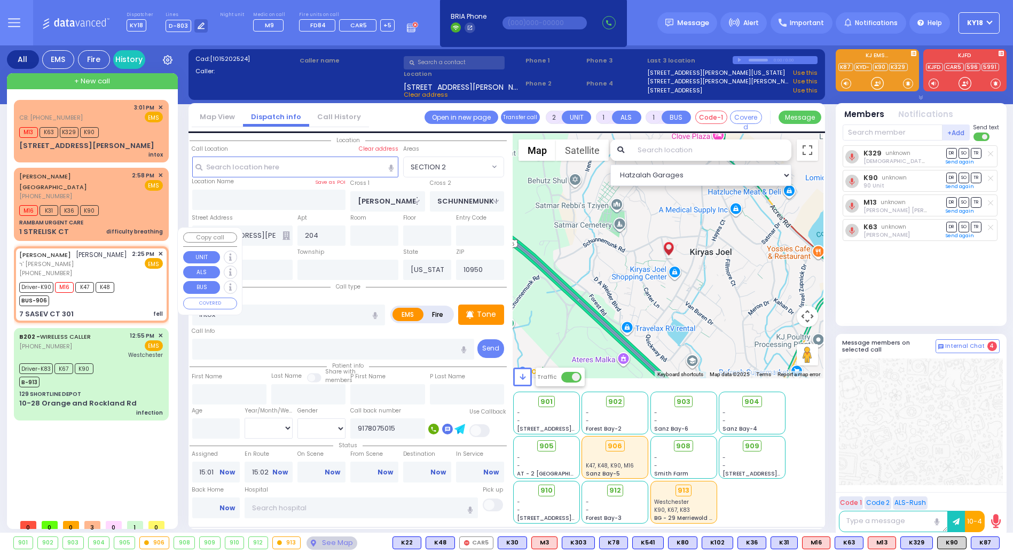
type input "3"
select select "Year"
select select "[DEMOGRAPHIC_DATA]"
type input "14:25"
type input "14:26"
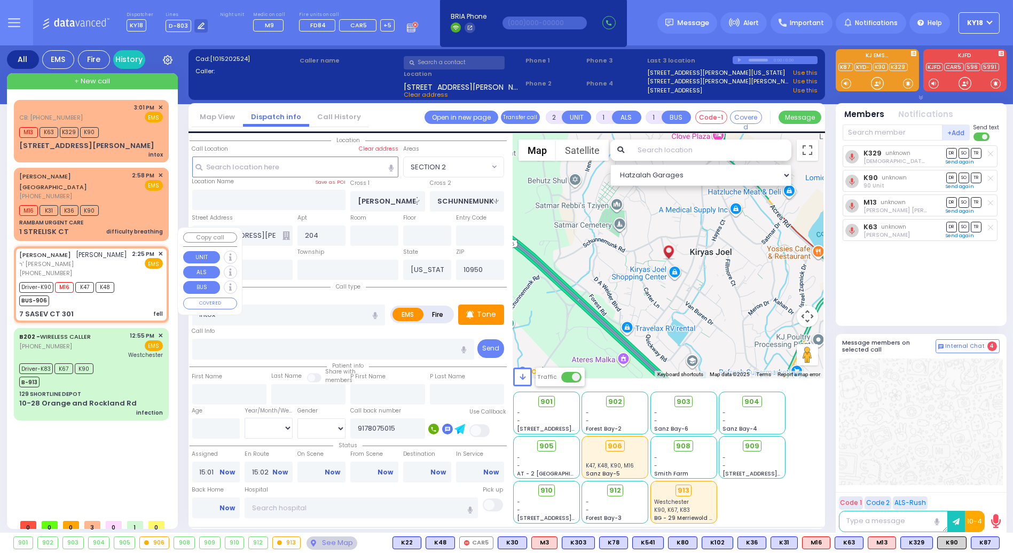
type input "14:28"
type input "14:32"
type input "14:48"
type input "ECHC 49 Forest Rd Monroe"
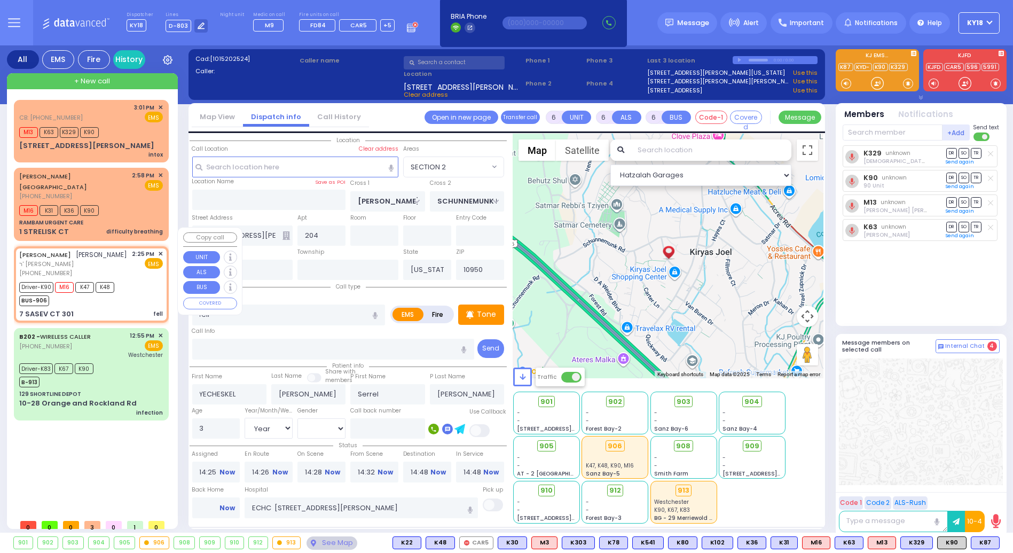
select select "Hatzalah Garages"
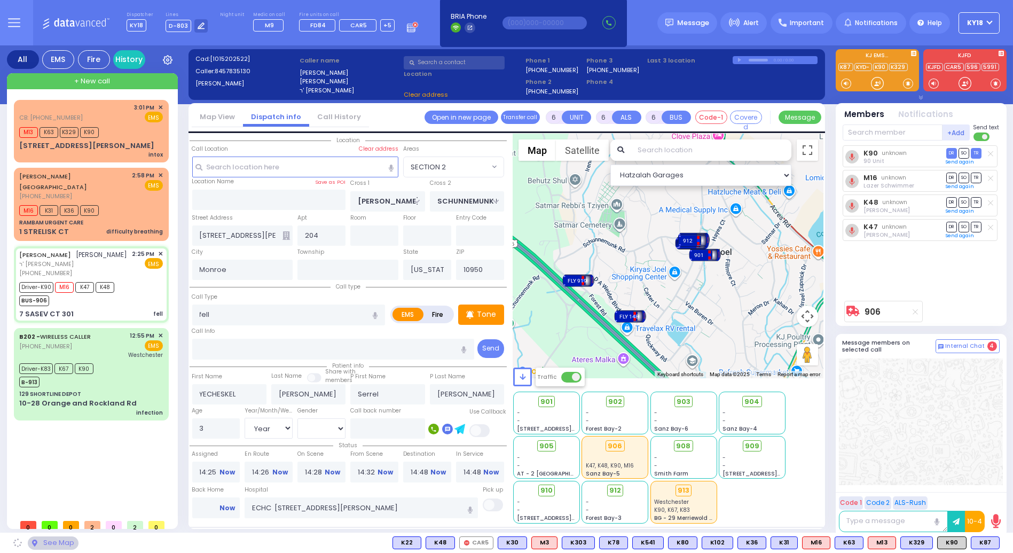
type input "MOUNTAIN RD"
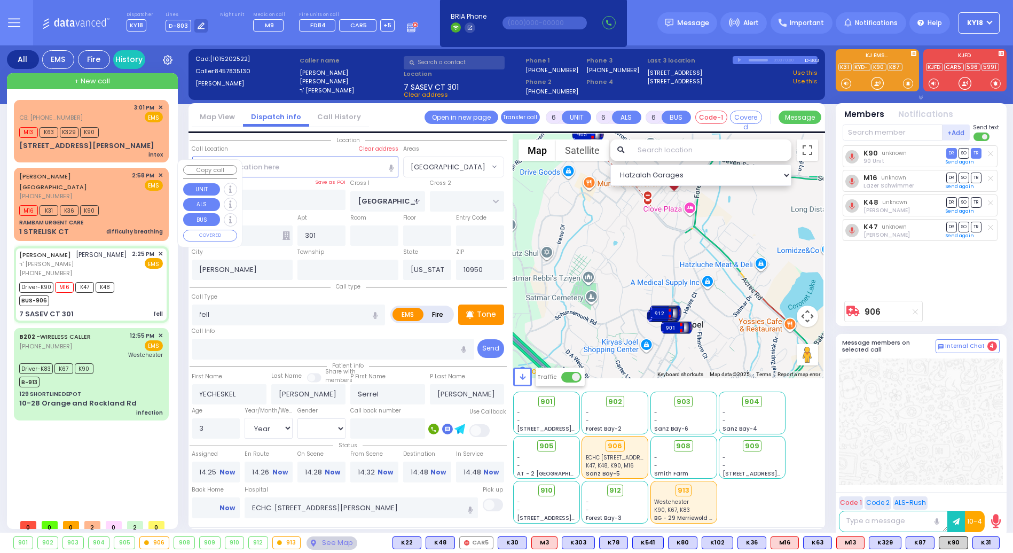
click at [113, 226] on div "difficulty breathing" at bounding box center [134, 231] width 57 height 11
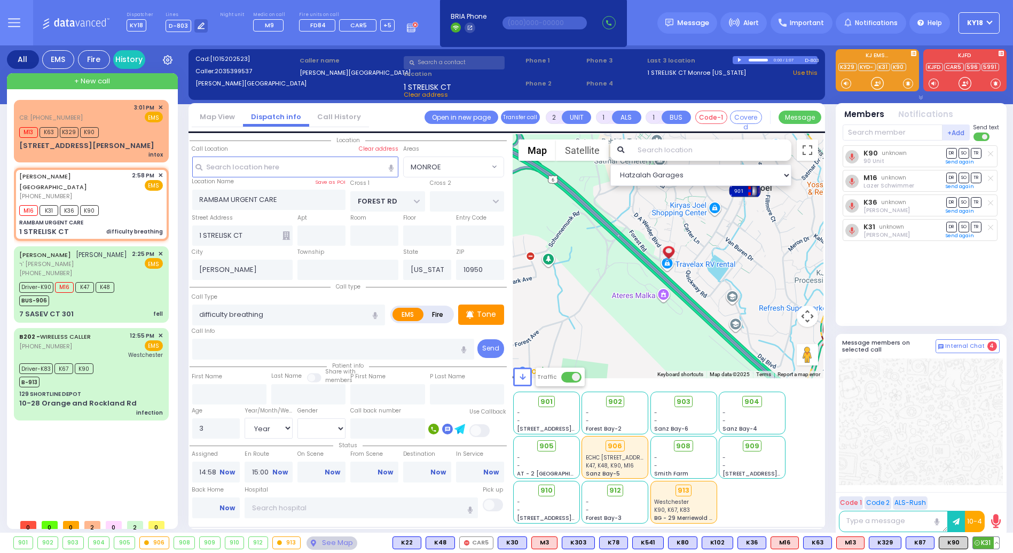
click at [997, 542] on button at bounding box center [996, 543] width 5 height 12
click at [961, 543] on button at bounding box center [959, 543] width 5 height 12
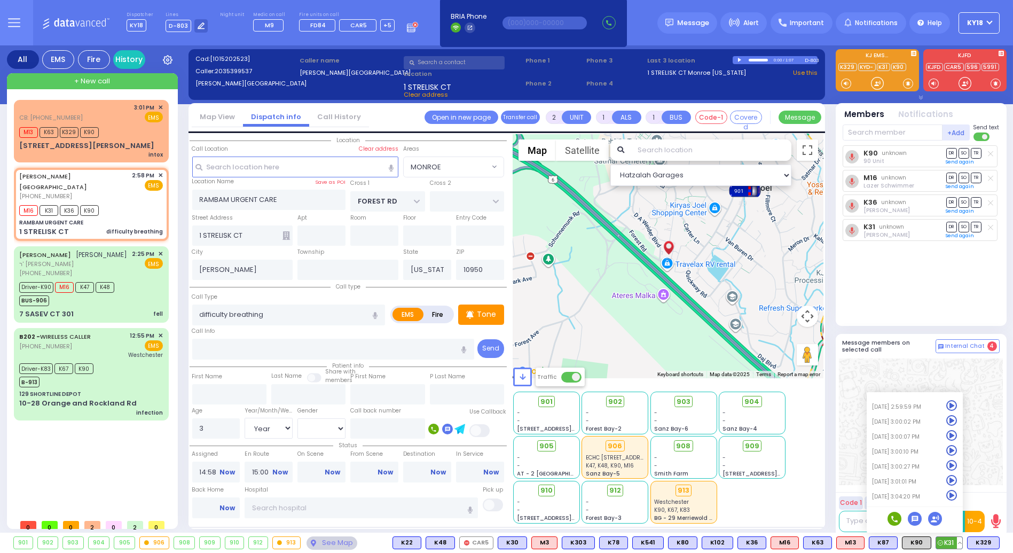
click at [952, 497] on icon at bounding box center [951, 495] width 11 height 11
drag, startPoint x: 108, startPoint y: 182, endPoint x: 111, endPoint y: 201, distance: 19.4
click at [108, 182] on div "MEDINA ISRAEL (203) 539-9537 2:58 PM ✕ EMS M16 K31" at bounding box center [91, 203] width 151 height 69
click at [689, 401] on span "903" at bounding box center [688, 401] width 14 height 11
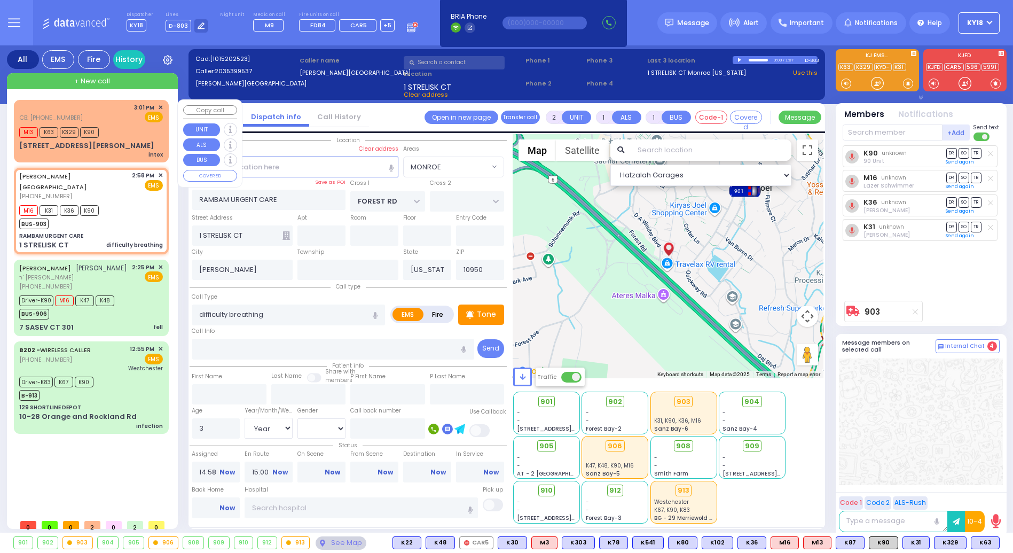
click at [119, 136] on div "M13 K63 K329 K90" at bounding box center [91, 130] width 144 height 13
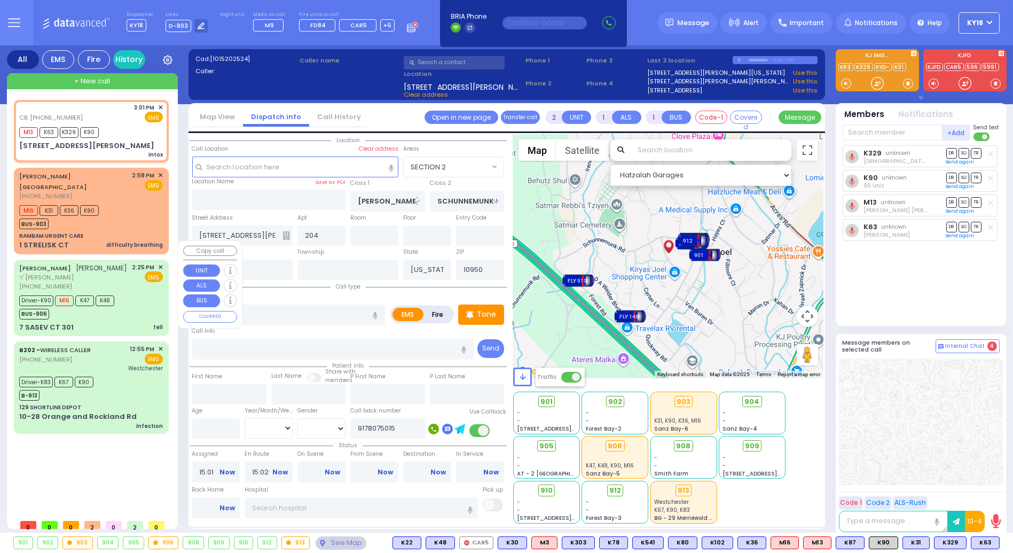
click at [123, 322] on div "7 SASEV CT 301 fell" at bounding box center [91, 327] width 144 height 11
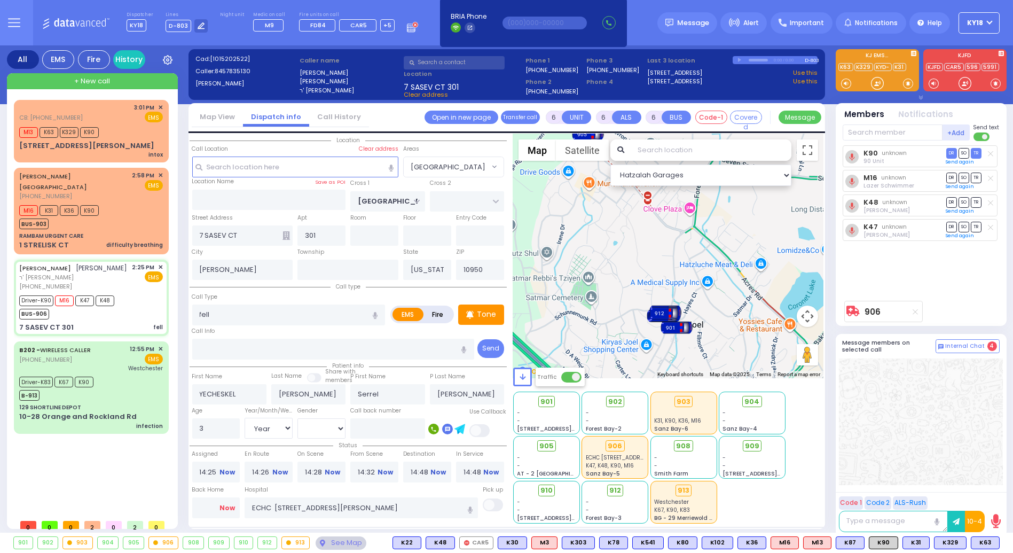
click at [228, 504] on link "Now" at bounding box center [226, 508] width 15 height 10
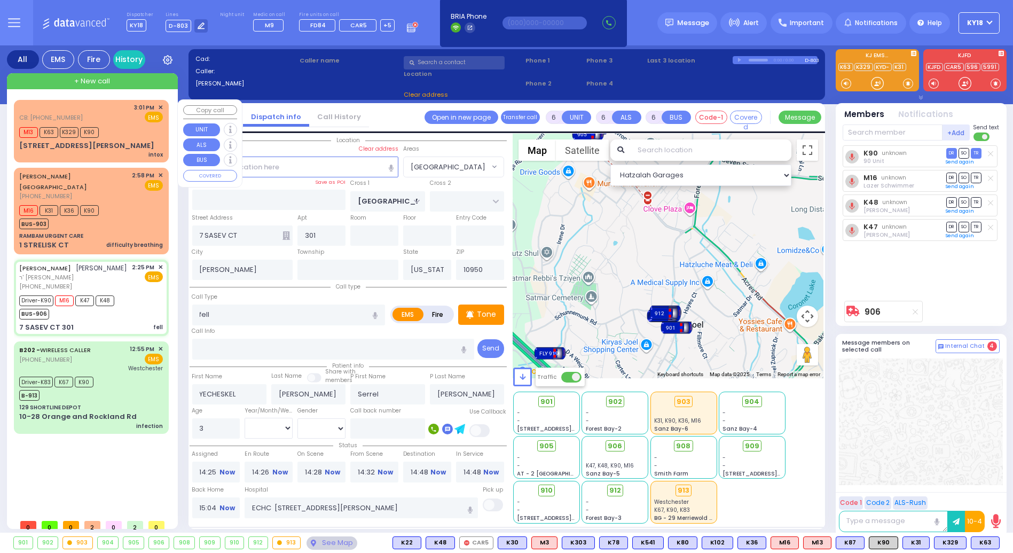
click at [134, 128] on div "M13 K63 K329 K90" at bounding box center [91, 130] width 144 height 13
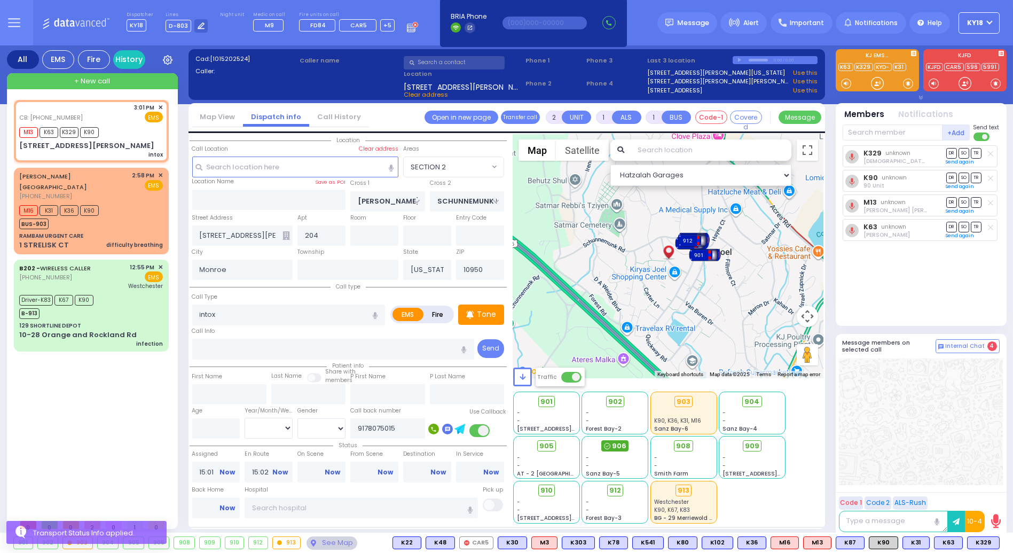
click at [610, 444] on circle at bounding box center [607, 446] width 6 height 6
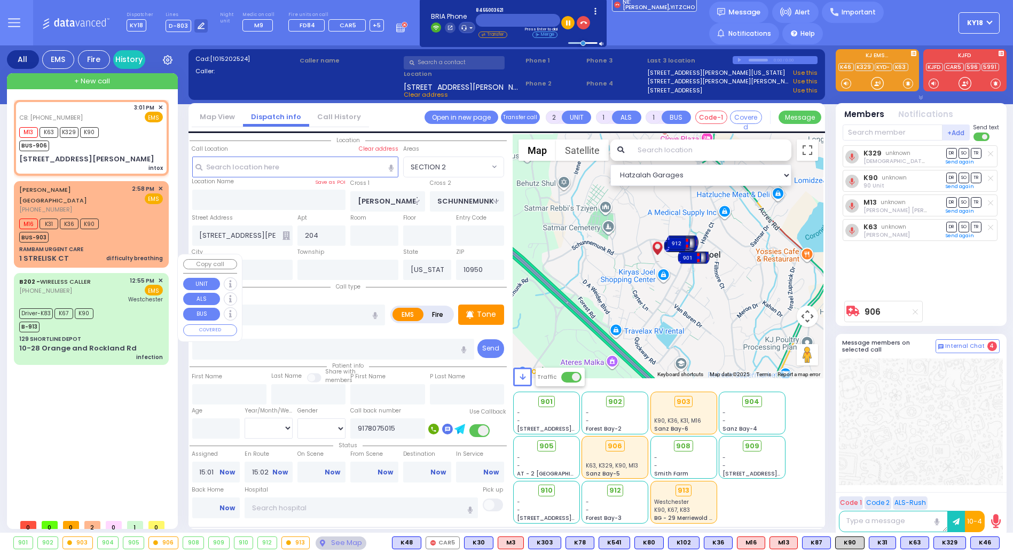
drag, startPoint x: 108, startPoint y: 292, endPoint x: 60, endPoint y: 303, distance: 48.7
click at [60, 319] on div "B-913" at bounding box center [56, 325] width 74 height 13
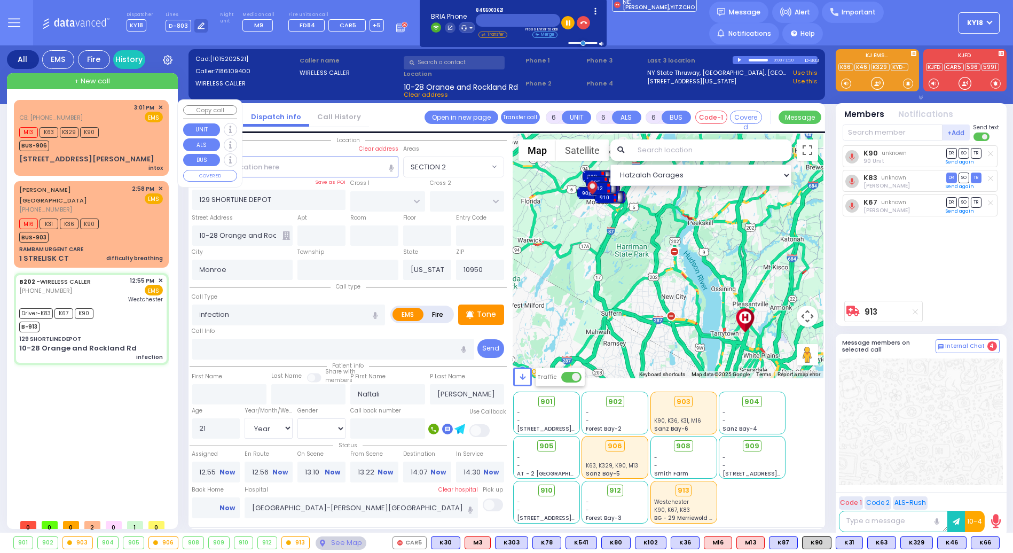
click at [90, 140] on div "BUS-906" at bounding box center [59, 144] width 80 height 13
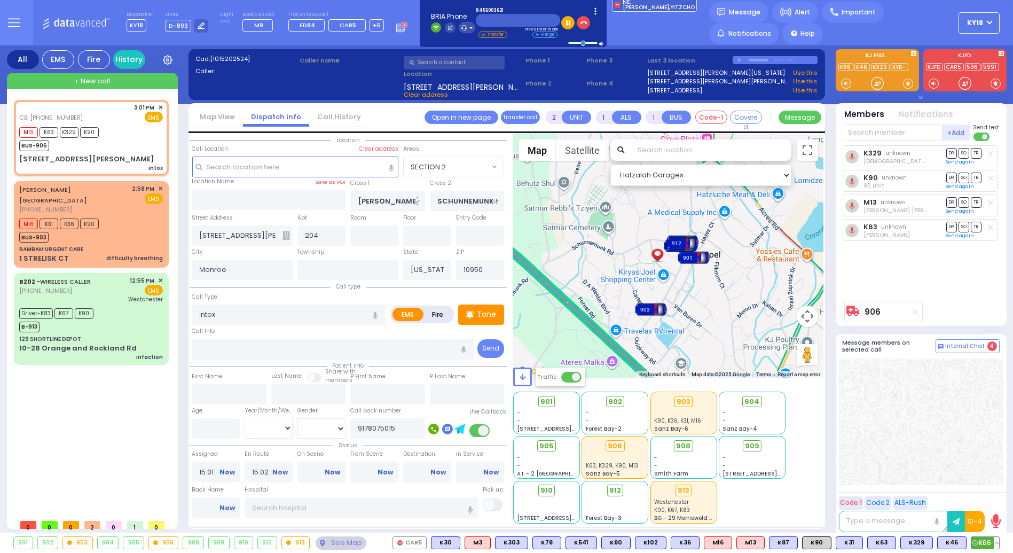
click at [987, 544] on span "K66" at bounding box center [985, 543] width 28 height 12
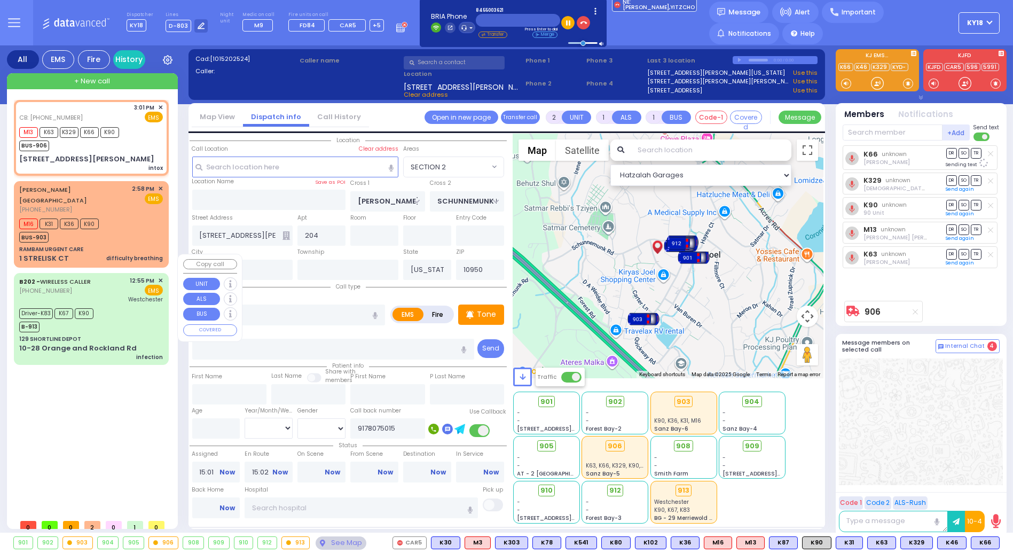
click at [100, 312] on div "Driver-K83 K67 K90 B-913" at bounding box center [91, 318] width 144 height 27
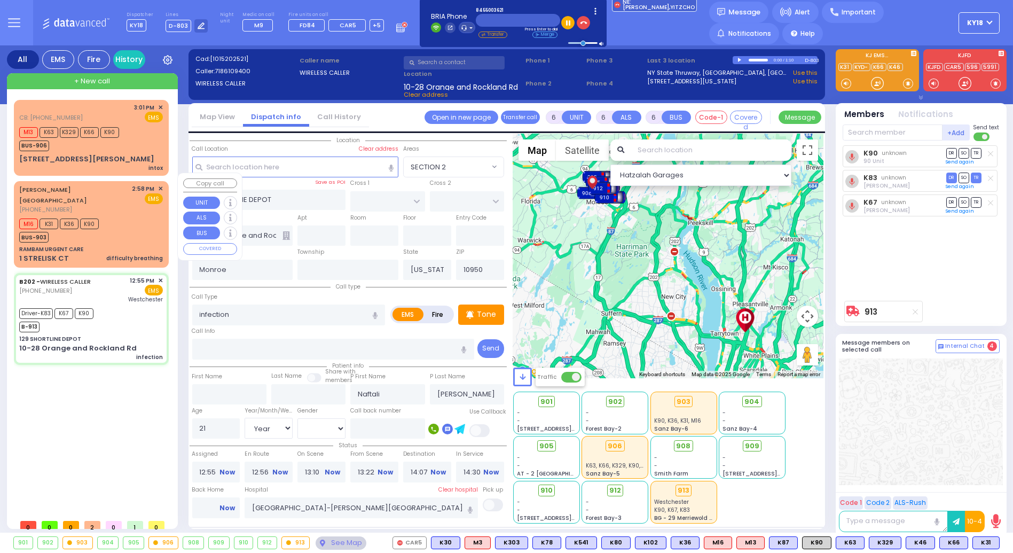
click at [112, 223] on div "M16 K31 K36 K90 BUS-903" at bounding box center [91, 229] width 144 height 27
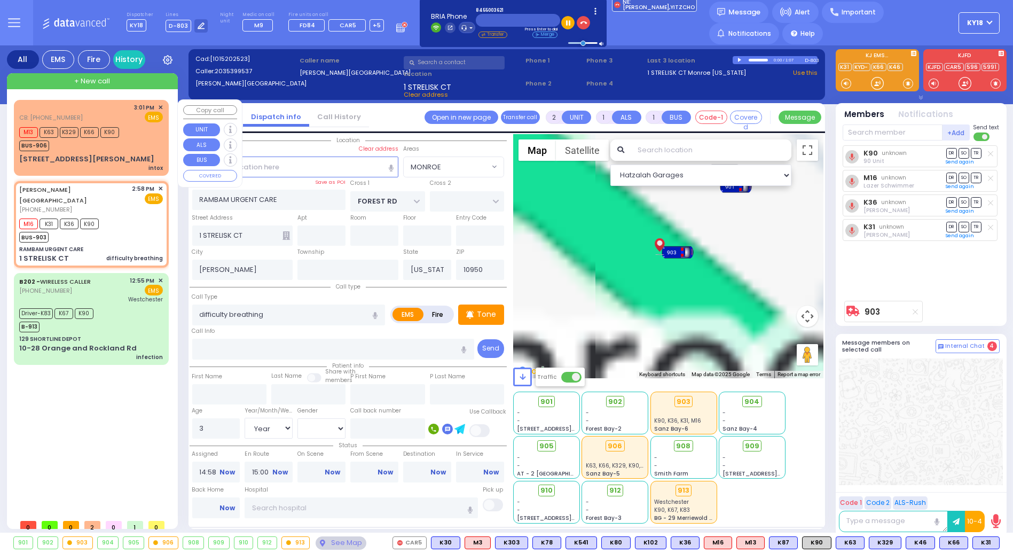
click at [108, 148] on div "BUS-906" at bounding box center [69, 144] width 100 height 13
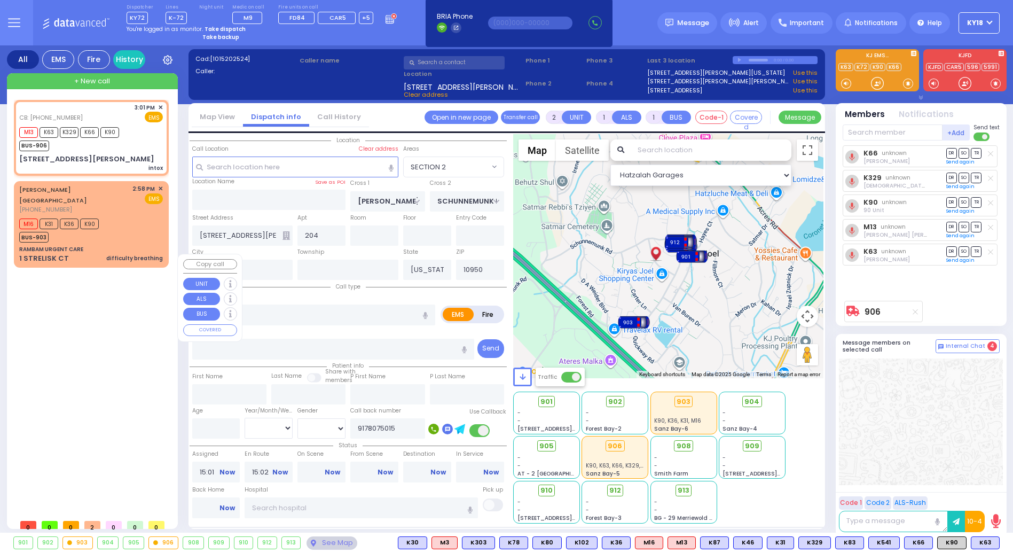
select select "SECTION 2"
select select
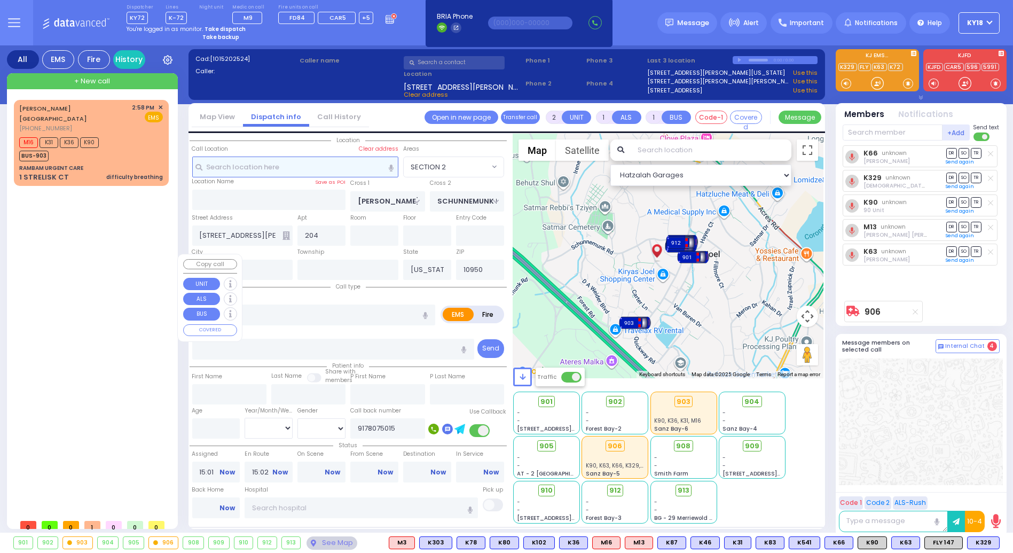
select select
radio input "true"
select select
select select "Hatzalah Garages"
